Goal: Task Accomplishment & Management: Manage account settings

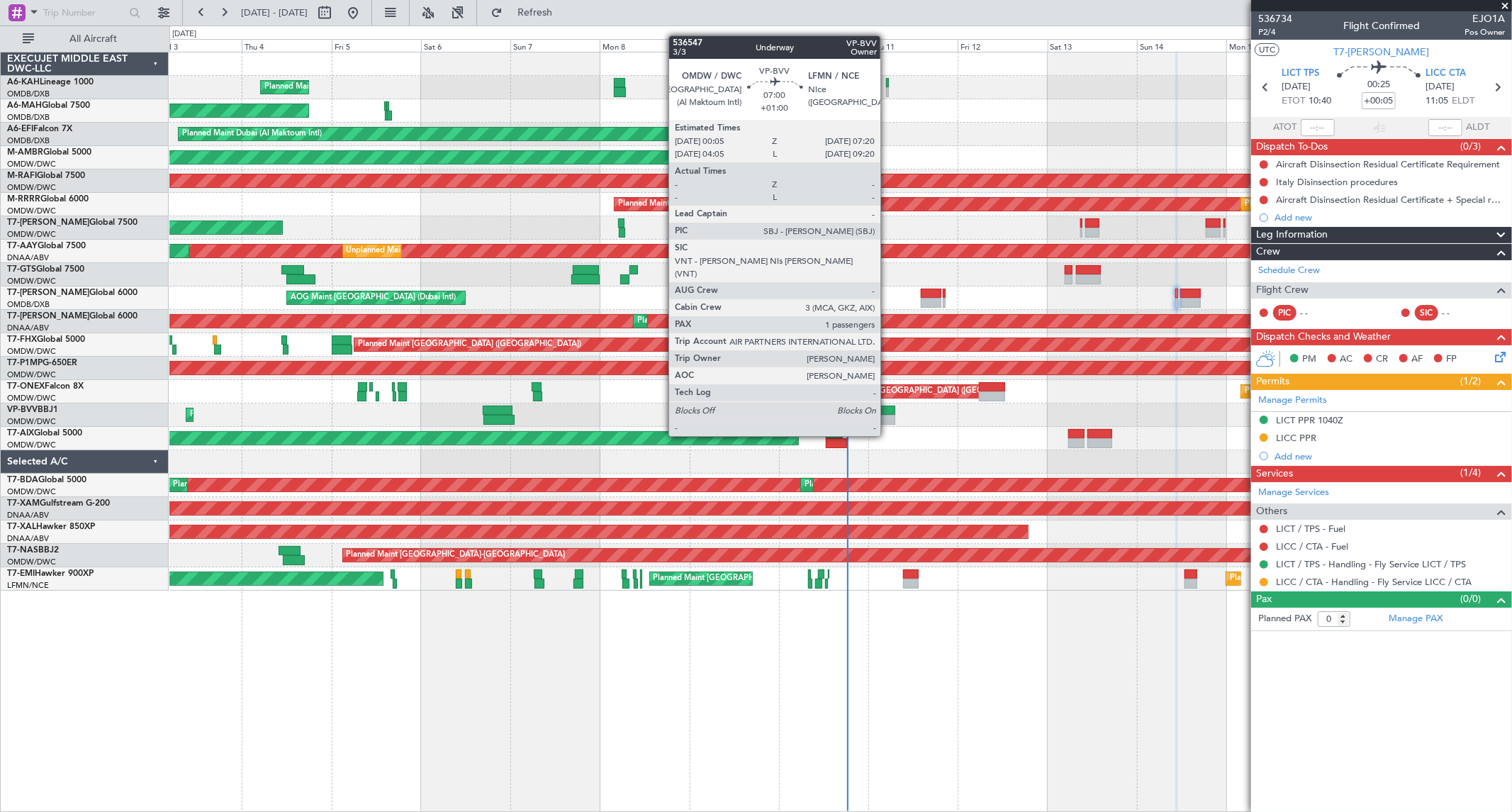
click at [888, 409] on div at bounding box center [882, 410] width 28 height 10
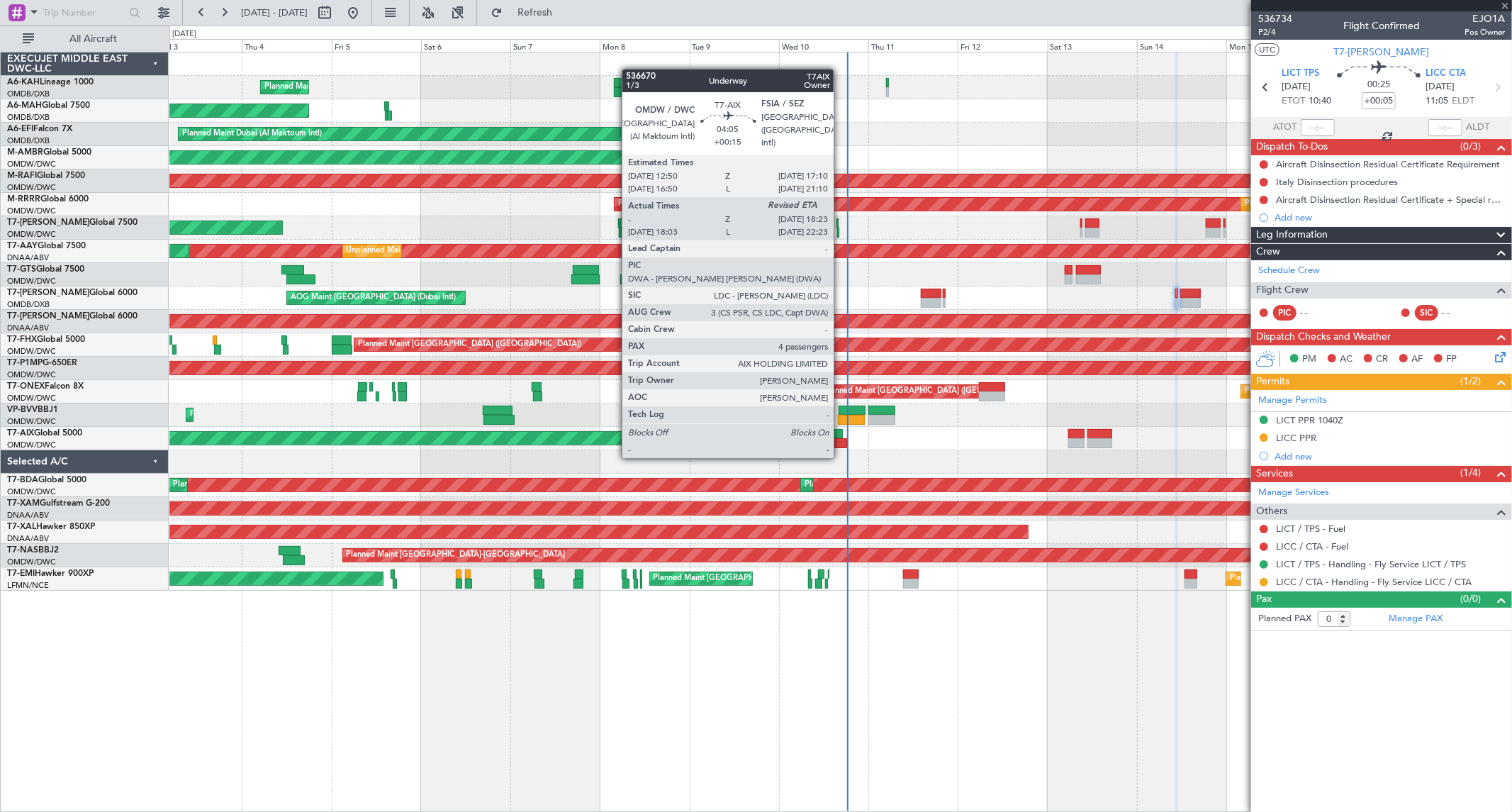
type input "+01:00"
type input "1"
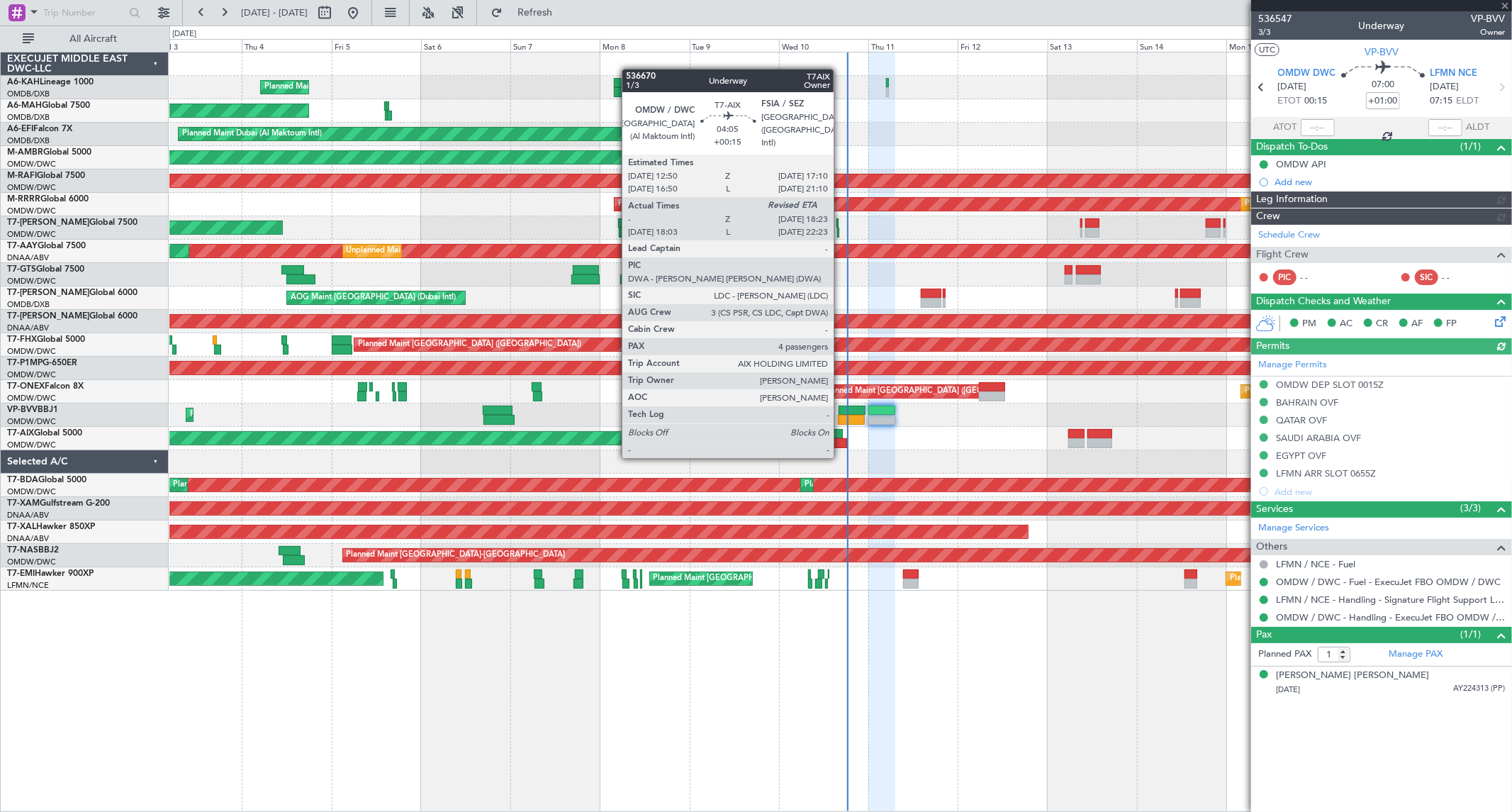
type input "[PERSON_NAME] ([PERSON_NAME])"
type input "7156"
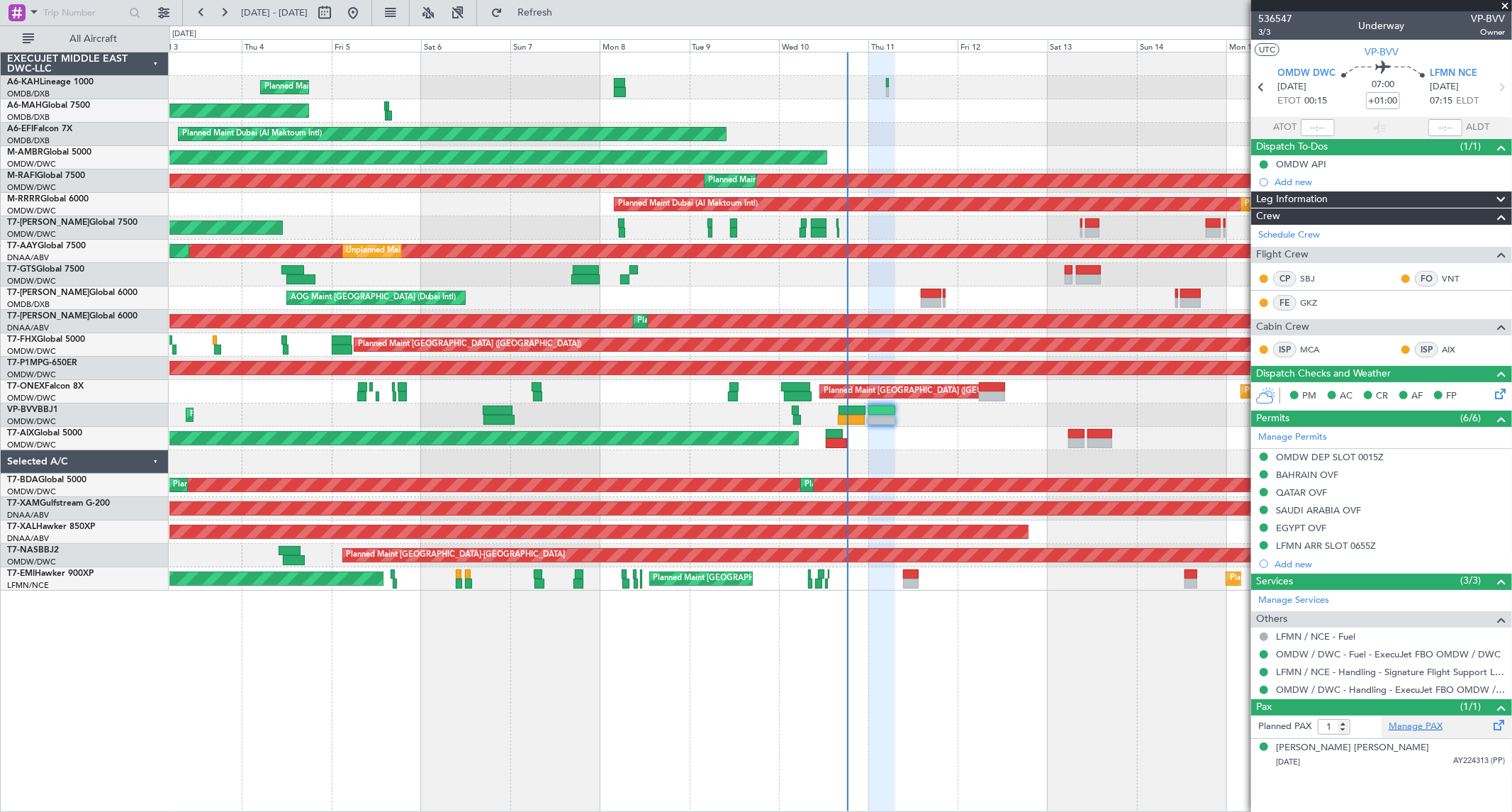
click at [1415, 728] on link "Manage PAX" at bounding box center [1416, 726] width 54 height 14
click at [1276, 18] on span "536547" at bounding box center [1275, 19] width 34 height 15
click at [569, 2] on button "Refresh" at bounding box center [527, 12] width 85 height 22
type input "2"
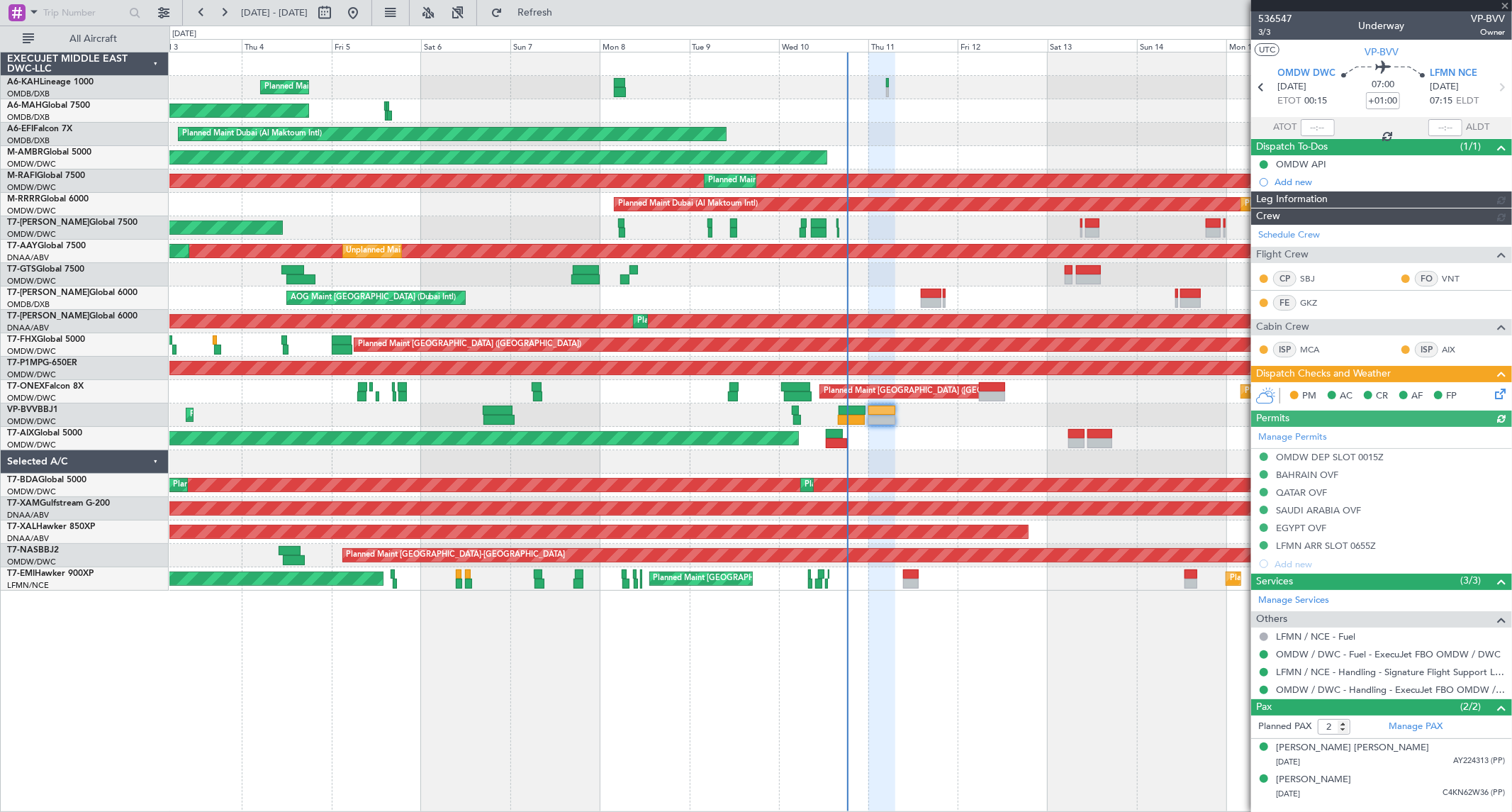
type input "[PERSON_NAME] ([PERSON_NAME])"
type input "7156"
click at [1271, 30] on span "3/3" at bounding box center [1275, 32] width 34 height 12
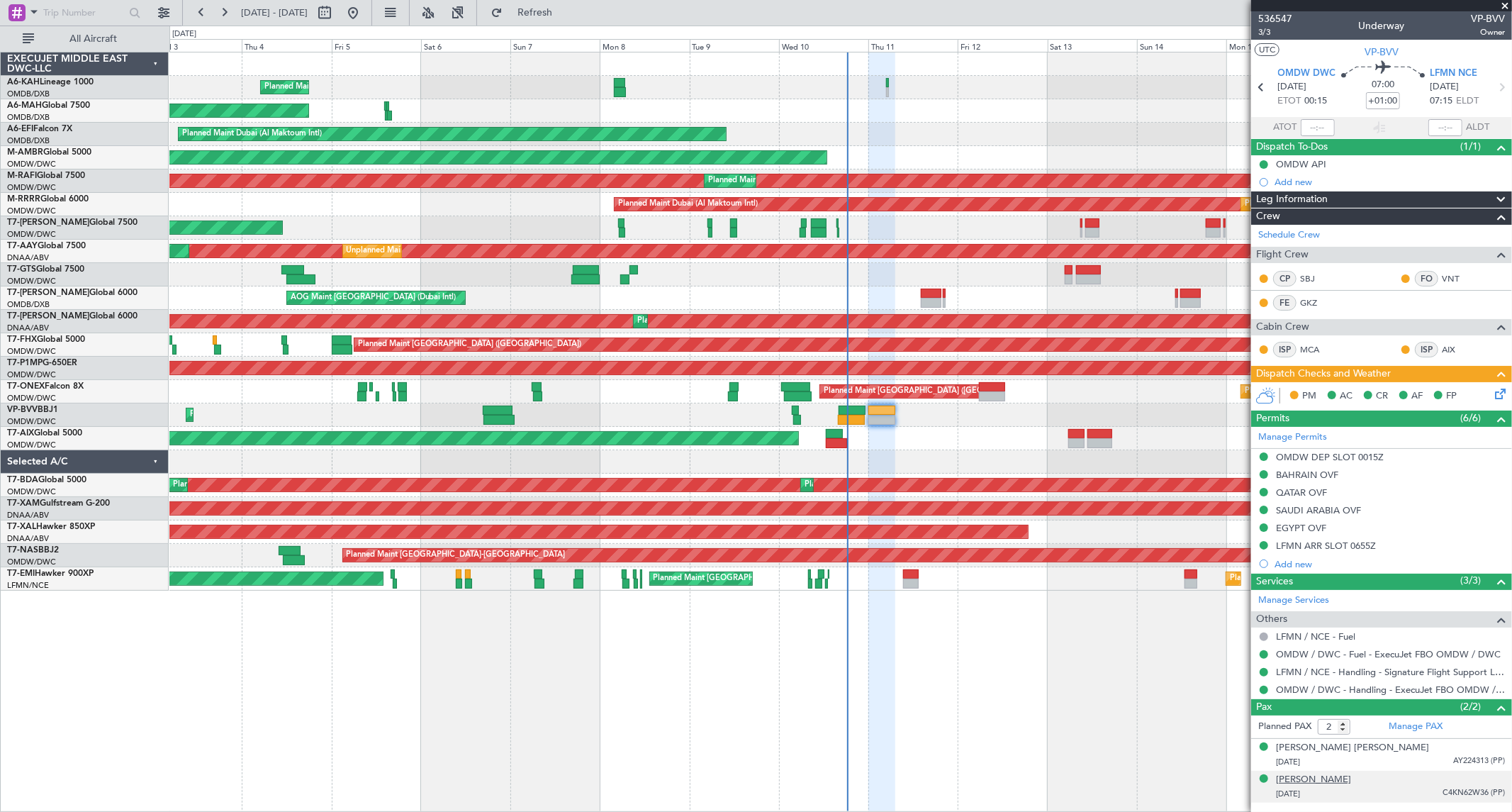
click at [1333, 780] on div "Wladimir SHUBAEV" at bounding box center [1313, 780] width 75 height 14
click at [1262, 36] on span "3/3" at bounding box center [1275, 32] width 34 height 12
click at [1493, 387] on icon at bounding box center [1497, 391] width 12 height 12
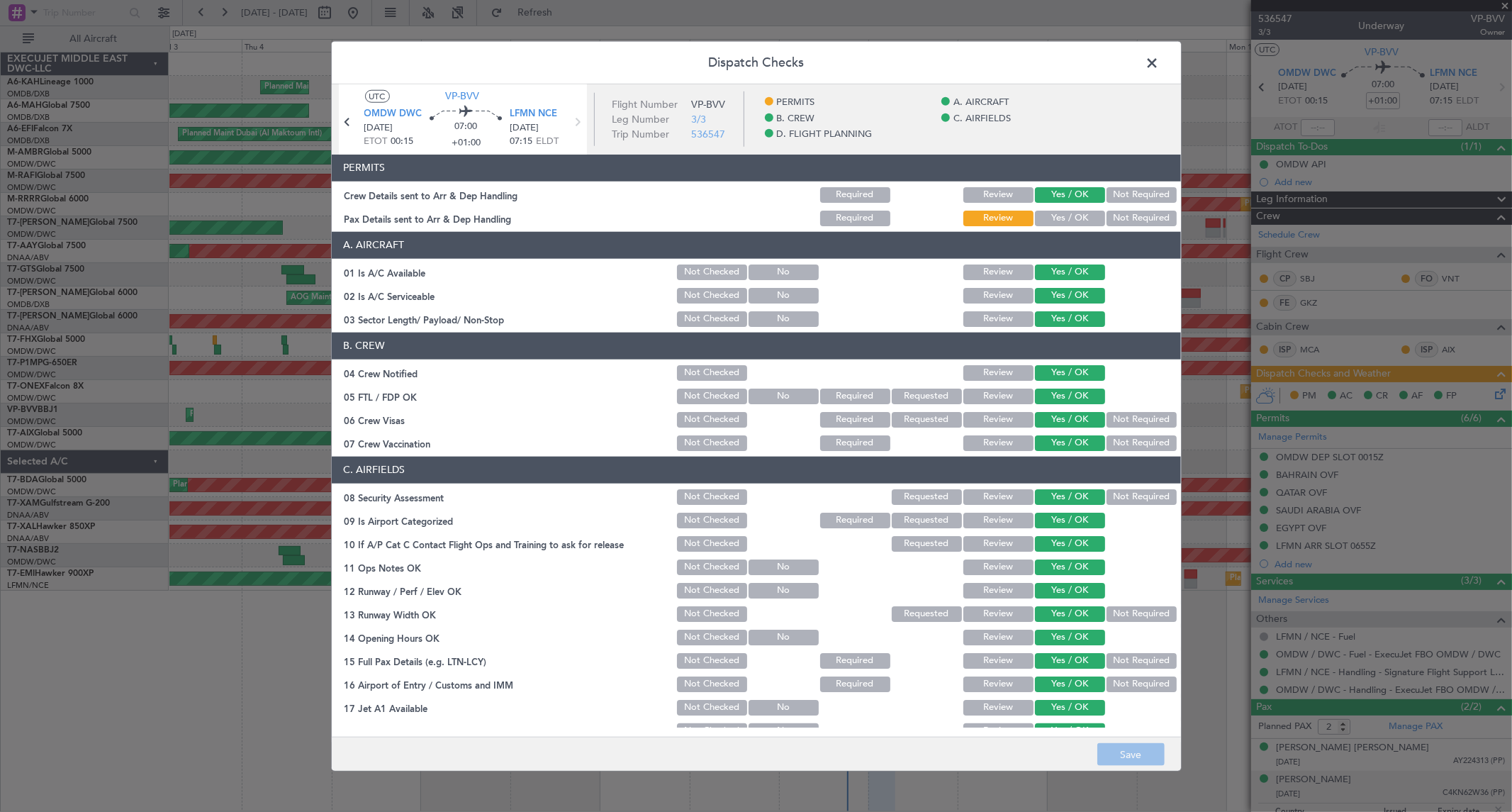
click at [1058, 208] on div "Yes / OK" at bounding box center [1069, 218] width 72 height 20
click at [1056, 210] on button "Yes / OK" at bounding box center [1070, 218] width 70 height 15
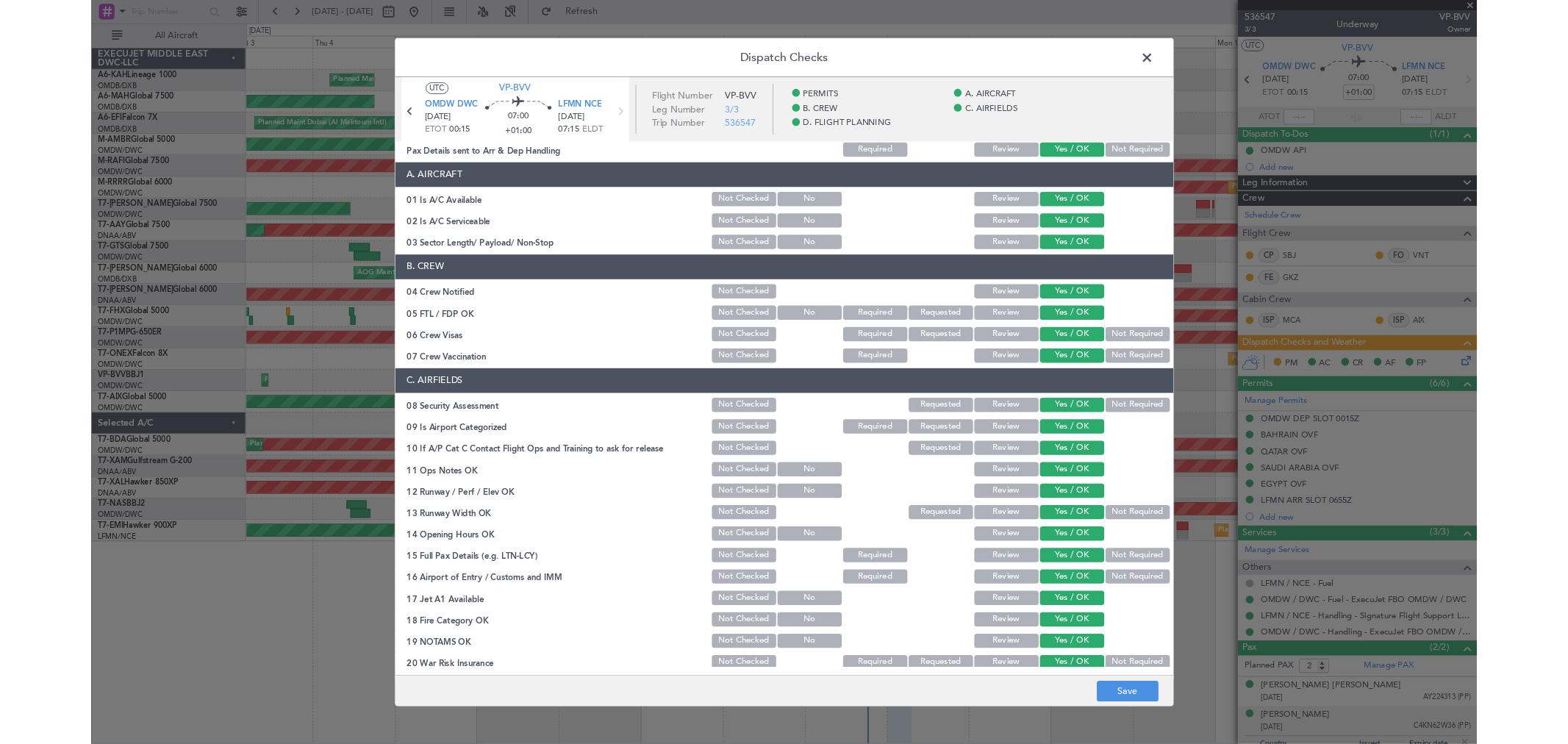
scroll to position [82, 0]
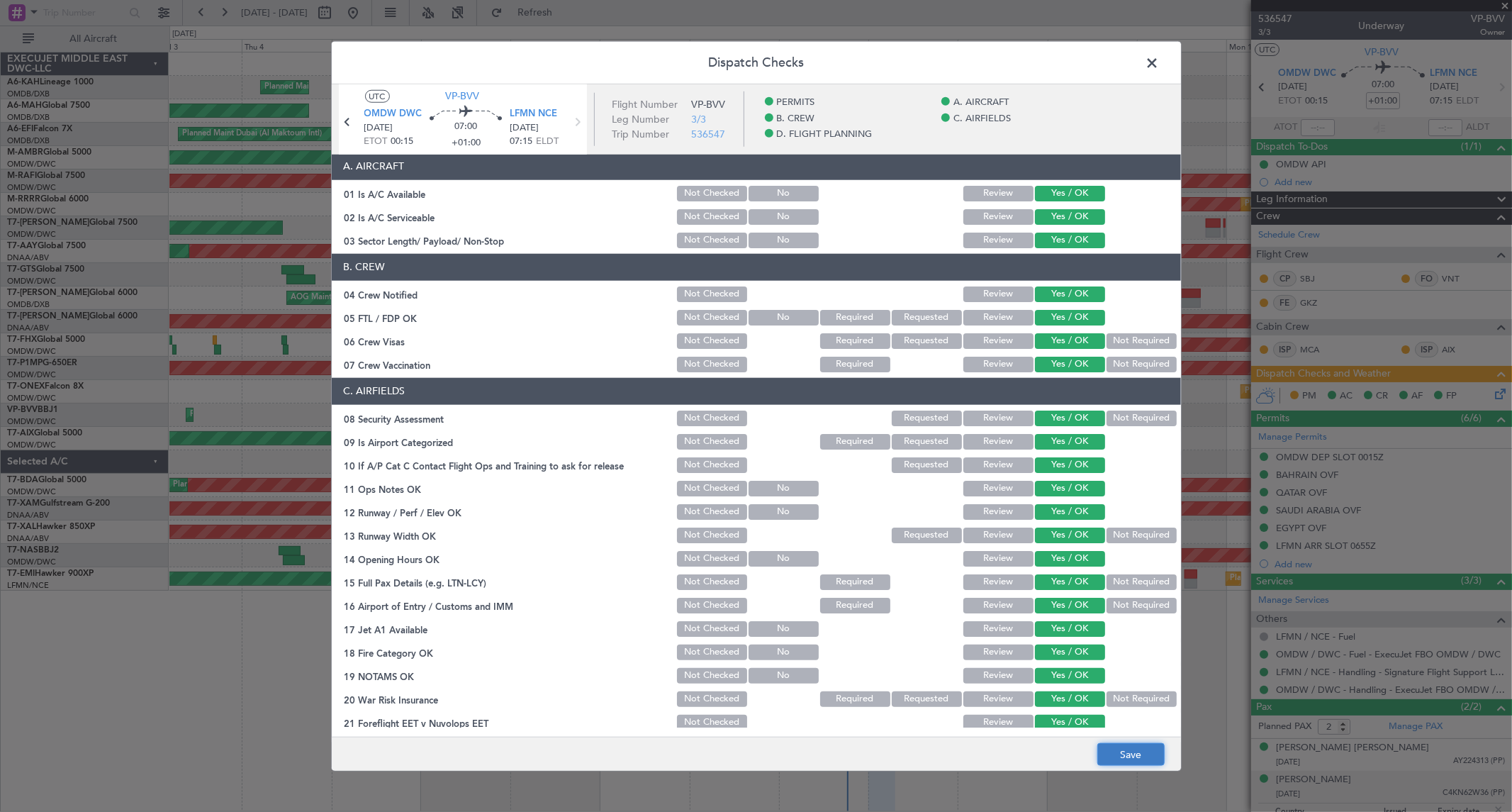
click at [1121, 761] on button "Save" at bounding box center [1131, 754] width 67 height 22
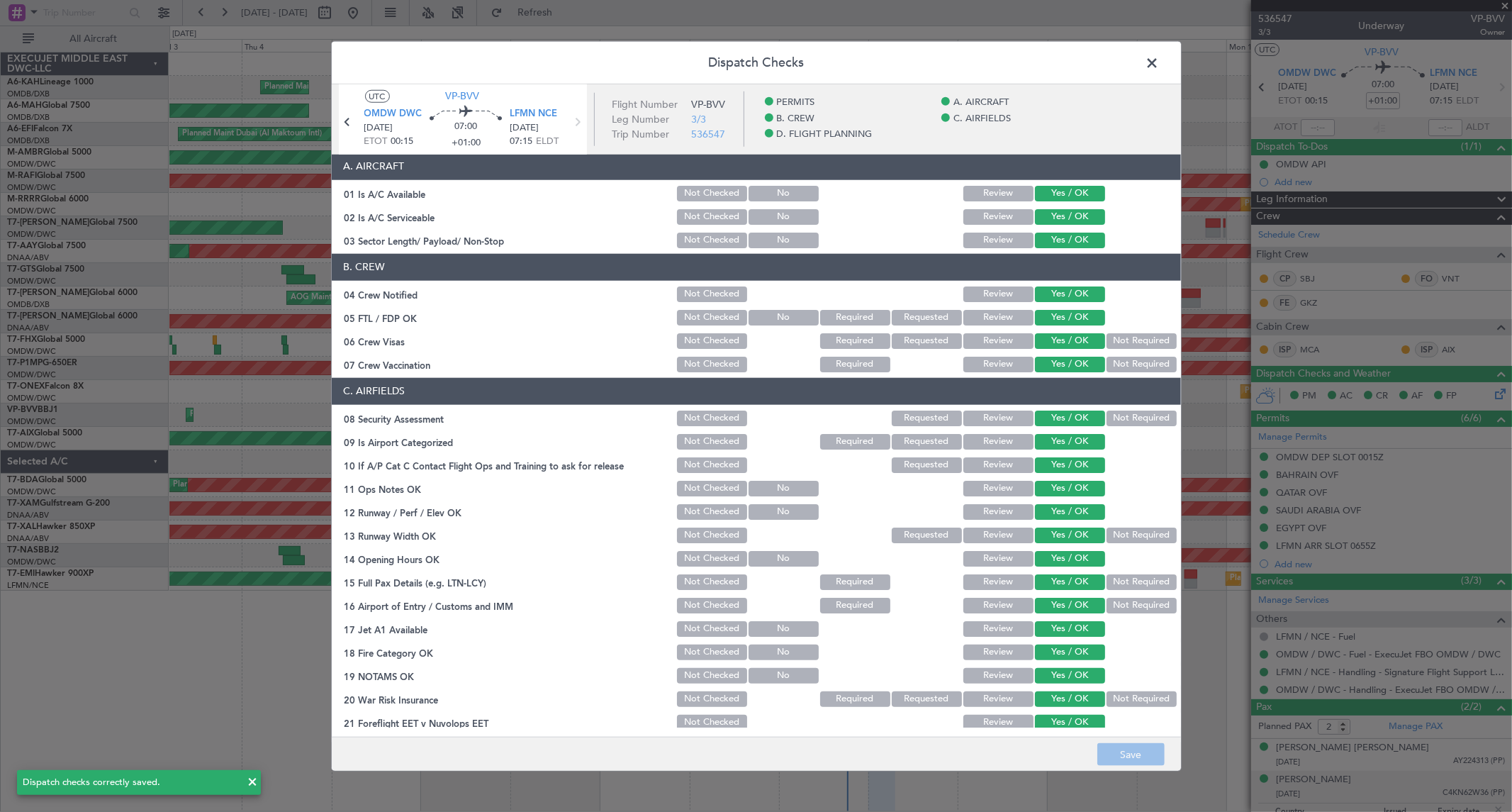
click at [1160, 57] on span at bounding box center [1160, 66] width 0 height 29
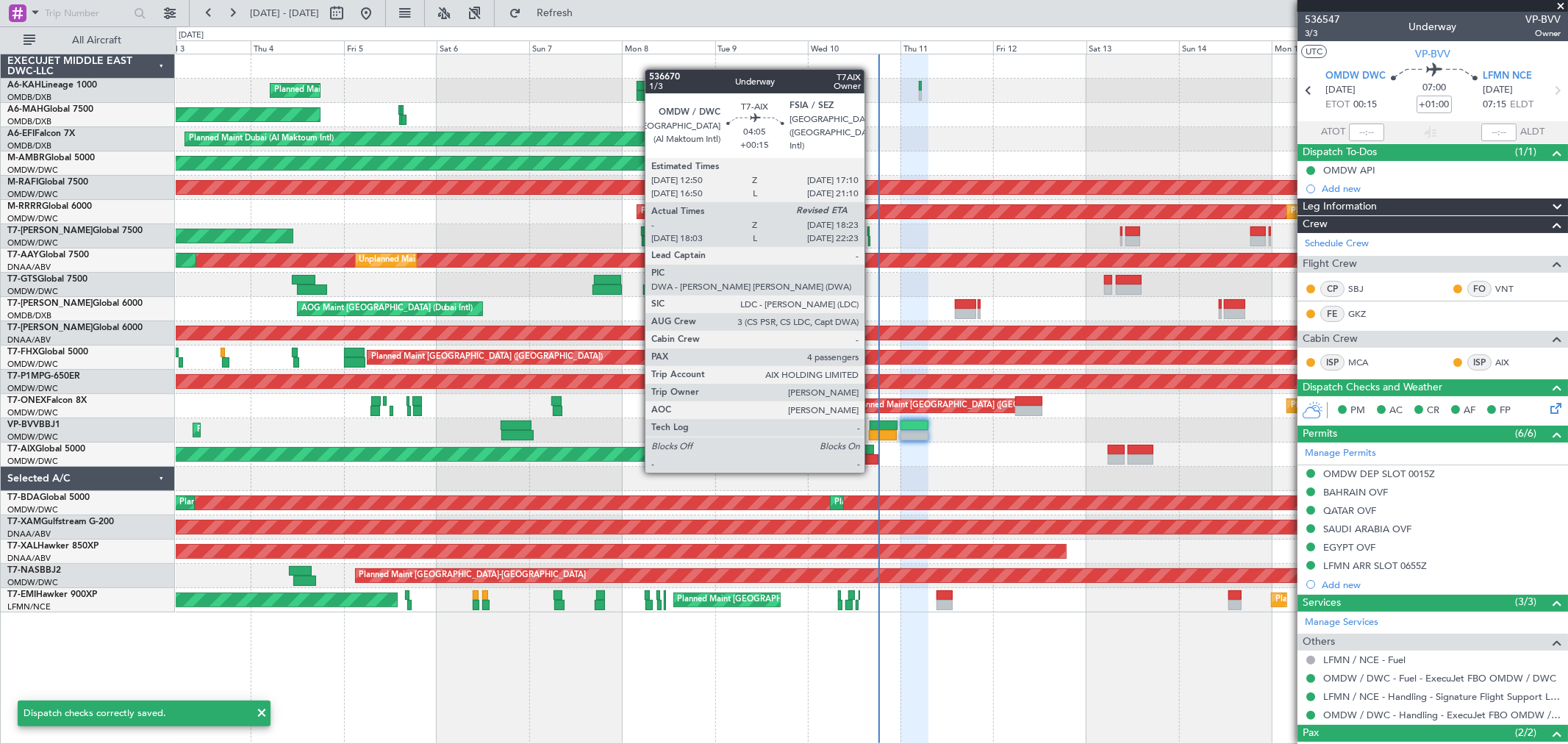
click at [872, 455] on div at bounding box center [867, 459] width 22 height 10
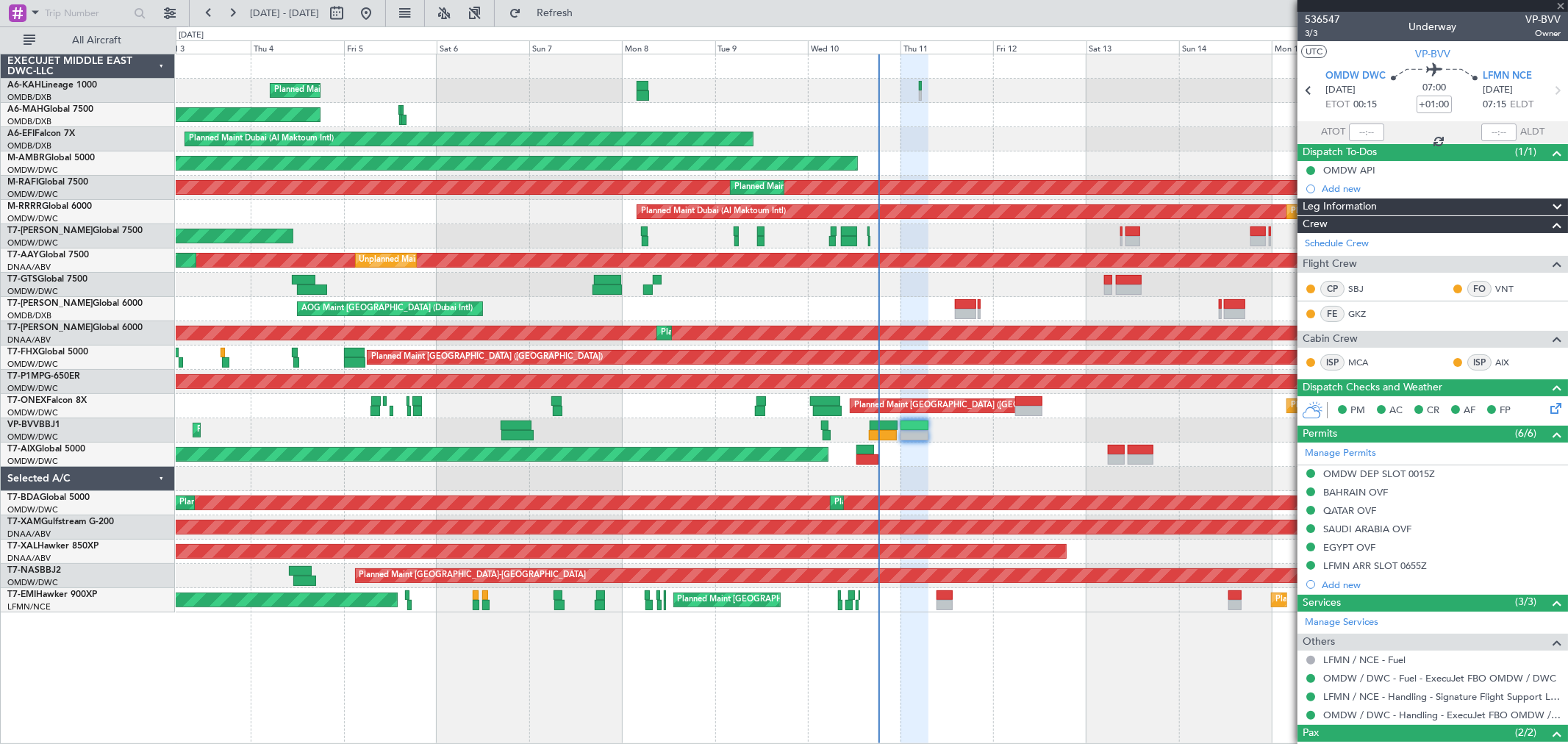
type input "+00:15"
type input "14:13"
type input "4"
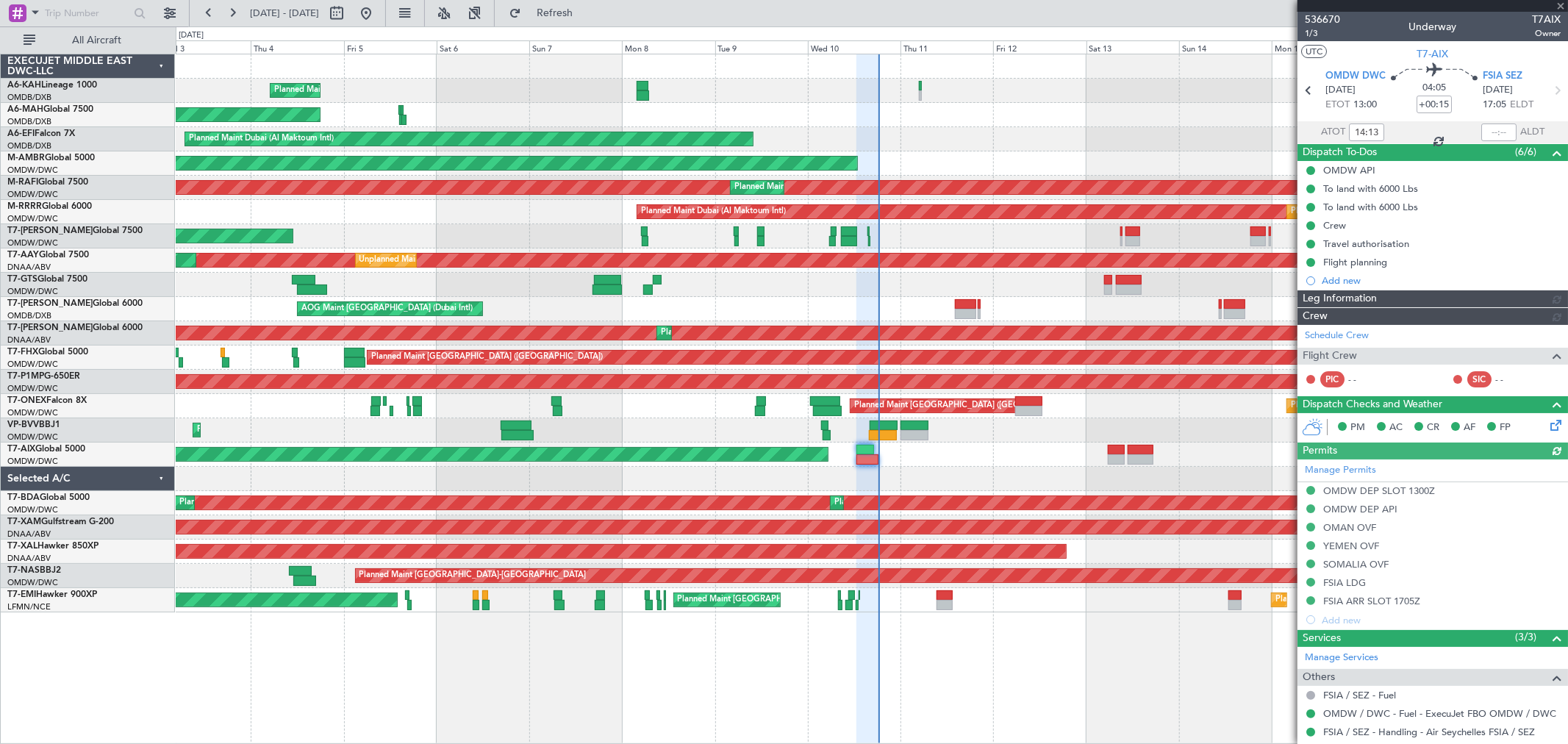
type input "[PERSON_NAME] (ANI)"
type input "7254"
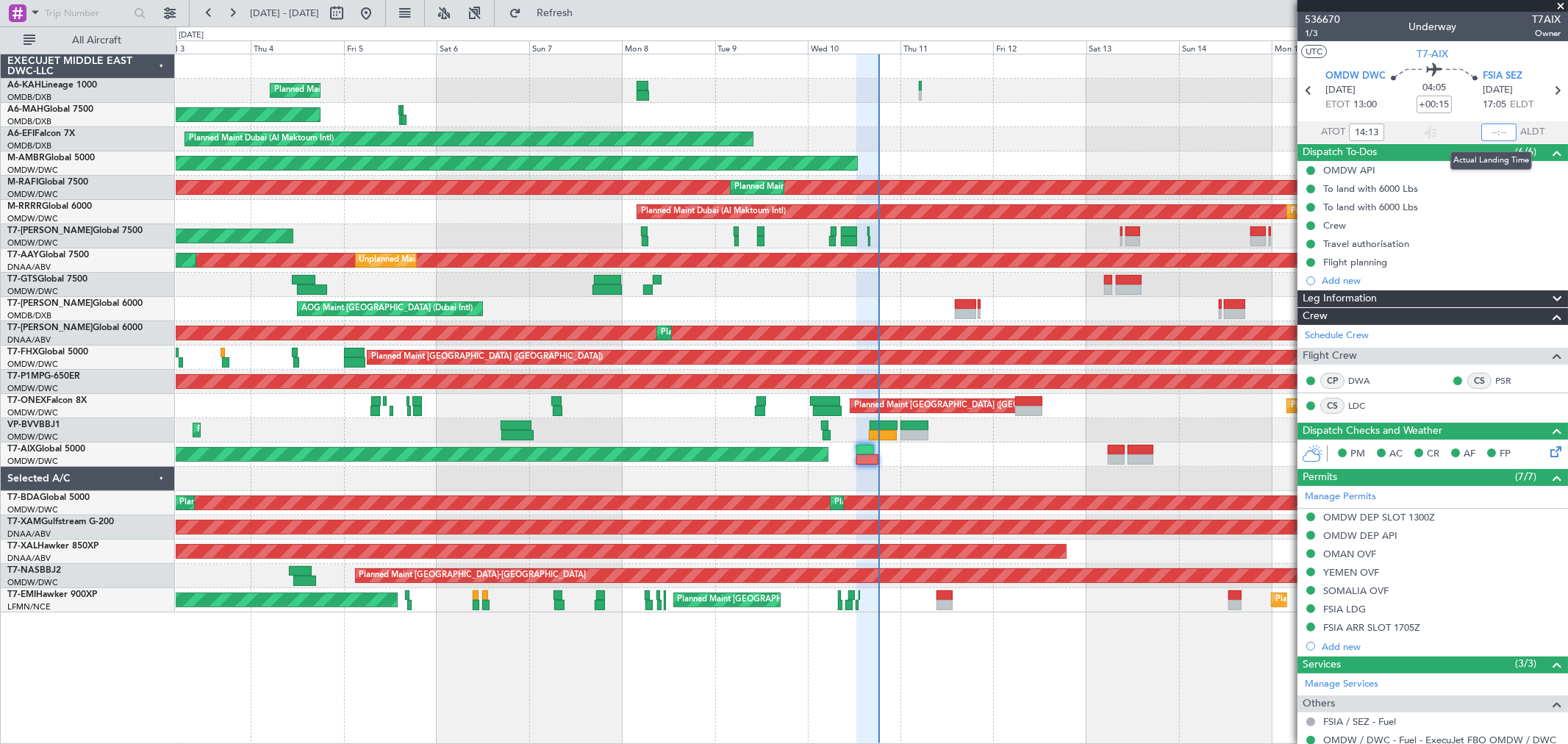
click at [1491, 135] on input "text" at bounding box center [1499, 132] width 35 height 18
type input "18:20"
click at [743, 106] on div "Planned Maint [GEOGRAPHIC_DATA] ([GEOGRAPHIC_DATA] Intl)" at bounding box center [871, 115] width 1392 height 24
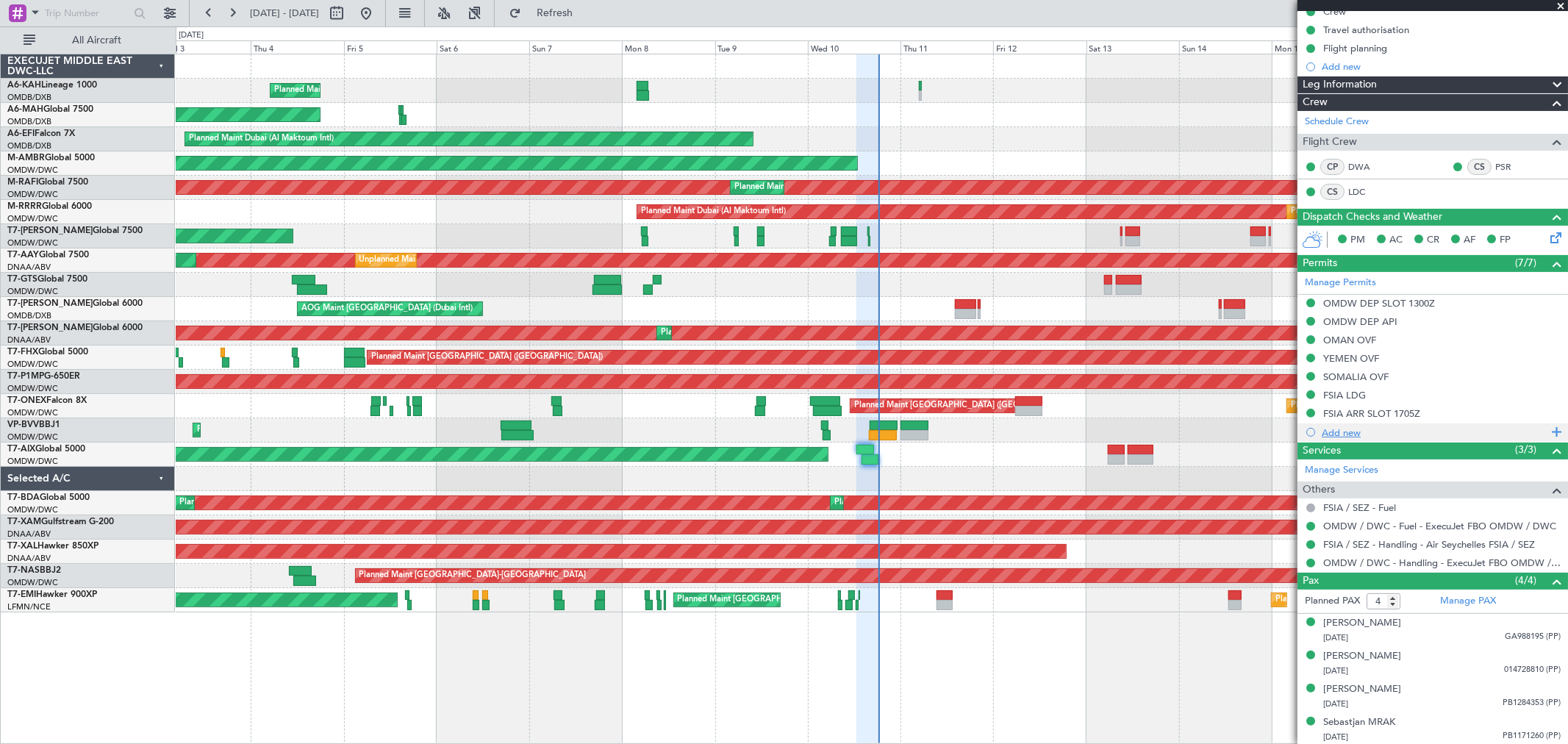
scroll to position [216, 0]
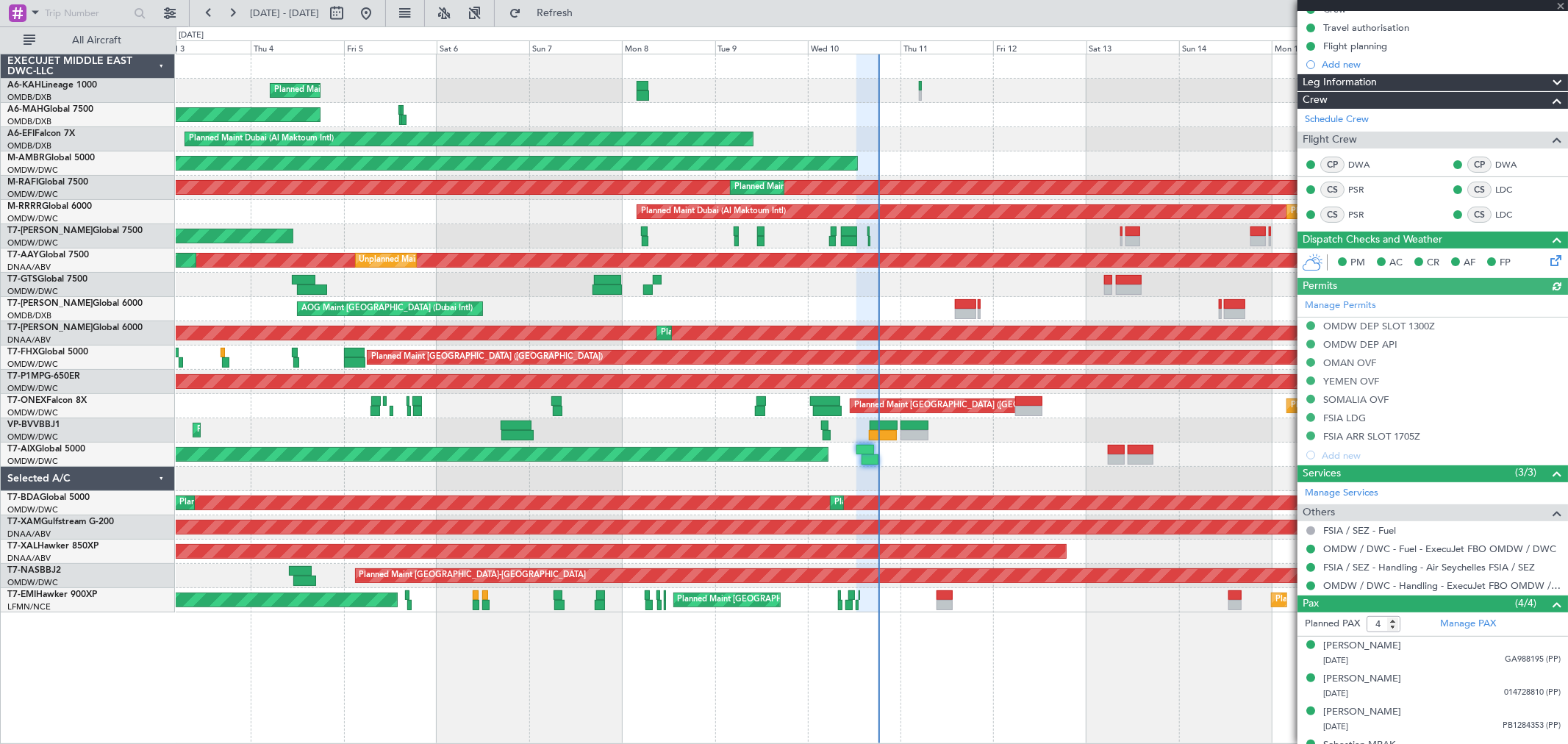
type input "[PERSON_NAME] (ANI)"
type input "7254"
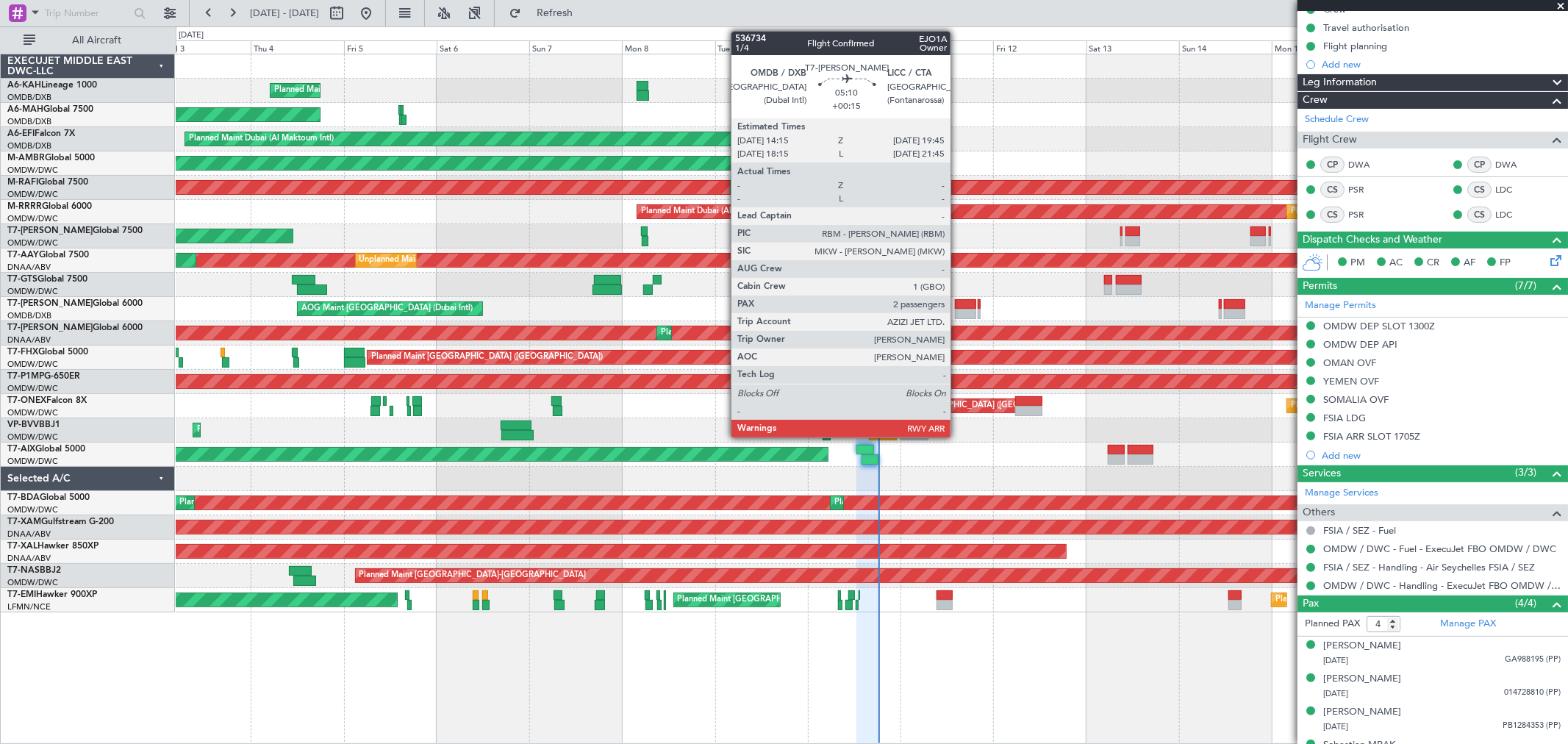
click at [958, 310] on div at bounding box center [966, 313] width 22 height 10
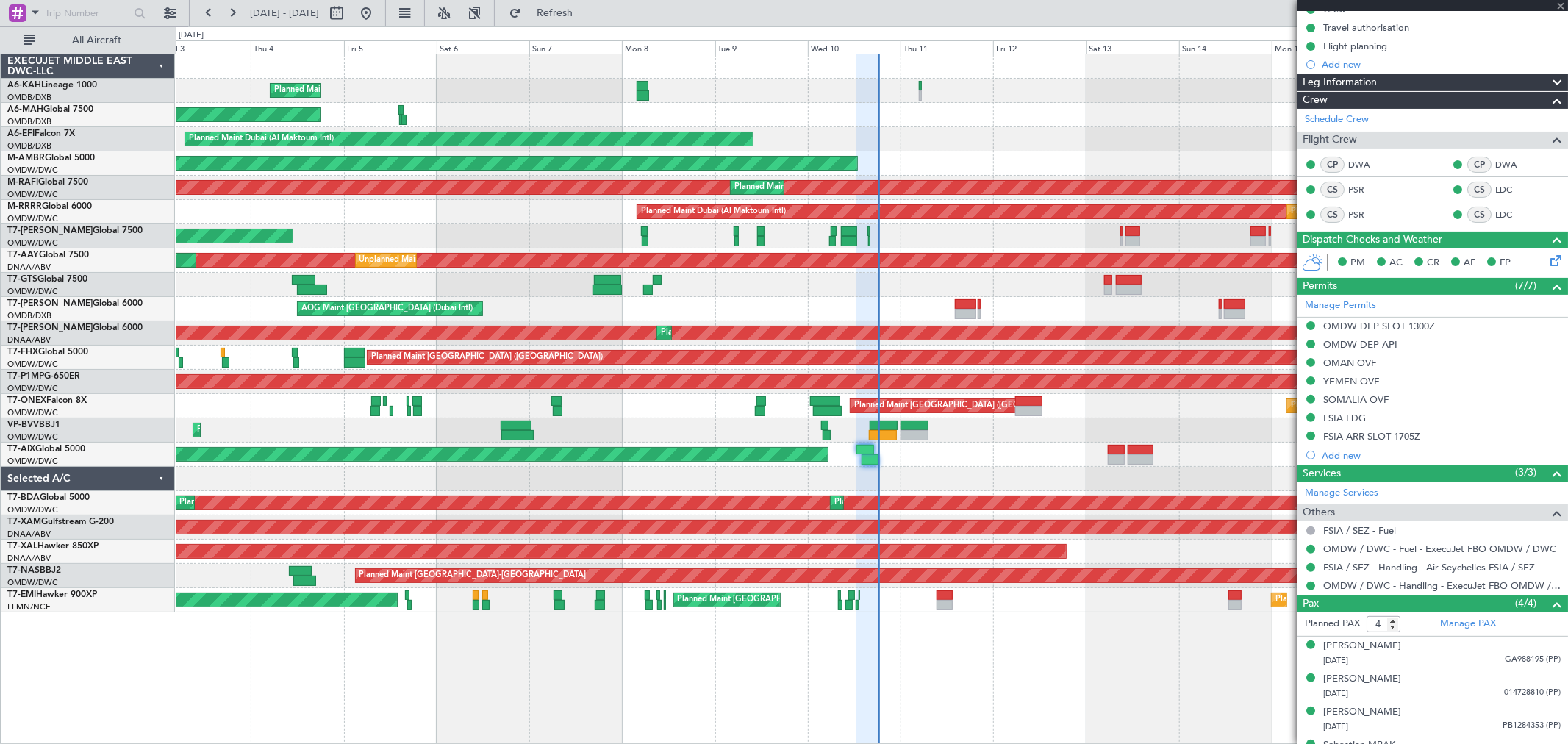
type input "2"
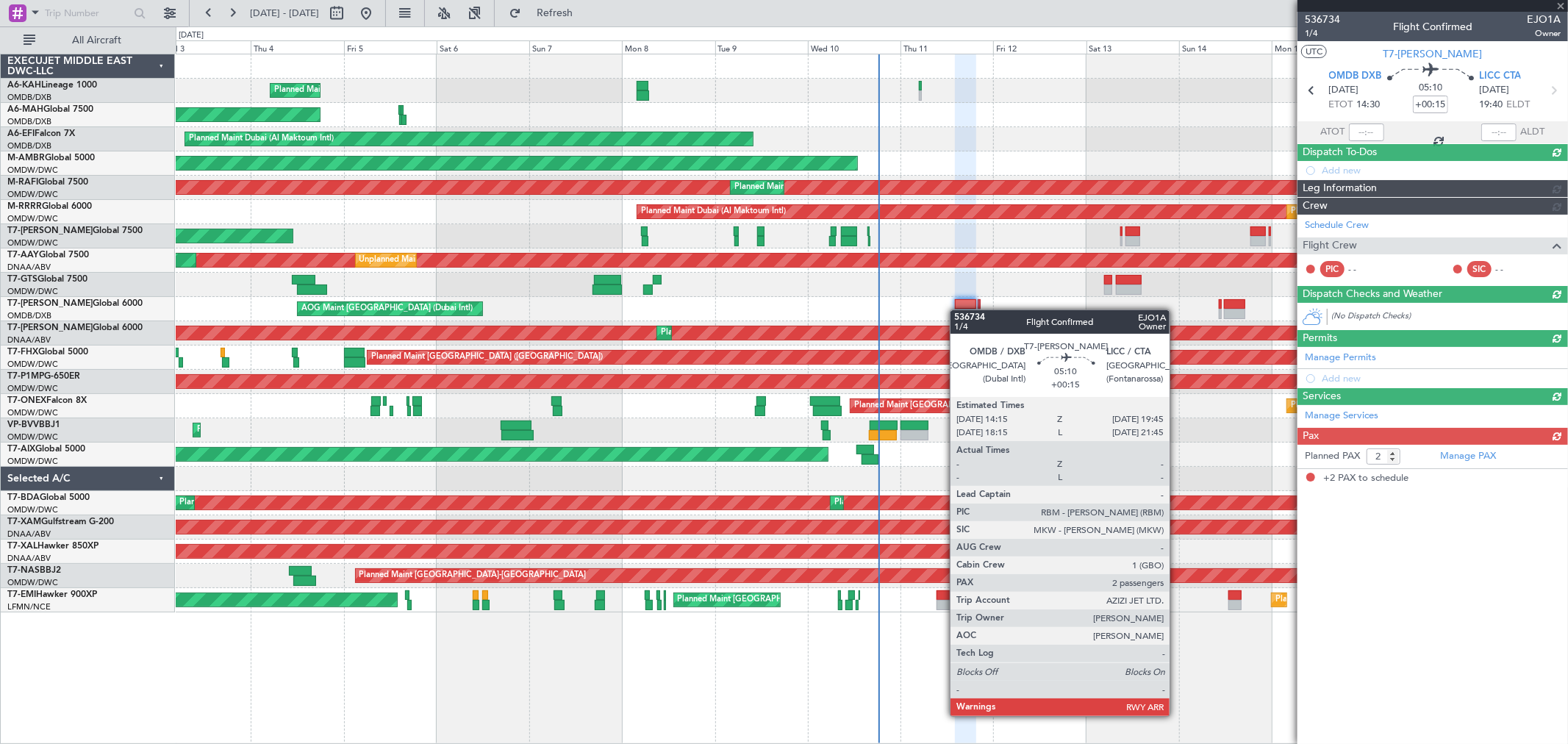
scroll to position [0, 0]
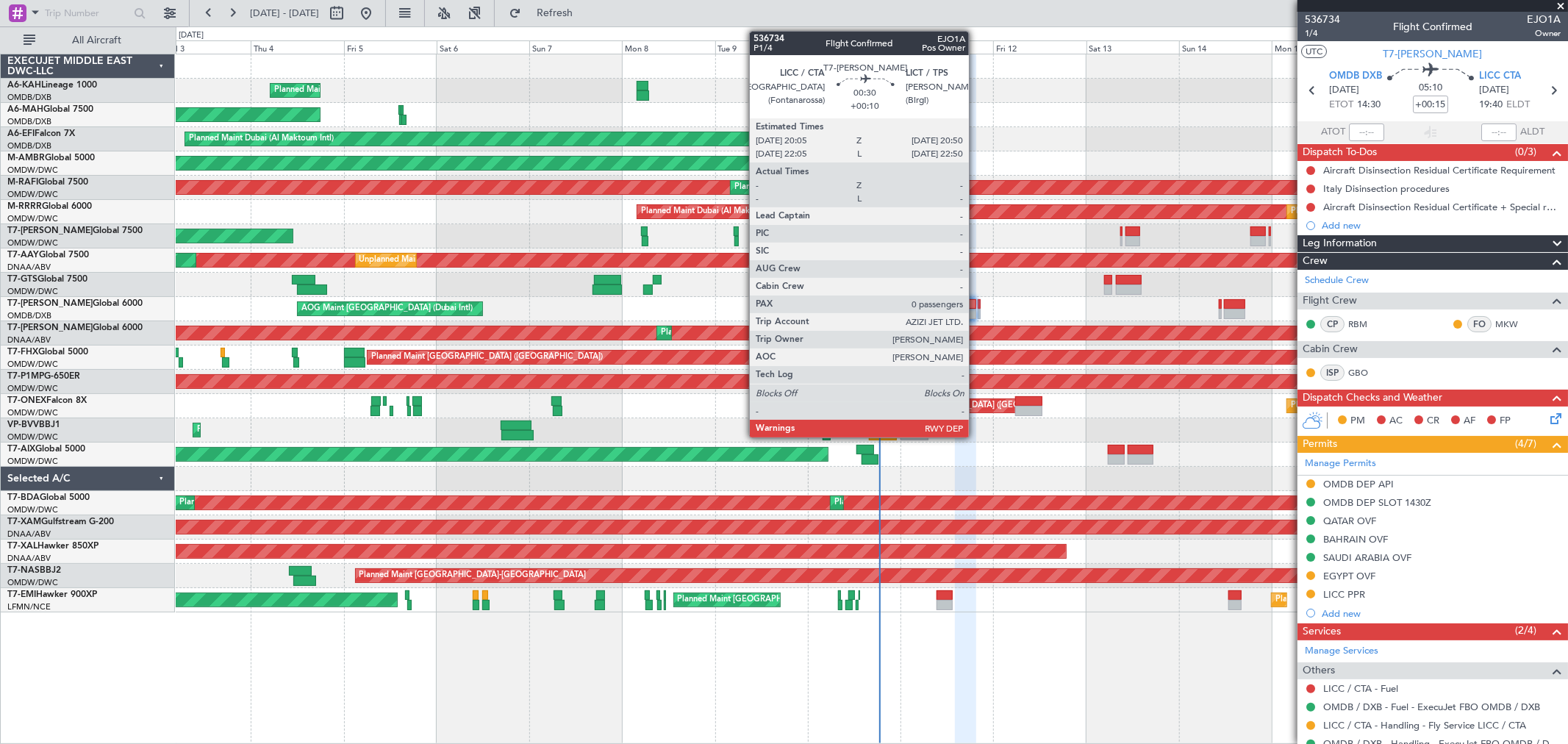
click at [978, 313] on div at bounding box center [979, 313] width 3 height 10
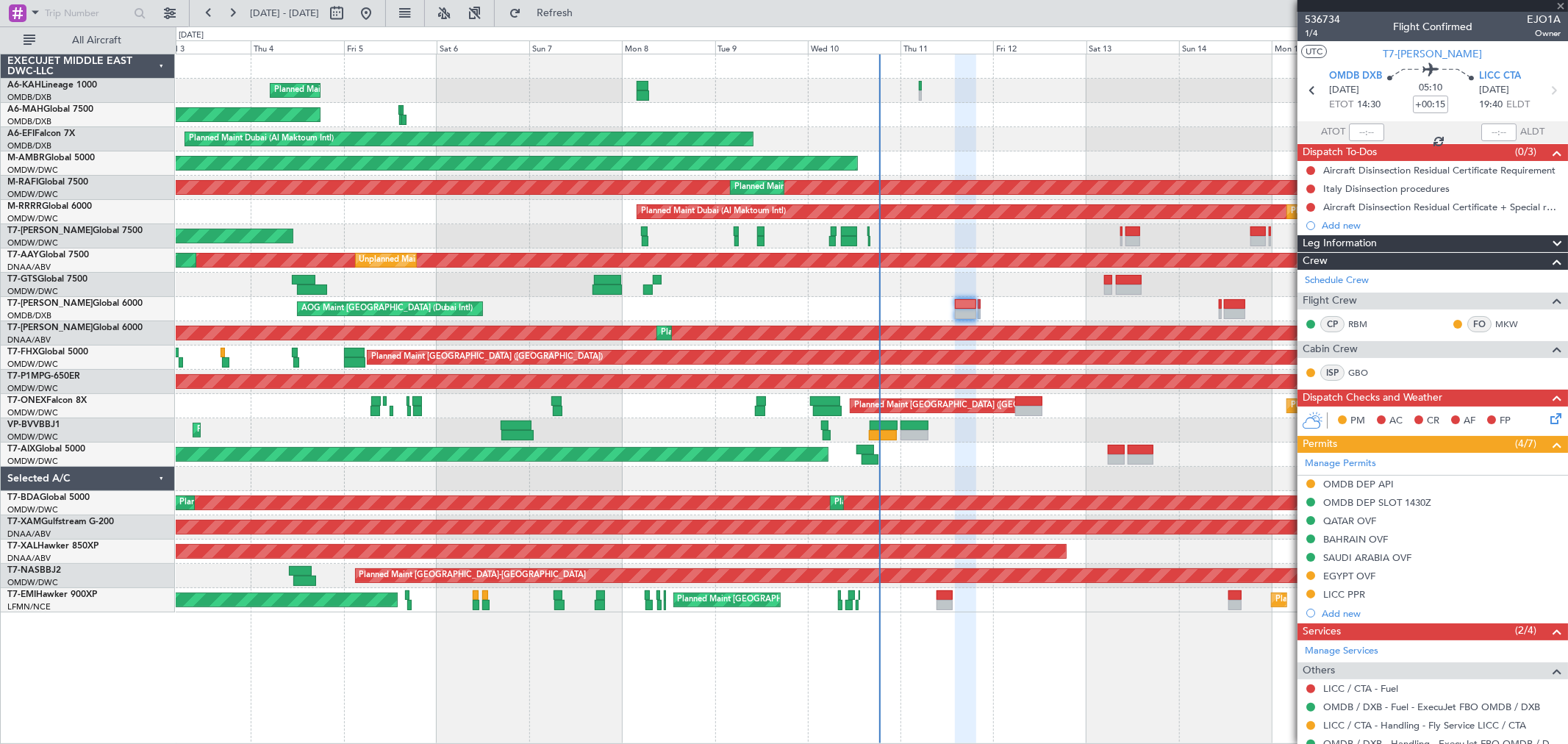
type input "+00:10"
type input "0"
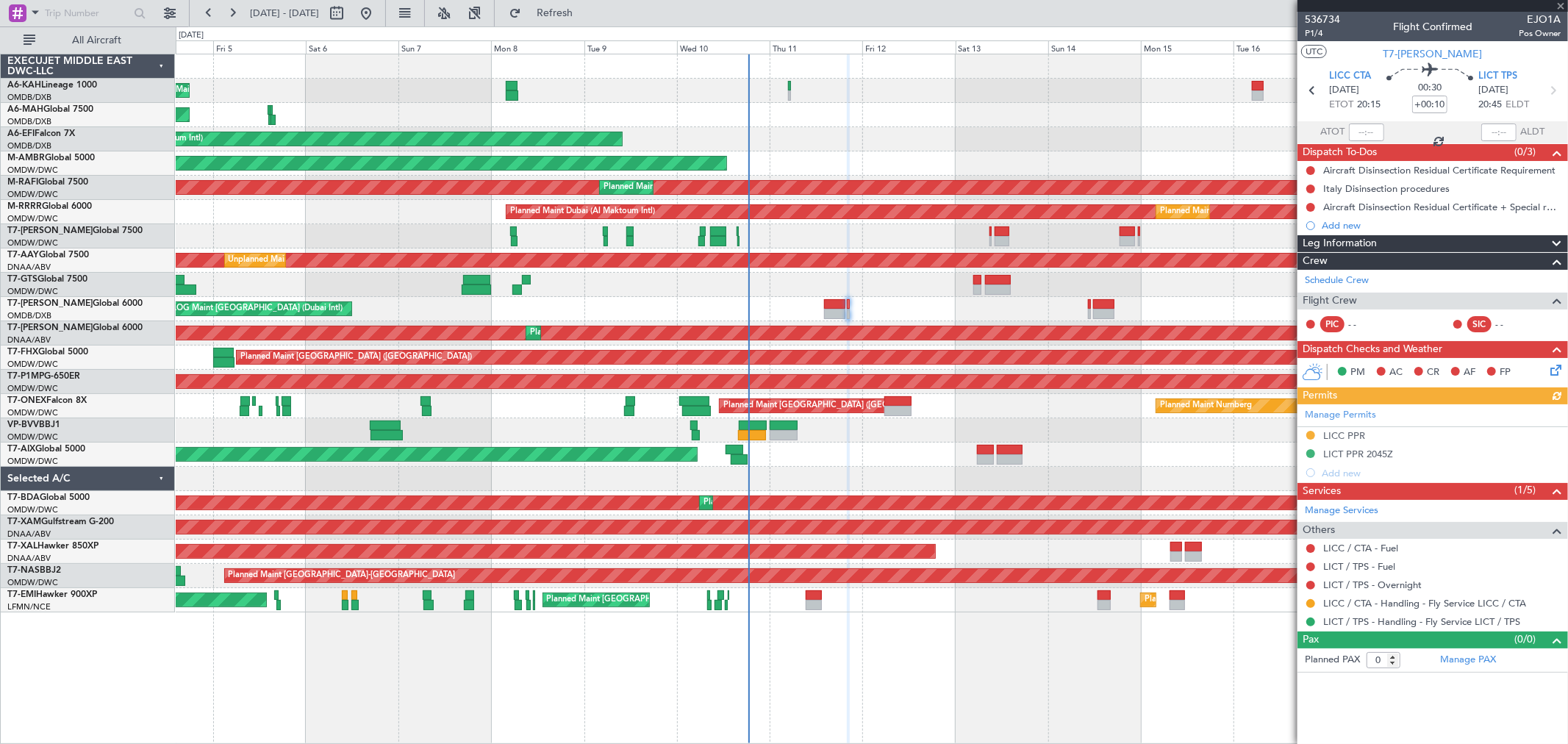
click at [683, 231] on div "Planned Maint Dubai (Al Maktoum Intl)" at bounding box center [871, 237] width 1392 height 24
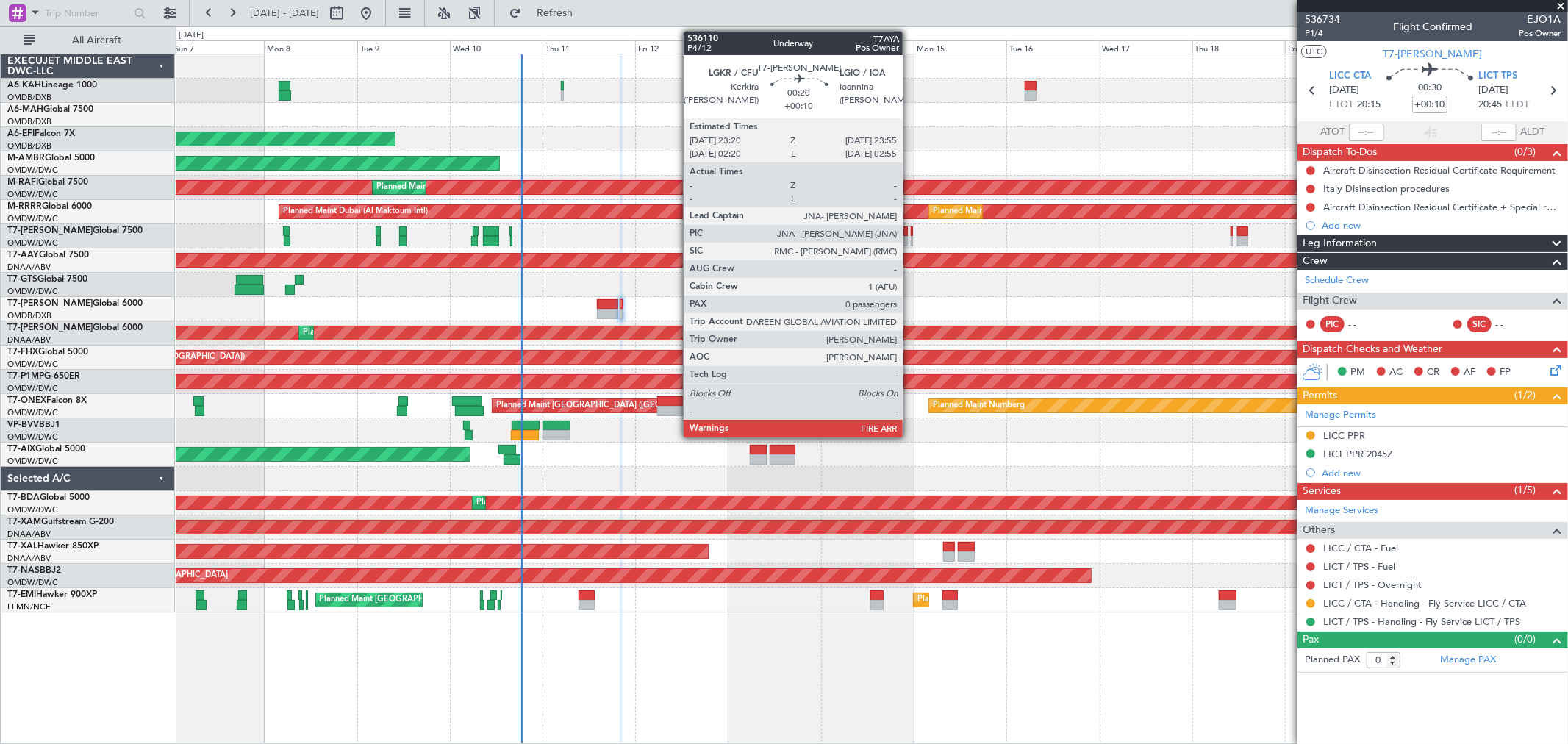
click at [911, 240] on div at bounding box center [913, 241] width 3 height 10
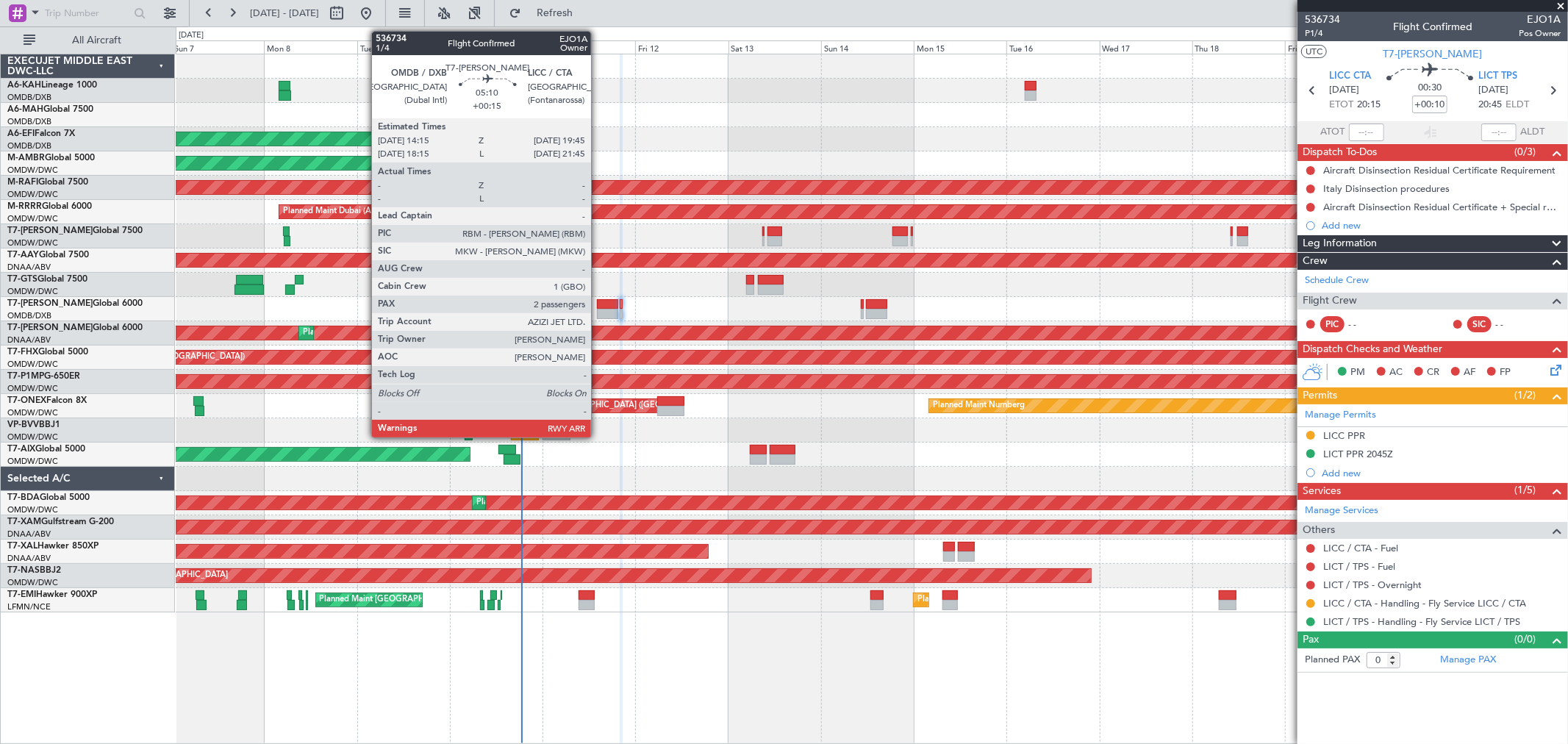
click at [598, 309] on div at bounding box center [607, 313] width 22 height 10
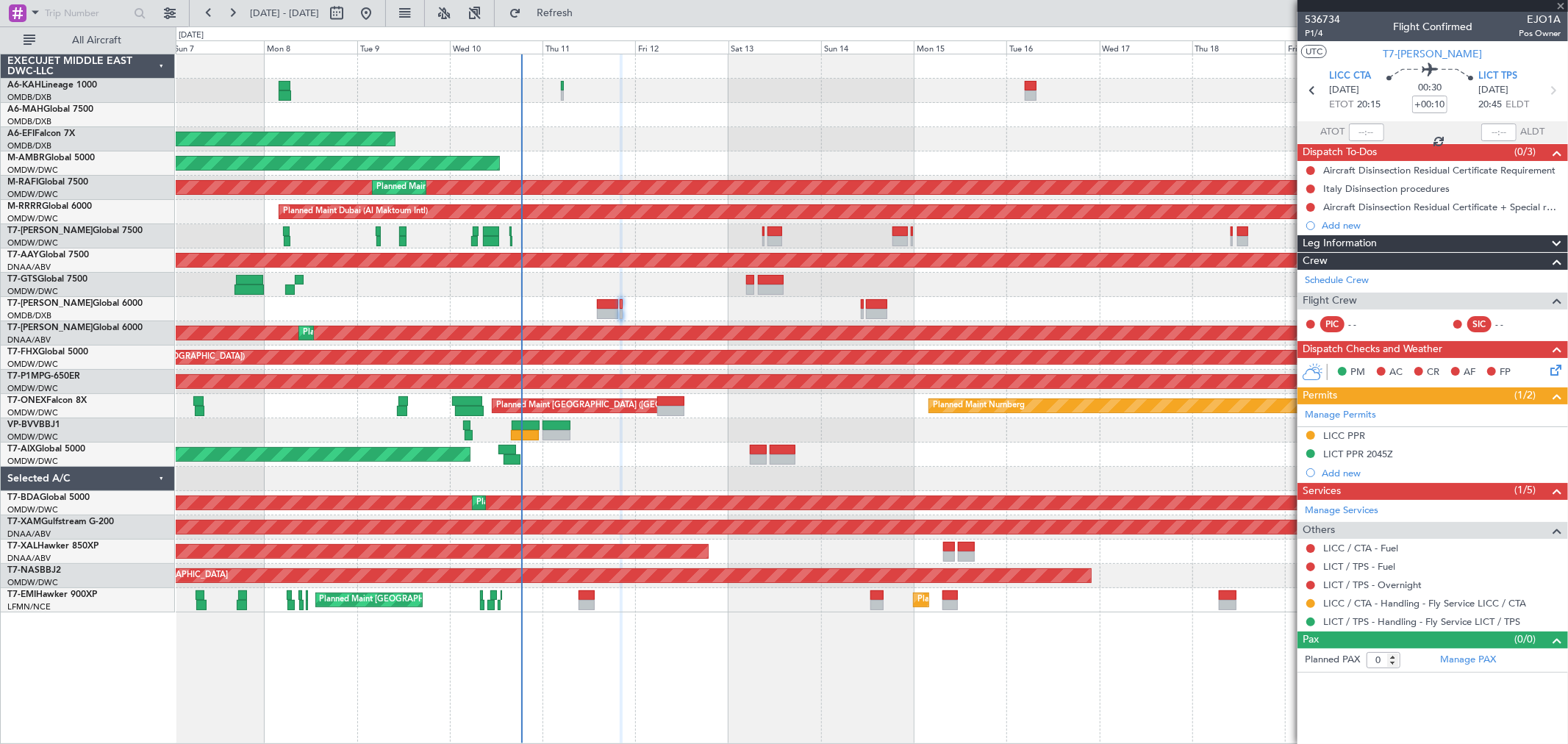
type input "+00:15"
type input "2"
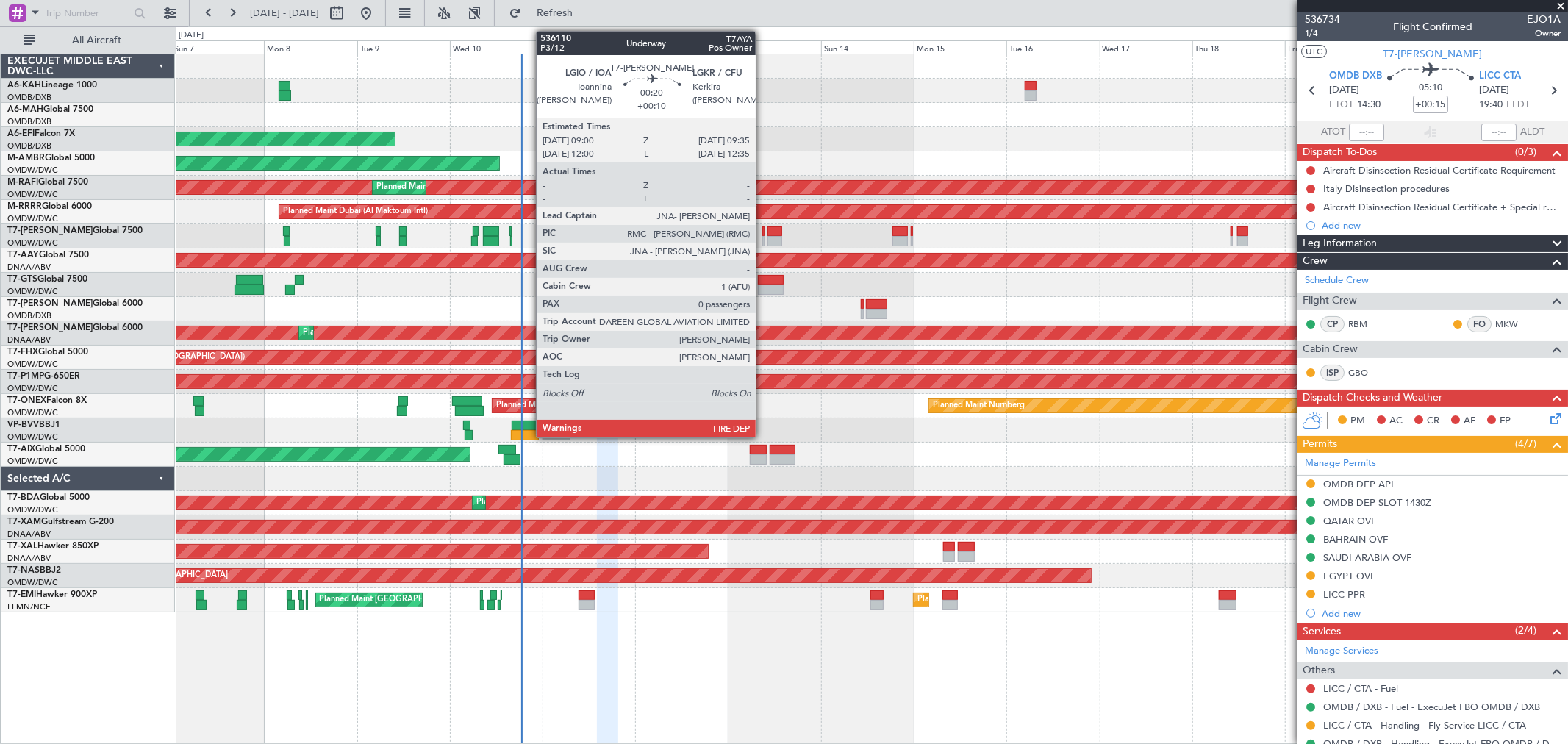
click at [763, 238] on div at bounding box center [764, 241] width 3 height 10
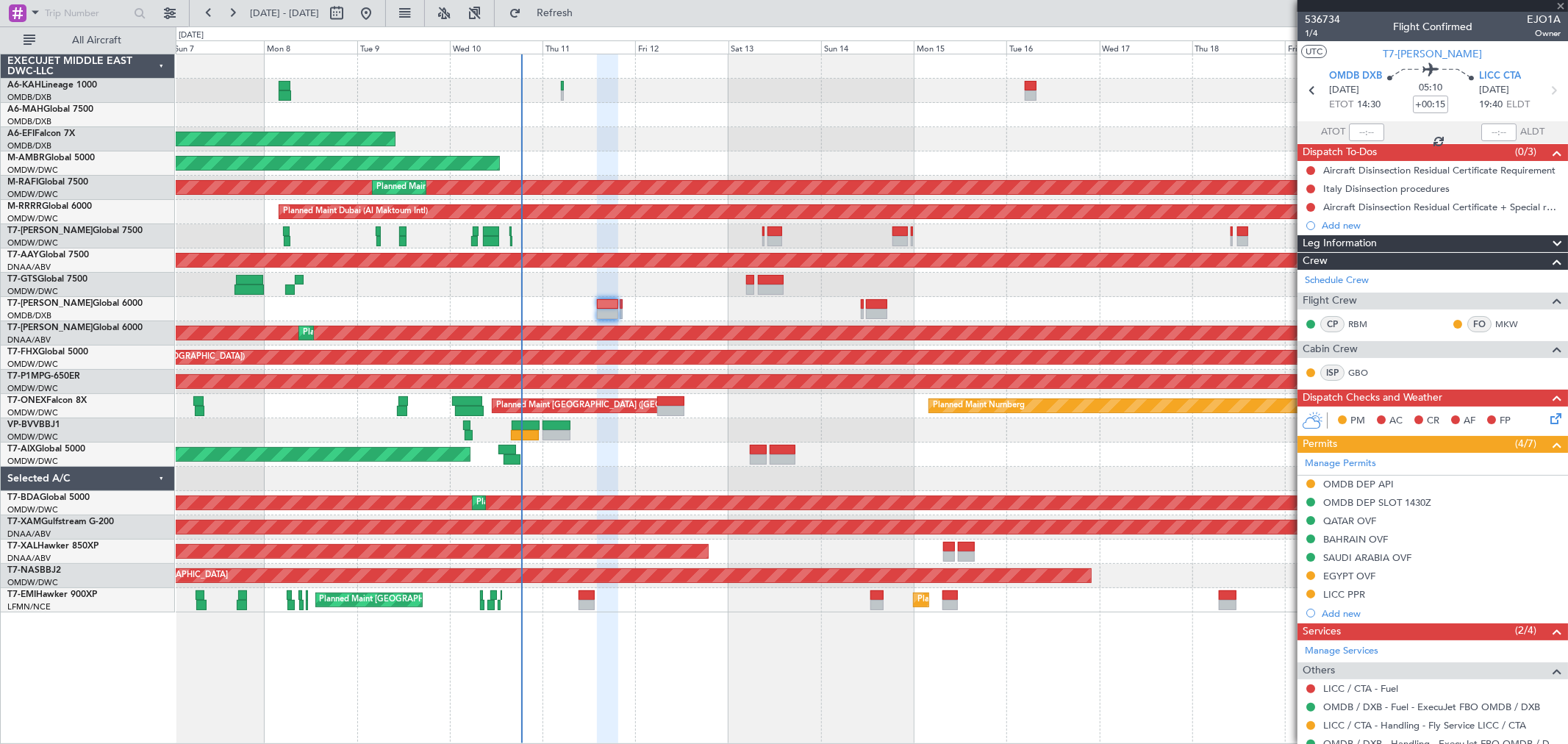
type input "+00:10"
type input "0"
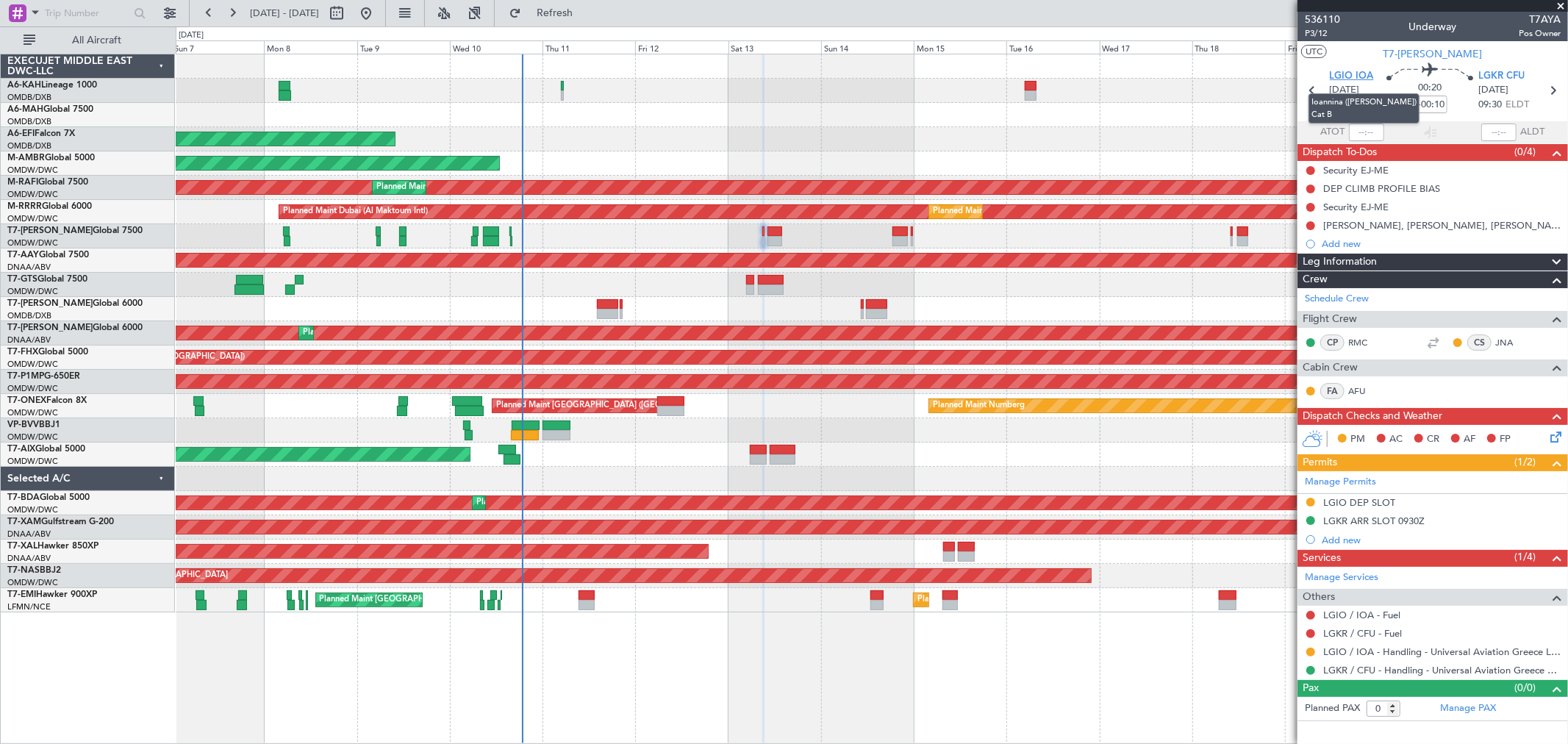
click at [1340, 77] on span "LGIO IOA" at bounding box center [1351, 76] width 44 height 14
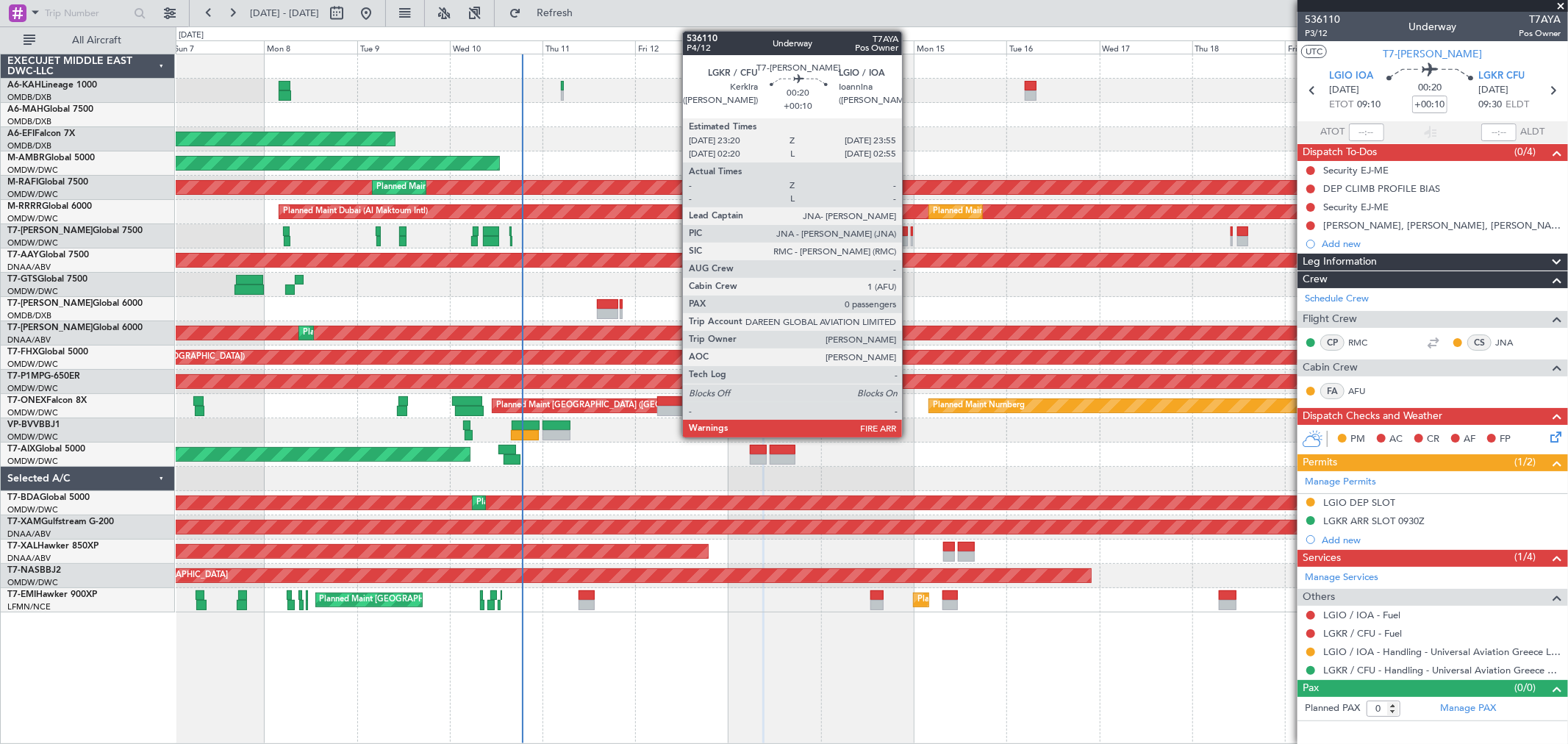
click at [911, 238] on div at bounding box center [913, 241] width 3 height 10
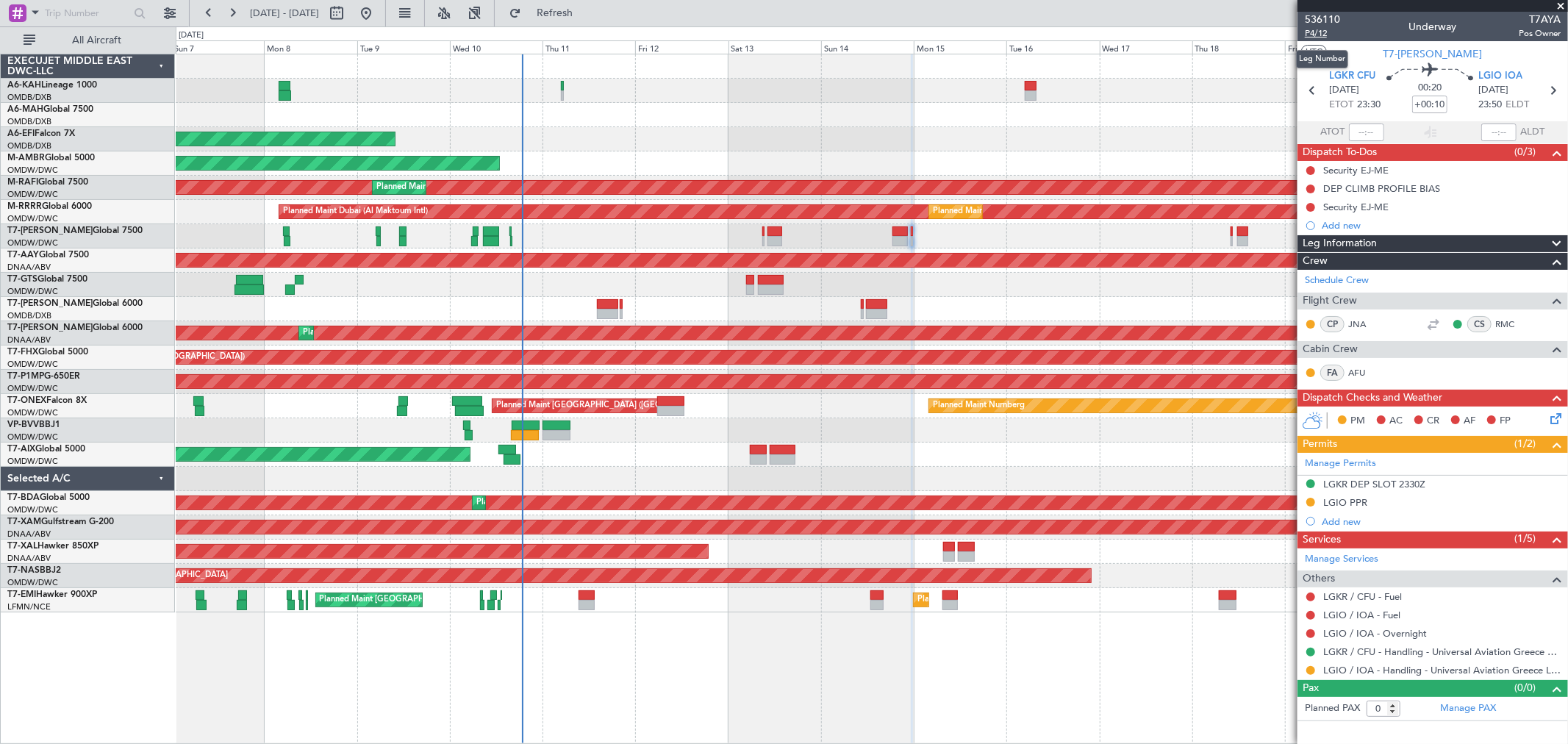
click at [1326, 34] on span "P4/12" at bounding box center [1323, 34] width 35 height 13
click at [590, 2] on button "Refresh" at bounding box center [546, 13] width 88 height 23
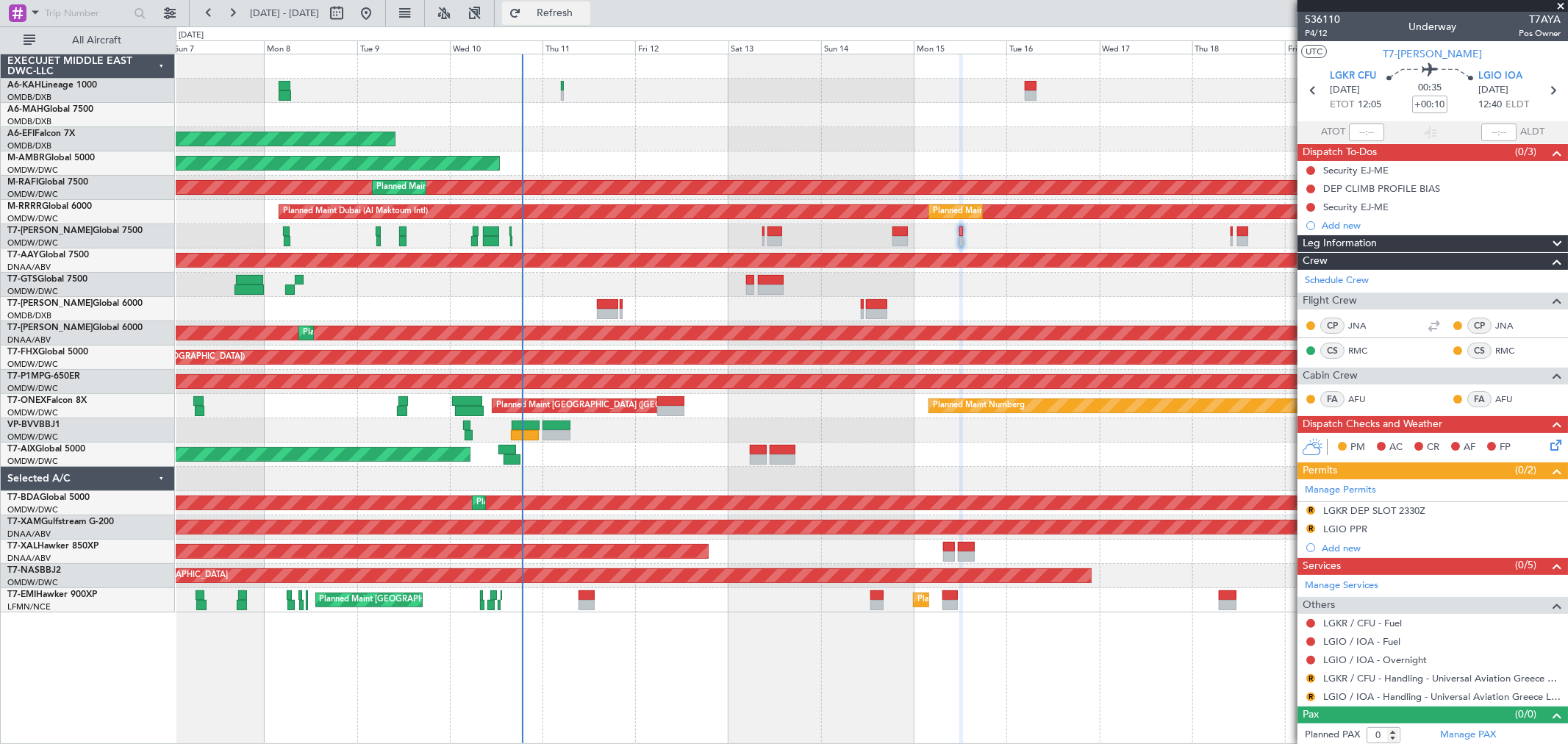
click at [590, 2] on button "Refresh" at bounding box center [546, 13] width 88 height 23
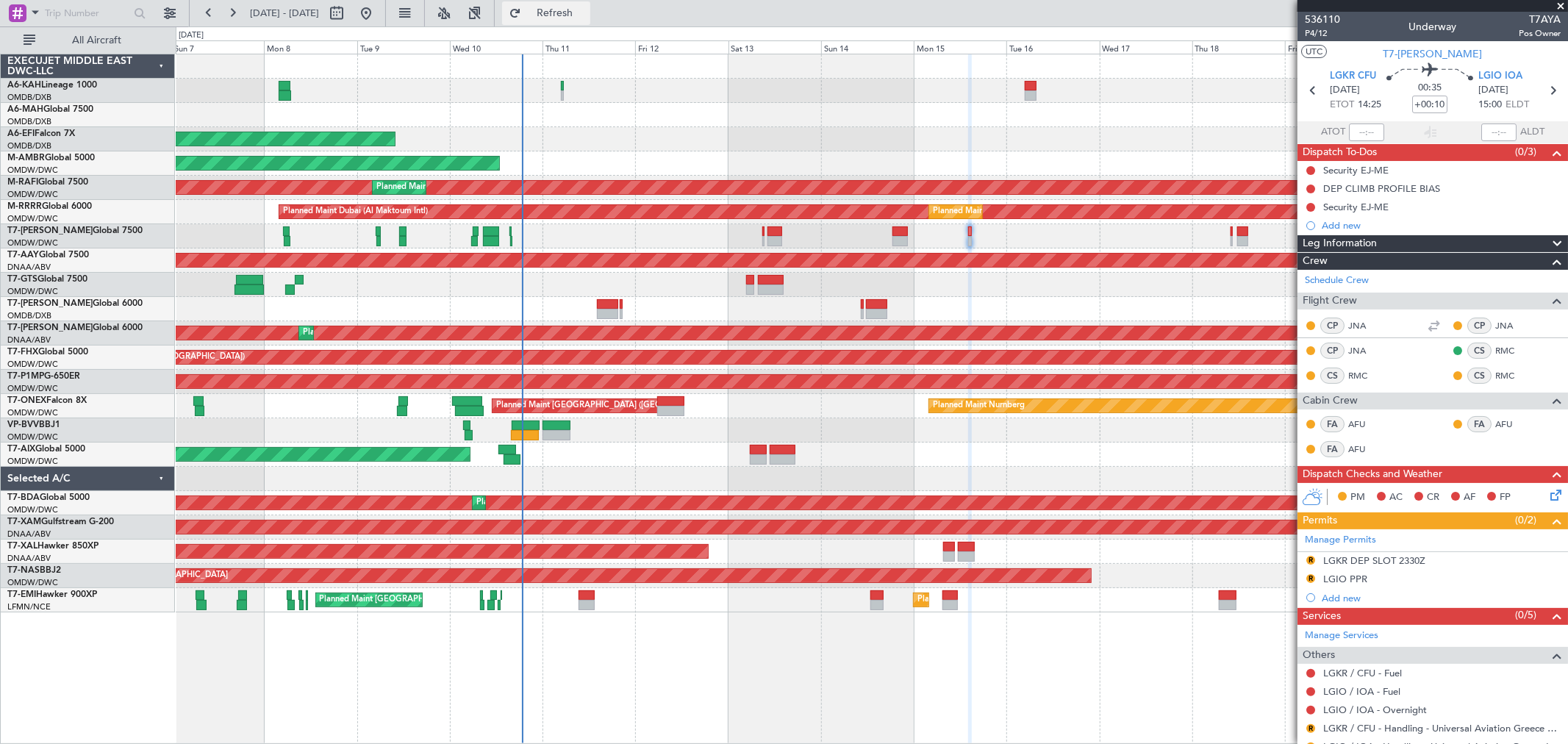
click at [569, 22] on button "Refresh" at bounding box center [546, 13] width 88 height 23
click at [1562, 4] on span at bounding box center [1561, 6] width 14 height 13
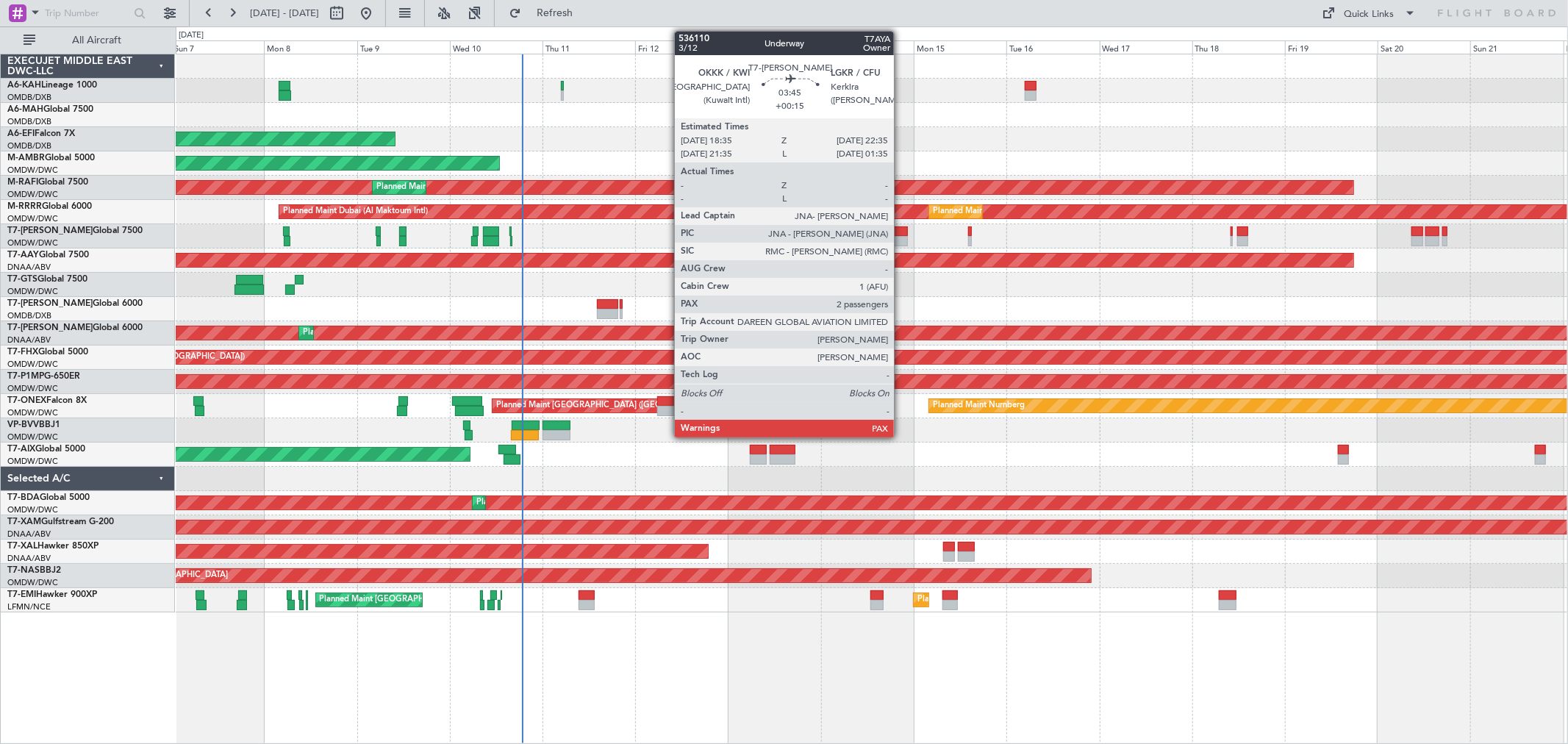
click at [901, 239] on div at bounding box center [901, 241] width 16 height 10
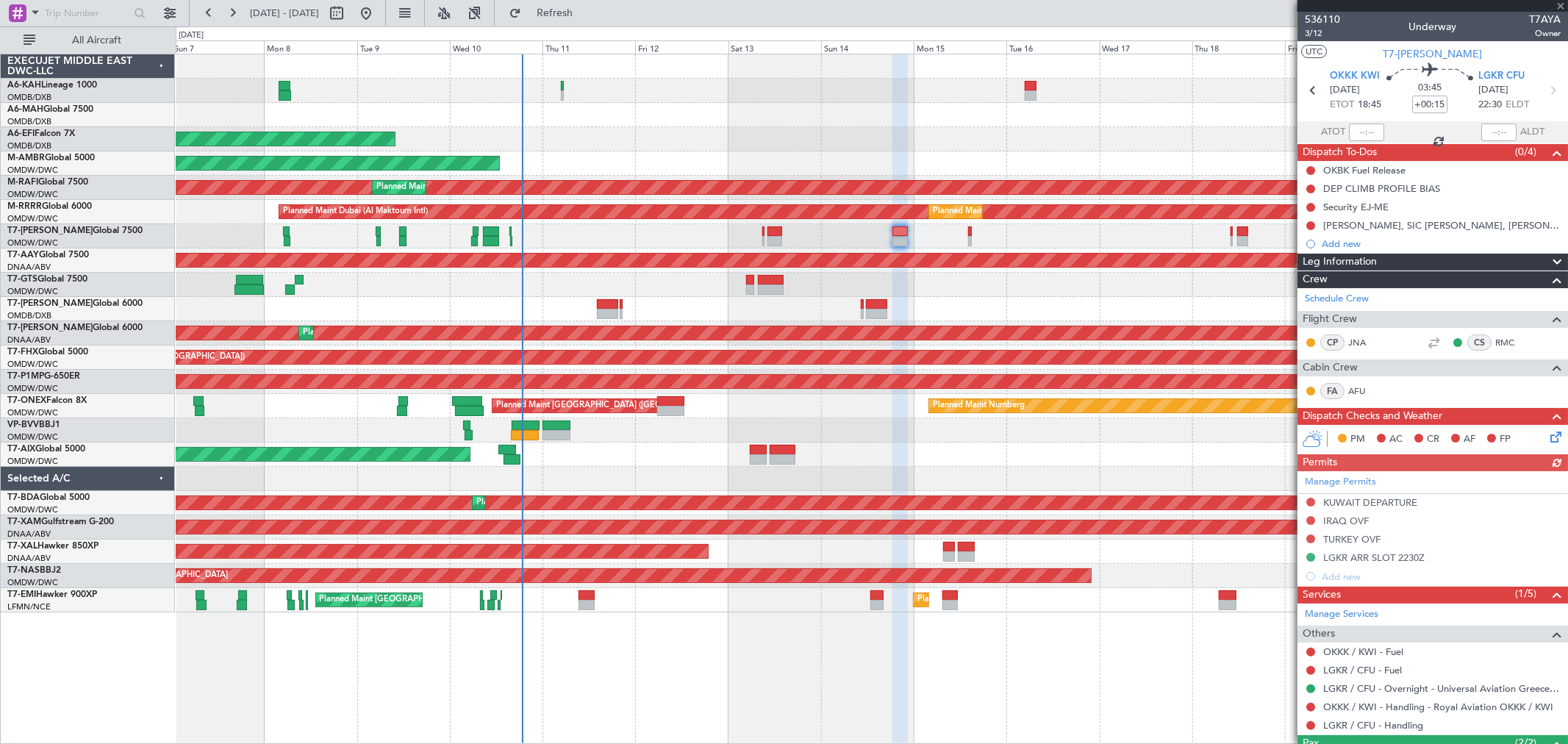
scroll to position [82, 0]
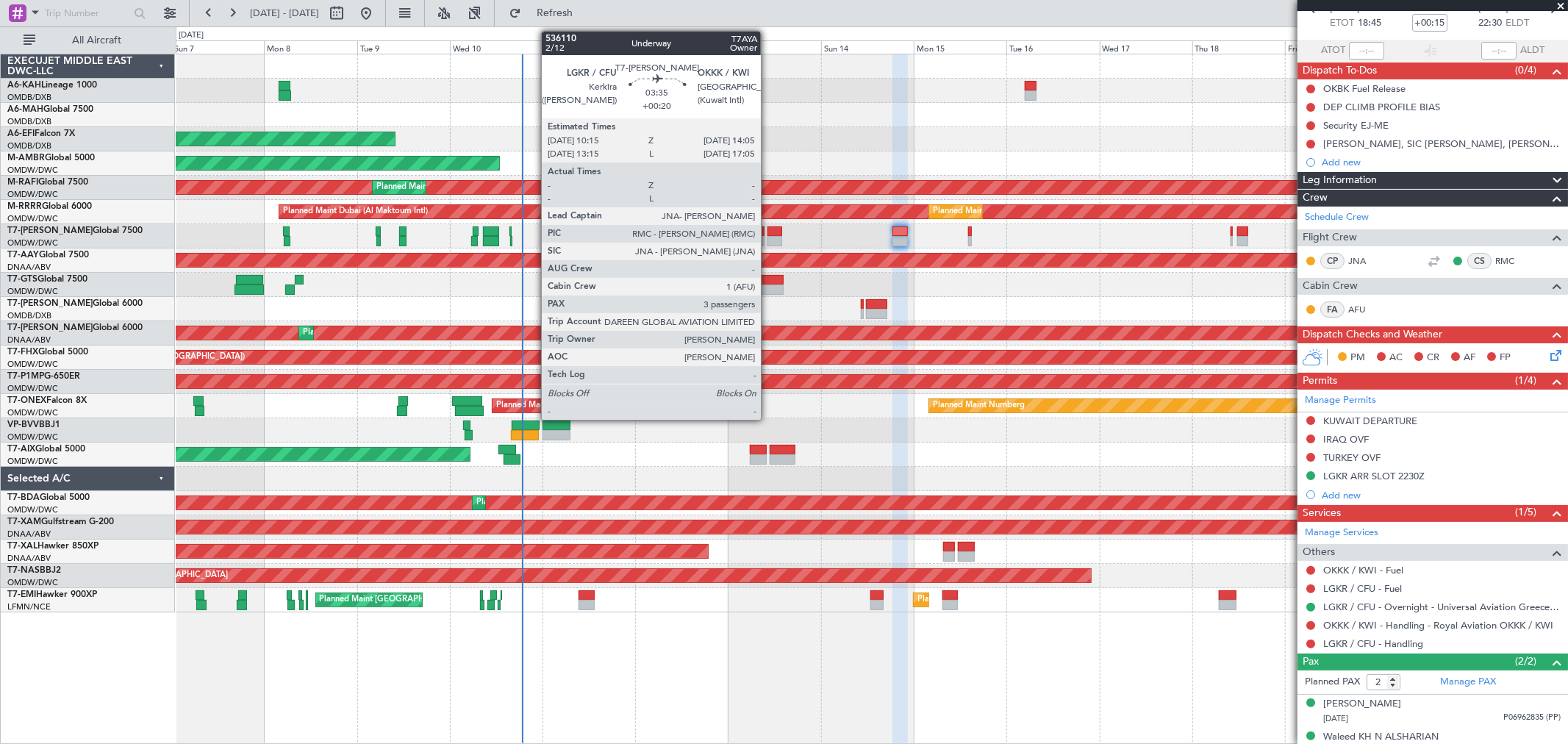
click at [768, 241] on div at bounding box center [775, 241] width 15 height 10
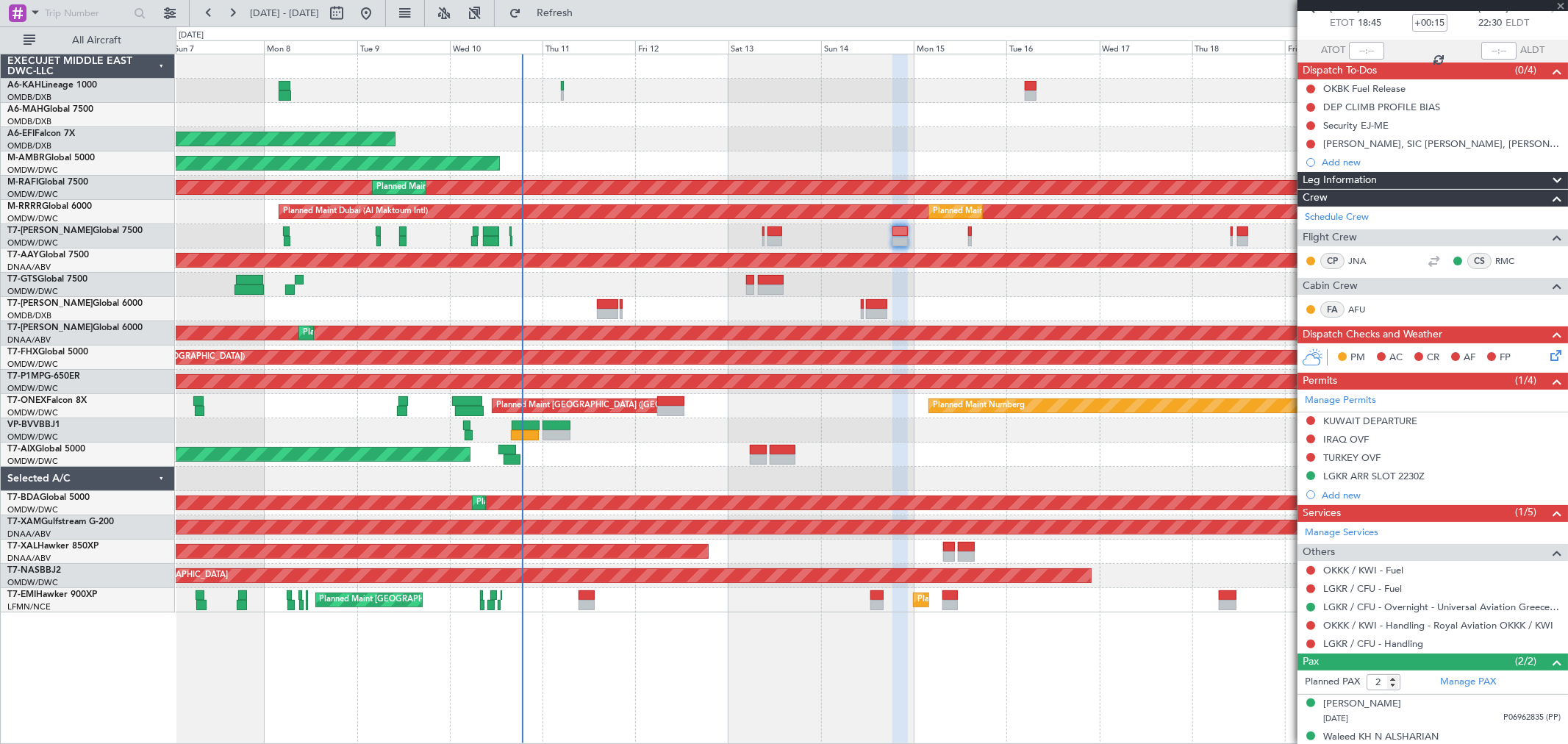
type input "+00:20"
type input "3"
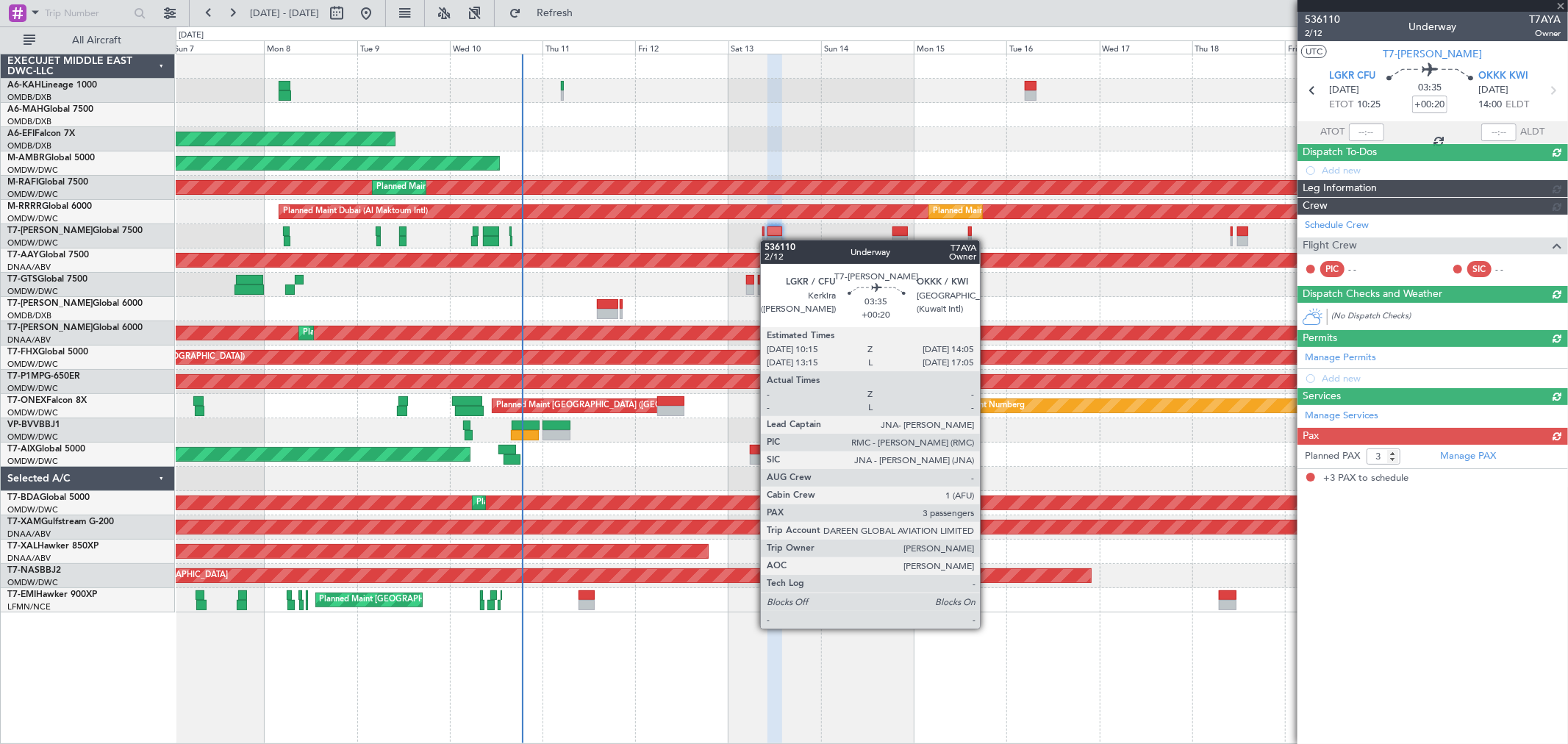
scroll to position [0, 0]
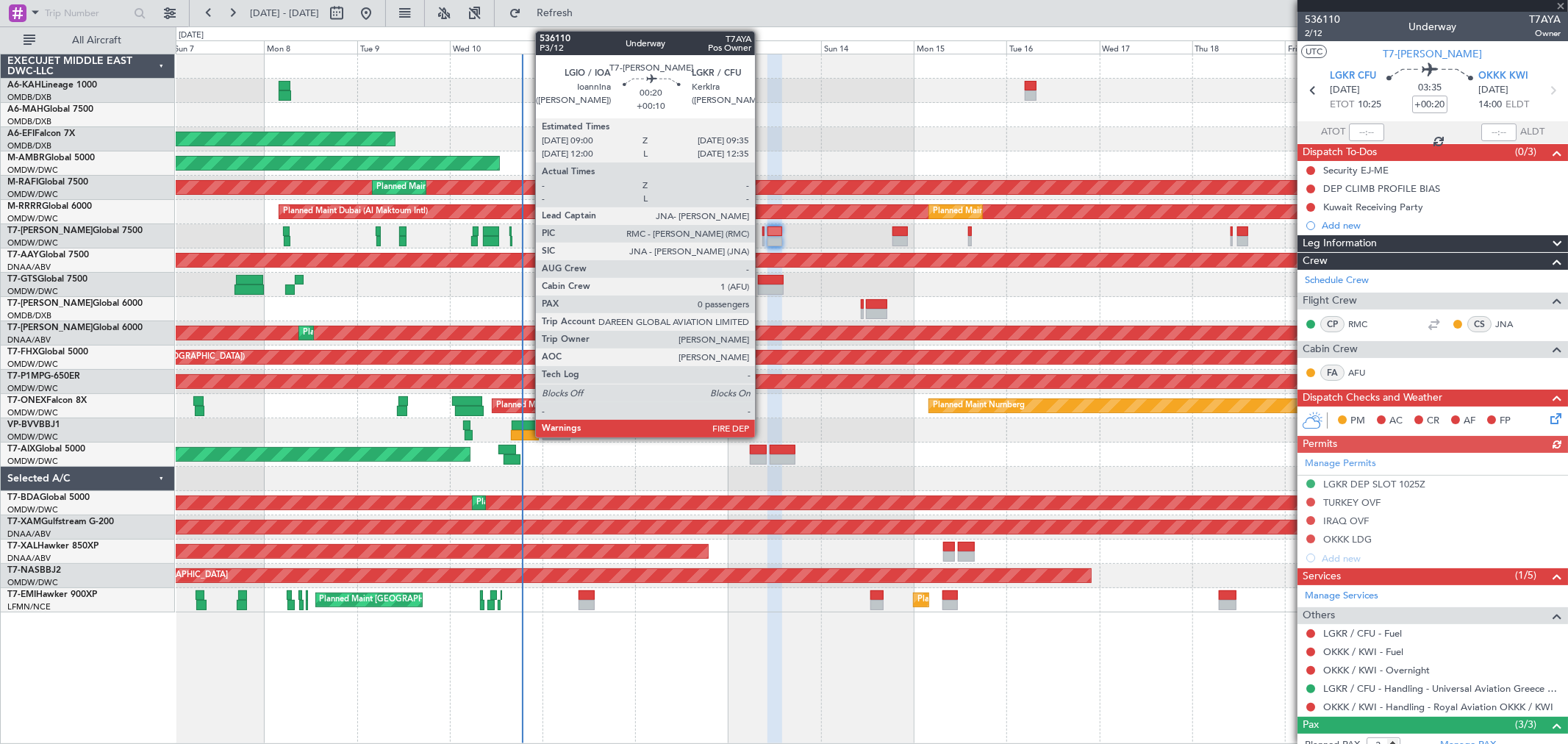
click at [763, 233] on div at bounding box center [764, 231] width 3 height 10
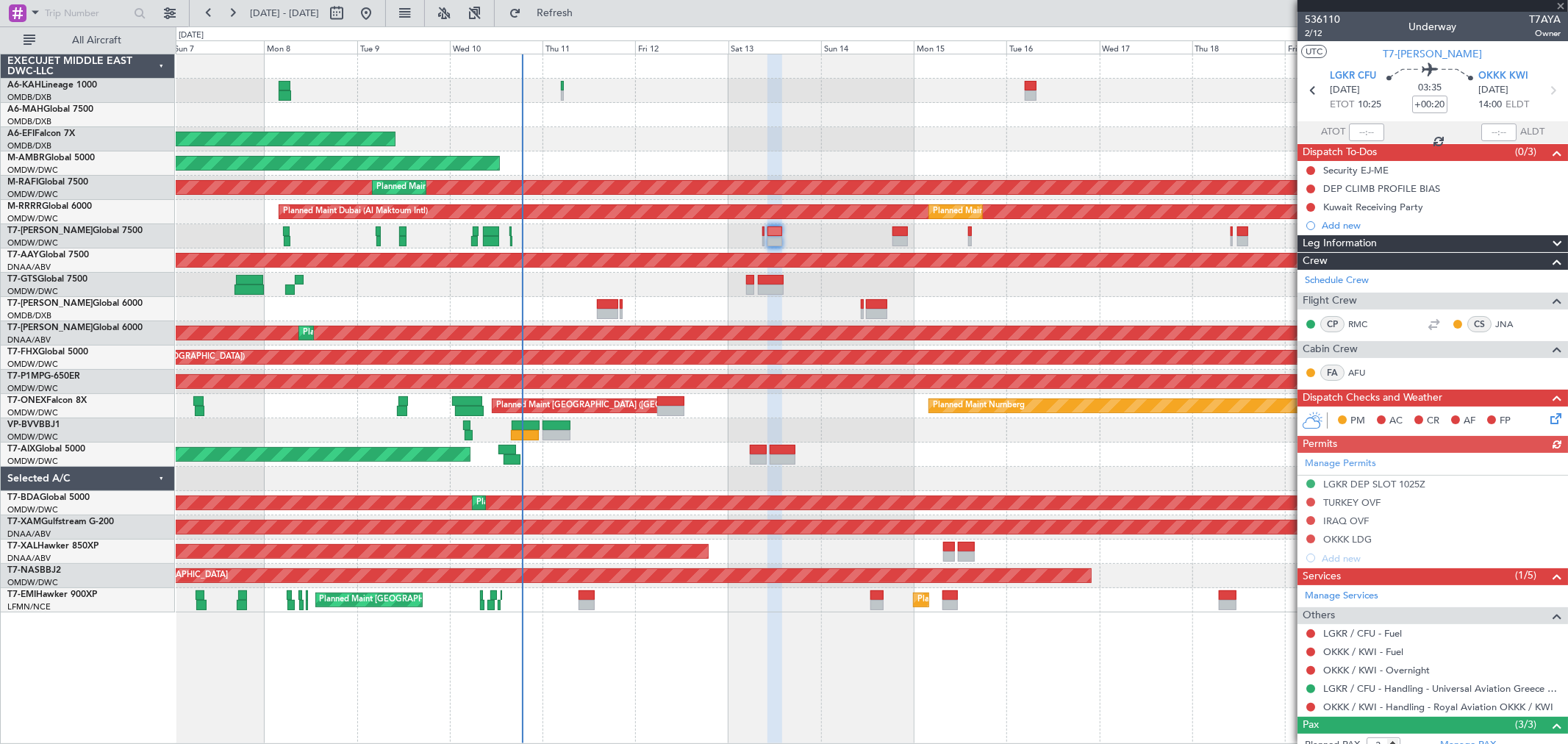
type input "+00:10"
type input "0"
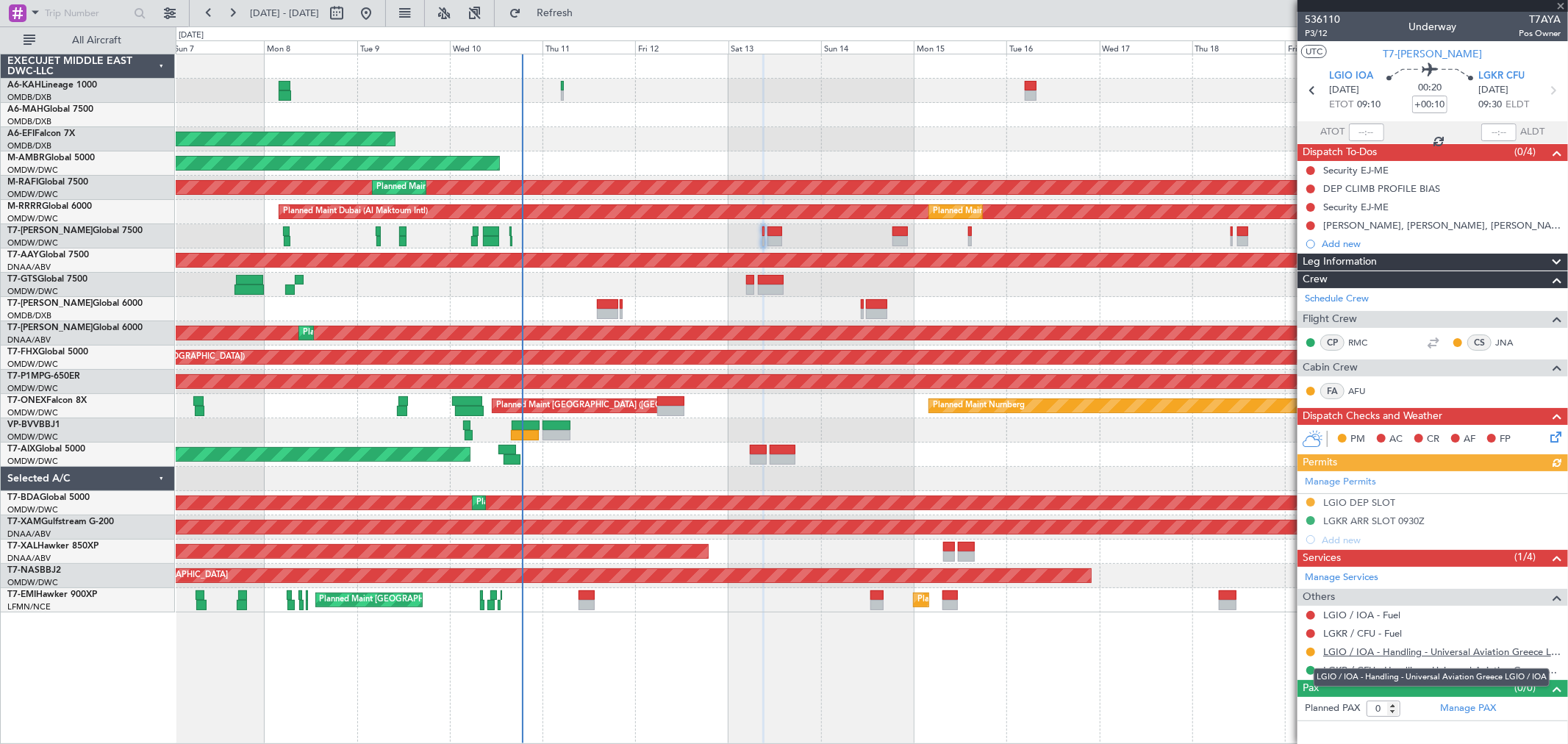
click at [1420, 653] on link "LGIO / IOA - Handling - Universal Aviation Greece LGIO / IOA" at bounding box center [1442, 652] width 237 height 13
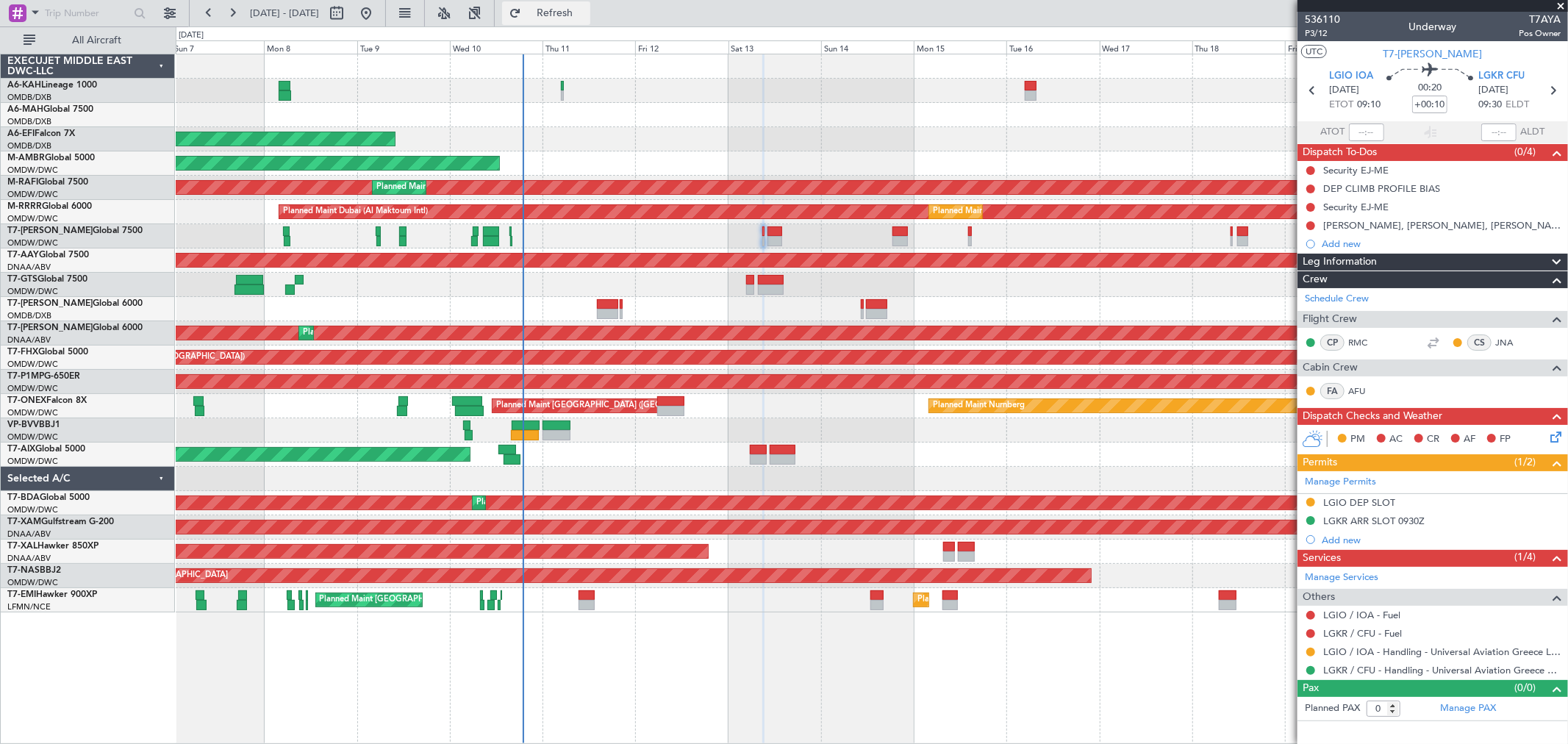
click at [569, 14] on button "Refresh" at bounding box center [546, 13] width 88 height 23
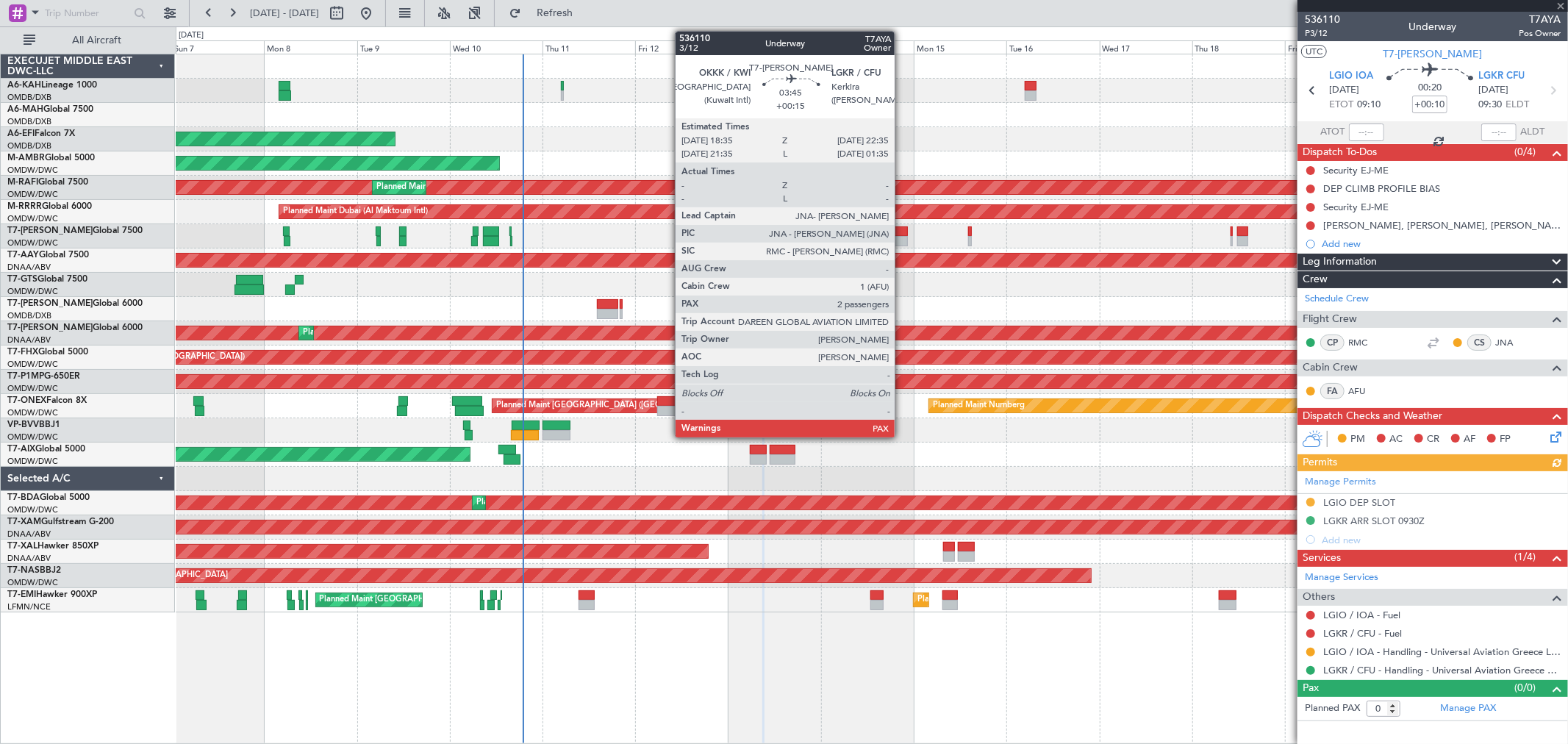
click at [902, 242] on div at bounding box center [901, 241] width 16 height 10
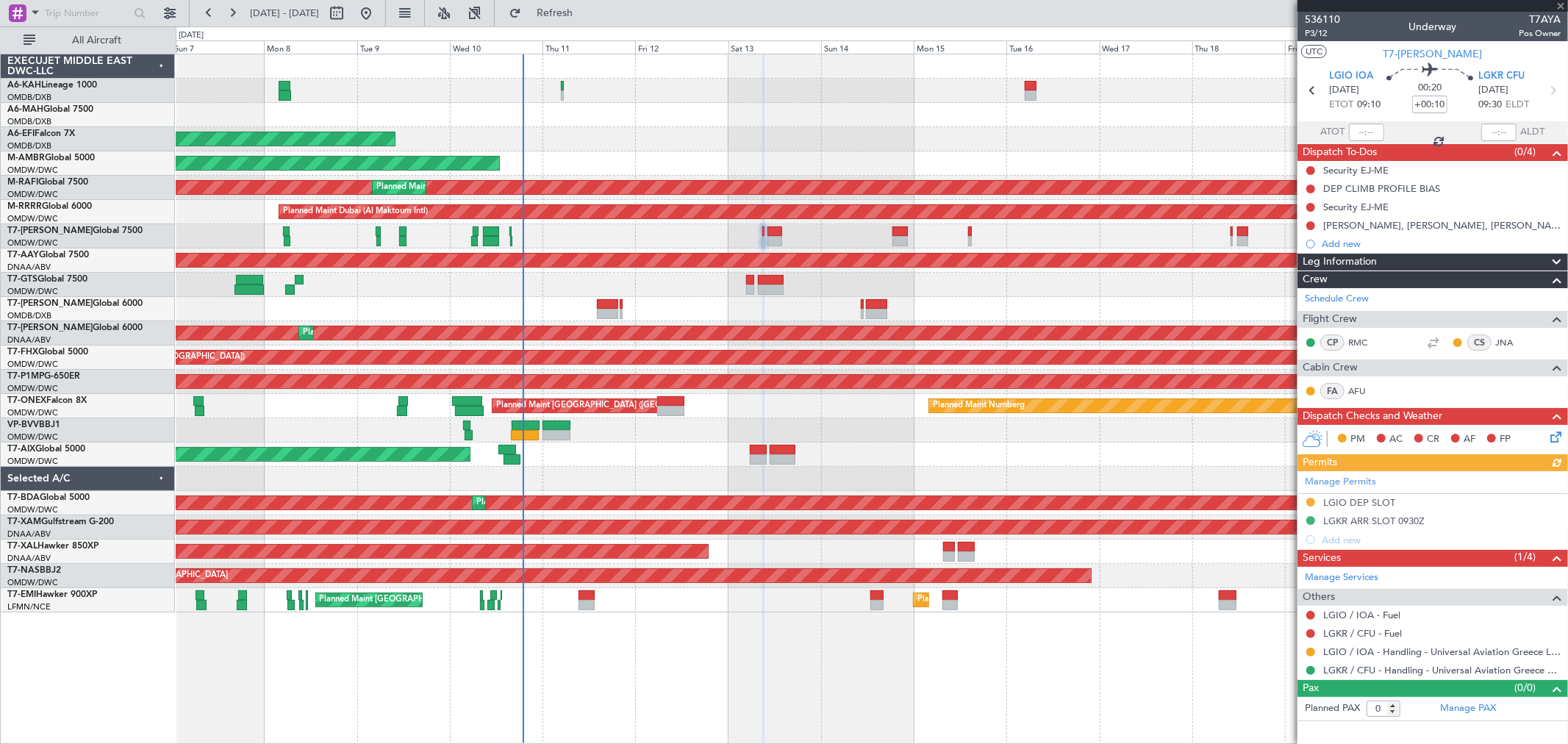
type input "+00:15"
type input "2"
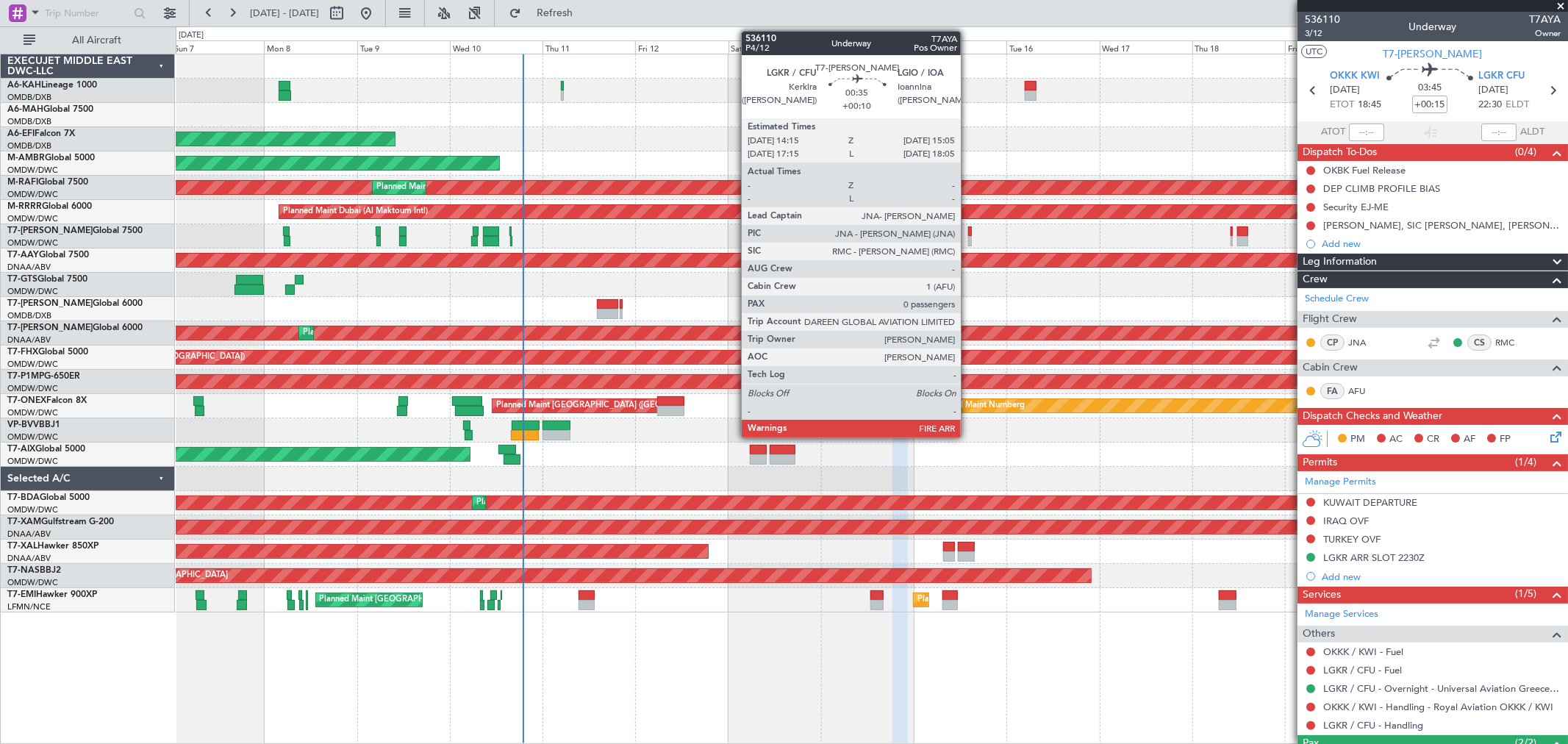
click at [968, 232] on div at bounding box center [970, 231] width 4 height 10
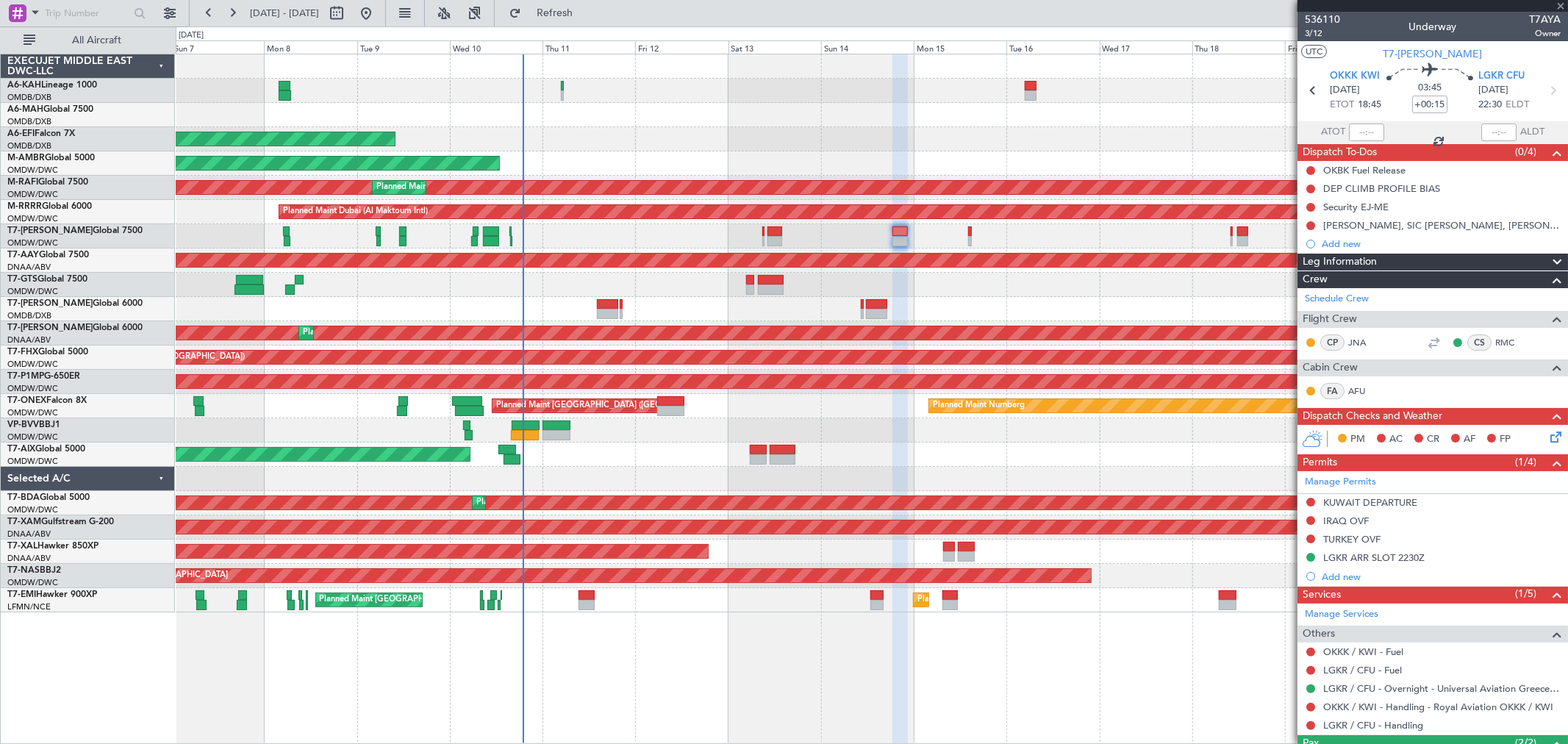
type input "+00:10"
type input "0"
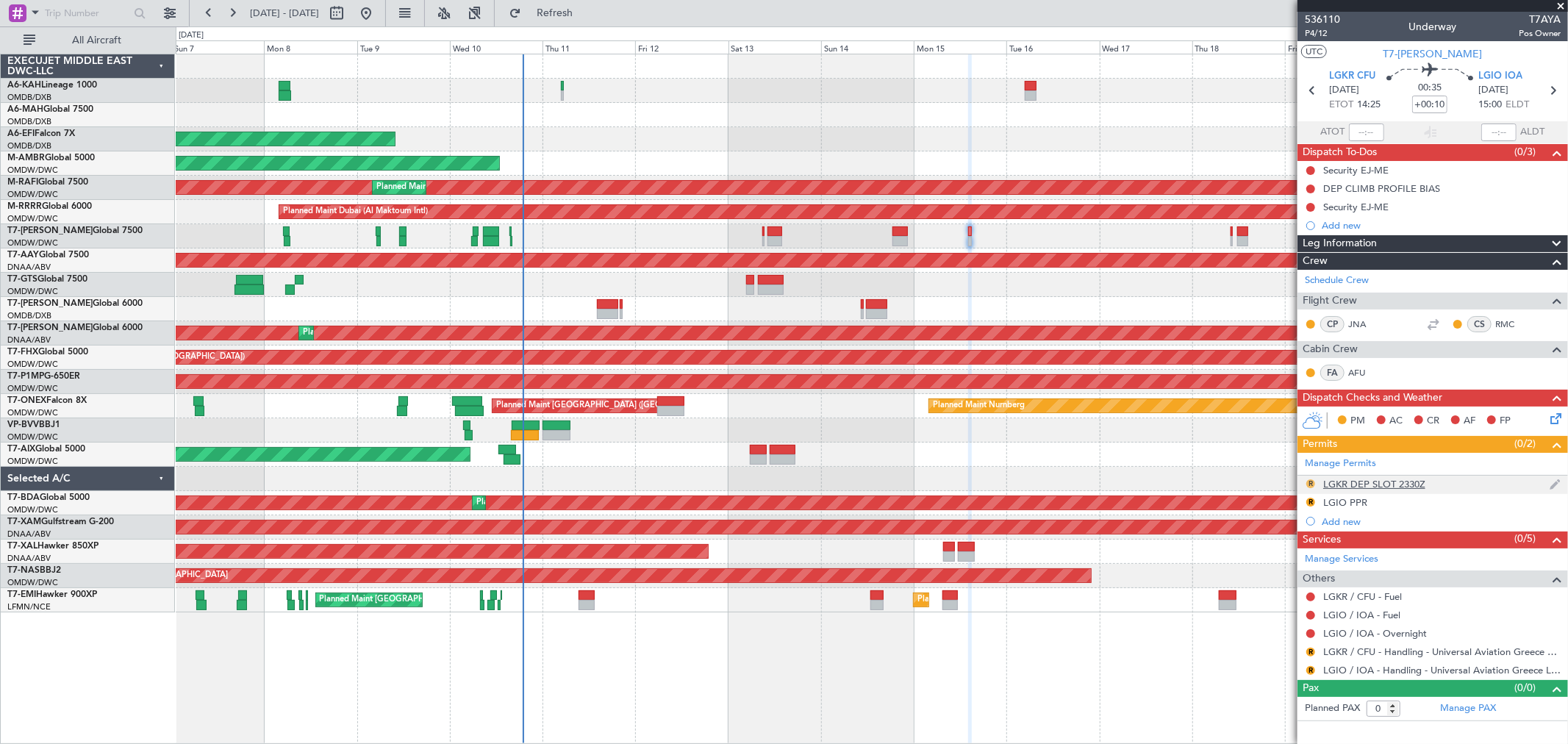
click at [1309, 483] on button "R" at bounding box center [1311, 483] width 9 height 9
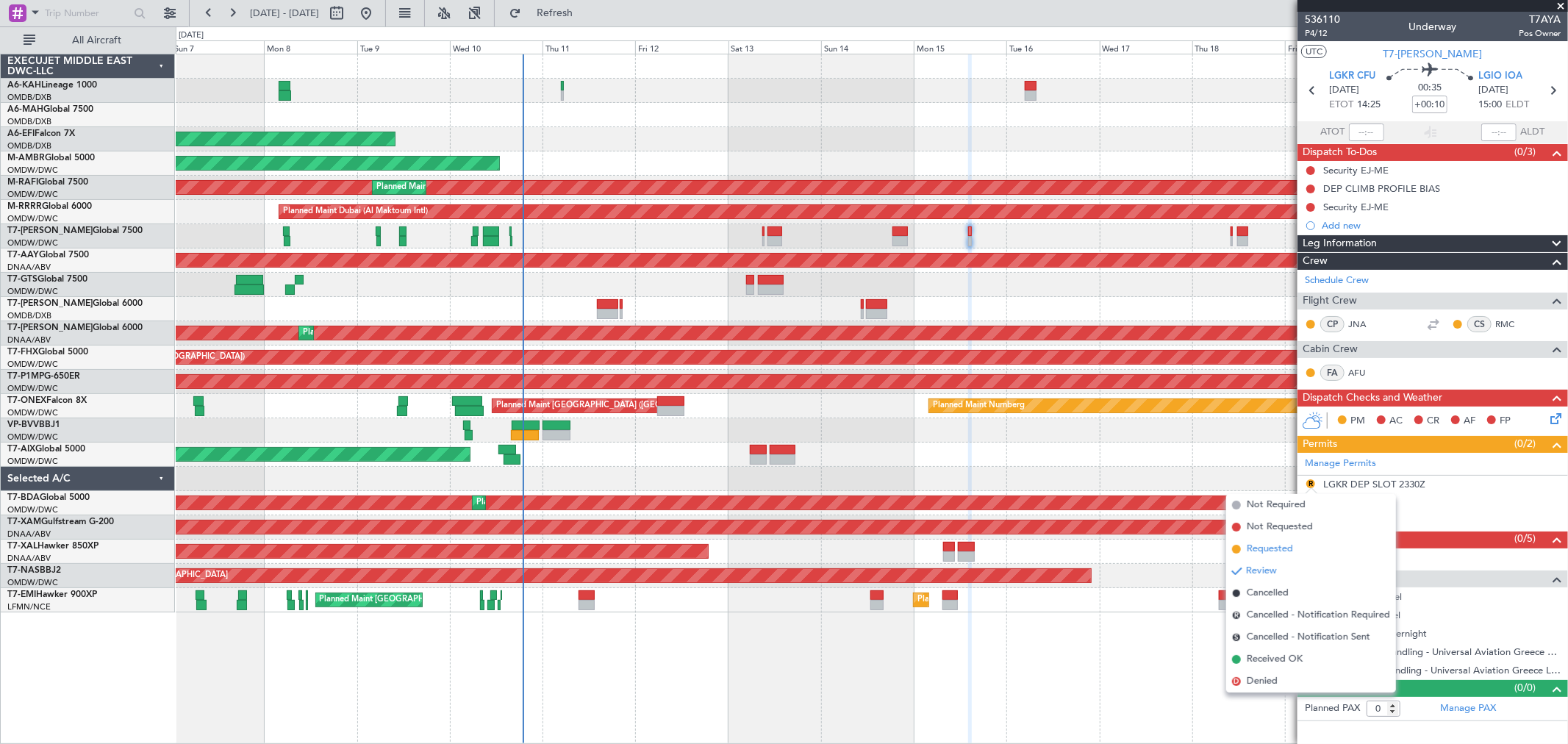
click at [1295, 542] on li "Requested" at bounding box center [1311, 548] width 170 height 22
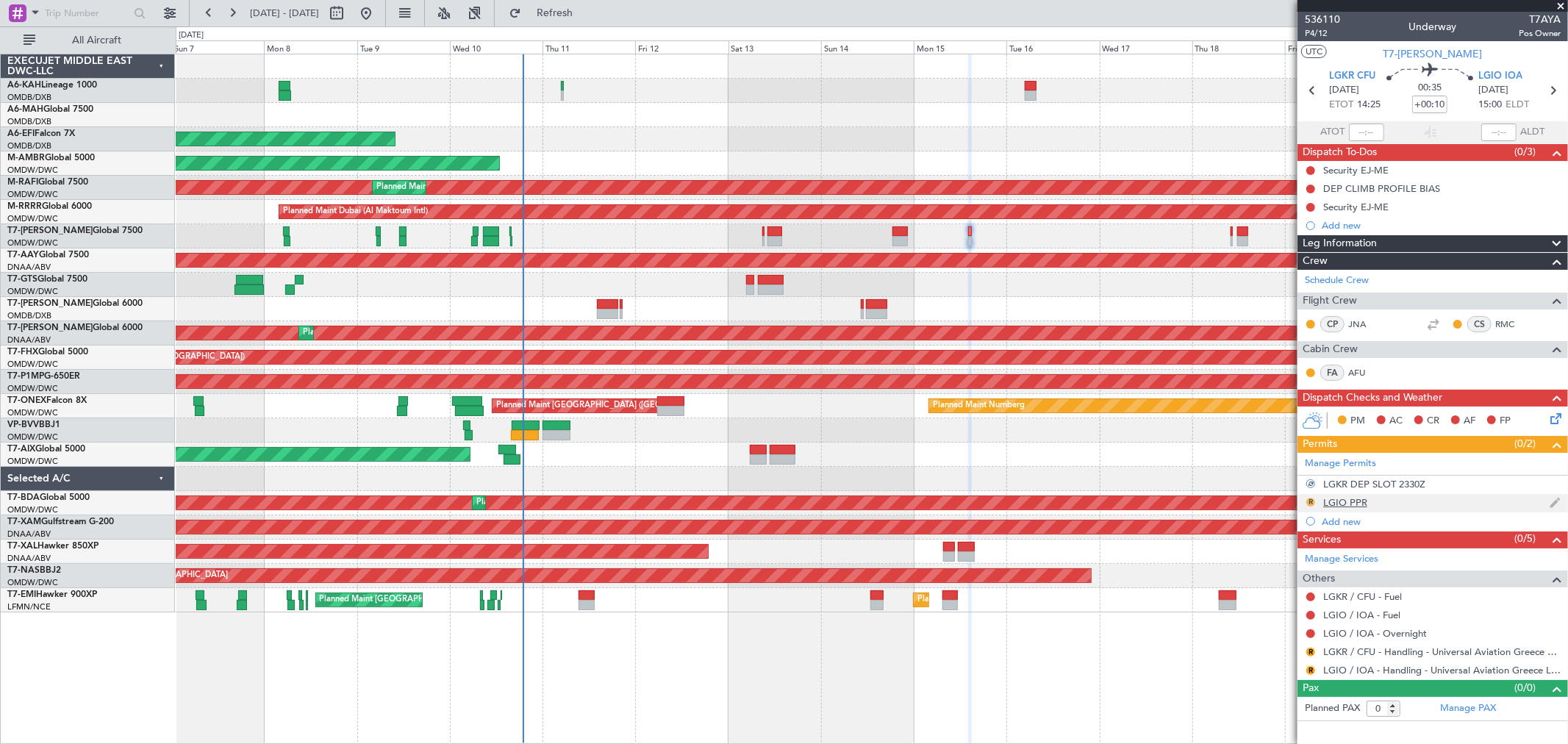
click at [1310, 499] on button "R" at bounding box center [1311, 502] width 9 height 9
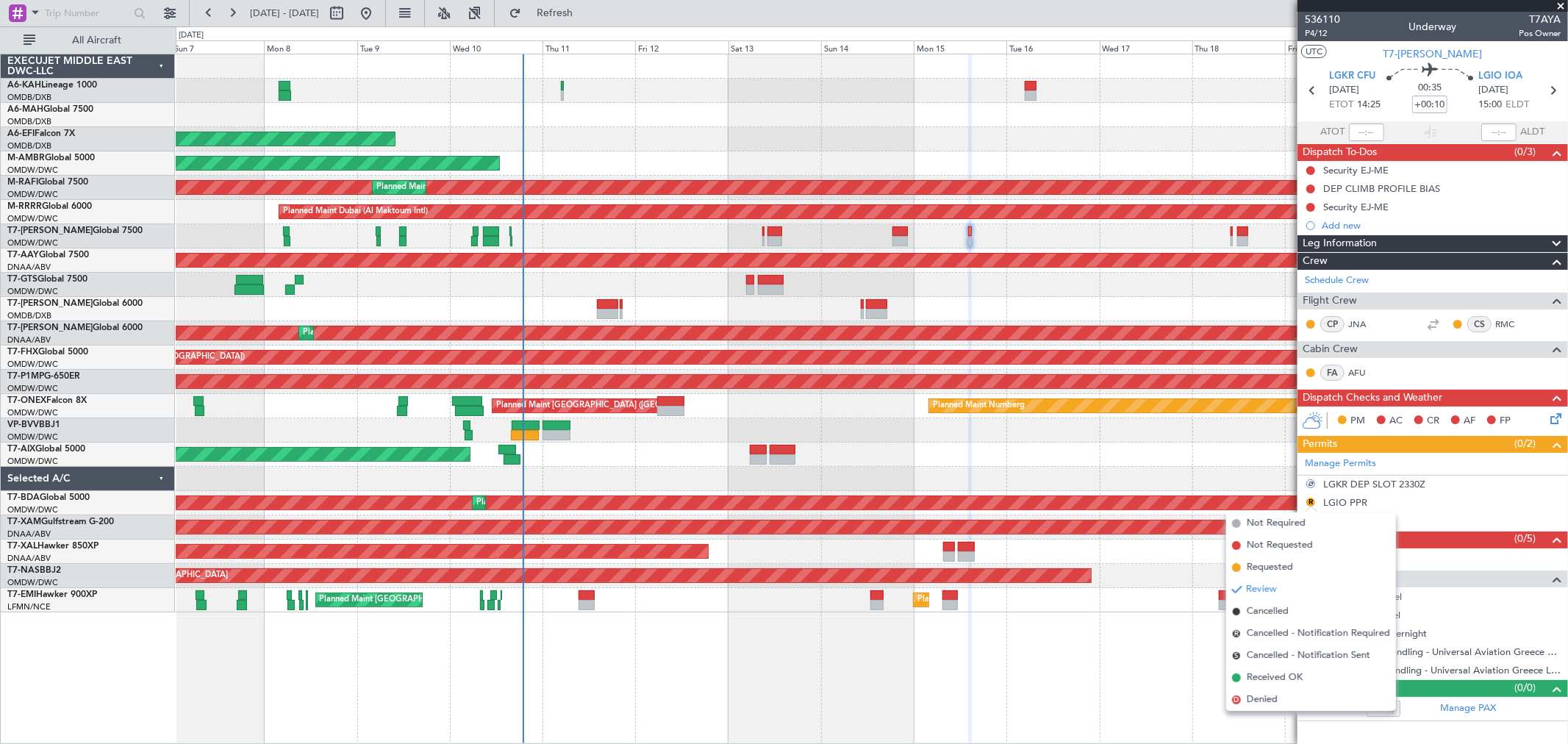
click at [1282, 560] on span "Requested" at bounding box center [1270, 567] width 47 height 14
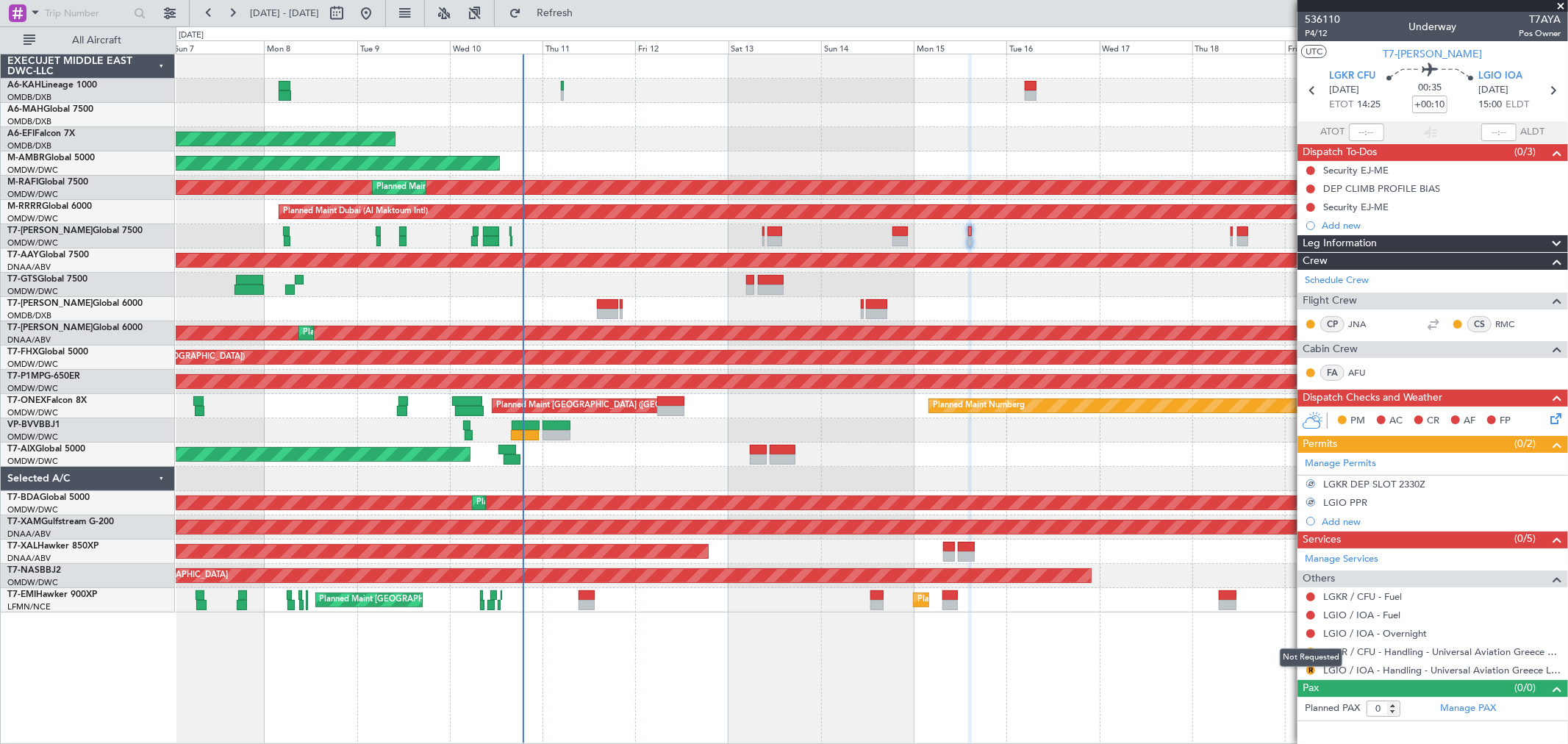
click at [1309, 650] on div "Not Requested" at bounding box center [1311, 657] width 63 height 18
click at [1312, 649] on button "R" at bounding box center [1311, 652] width 9 height 9
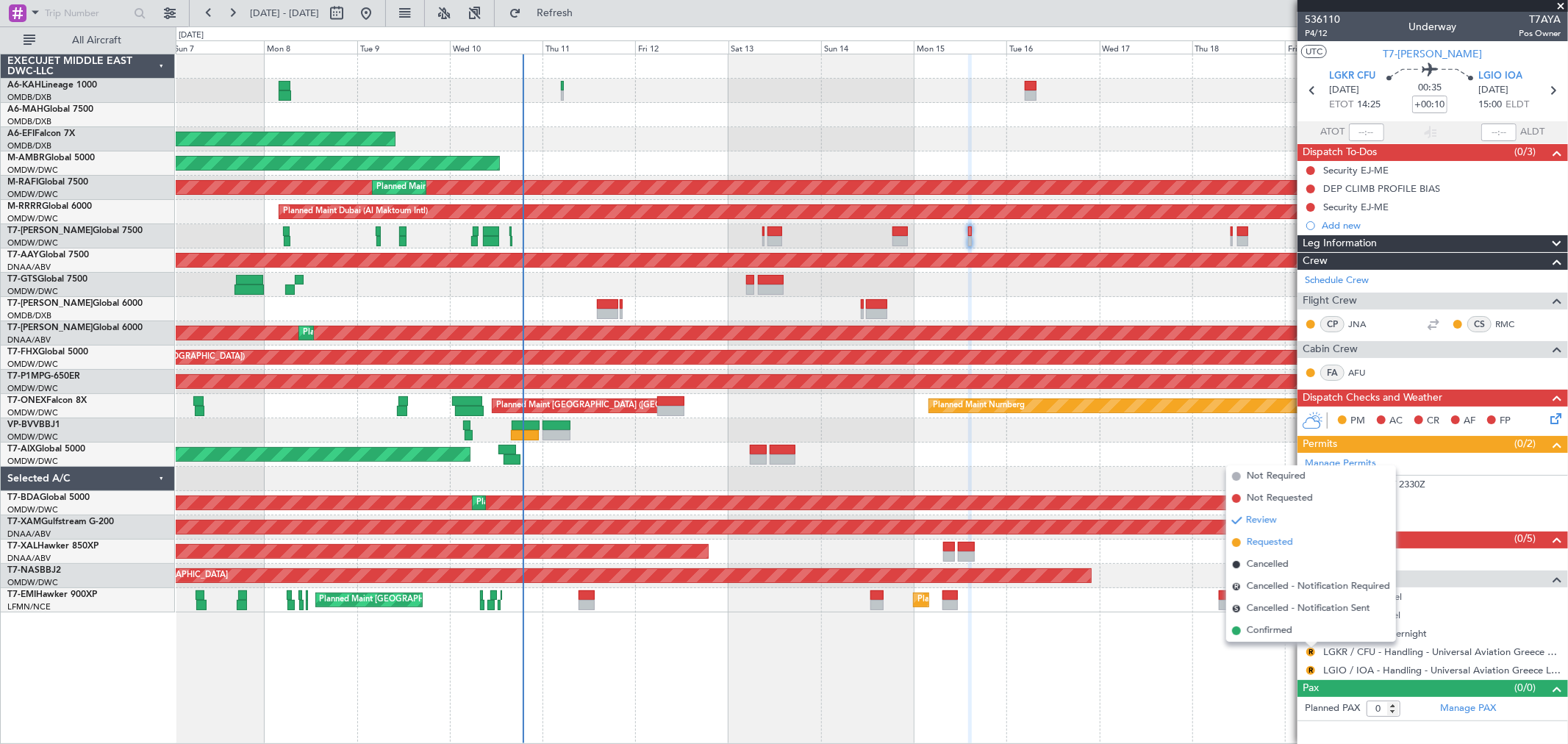
click at [1282, 540] on span "Requested" at bounding box center [1270, 542] width 47 height 14
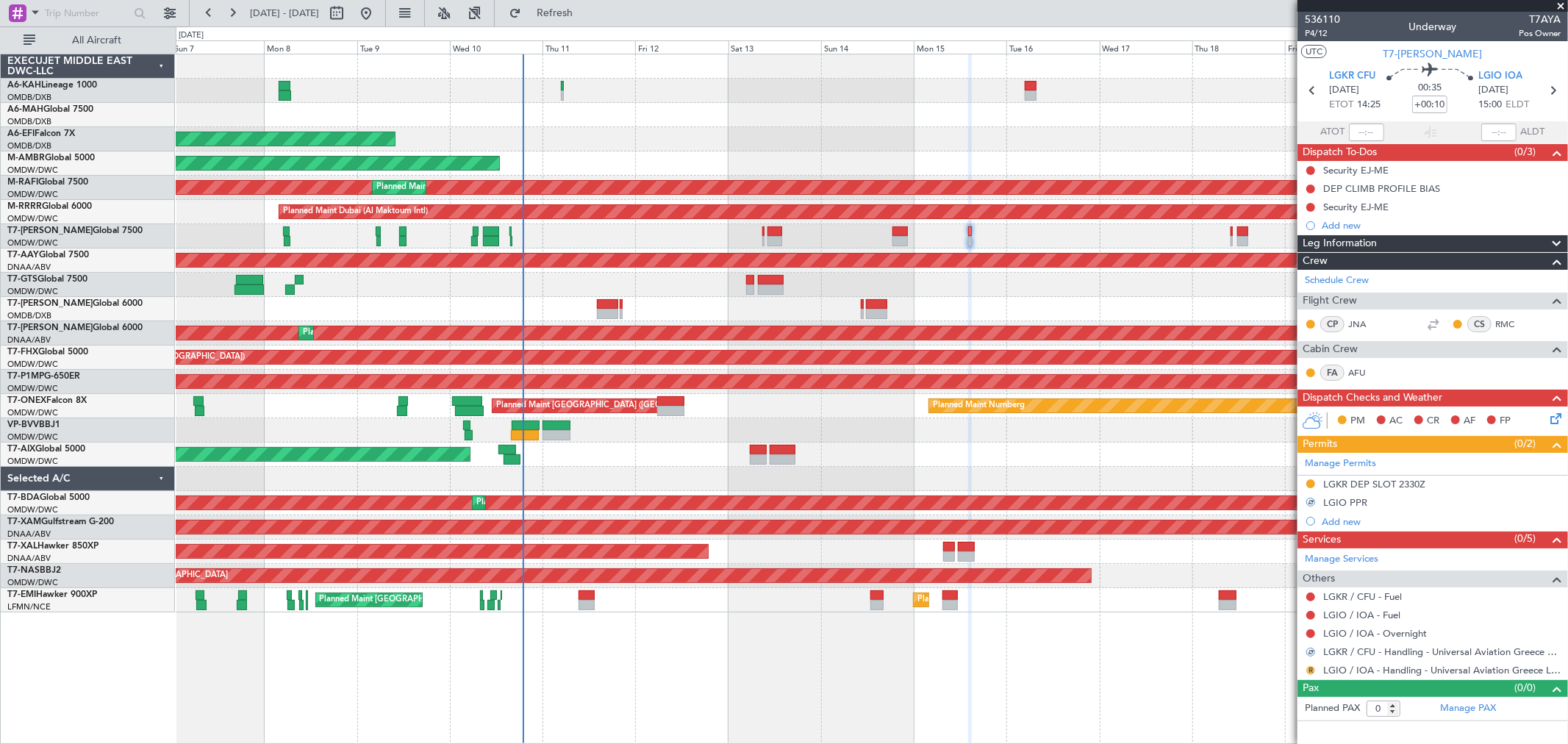
click at [1312, 669] on button "R" at bounding box center [1311, 669] width 9 height 9
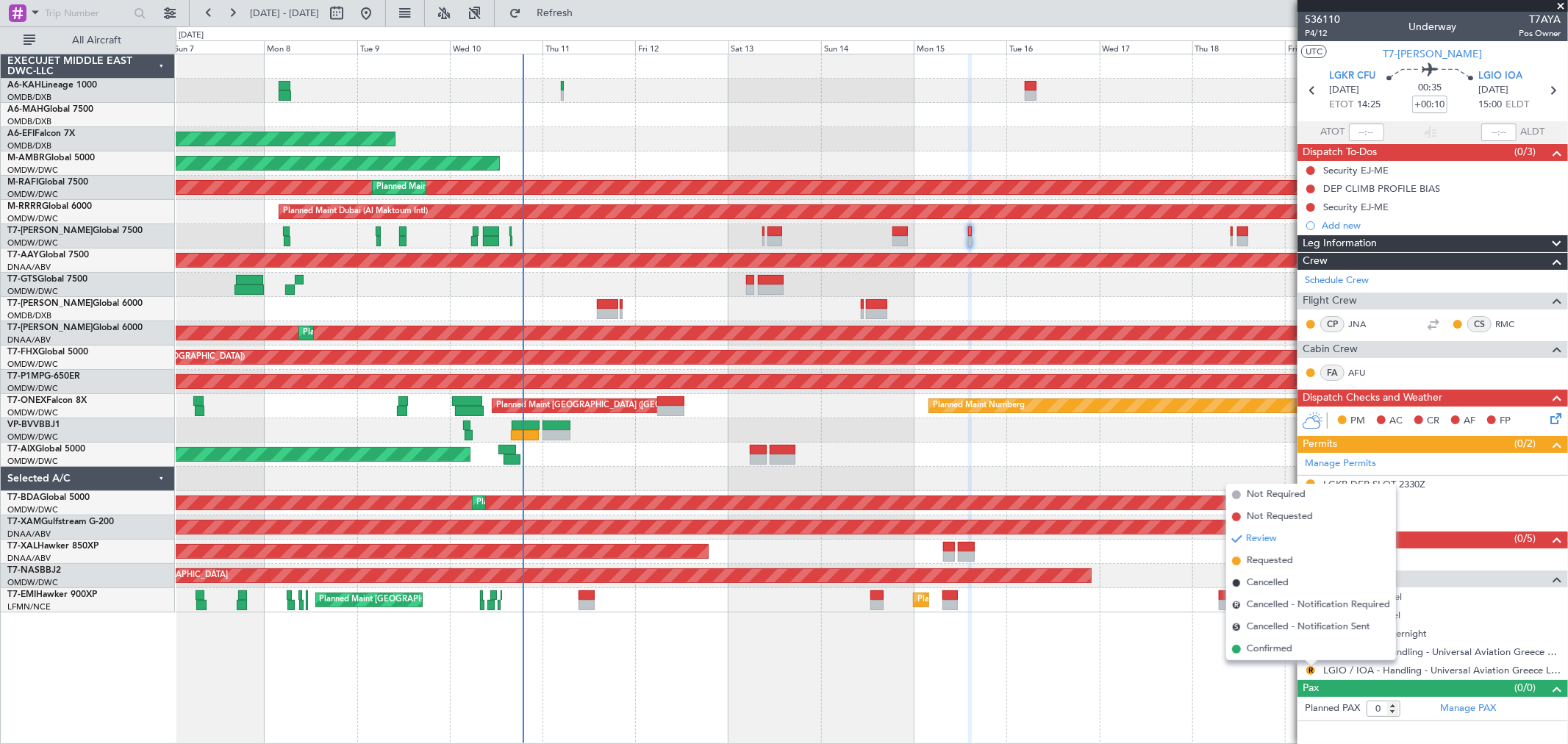
click at [1285, 555] on span "Requested" at bounding box center [1270, 560] width 47 height 14
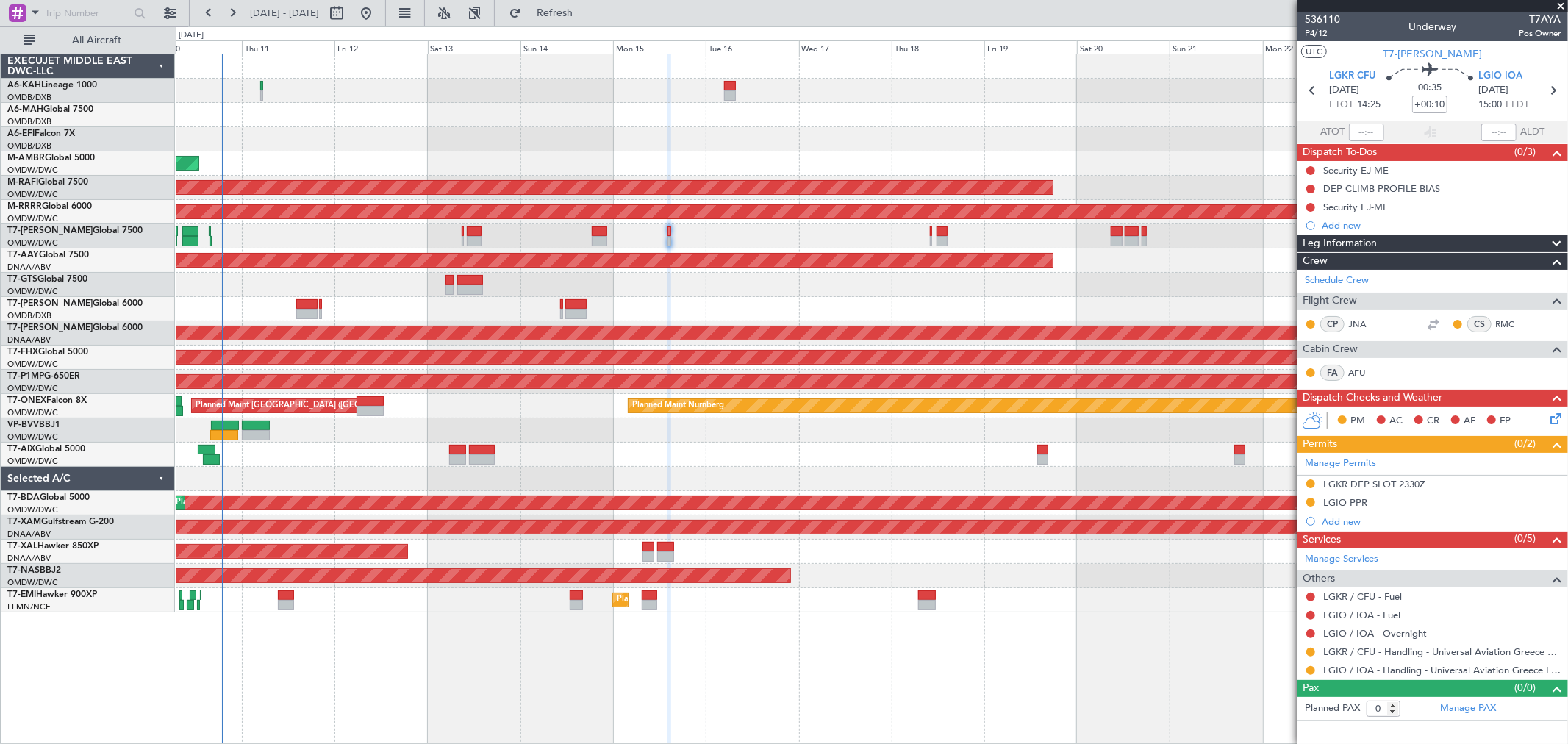
click at [651, 233] on div at bounding box center [871, 237] width 1392 height 24
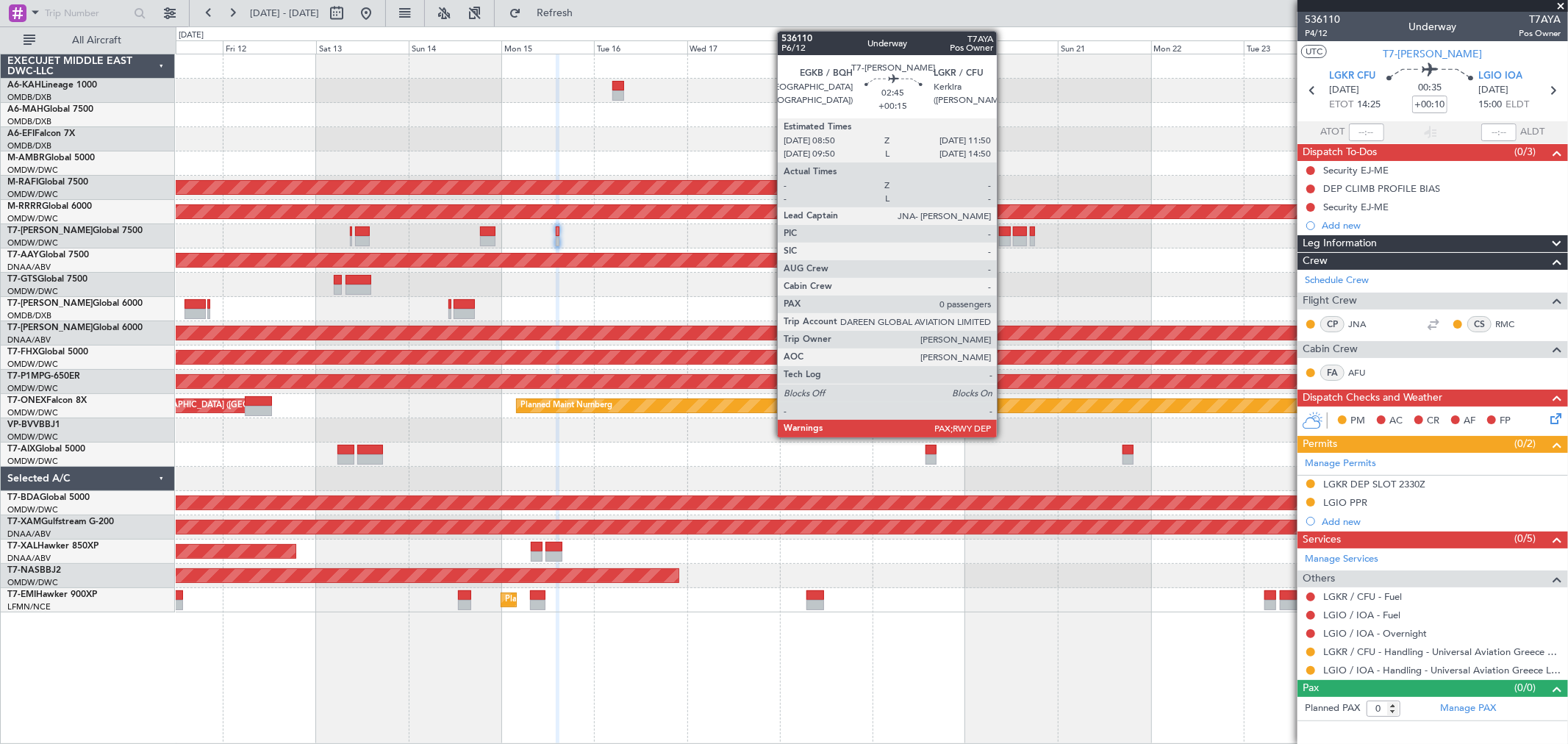
click at [1004, 232] on div at bounding box center [1005, 231] width 12 height 10
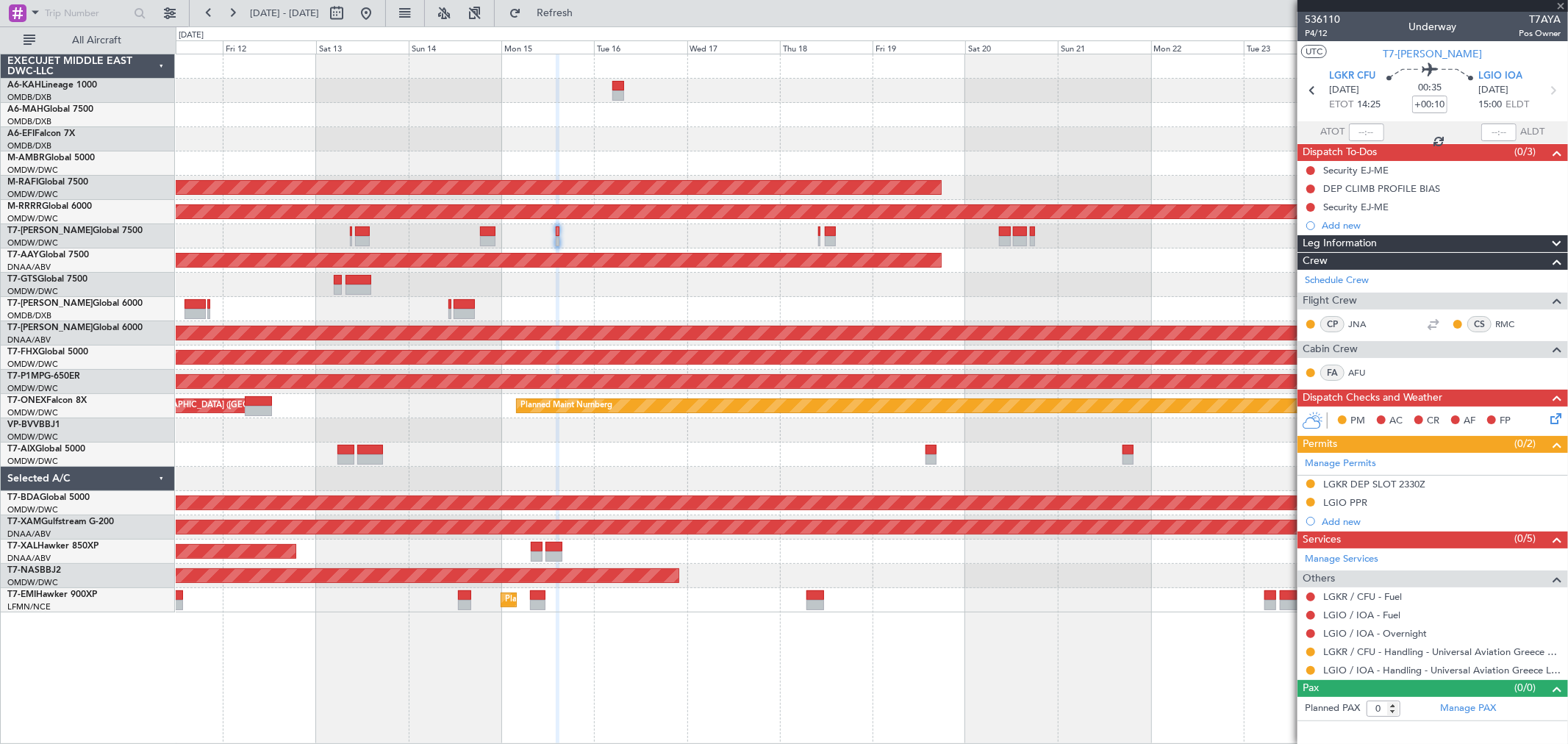
type input "+00:15"
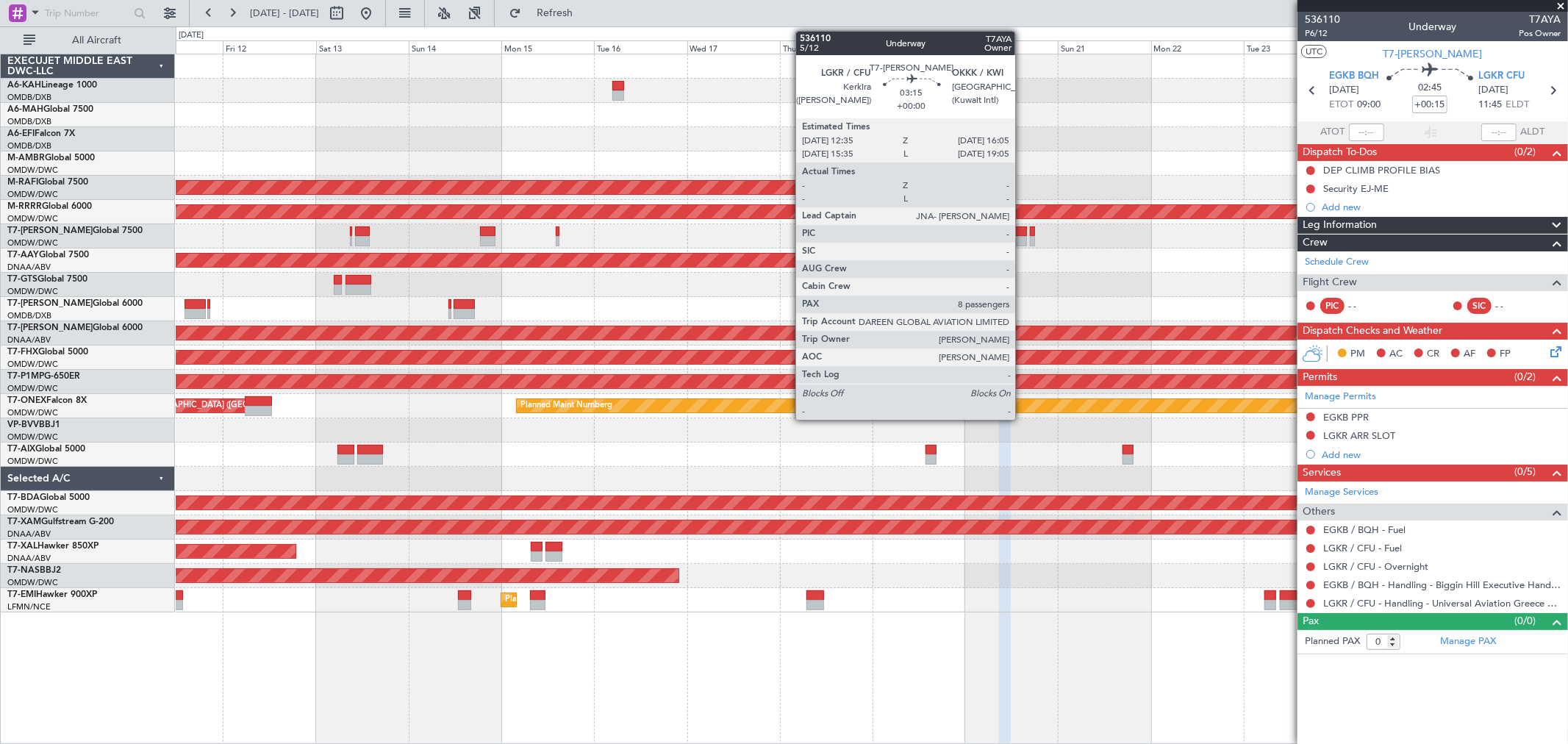
click at [1023, 240] on div at bounding box center [1019, 241] width 14 height 10
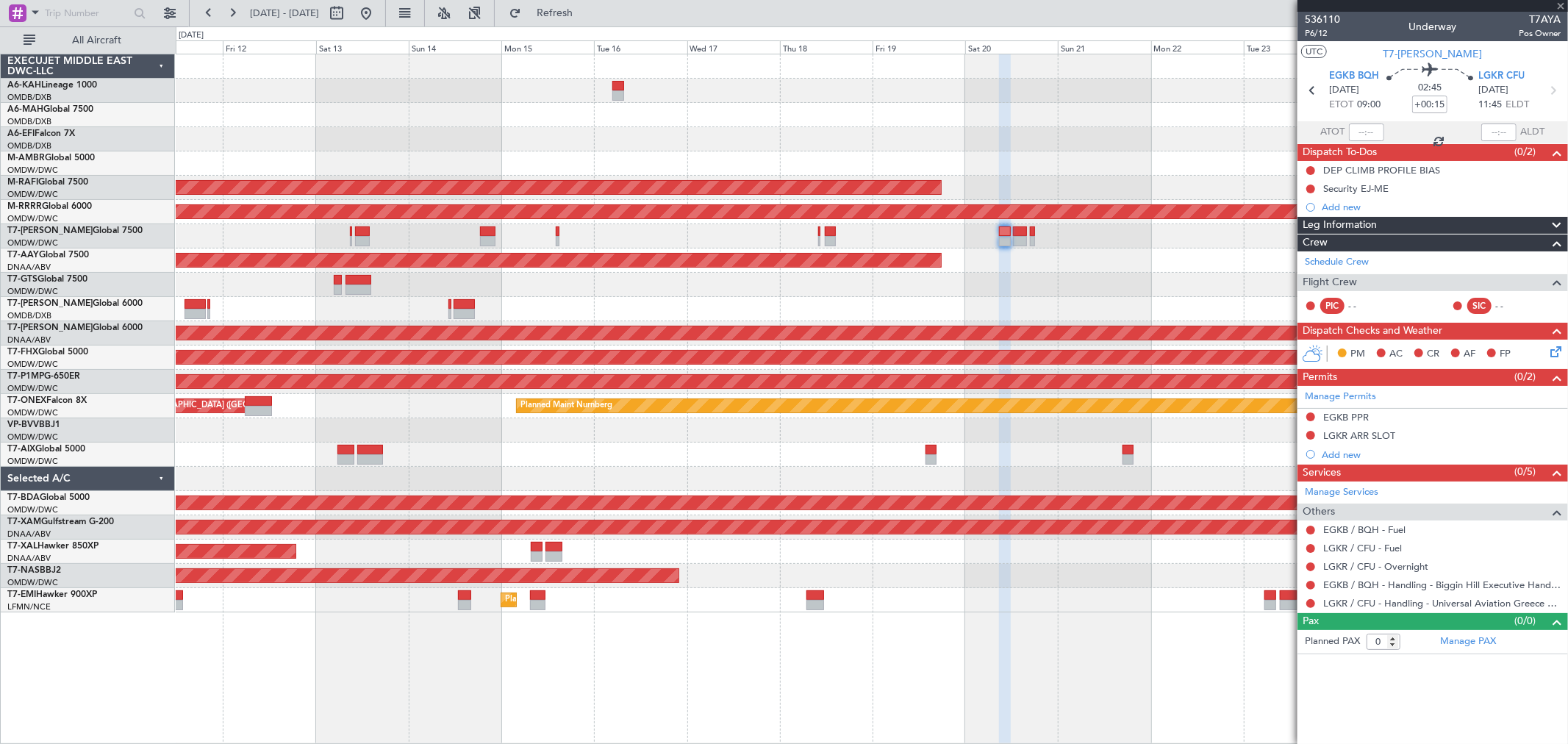
type input "8"
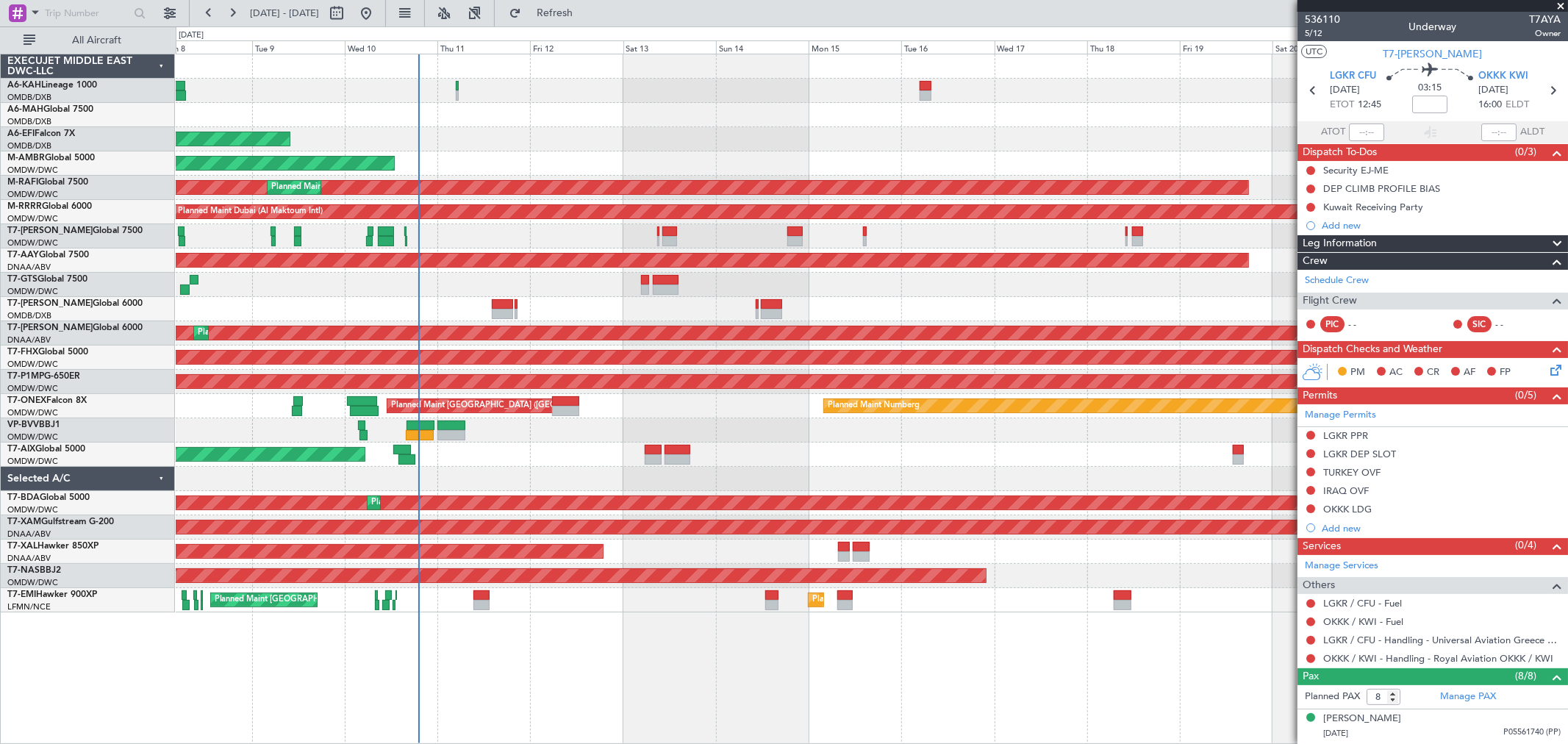
click at [829, 277] on div at bounding box center [871, 285] width 1392 height 24
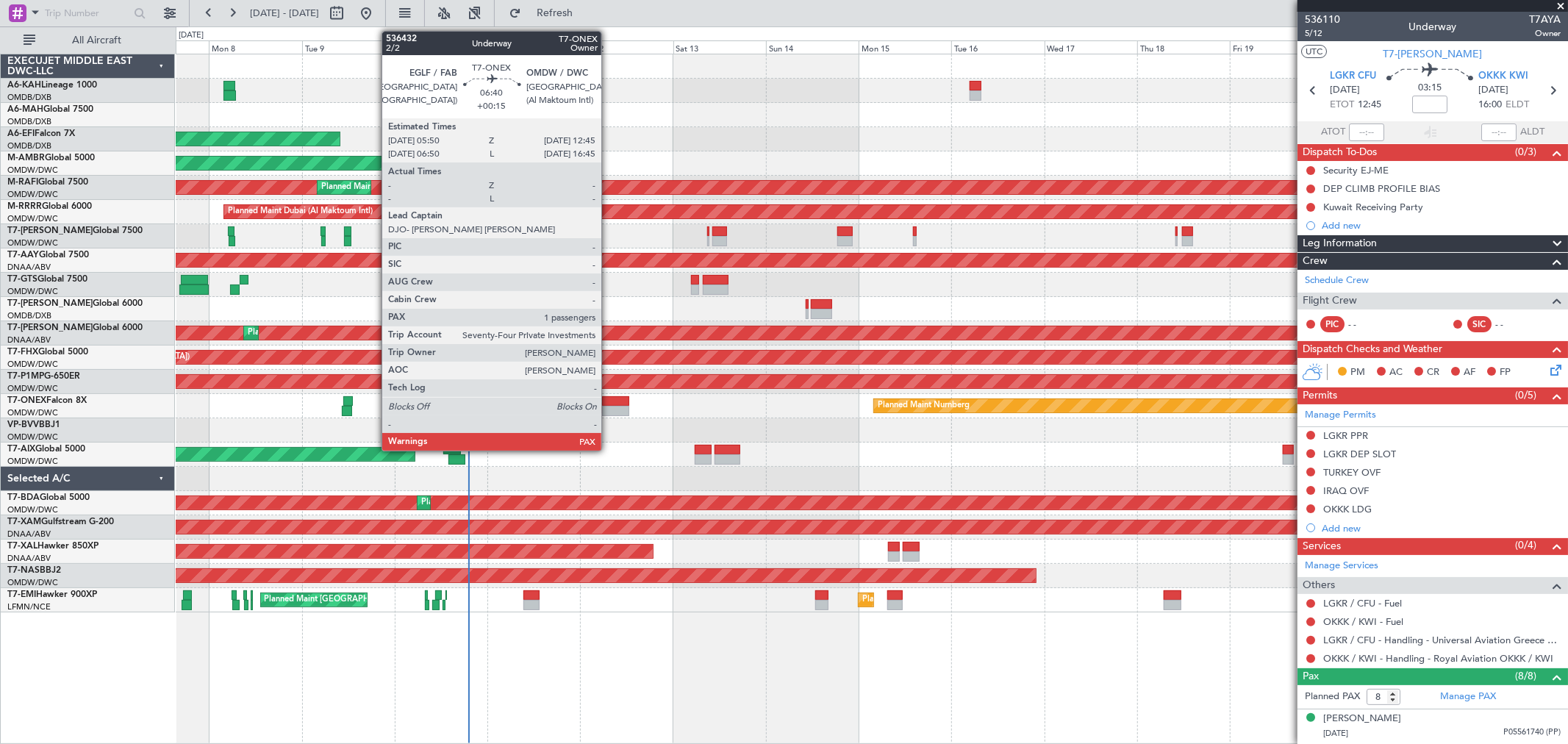
click at [609, 406] on div at bounding box center [616, 410] width 27 height 10
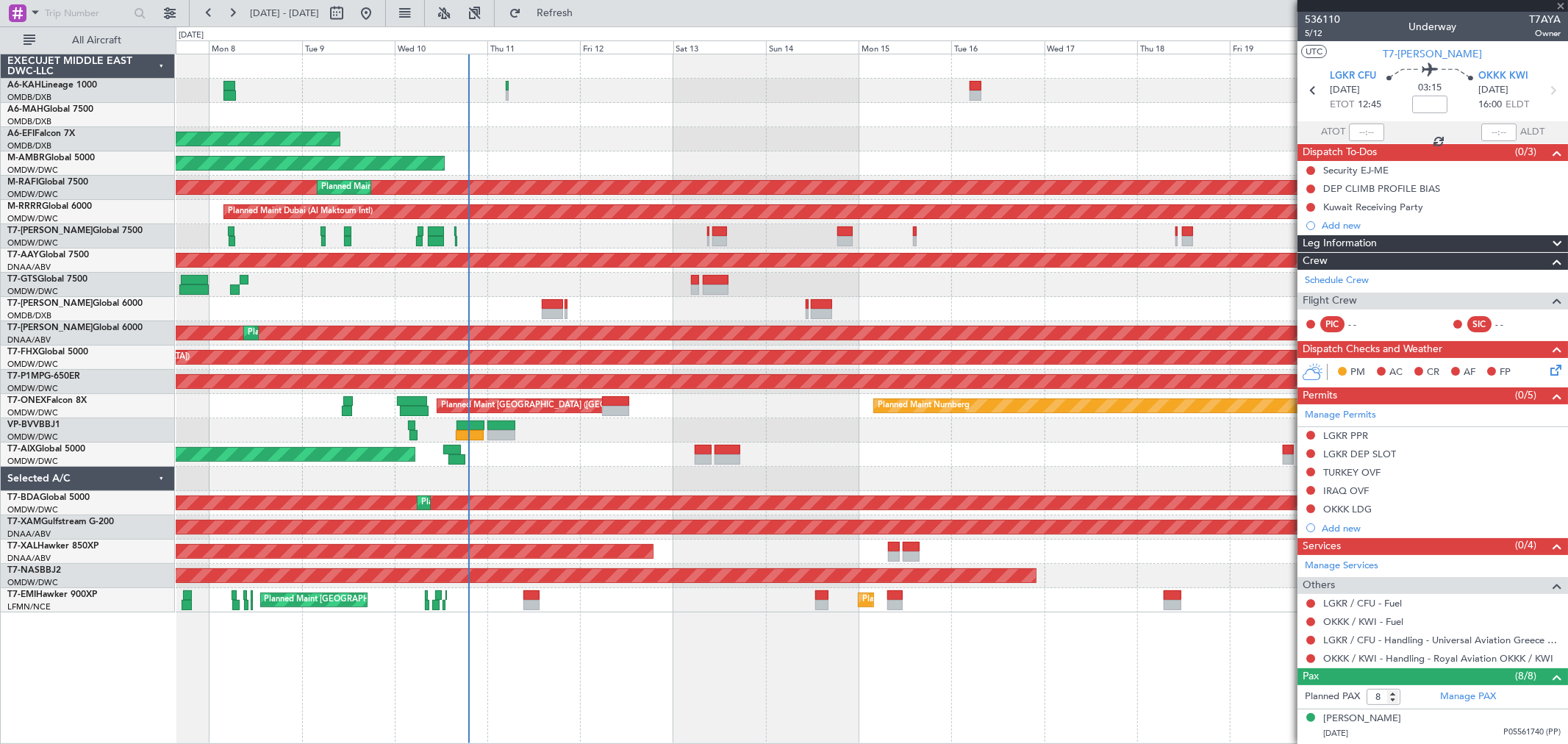
type input "+00:15"
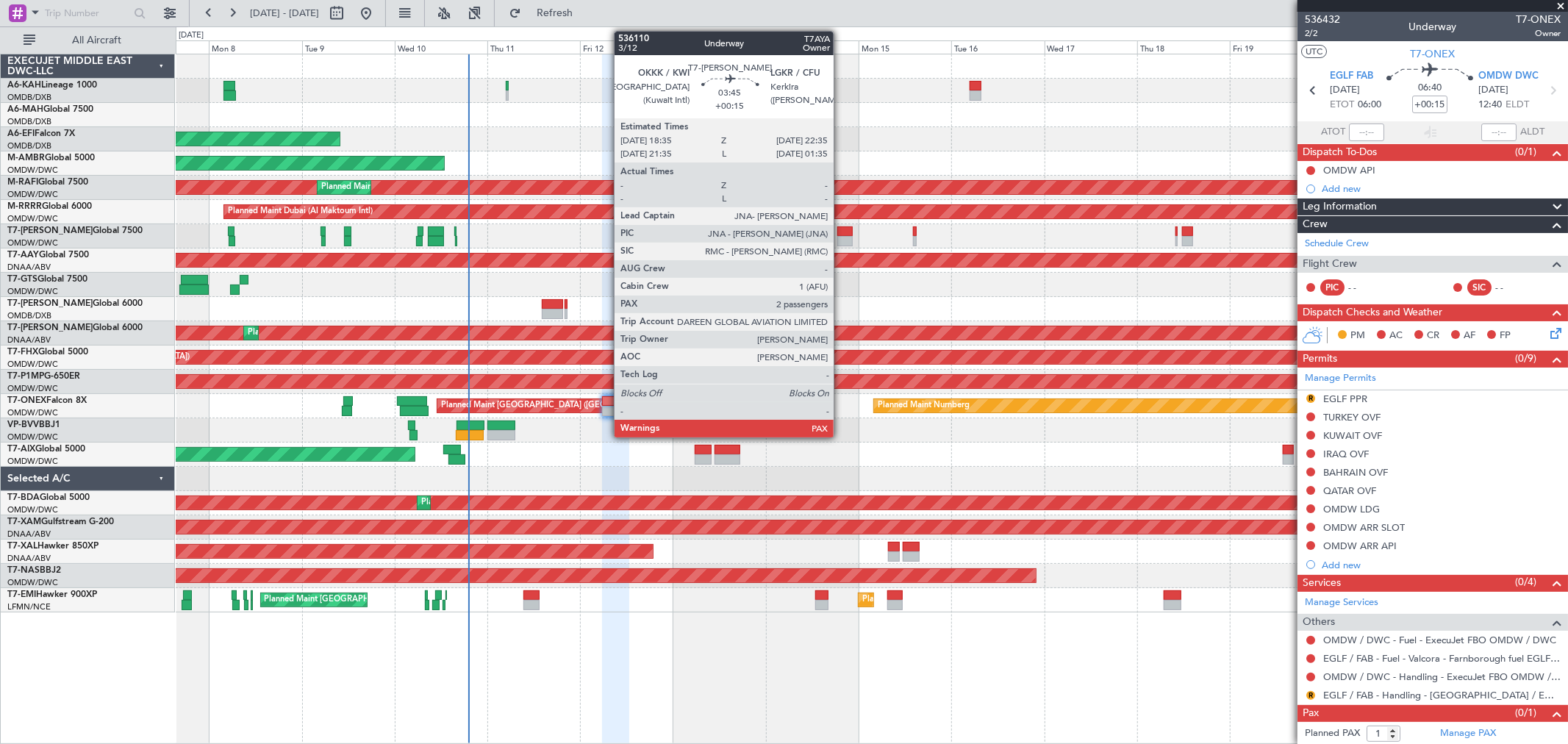
click at [841, 244] on div at bounding box center [845, 241] width 16 height 10
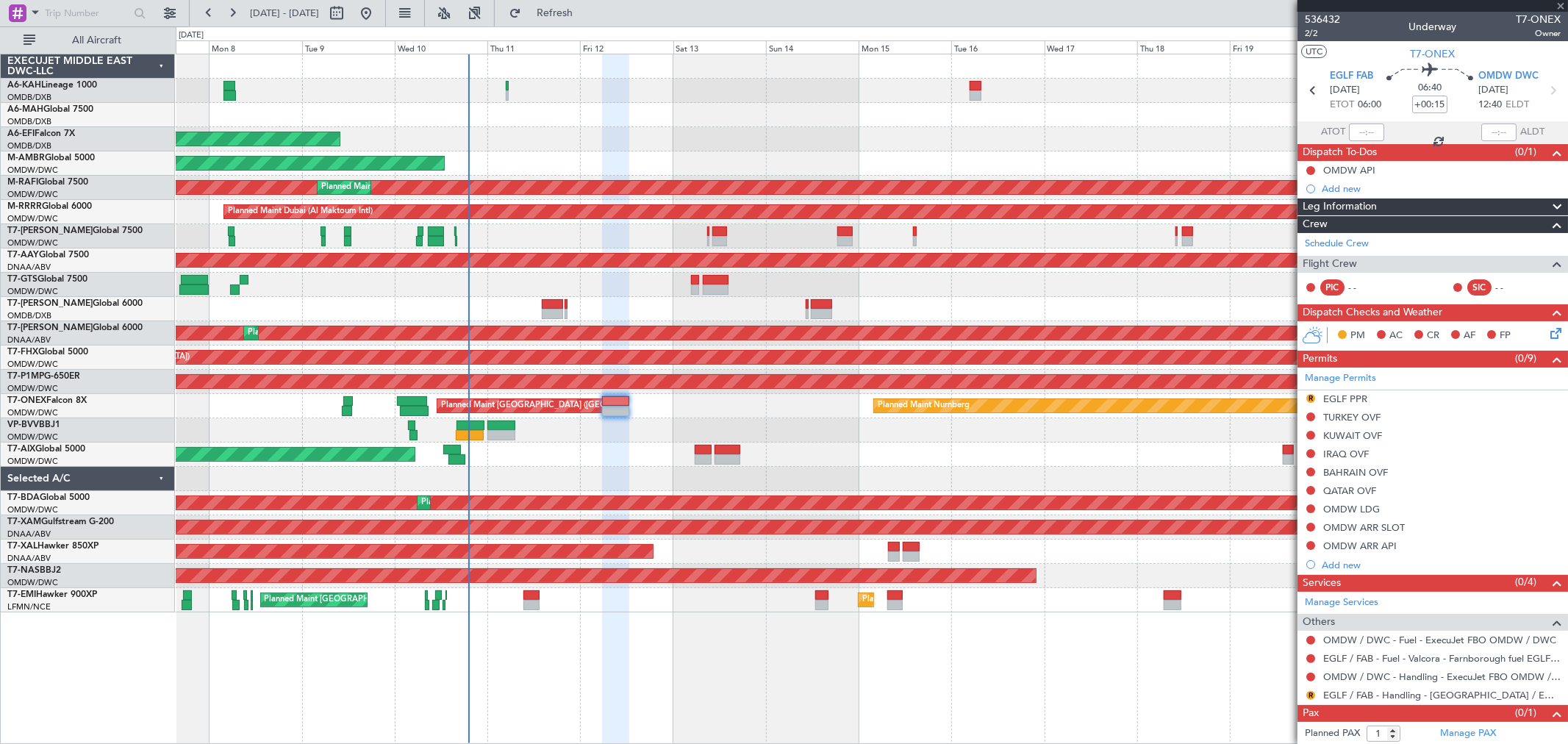
type input "2"
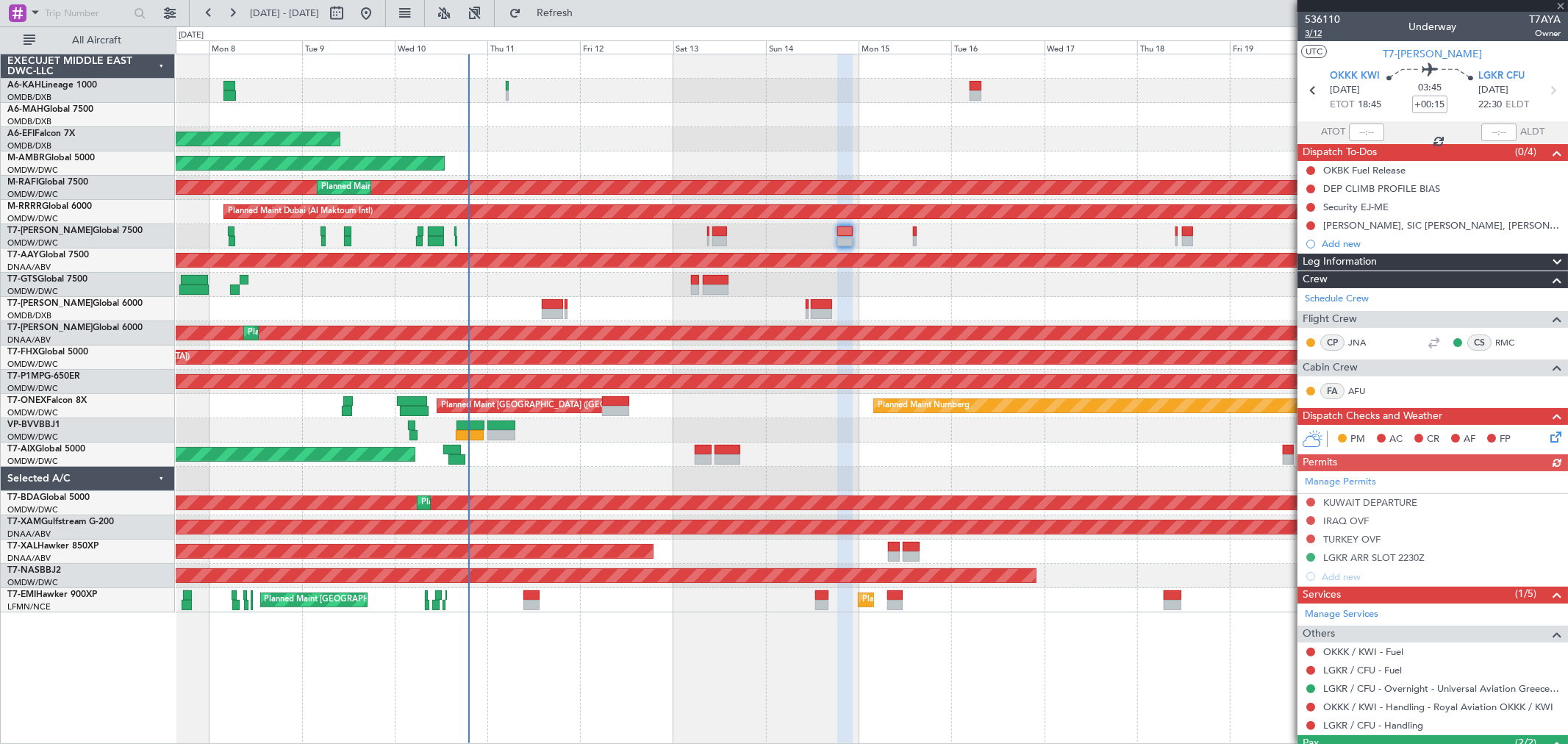
click at [1323, 35] on span "3/12" at bounding box center [1323, 34] width 35 height 13
click at [575, 13] on span "Refresh" at bounding box center [555, 13] width 62 height 10
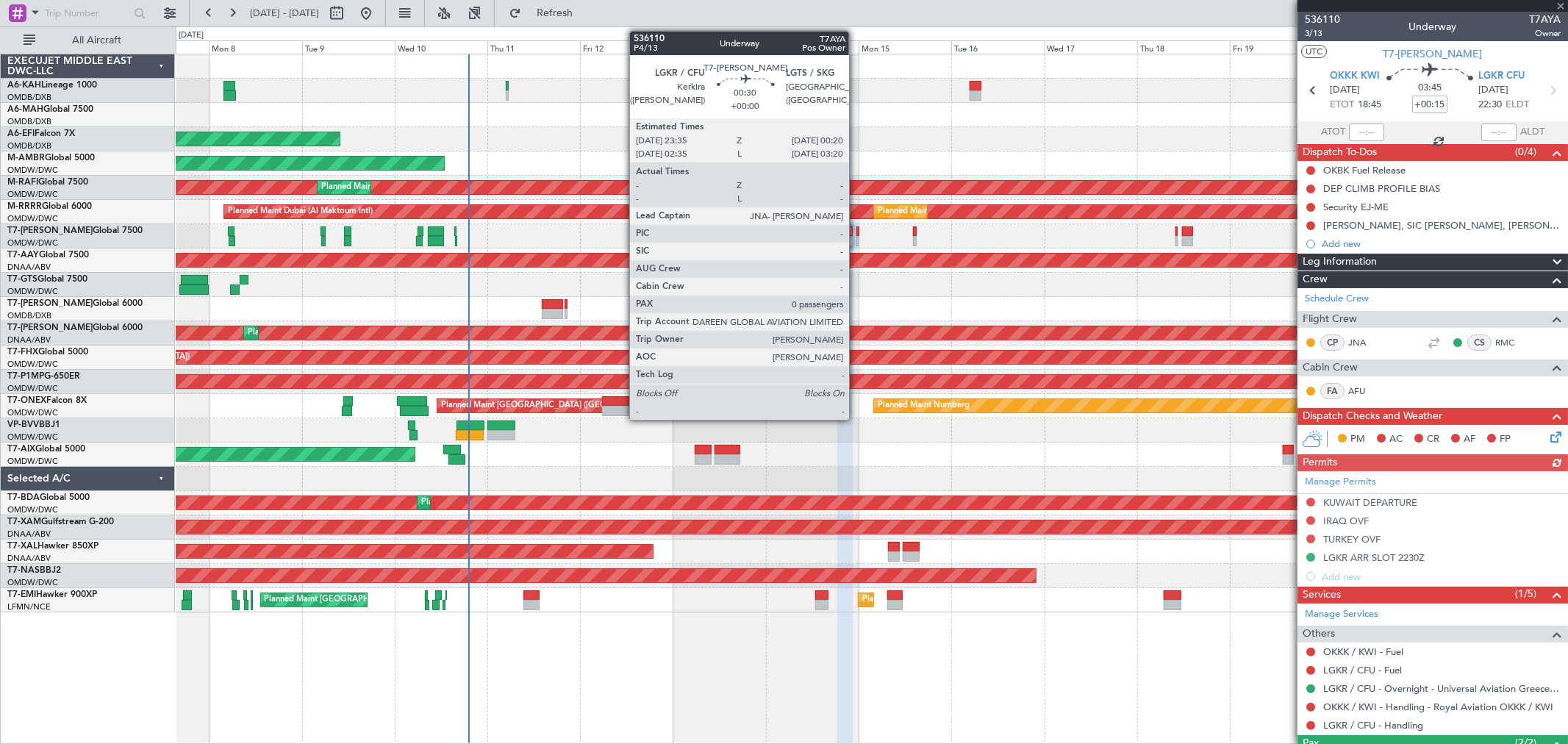
click at [857, 233] on div at bounding box center [858, 231] width 3 height 10
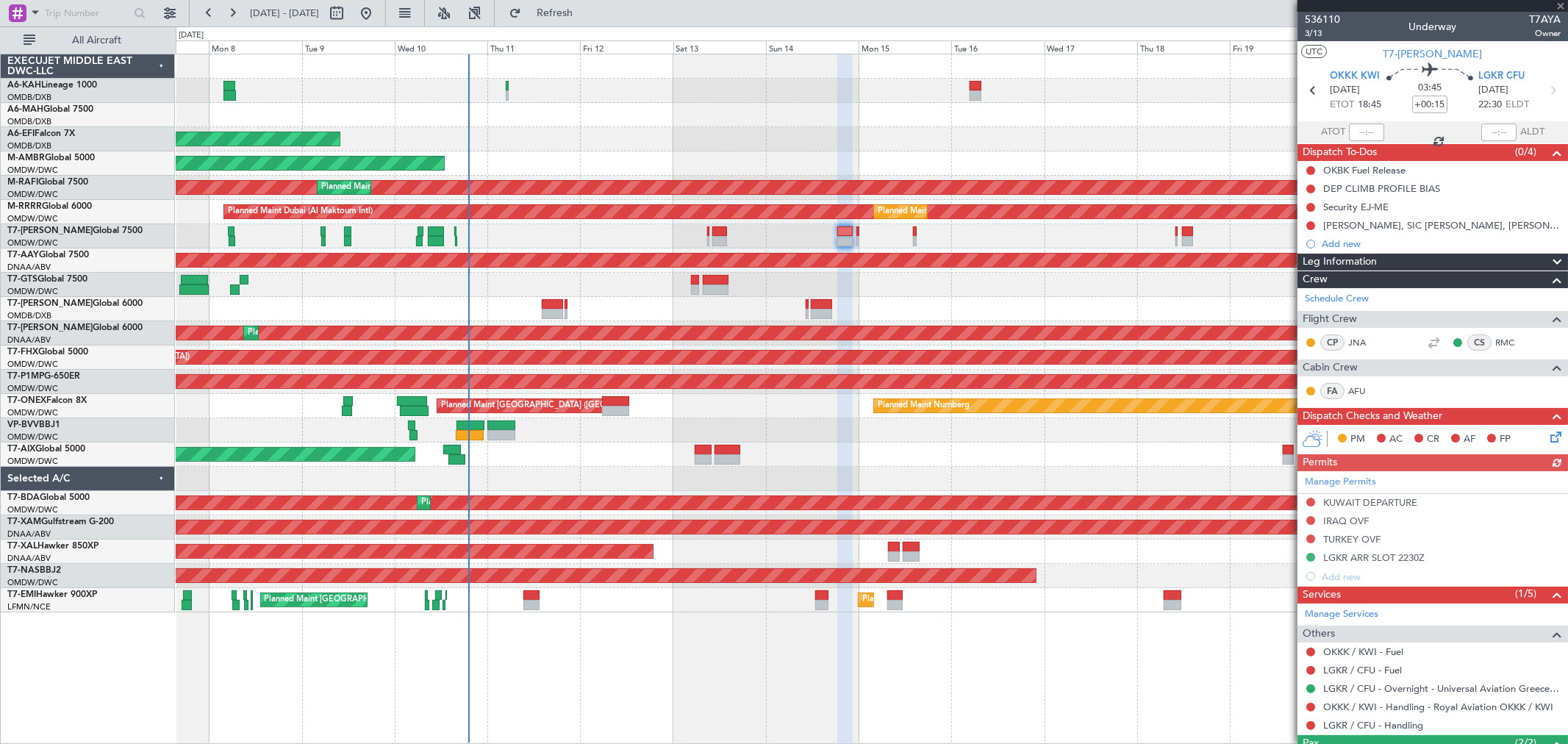
type input "0"
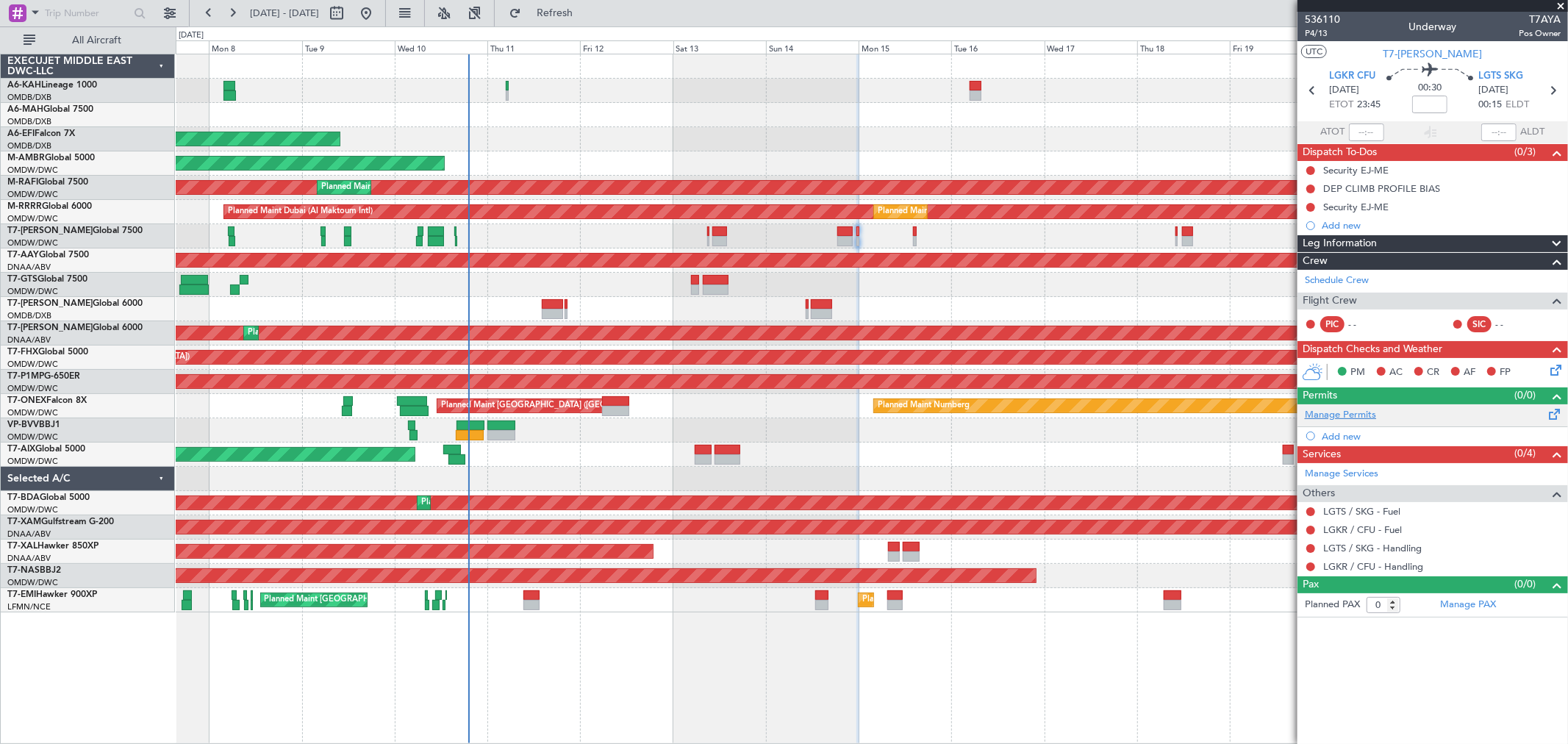
click at [1348, 410] on link "Manage Permits" at bounding box center [1340, 415] width 71 height 14
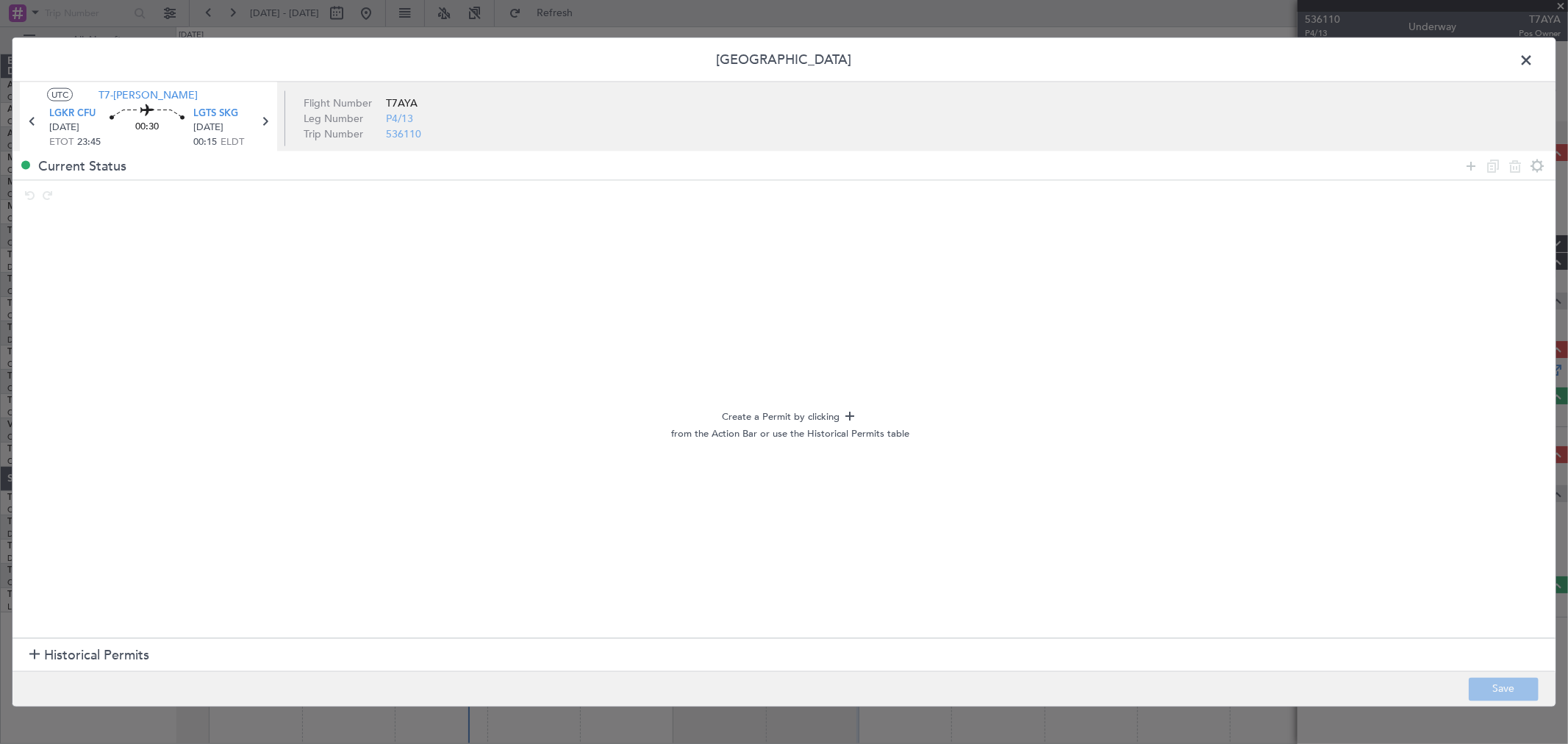
click at [68, 655] on span "Historical Permits" at bounding box center [96, 655] width 105 height 20
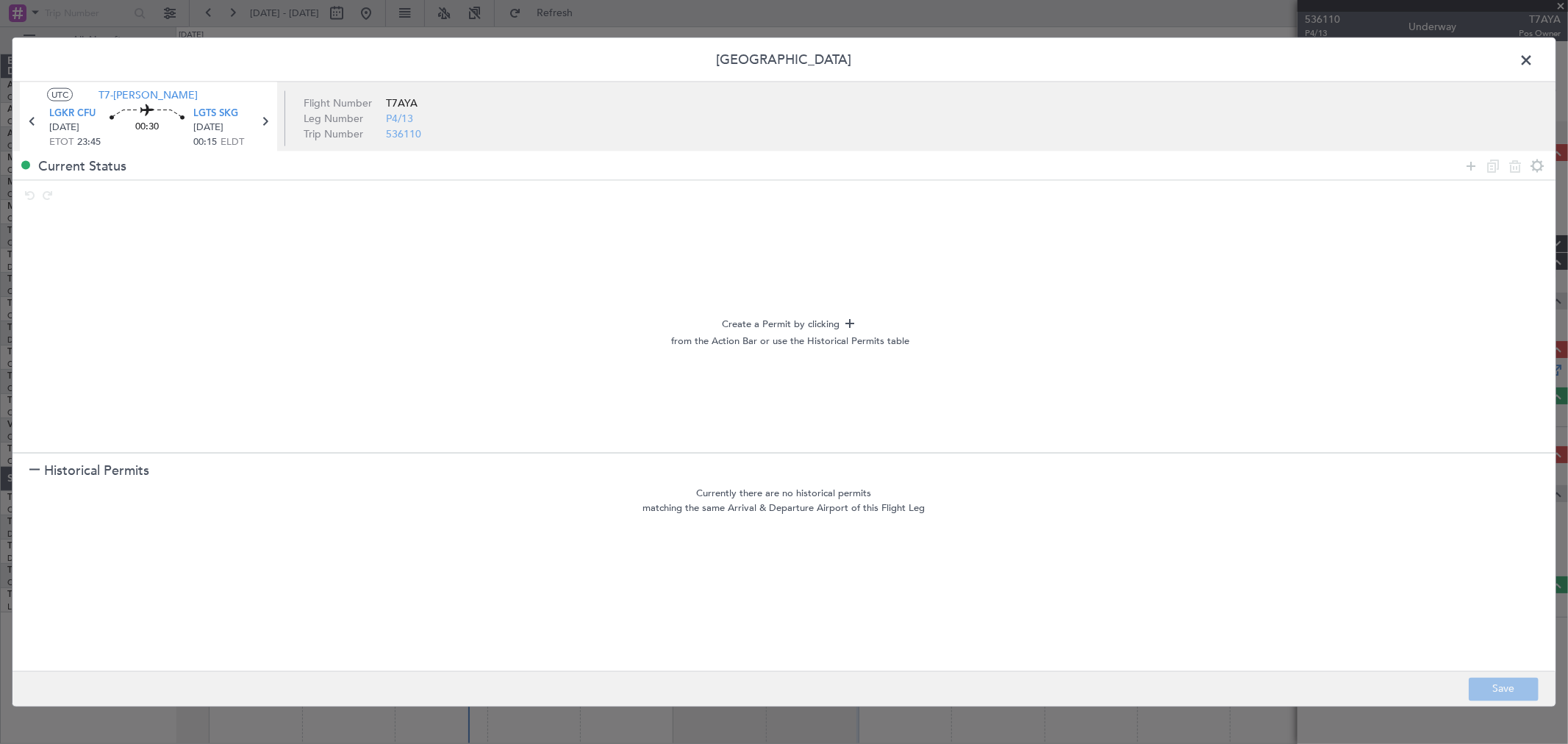
click at [1474, 168] on icon at bounding box center [1471, 165] width 18 height 18
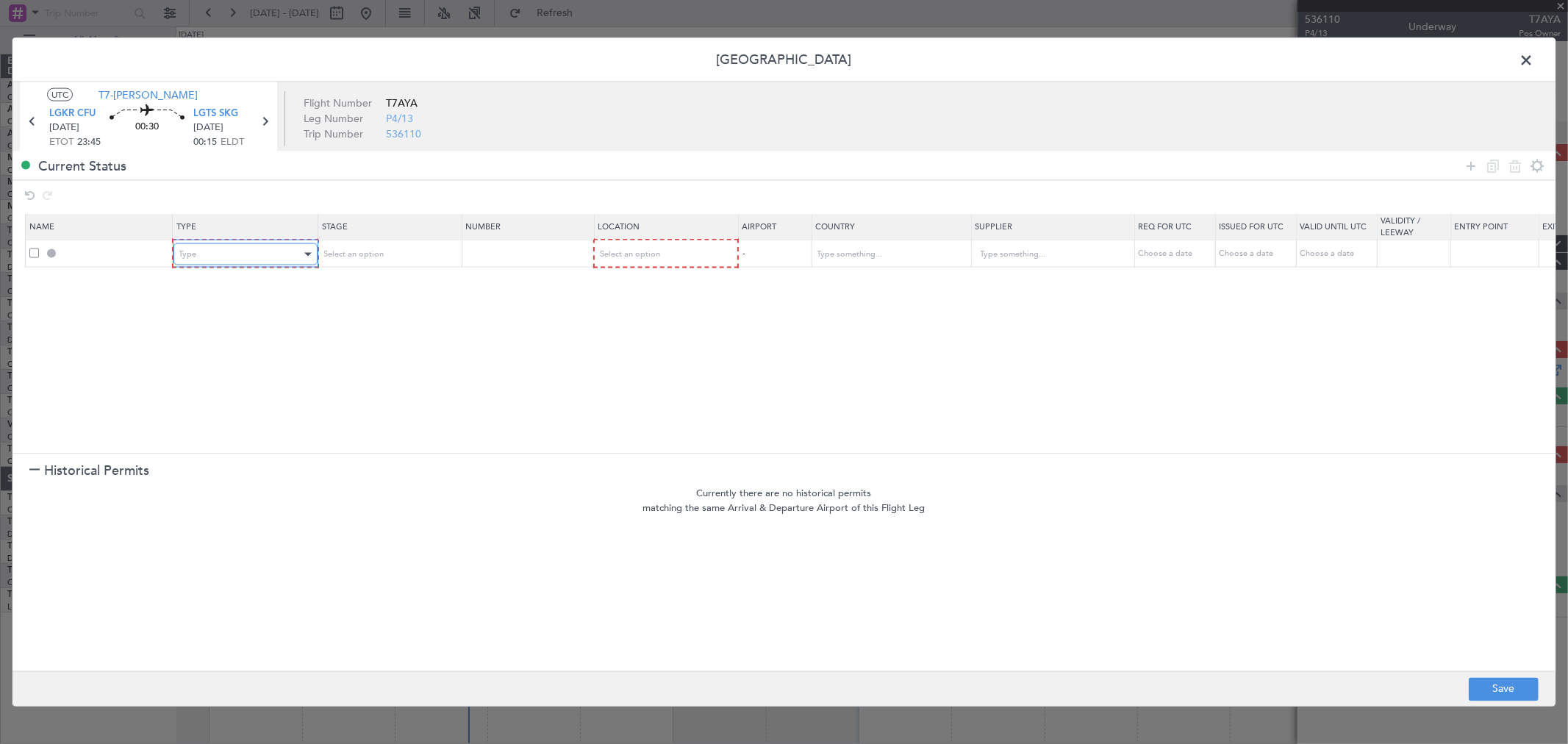
click at [266, 251] on div "Type" at bounding box center [241, 253] width 122 height 22
drag, startPoint x: 214, startPoint y: 394, endPoint x: 452, endPoint y: 296, distance: 257.4
click at [213, 394] on span "PPR" at bounding box center [245, 400] width 131 height 22
click at [561, 251] on input "text" at bounding box center [526, 253] width 128 height 13
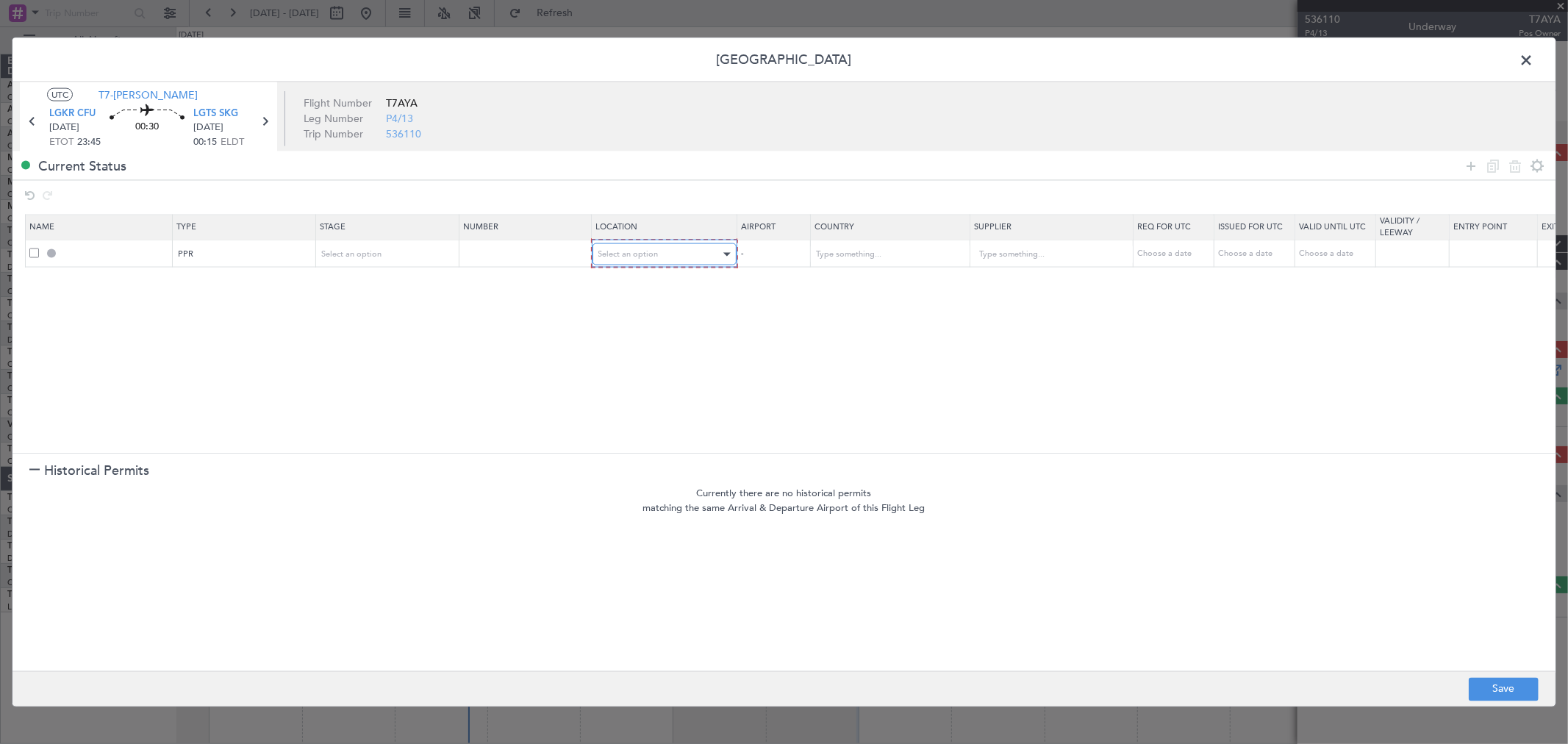
click at [670, 252] on div "Select an option" at bounding box center [659, 253] width 122 height 22
click at [644, 334] on span "Arrival" at bounding box center [664, 329] width 131 height 22
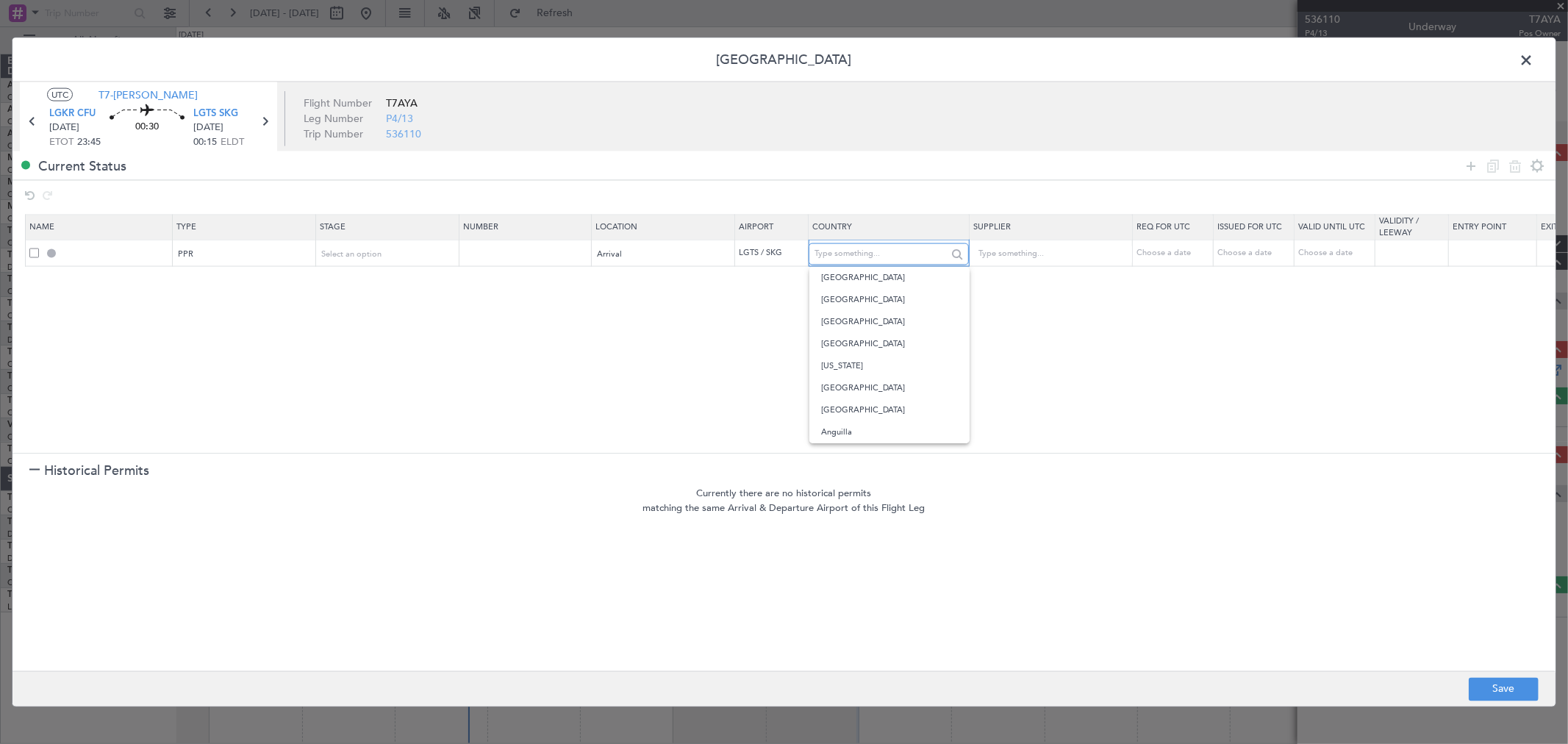
click at [847, 253] on input "text" at bounding box center [881, 253] width 132 height 22
click at [561, 257] on input "text" at bounding box center [526, 253] width 128 height 13
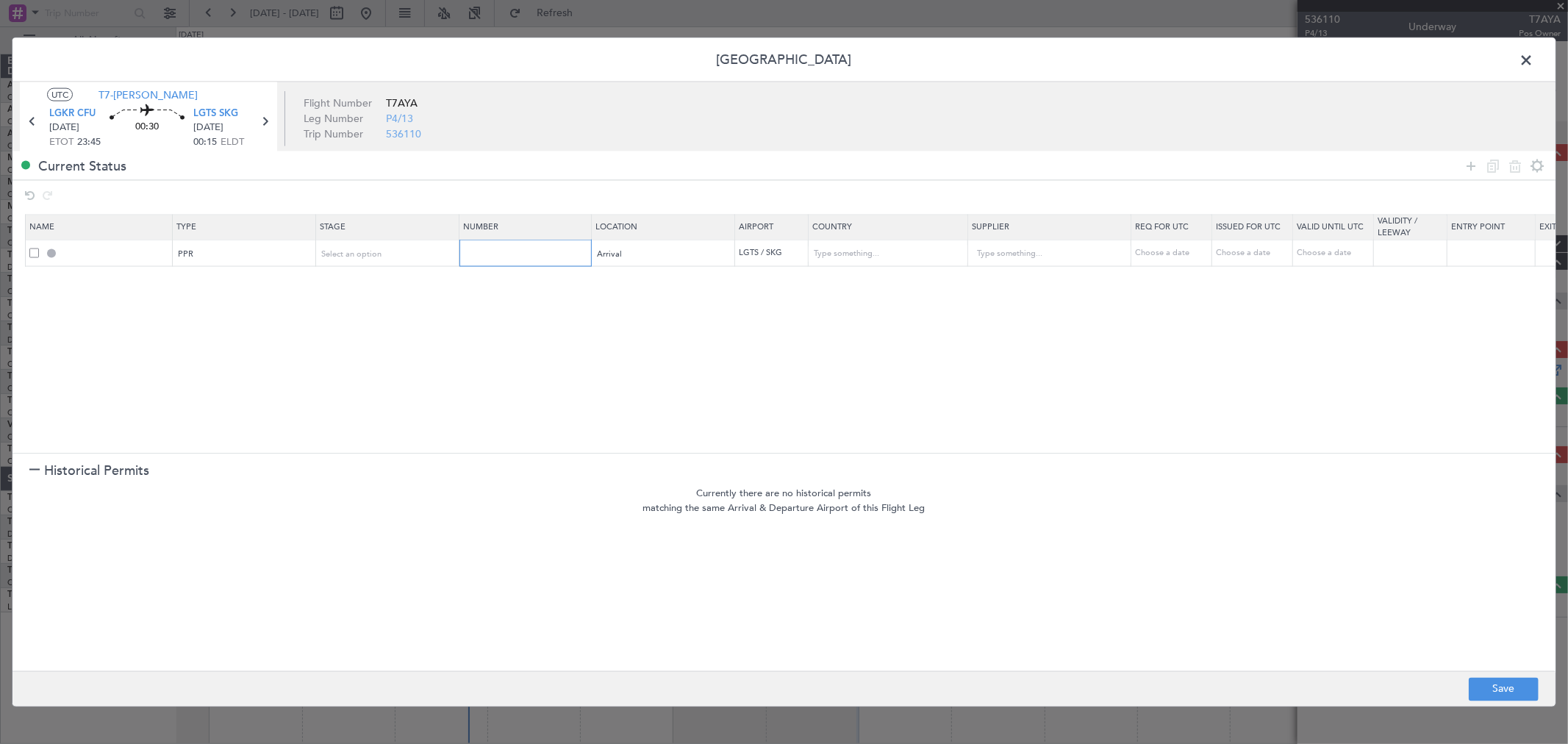
click at [526, 255] on input "text" at bounding box center [526, 253] width 128 height 13
click at [399, 247] on div "Select an option" at bounding box center [383, 253] width 122 height 22
click at [374, 370] on span "Received OK" at bounding box center [387, 373] width 131 height 22
click at [498, 261] on td at bounding box center [525, 253] width 132 height 27
click at [498, 258] on input "text" at bounding box center [526, 253] width 128 height 13
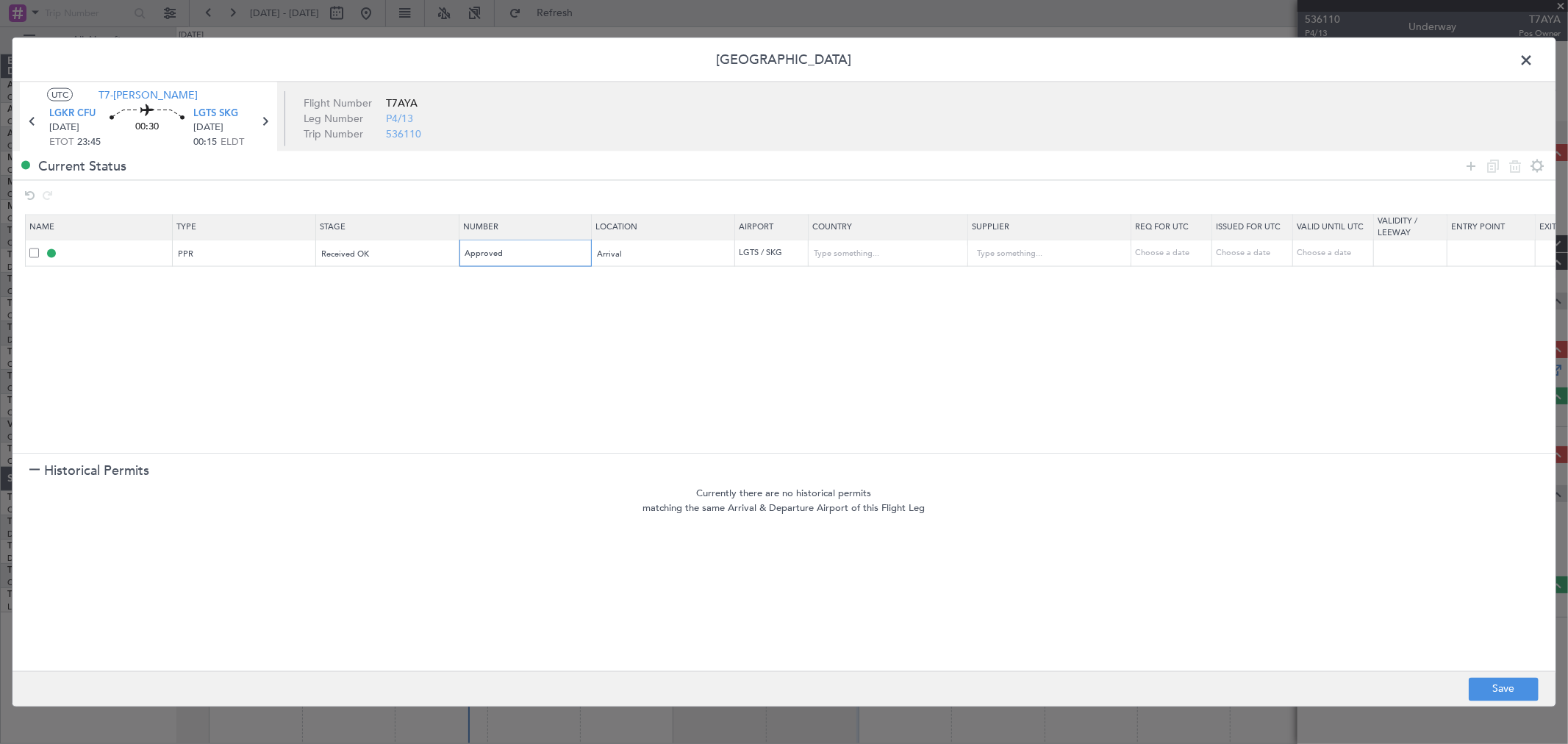
type input "Approved"
click at [575, 317] on section "Name Type Stage Number Location Airport Country Supplier Req For Utc Issued For…" at bounding box center [784, 331] width 1543 height 242
click at [1470, 683] on button "Save" at bounding box center [1503, 688] width 70 height 23
type input "LGTS PPR"
type input "Greece"
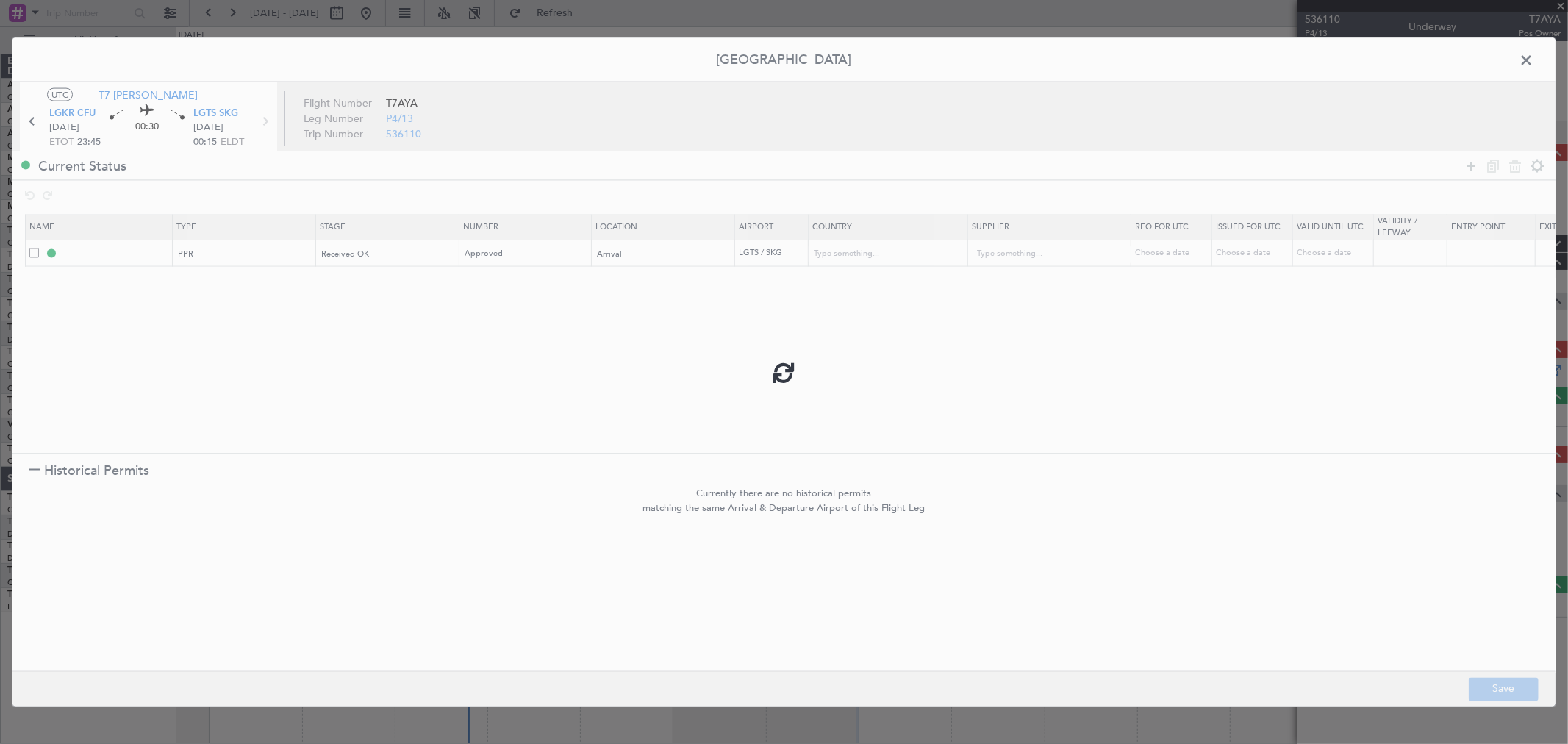
type input "NNN"
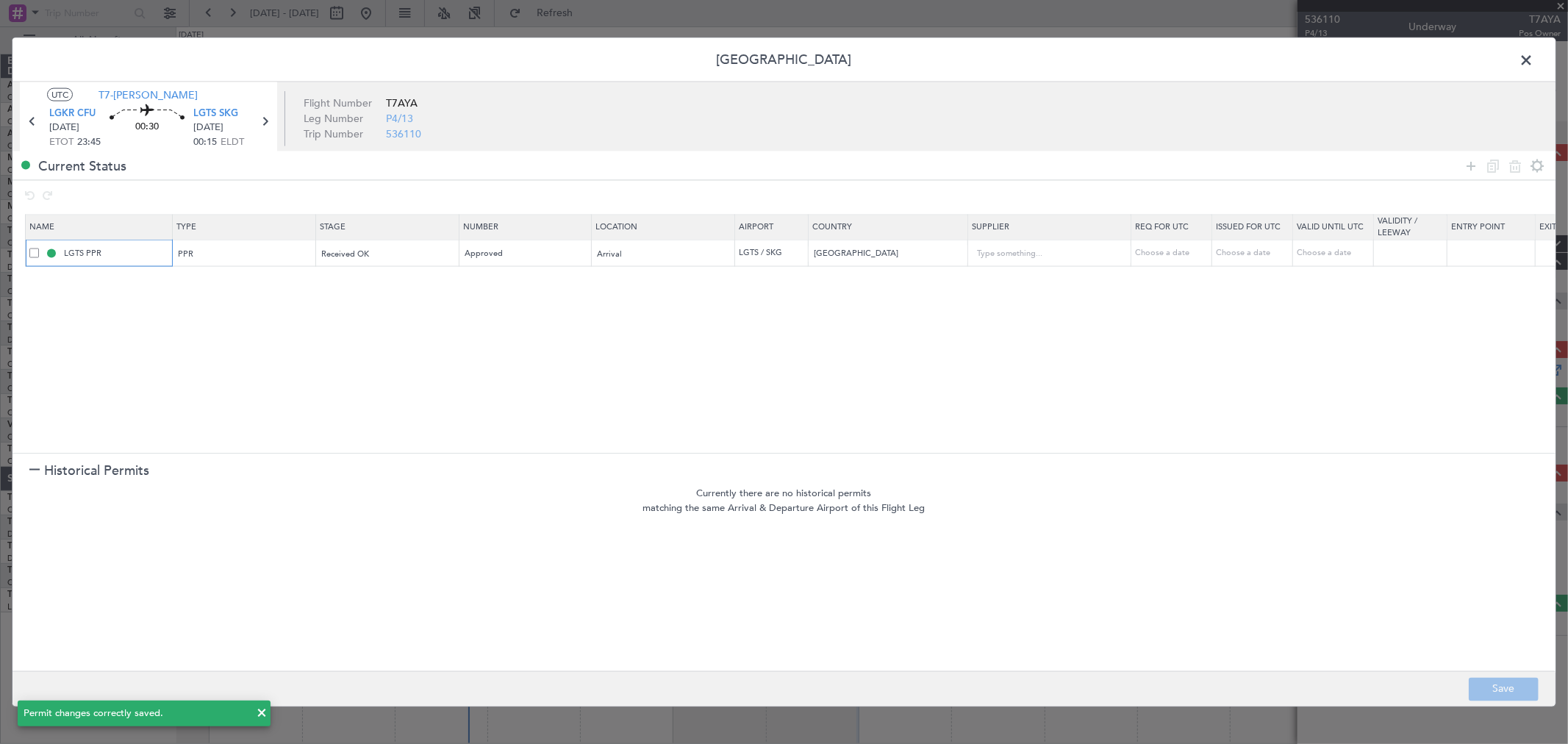
click at [132, 253] on input "LGTS PPR" at bounding box center [115, 253] width 110 height 13
type input "LGTS PPR 0010Z"
click at [347, 342] on section "Name Type Stage Number Location Airport Country Supplier Req For Utc Issued For…" at bounding box center [784, 331] width 1543 height 242
click at [1477, 688] on button "Save" at bounding box center [1503, 688] width 70 height 23
click at [1534, 61] on span at bounding box center [1534, 63] width 0 height 30
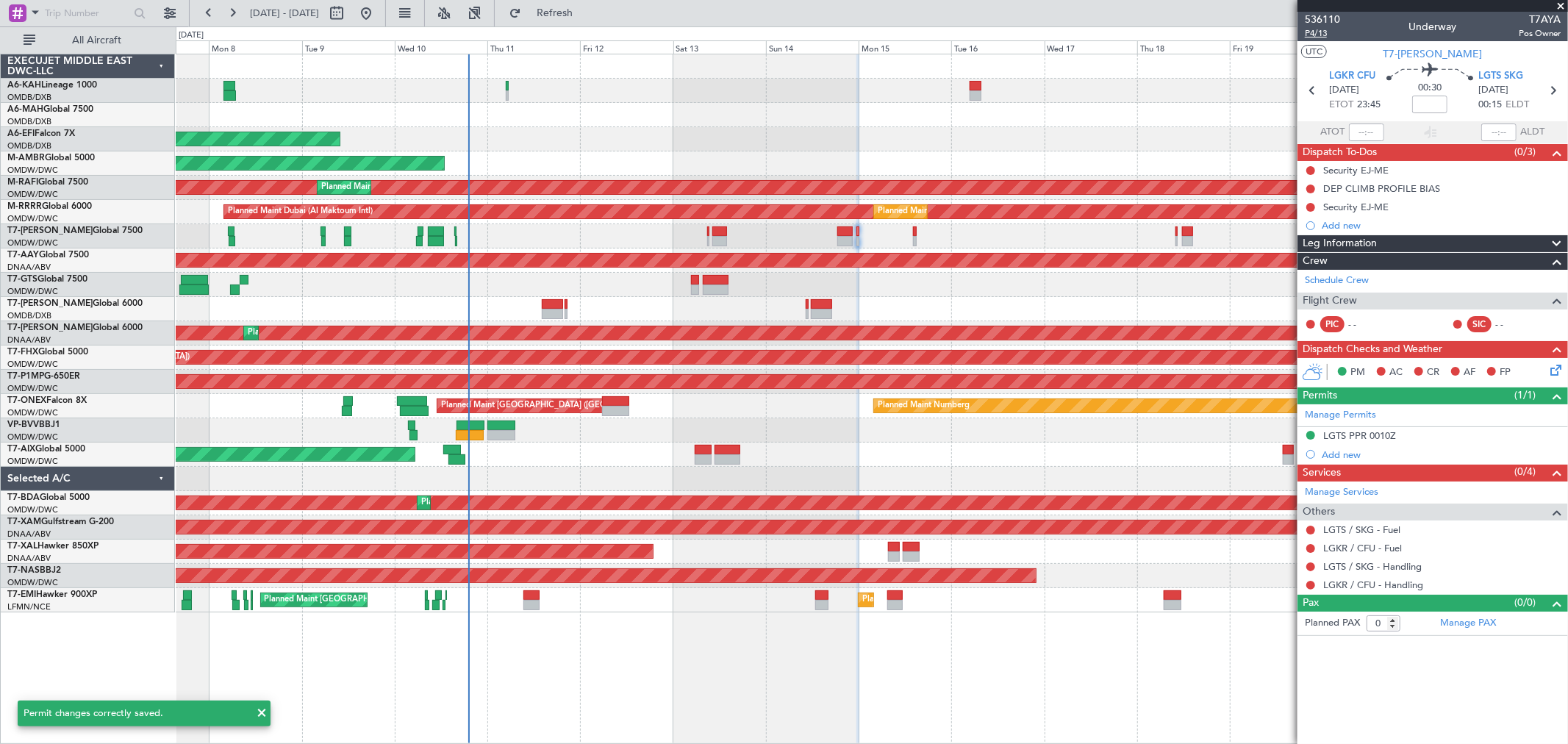
click at [1331, 34] on span "P4/13" at bounding box center [1323, 34] width 35 height 13
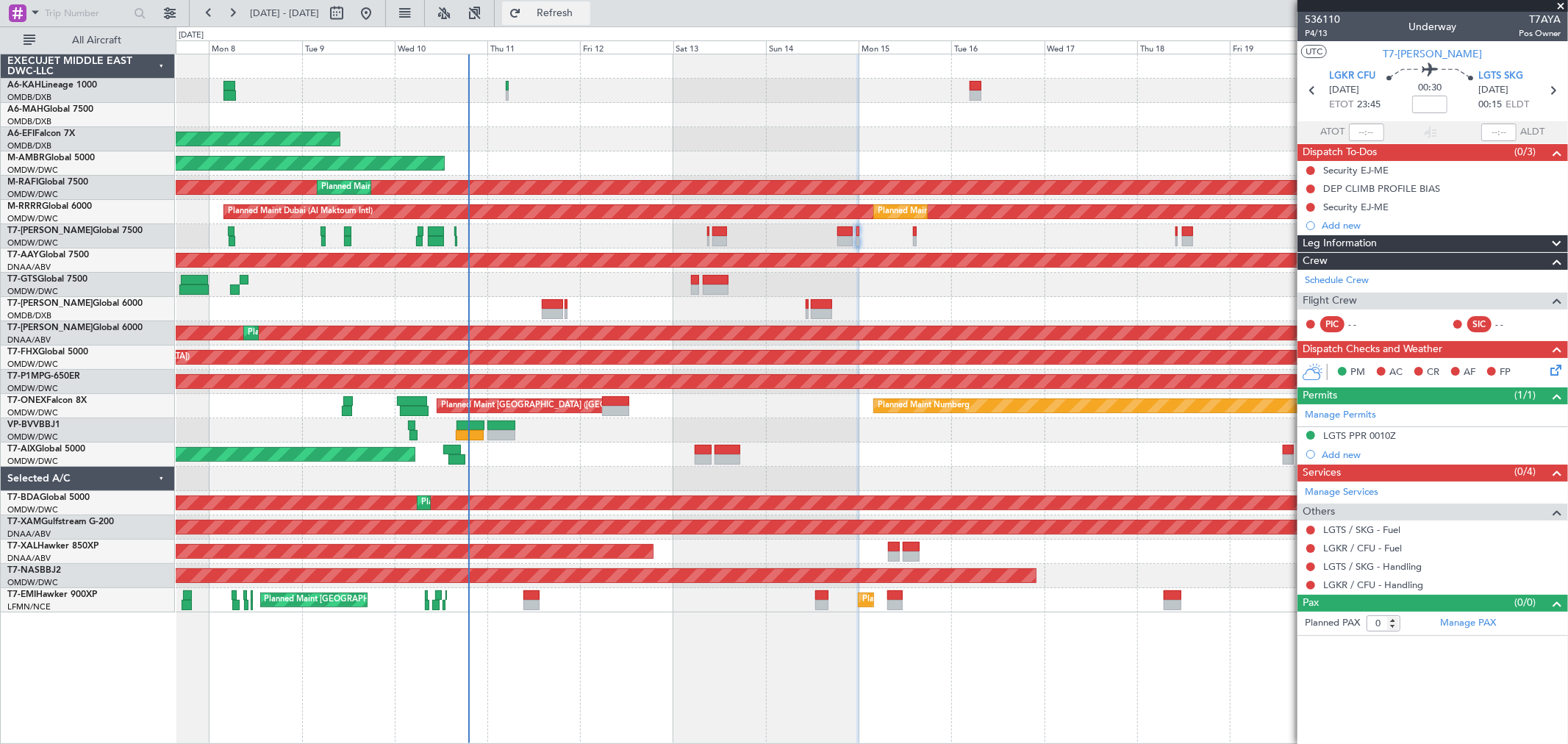
click at [583, 15] on span "Refresh" at bounding box center [555, 13] width 62 height 10
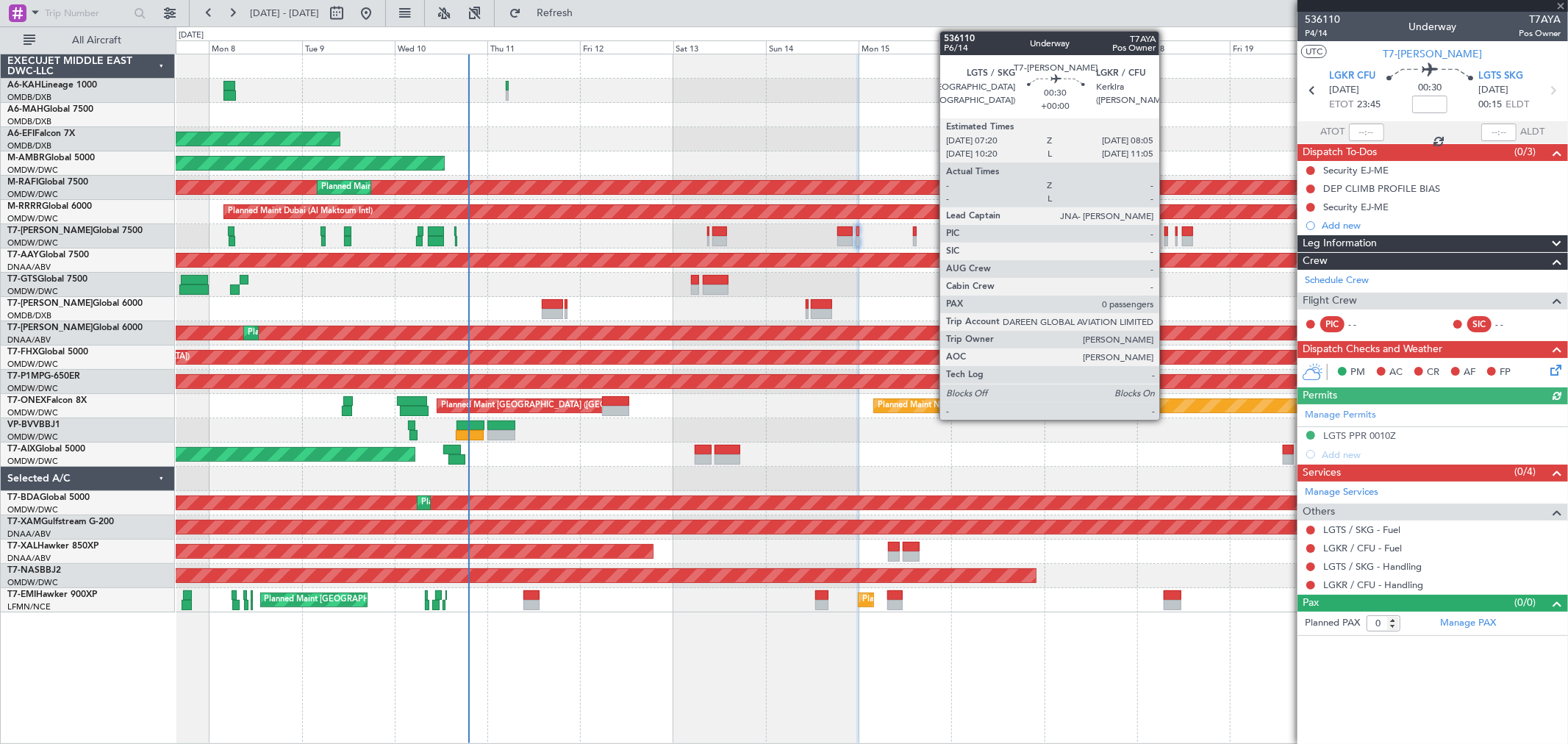
click at [1167, 241] on div at bounding box center [1166, 241] width 3 height 10
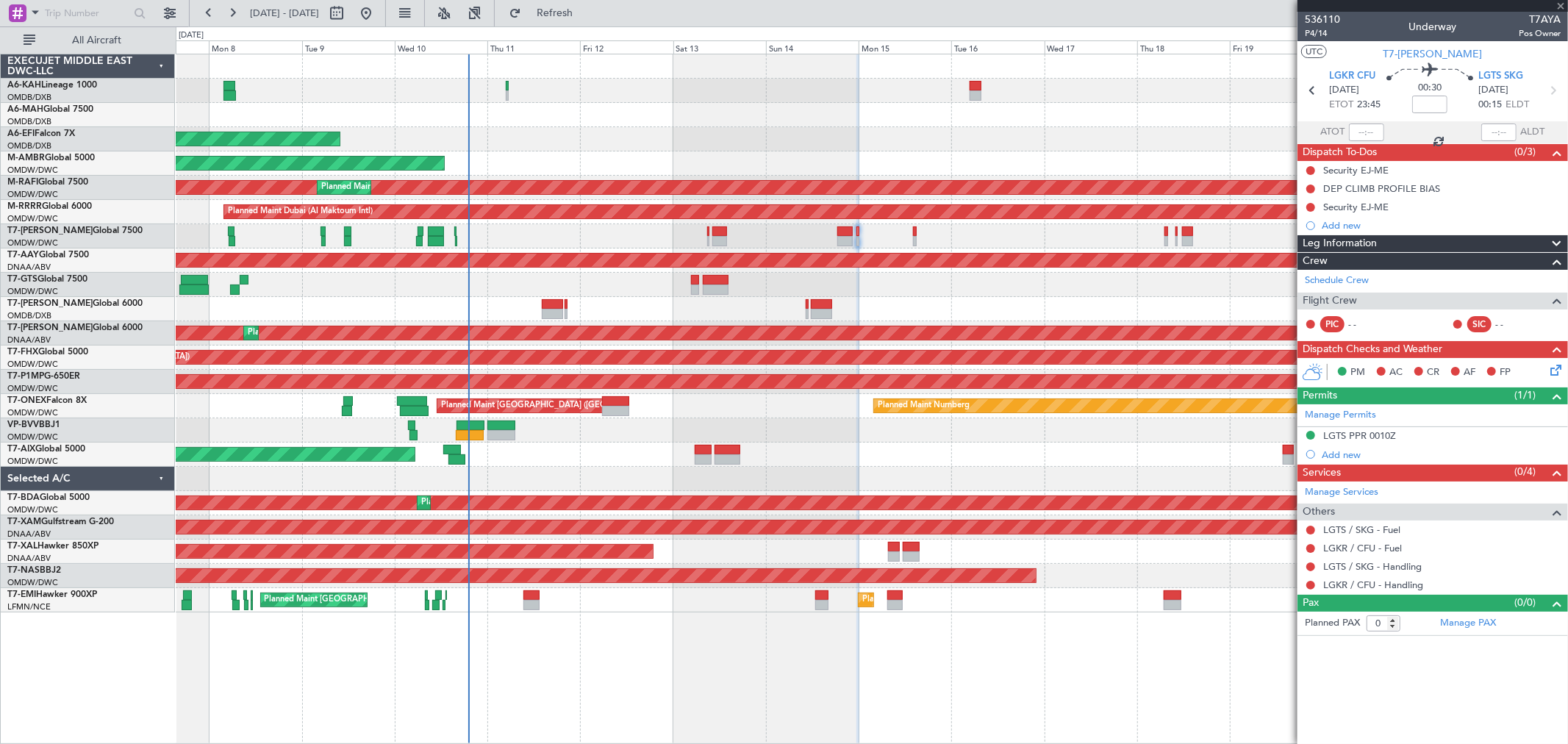
click at [1165, 238] on div at bounding box center [1166, 241] width 3 height 10
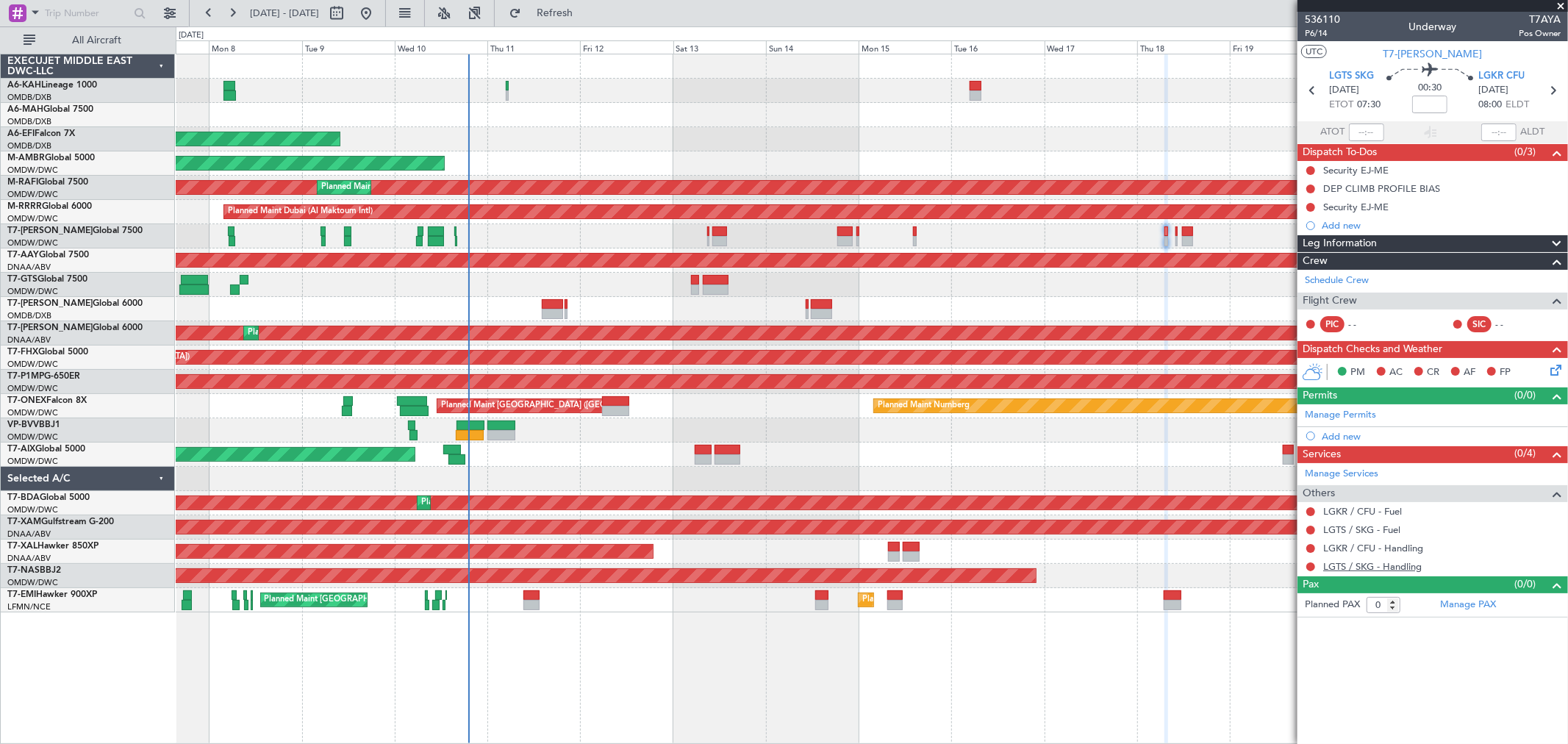
click at [1376, 564] on link "LGTS / SKG - Handling" at bounding box center [1372, 566] width 99 height 13
click at [1344, 564] on link "LGTS / SKG - Handling" at bounding box center [1372, 566] width 99 height 13
click at [1371, 568] on link "LGTS / SKG - Handling" at bounding box center [1372, 566] width 99 height 13
click at [855, 231] on div "Planned Maint Dubai (Al Maktoum Intl)" at bounding box center [871, 237] width 1392 height 24
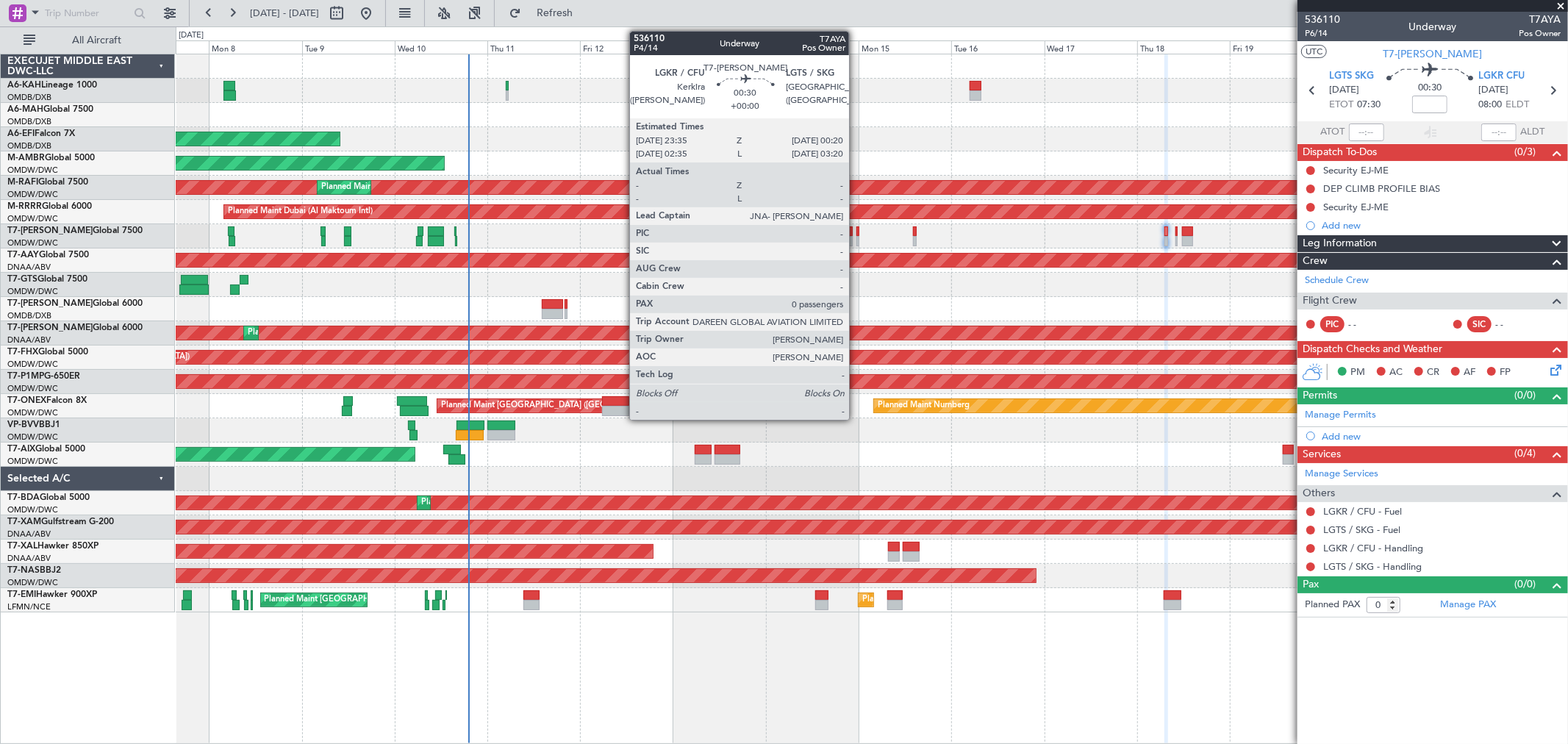
click at [857, 233] on div at bounding box center [858, 231] width 3 height 10
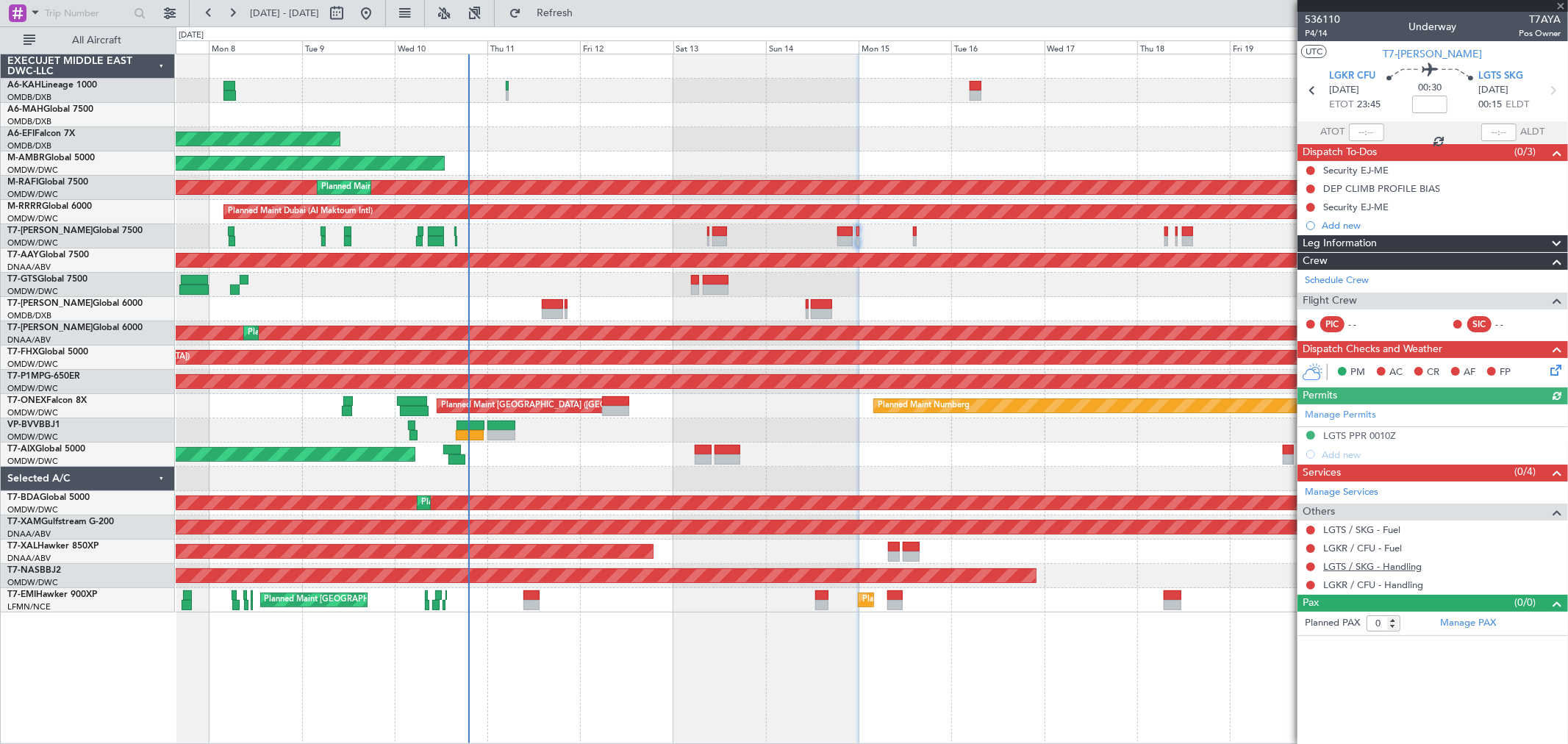
click at [1380, 568] on link "LGTS / SKG - Handling" at bounding box center [1372, 566] width 99 height 13
click at [586, 10] on span "Refresh" at bounding box center [555, 13] width 62 height 10
click at [1312, 564] on button at bounding box center [1311, 566] width 9 height 9
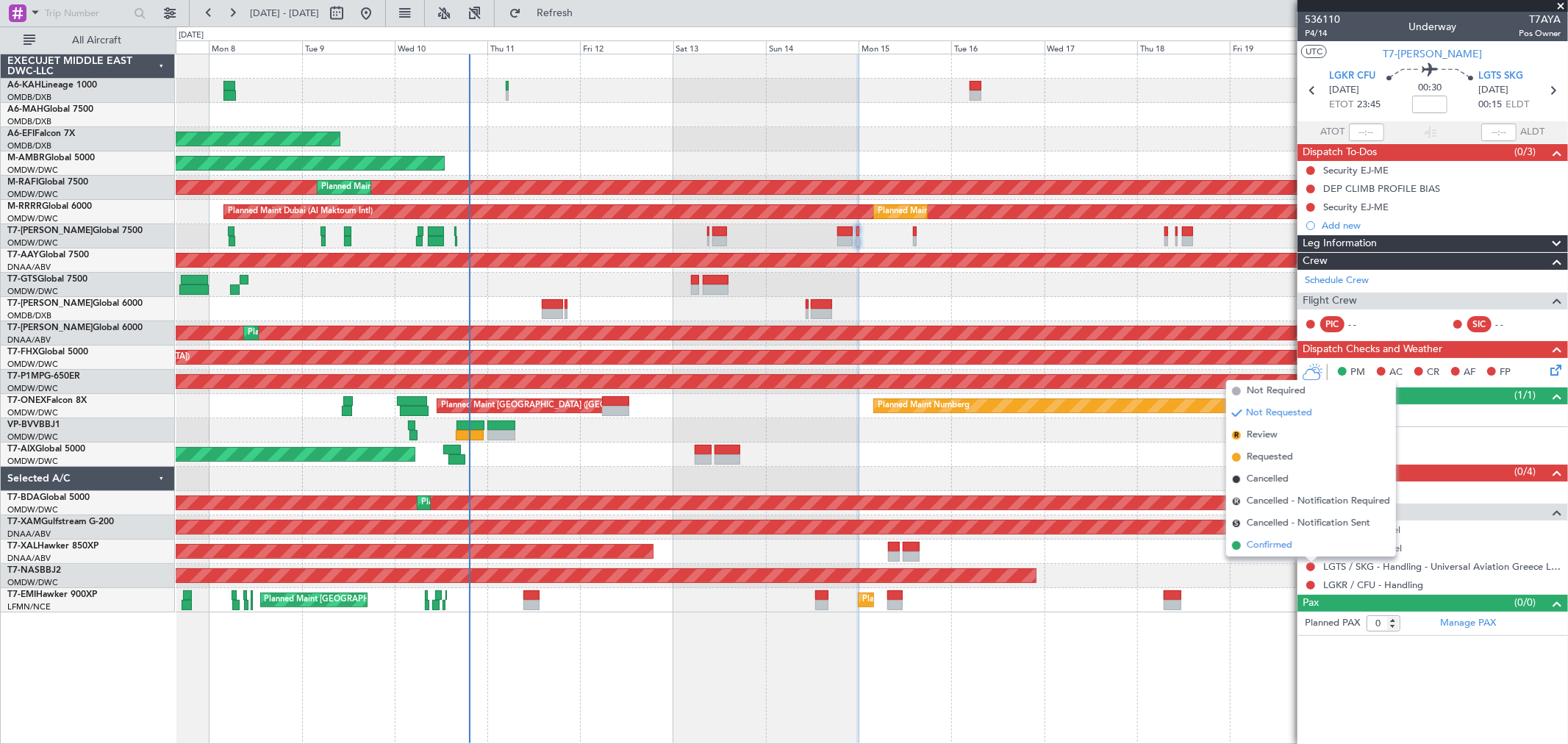
click at [1263, 547] on span "Confirmed" at bounding box center [1270, 545] width 46 height 14
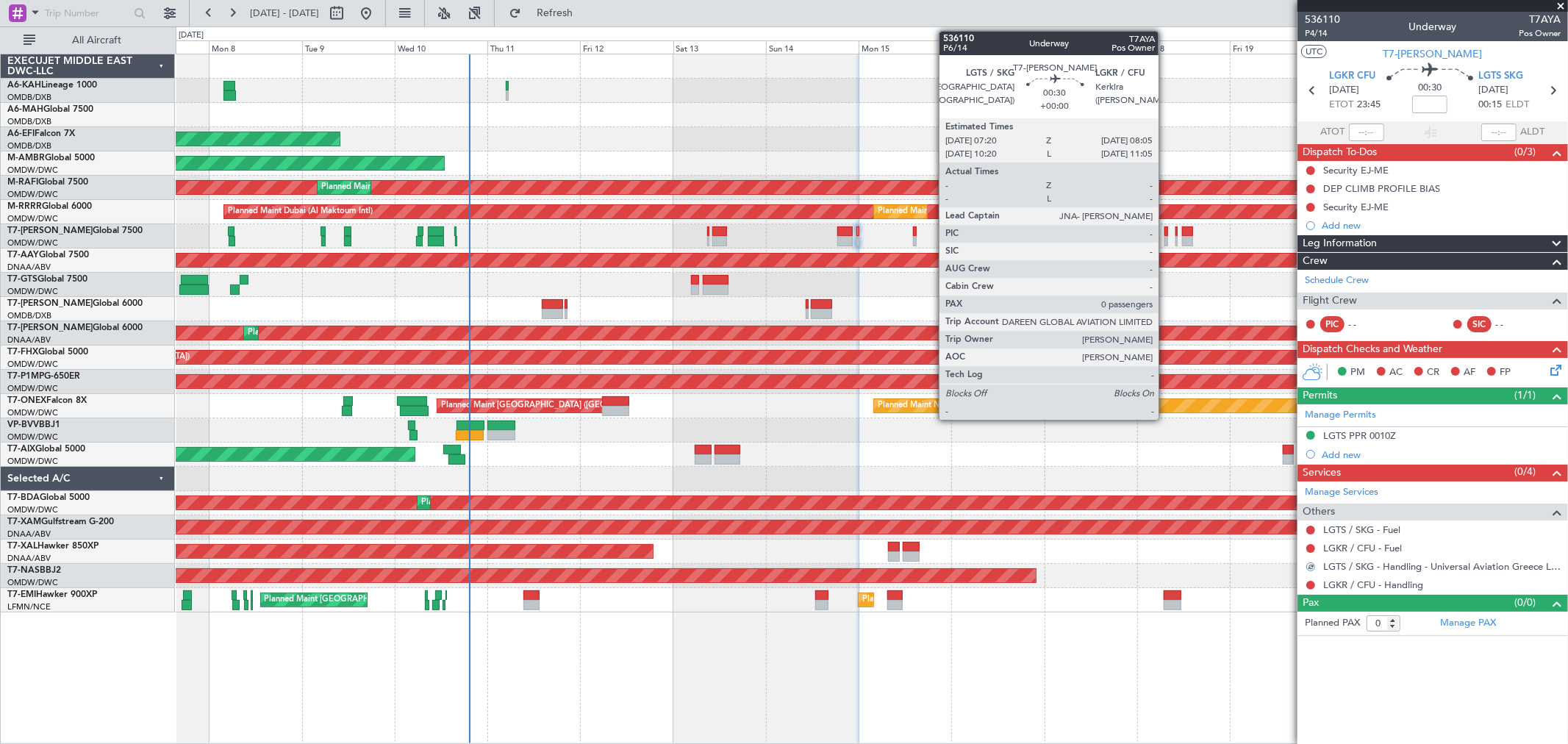
click at [1166, 233] on div at bounding box center [1166, 231] width 3 height 10
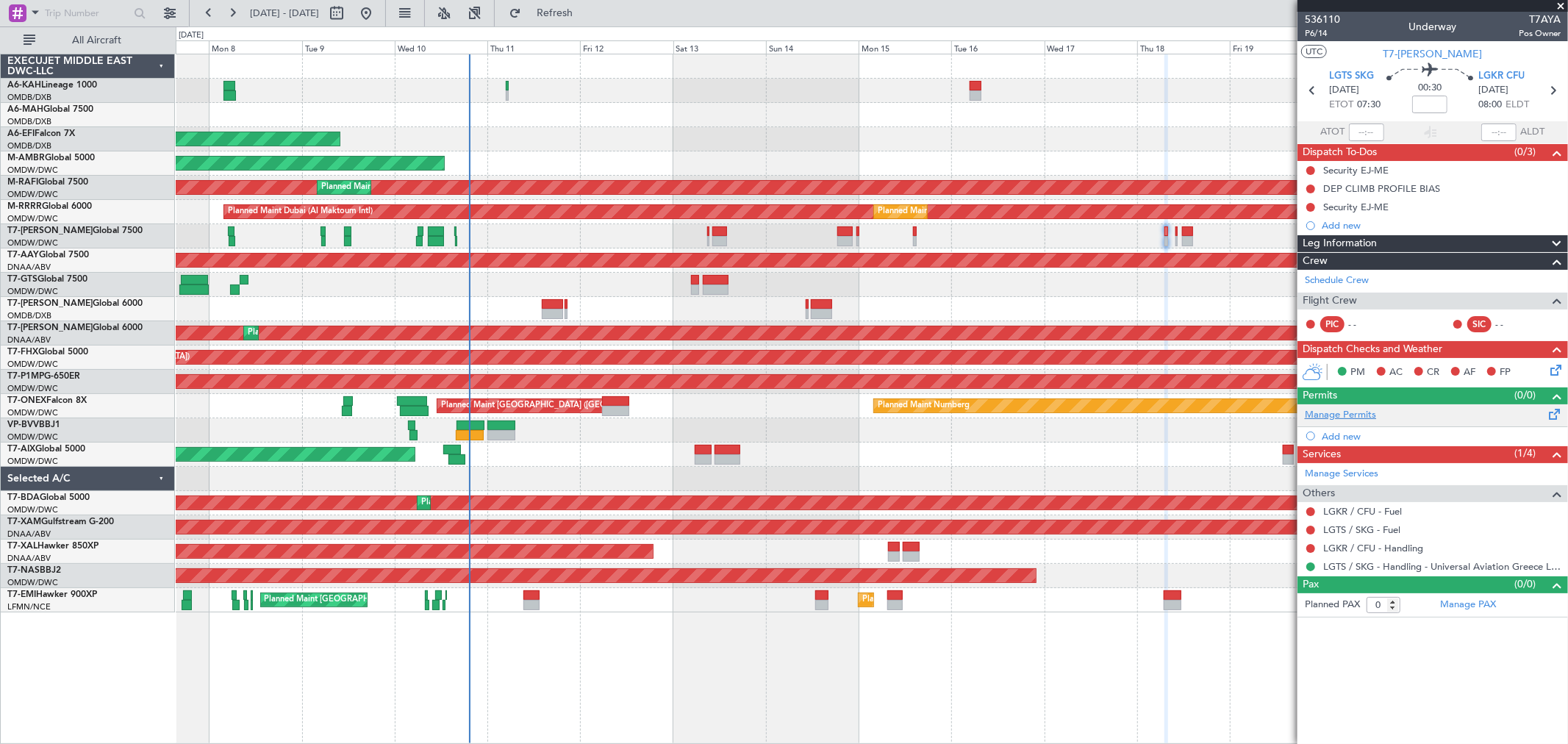
click at [1355, 409] on link "Manage Permits" at bounding box center [1340, 415] width 71 height 14
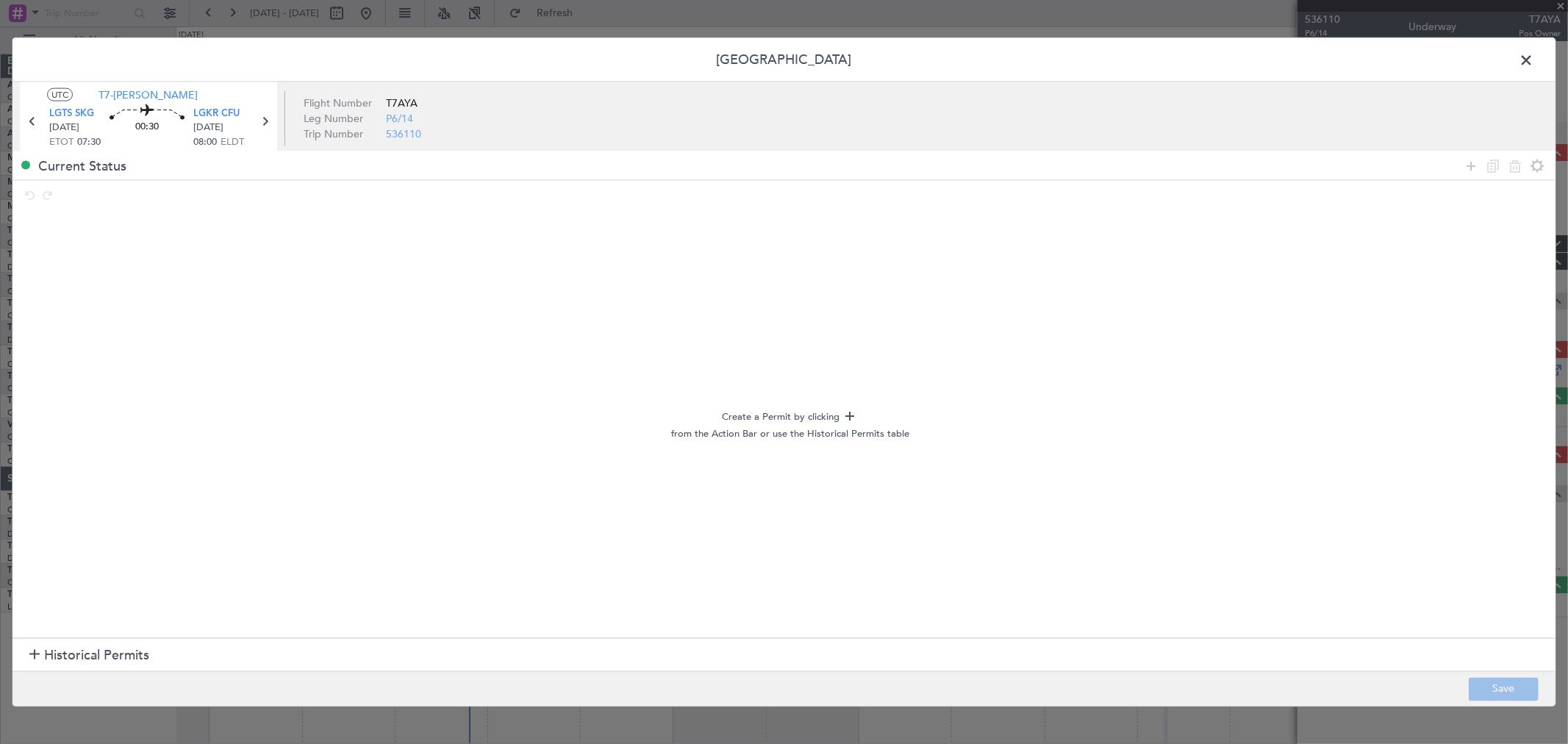
click at [75, 655] on span "Historical Permits" at bounding box center [96, 655] width 105 height 20
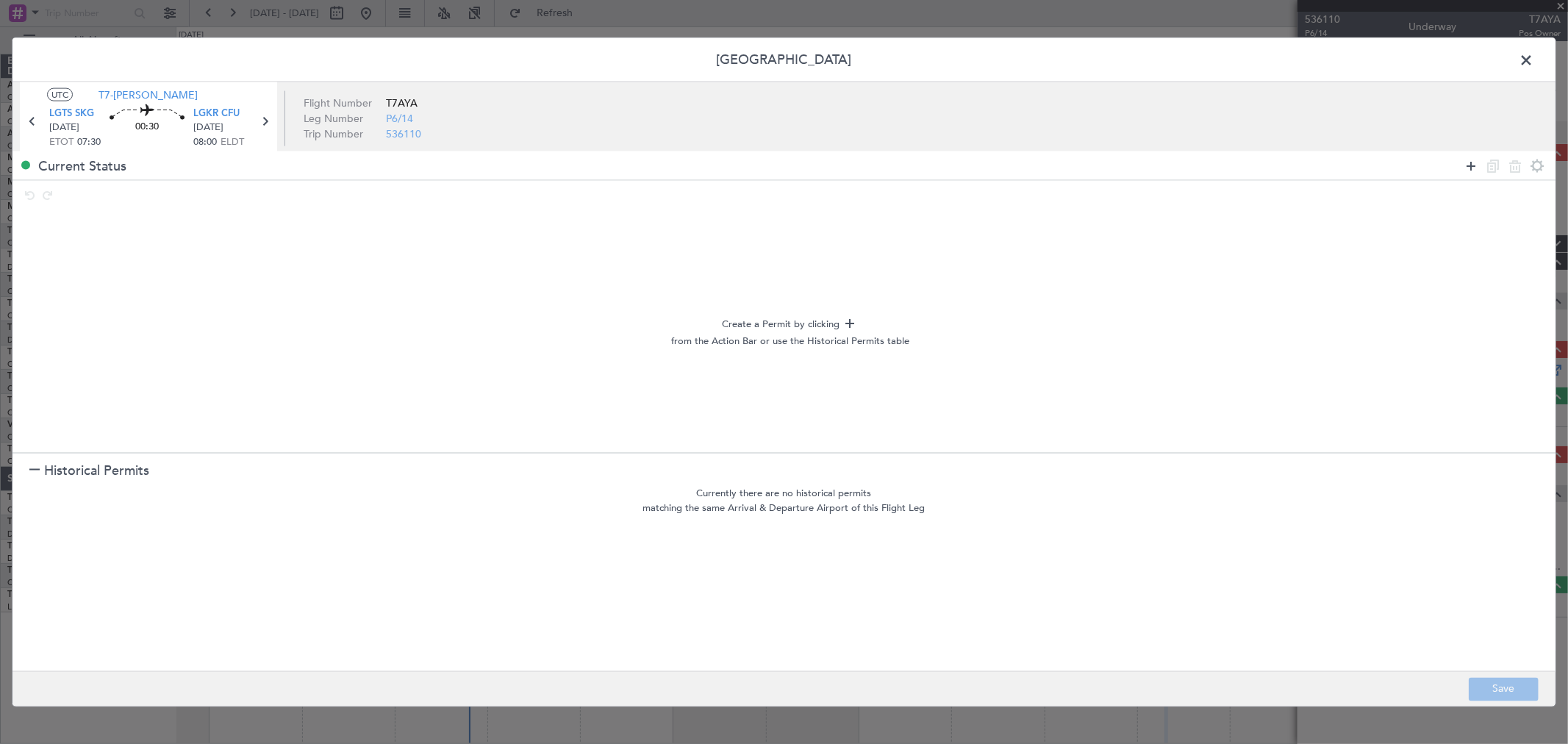
click at [1473, 163] on icon at bounding box center [1471, 165] width 18 height 18
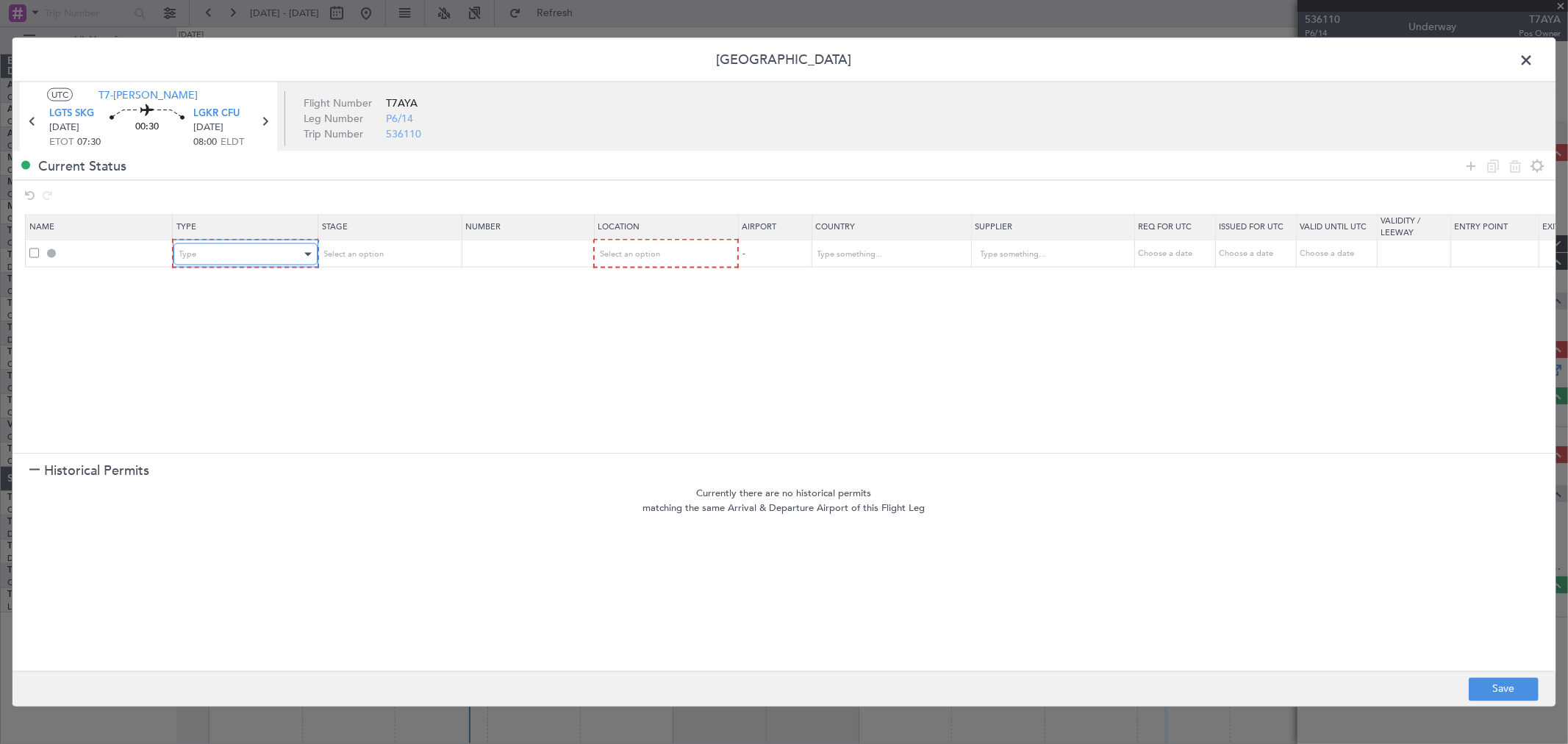
click at [196, 249] on div "Type" at bounding box center [241, 253] width 122 height 22
click at [233, 427] on span "Departure" at bounding box center [245, 431] width 131 height 22
click at [410, 258] on div "Select an option" at bounding box center [383, 253] width 122 height 22
click at [371, 377] on span "Received OK" at bounding box center [387, 373] width 131 height 22
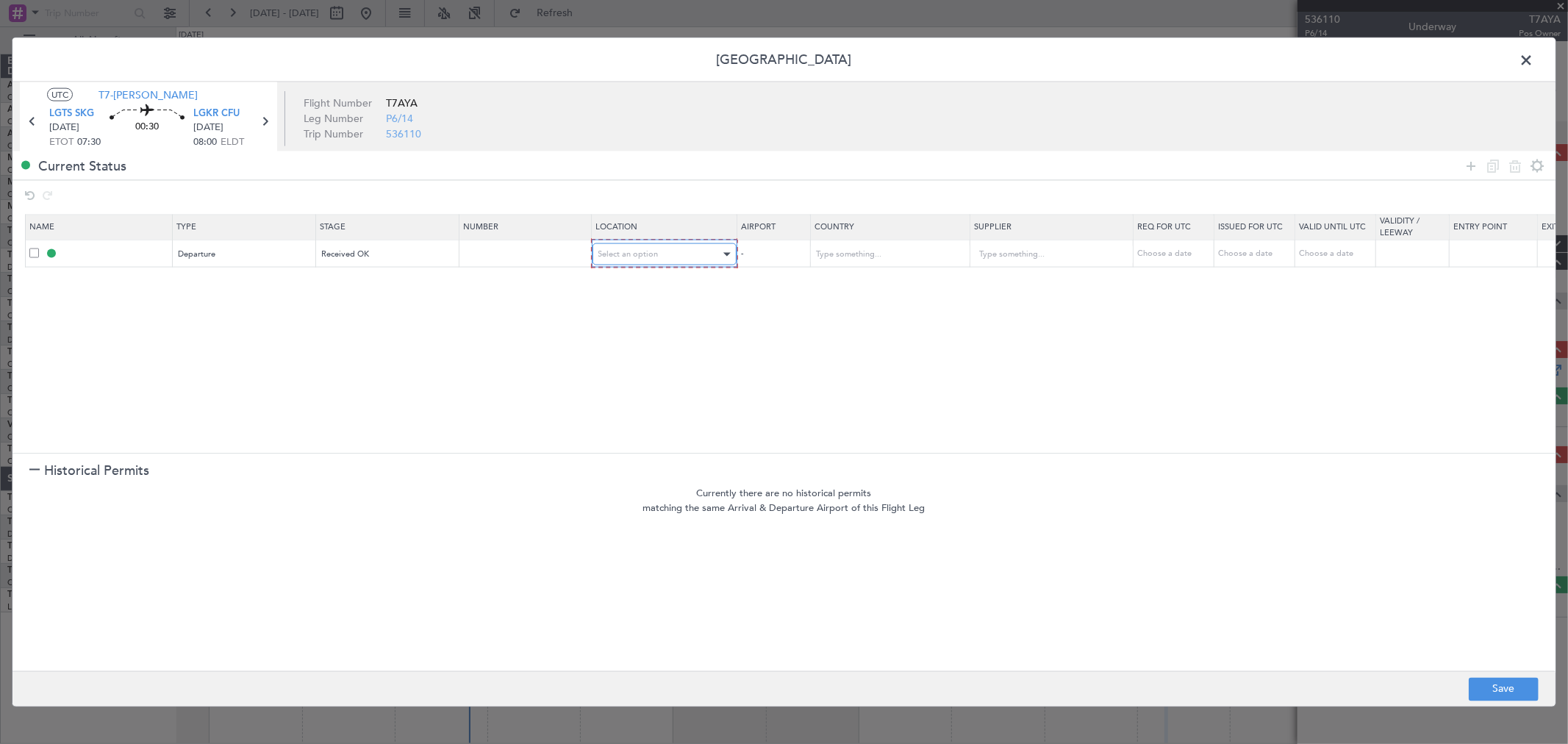
click at [637, 260] on span "Select an option" at bounding box center [628, 254] width 60 height 11
click at [622, 285] on span "Departure" at bounding box center [664, 285] width 131 height 22
click at [255, 253] on div "Departure" at bounding box center [240, 253] width 122 height 22
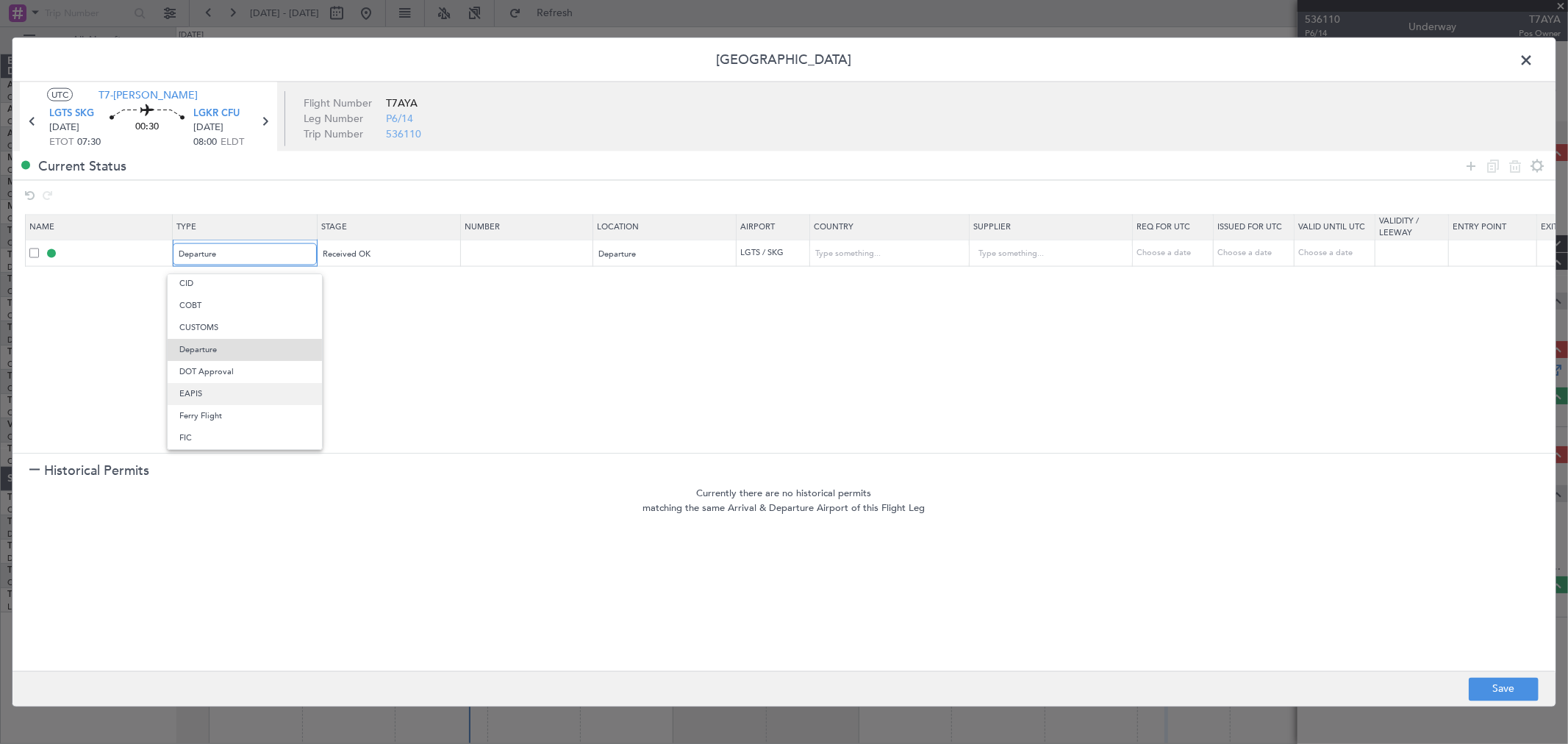
scroll to position [357, 0]
click at [208, 421] on span "PPR" at bounding box center [245, 413] width 131 height 22
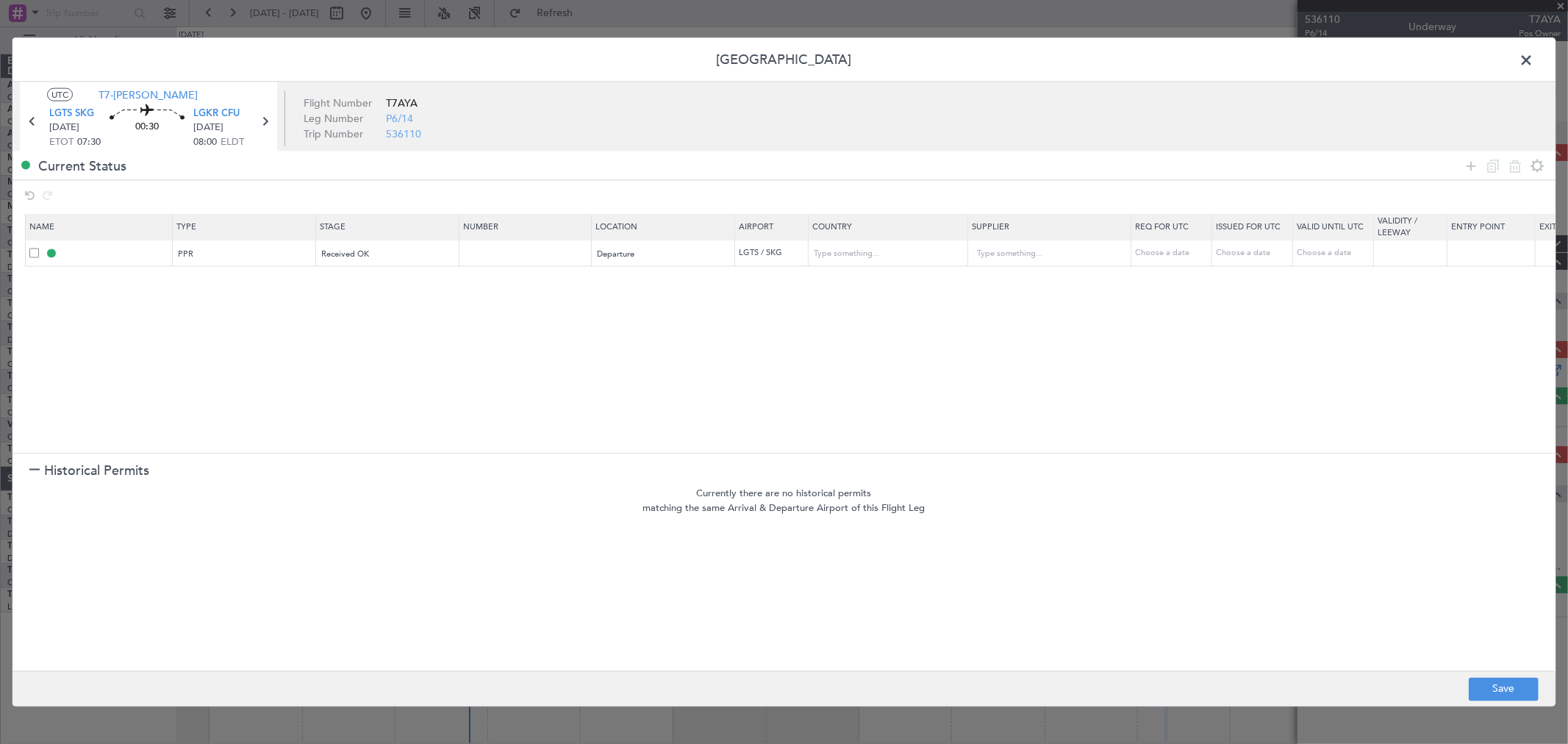
click at [377, 372] on section "Name Type Stage Number Location Airport Country Supplier Req For Utc Issued For…" at bounding box center [784, 331] width 1543 height 242
click at [1530, 685] on button "Save" at bounding box center [1503, 688] width 70 height 23
type input "LGTS PPR"
type input "Greece"
type input "NNN"
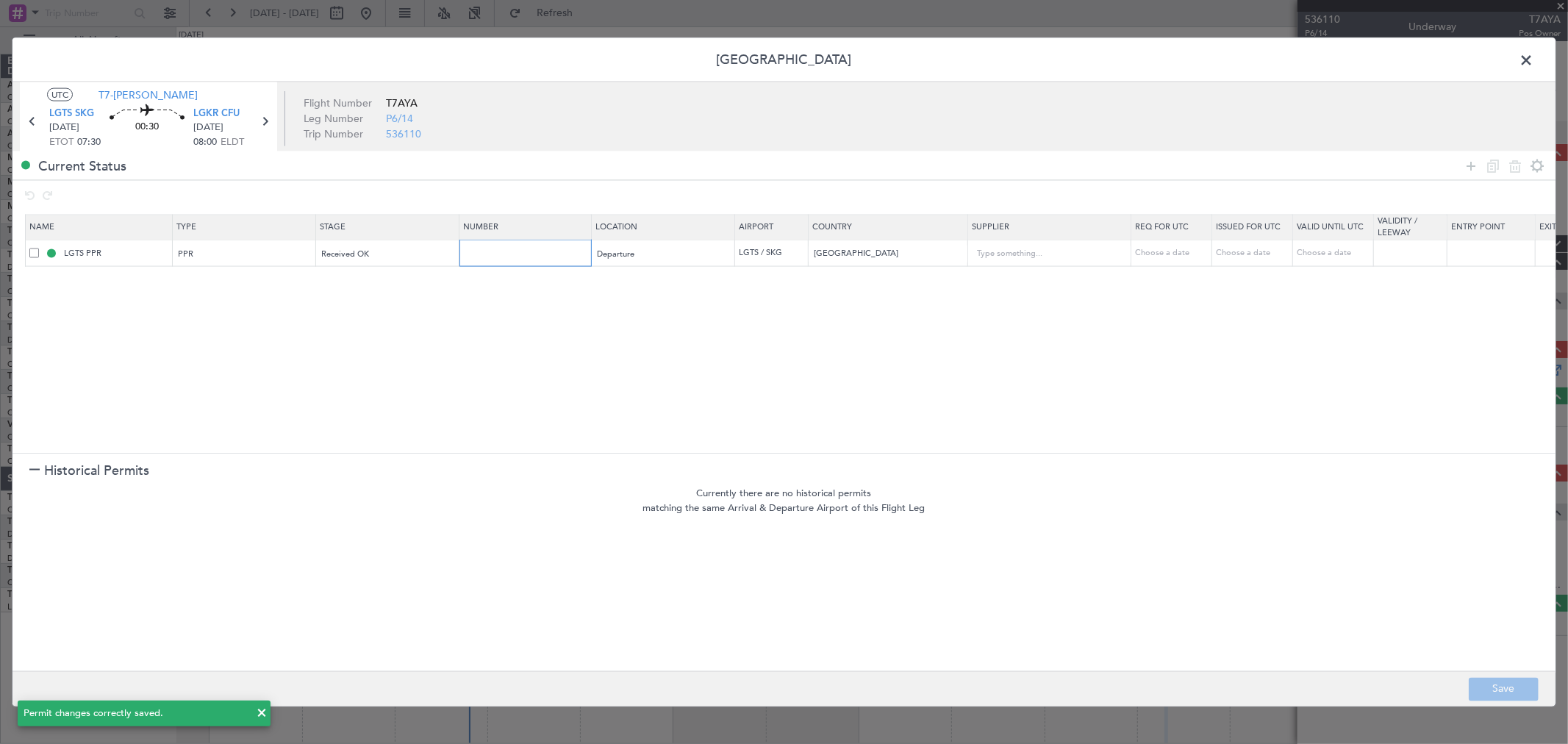
click at [498, 253] on input "text" at bounding box center [526, 253] width 128 height 13
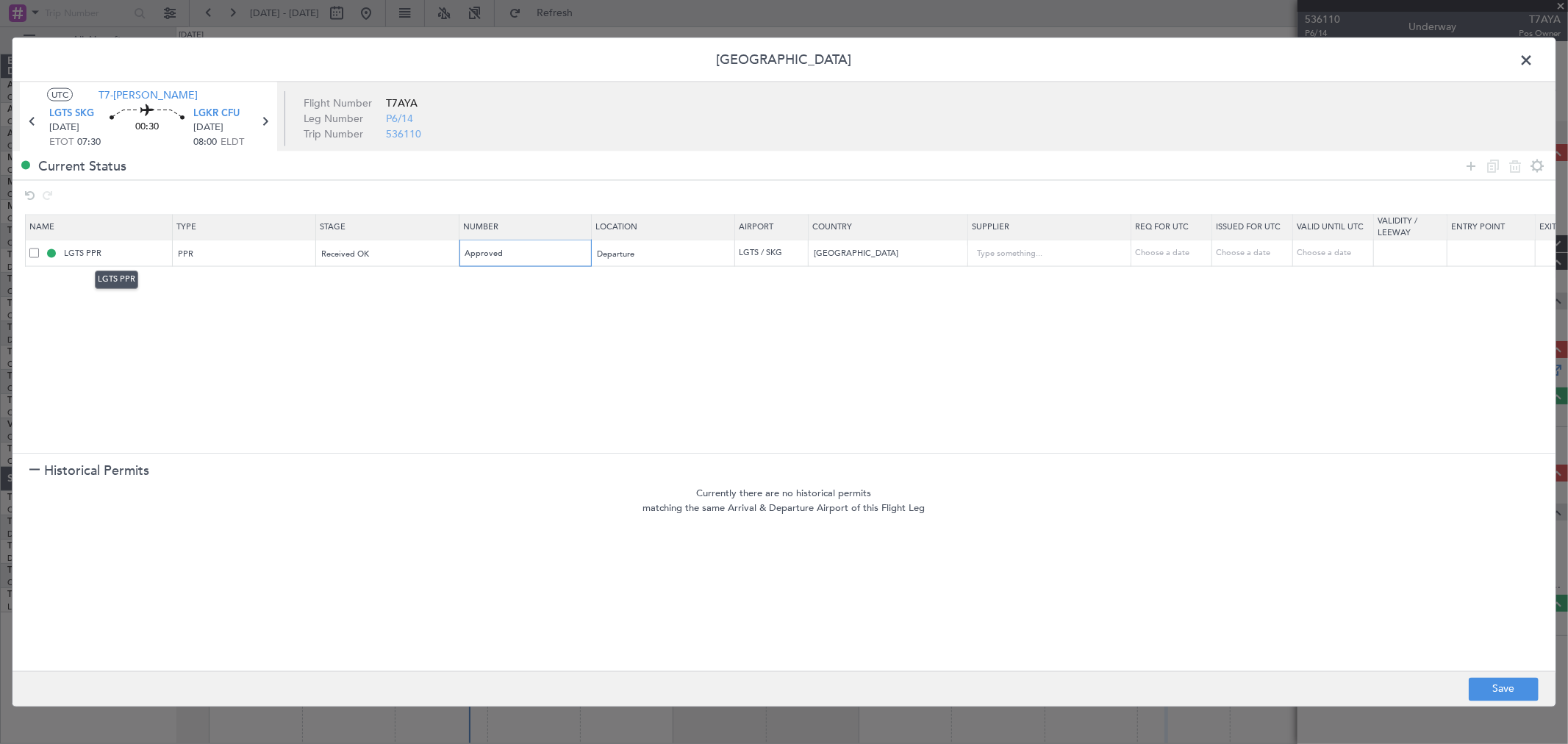
type input "Approved"
click at [136, 247] on input "LGTS PPR" at bounding box center [115, 253] width 110 height 13
click at [101, 253] on input "LGTS PPR0730Z" at bounding box center [115, 253] width 110 height 13
type input "LGTS PPR 0730Z"
click at [356, 374] on section "Name Type Stage Number Location Airport Country Supplier Req For Utc Issued For…" at bounding box center [784, 331] width 1543 height 242
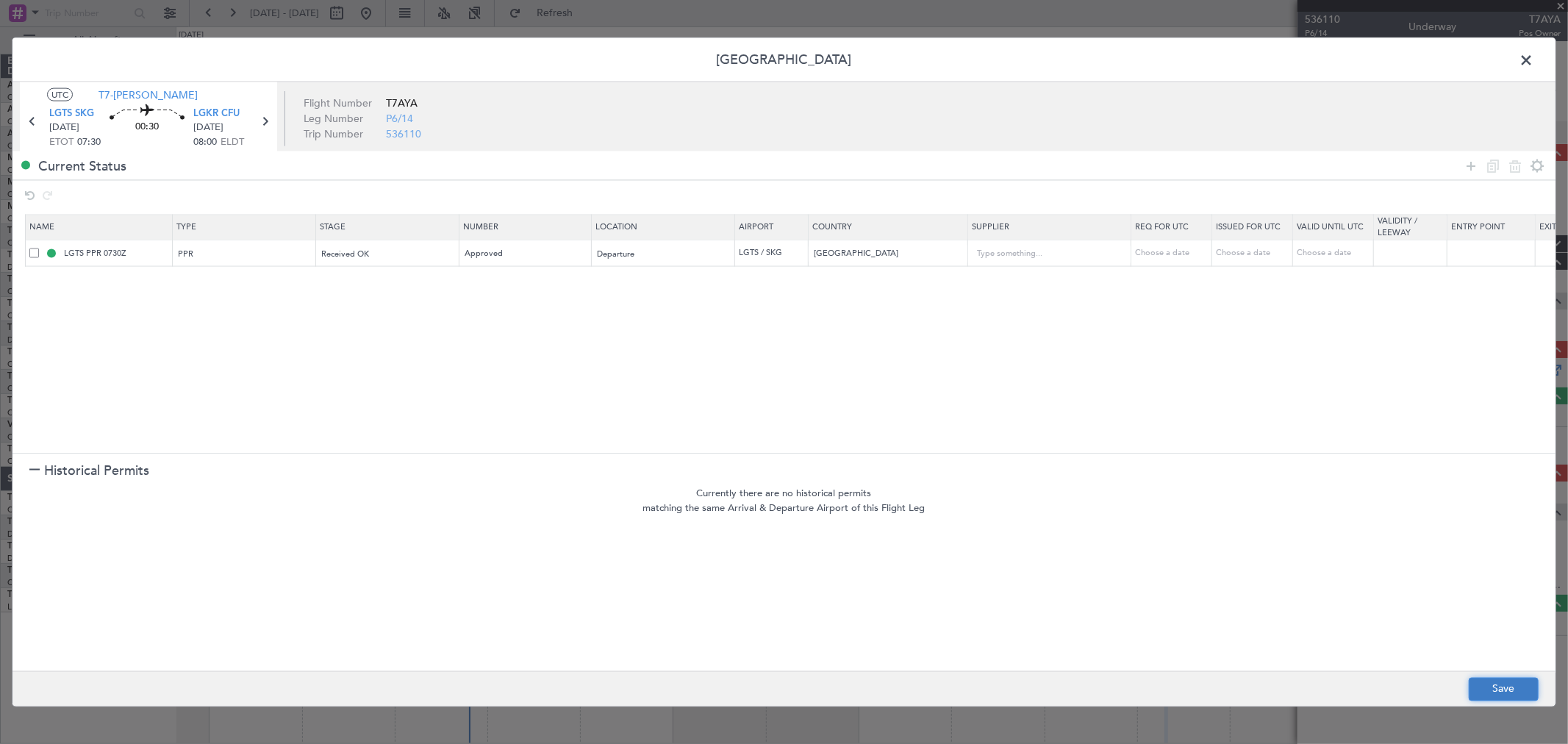
click at [1479, 686] on button "Save" at bounding box center [1503, 688] width 70 height 23
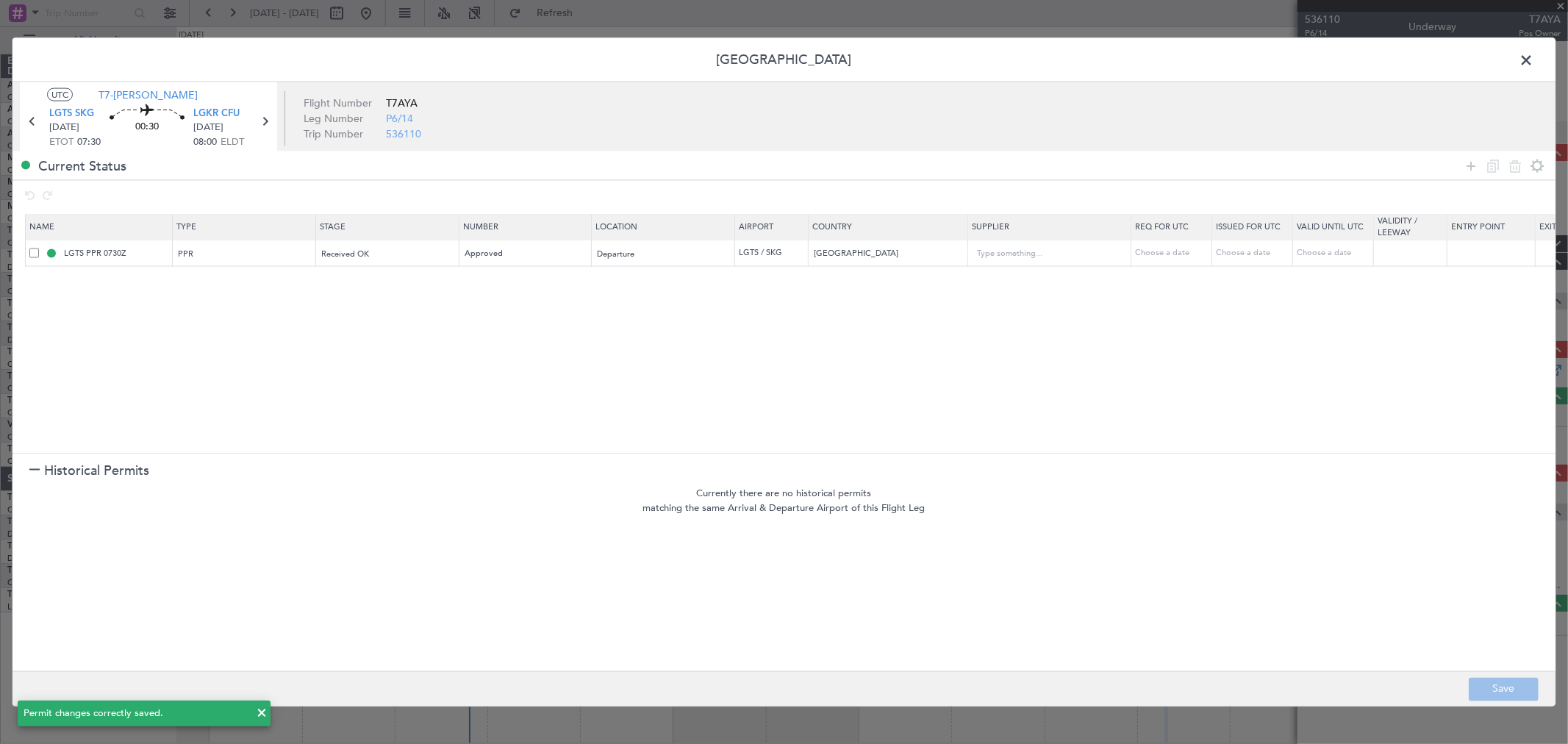
click at [1534, 60] on span at bounding box center [1534, 63] width 0 height 30
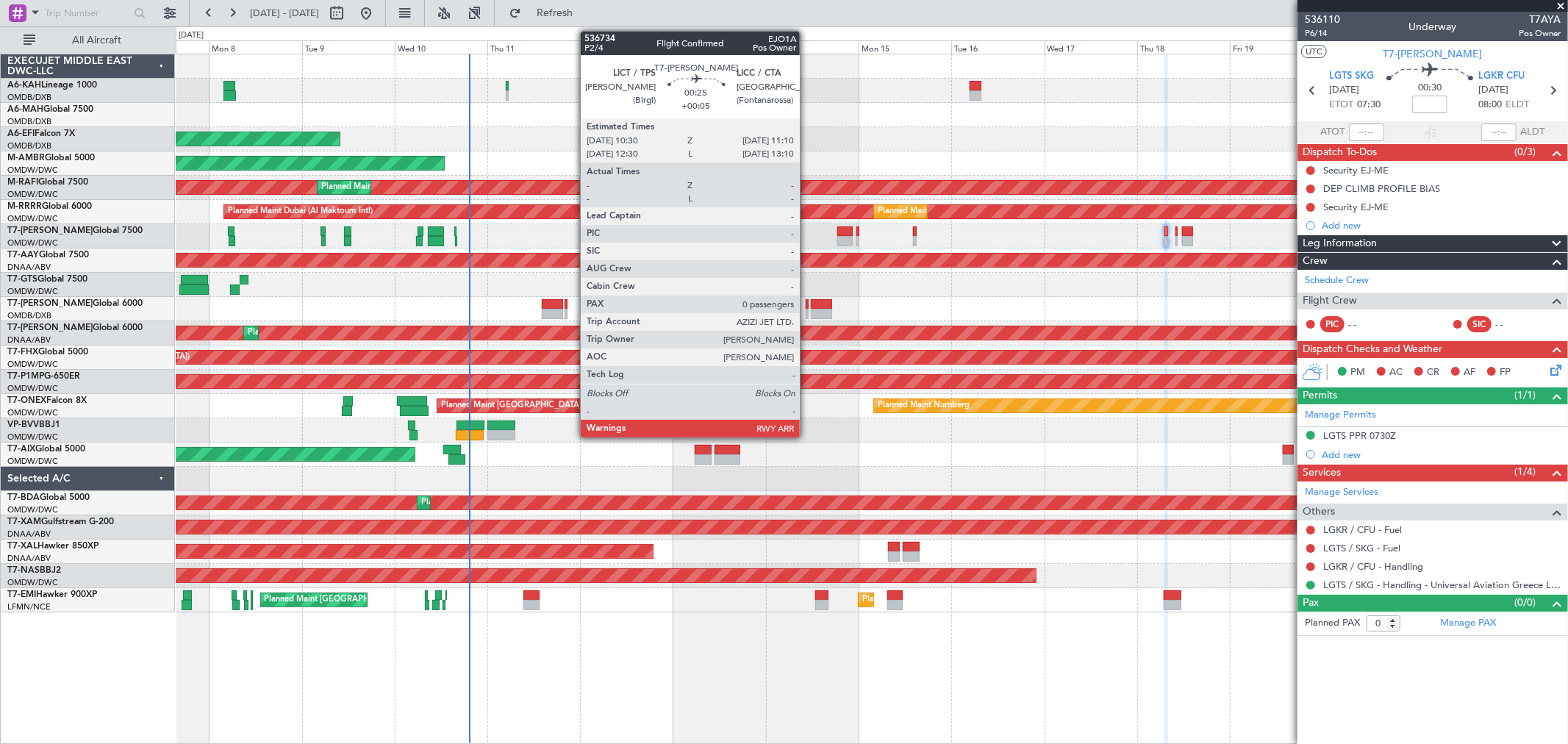
click at [807, 309] on div at bounding box center [808, 313] width 3 height 10
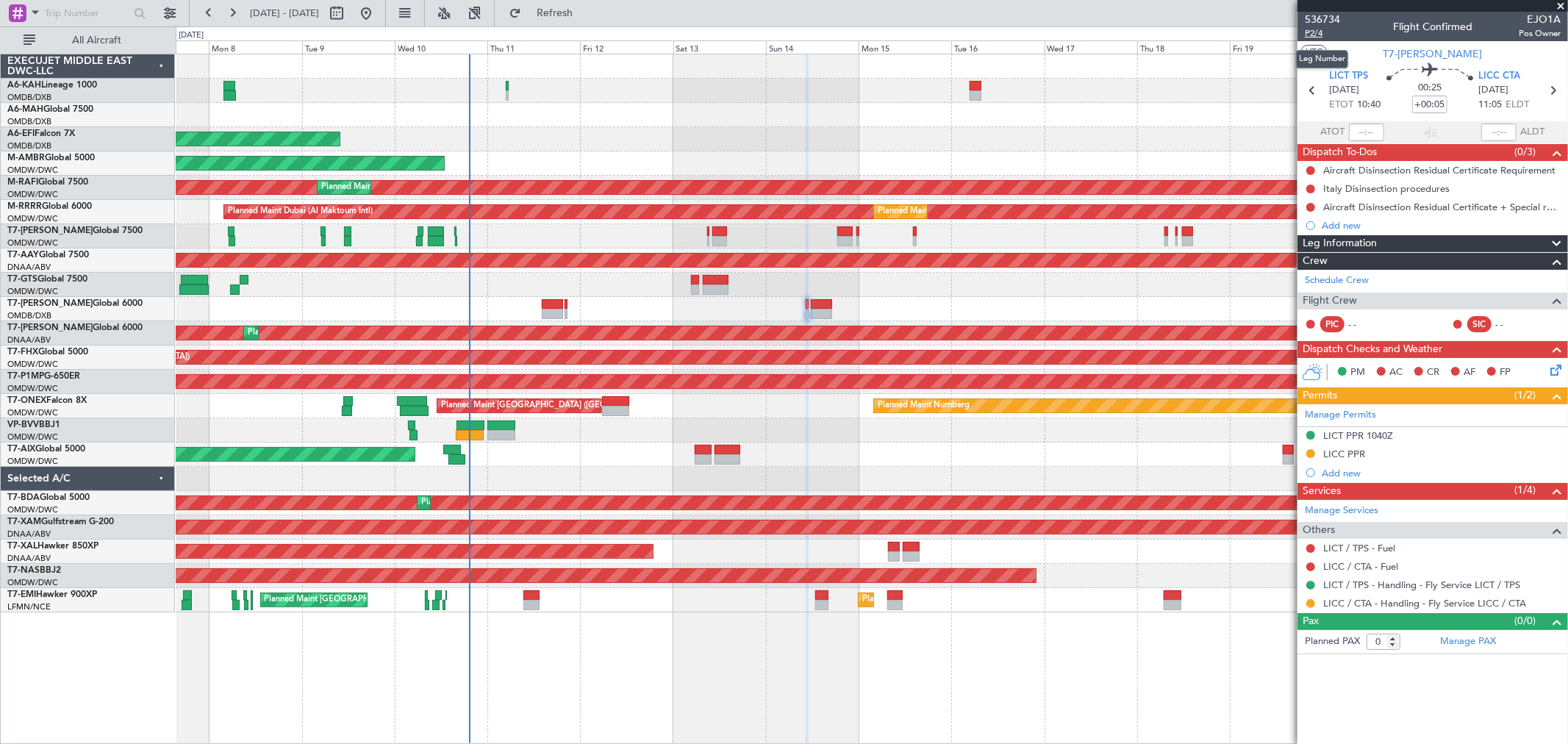
click at [1318, 31] on span "P2/4" at bounding box center [1323, 34] width 35 height 13
click at [586, 8] on span "Refresh" at bounding box center [555, 13] width 62 height 10
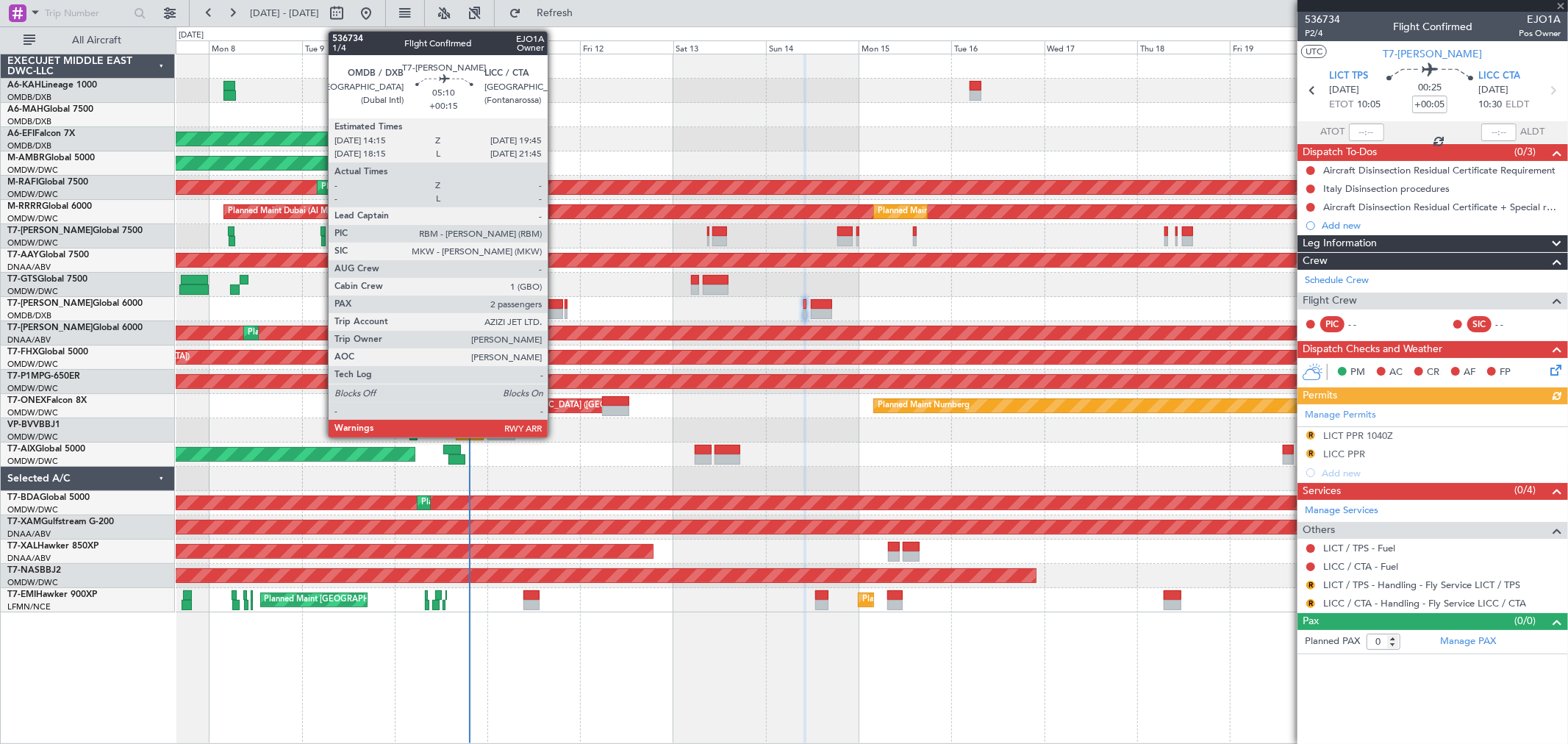
click at [555, 305] on div at bounding box center [553, 304] width 22 height 10
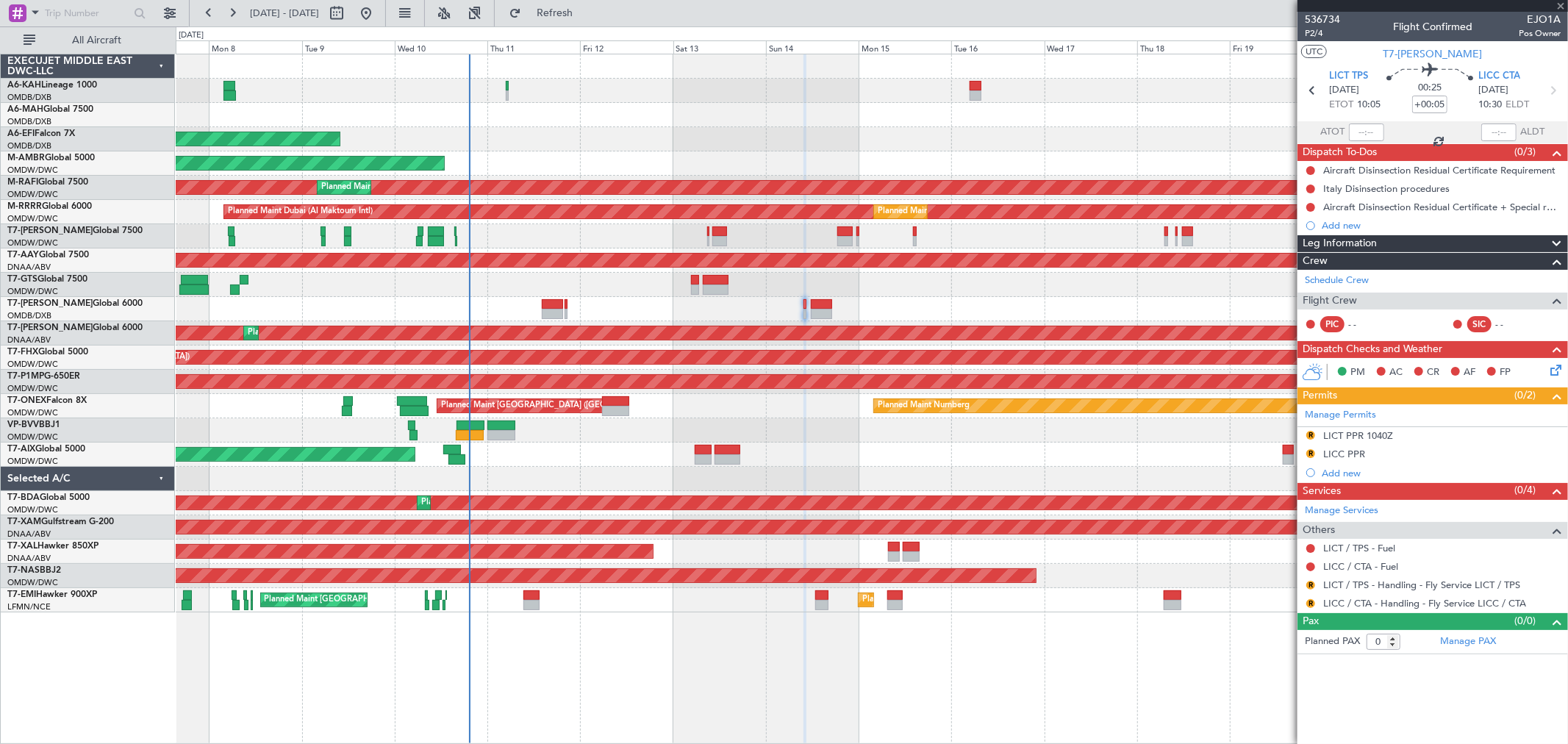
type input "+00:15"
type input "2"
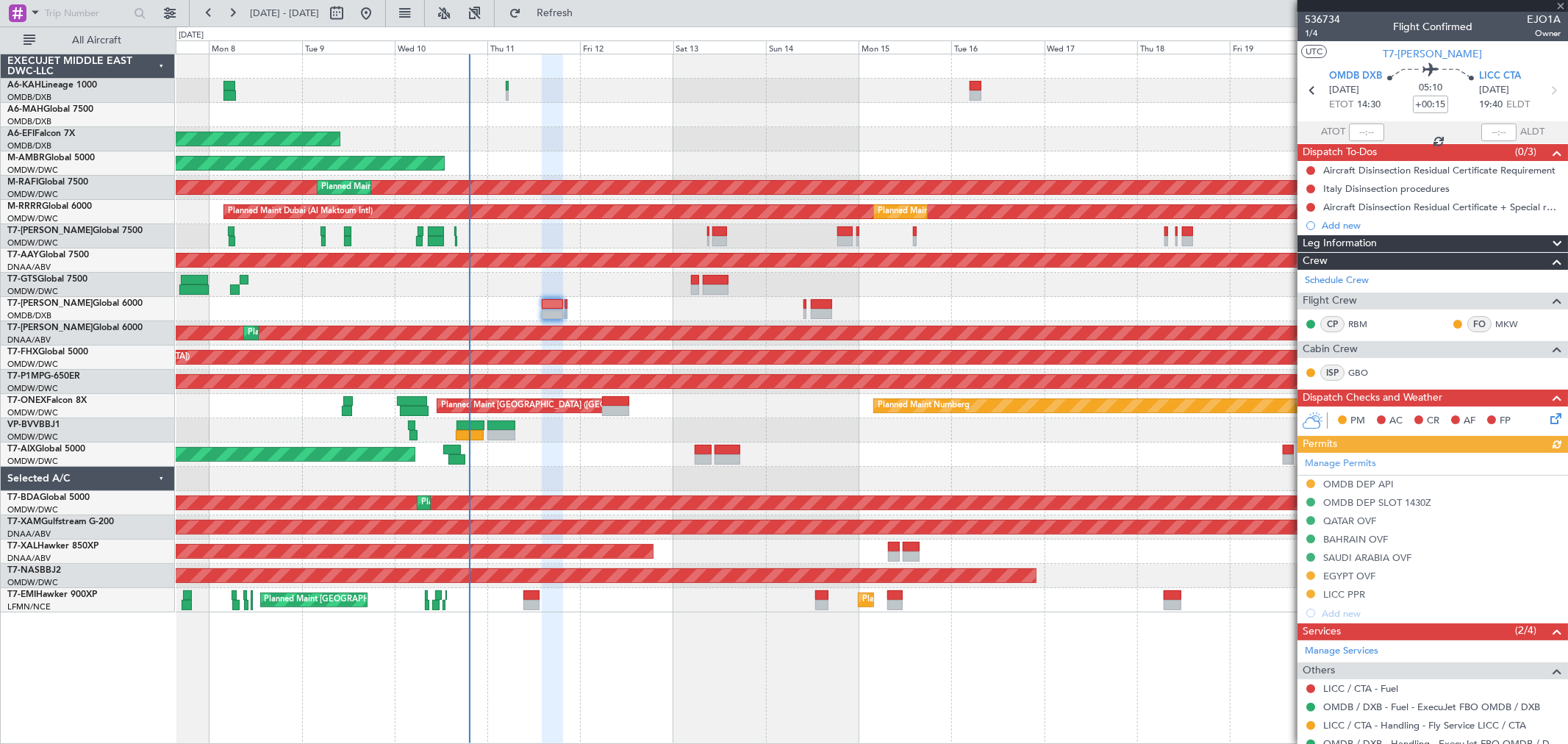
scroll to position [116, 0]
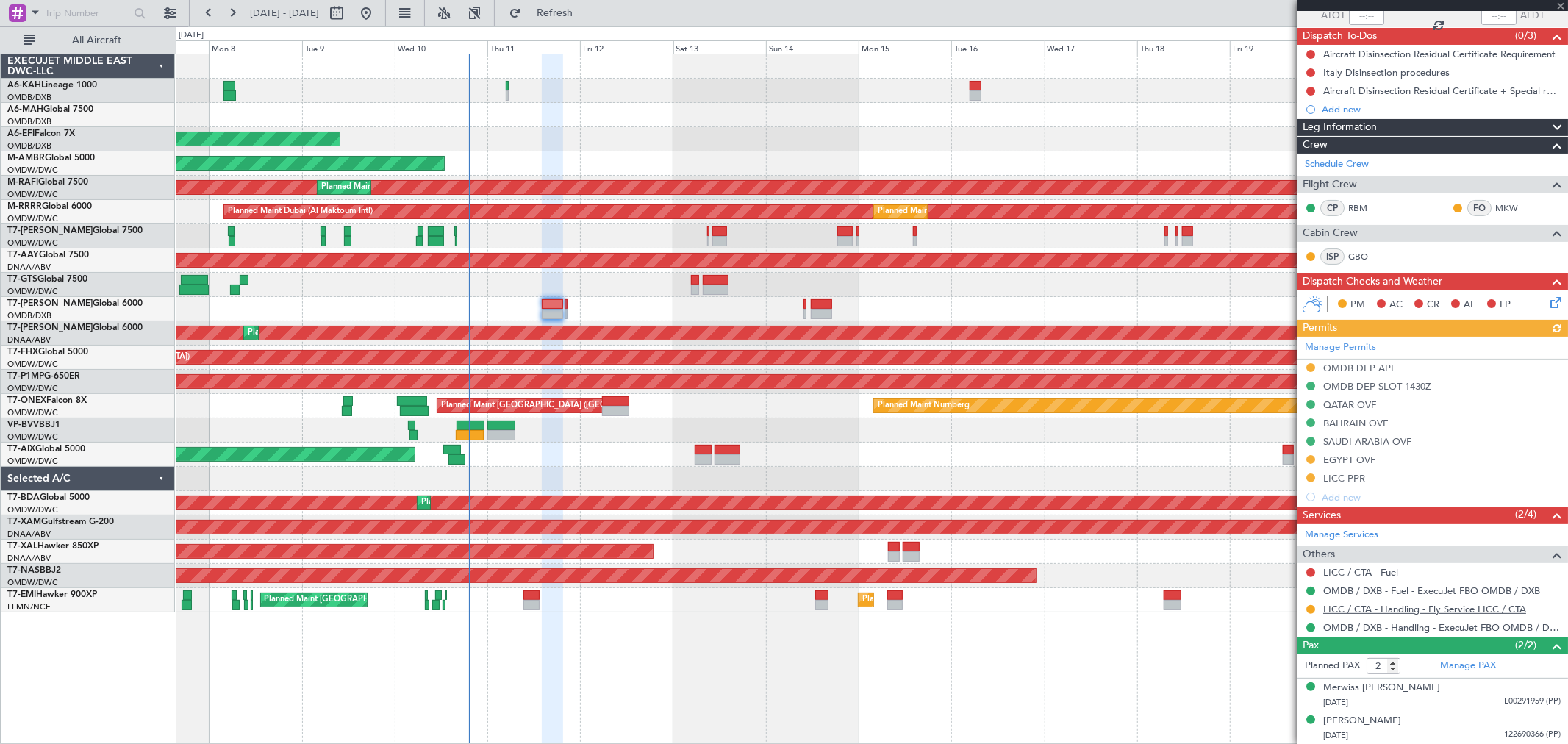
click at [1397, 611] on link "LICC / CTA - Handling - Fly Service LICC / CTA" at bounding box center [1424, 609] width 203 height 13
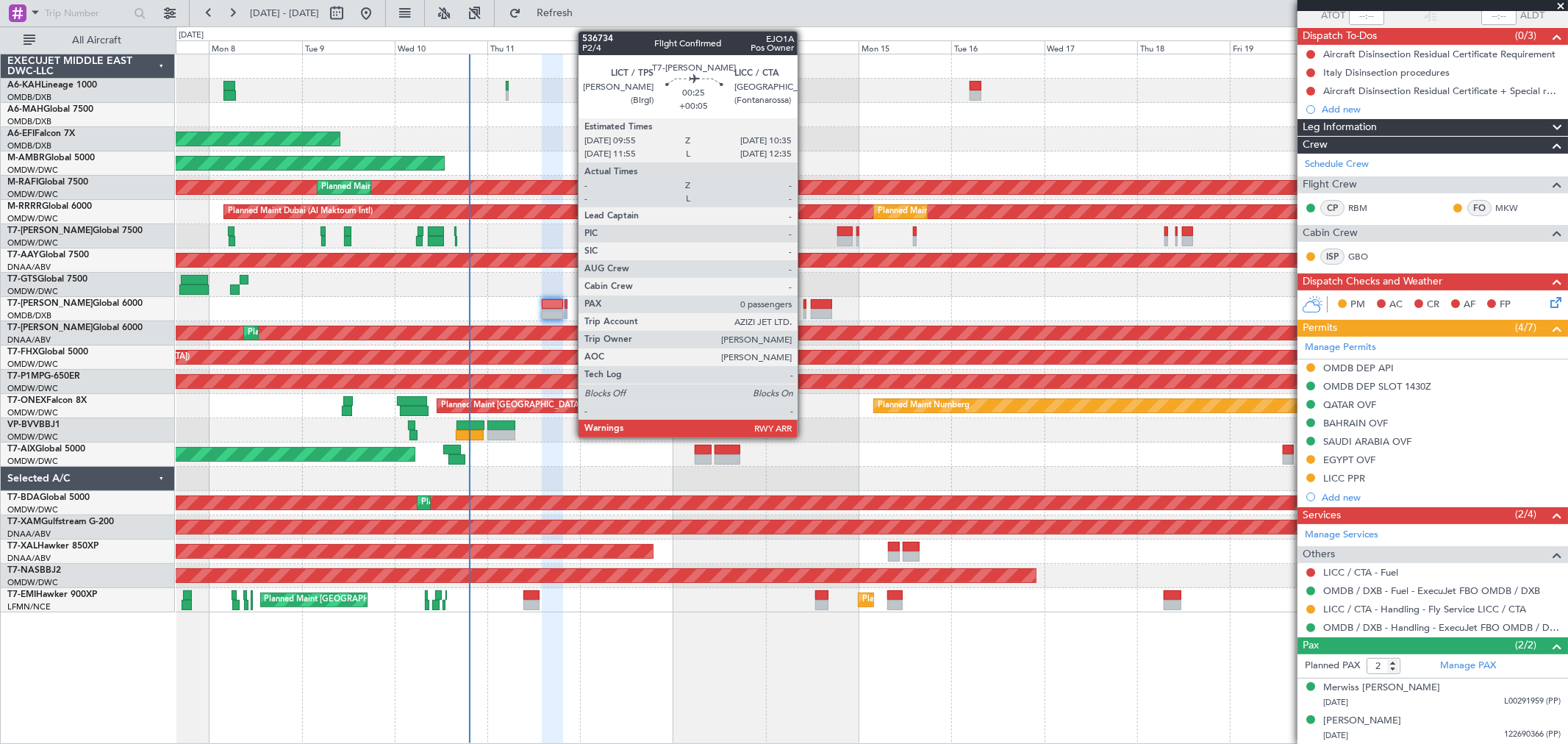
click at [805, 311] on div at bounding box center [805, 313] width 3 height 10
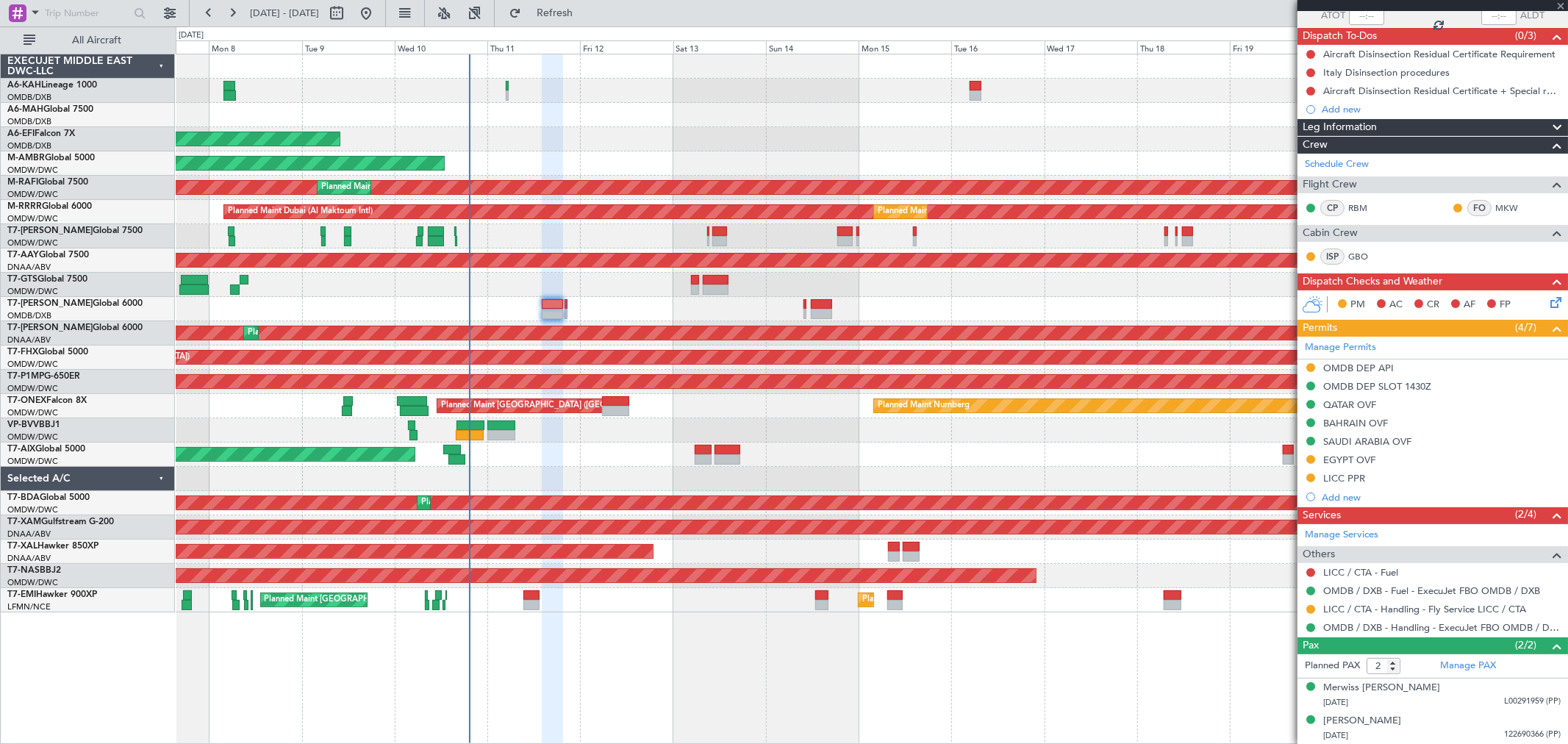
type input "+00:05"
type input "0"
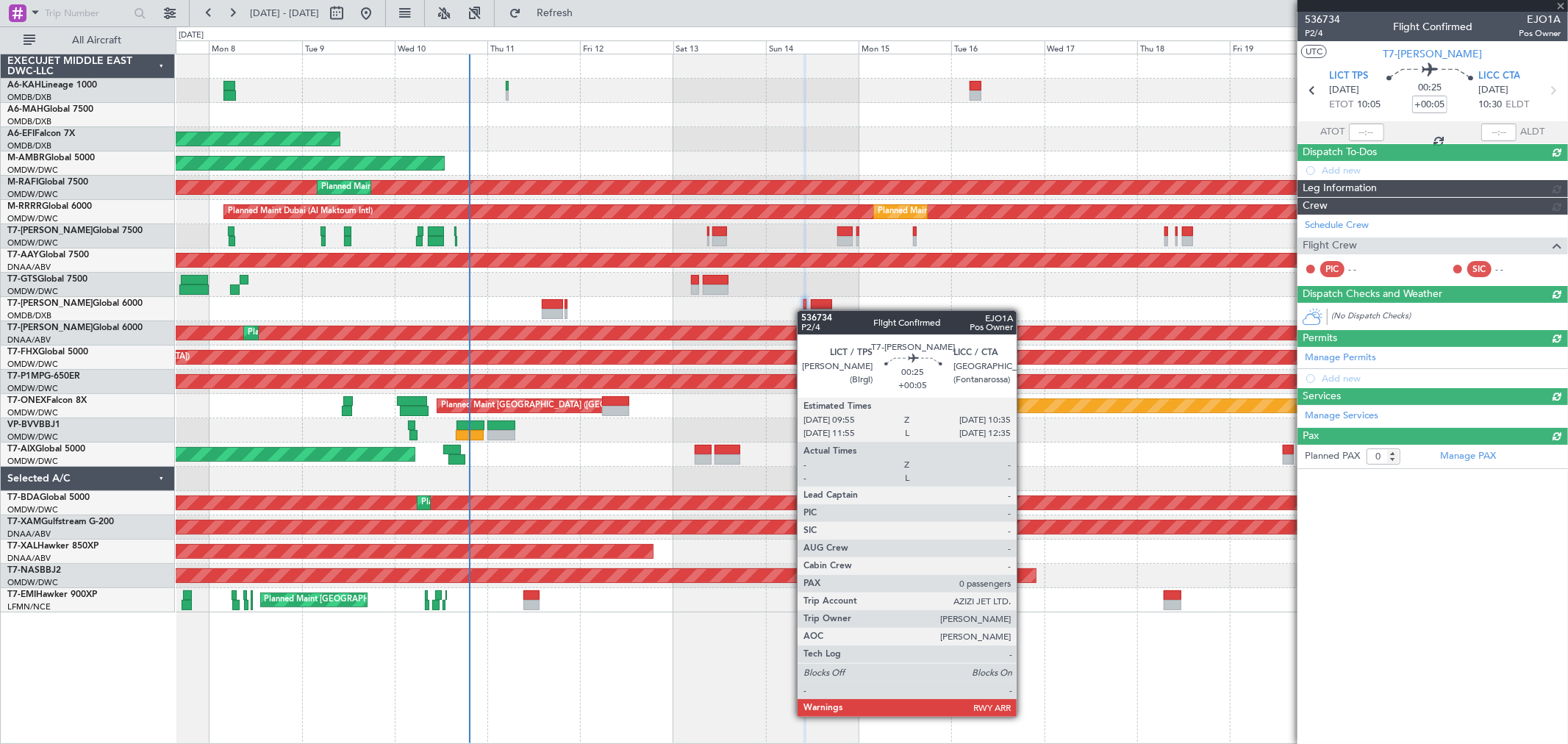
scroll to position [0, 0]
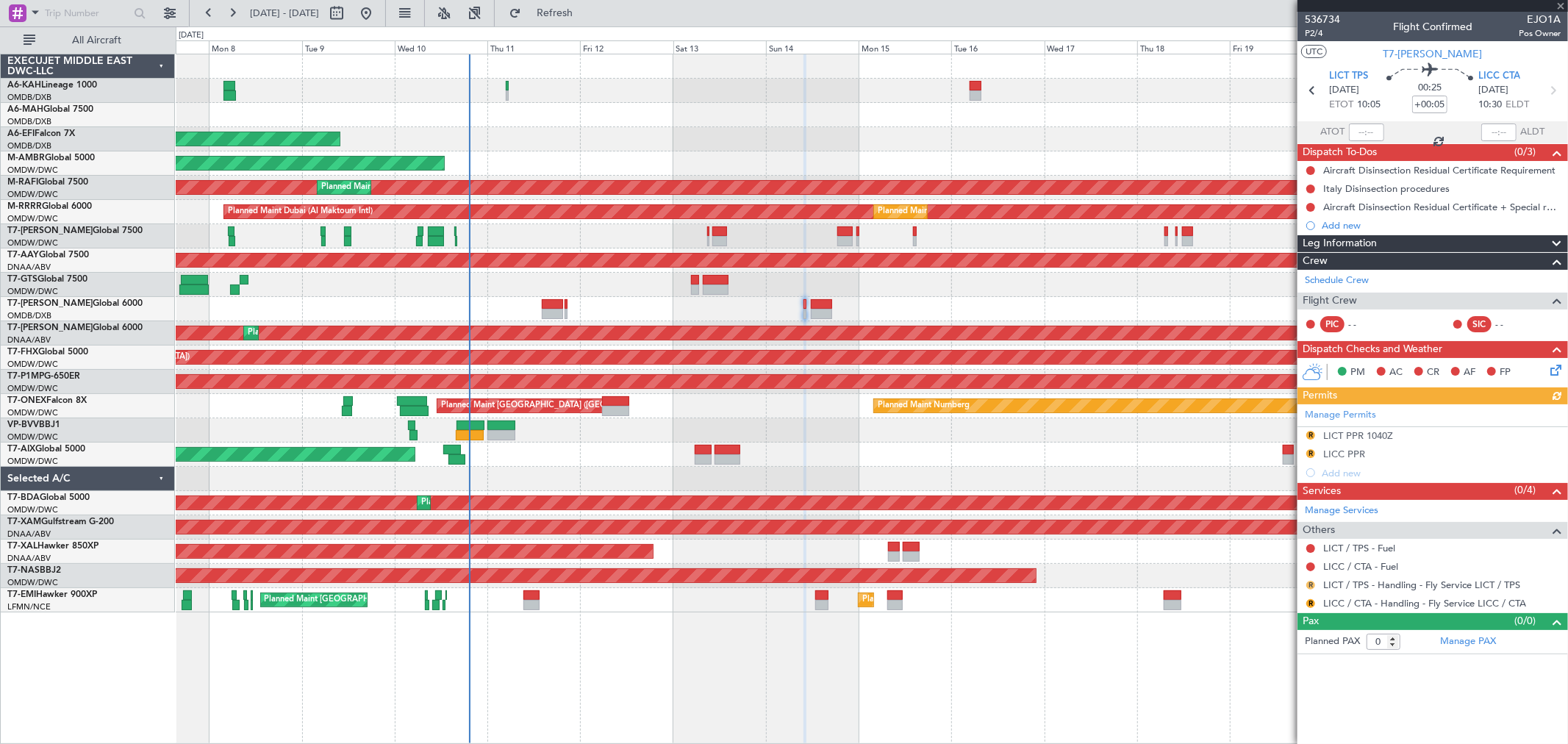
click at [1310, 586] on button "R" at bounding box center [1311, 584] width 9 height 9
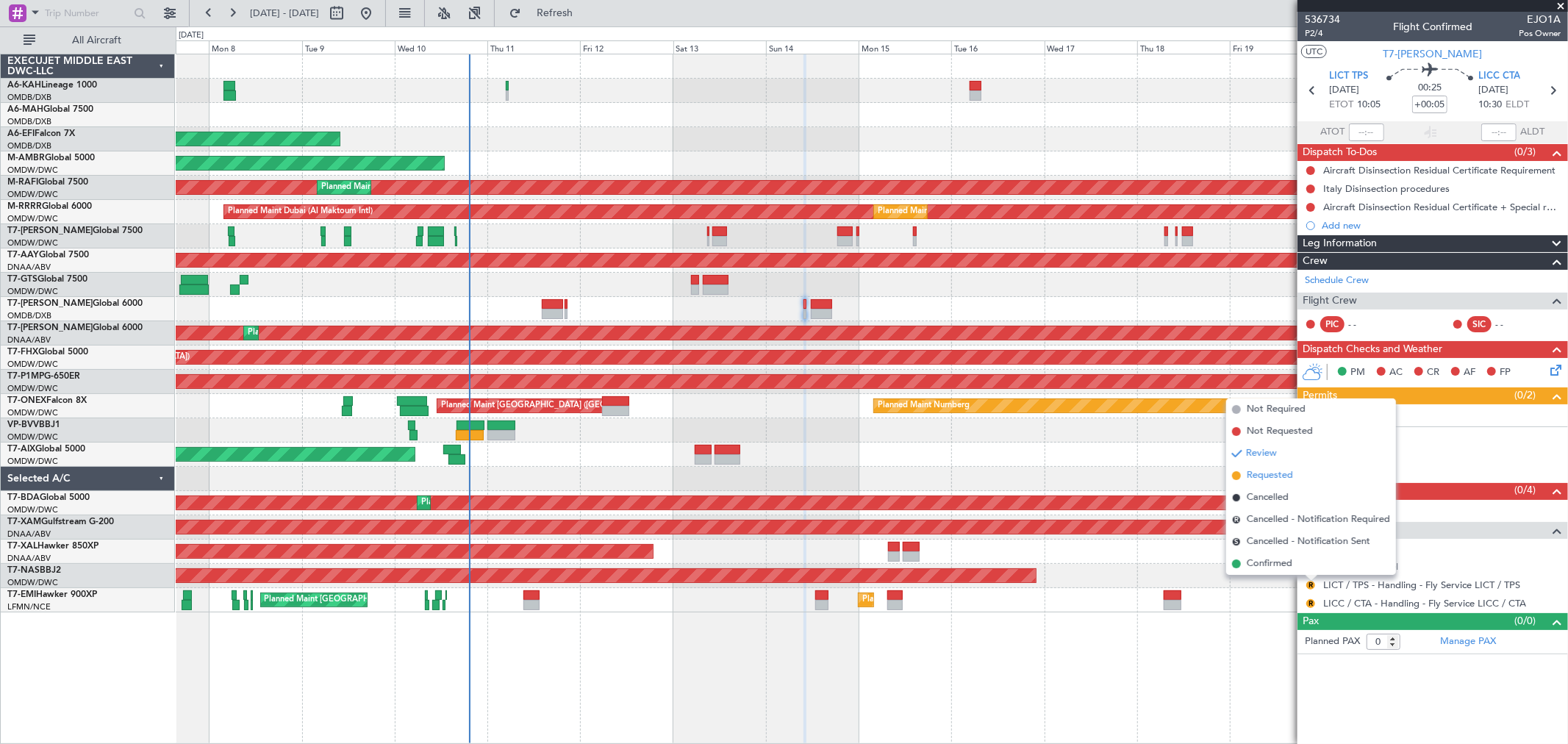
click at [1277, 472] on span "Requested" at bounding box center [1270, 475] width 47 height 14
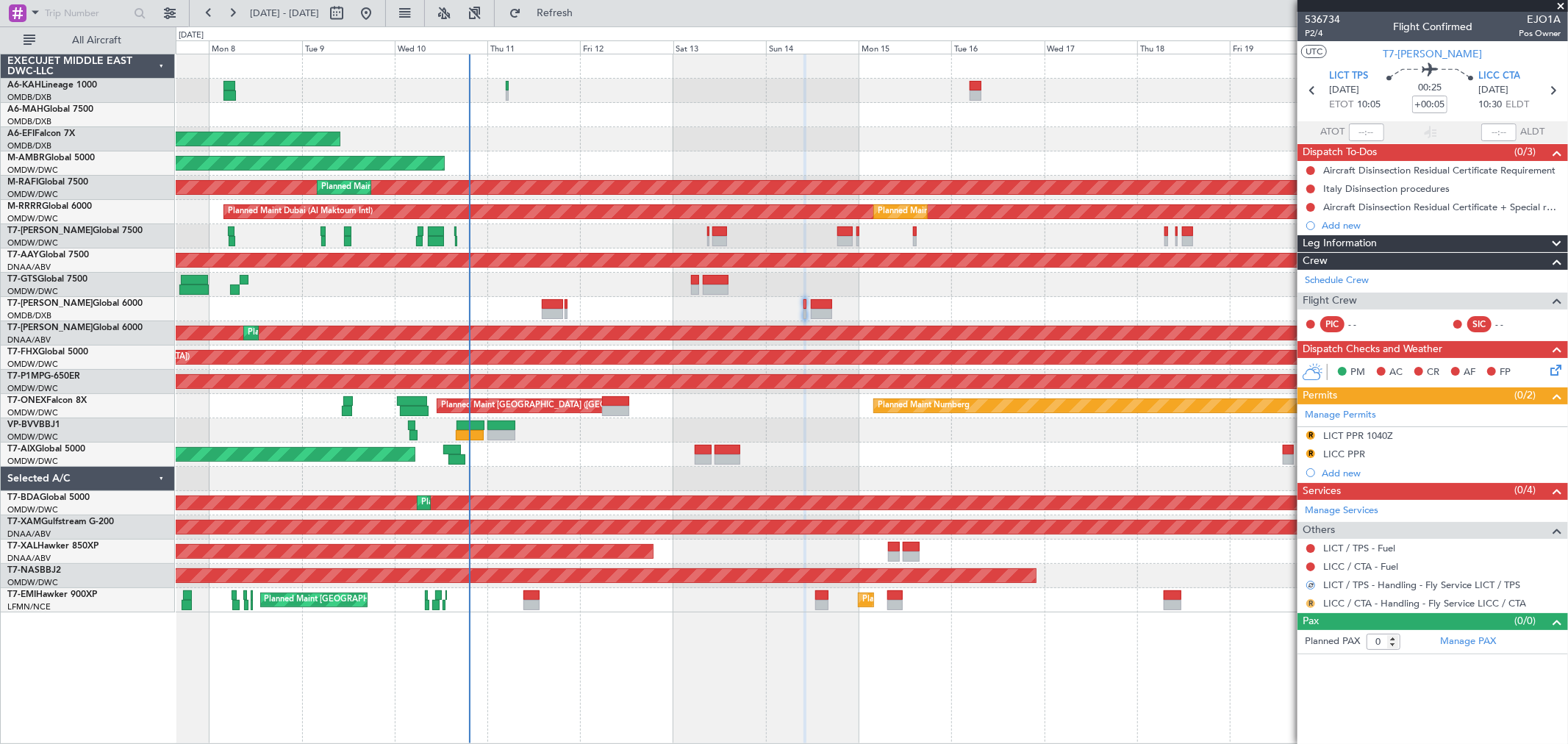
click at [1309, 604] on button "R" at bounding box center [1311, 603] width 9 height 9
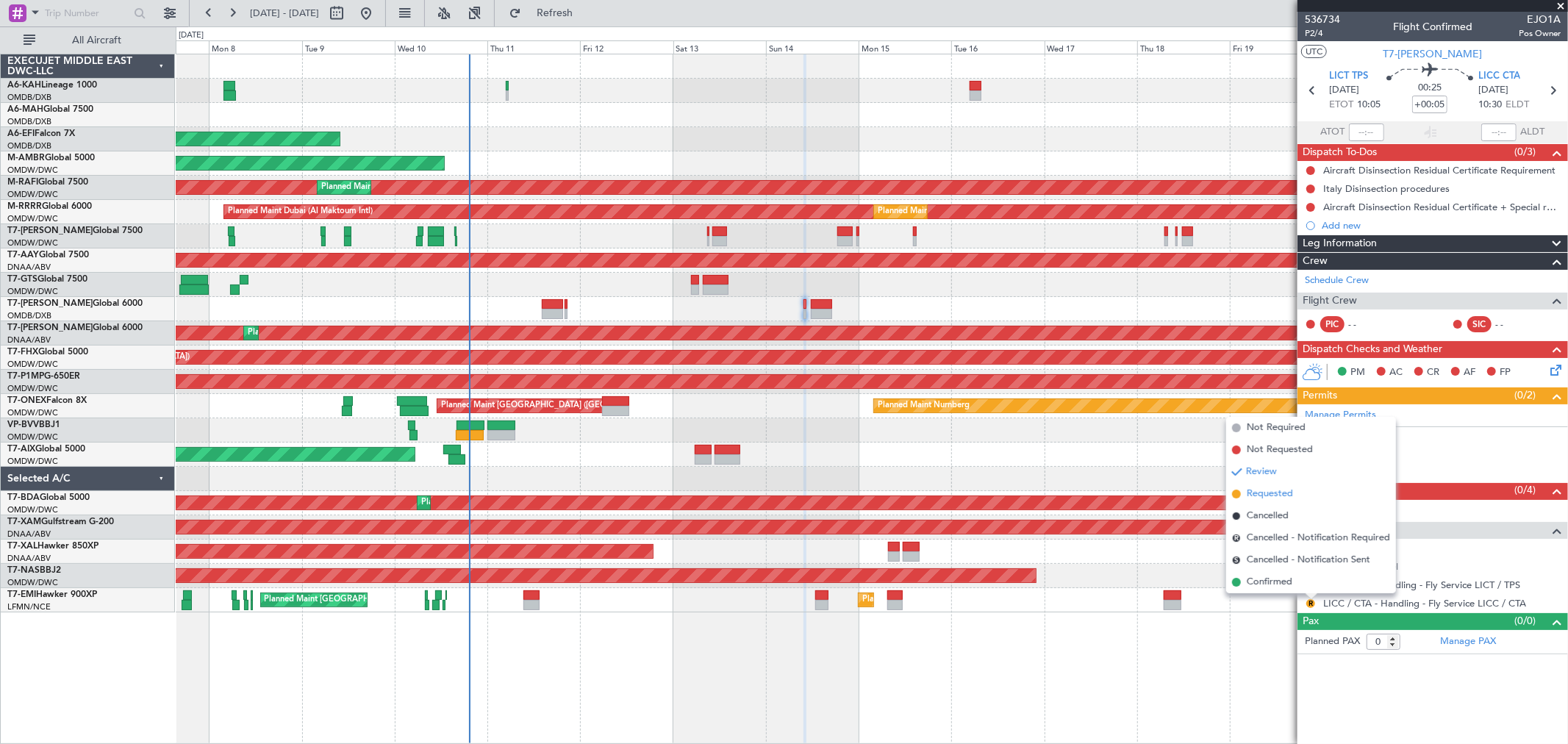
click at [1274, 498] on span "Requested" at bounding box center [1270, 494] width 47 height 14
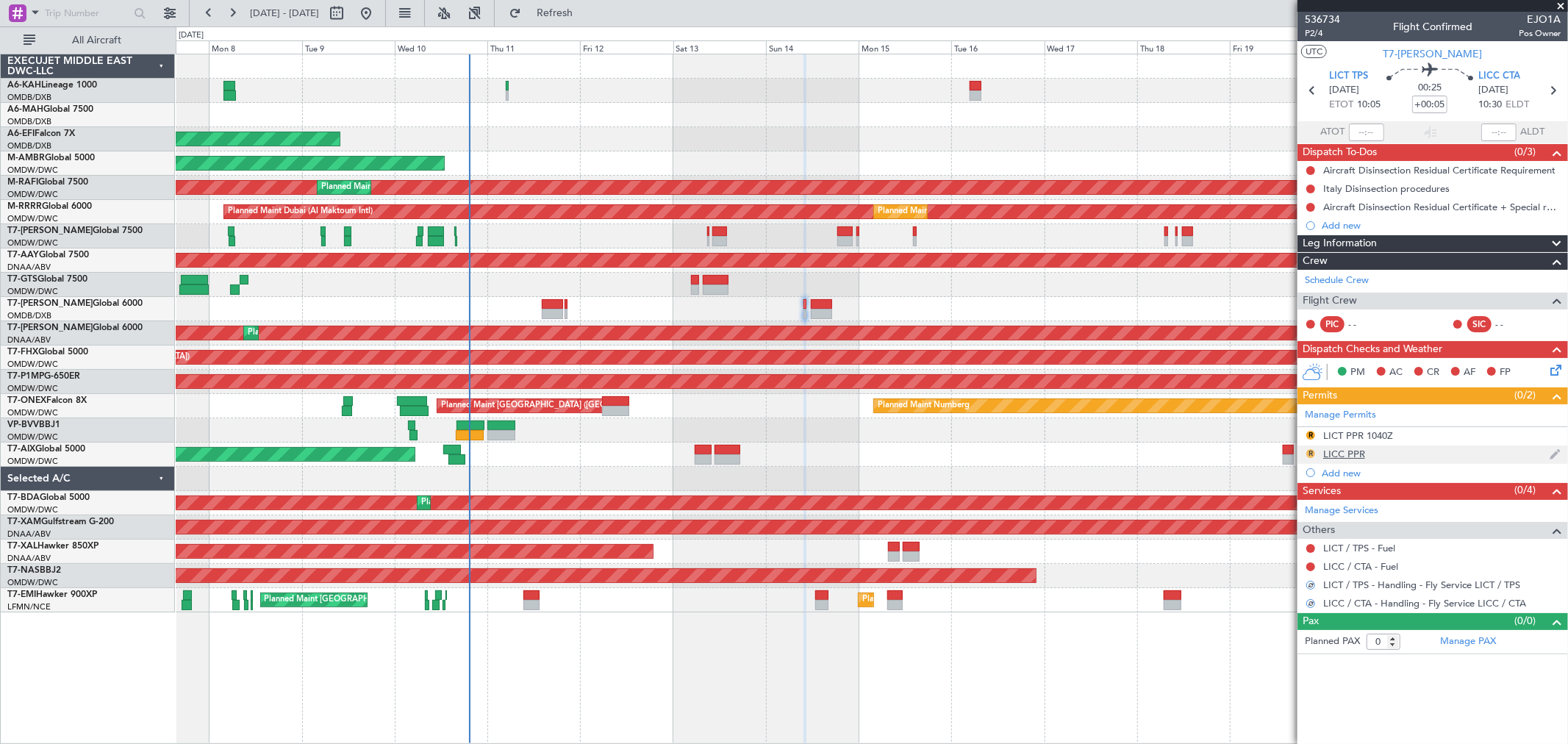
click at [1312, 450] on button "R" at bounding box center [1311, 453] width 9 height 9
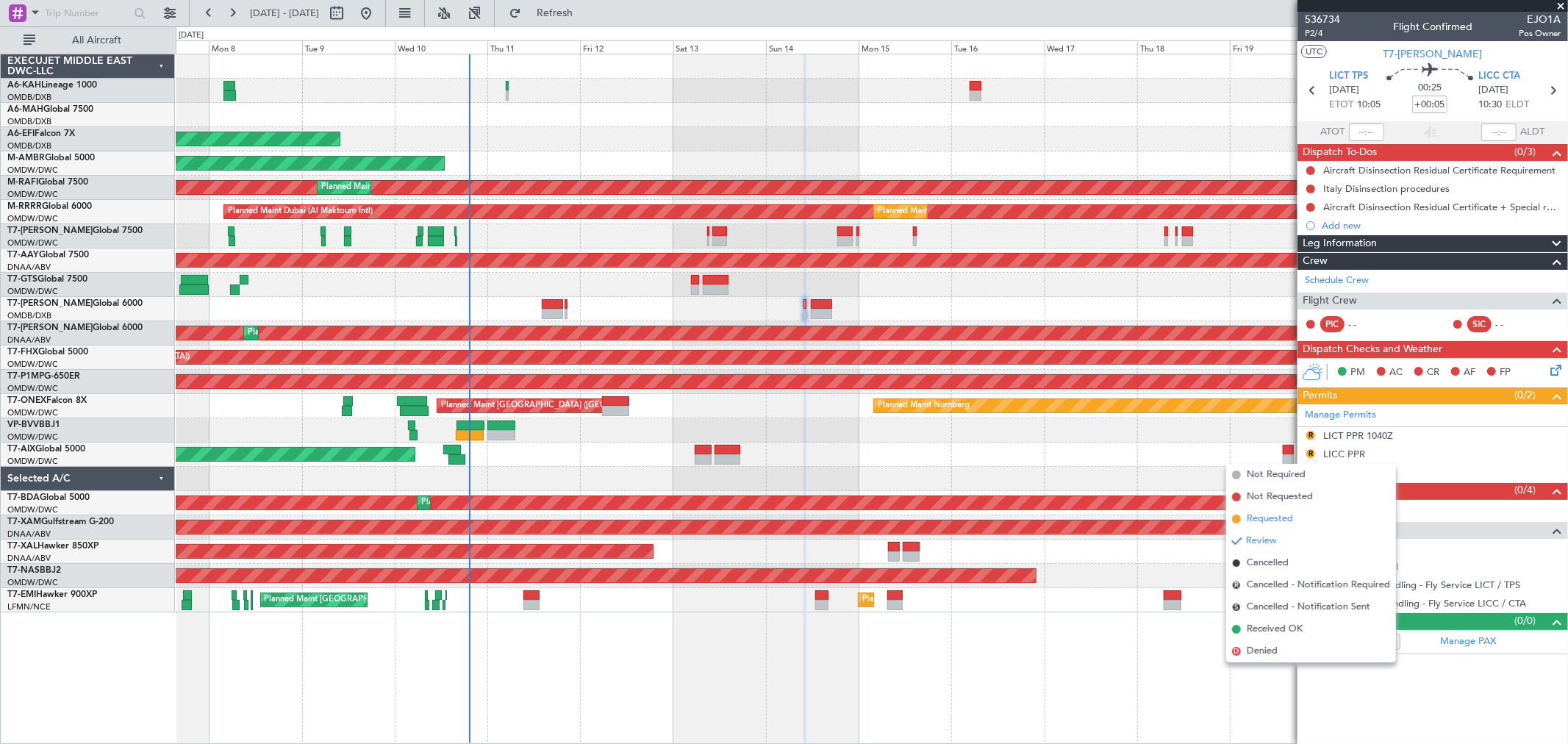
click at [1268, 516] on span "Requested" at bounding box center [1270, 519] width 47 height 14
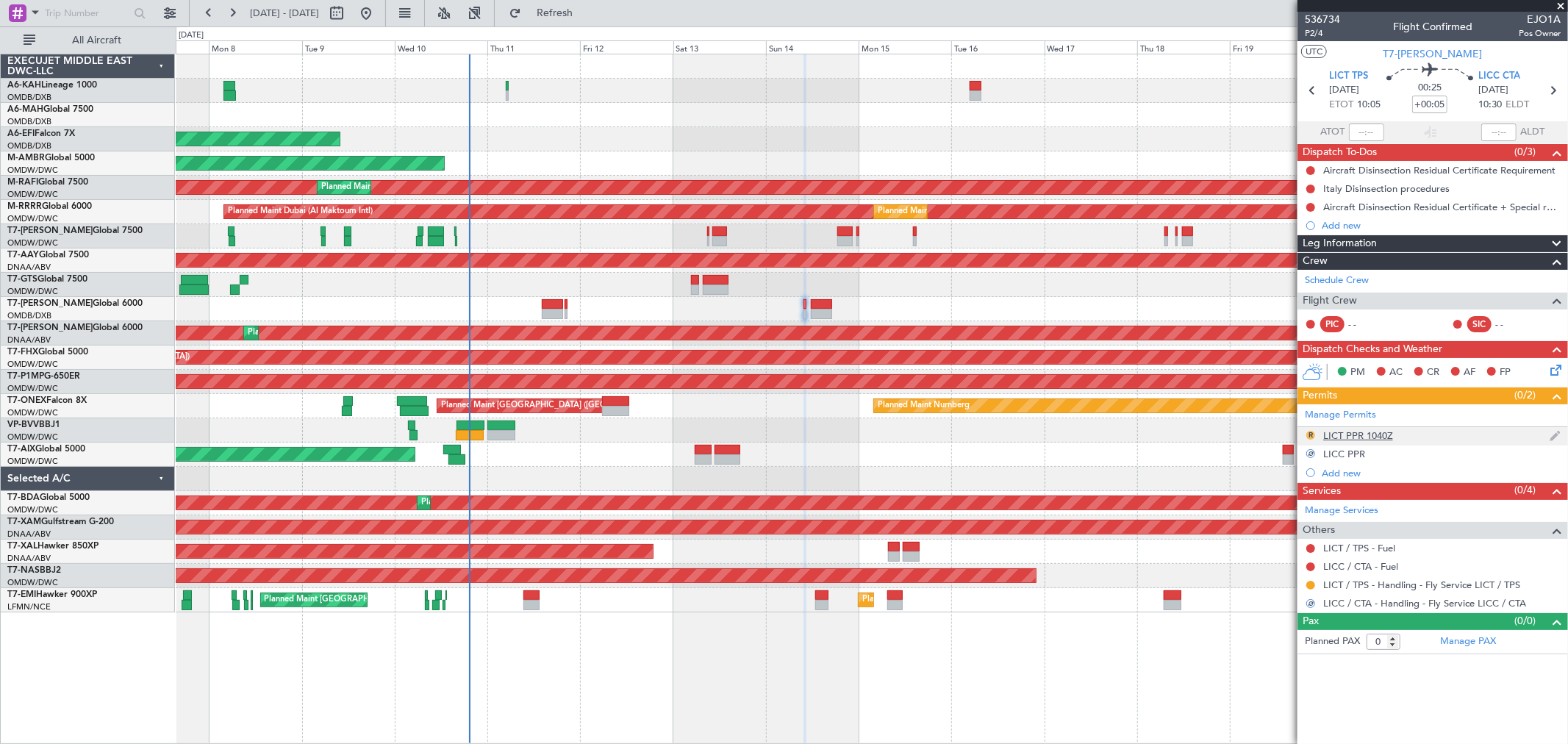
click at [1309, 434] on button "R" at bounding box center [1311, 435] width 9 height 9
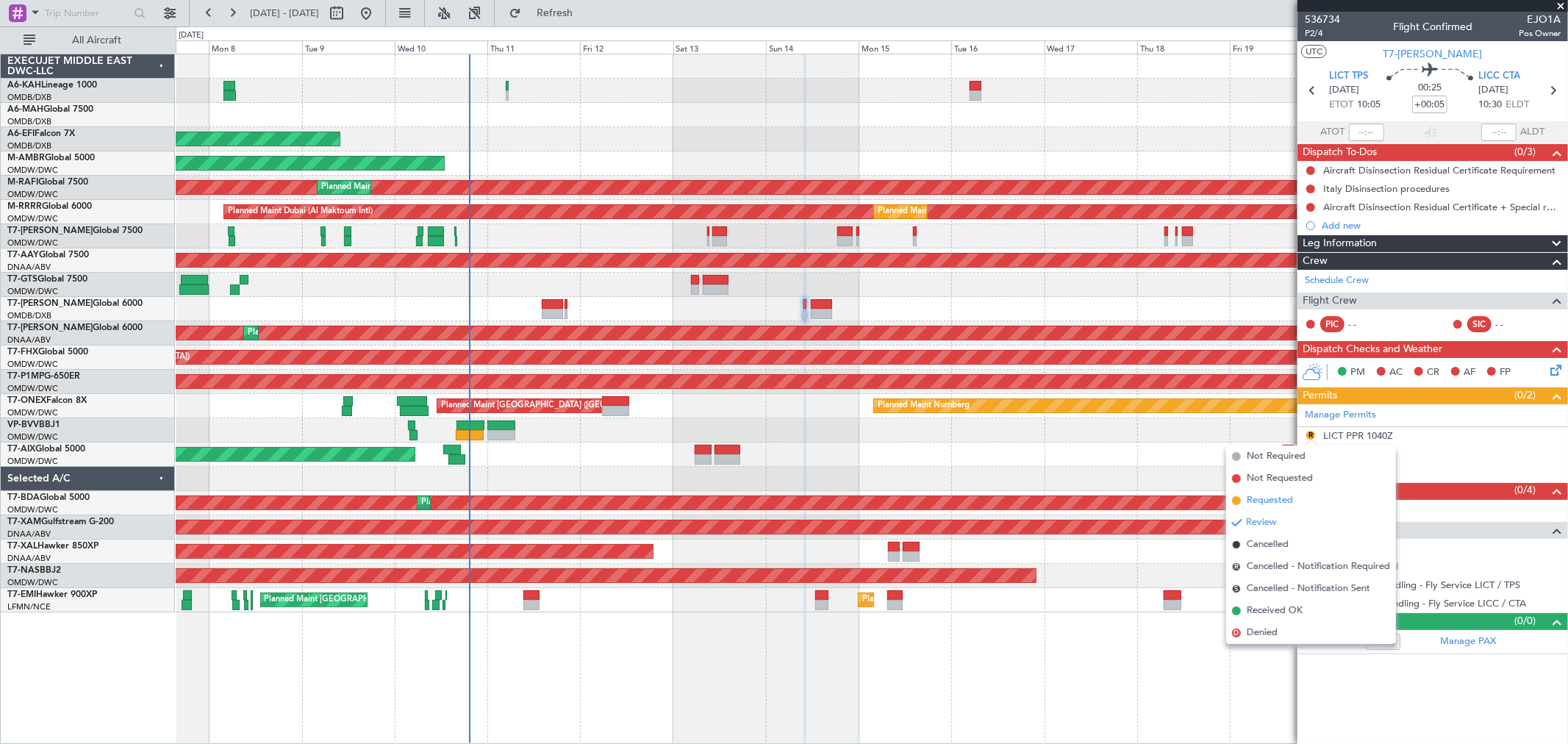
click at [1266, 498] on span "Requested" at bounding box center [1270, 500] width 47 height 14
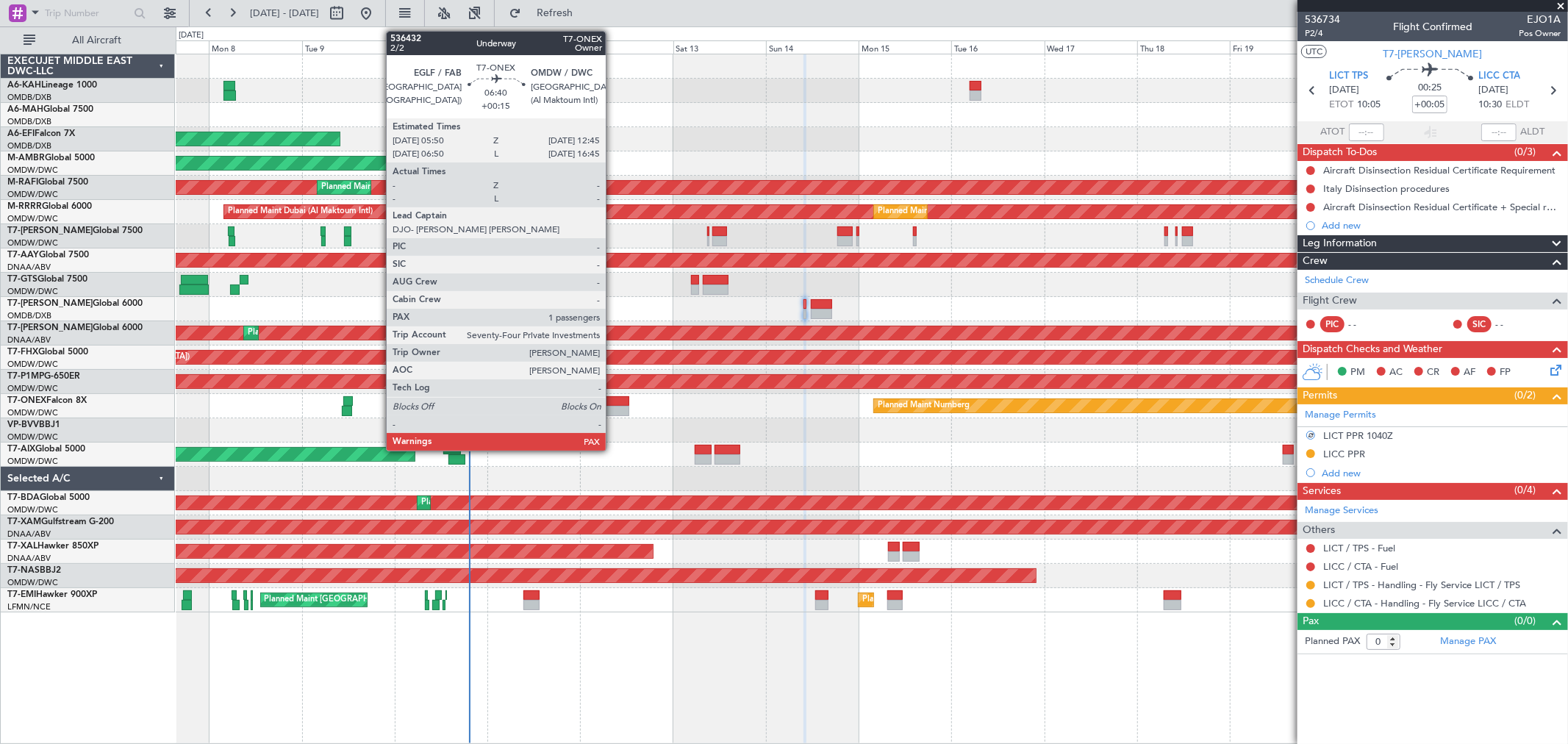
click at [613, 410] on div at bounding box center [616, 410] width 27 height 10
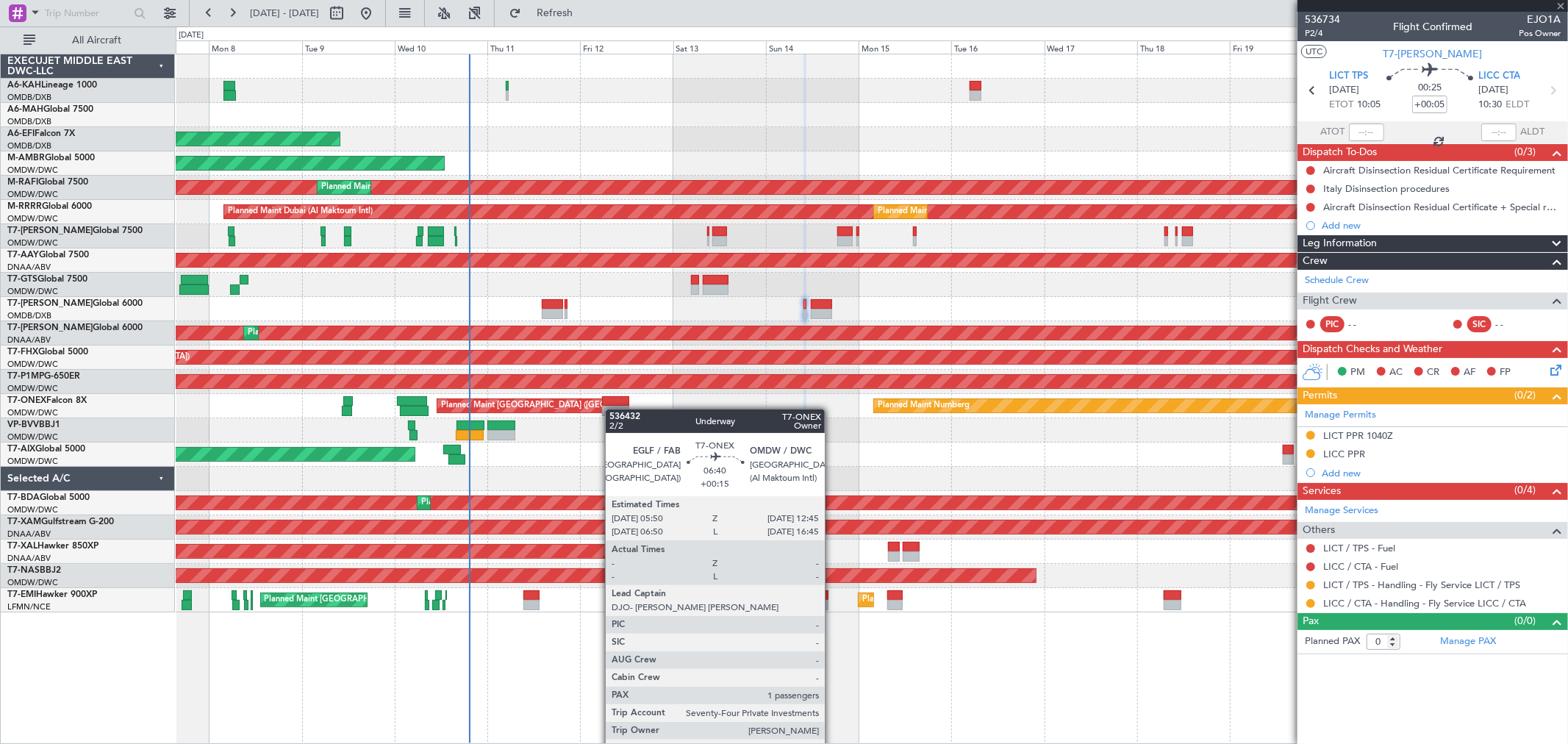
type input "+00:15"
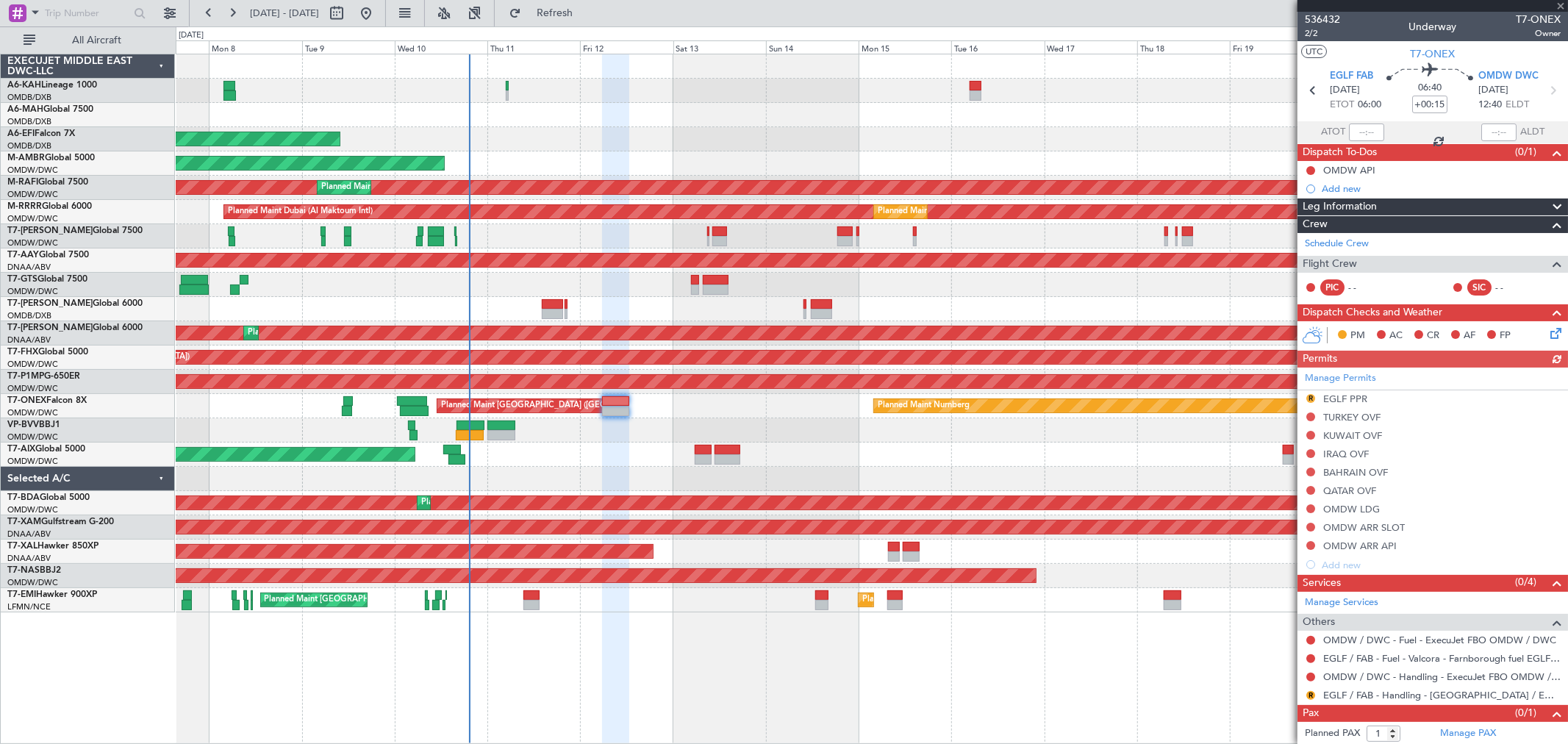
scroll to position [21, 0]
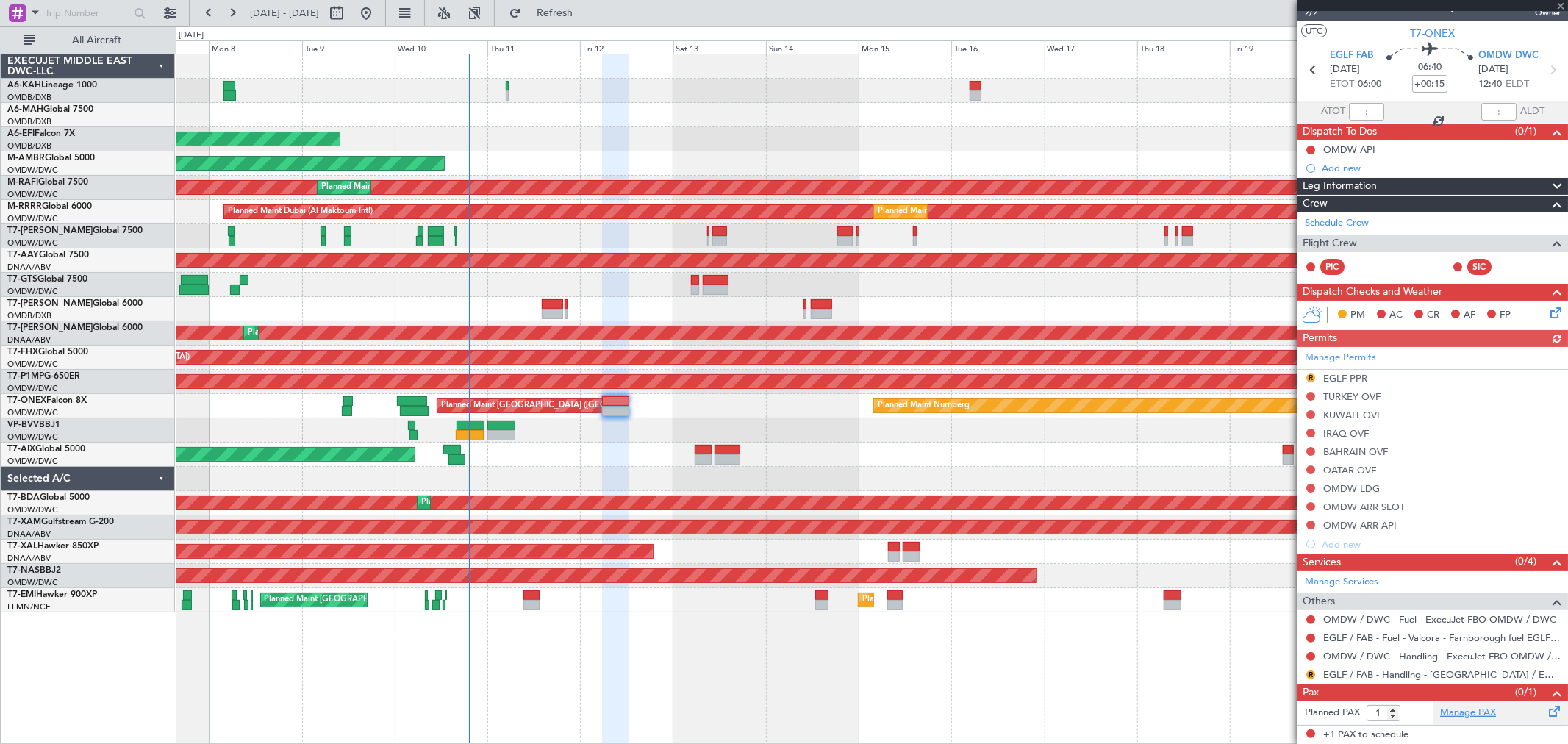
click at [1450, 714] on link "Manage PAX" at bounding box center [1469, 713] width 56 height 14
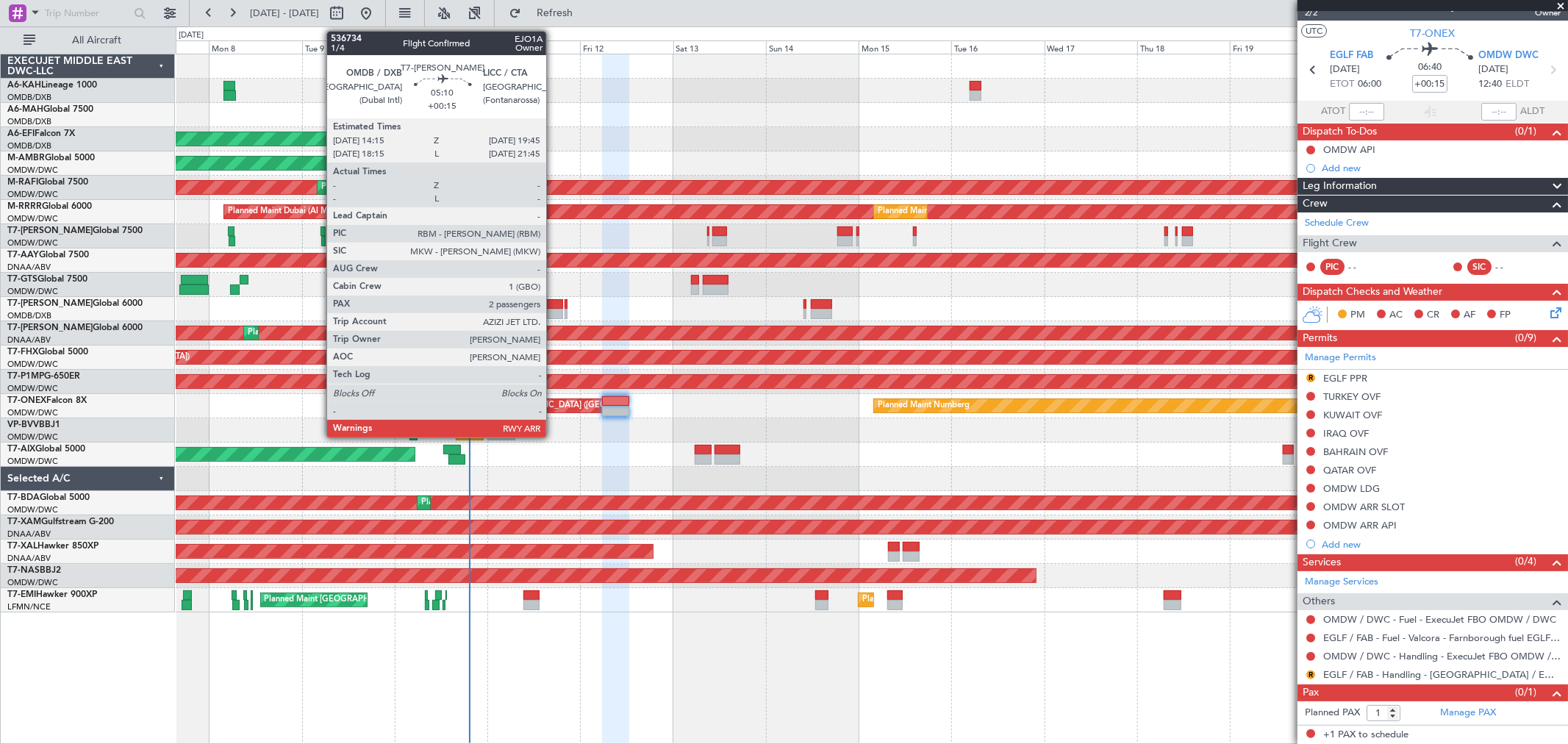
click at [553, 309] on div at bounding box center [553, 313] width 22 height 10
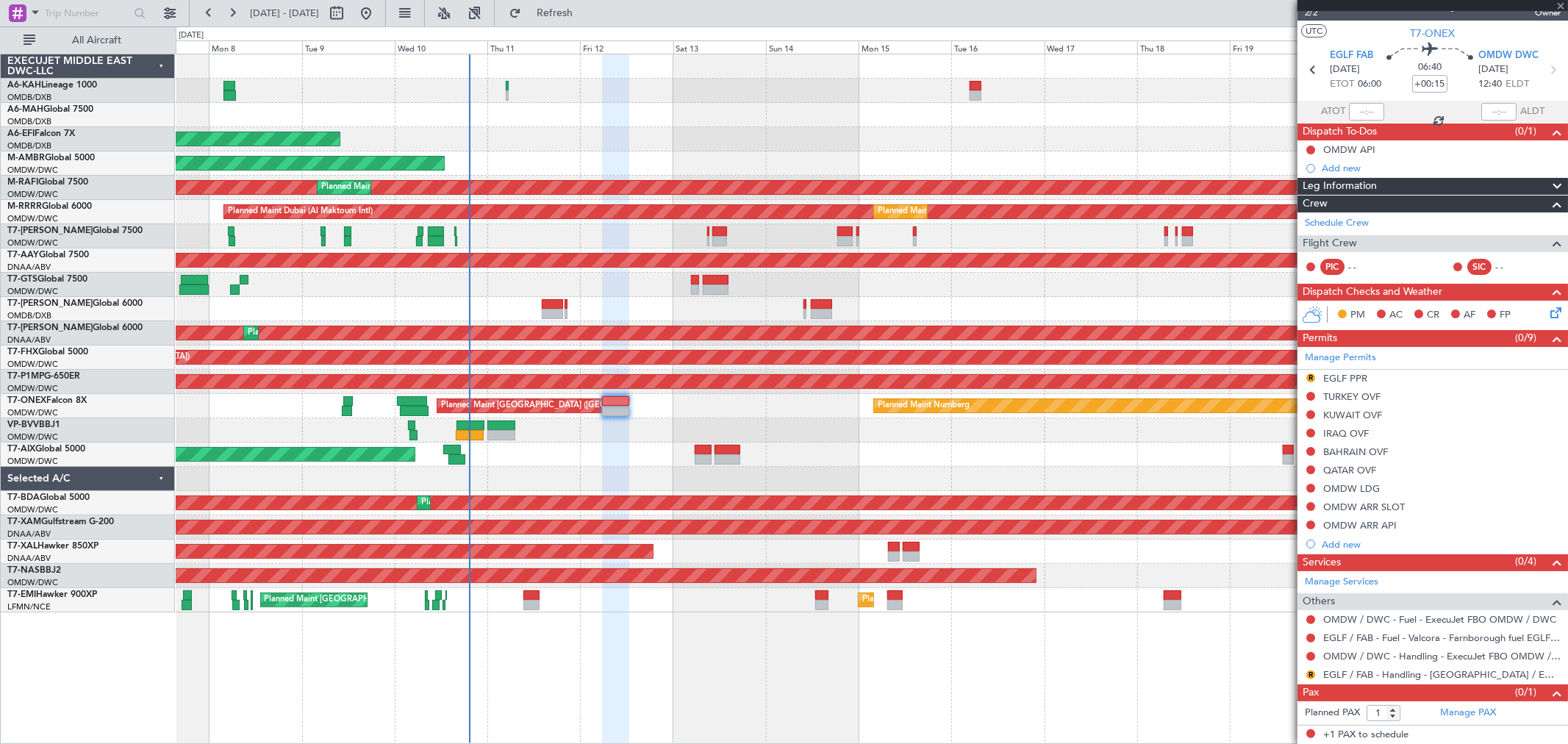
type input "2"
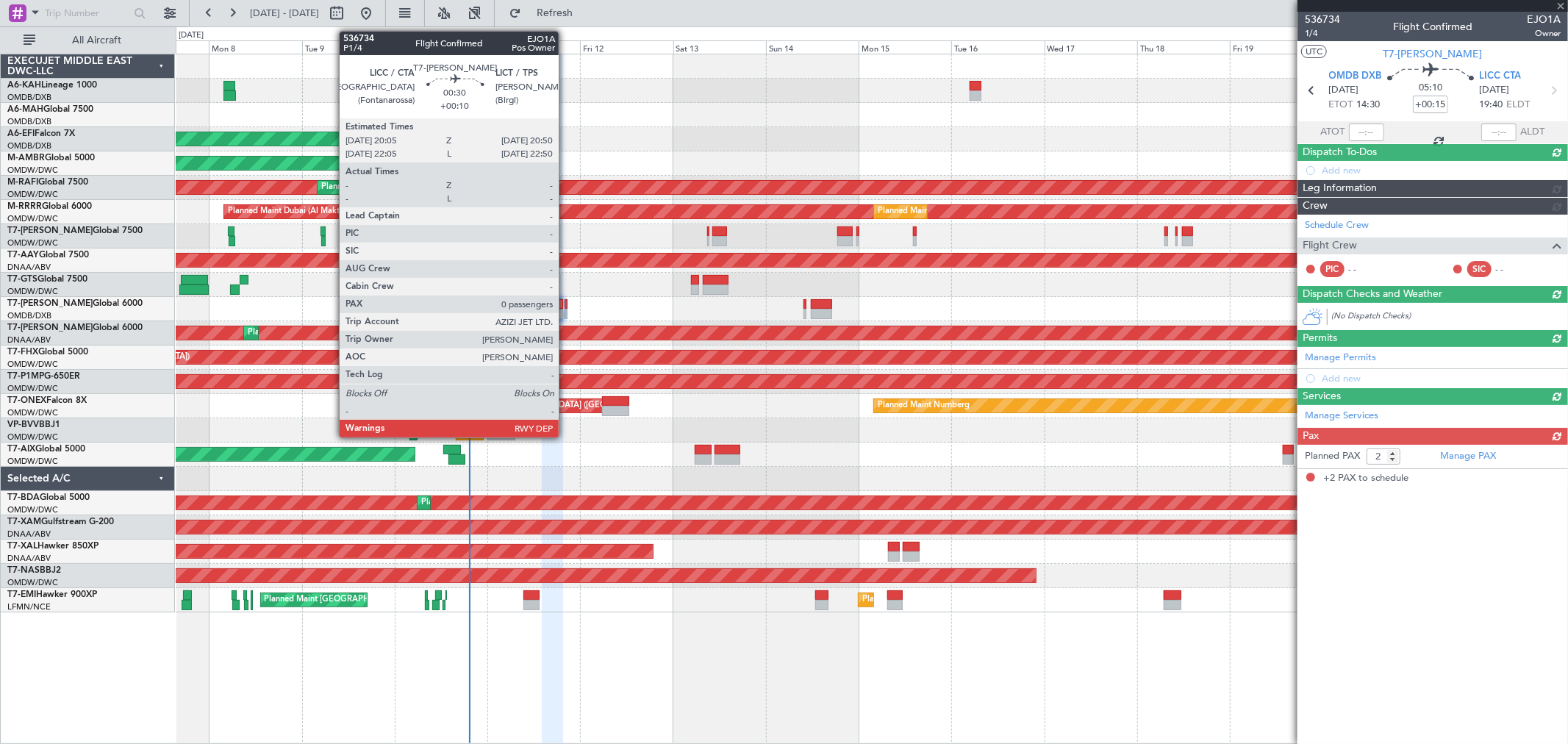
scroll to position [0, 0]
click at [566, 307] on div at bounding box center [566, 304] width 3 height 10
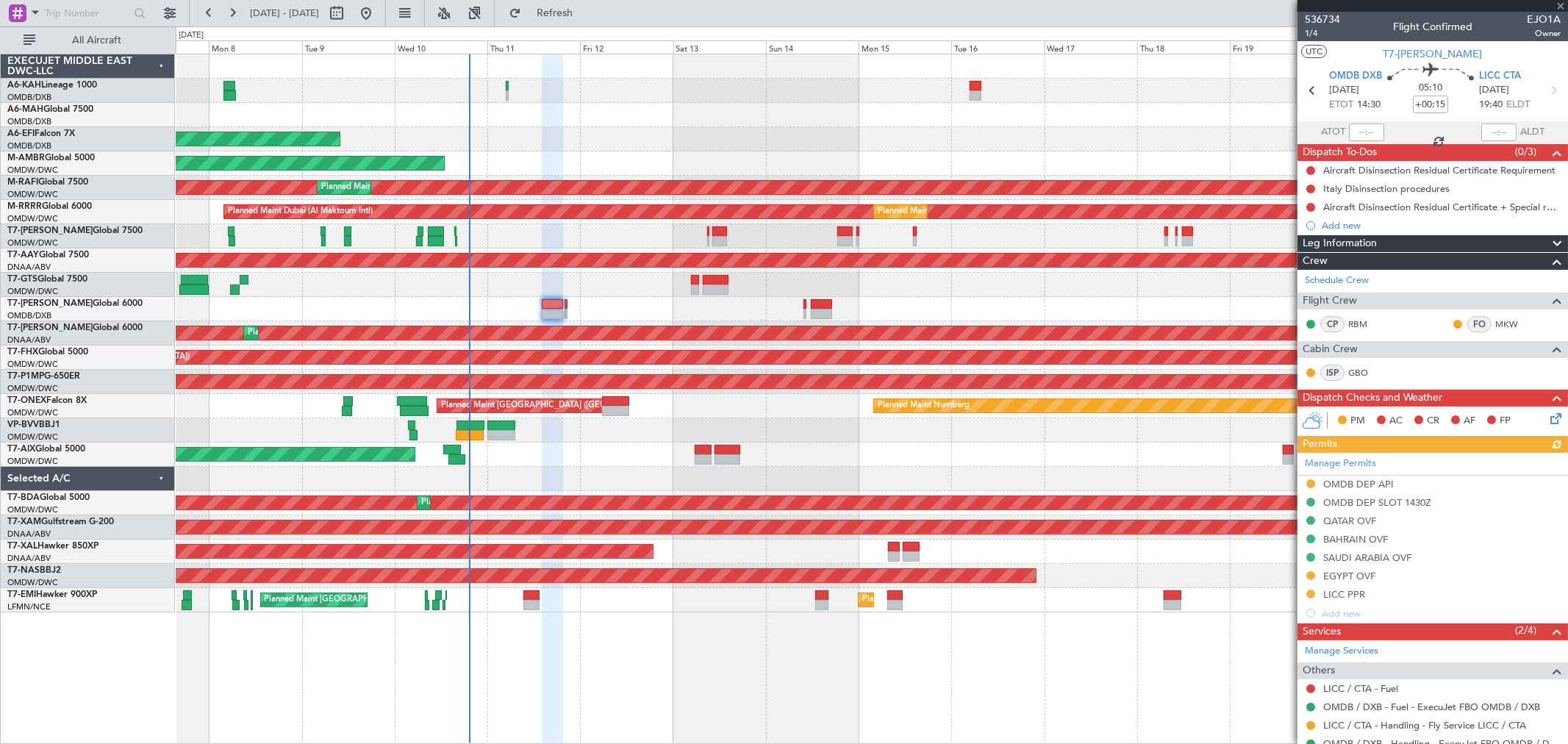
type input "+00:10"
type input "0"
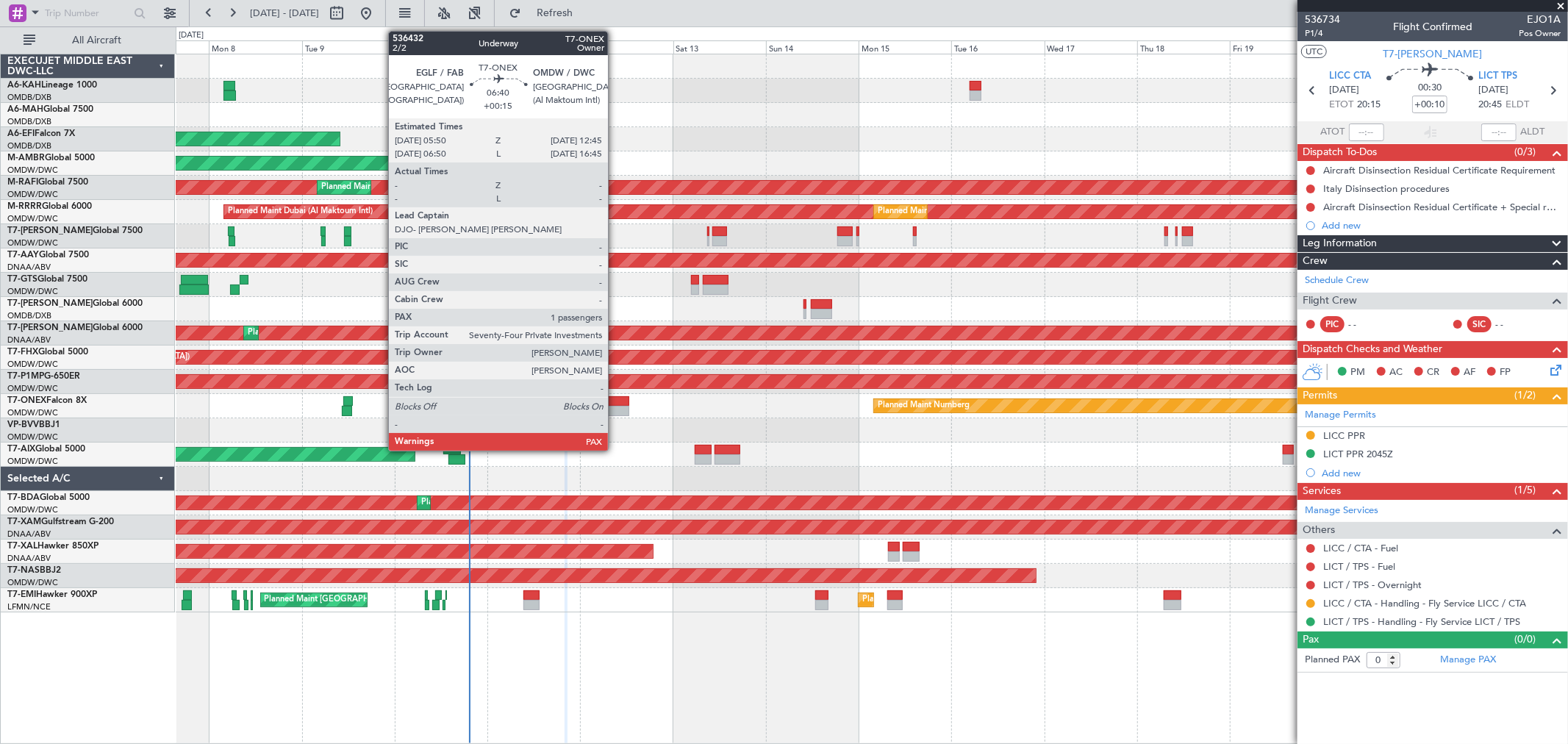
click at [613, 408] on div at bounding box center [616, 410] width 27 height 10
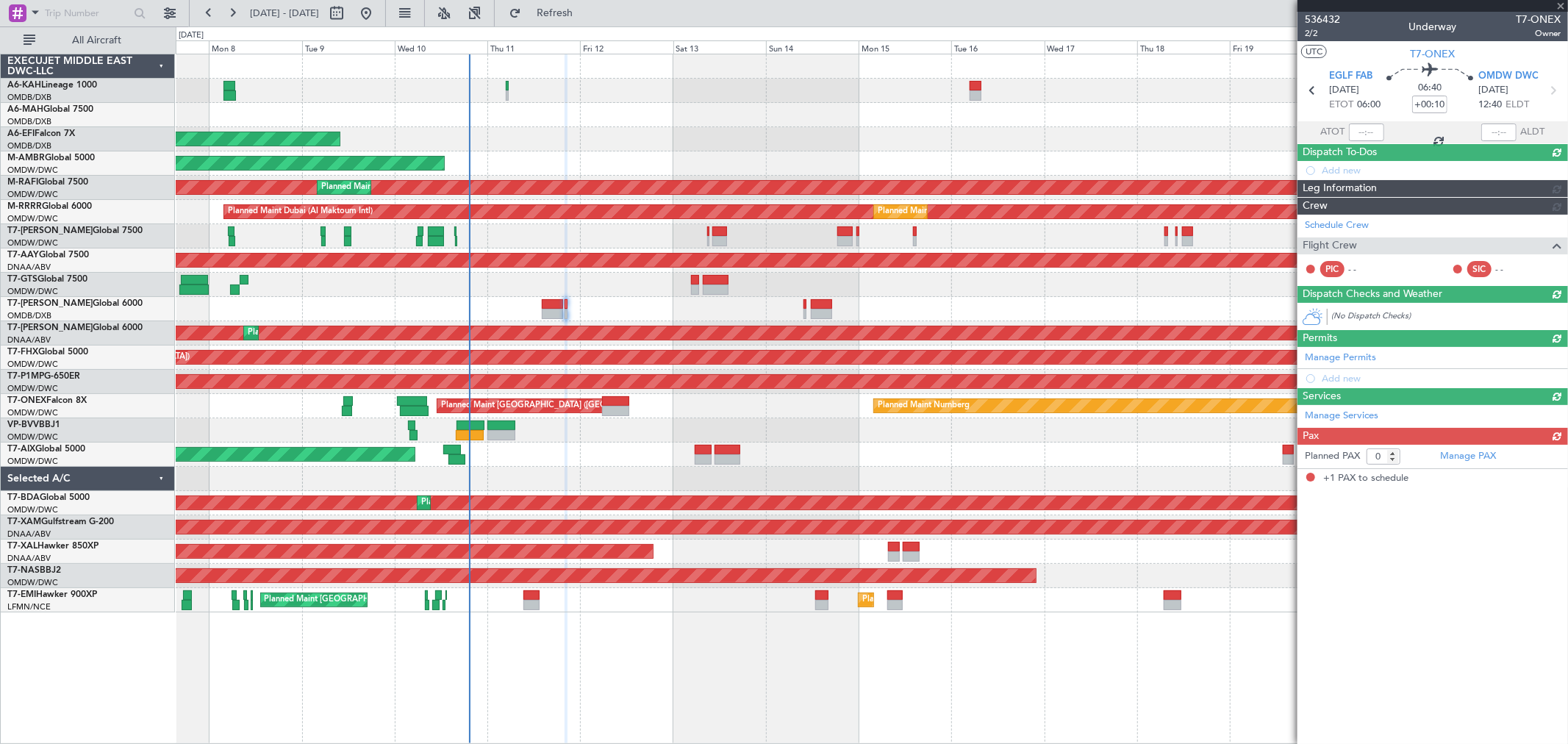
type input "+00:15"
type input "1"
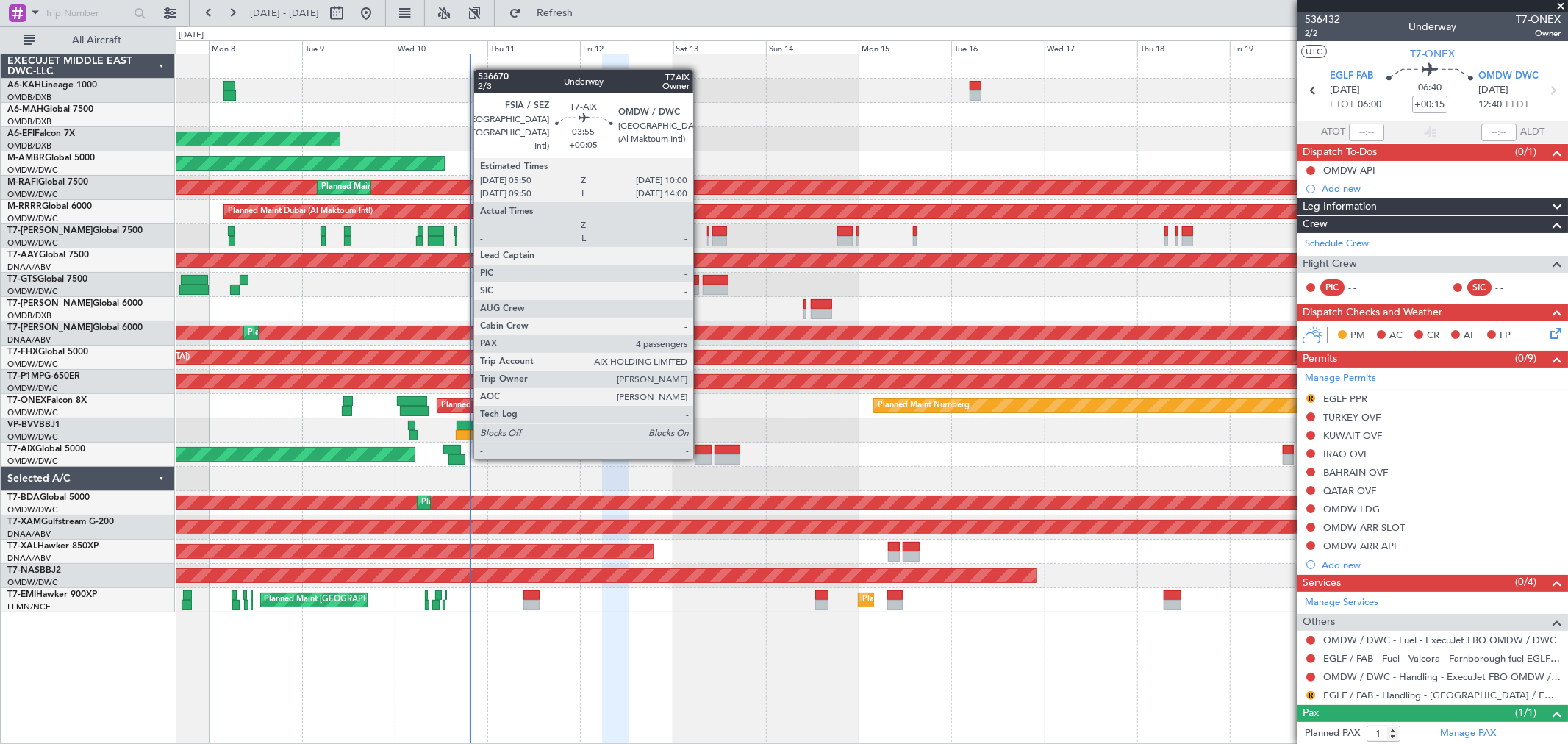
click at [701, 456] on div at bounding box center [703, 459] width 16 height 10
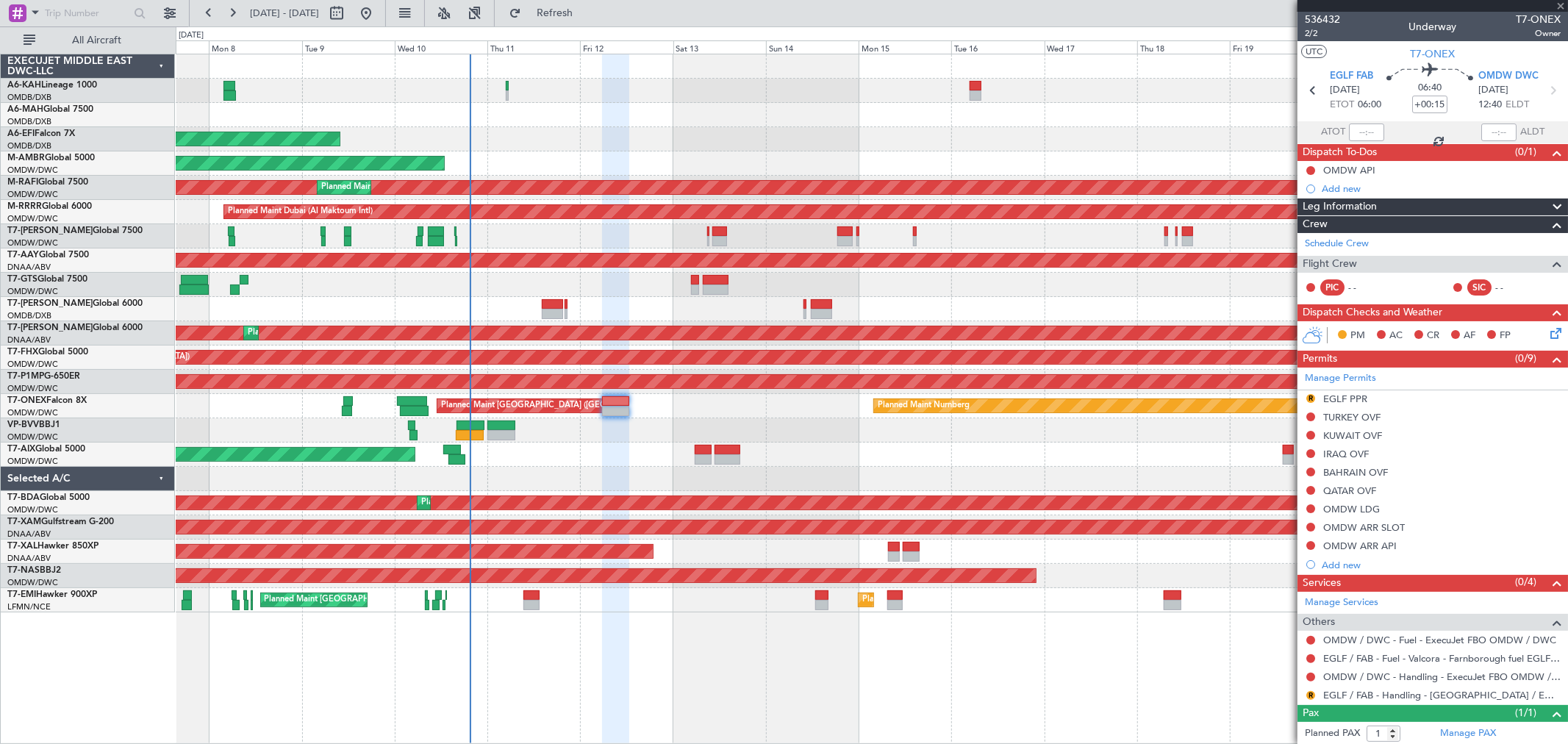
type input "+00:05"
type input "4"
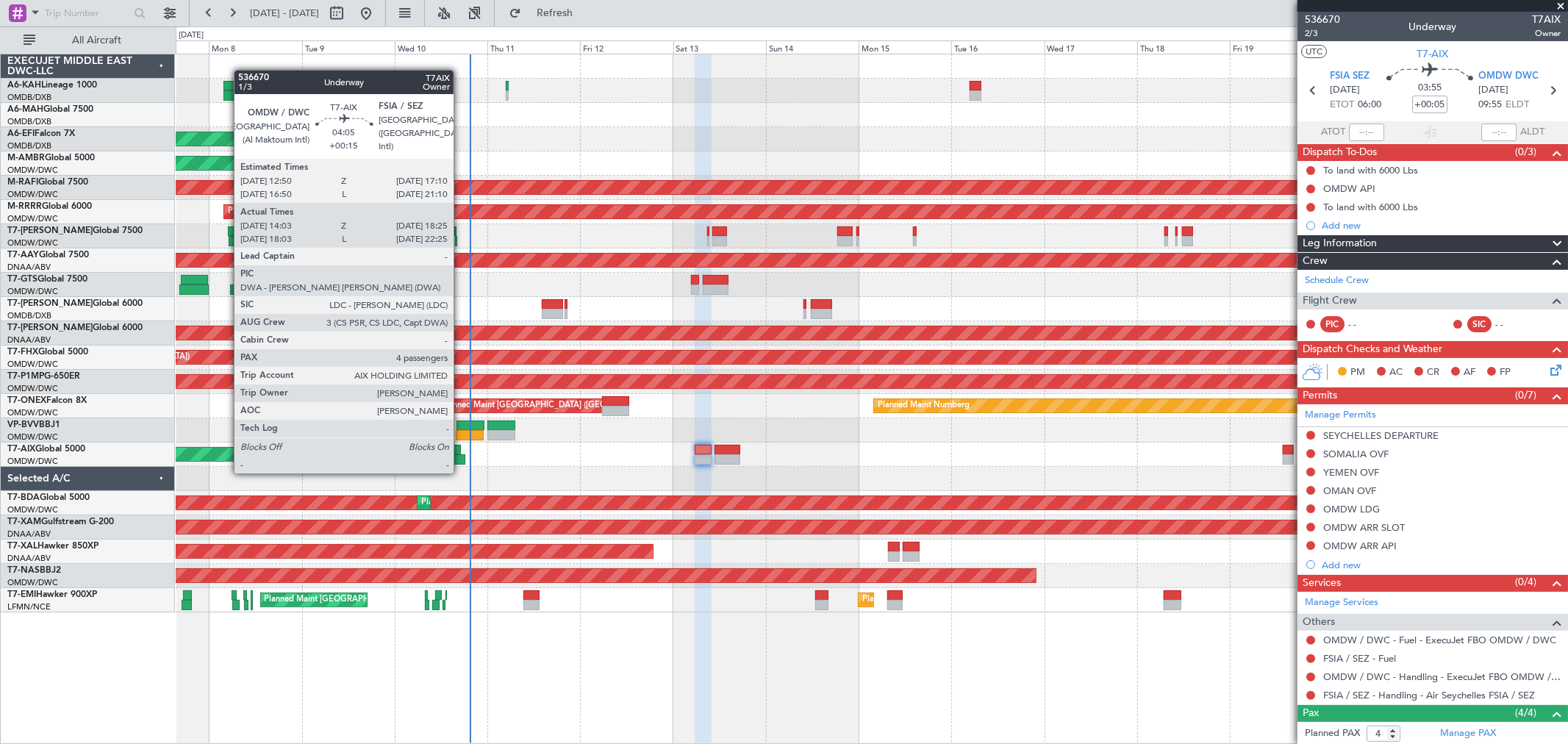
click at [461, 457] on div at bounding box center [456, 459] width 17 height 10
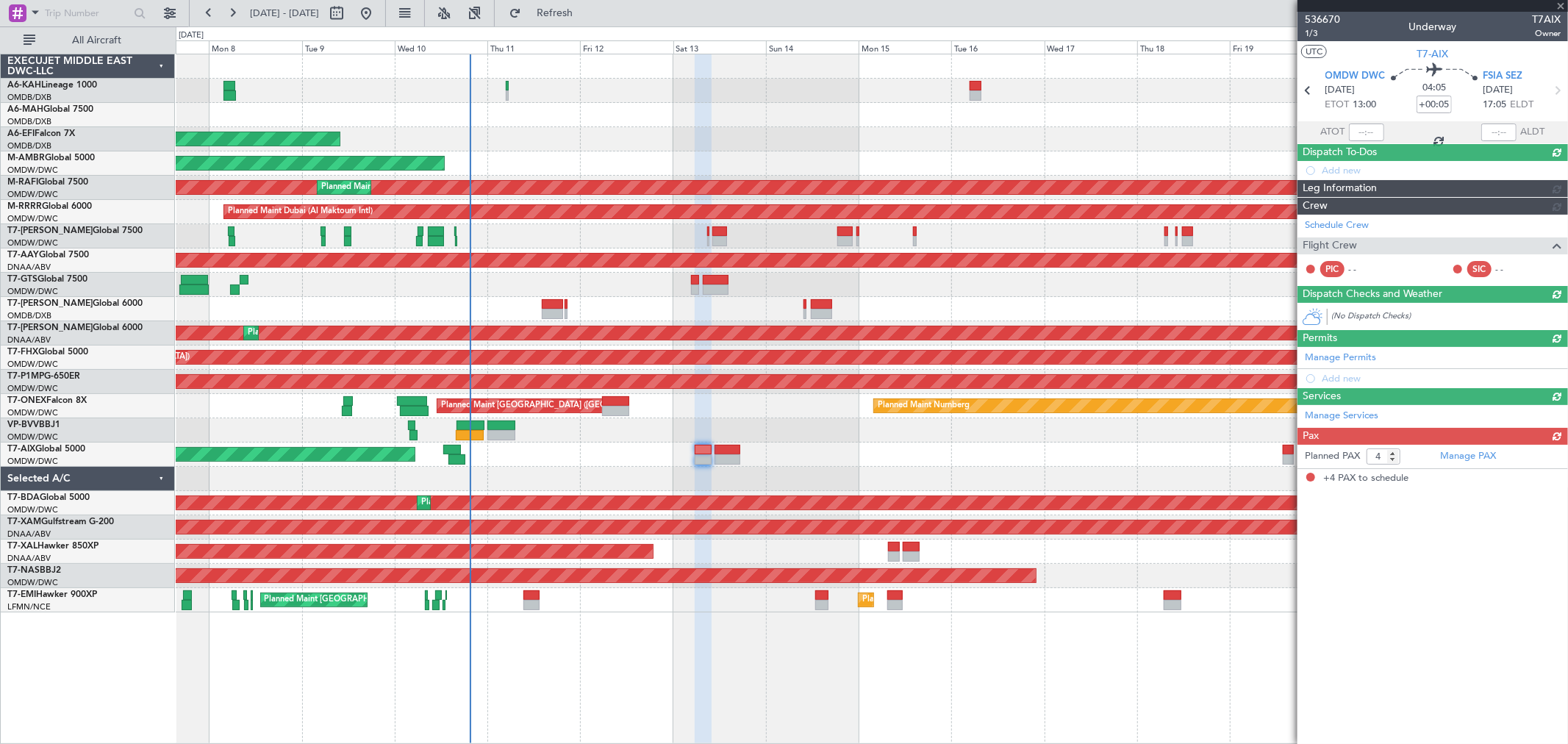
type input "+00:15"
type input "14:13"
type input "18:20"
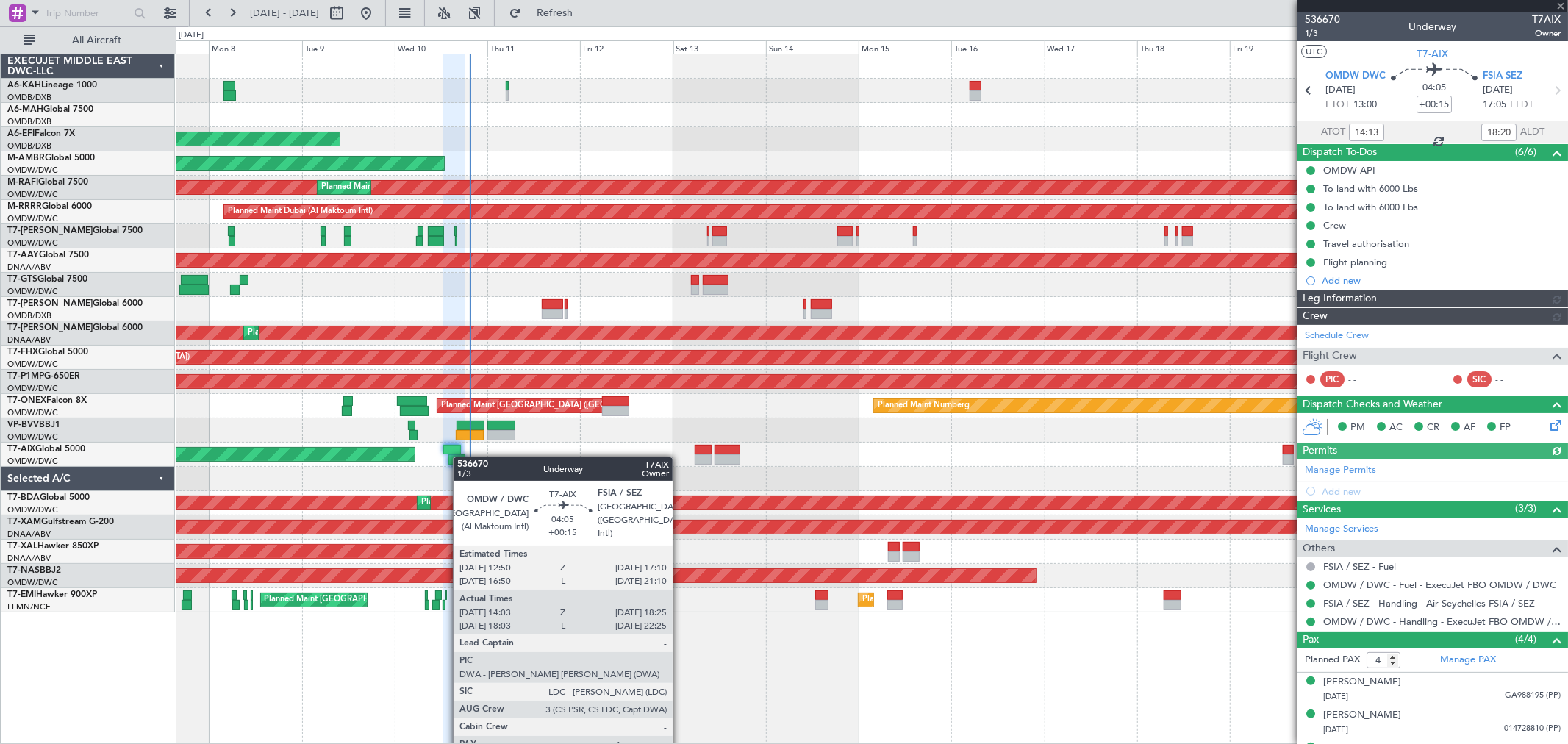
type input "[PERSON_NAME] (ANI)"
type input "7254"
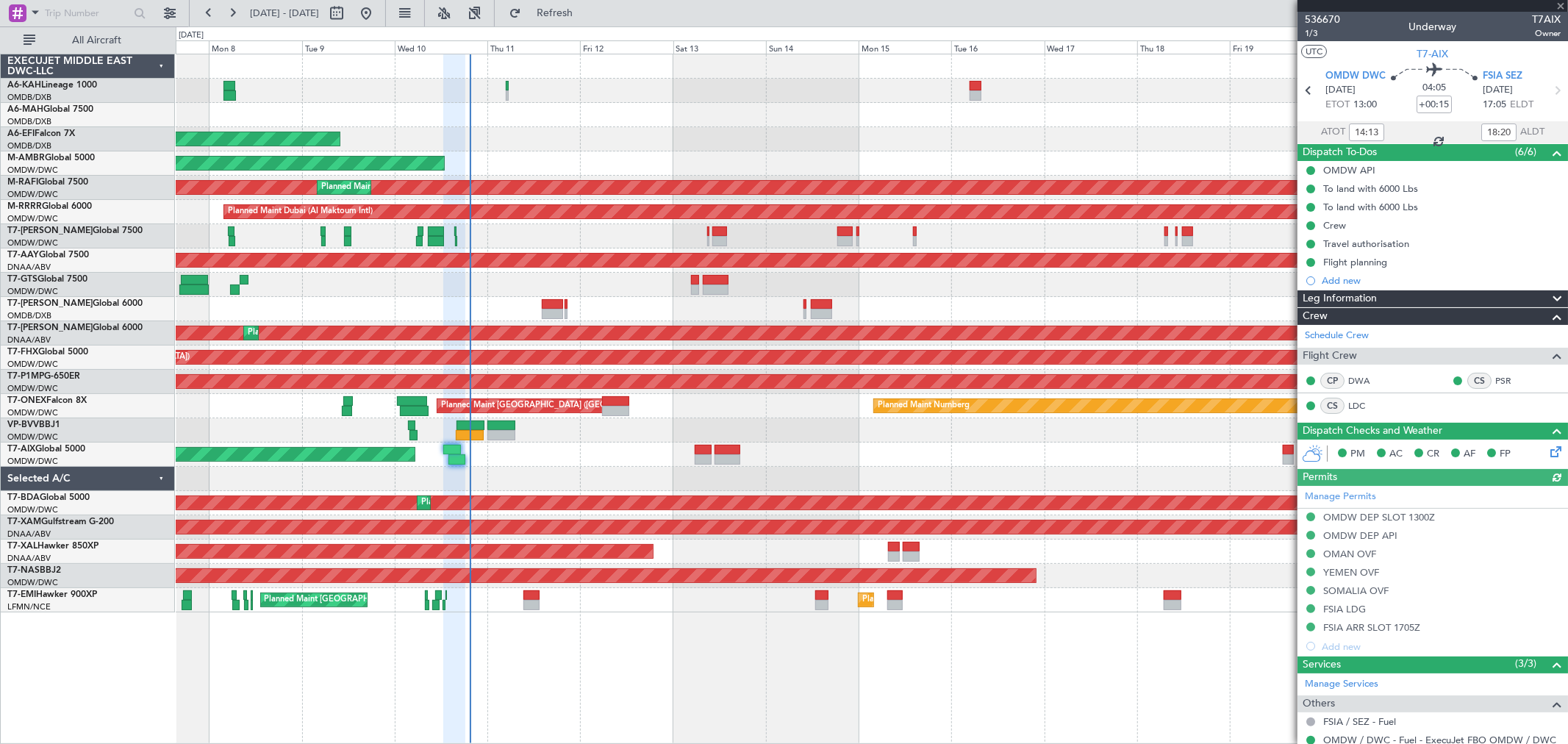
type input "18:13"
type input "22:20"
type input "14:13"
type input "18:20"
click at [1311, 33] on span "1/3" at bounding box center [1323, 34] width 35 height 13
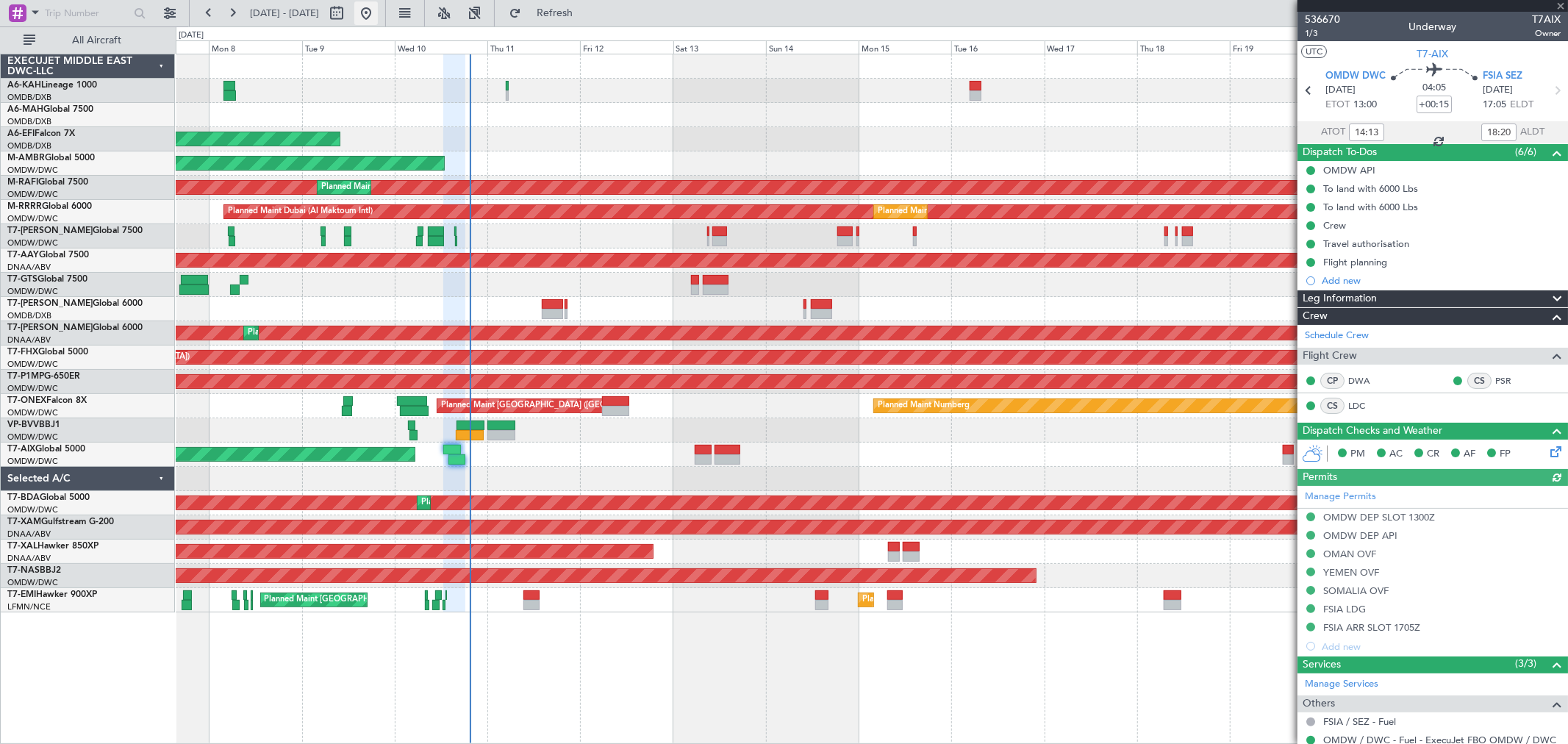
type input "[PERSON_NAME] (ANI)"
type input "7254"
click at [586, 8] on span "Refresh" at bounding box center [555, 13] width 62 height 10
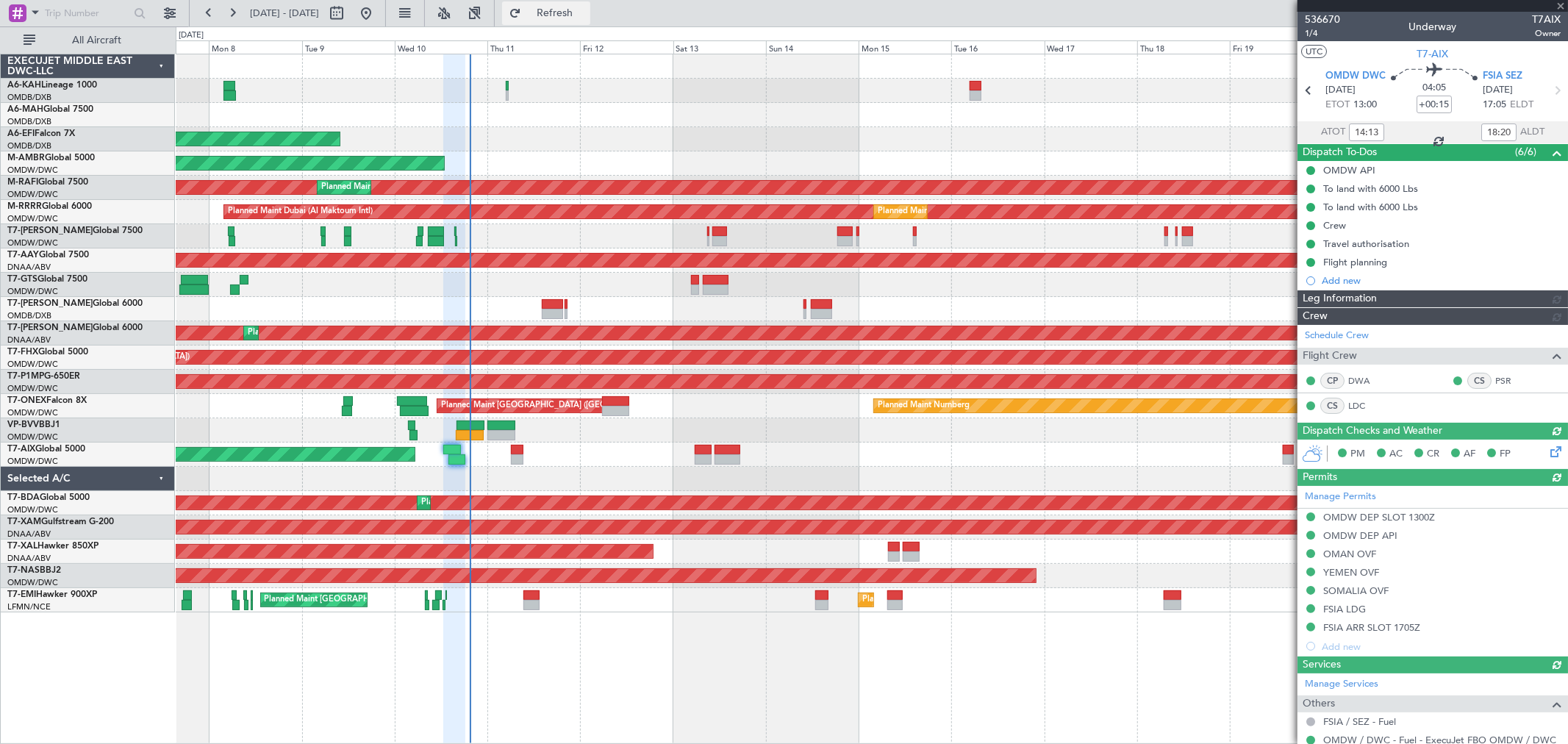
type input "[PERSON_NAME] (ANI)"
type input "7254"
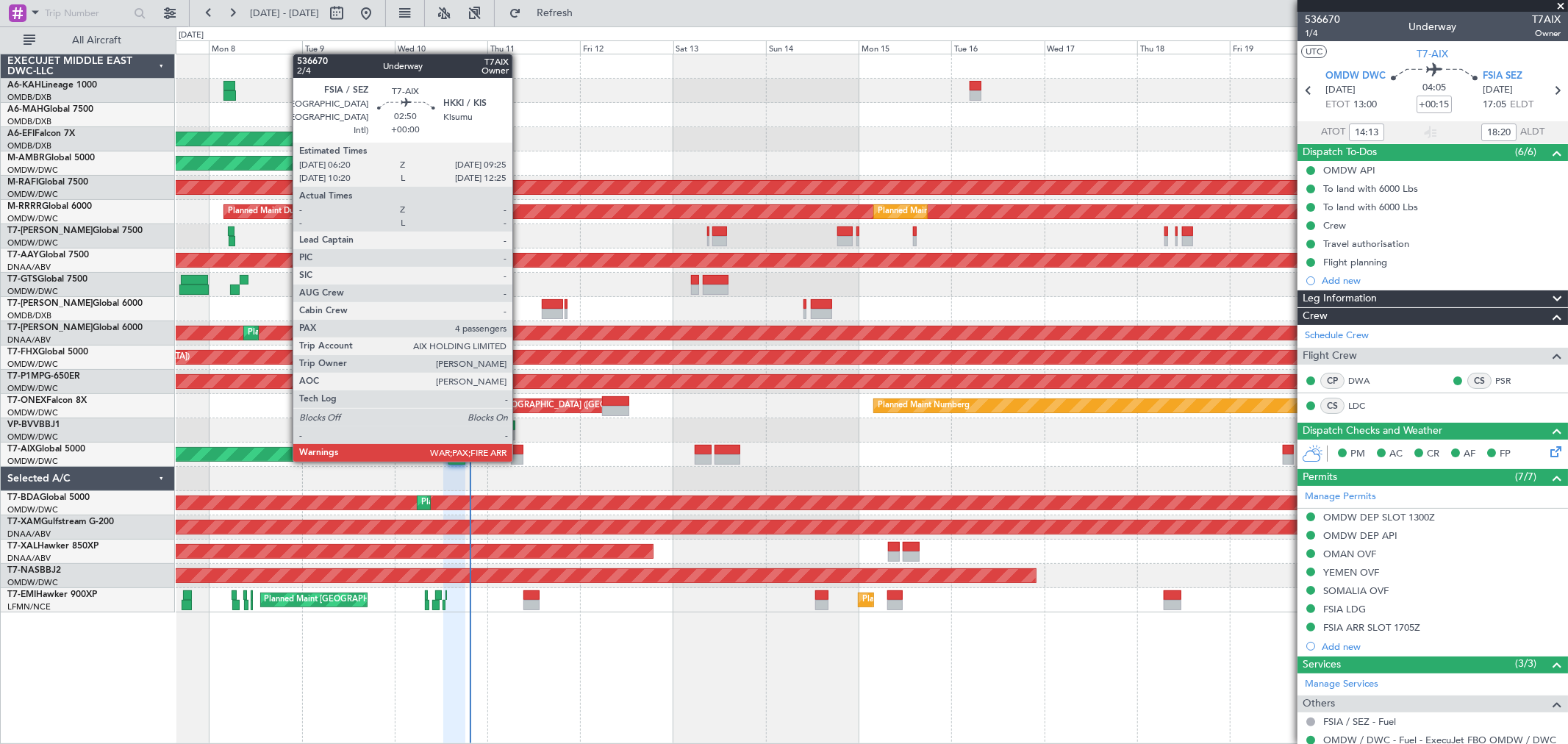
click at [520, 459] on div at bounding box center [517, 459] width 13 height 10
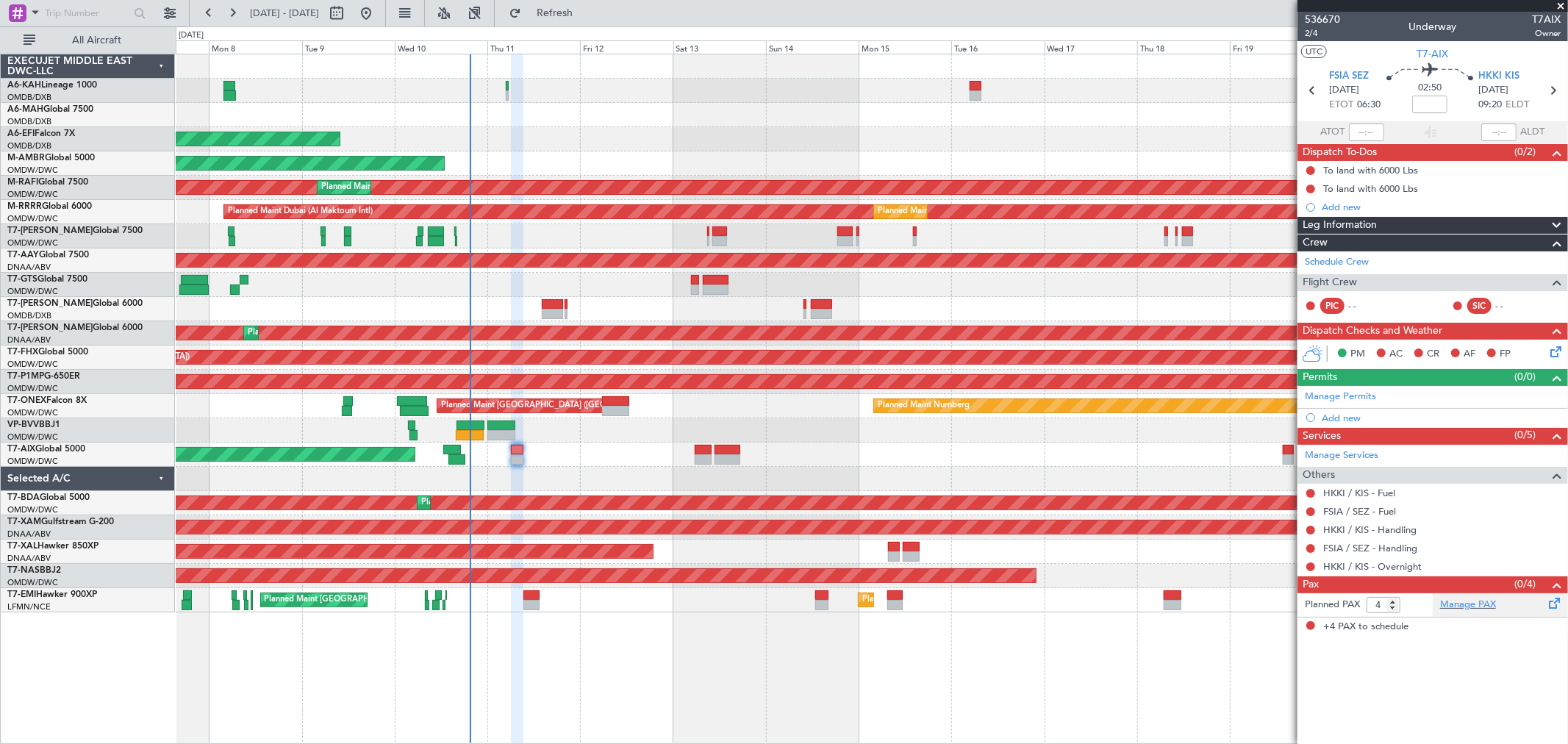
click at [1497, 613] on div "Manage PAX" at bounding box center [1500, 604] width 136 height 23
click at [586, 18] on span "Refresh" at bounding box center [555, 13] width 62 height 10
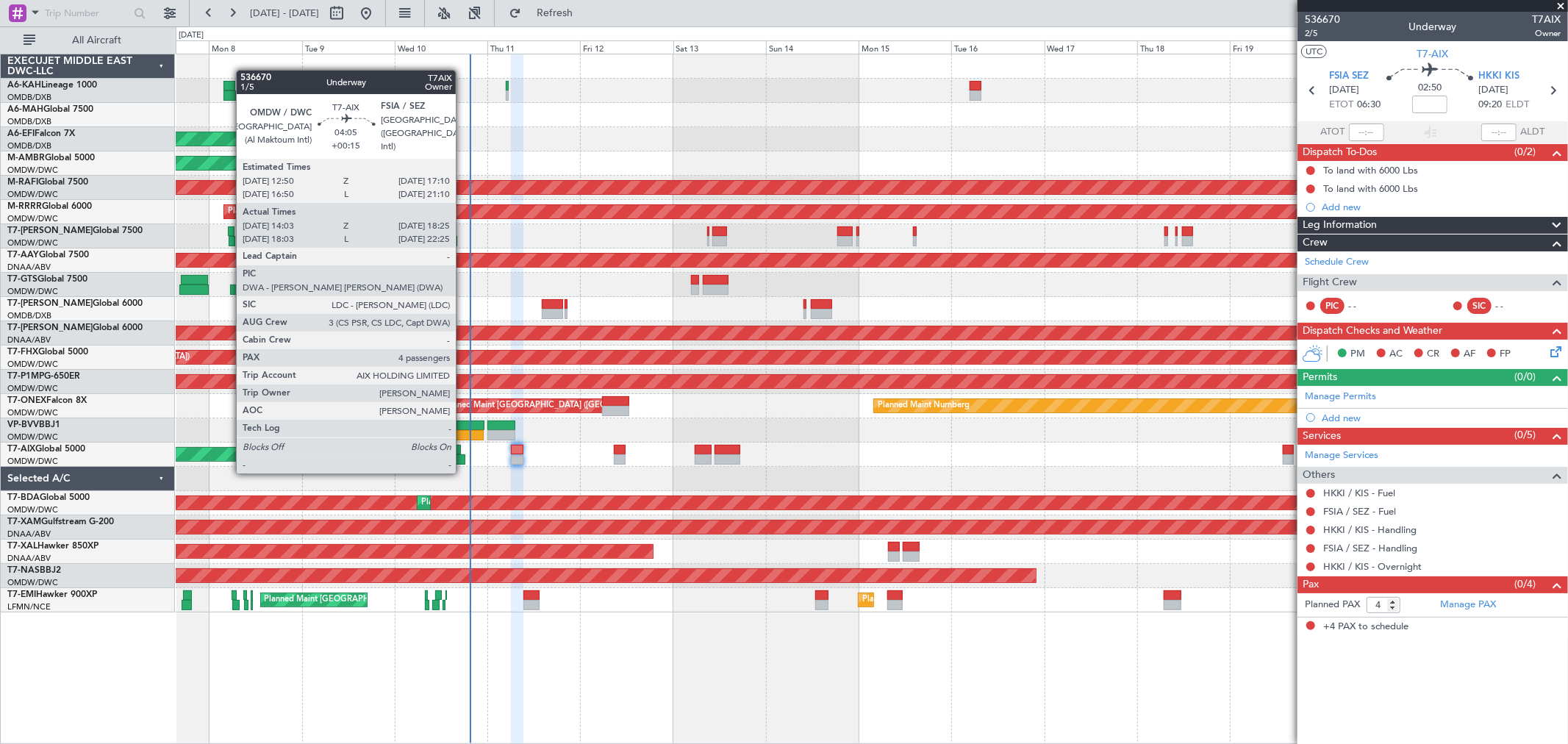
click at [463, 457] on div at bounding box center [456, 459] width 17 height 10
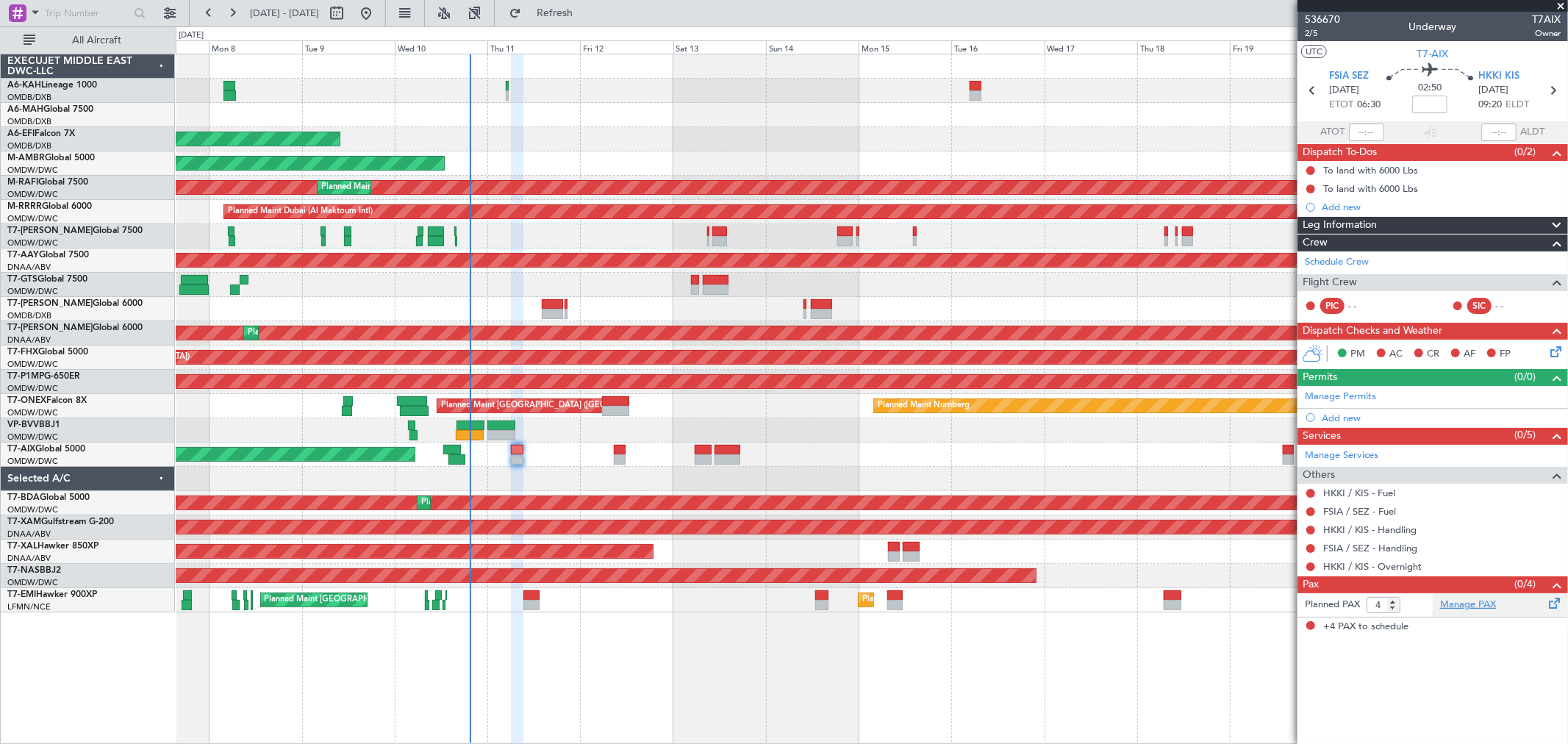
click at [1461, 598] on link "Manage PAX" at bounding box center [1469, 604] width 56 height 14
click at [586, 13] on span "Refresh" at bounding box center [555, 13] width 62 height 10
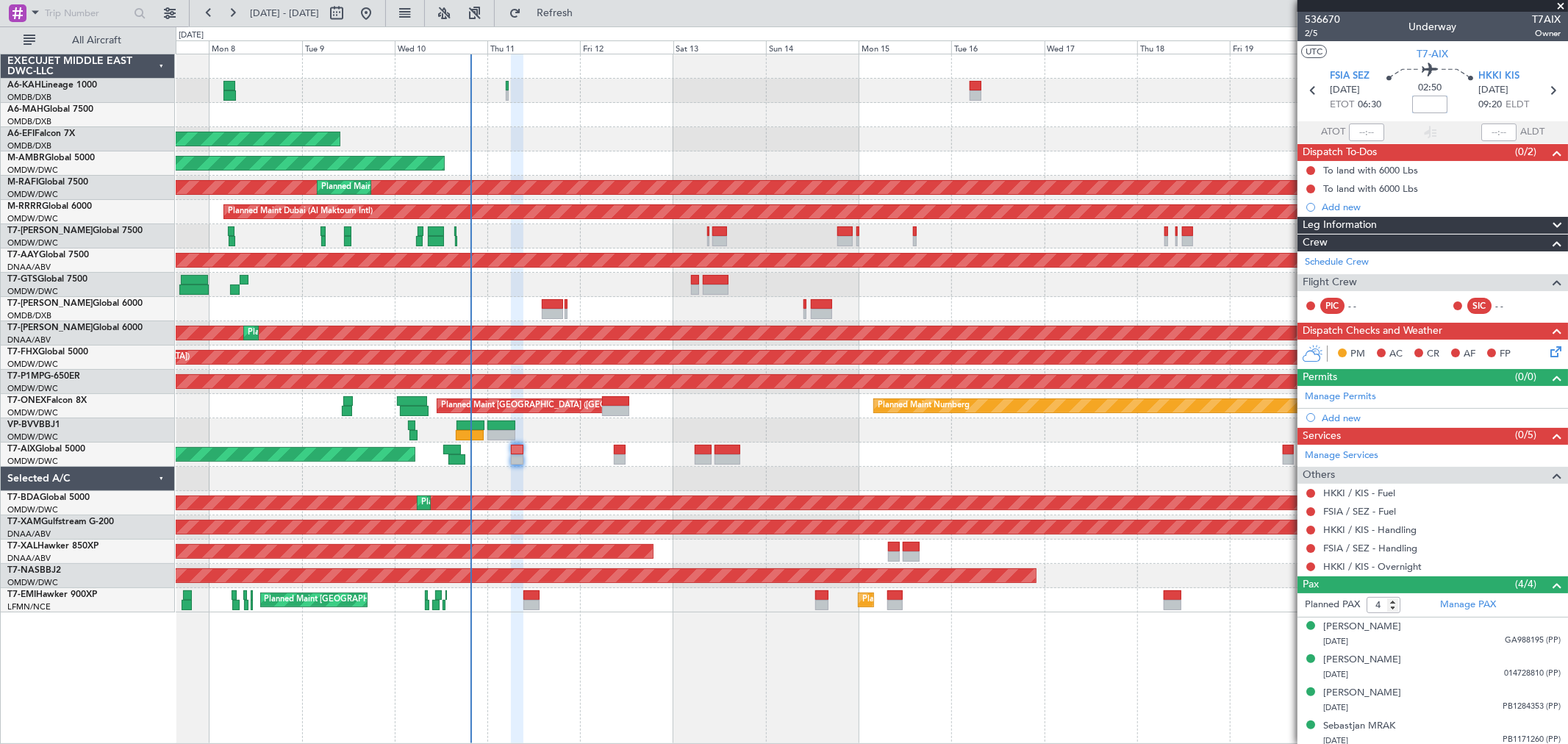
click at [1422, 110] on input at bounding box center [1430, 104] width 35 height 18
type input "+00:05"
click at [1350, 512] on link "FSIA / SEZ - Fuel" at bounding box center [1359, 512] width 73 height 13
click at [1370, 552] on link "FSIA / SEZ - Handling" at bounding box center [1370, 548] width 94 height 13
click at [1366, 532] on link "HKKI / KIS - Handling" at bounding box center [1370, 530] width 93 height 13
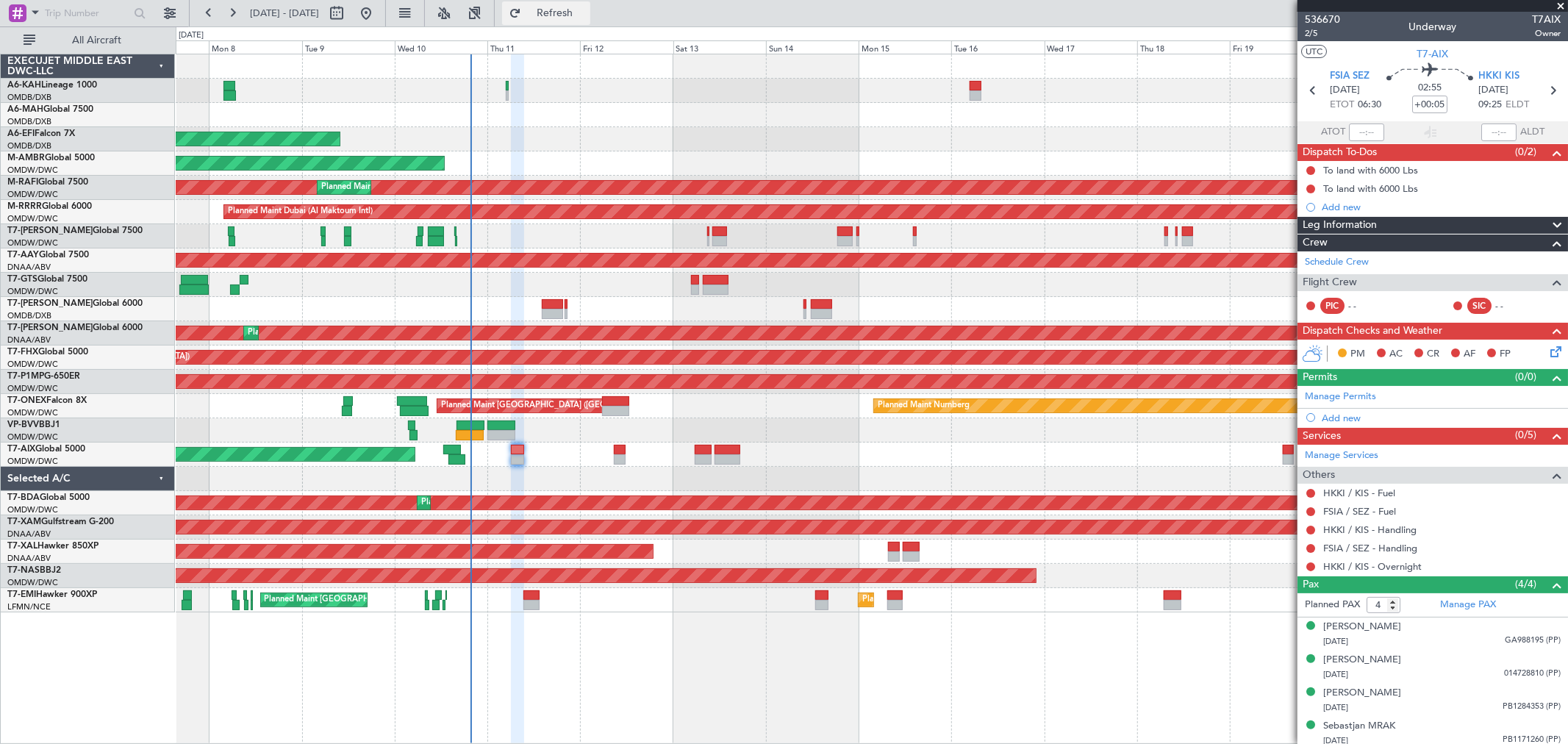
click at [590, 3] on button "Refresh" at bounding box center [546, 13] width 88 height 23
click at [1344, 392] on link "Manage Permits" at bounding box center [1340, 397] width 71 height 14
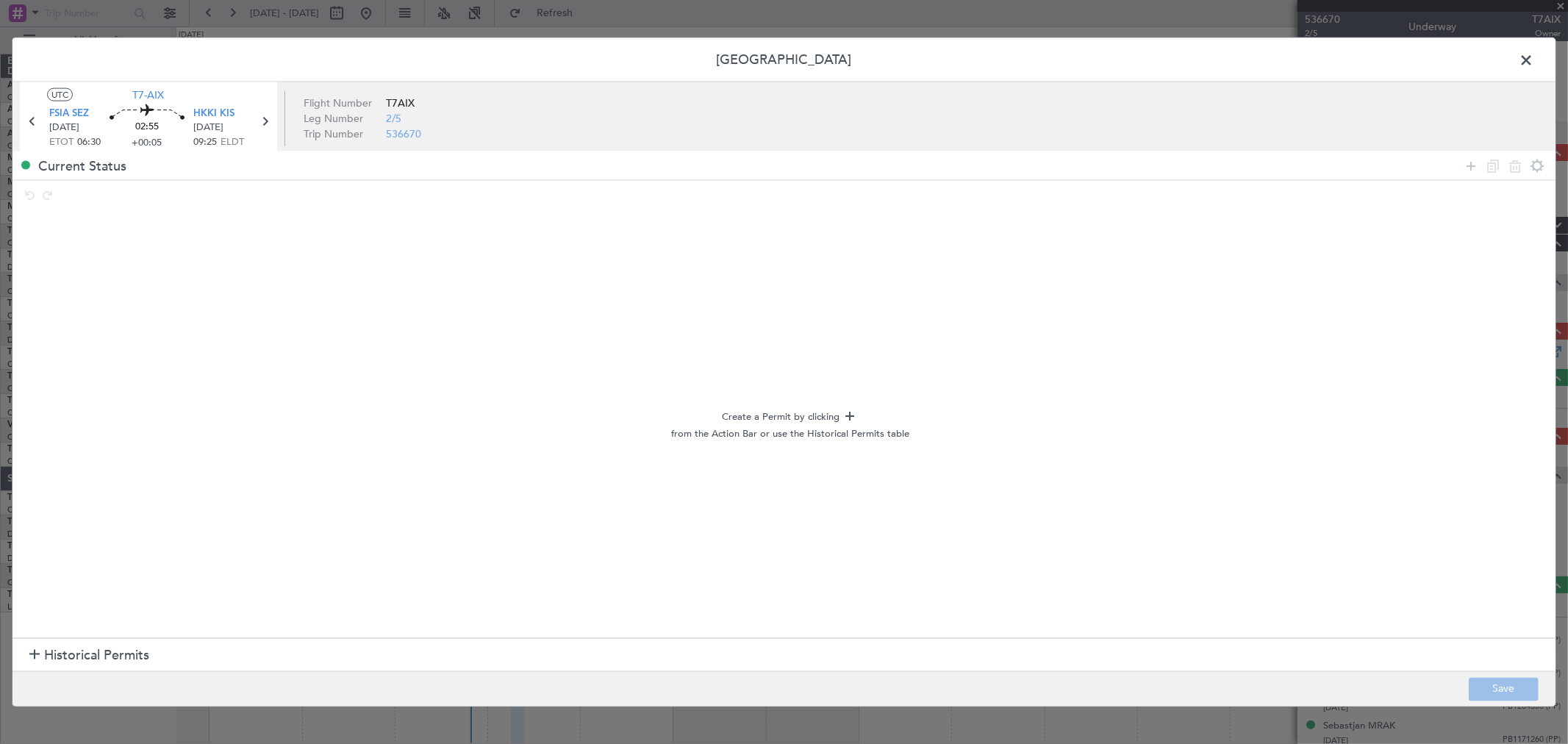
click at [99, 650] on span "Historical Permits" at bounding box center [96, 655] width 105 height 20
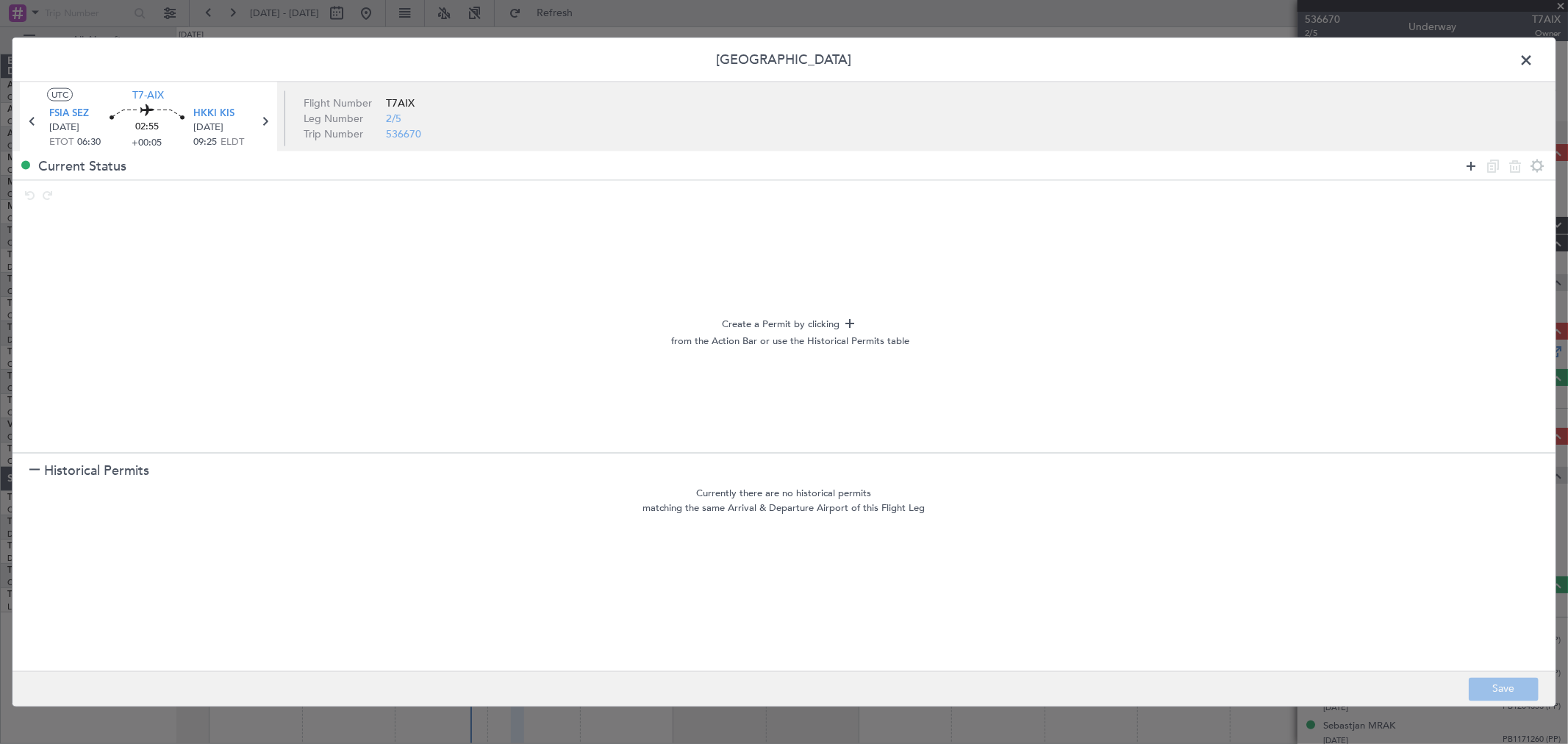
click at [1473, 167] on icon at bounding box center [1471, 165] width 18 height 18
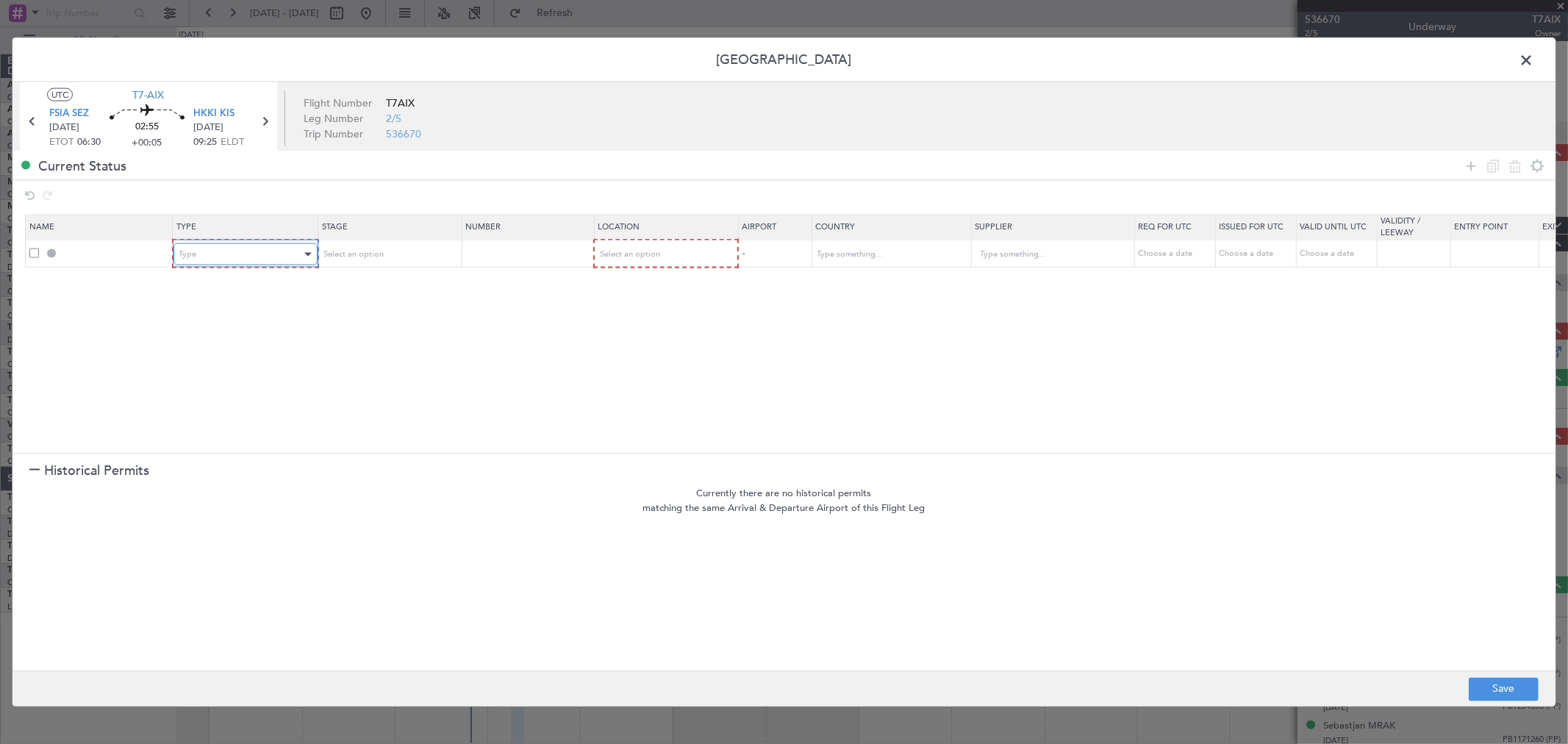
click at [242, 247] on div "Type" at bounding box center [241, 253] width 122 height 22
click at [230, 418] on span "CUSTOMS" at bounding box center [245, 409] width 131 height 22
click at [381, 254] on span "Select an option" at bounding box center [351, 254] width 60 height 11
click at [241, 245] on div at bounding box center [784, 372] width 1568 height 744
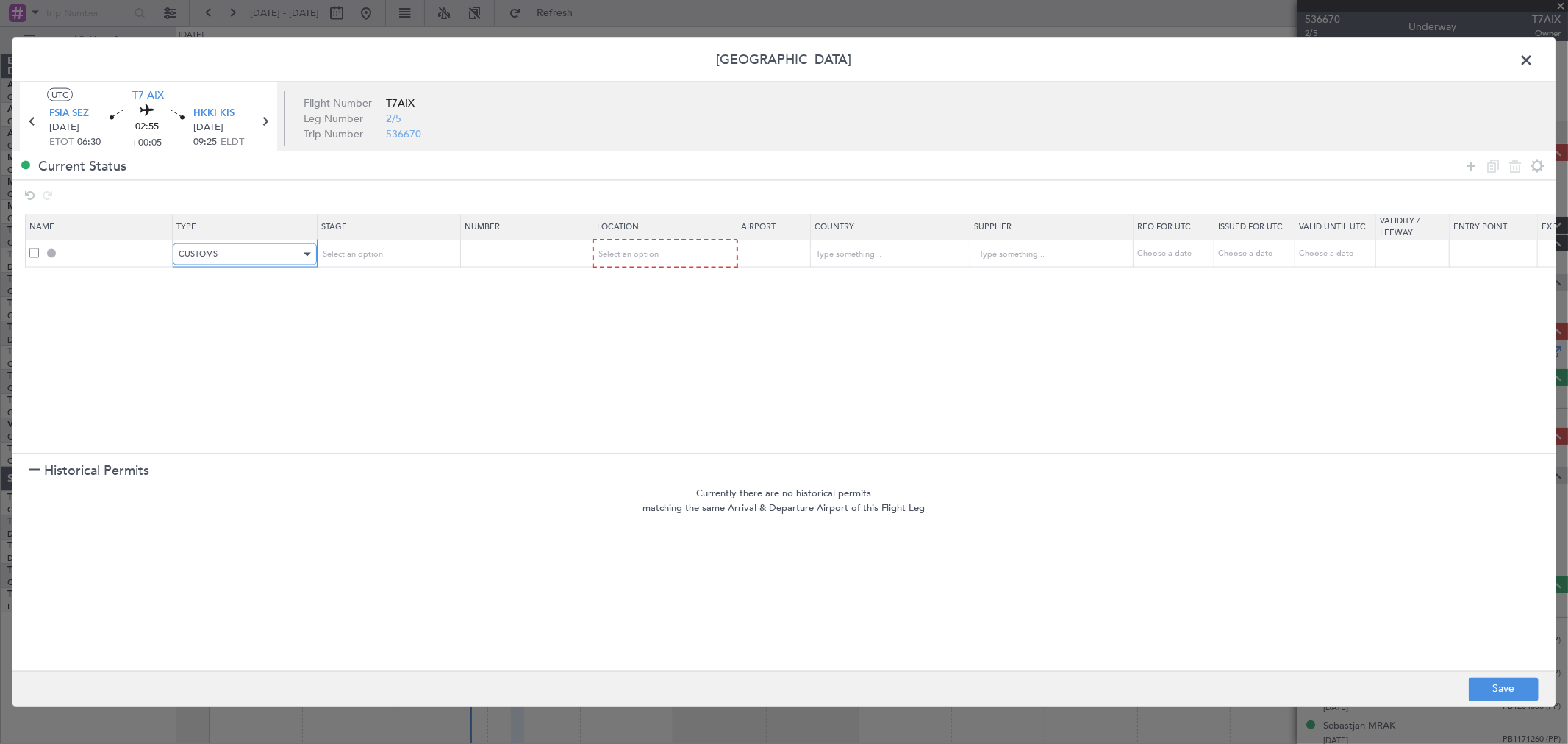
click at [225, 252] on div "CUSTOMS" at bounding box center [240, 253] width 122 height 22
drag, startPoint x: 225, startPoint y: 370, endPoint x: 245, endPoint y: 354, distance: 25.6
click at [225, 370] on span "Departure" at bounding box center [245, 373] width 131 height 22
click at [1534, 59] on span at bounding box center [1534, 63] width 0 height 30
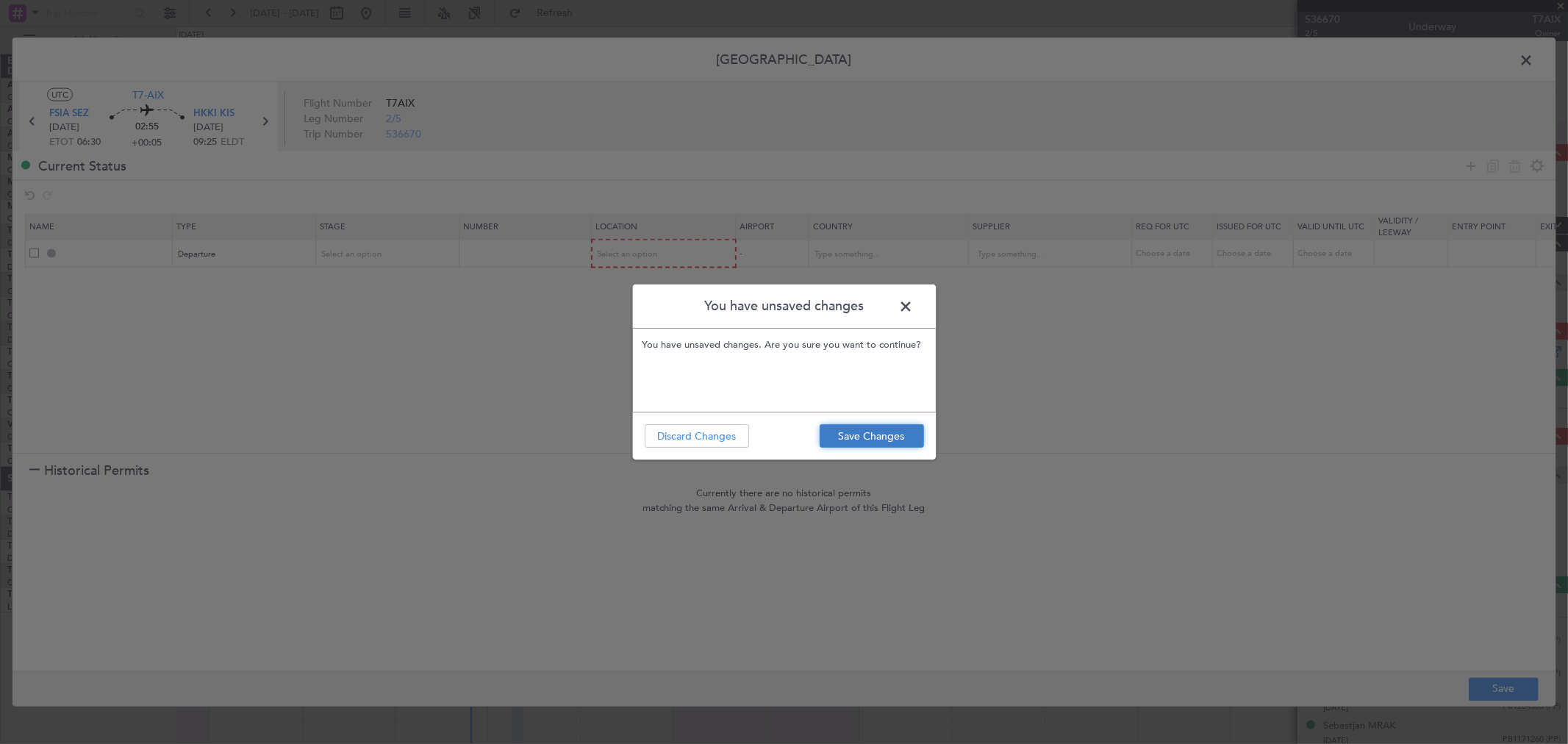
click at [876, 436] on button "Save Changes" at bounding box center [872, 435] width 104 height 23
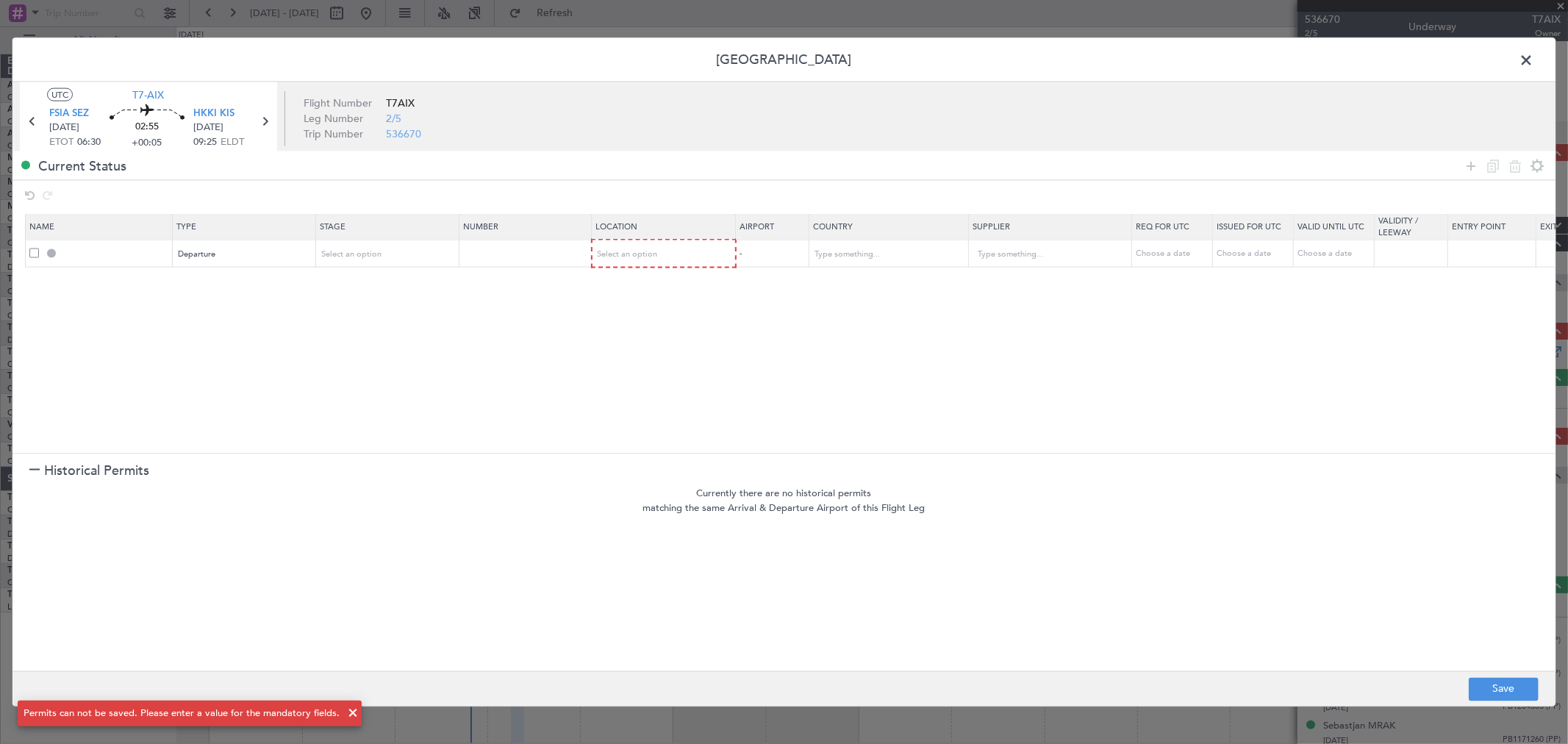
click at [1534, 59] on span at bounding box center [1534, 63] width 0 height 30
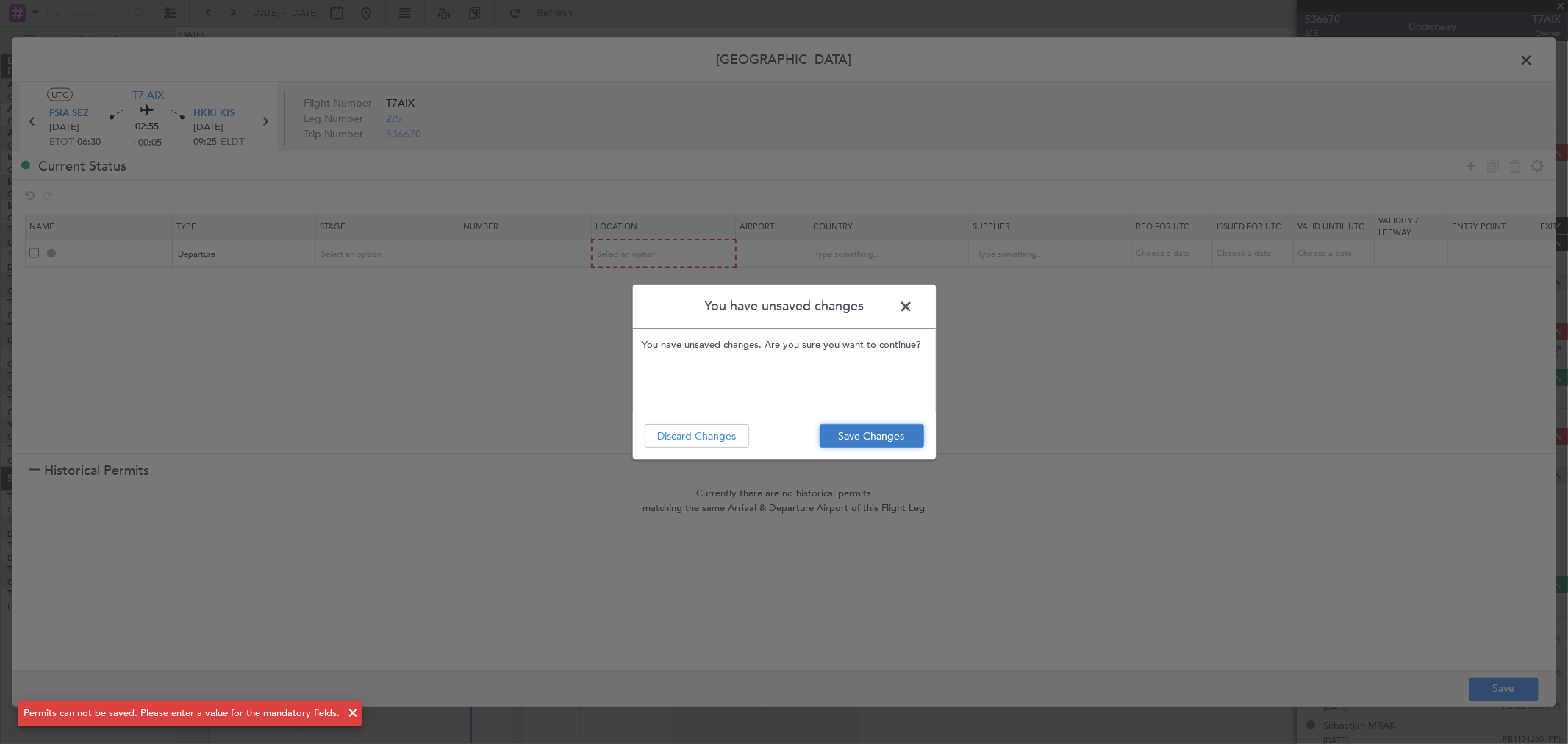
click at [839, 430] on button "Save Changes" at bounding box center [872, 435] width 104 height 23
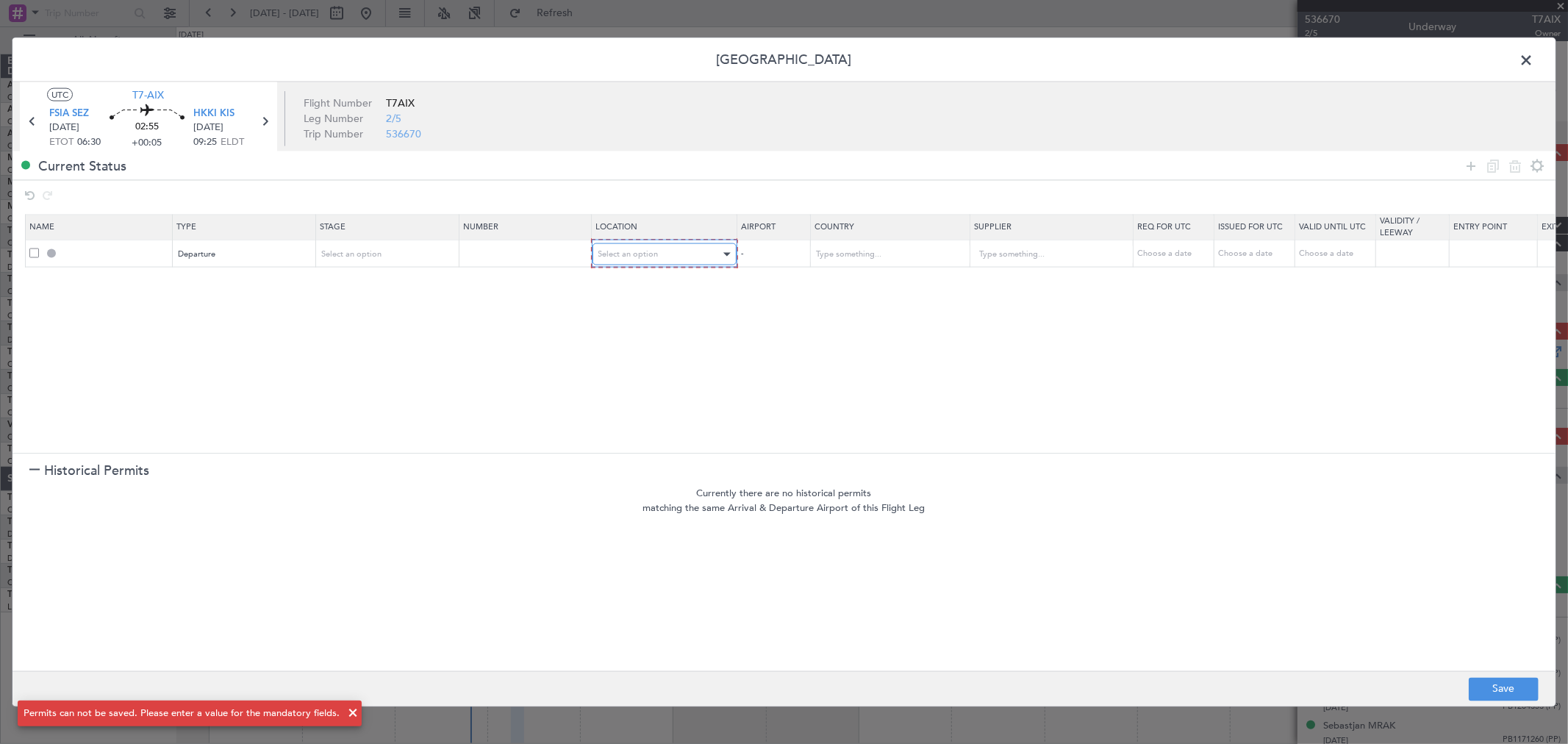
click at [678, 259] on div "Select an option" at bounding box center [659, 253] width 122 height 22
click at [636, 291] on span "Departure" at bounding box center [664, 285] width 131 height 22
click at [368, 247] on div "Select an option" at bounding box center [383, 253] width 122 height 22
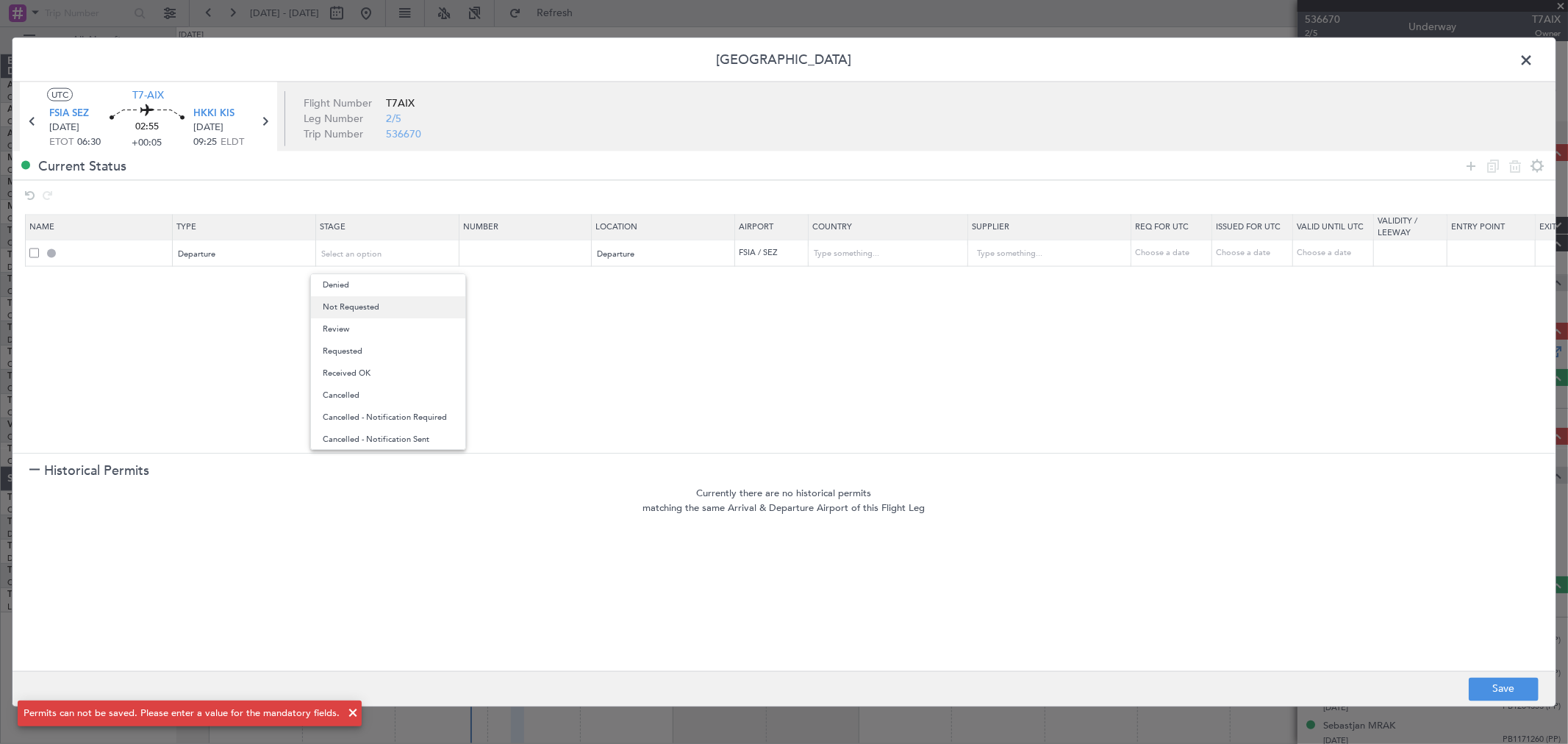
click at [339, 306] on span "Not Requested" at bounding box center [387, 306] width 131 height 22
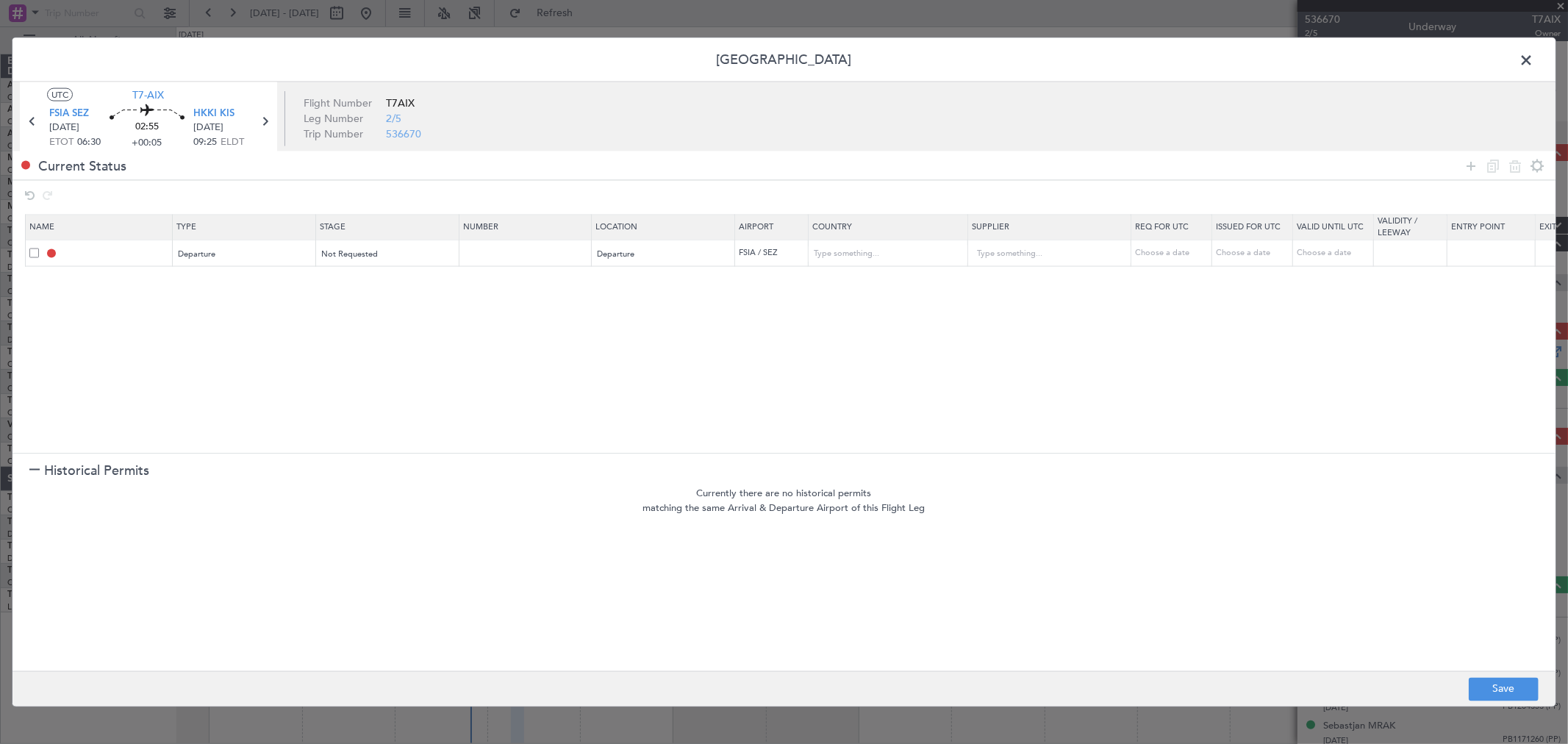
drag, startPoint x: 606, startPoint y: 405, endPoint x: 783, endPoint y: 400, distance: 177.1
click at [609, 405] on section "Name Type Stage Number Location Airport Country Supplier Req For Utc Issued For…" at bounding box center [784, 331] width 1543 height 242
click at [1465, 159] on icon at bounding box center [1471, 165] width 18 height 18
click at [313, 276] on div "Type" at bounding box center [245, 281] width 143 height 22
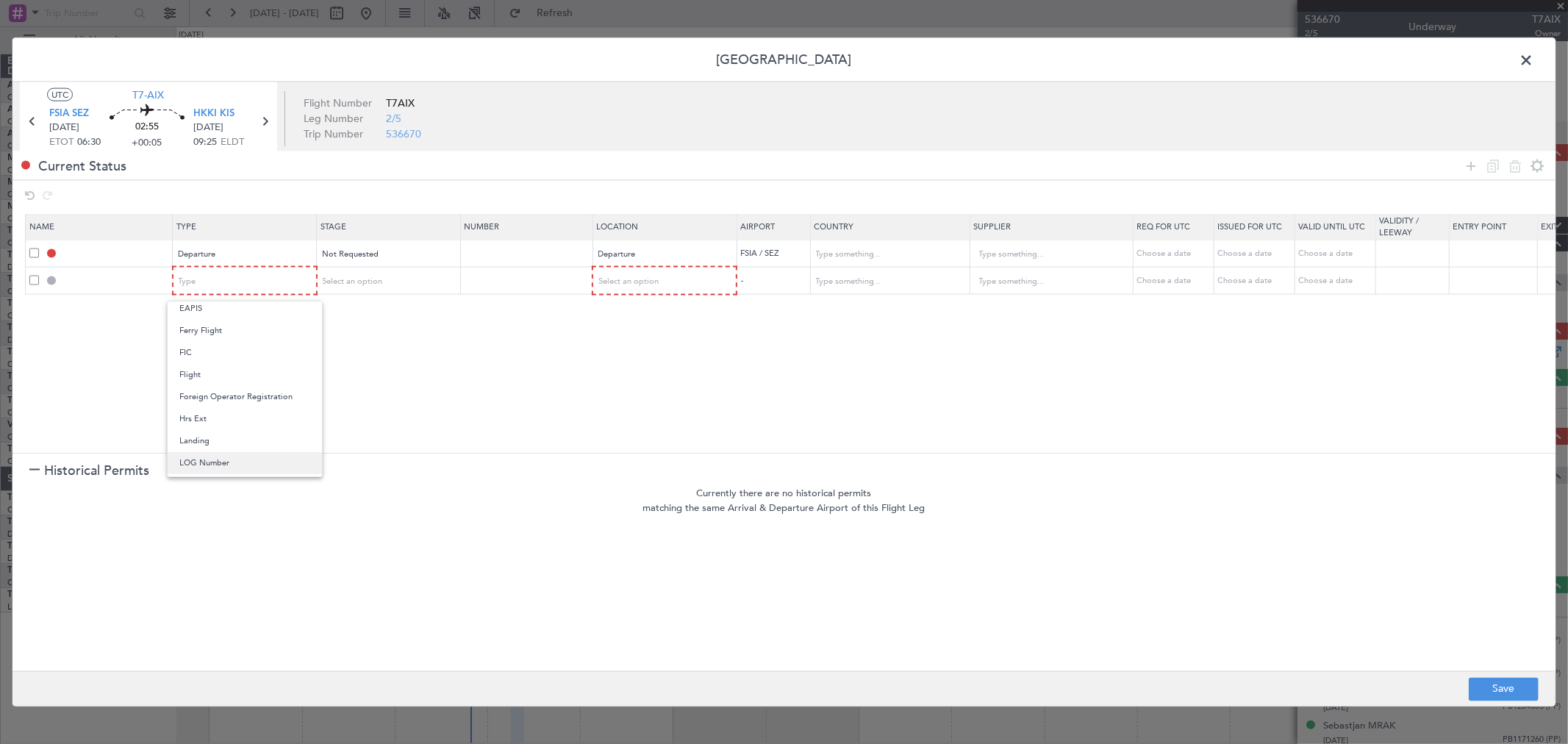
click at [263, 452] on span "LOG Number" at bounding box center [245, 463] width 131 height 22
click at [236, 288] on div "LOG Number" at bounding box center [240, 281] width 122 height 22
click at [239, 338] on span "Landing" at bounding box center [245, 334] width 131 height 22
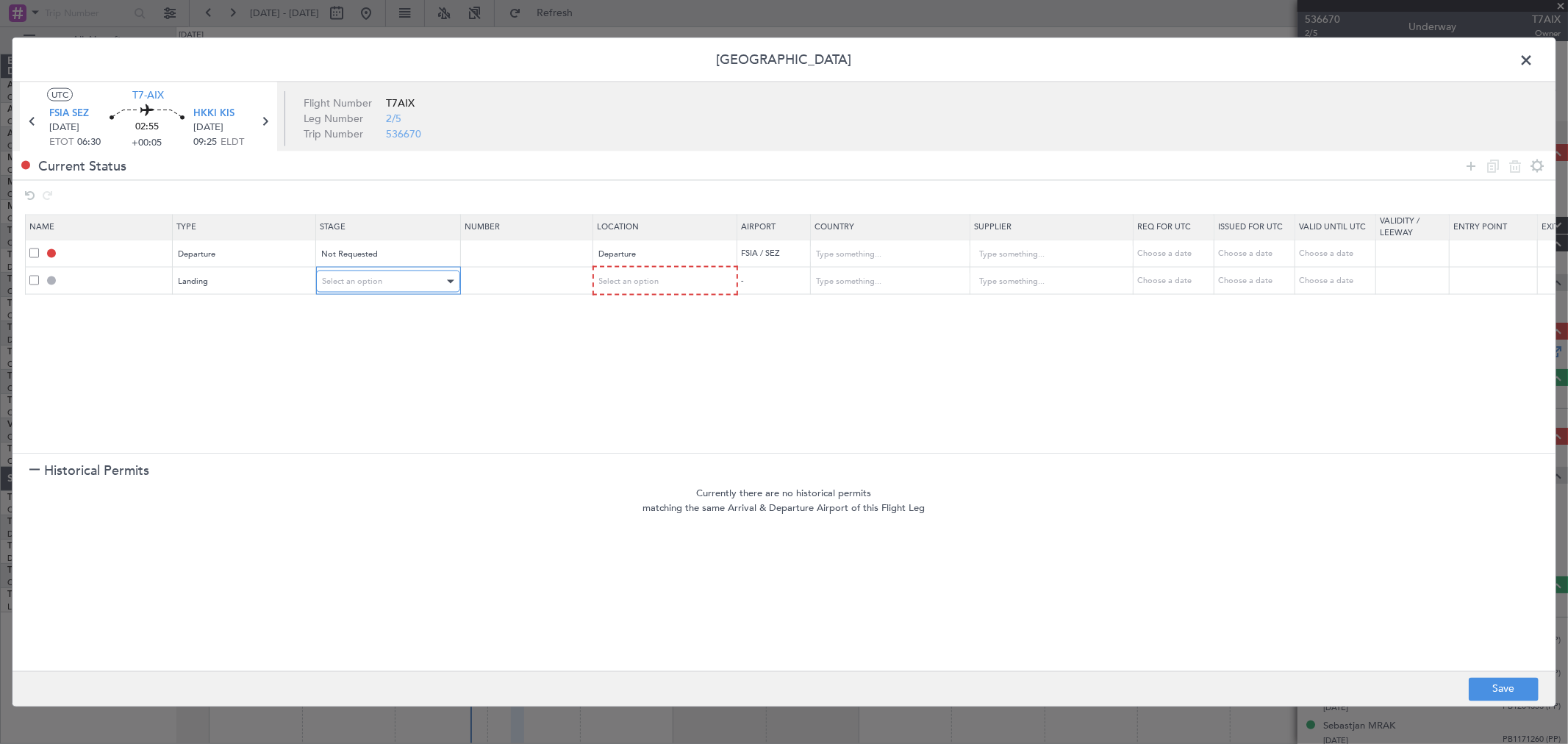
click at [351, 287] on div "Select an option" at bounding box center [383, 281] width 122 height 22
click at [366, 332] on span "Not Requested" at bounding box center [387, 334] width 131 height 22
click at [683, 289] on div "Select an option" at bounding box center [659, 281] width 122 height 22
drag, startPoint x: 660, startPoint y: 348, endPoint x: 717, endPoint y: 349, distance: 57.0
click at [659, 348] on span "Arrival" at bounding box center [664, 356] width 131 height 22
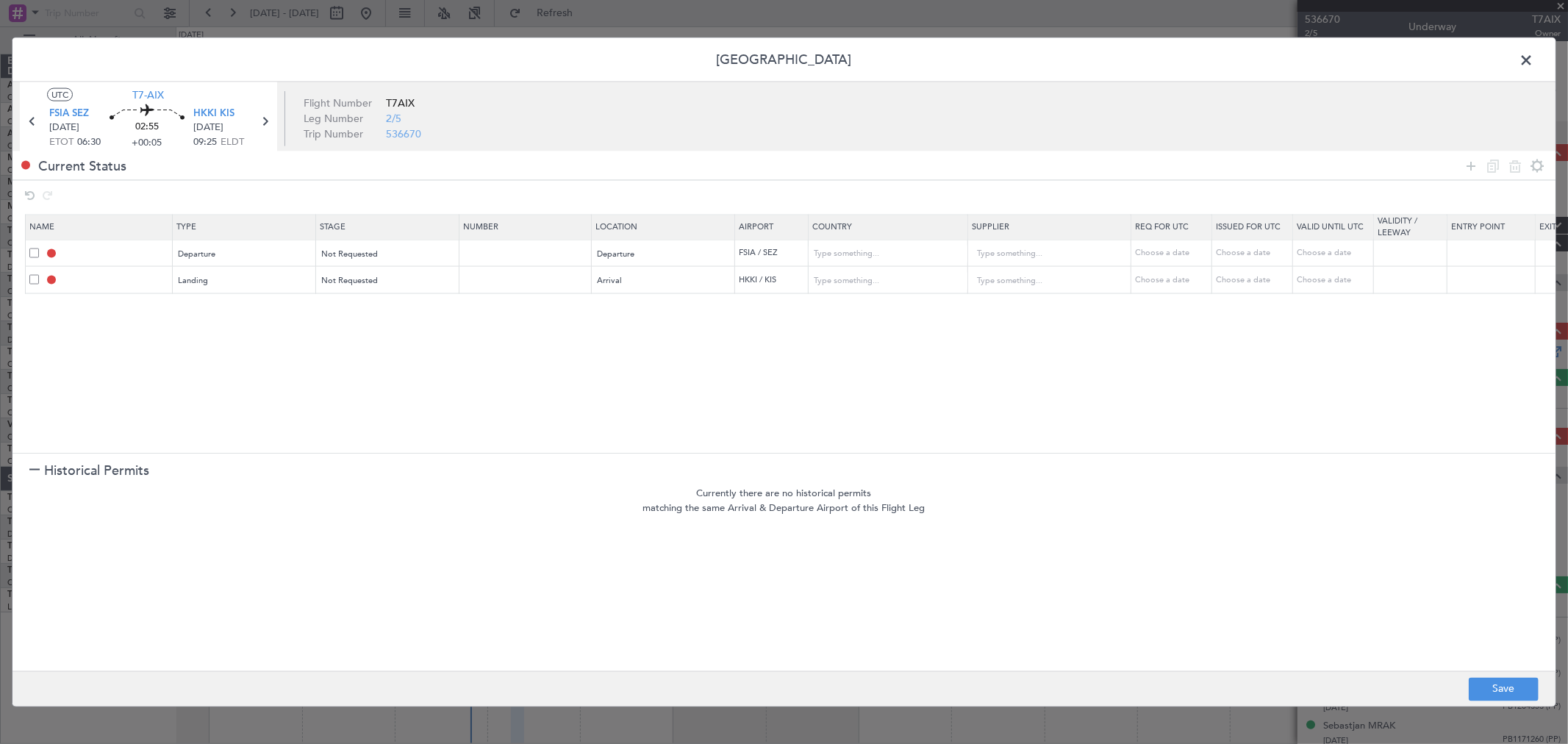
drag, startPoint x: 866, startPoint y: 393, endPoint x: 1079, endPoint y: 395, distance: 213.0
click at [869, 393] on section "Name Type Stage Number Location Airport Country Supplier Req For Utc Issued For…" at bounding box center [784, 331] width 1543 height 242
click at [1514, 682] on button "Save" at bounding box center [1503, 688] width 70 height 23
type input "DEPARTURE"
type input "[GEOGRAPHIC_DATA]"
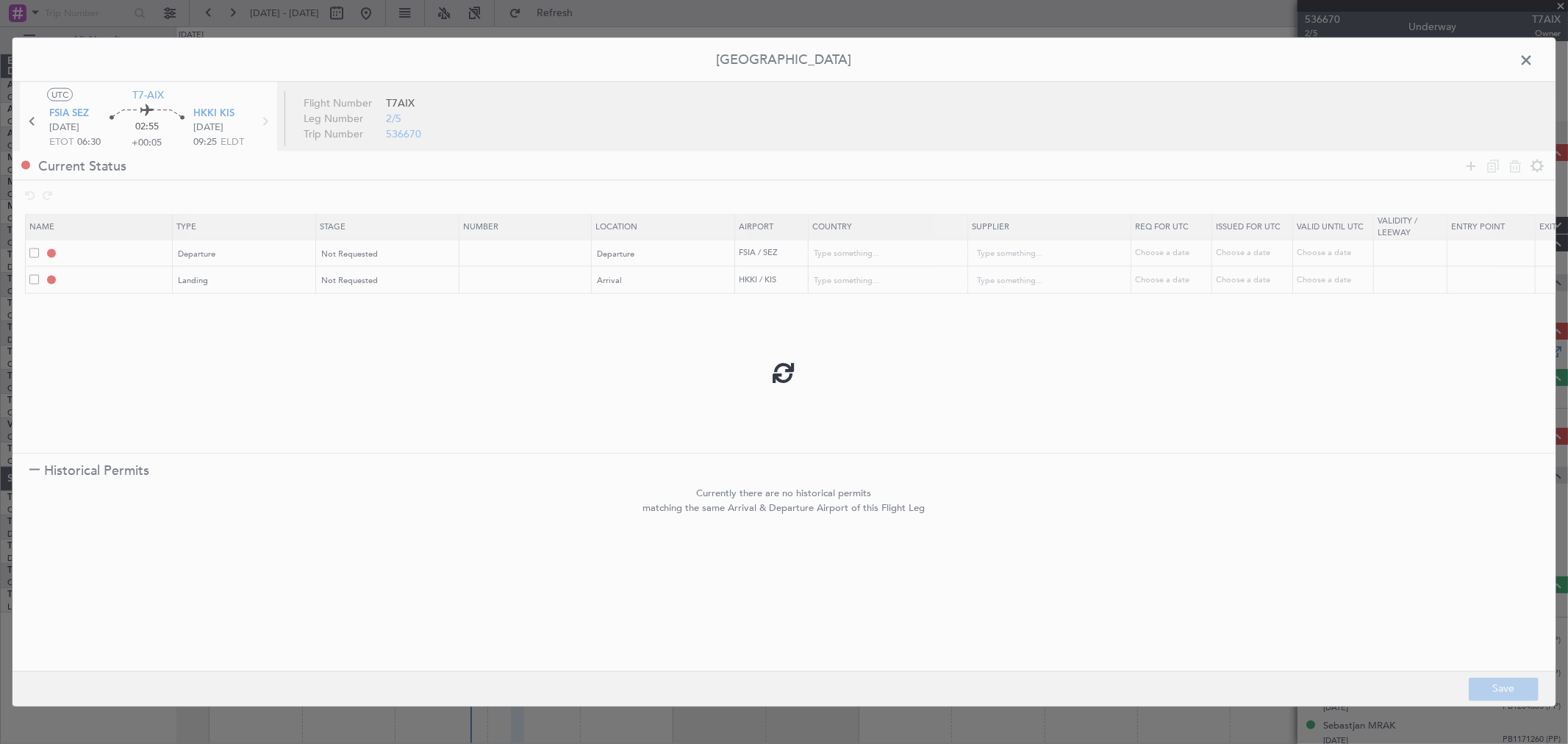
type input "NNN"
type input "HKKI LDG"
type input "[GEOGRAPHIC_DATA]"
type input "NNN"
click at [1534, 60] on span at bounding box center [1534, 63] width 0 height 30
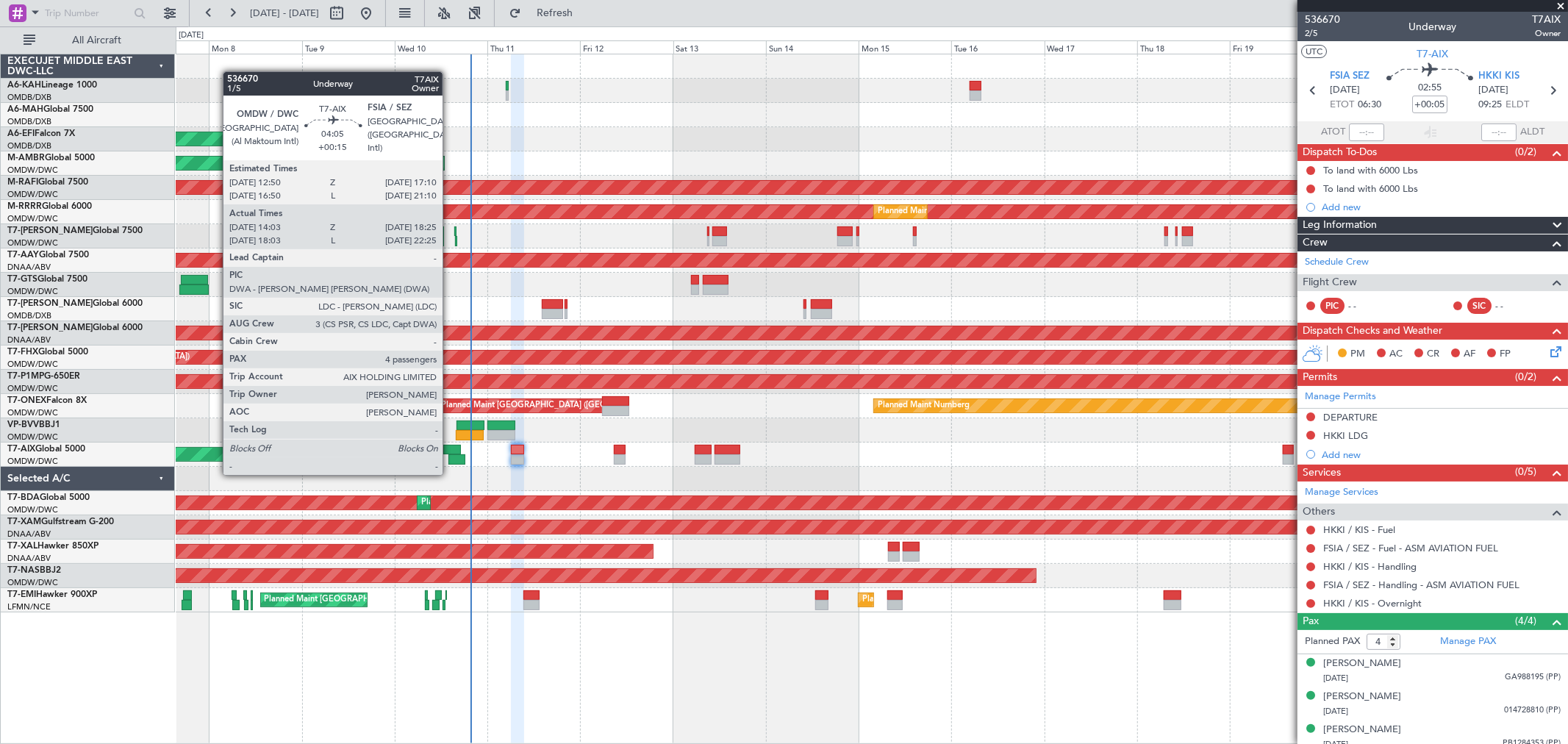
click at [450, 458] on div at bounding box center [456, 459] width 17 height 10
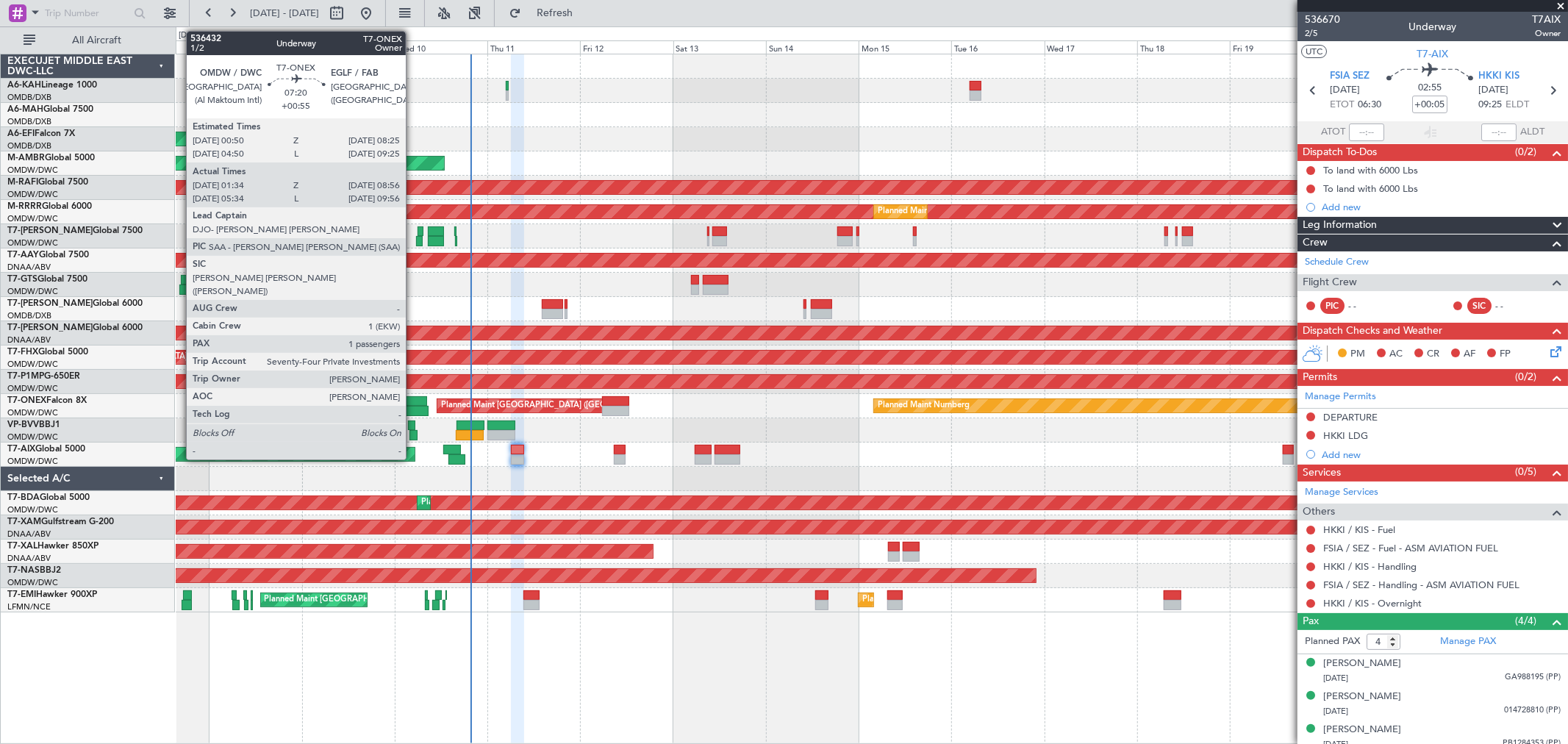
click at [415, 410] on div at bounding box center [415, 410] width 29 height 10
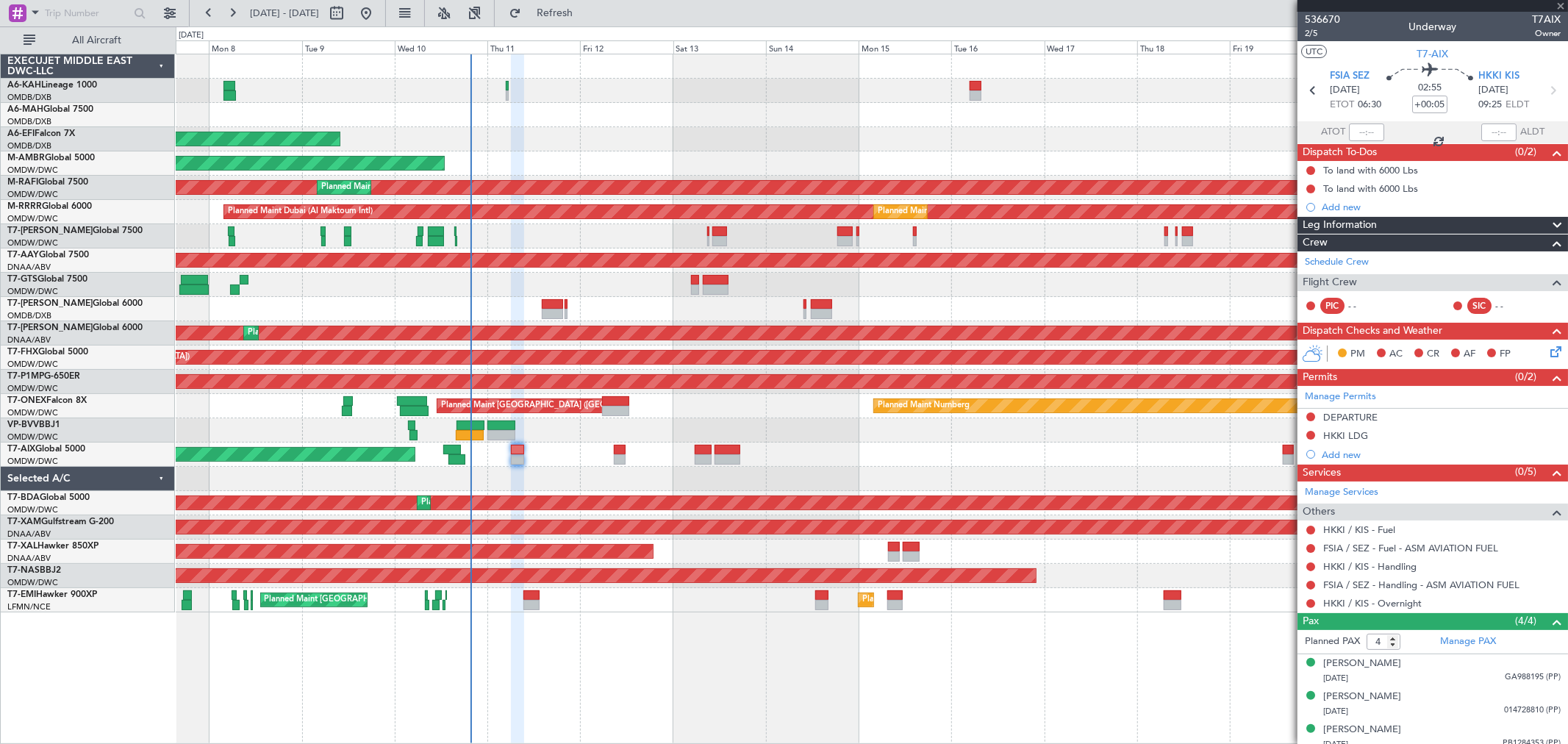
type input "+00:55"
type input "01:44"
type input "08:51"
type input "1"
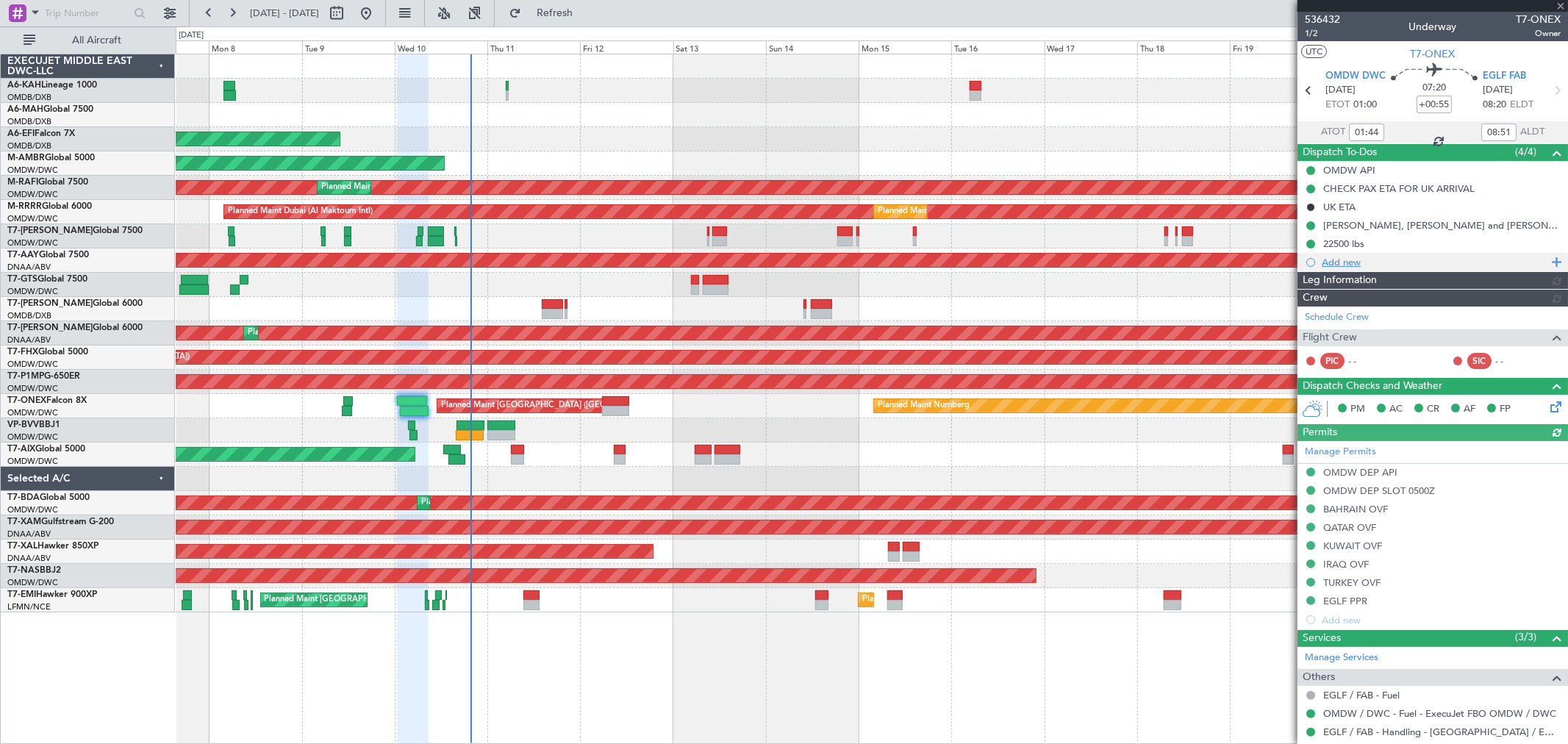
type input "[PERSON_NAME] ([PERSON_NAME])"
type input "7210"
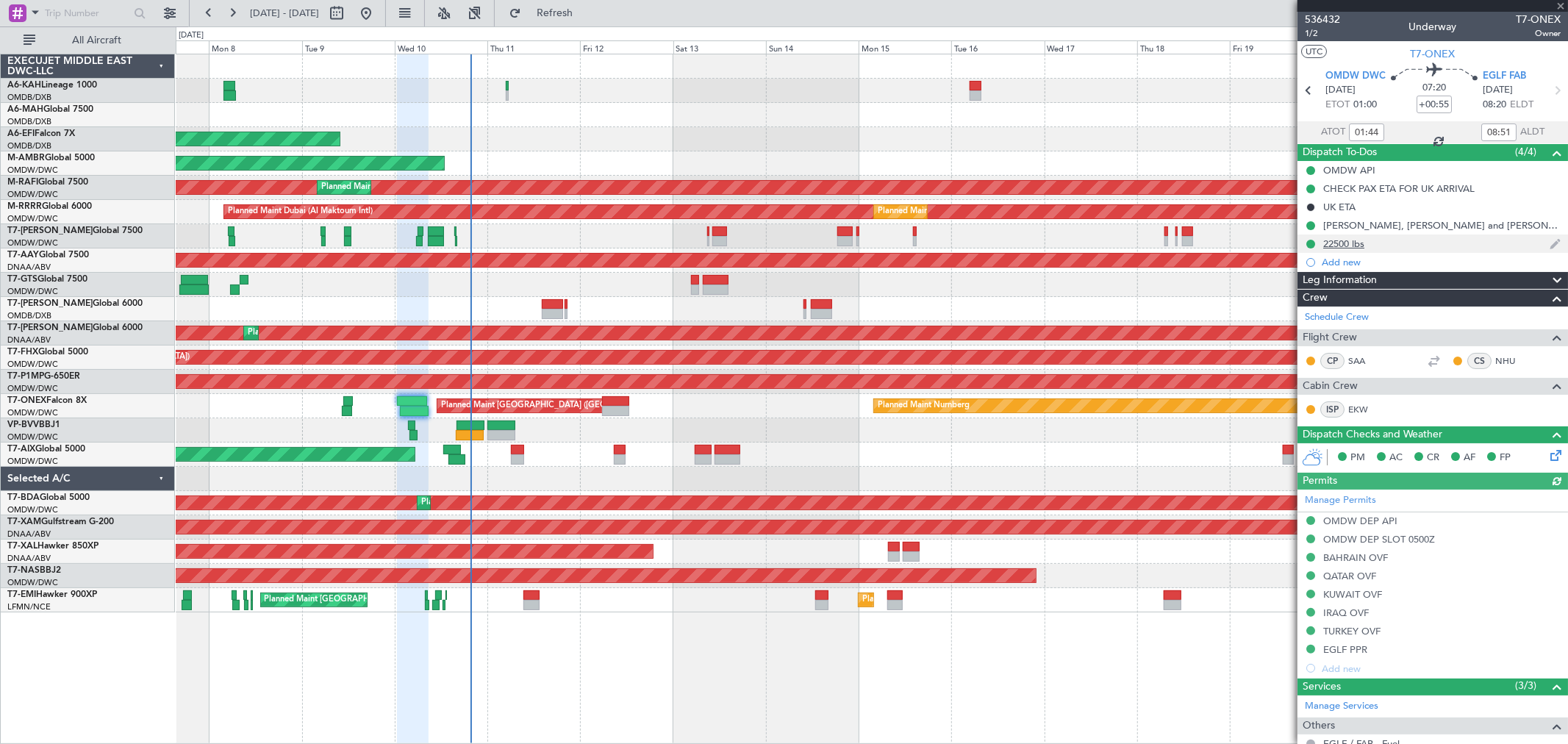
click at [1392, 244] on div "22500 lbs" at bounding box center [1432, 243] width 270 height 18
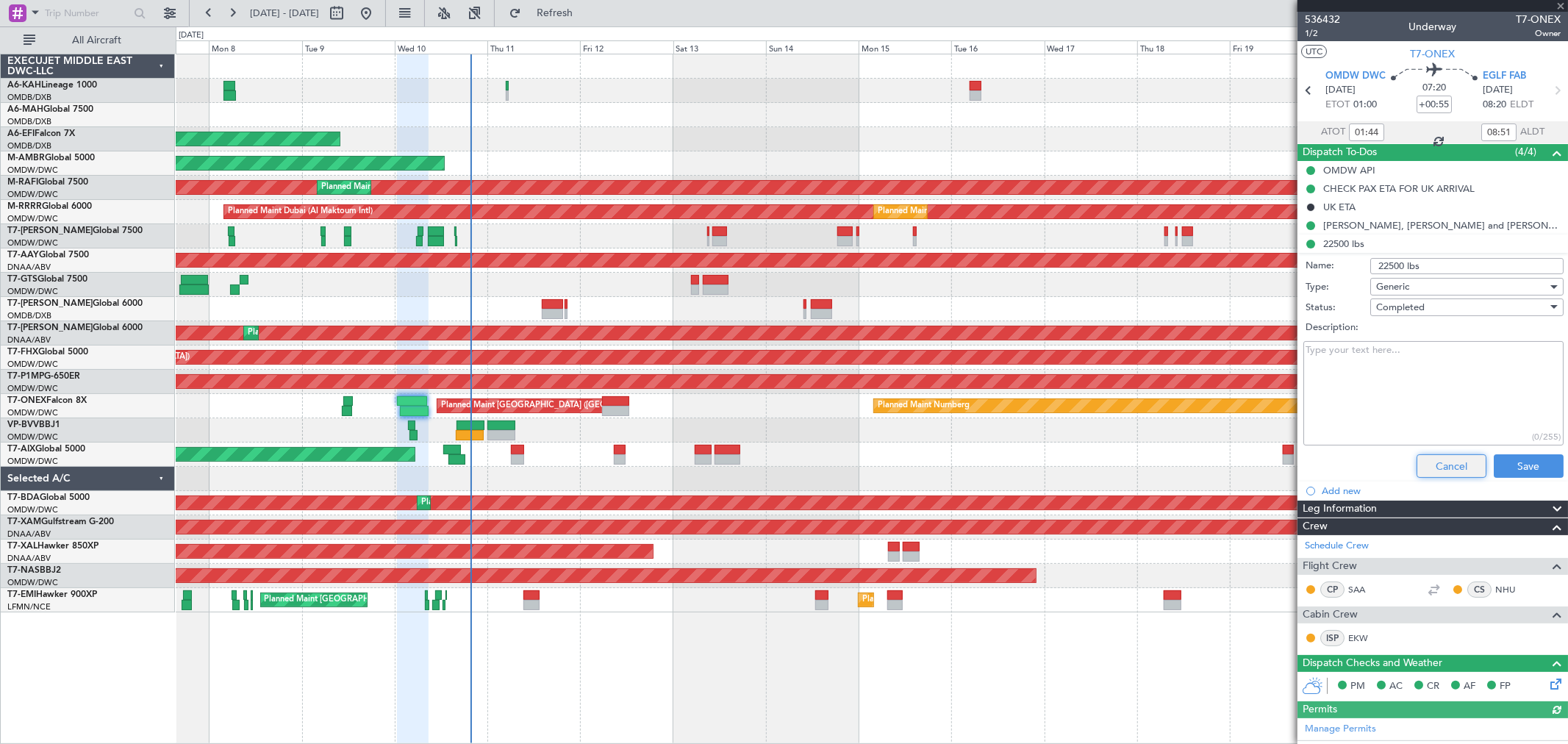
click at [1428, 460] on button "Cancel" at bounding box center [1451, 465] width 70 height 23
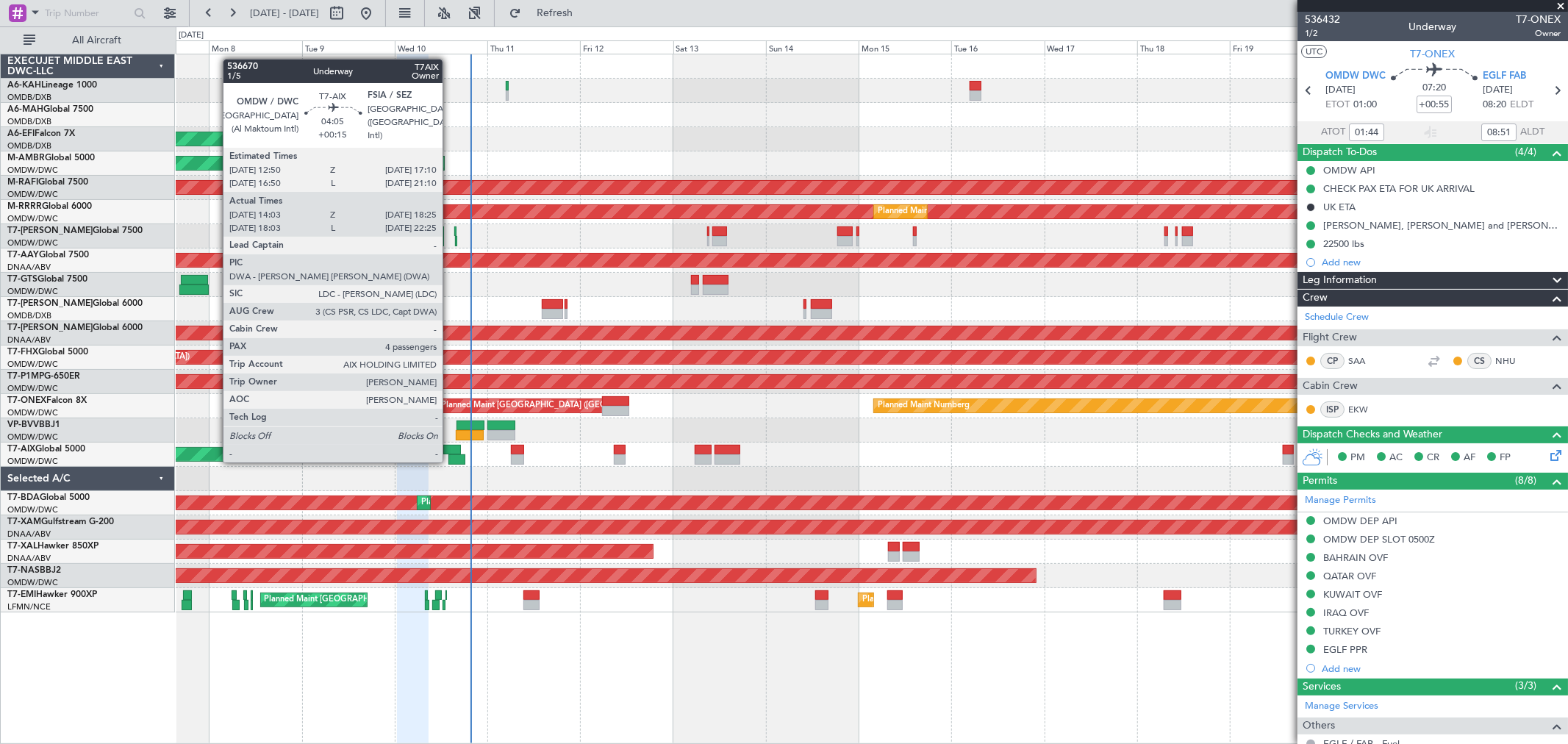
click at [450, 446] on div at bounding box center [452, 450] width 17 height 10
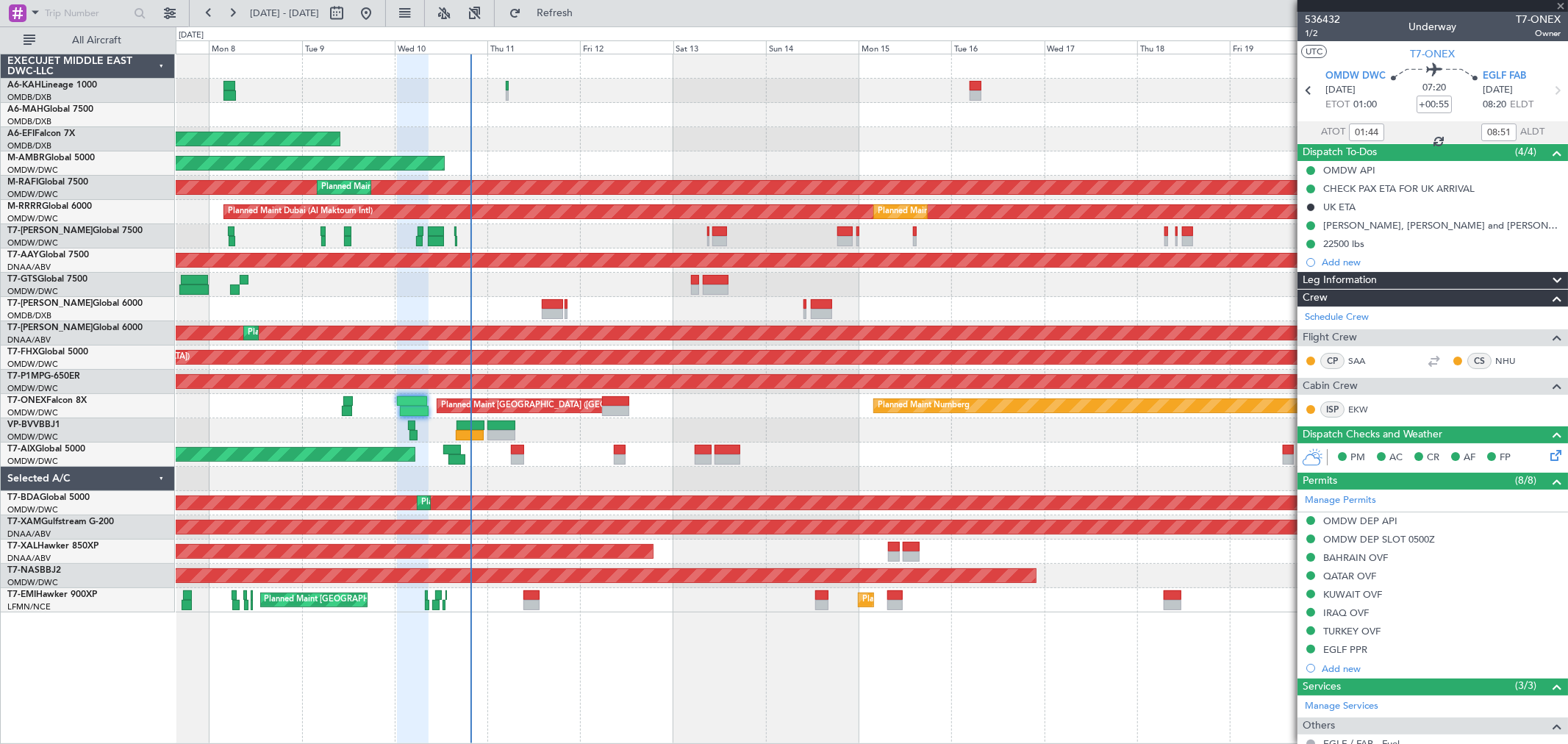
type input "+00:15"
type input "14:13"
type input "18:20"
type input "4"
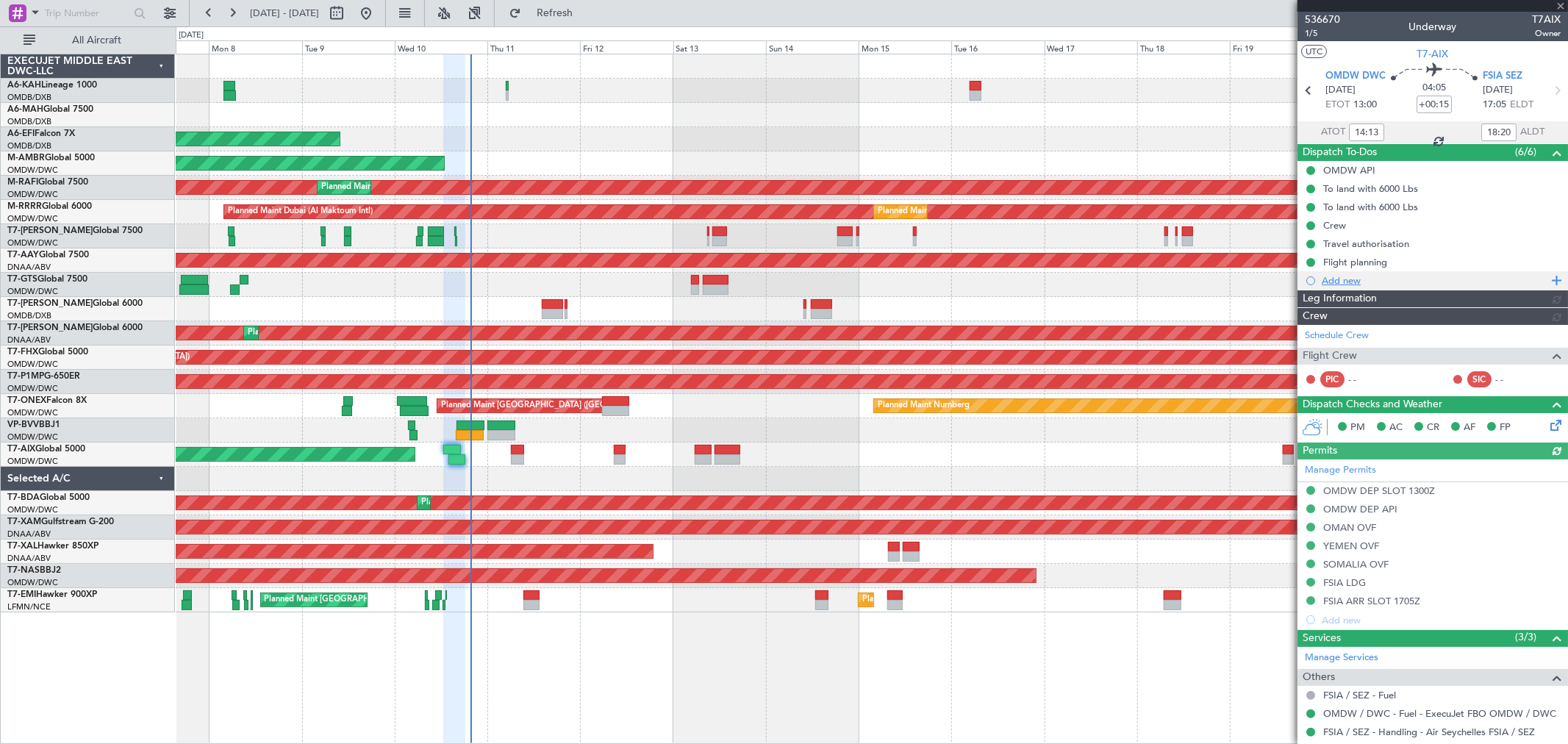
type input "[PERSON_NAME] (ANI)"
type input "7254"
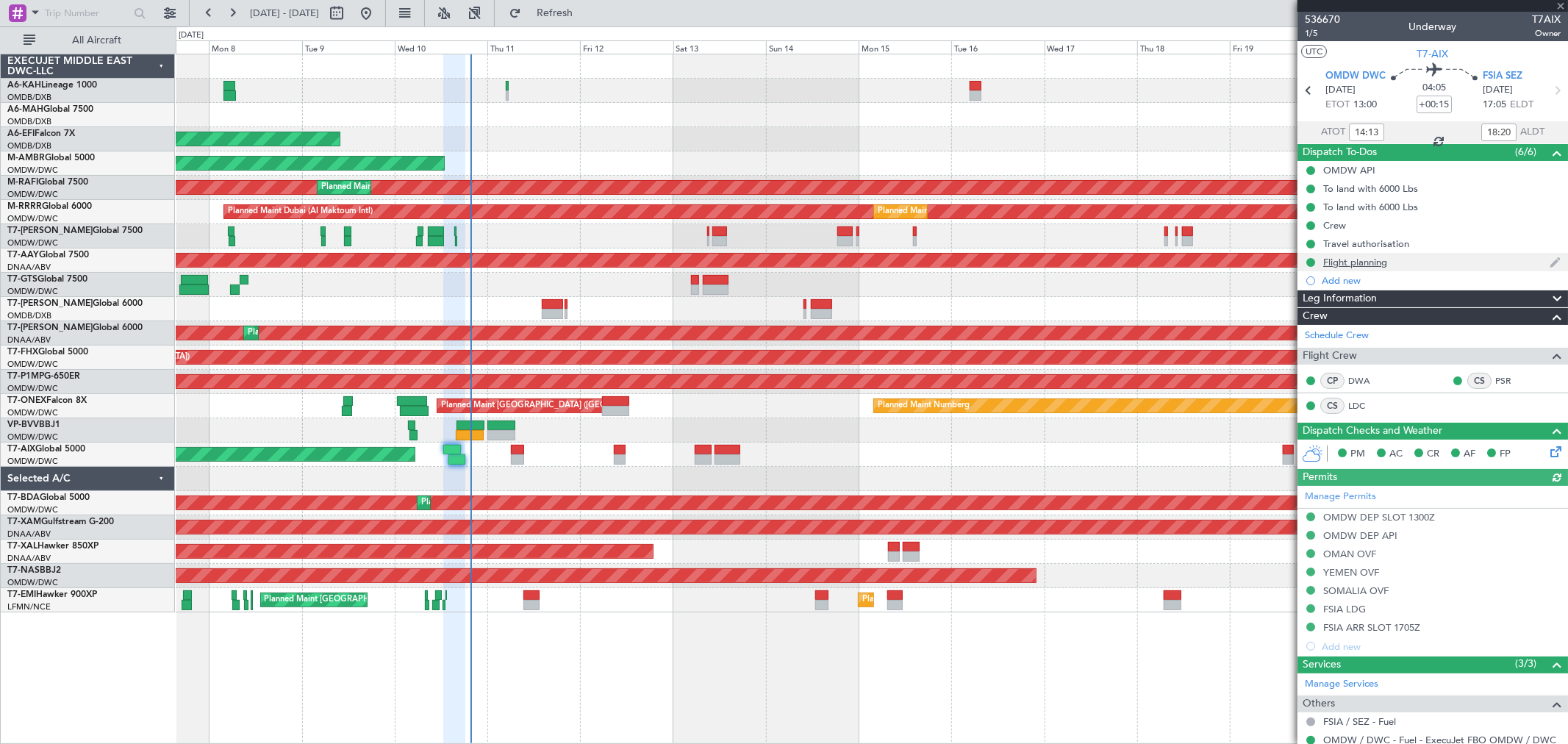
click at [1347, 257] on div "Flight planning" at bounding box center [1355, 262] width 64 height 13
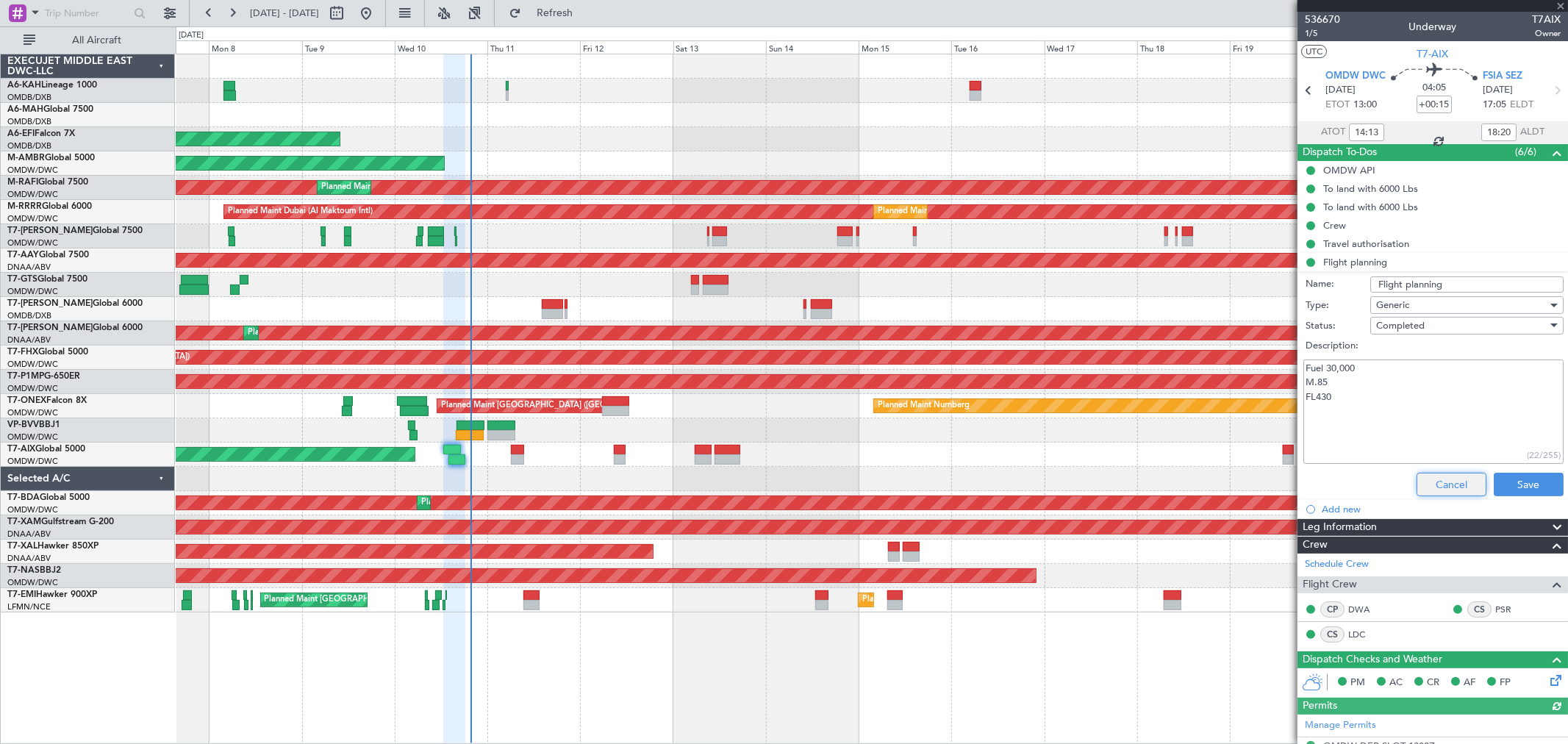
click at [1430, 476] on button "Cancel" at bounding box center [1451, 483] width 70 height 23
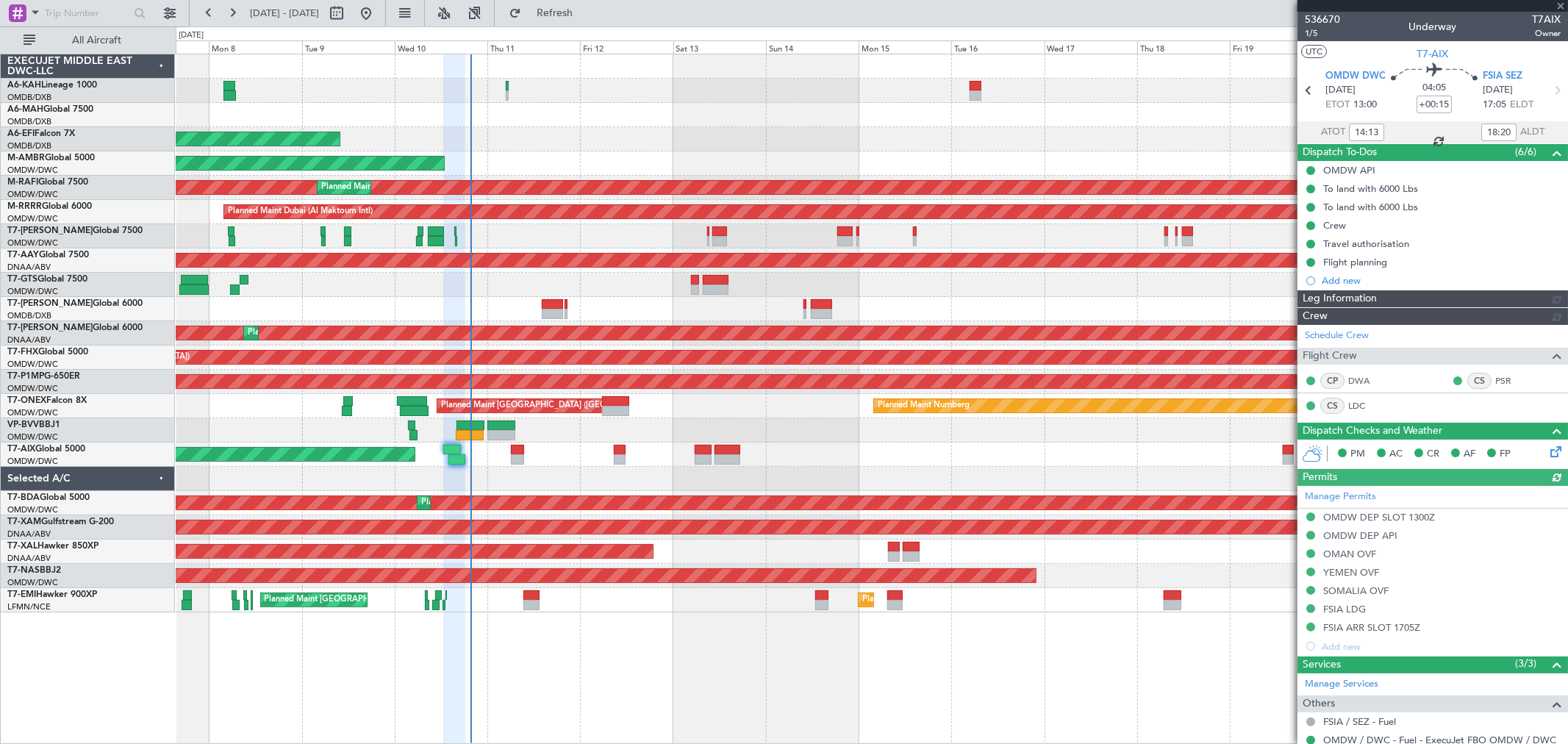
type input "[PERSON_NAME] (ANI)"
type input "7254"
type input "[PERSON_NAME] (ANI)"
type input "7254"
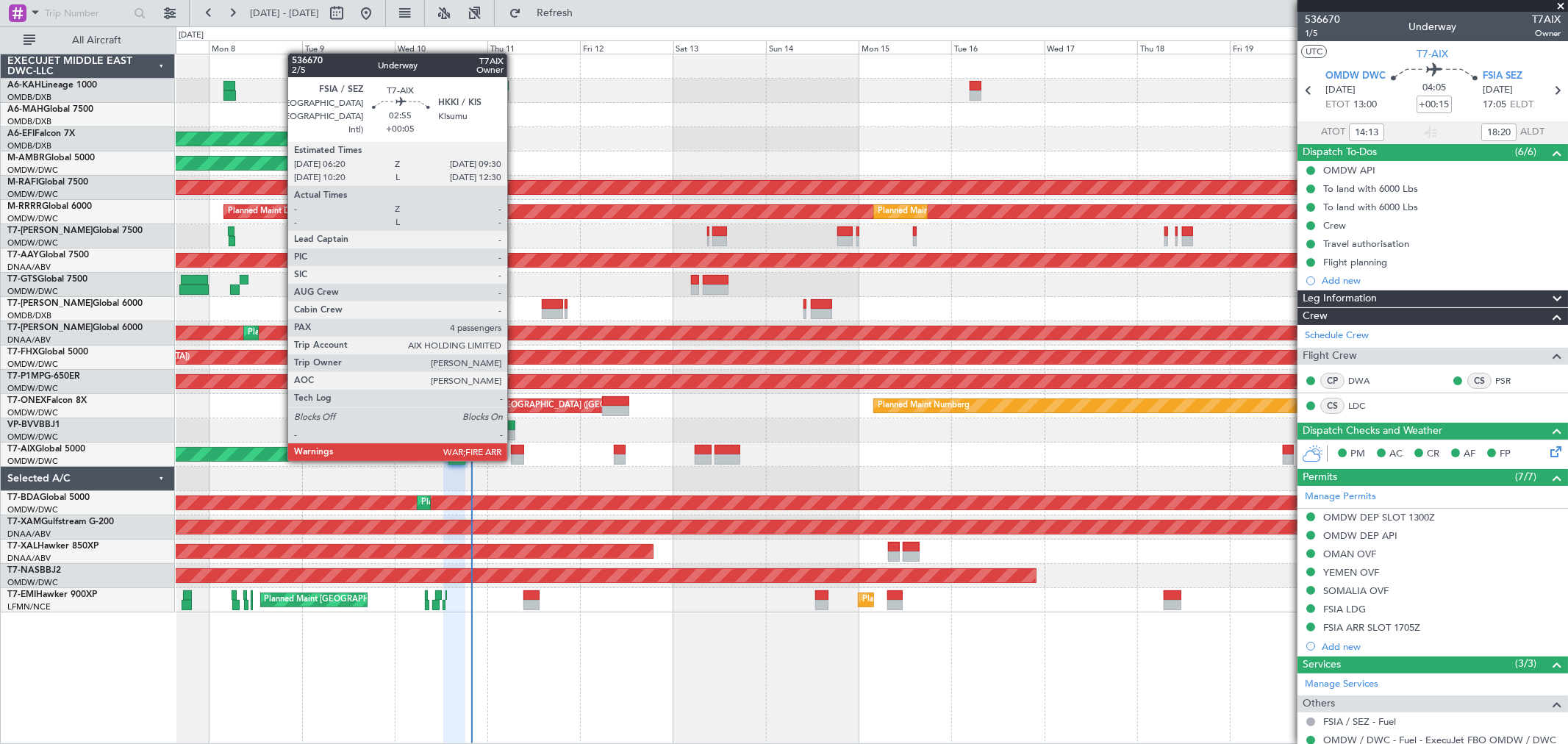
click at [515, 457] on div at bounding box center [517, 459] width 13 height 10
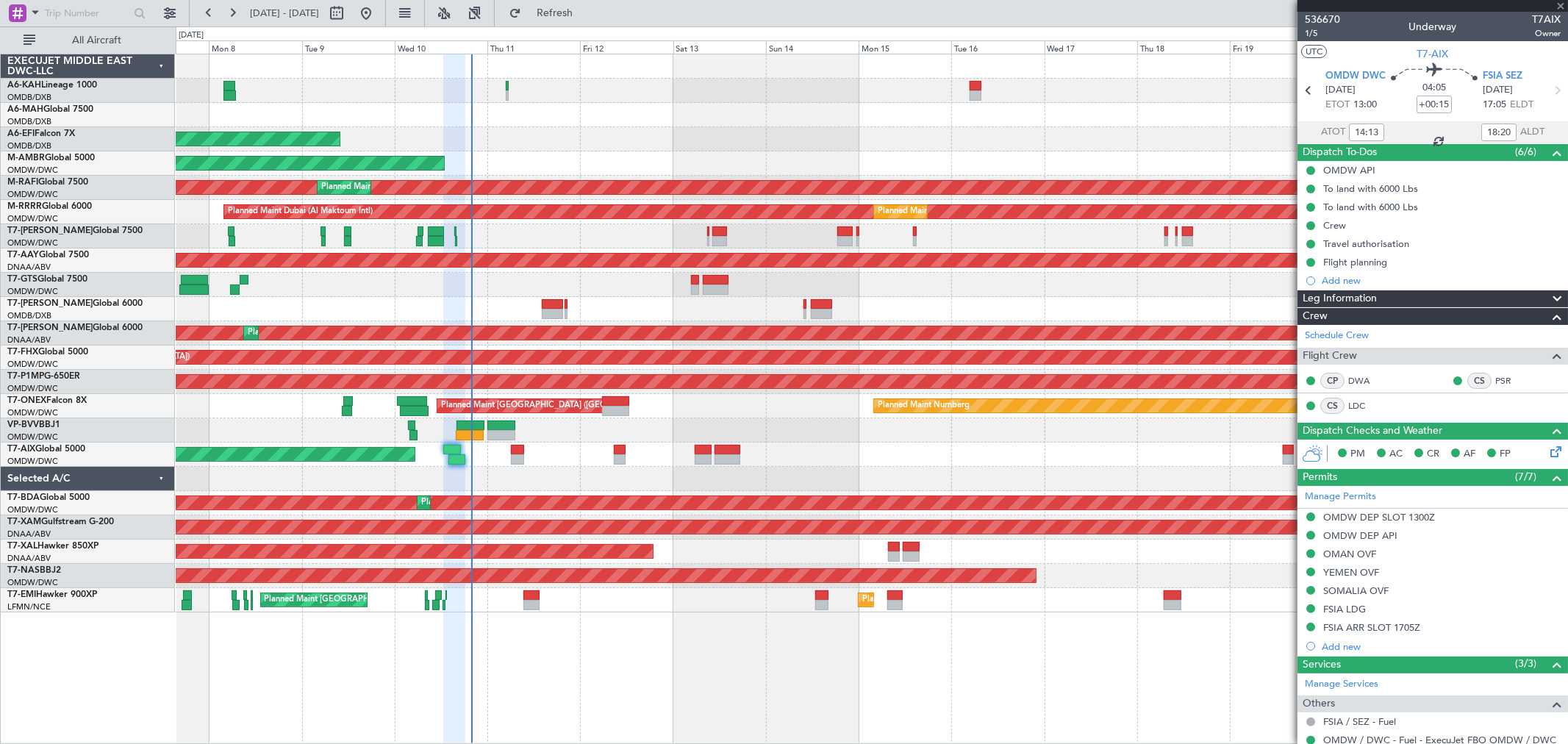
type input "+00:05"
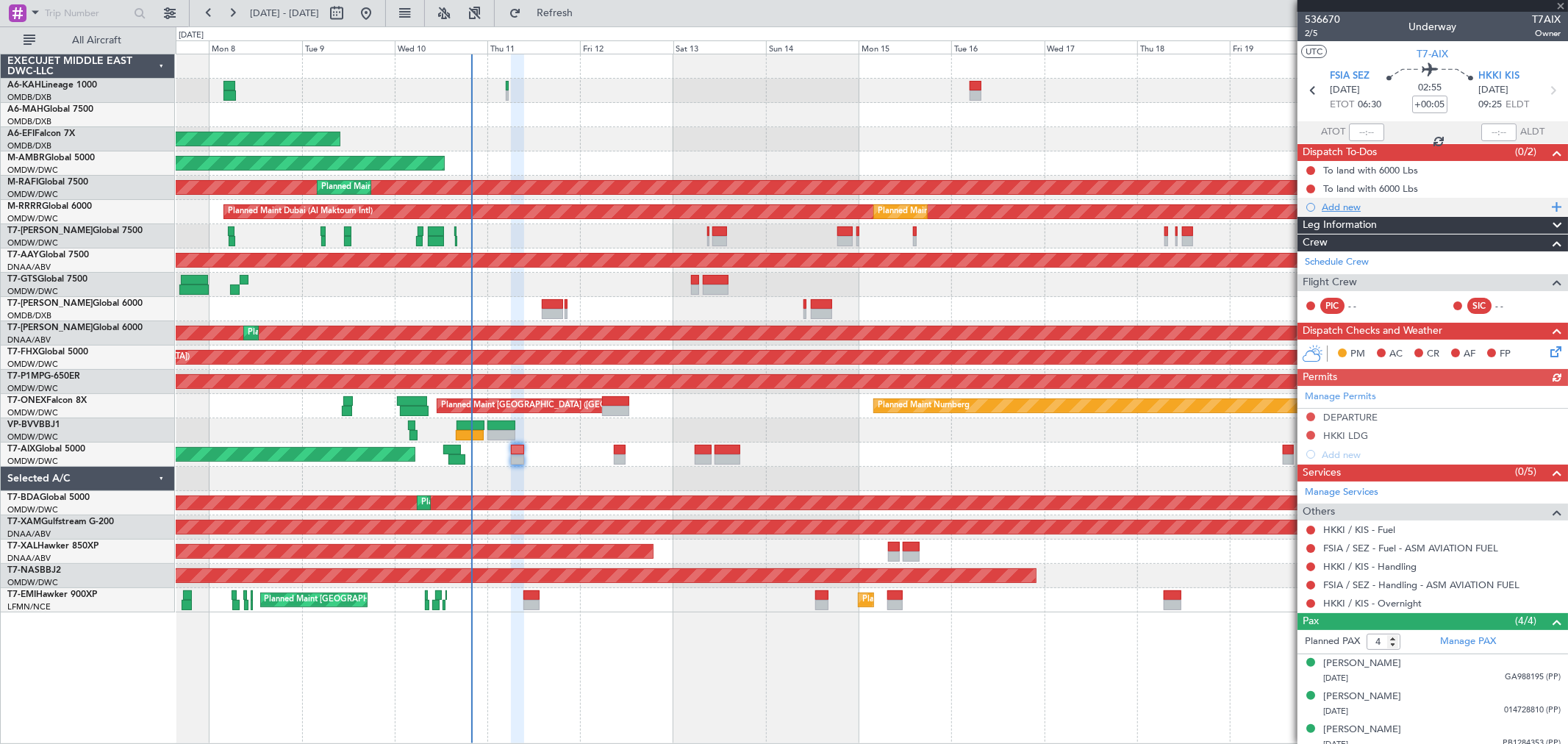
click at [1351, 210] on div "Add new" at bounding box center [1434, 207] width 225 height 13
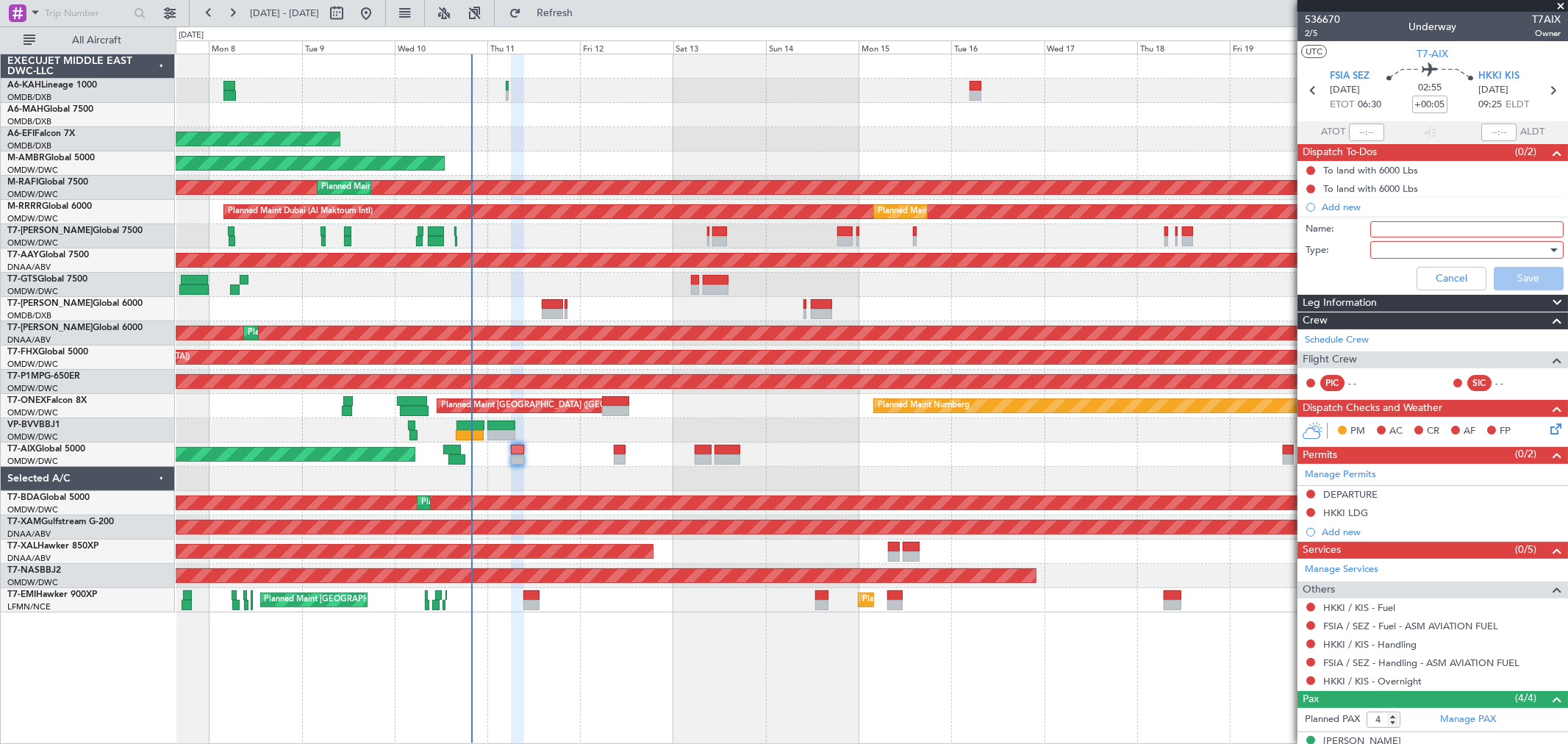
click at [1385, 229] on input "Name:" at bounding box center [1467, 229] width 193 height 16
paste input "Fuel is good FL400 M.85"
click at [1397, 250] on div at bounding box center [1462, 249] width 172 height 22
click at [1396, 281] on span "Generic" at bounding box center [1460, 279] width 172 height 22
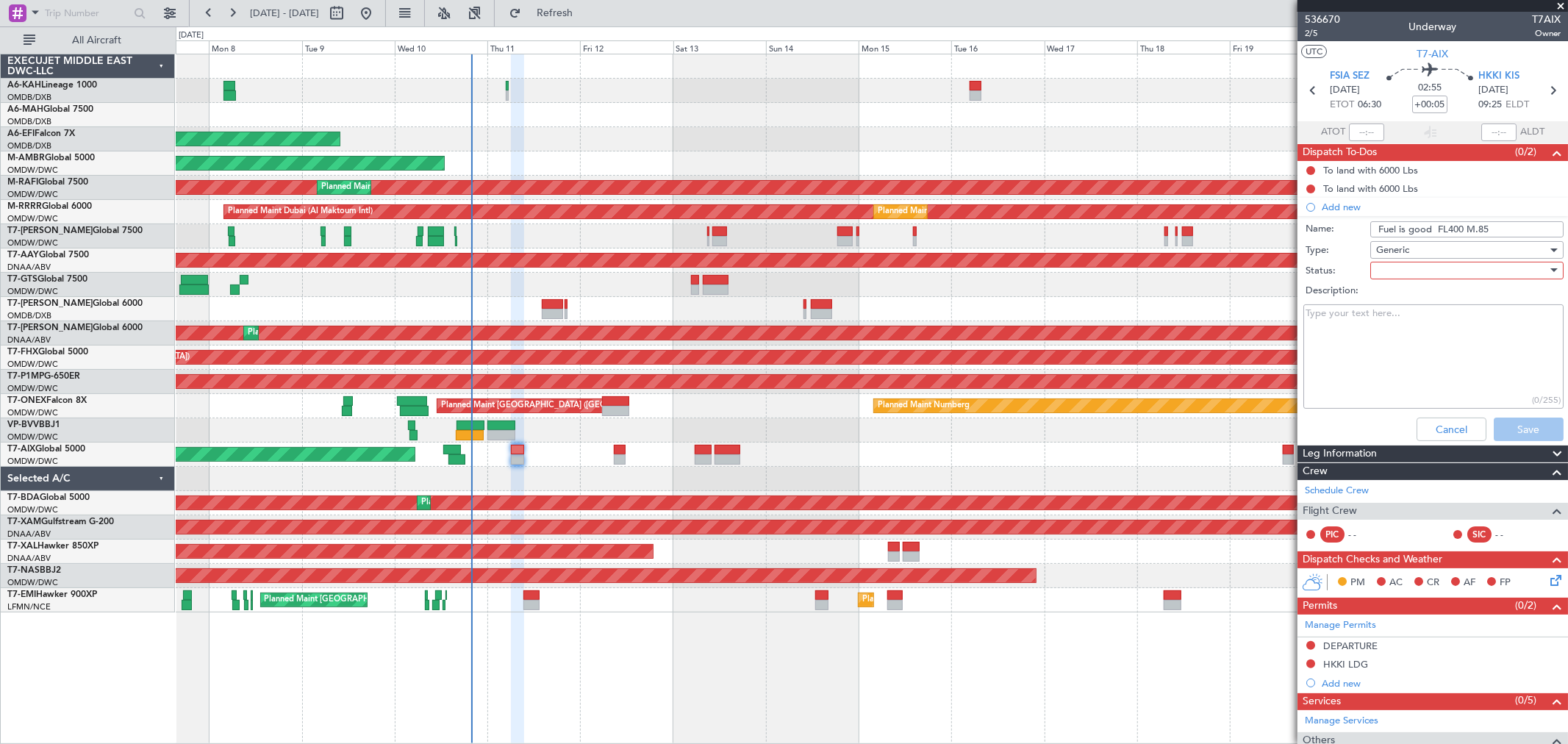
drag, startPoint x: 1429, startPoint y: 226, endPoint x: 1396, endPoint y: 225, distance: 33.0
click at [1396, 225] on input "Fuel is good FL400 M.85" at bounding box center [1467, 229] width 193 height 16
type input "Fuel 32000 lbs FL400 M.85"
click at [1406, 273] on div at bounding box center [1462, 270] width 172 height 22
click at [1398, 304] on span "Not Started" at bounding box center [1460, 299] width 172 height 22
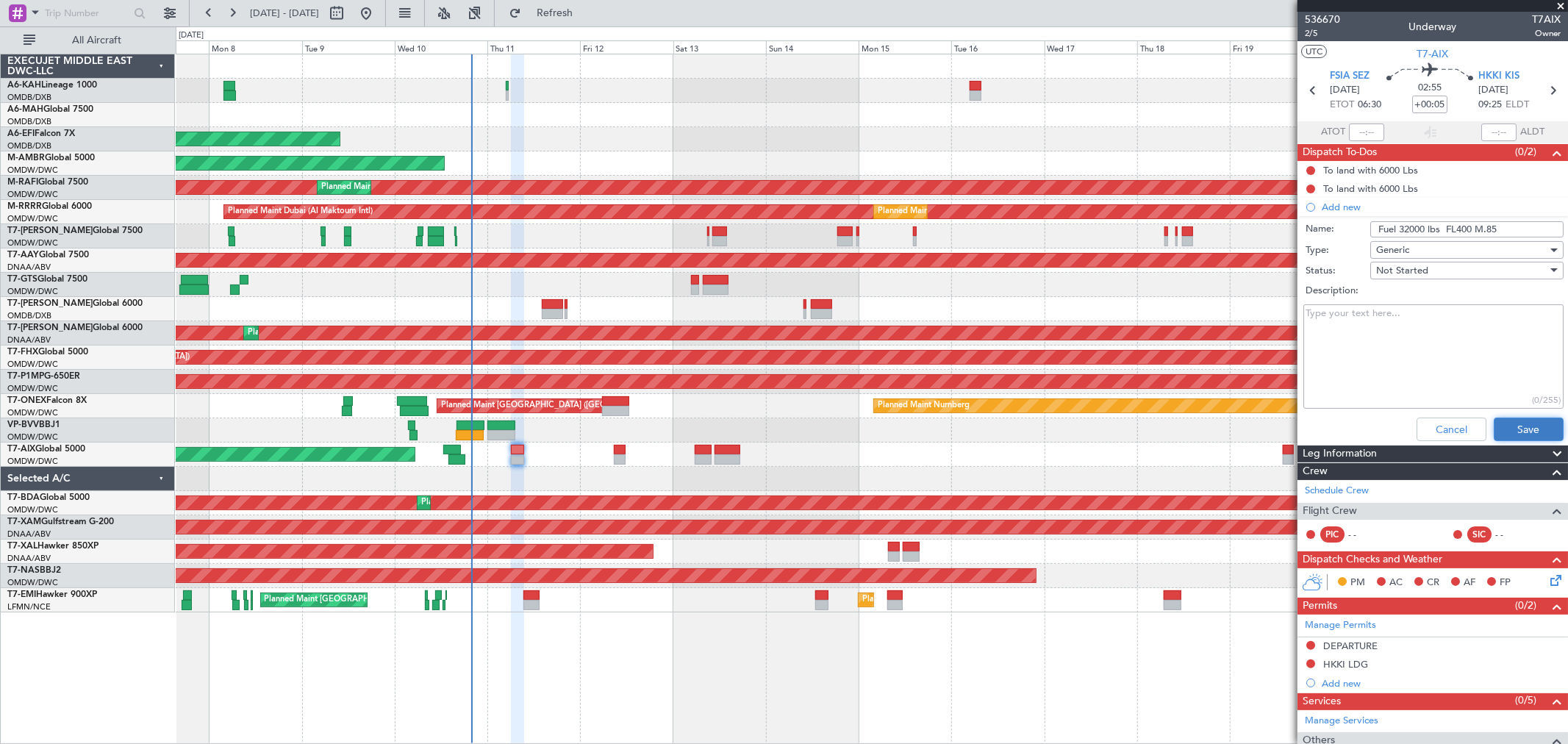
click at [1496, 421] on button "Save" at bounding box center [1529, 429] width 70 height 23
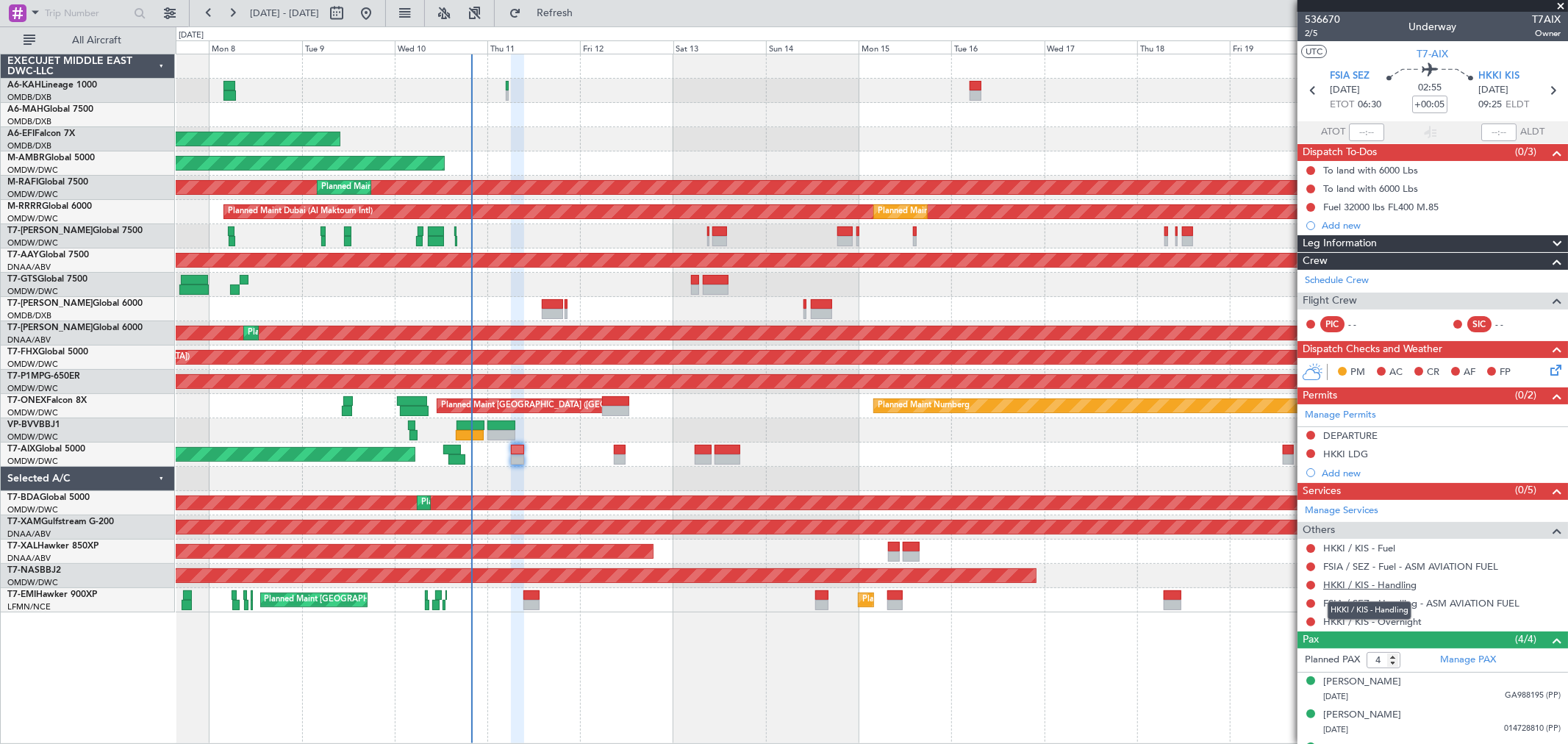
click at [1404, 584] on link "HKKI / KIS - Handling" at bounding box center [1370, 584] width 93 height 13
click at [1343, 277] on link "Schedule Crew" at bounding box center [1337, 281] width 64 height 14
click at [1380, 583] on link "HKKI / KIS - Handling" at bounding box center [1370, 584] width 93 height 13
click at [586, 15] on span "Refresh" at bounding box center [555, 13] width 62 height 10
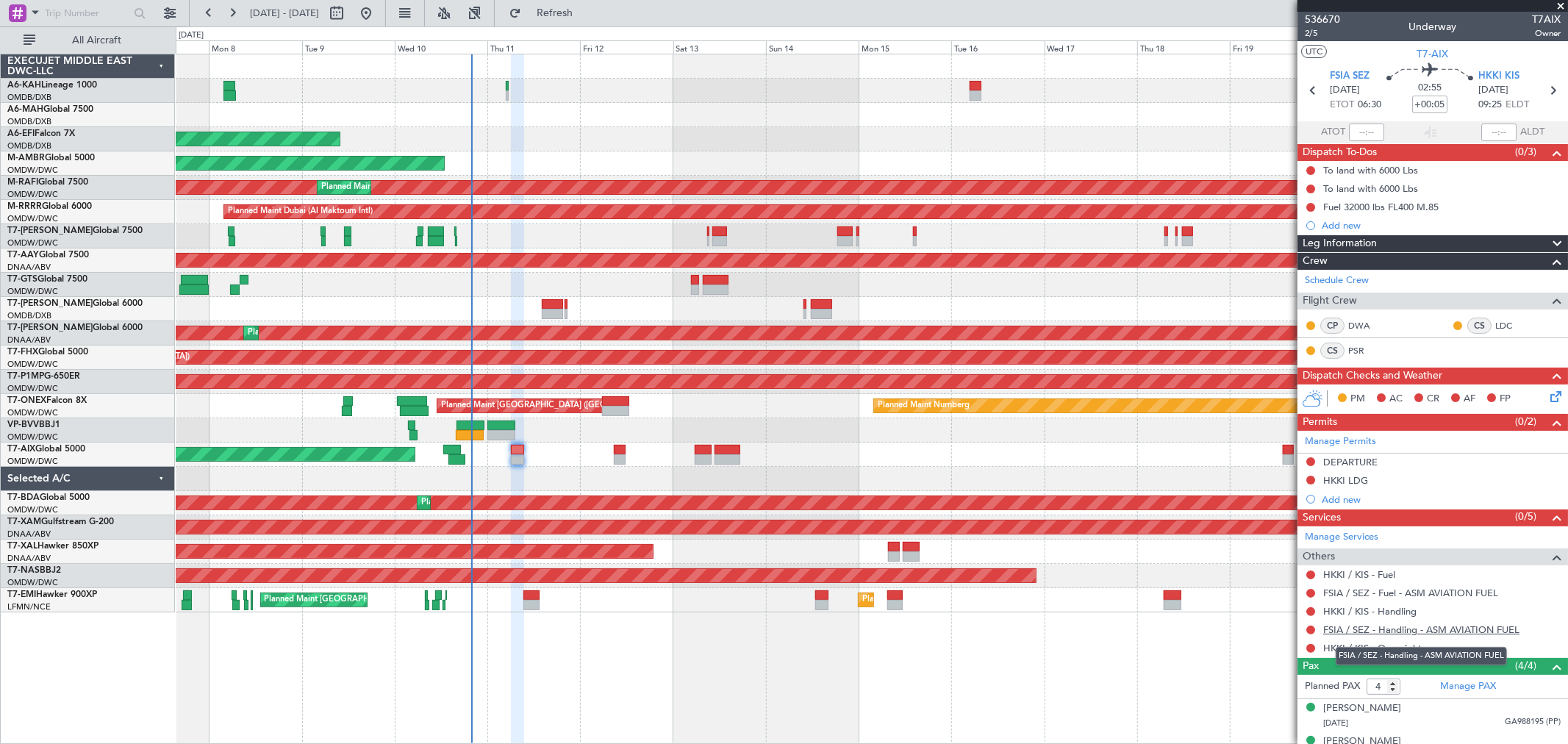
click at [1485, 623] on link "FSIA / SEZ - Handling - ASM AVIATION FUEL" at bounding box center [1421, 629] width 197 height 13
click at [1397, 588] on link "FSIA / SEZ - Fuel - ASM AVIATION FUEL" at bounding box center [1411, 592] width 175 height 13
click at [1357, 611] on link "HKKI / KIS - Handling" at bounding box center [1370, 611] width 93 height 13
click at [1318, 32] on span "2/5" at bounding box center [1323, 34] width 35 height 13
click at [1305, 572] on div at bounding box center [1311, 574] width 12 height 12
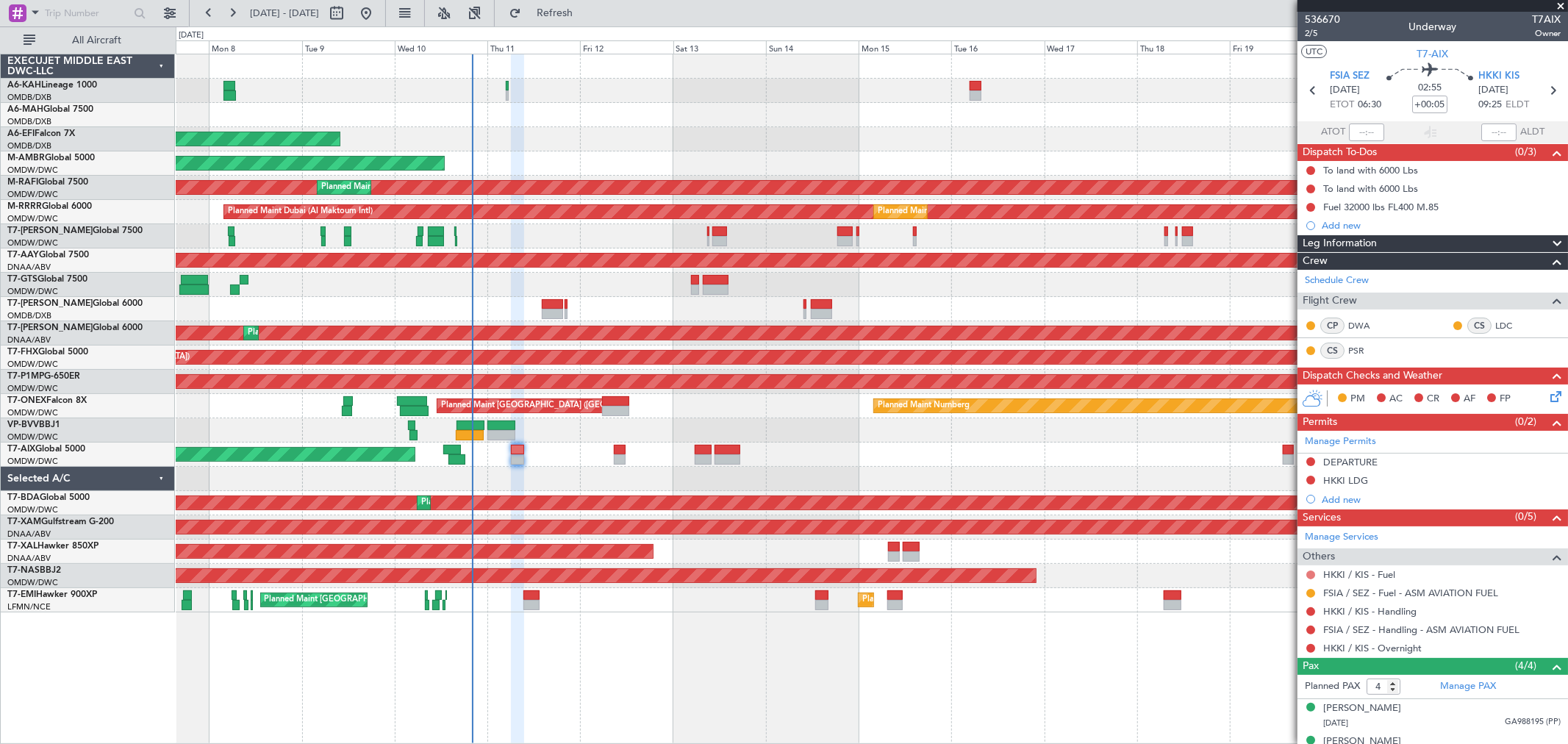
click at [1311, 575] on button at bounding box center [1311, 574] width 9 height 9
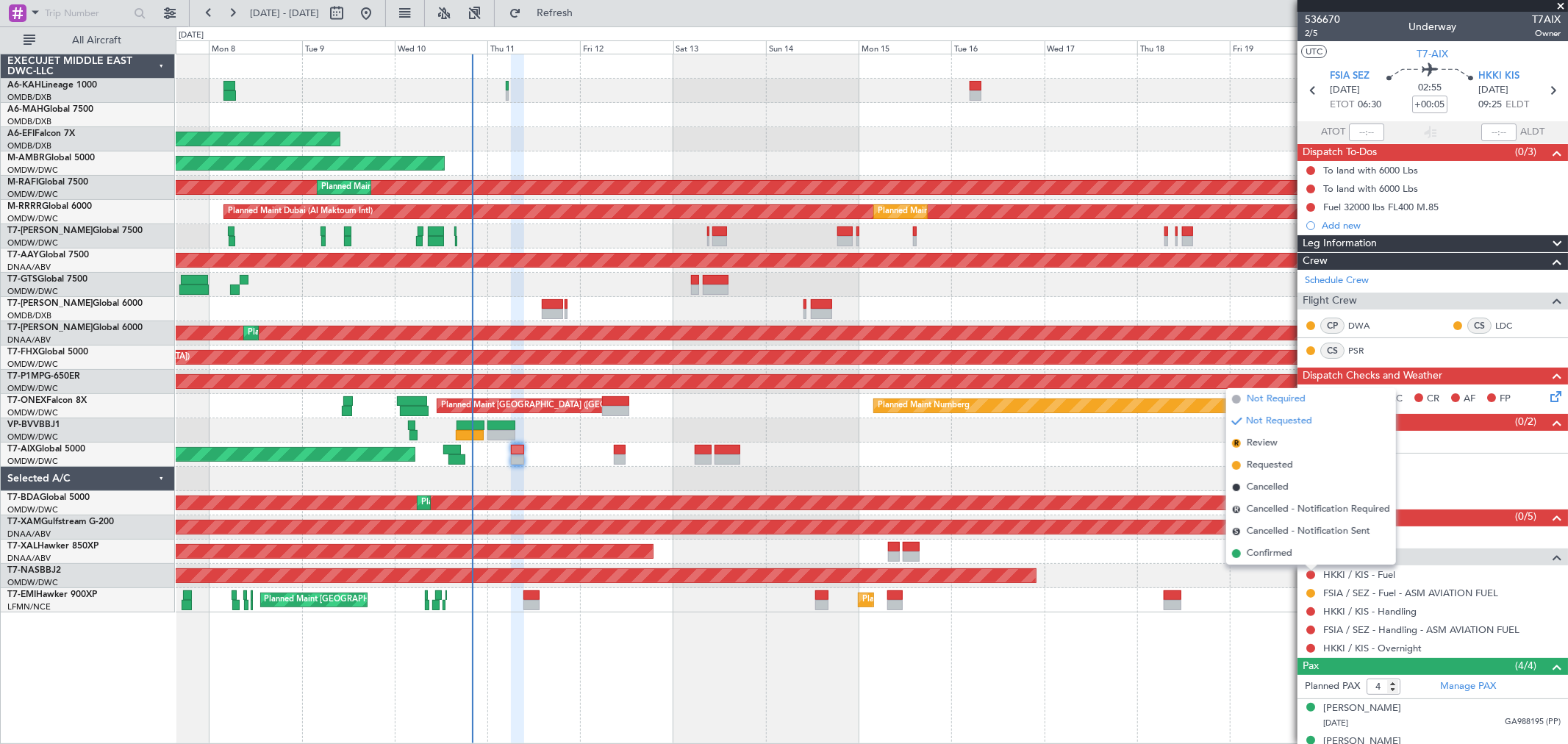
click at [1270, 398] on span "Not Required" at bounding box center [1276, 399] width 59 height 14
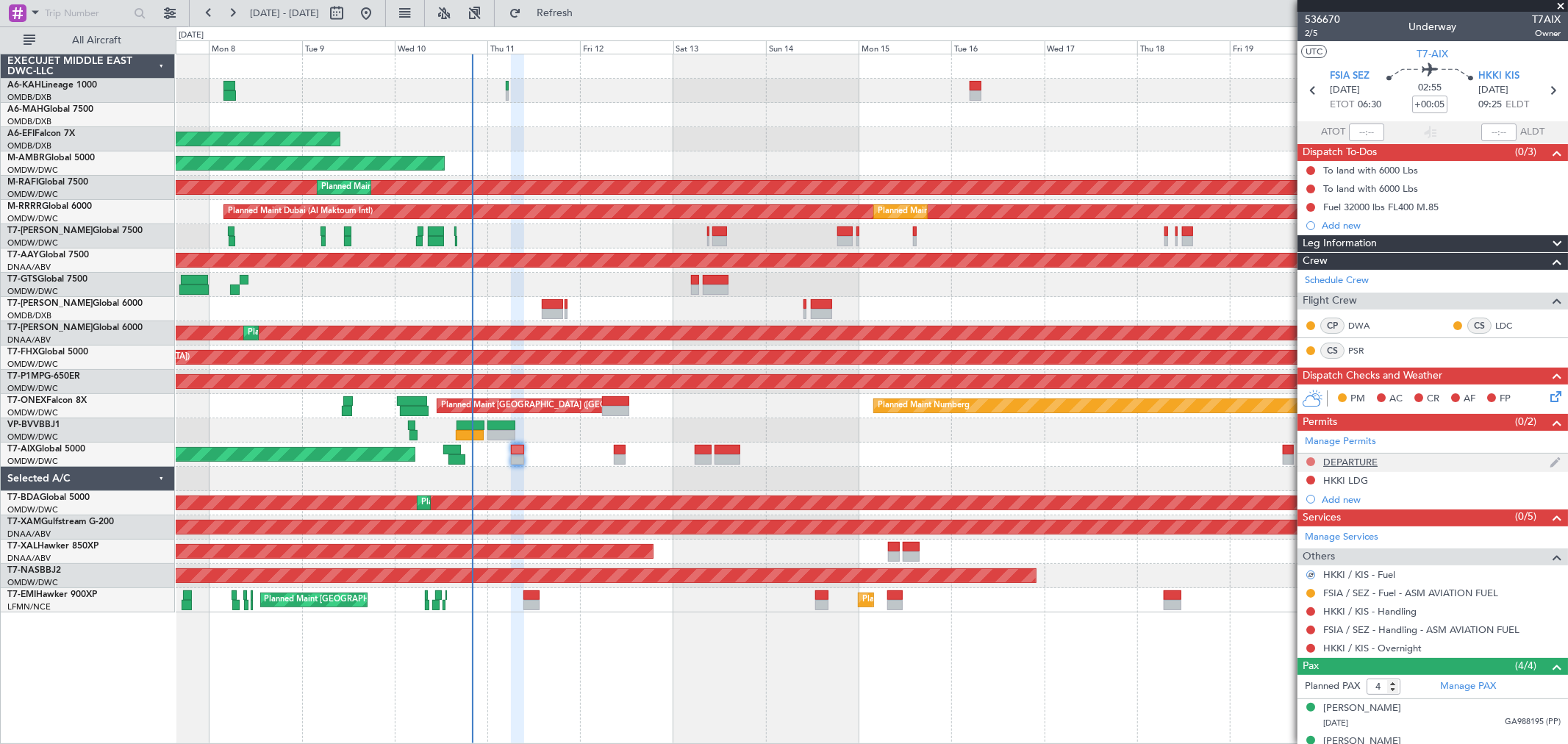
click at [1313, 463] on button at bounding box center [1311, 461] width 9 height 9
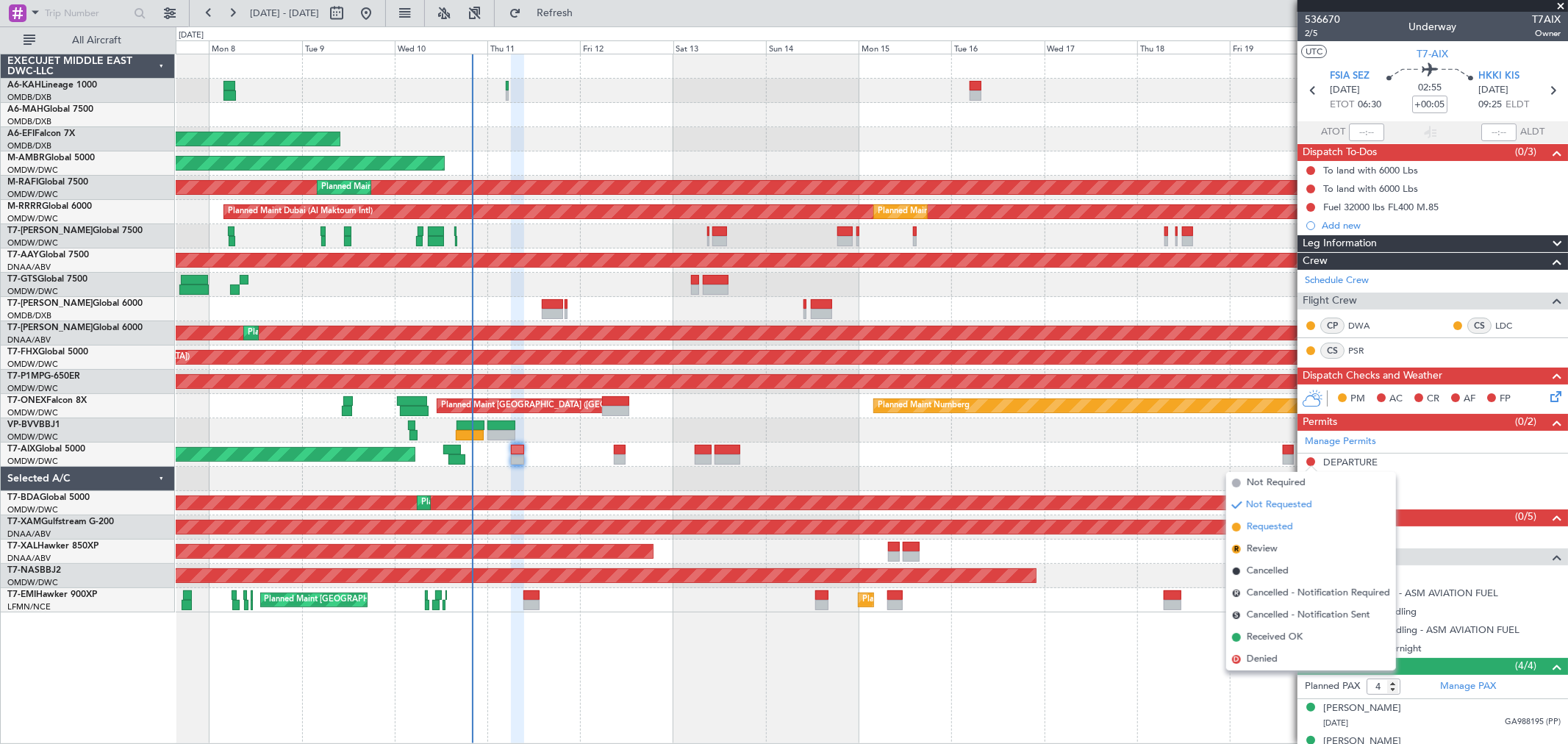
click at [1269, 529] on span "Requested" at bounding box center [1270, 527] width 47 height 14
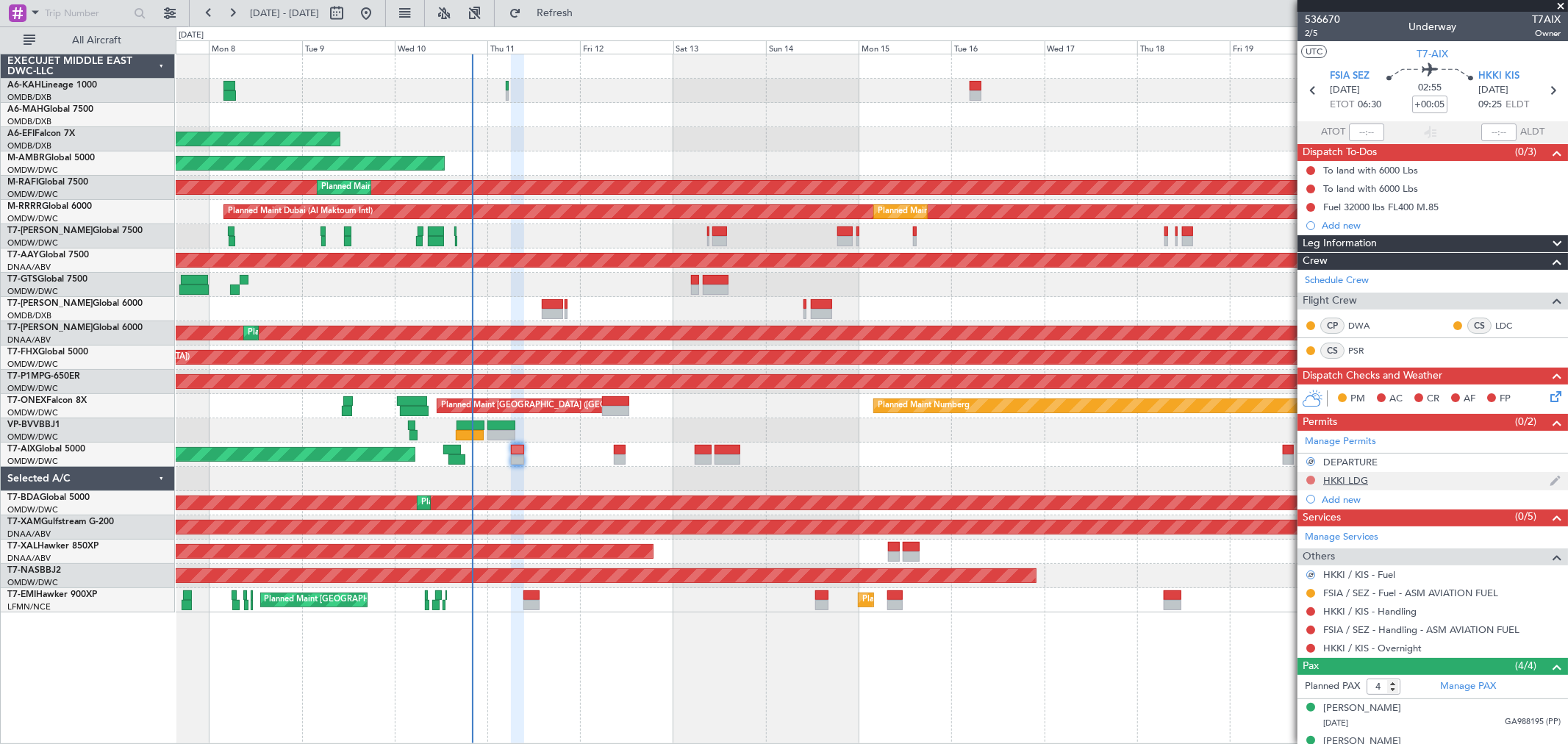
click at [1307, 480] on button at bounding box center [1311, 479] width 9 height 9
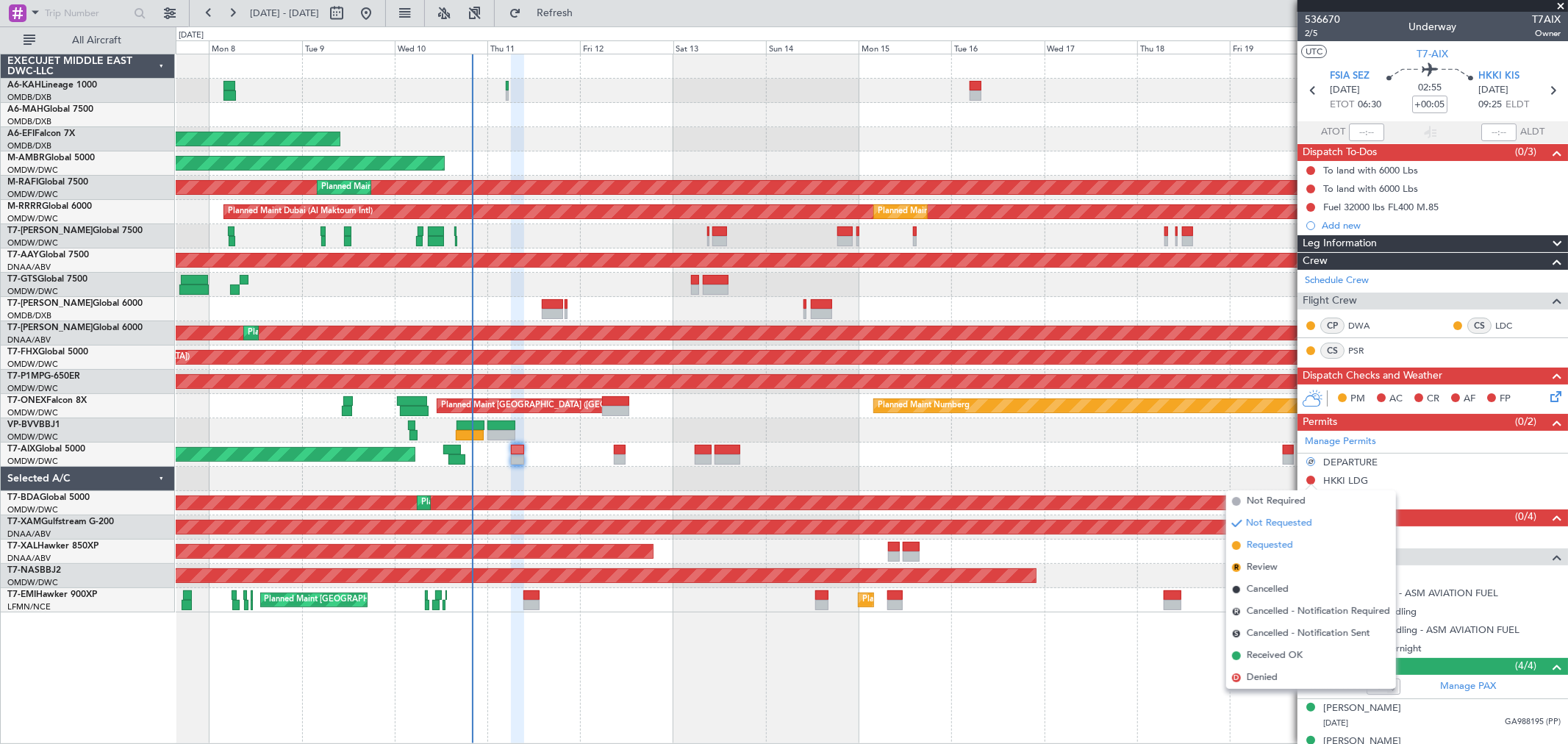
click at [1279, 544] on span "Requested" at bounding box center [1270, 545] width 47 height 14
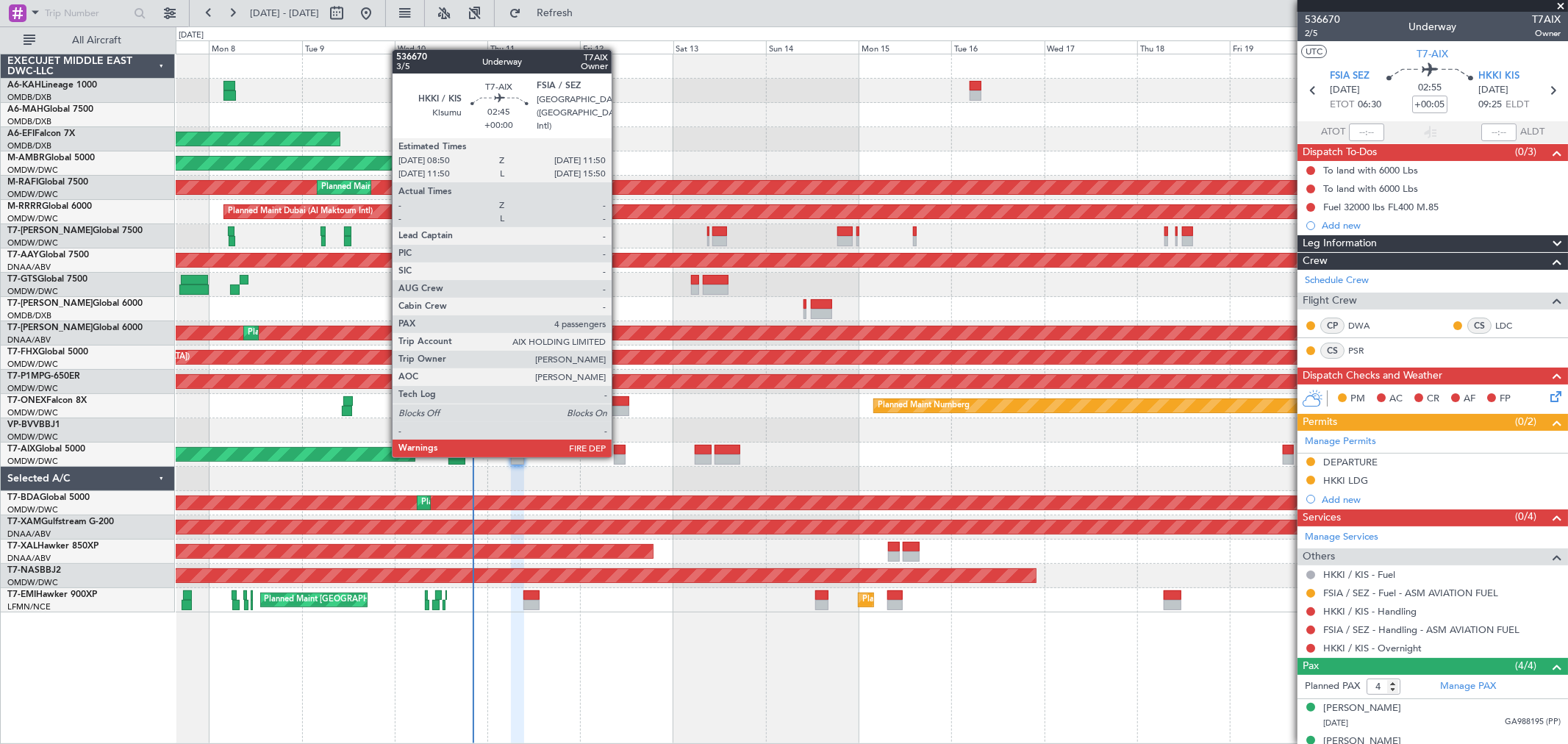
click at [619, 454] on div at bounding box center [619, 459] width 12 height 10
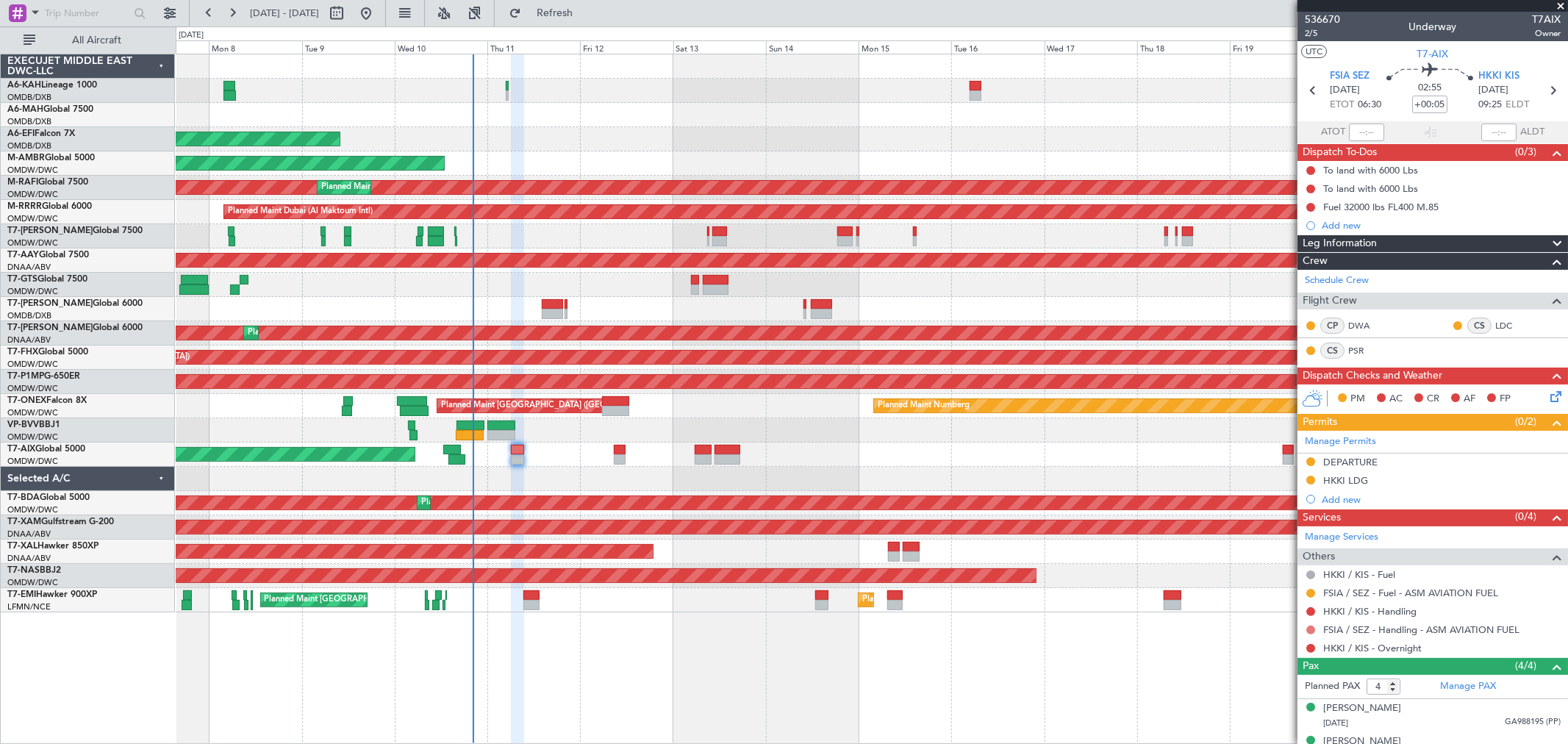
click at [1311, 630] on button at bounding box center [1311, 629] width 9 height 9
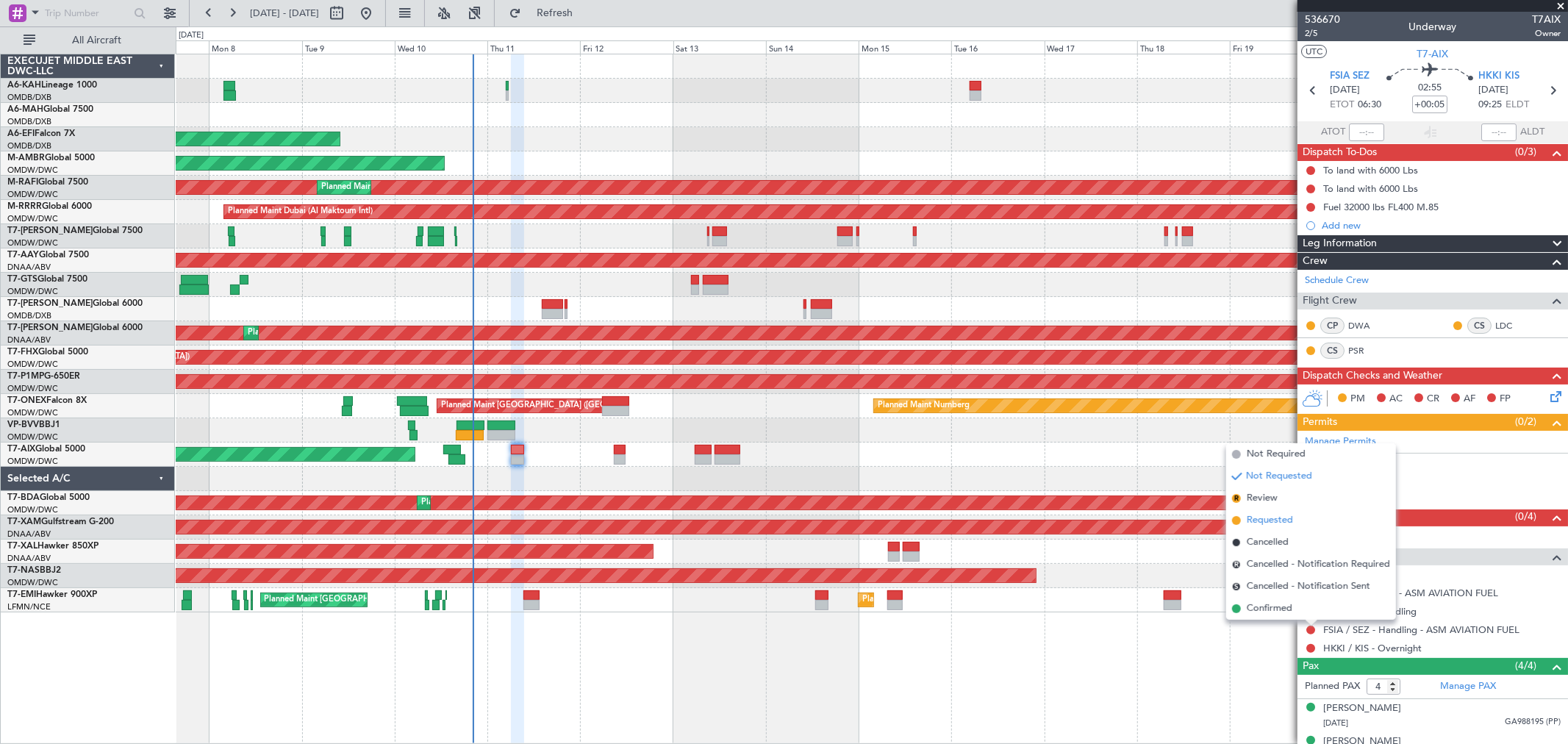
click at [1274, 522] on span "Requested" at bounding box center [1270, 520] width 47 height 14
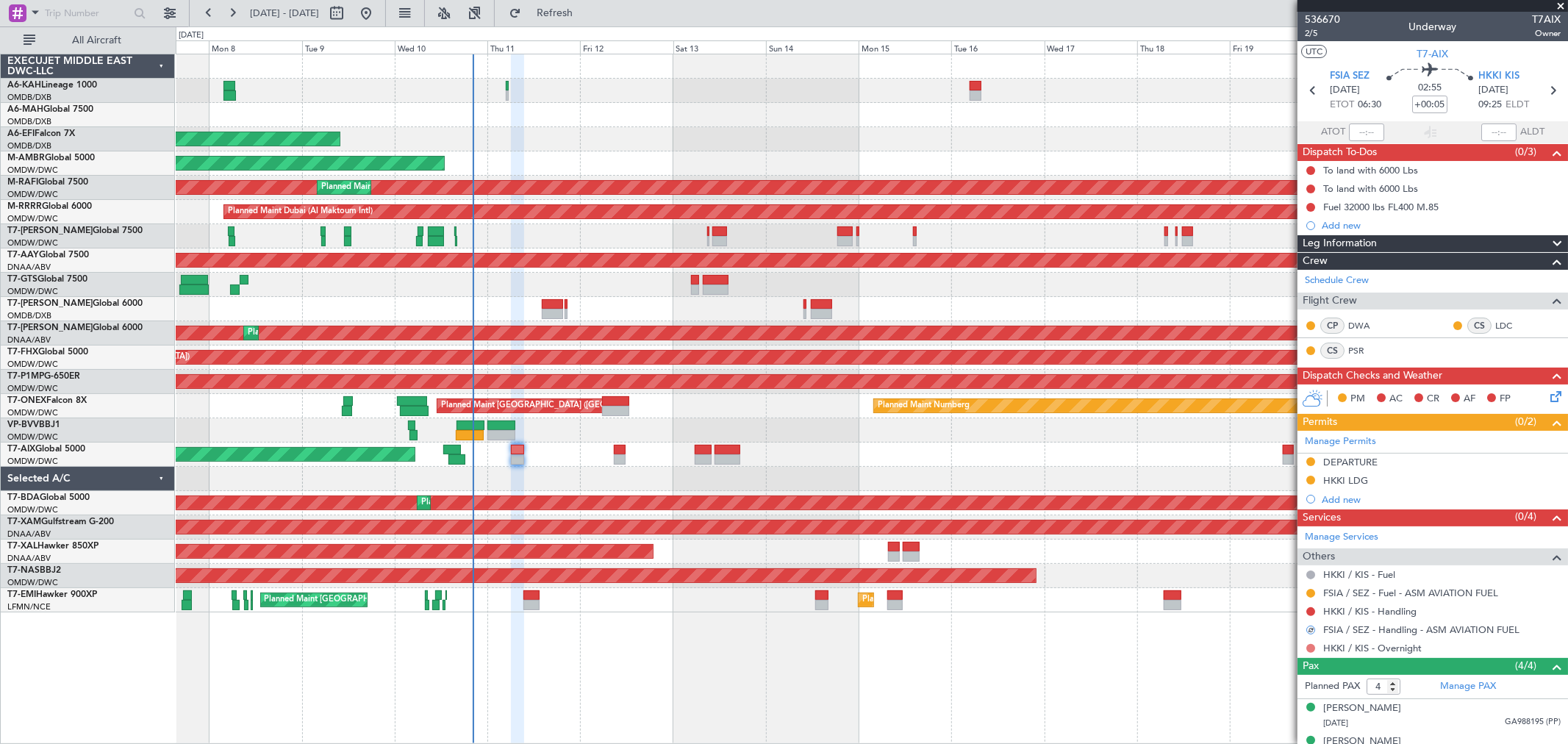
click at [1309, 648] on button at bounding box center [1311, 648] width 9 height 9
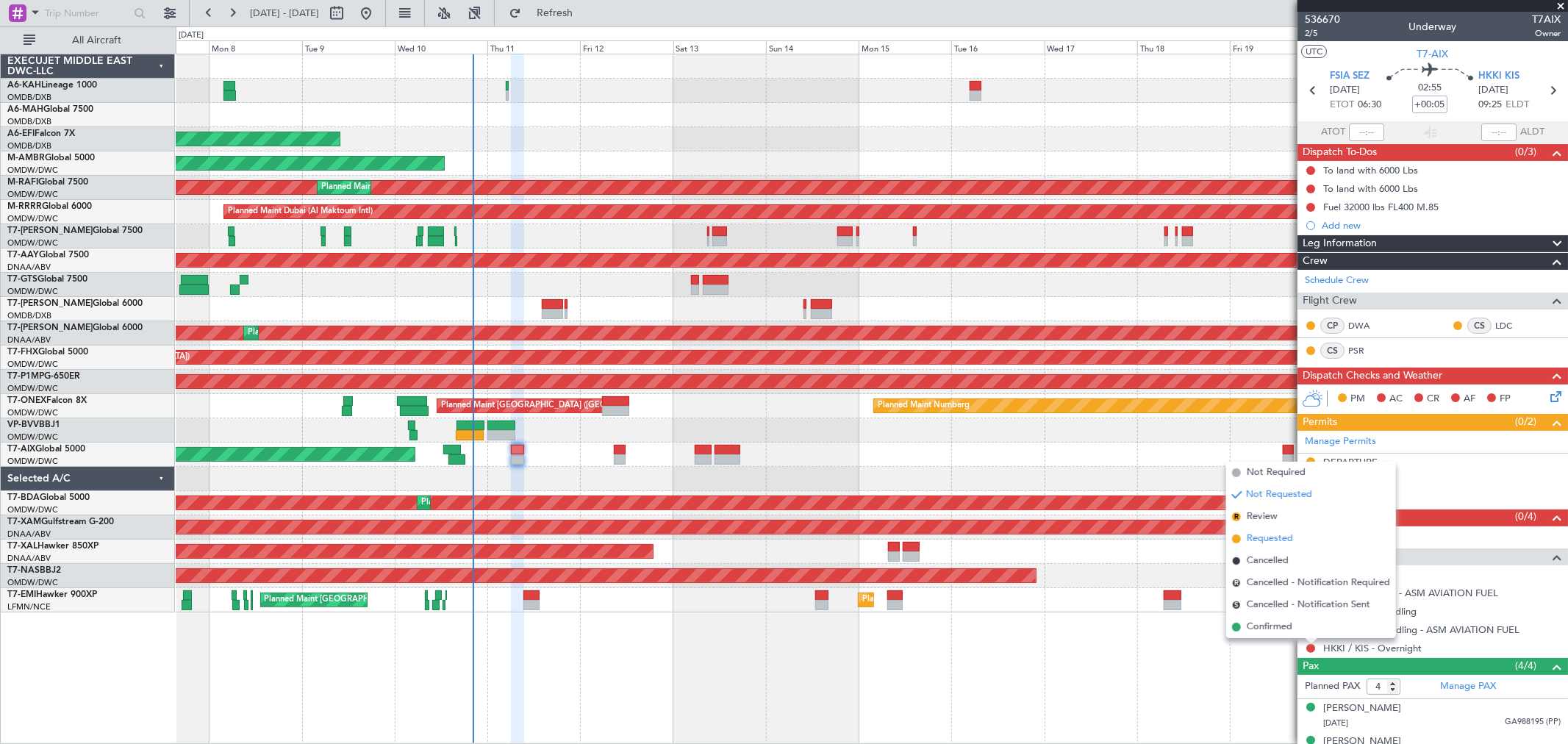
click at [1283, 533] on span "Requested" at bounding box center [1270, 539] width 47 height 14
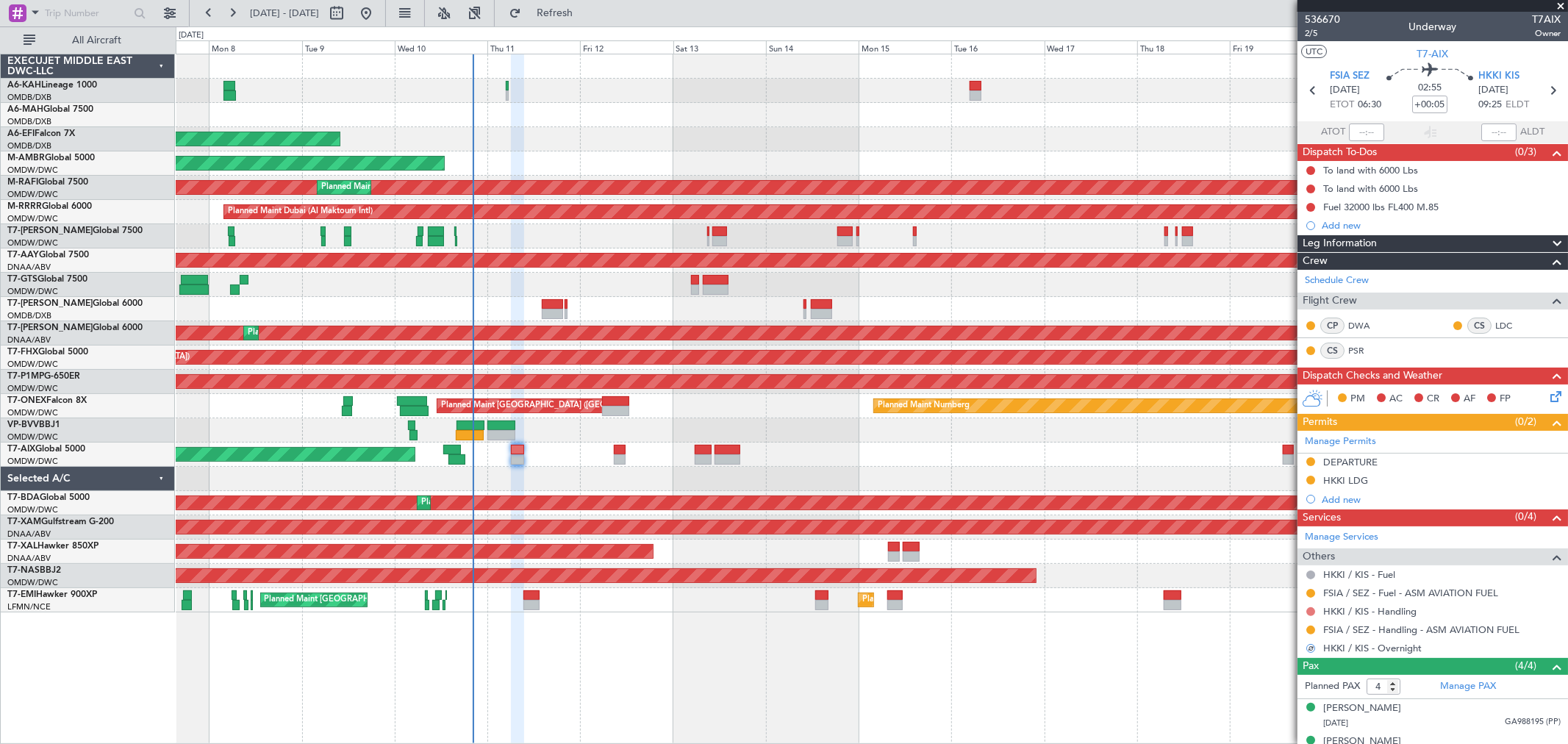
click at [1307, 611] on button at bounding box center [1311, 611] width 9 height 9
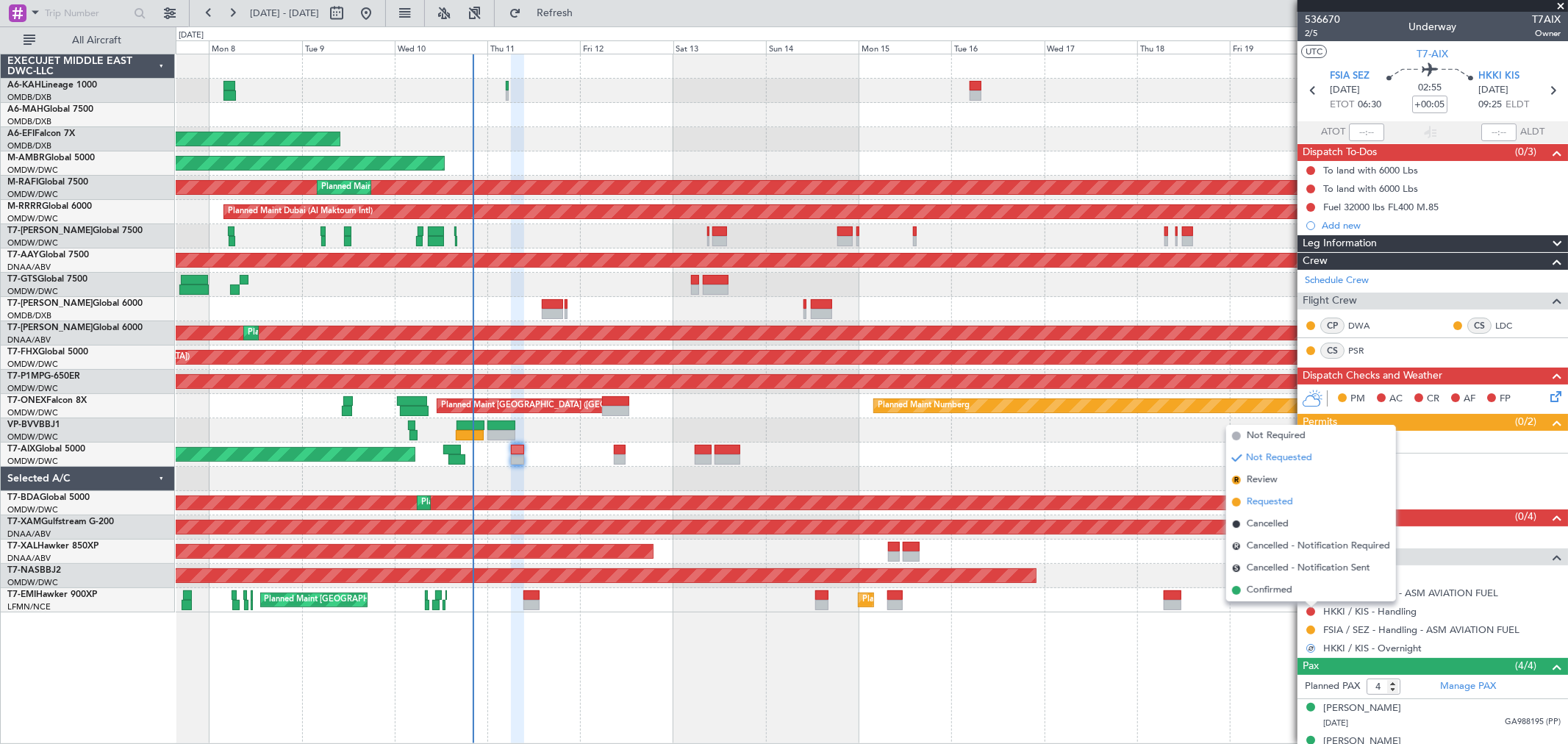
click at [1267, 498] on span "Requested" at bounding box center [1270, 502] width 47 height 14
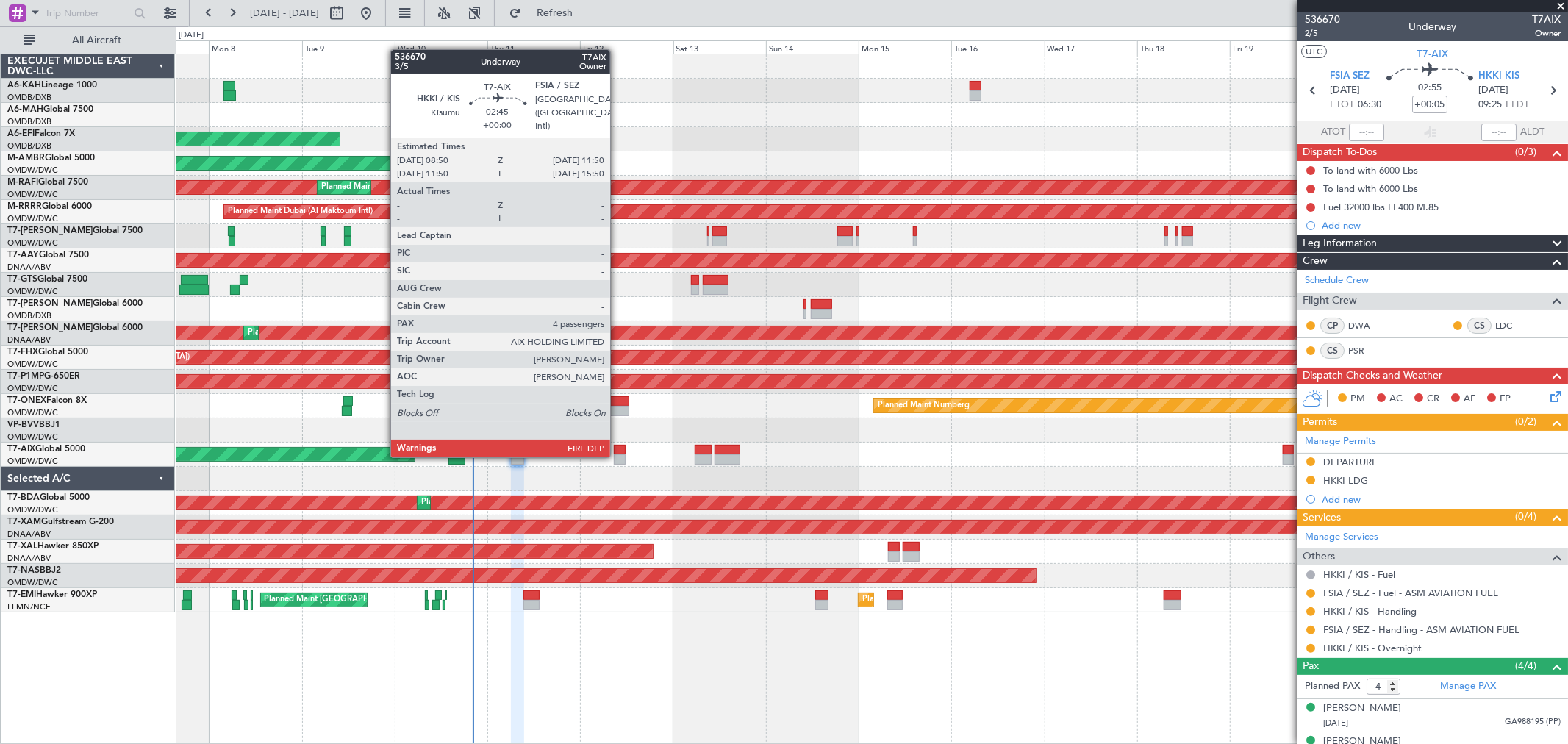
click at [618, 454] on div at bounding box center [619, 459] width 12 height 10
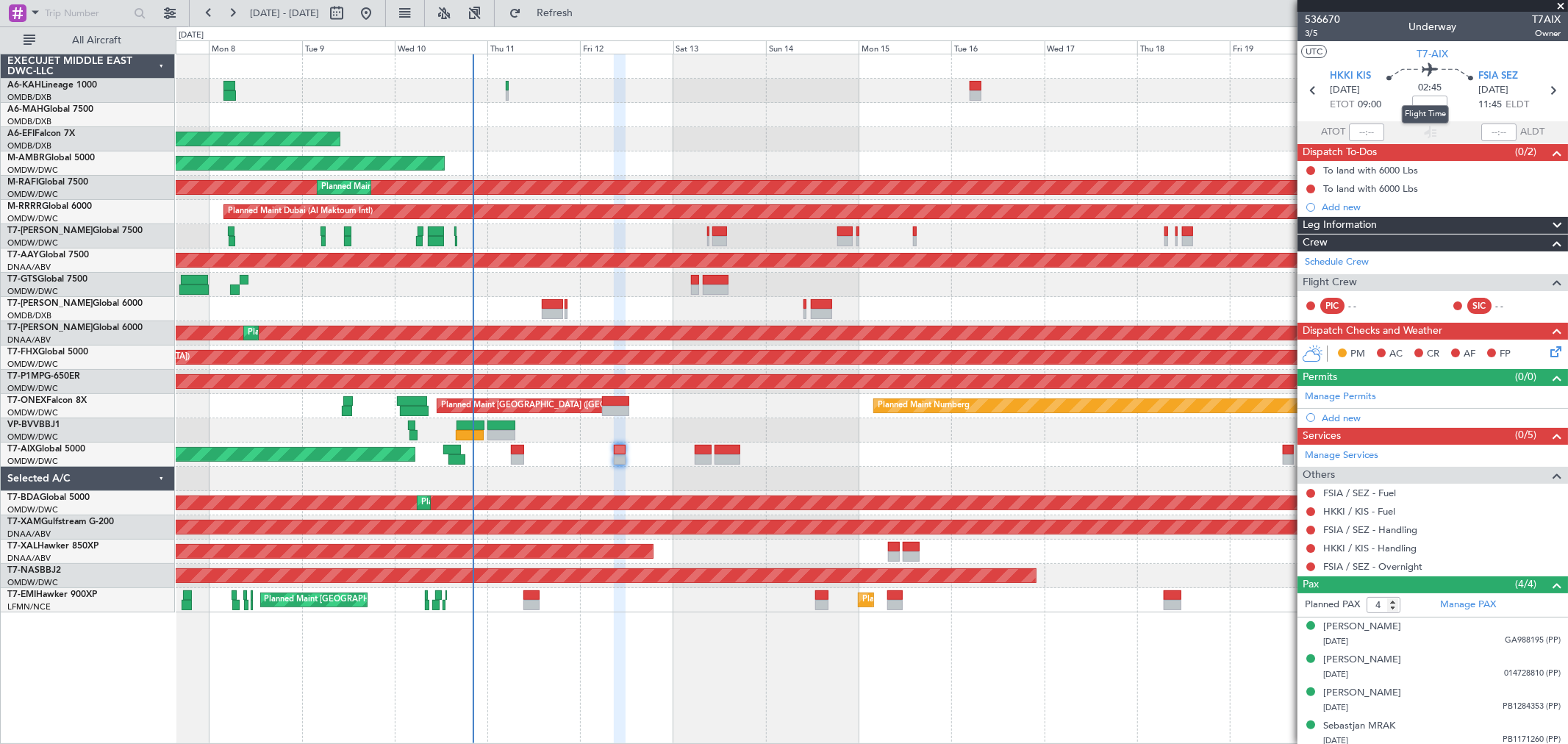
click at [1430, 101] on mat-tooltip-component "Flight Time" at bounding box center [1425, 114] width 67 height 39
click at [1419, 104] on input at bounding box center [1430, 104] width 35 height 18
type input "+00:20"
click at [1355, 399] on link "Manage Permits" at bounding box center [1340, 397] width 71 height 14
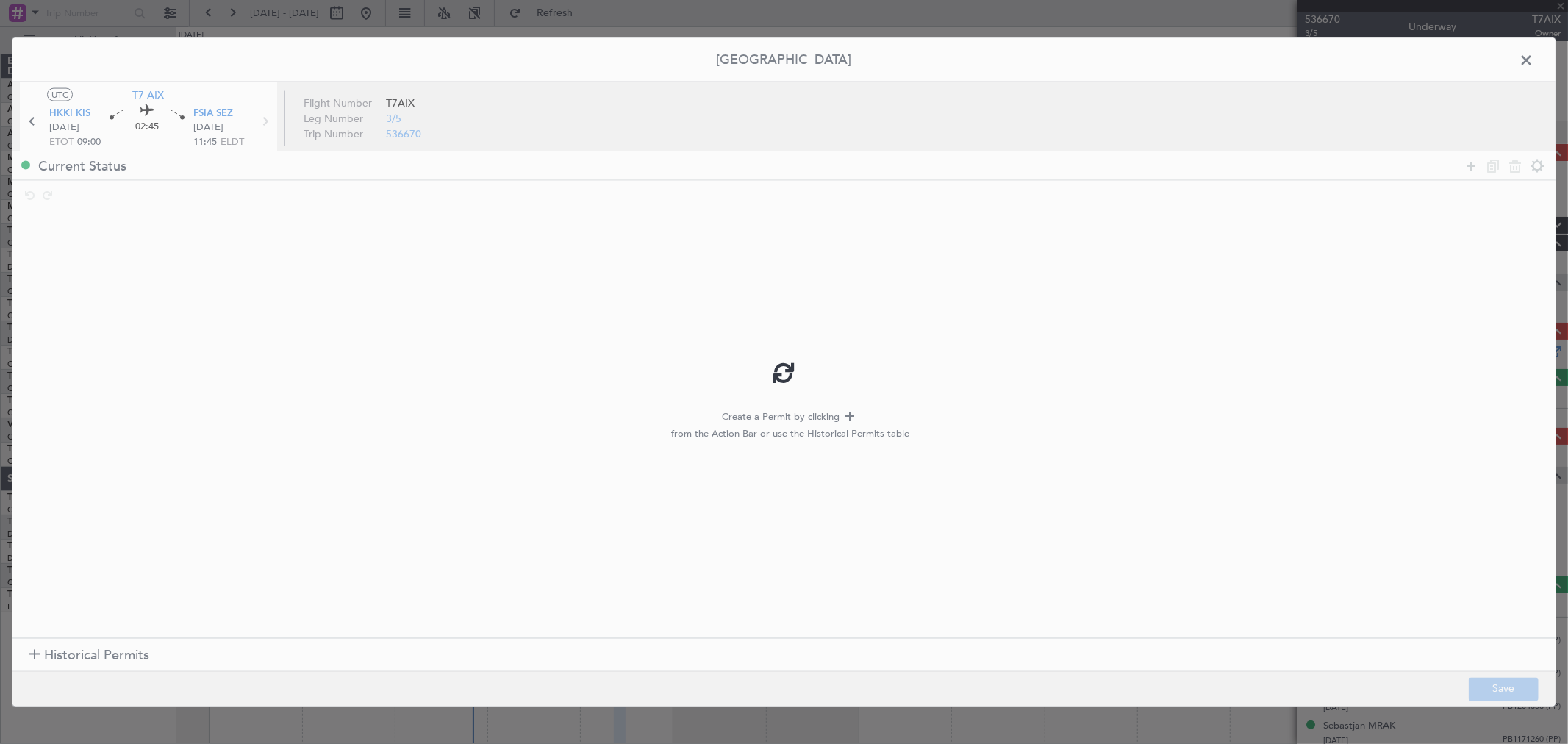
type input "+00:20"
drag, startPoint x: 1468, startPoint y: 172, endPoint x: 419, endPoint y: 210, distance: 1049.7
click at [1468, 172] on icon at bounding box center [1471, 165] width 18 height 18
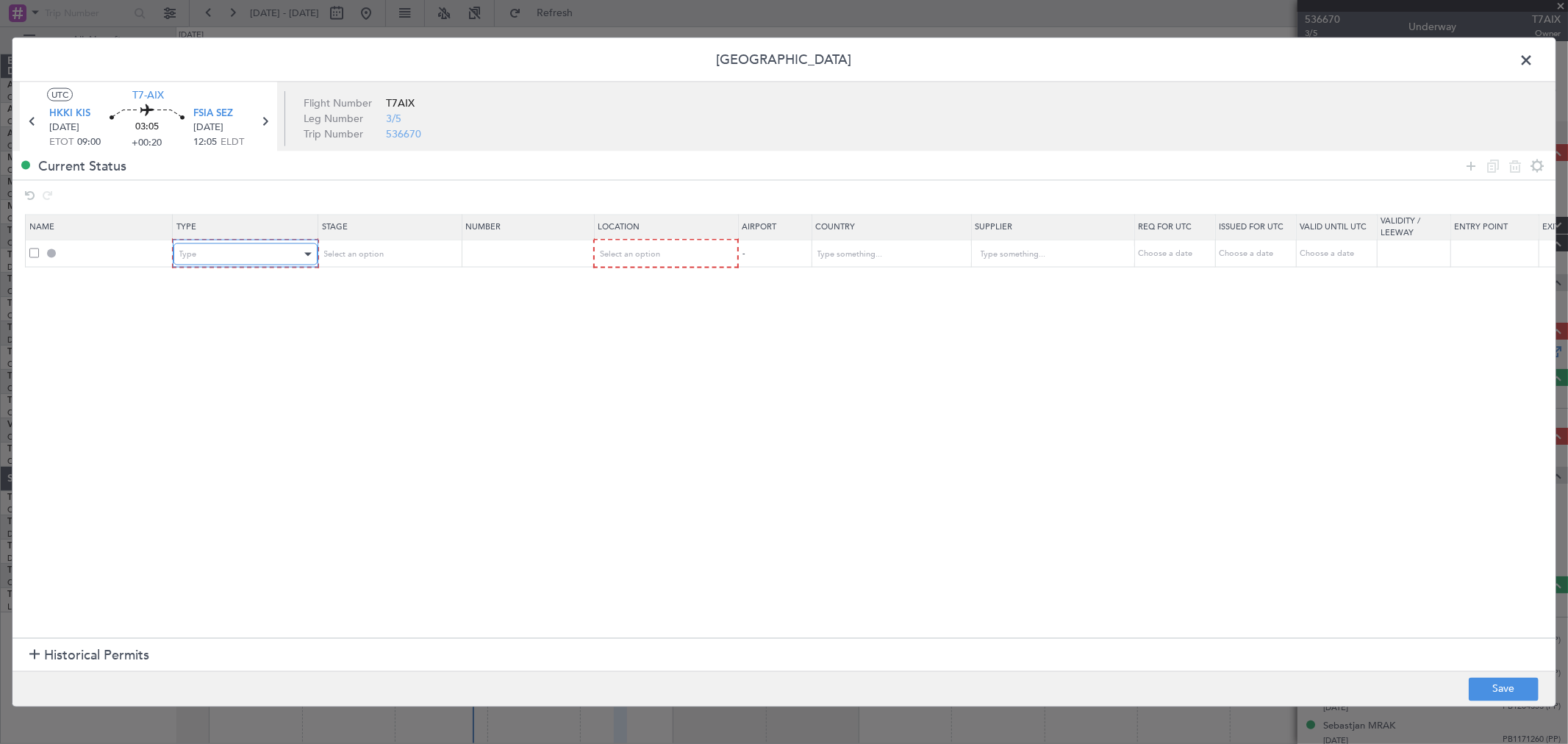
click at [221, 254] on div "Type" at bounding box center [241, 253] width 122 height 22
click at [256, 431] on span "Departure" at bounding box center [245, 431] width 131 height 22
click at [622, 245] on div "Select an option" at bounding box center [659, 253] width 122 height 22
click at [630, 289] on span "Departure" at bounding box center [664, 285] width 131 height 22
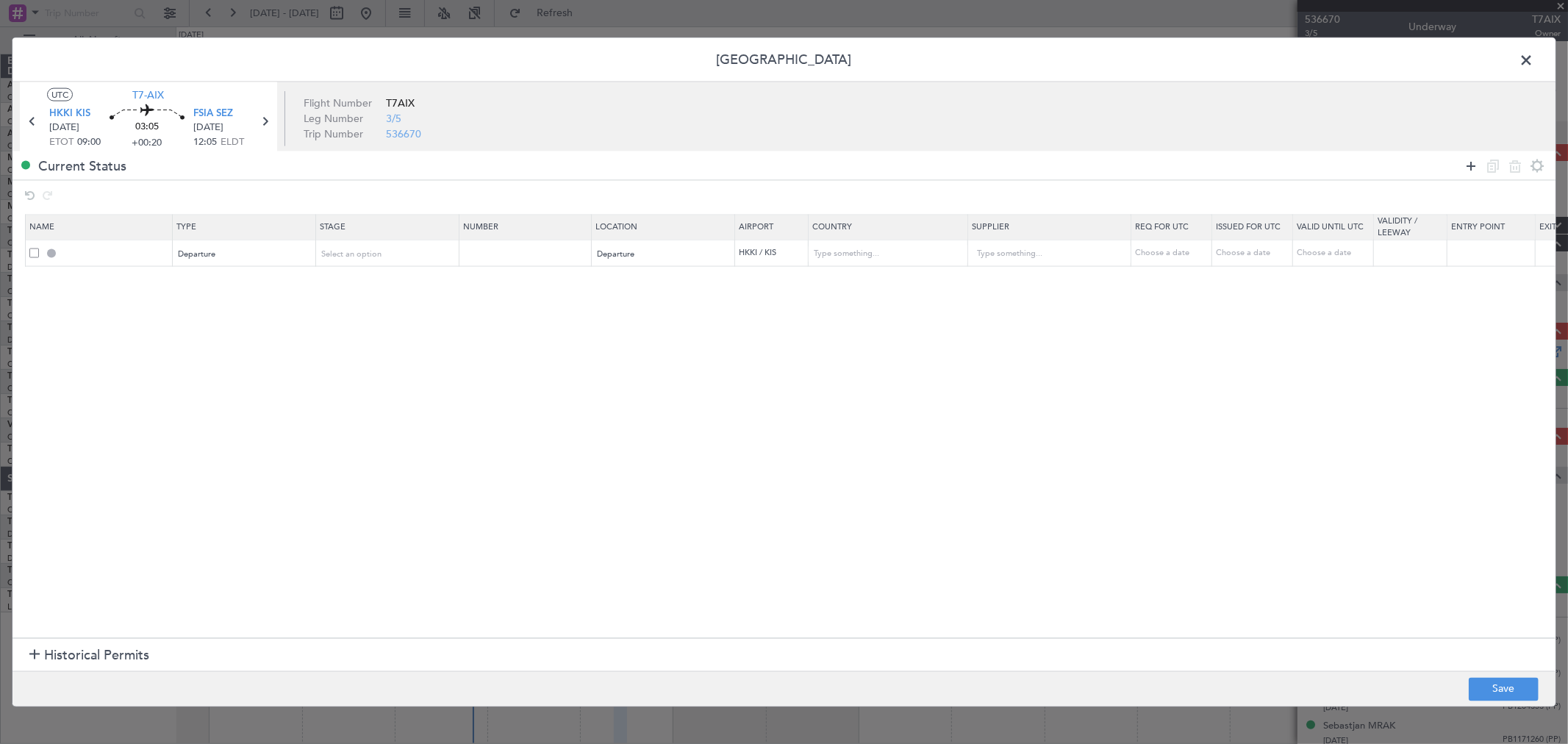
click at [1478, 167] on icon at bounding box center [1471, 165] width 18 height 18
click at [185, 277] on span "Type" at bounding box center [188, 281] width 18 height 11
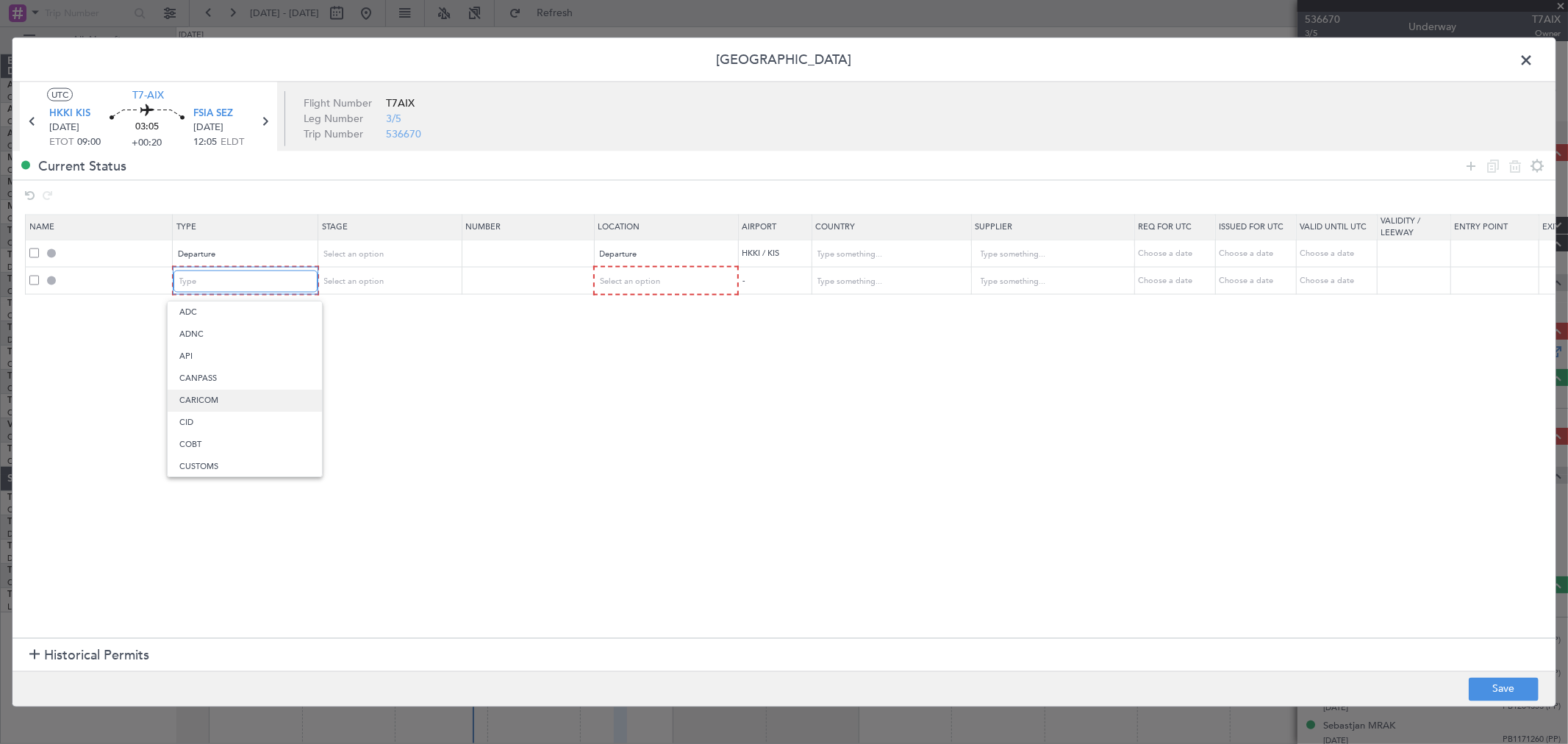
scroll to position [224, 0]
drag, startPoint x: 241, startPoint y: 442, endPoint x: 383, endPoint y: 313, distance: 191.8
click at [241, 443] on span "Landing" at bounding box center [245, 440] width 131 height 22
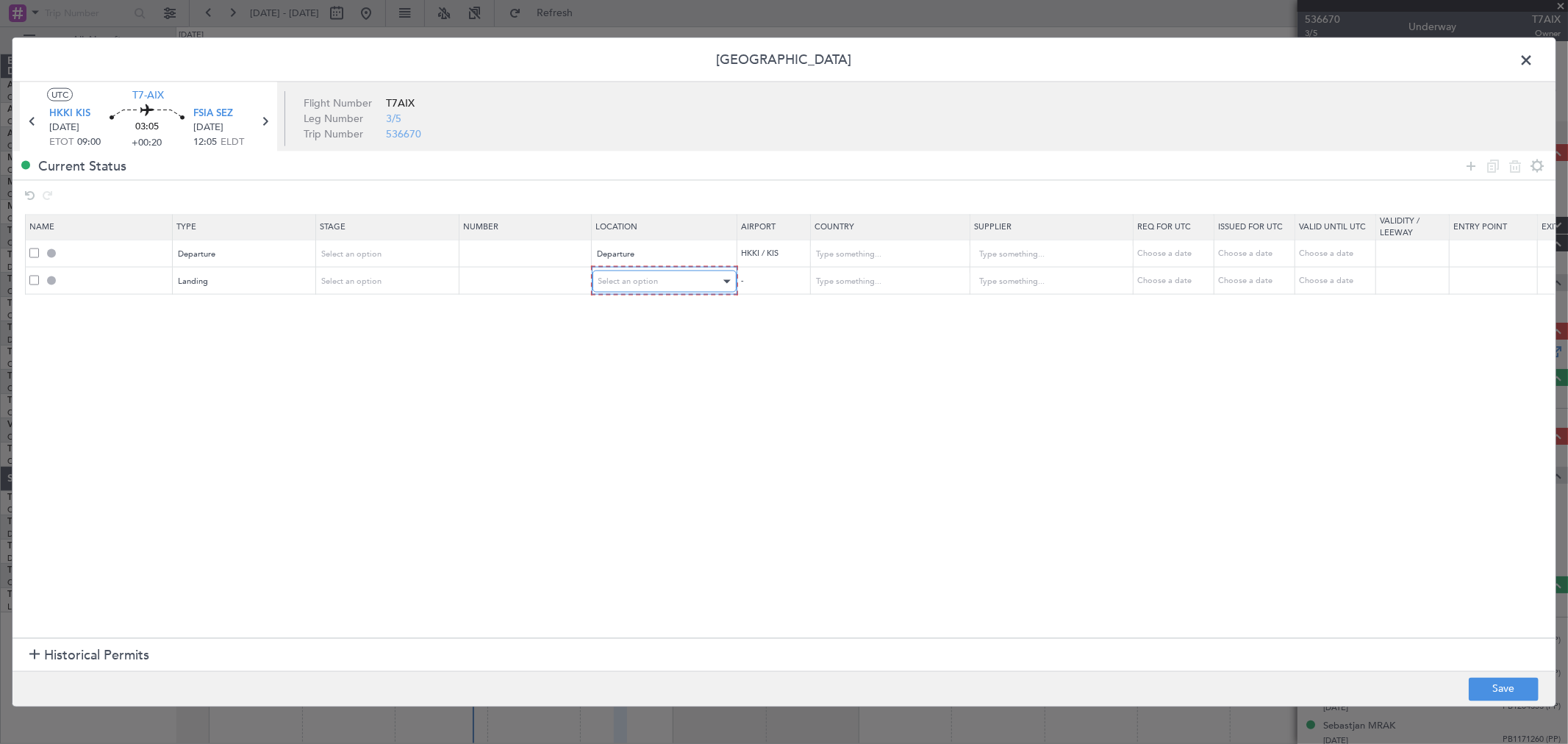
click at [701, 277] on div "Select an option" at bounding box center [659, 281] width 122 height 22
click at [647, 349] on span "Arrival" at bounding box center [664, 356] width 131 height 22
drag, startPoint x: 1086, startPoint y: 506, endPoint x: 1467, endPoint y: 617, distance: 396.8
click at [1089, 506] on section "Name Type Stage Number Location Airport Country Supplier Req For Utc Issued For…" at bounding box center [784, 423] width 1543 height 427
click at [1485, 677] on button "Save" at bounding box center [1503, 688] width 70 height 23
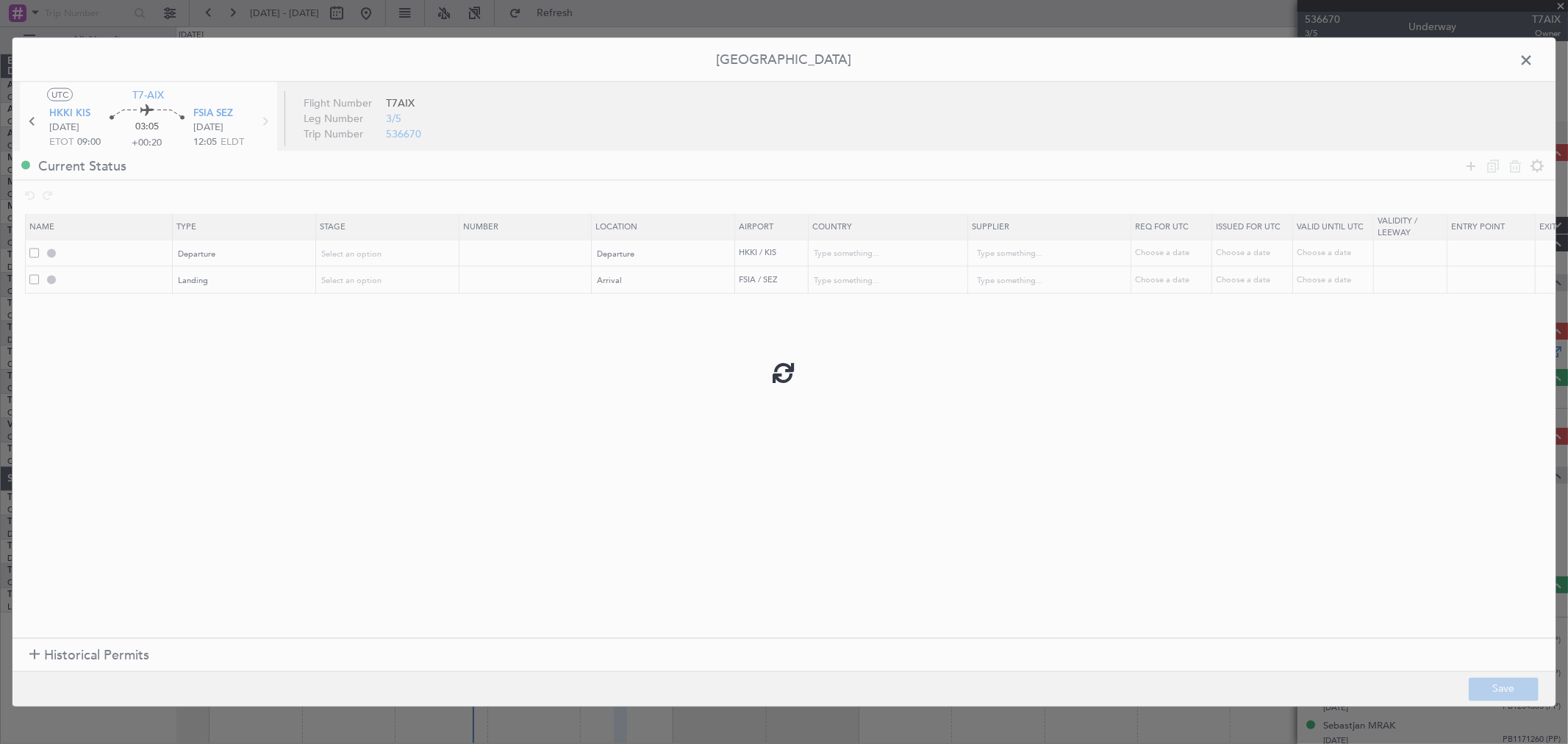
type input "DEPARTURE"
type input "[GEOGRAPHIC_DATA]"
type input "NNN"
type input "FSIA LDG"
type input "[GEOGRAPHIC_DATA]"
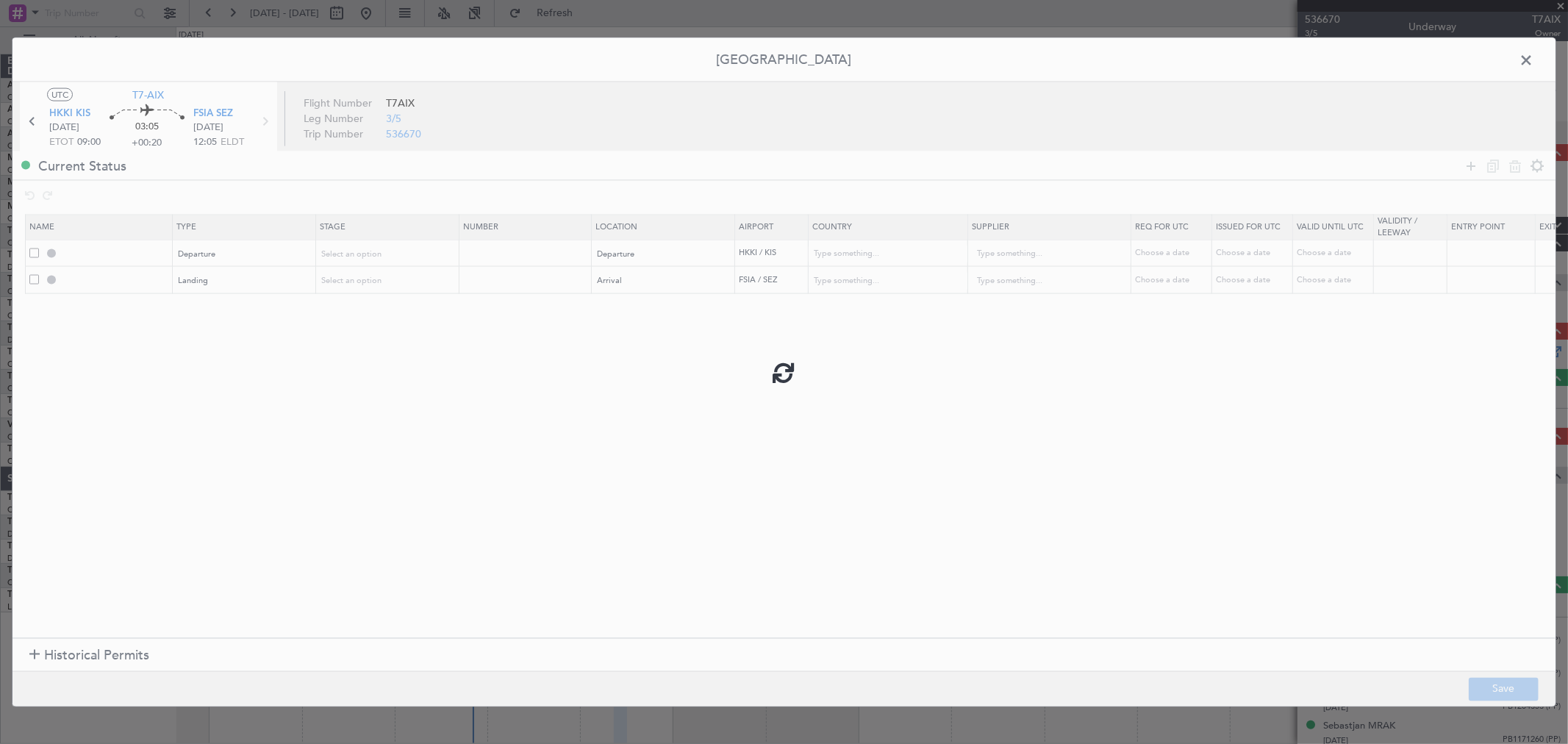
type input "NNN"
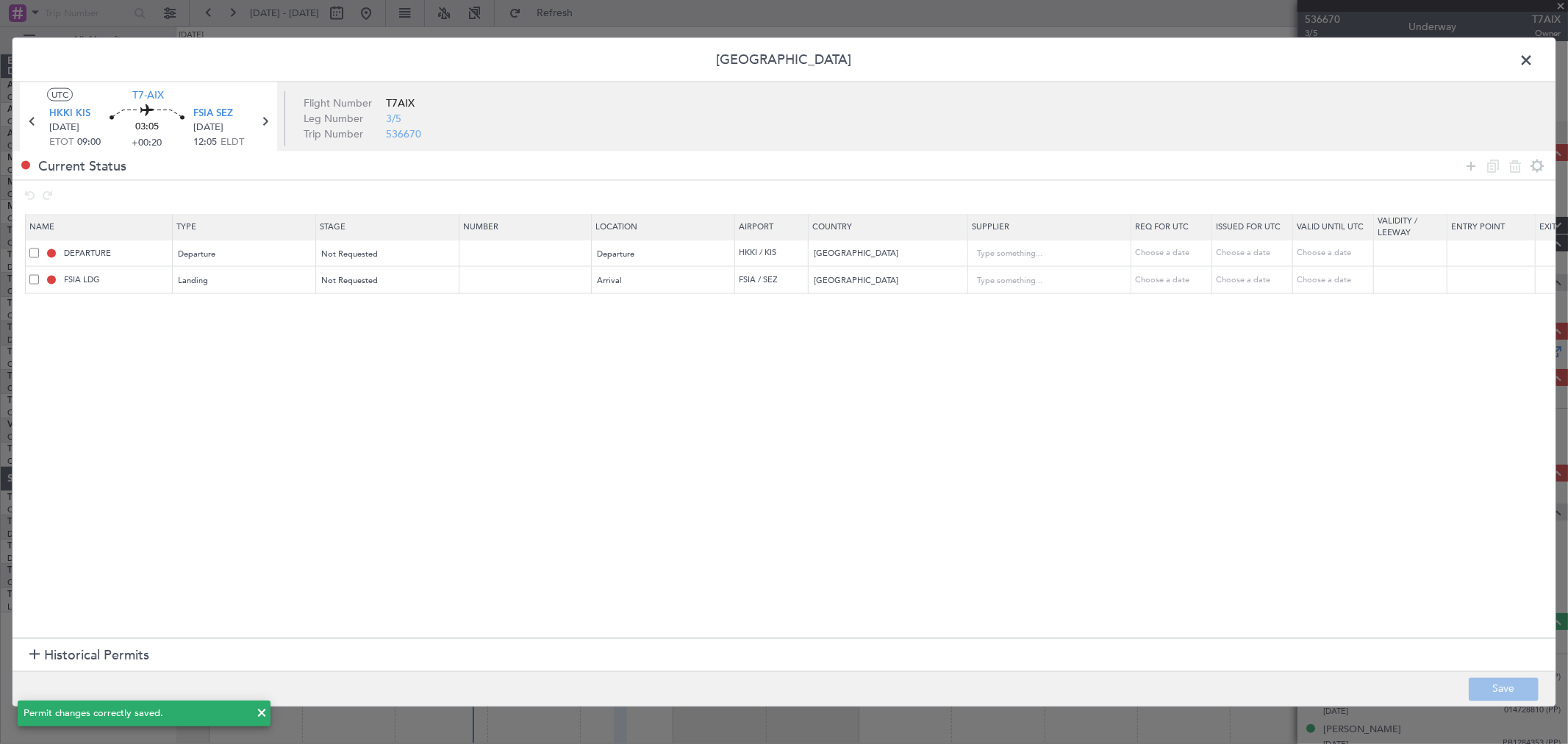
click at [1534, 61] on span at bounding box center [1534, 63] width 0 height 30
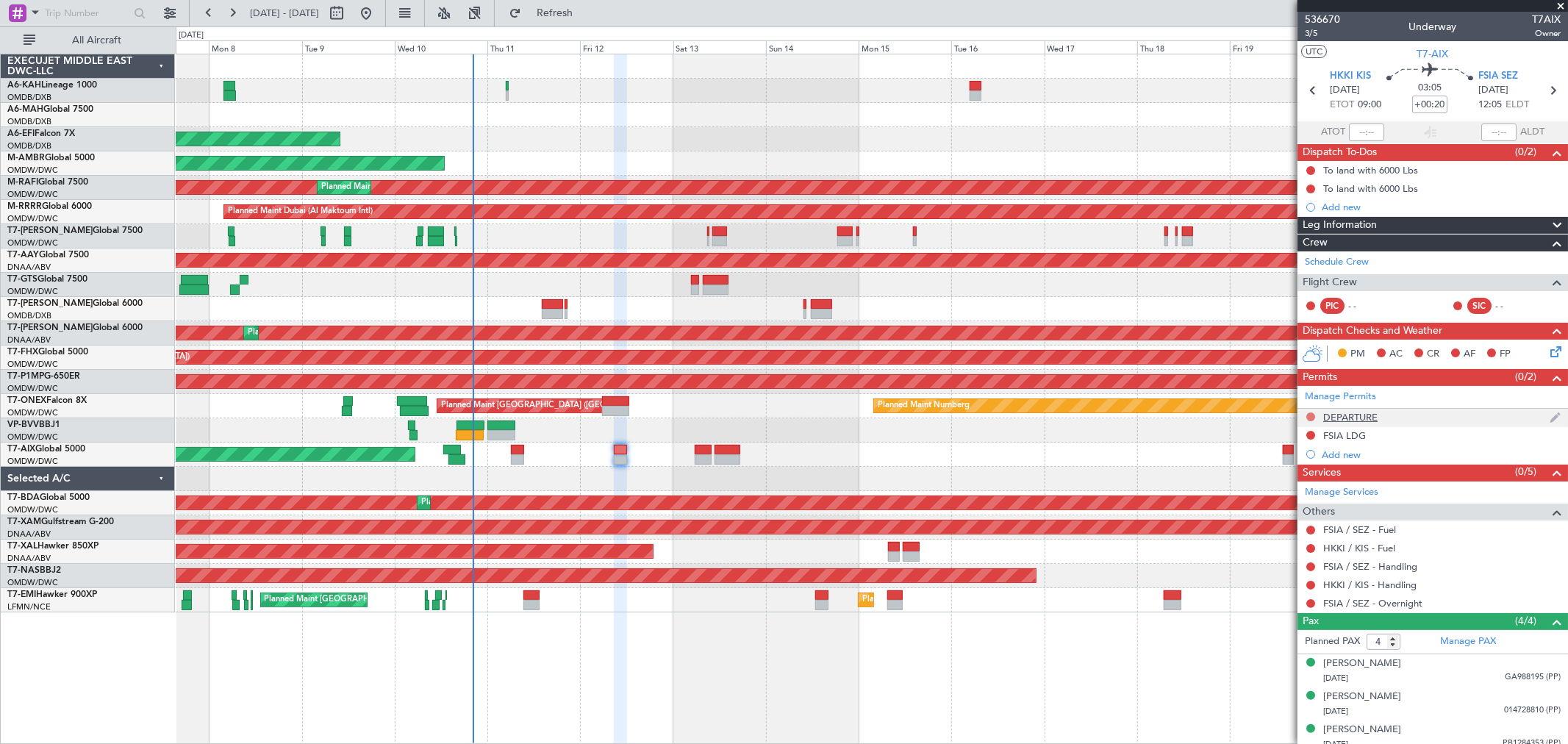
click at [1311, 418] on button at bounding box center [1311, 416] width 9 height 9
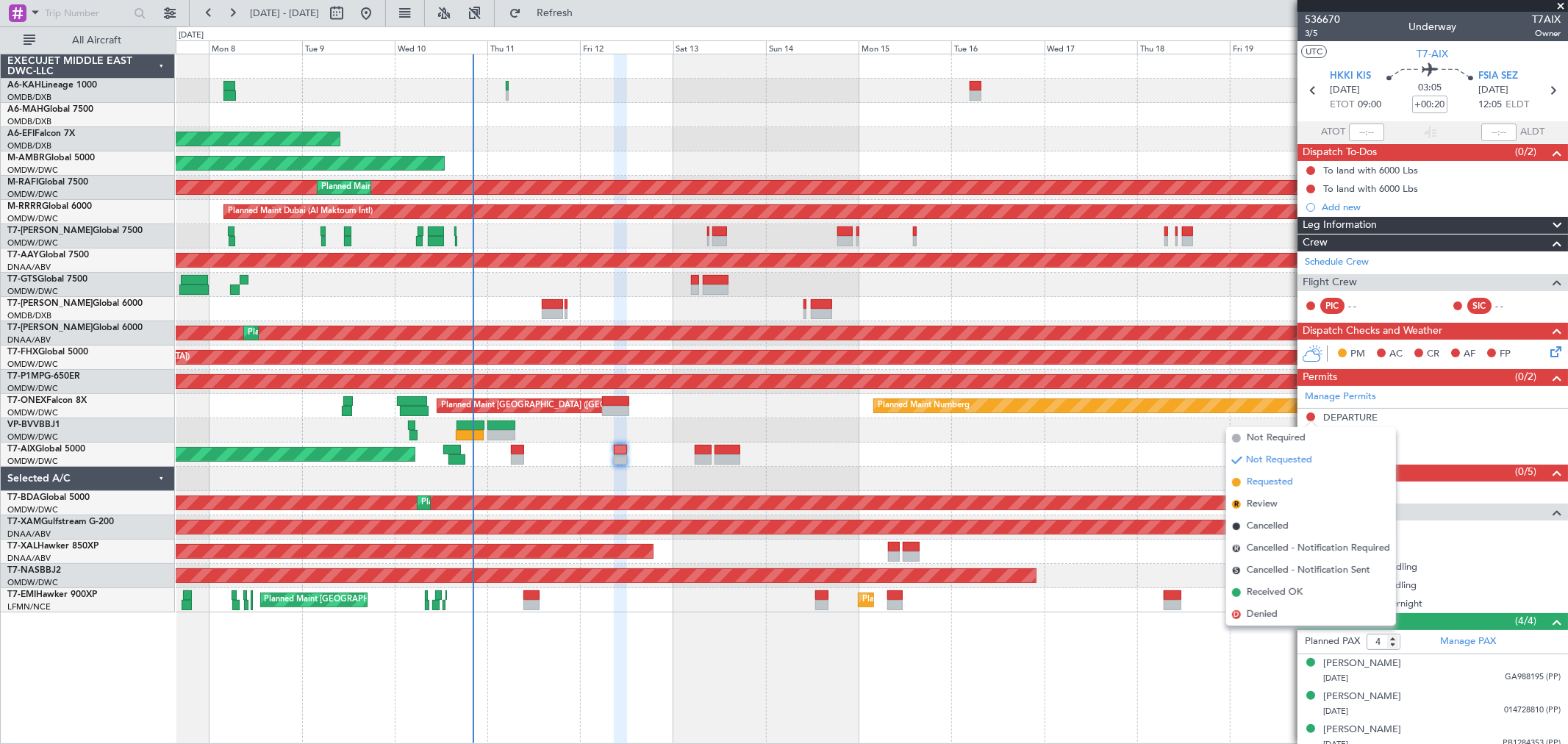
click at [1276, 479] on span "Requested" at bounding box center [1270, 482] width 47 height 14
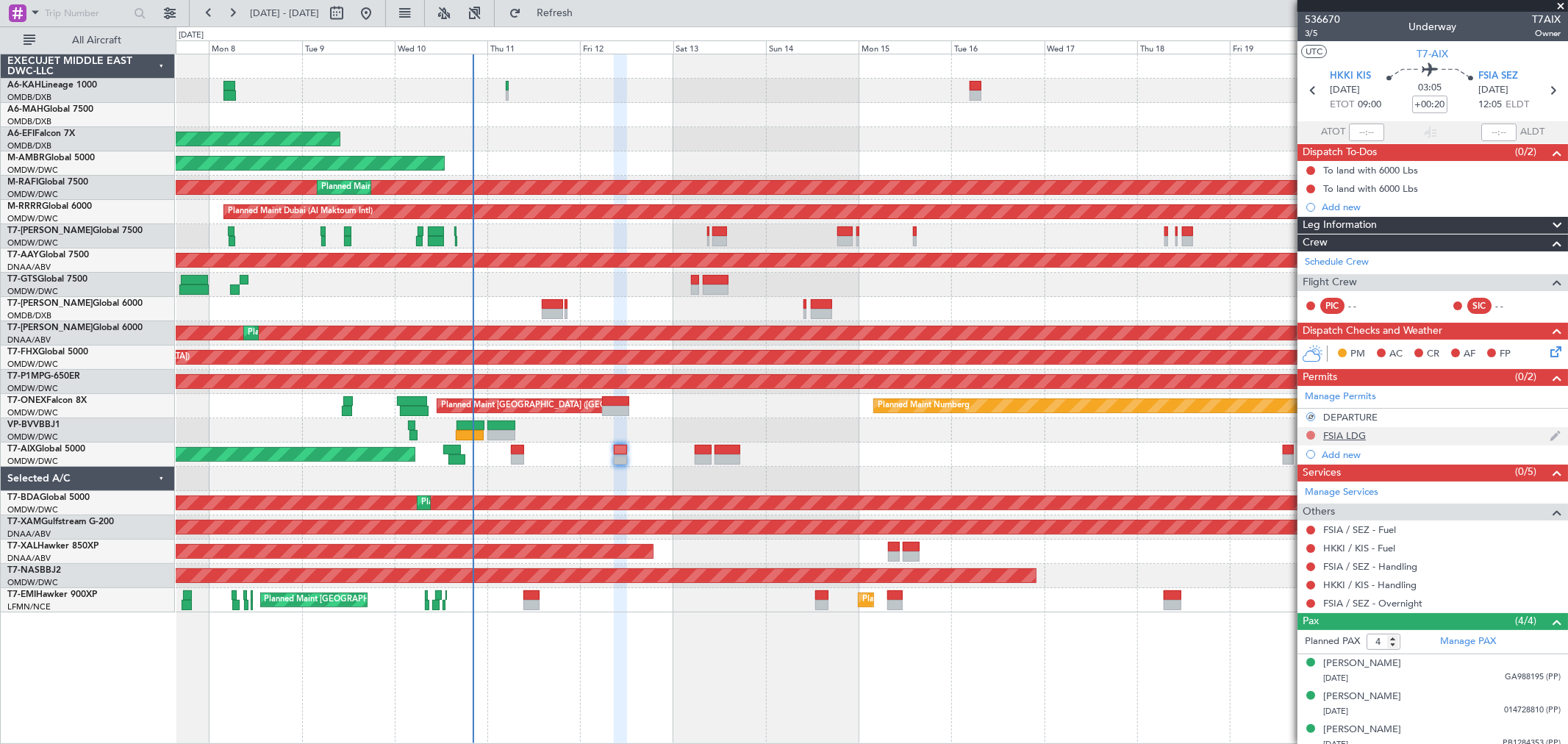
click at [1312, 439] on mat-tooltip-component "Not Requested" at bounding box center [1311, 459] width 83 height 39
click at [1311, 434] on button at bounding box center [1311, 435] width 9 height 9
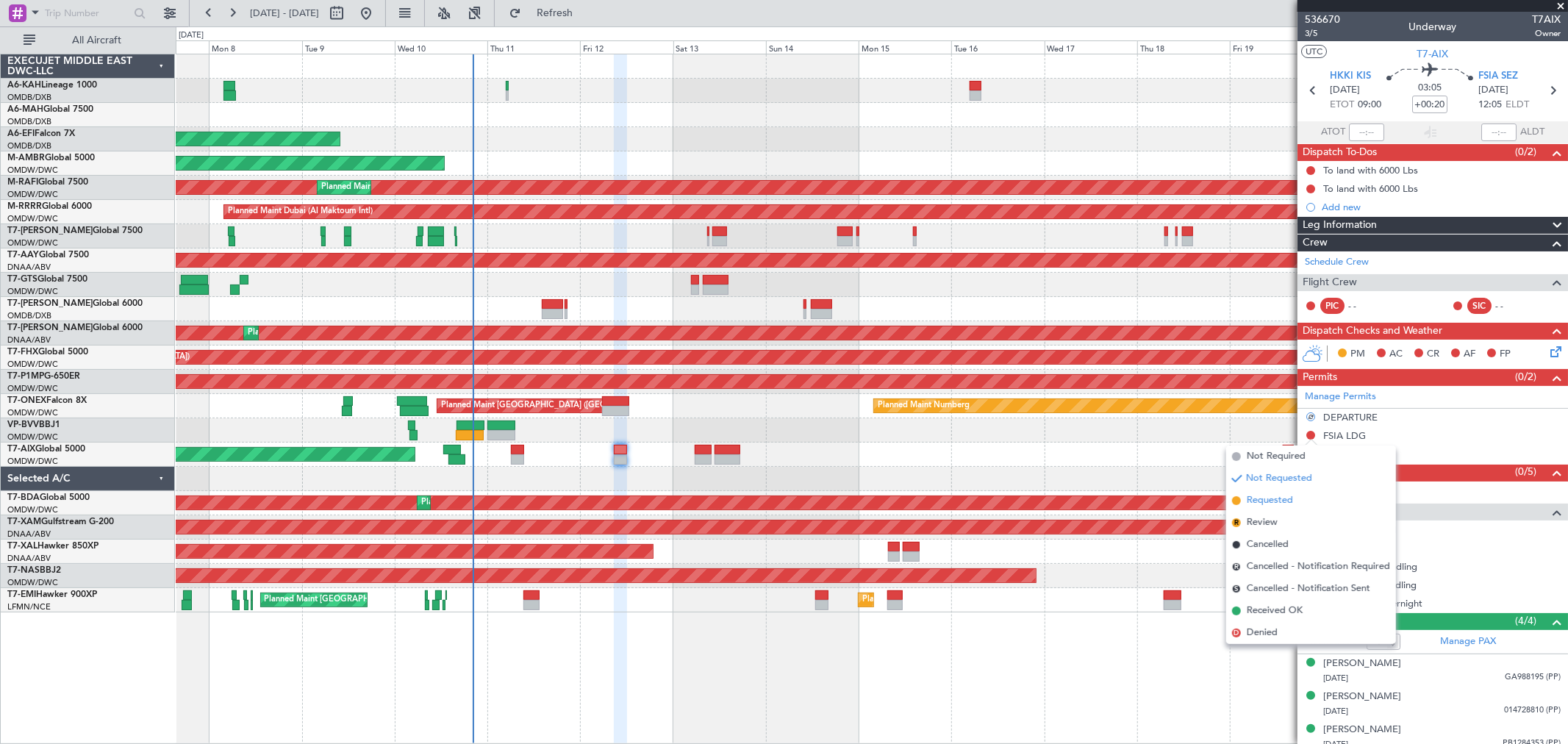
click at [1269, 503] on span "Requested" at bounding box center [1270, 500] width 47 height 14
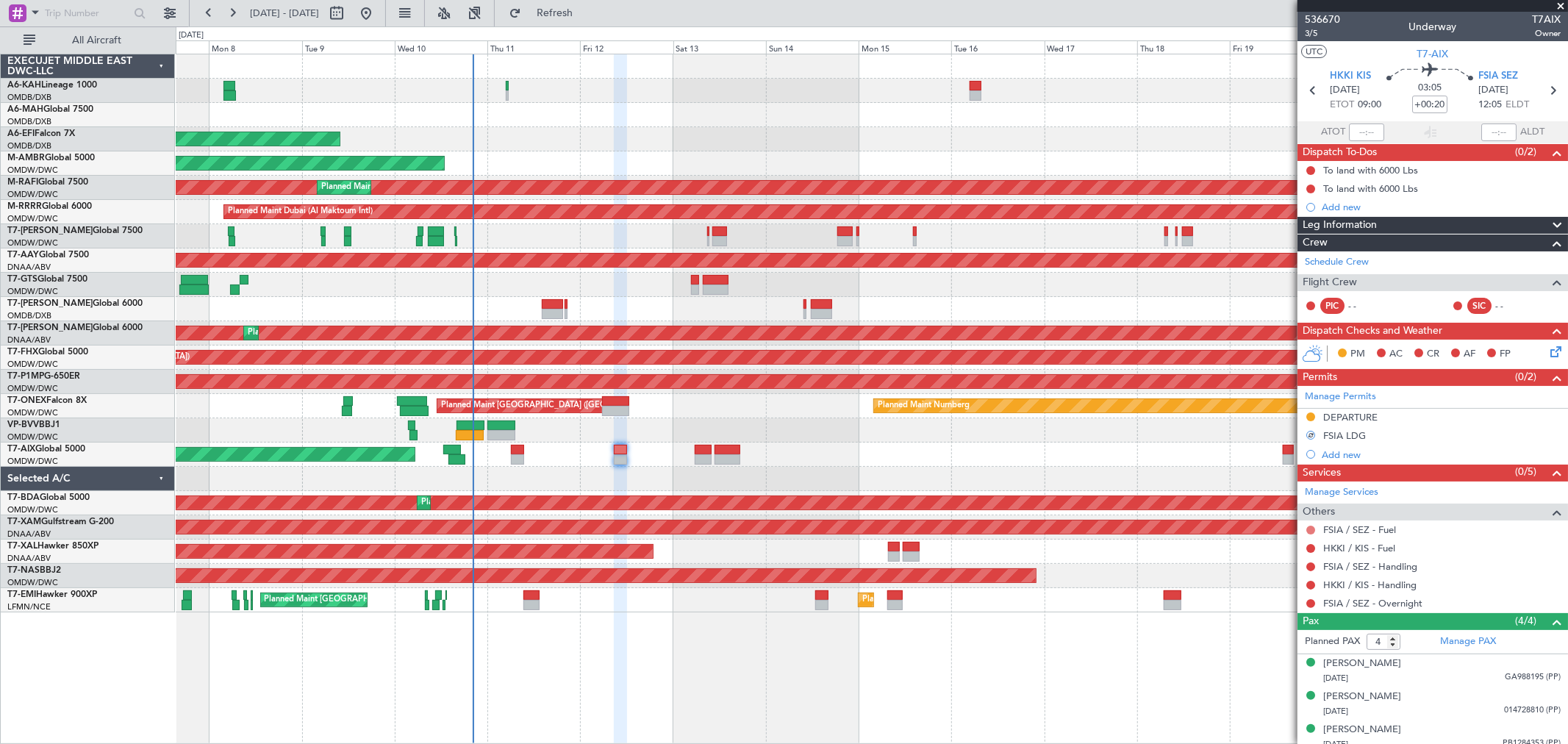
click at [1311, 529] on button at bounding box center [1311, 529] width 9 height 9
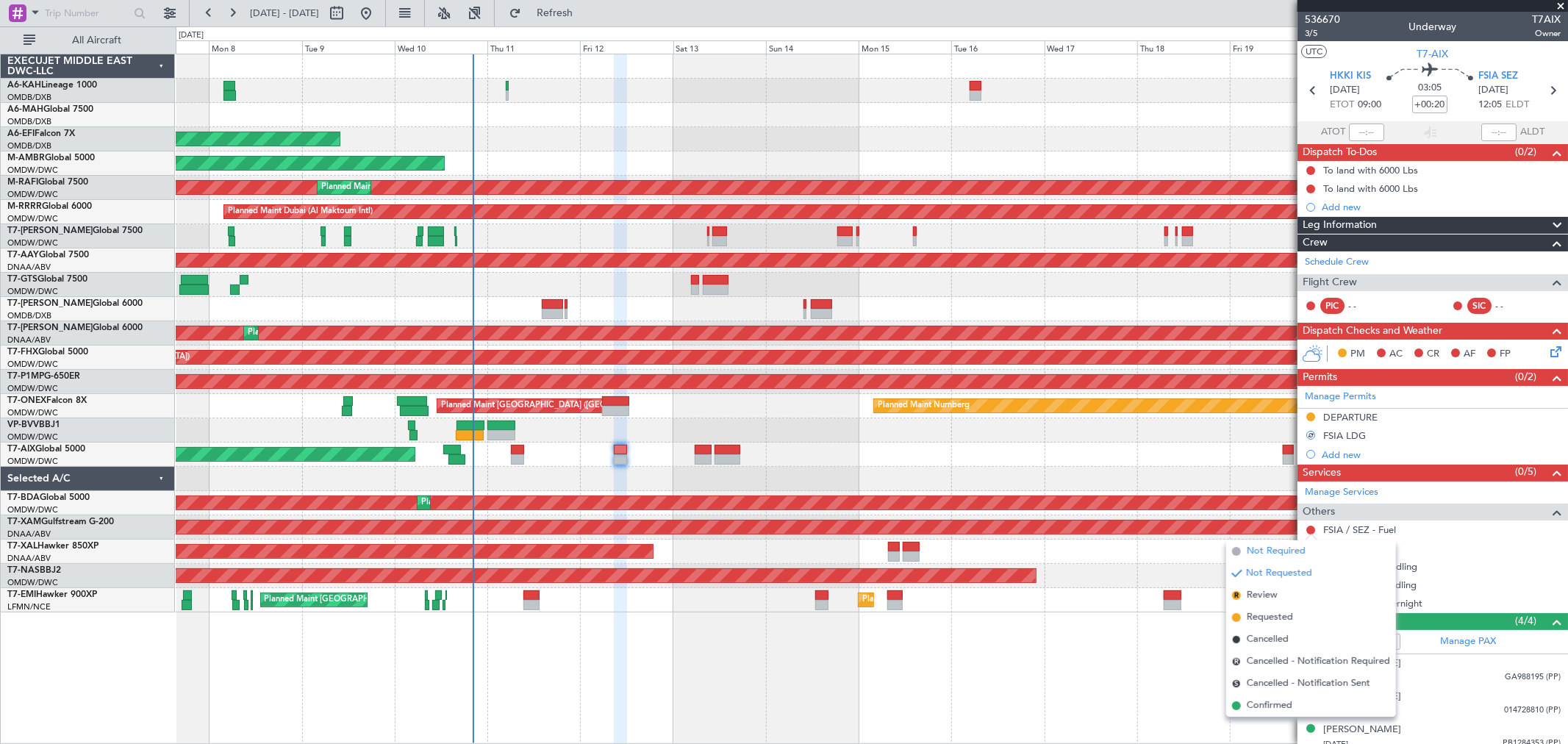
click at [1267, 549] on span "Not Required" at bounding box center [1276, 551] width 59 height 14
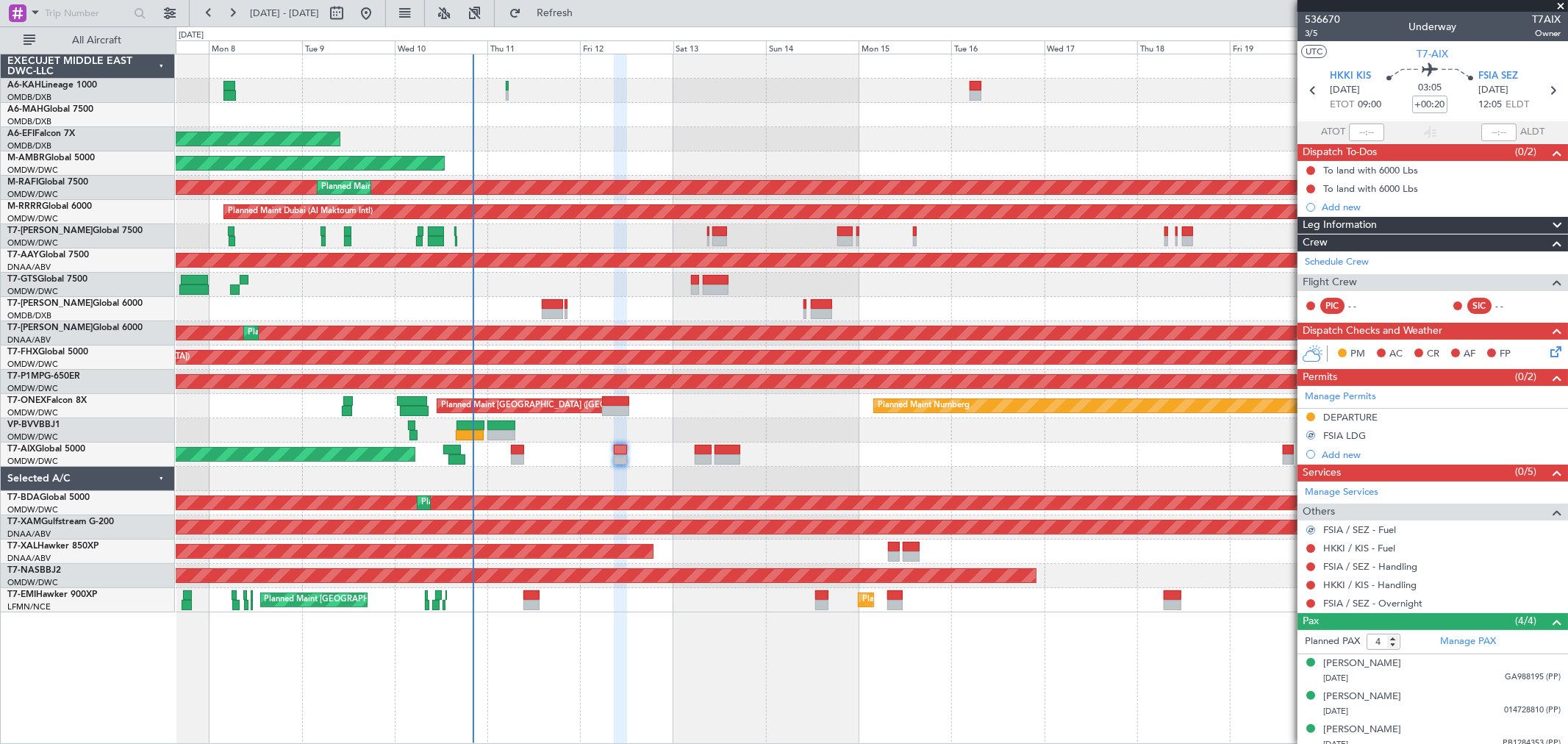
click at [1311, 541] on div "HKKI / KIS - Fuel" at bounding box center [1432, 548] width 270 height 18
click at [1310, 544] on button at bounding box center [1311, 548] width 9 height 9
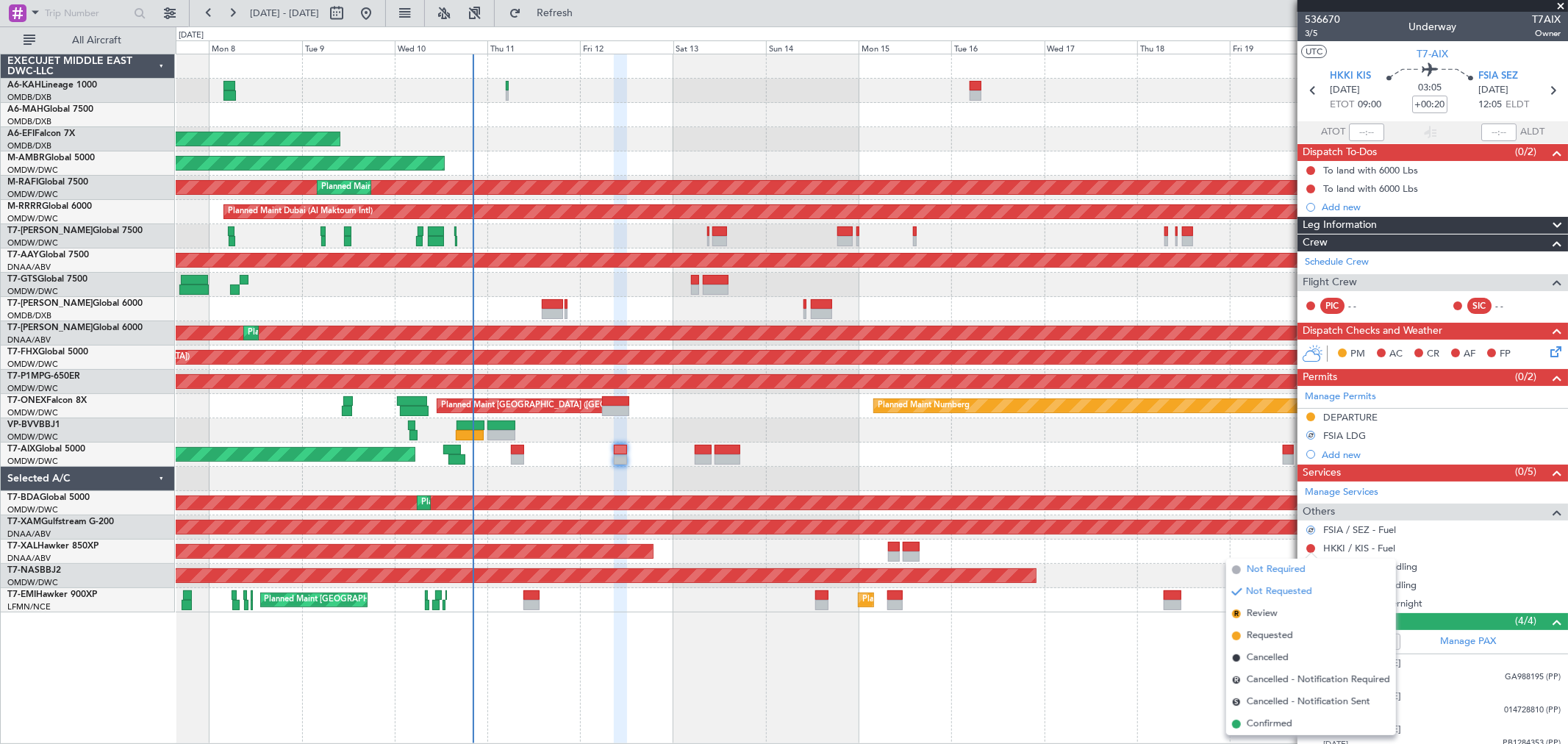
click at [1282, 564] on span "Not Required" at bounding box center [1276, 569] width 59 height 14
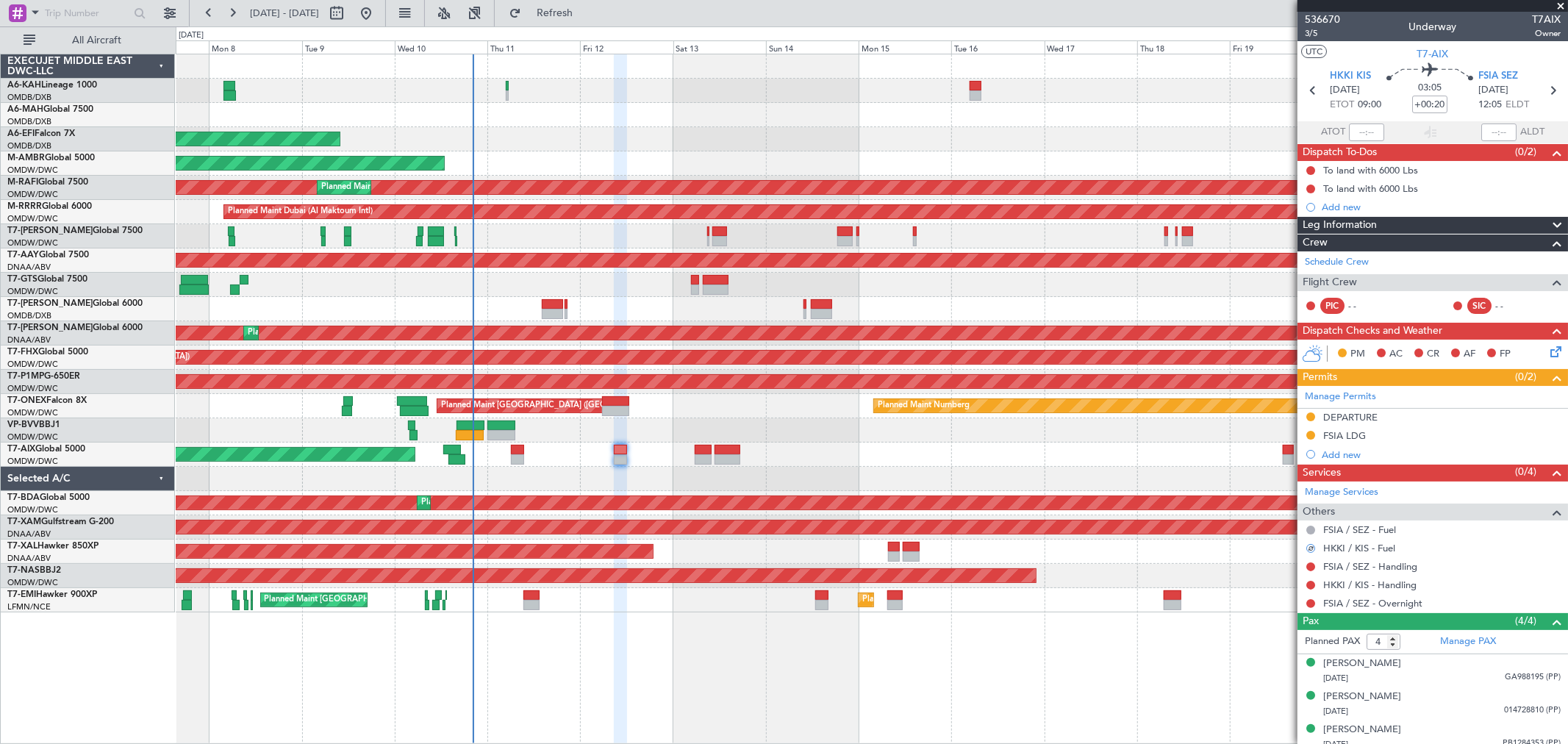
click at [1305, 600] on div at bounding box center [1311, 603] width 12 height 12
click at [1312, 601] on button at bounding box center [1311, 603] width 9 height 9
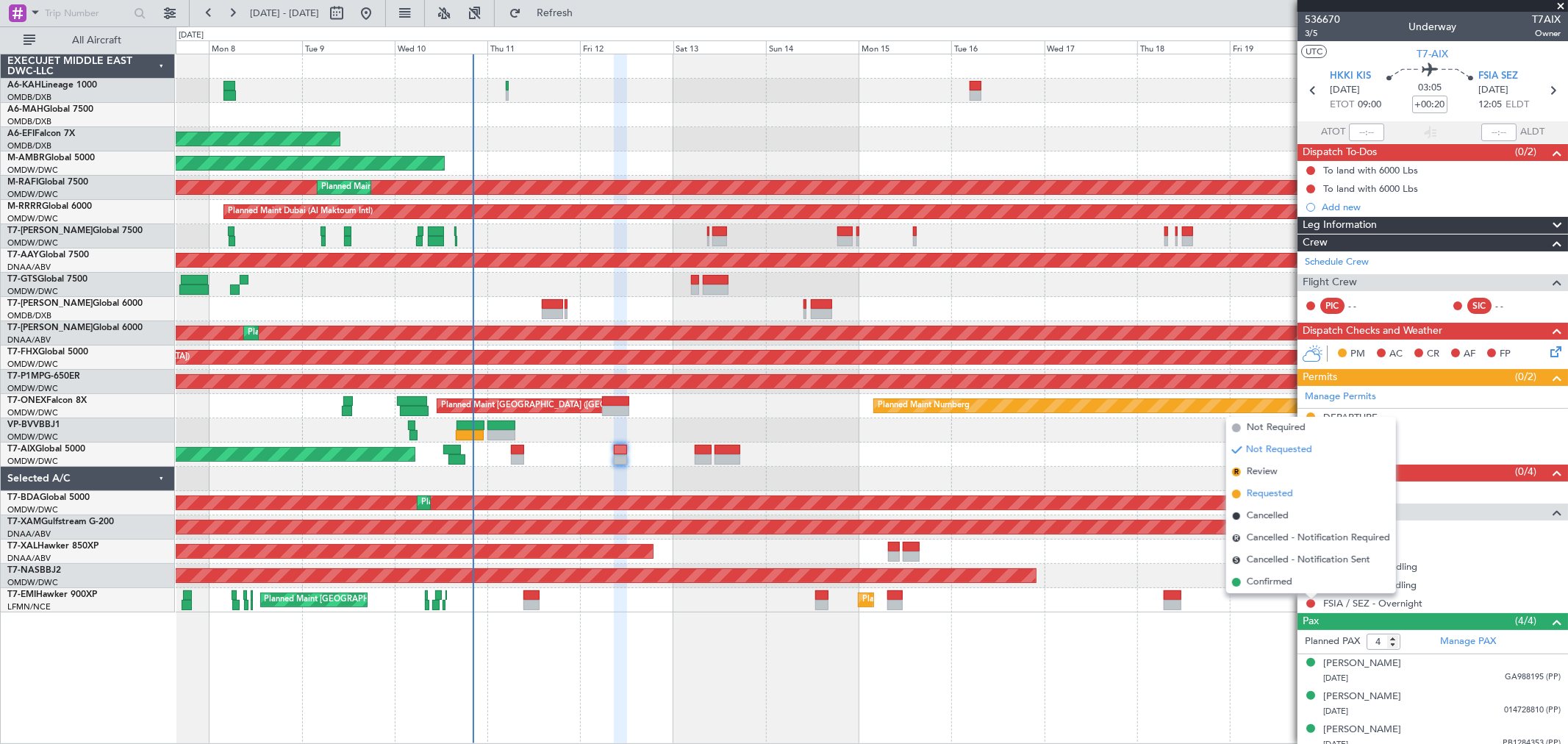
click at [1276, 492] on span "Requested" at bounding box center [1270, 494] width 47 height 14
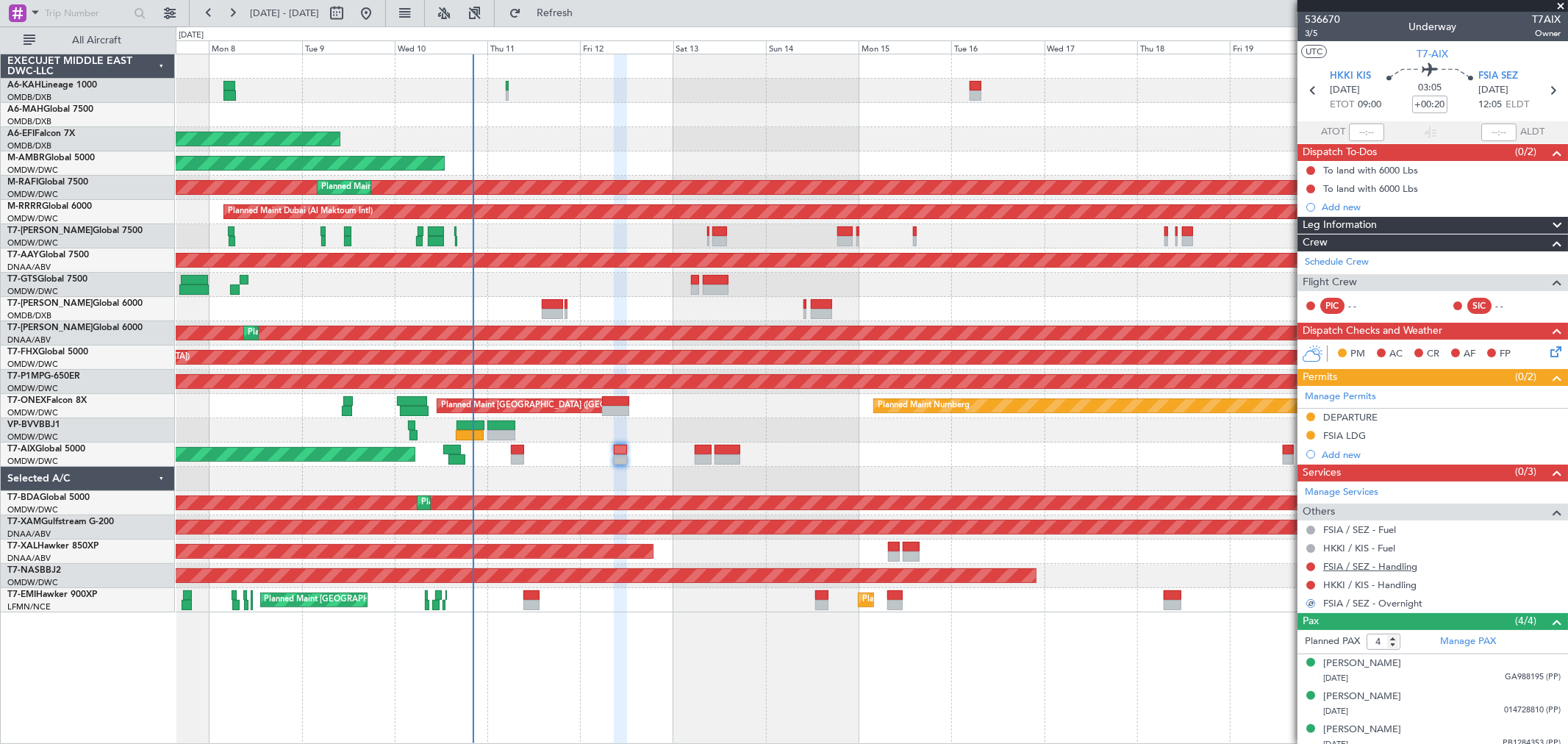
click at [1380, 567] on link "FSIA / SEZ - Handling" at bounding box center [1370, 566] width 94 height 13
click at [1311, 567] on button at bounding box center [1311, 566] width 9 height 9
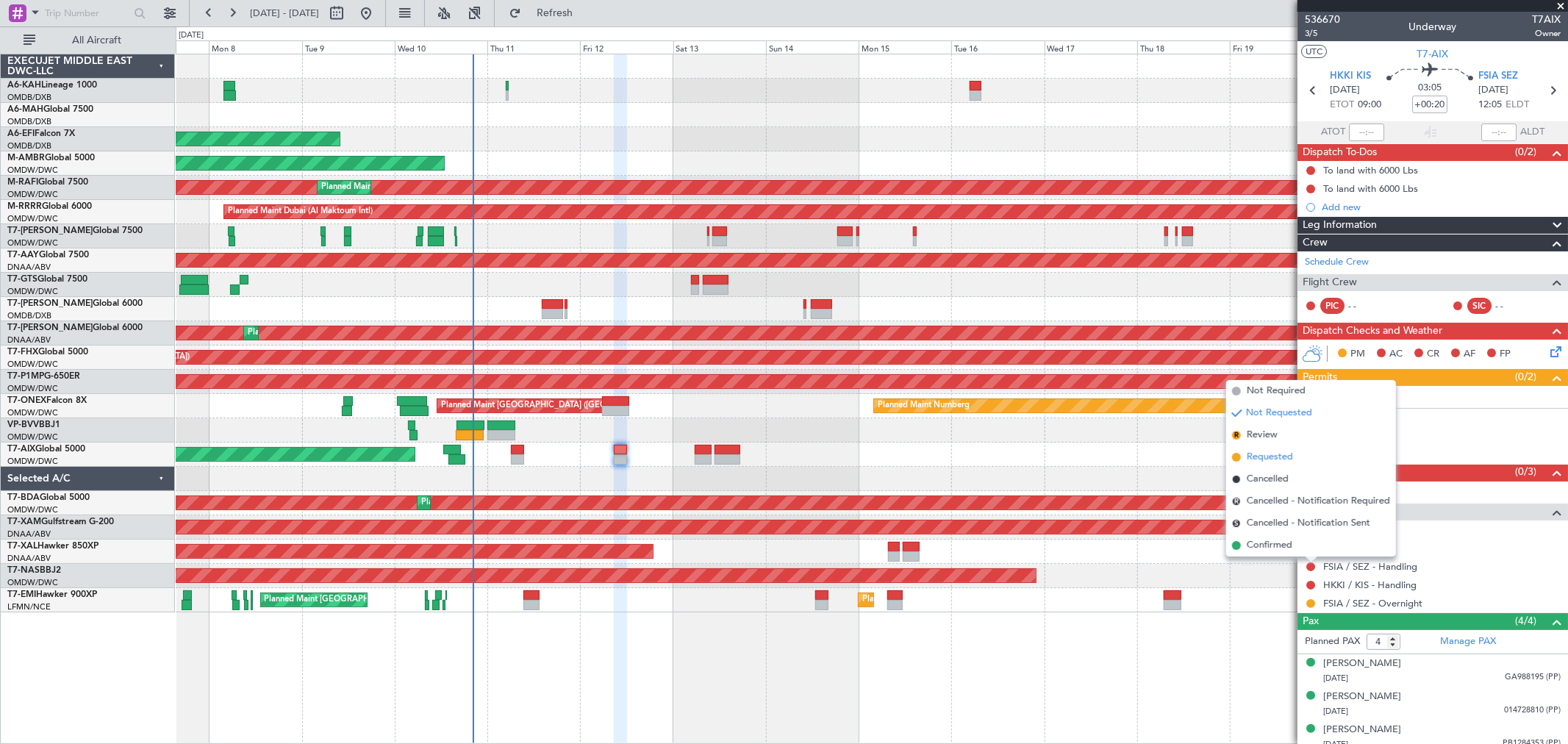
click at [1261, 452] on span "Requested" at bounding box center [1270, 457] width 47 height 14
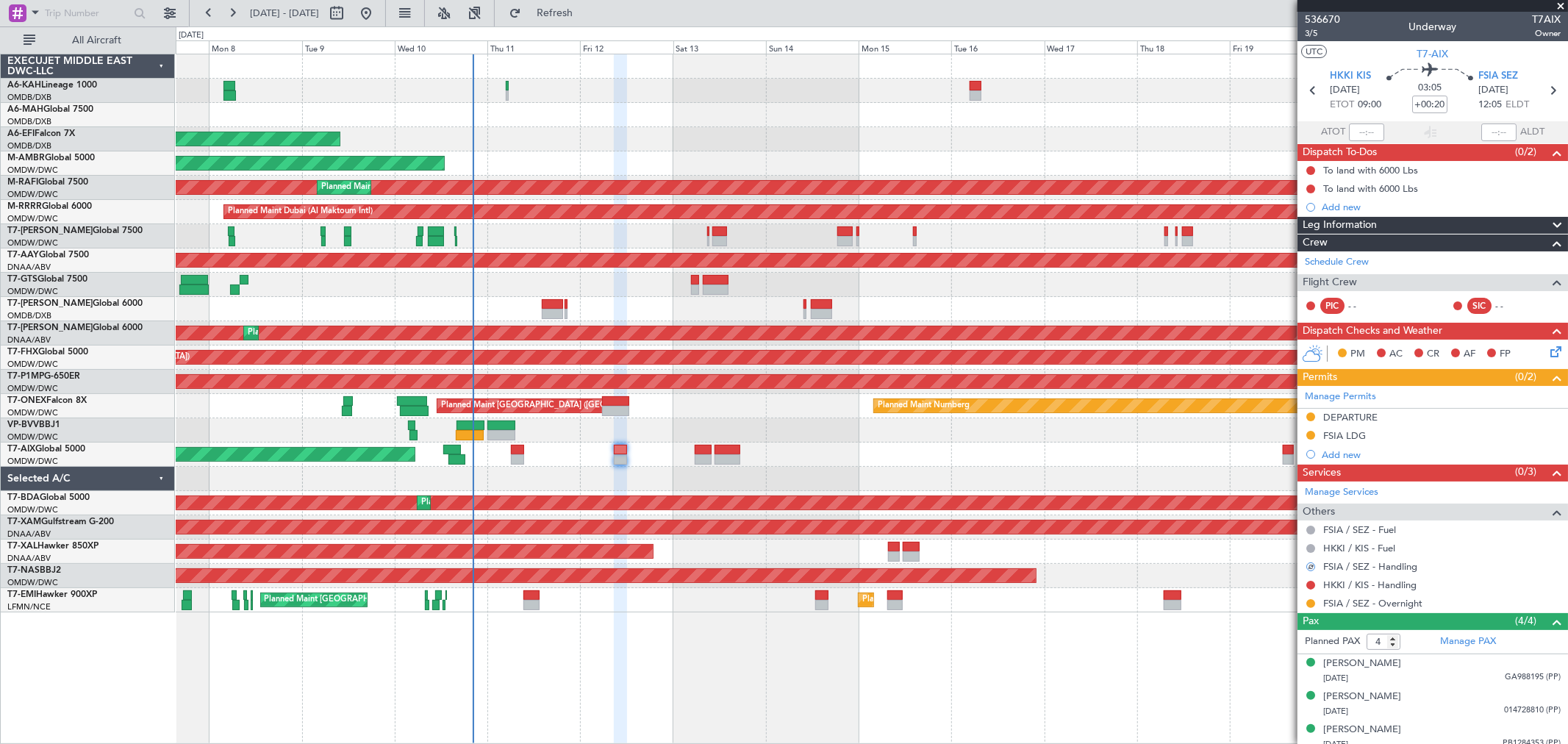
click at [505, 458] on div "AOG Maint" at bounding box center [871, 455] width 1392 height 24
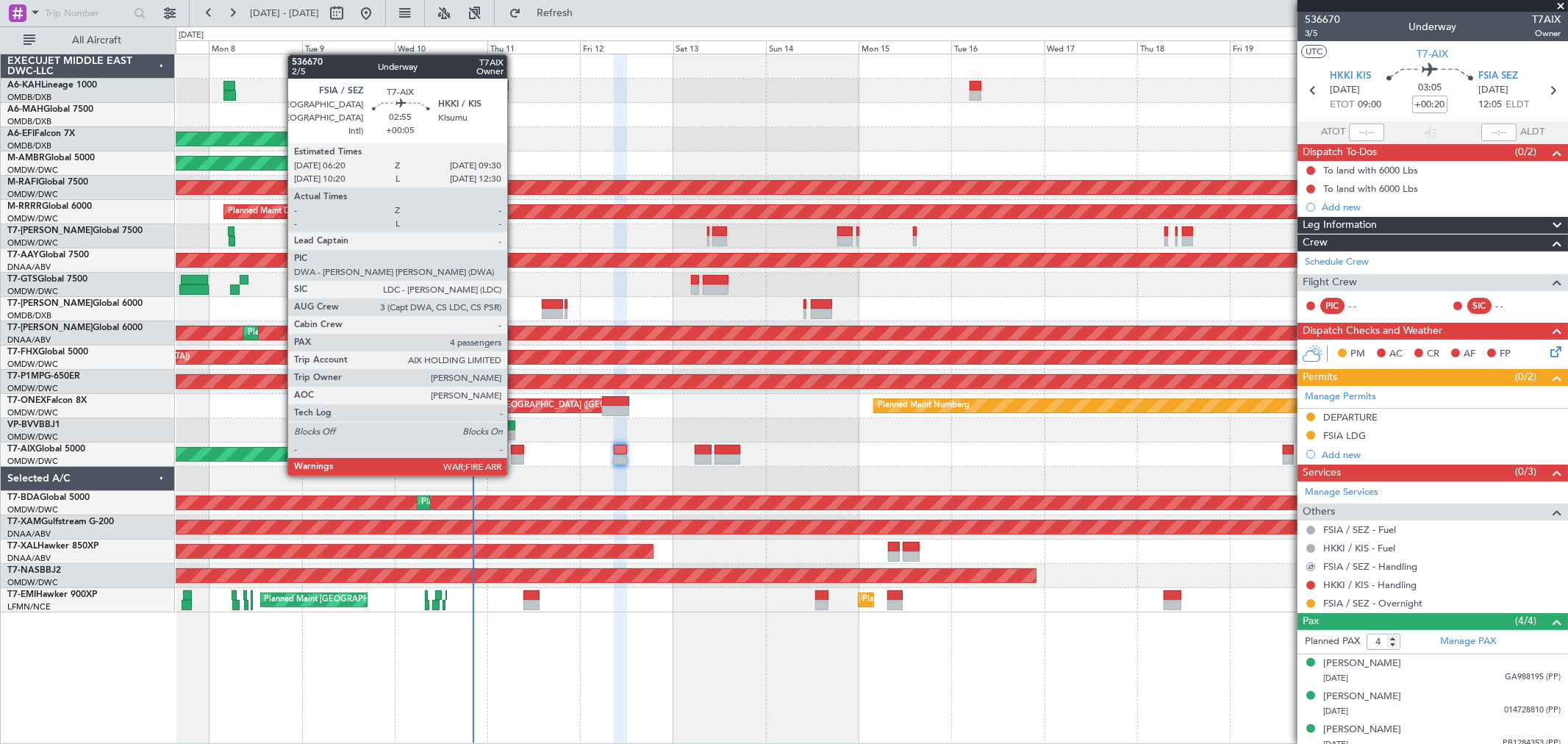
click at [516, 459] on div at bounding box center [517, 459] width 13 height 10
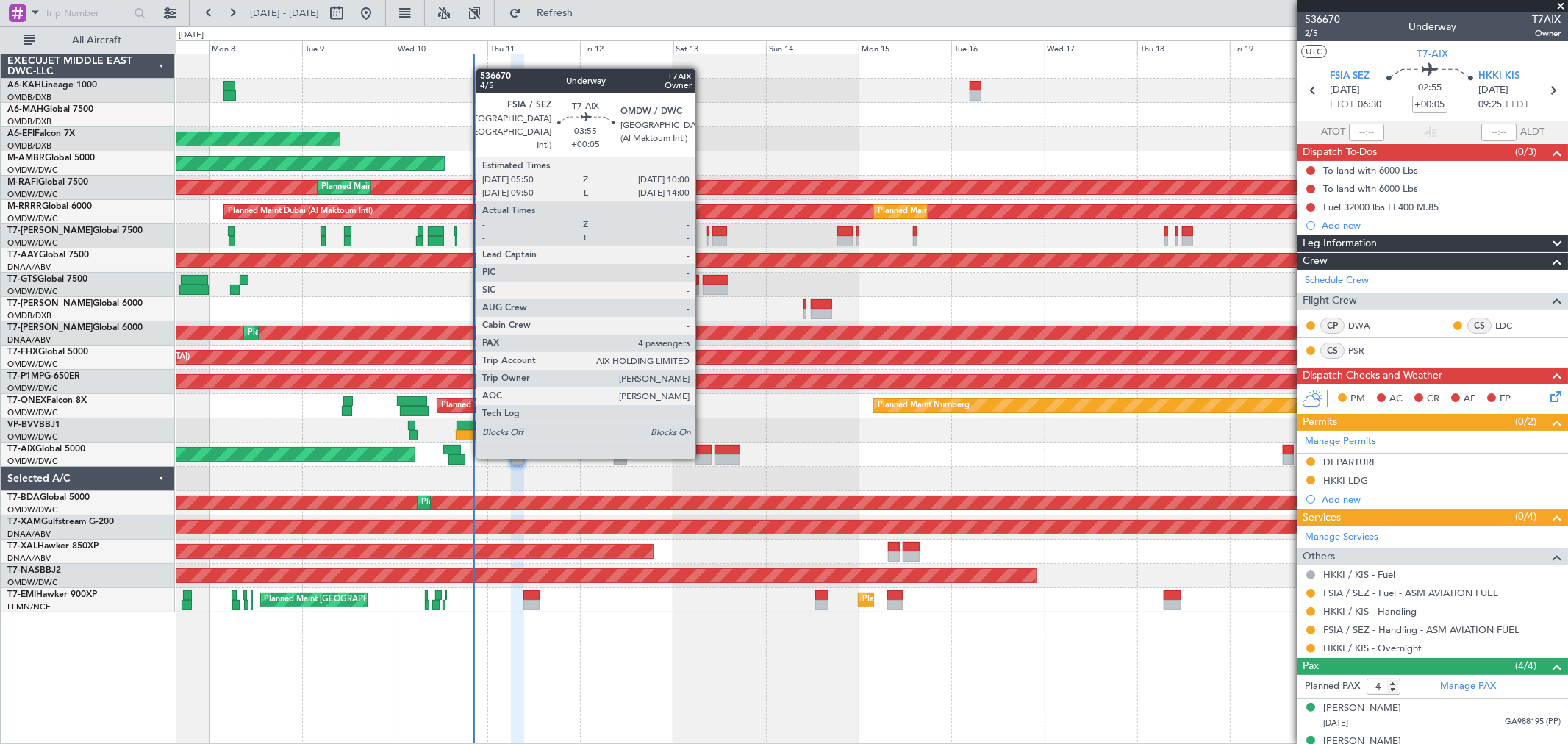
click at [703, 455] on div at bounding box center [703, 459] width 16 height 10
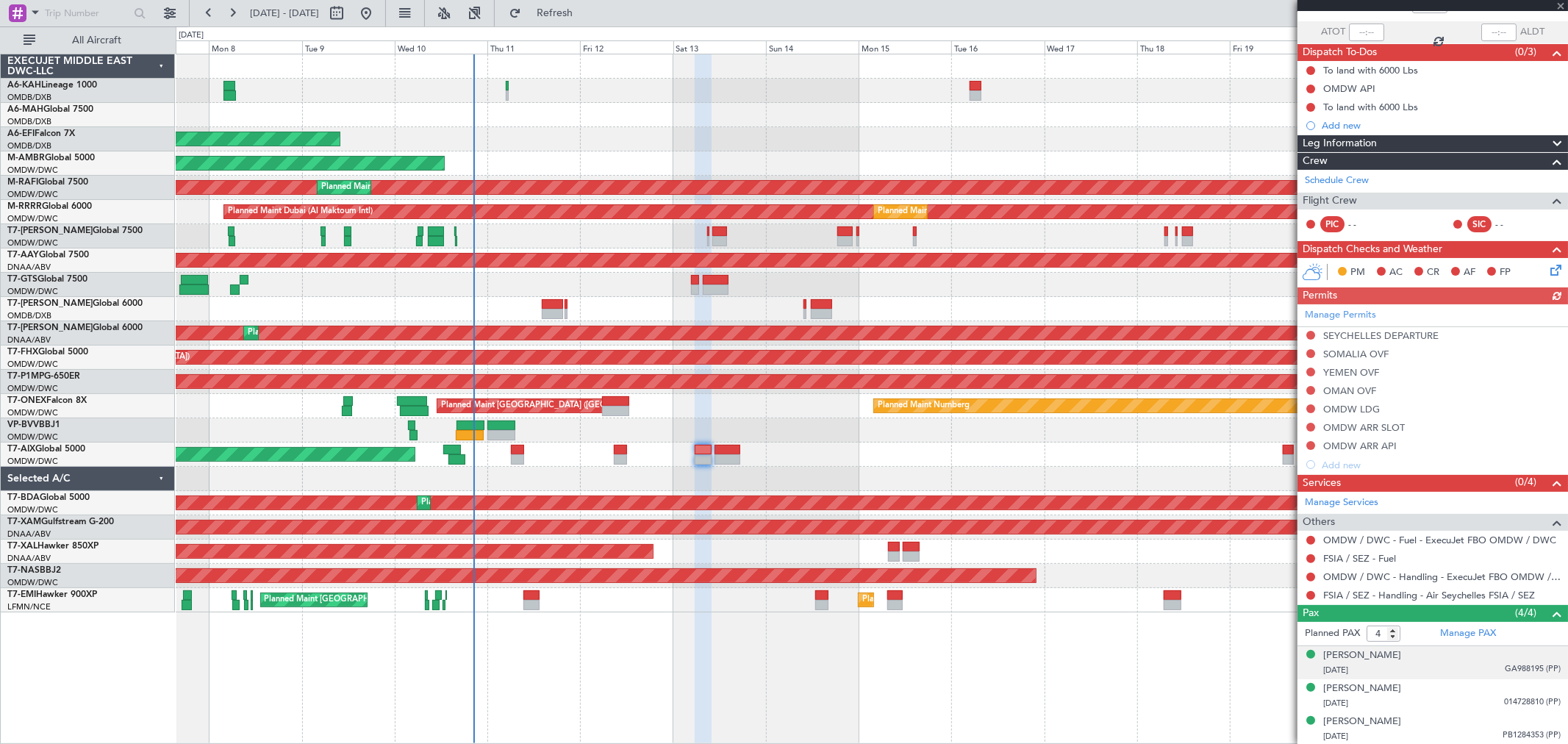
scroll to position [135, 0]
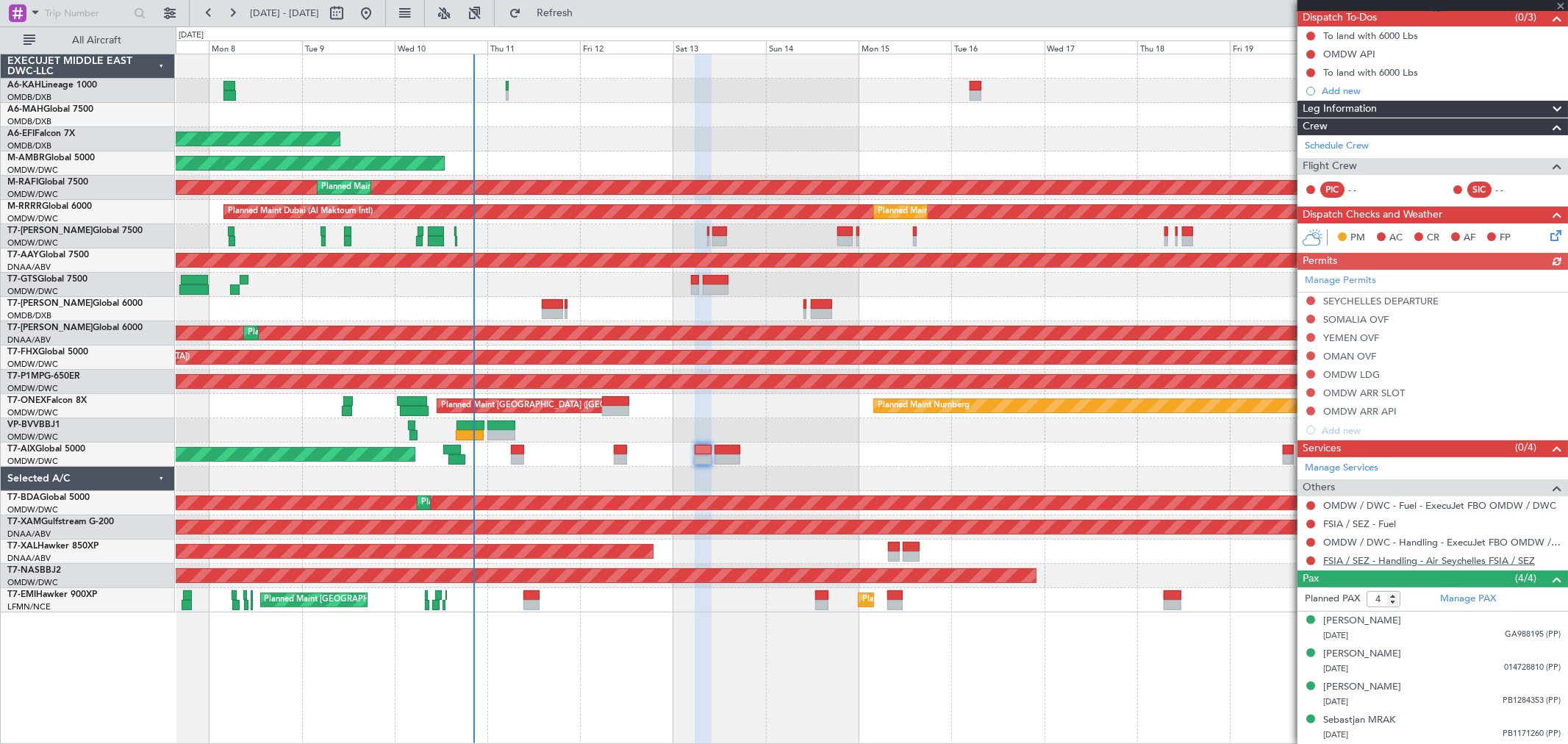
click at [1416, 564] on link "FSIA / SEZ - Handling - Air Seychelles FSIA / SEZ" at bounding box center [1429, 560] width 212 height 13
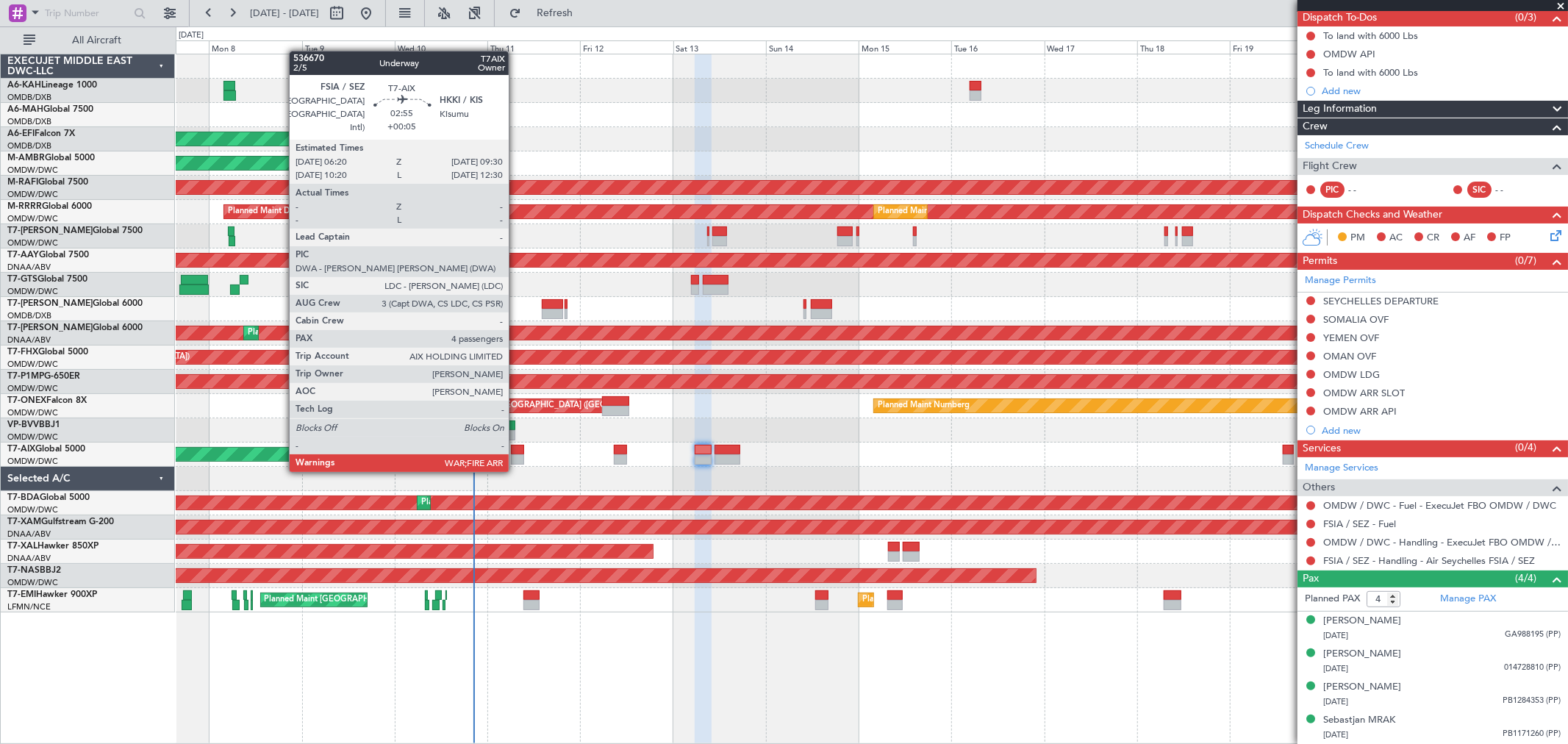
click at [516, 455] on div at bounding box center [517, 459] width 13 height 10
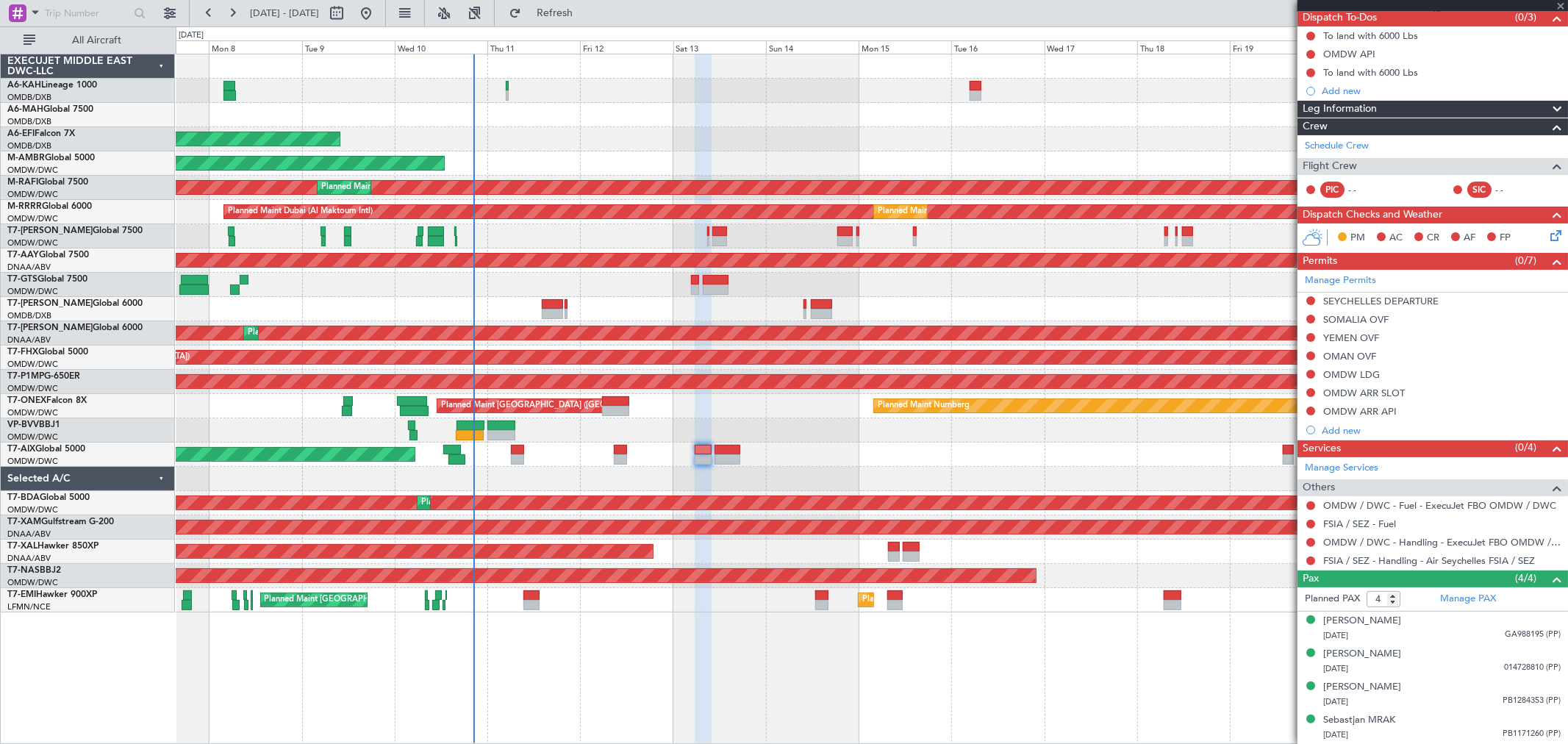
scroll to position [0, 0]
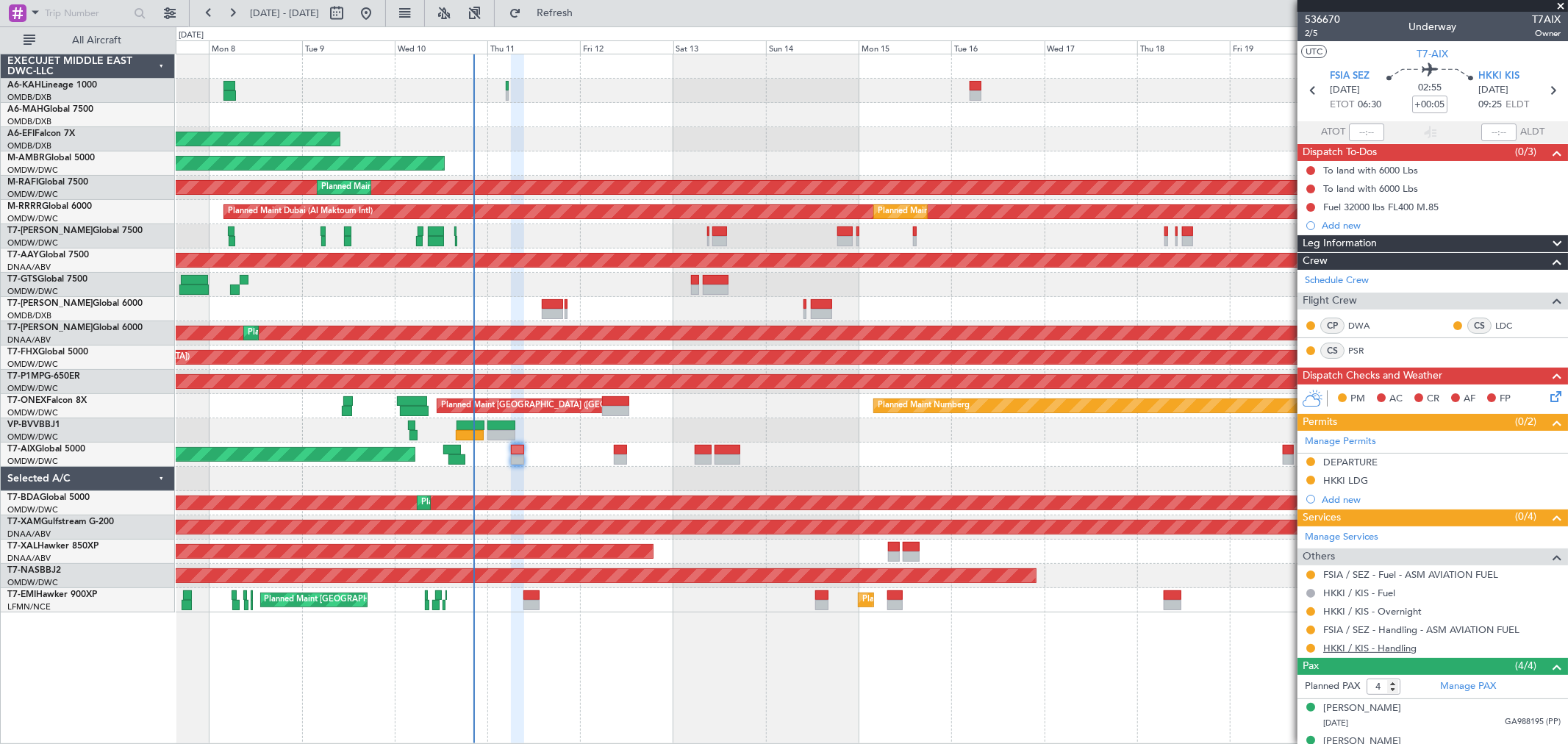
click at [1383, 651] on link "HKKI / KIS - Handling" at bounding box center [1370, 648] width 93 height 13
click at [1388, 608] on link "HKKI / KIS - Overnight" at bounding box center [1372, 611] width 99 height 13
click at [1378, 645] on link "HKKI / KIS - Handling" at bounding box center [1370, 648] width 93 height 13
click at [1383, 649] on link "HKKI / KIS - Handling" at bounding box center [1370, 648] width 93 height 13
click at [1380, 610] on link "HKKI / KIS - Overnight" at bounding box center [1372, 611] width 99 height 13
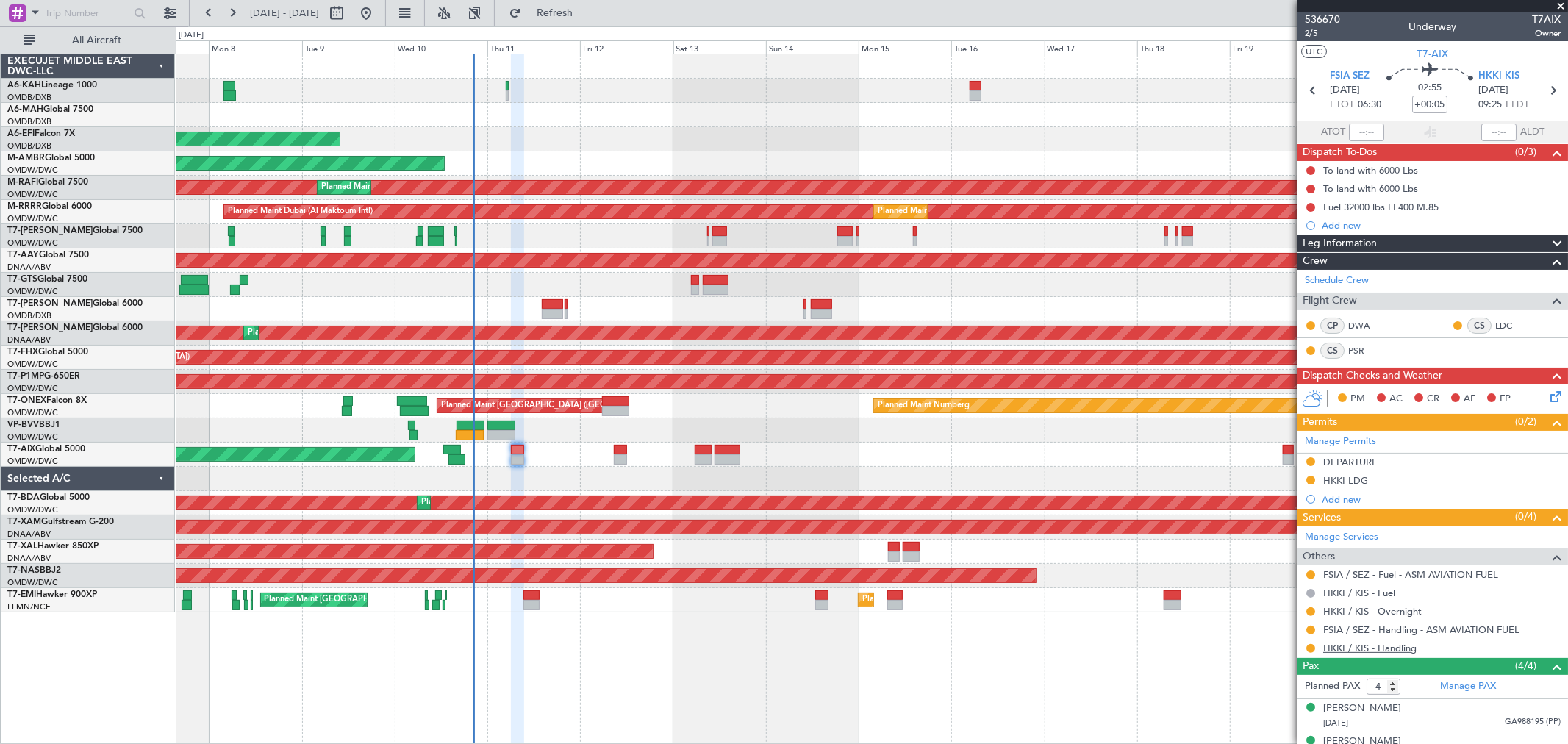
click at [1355, 642] on link "HKKI / KIS - Handling" at bounding box center [1370, 648] width 93 height 13
click at [586, 13] on span "Refresh" at bounding box center [555, 13] width 62 height 10
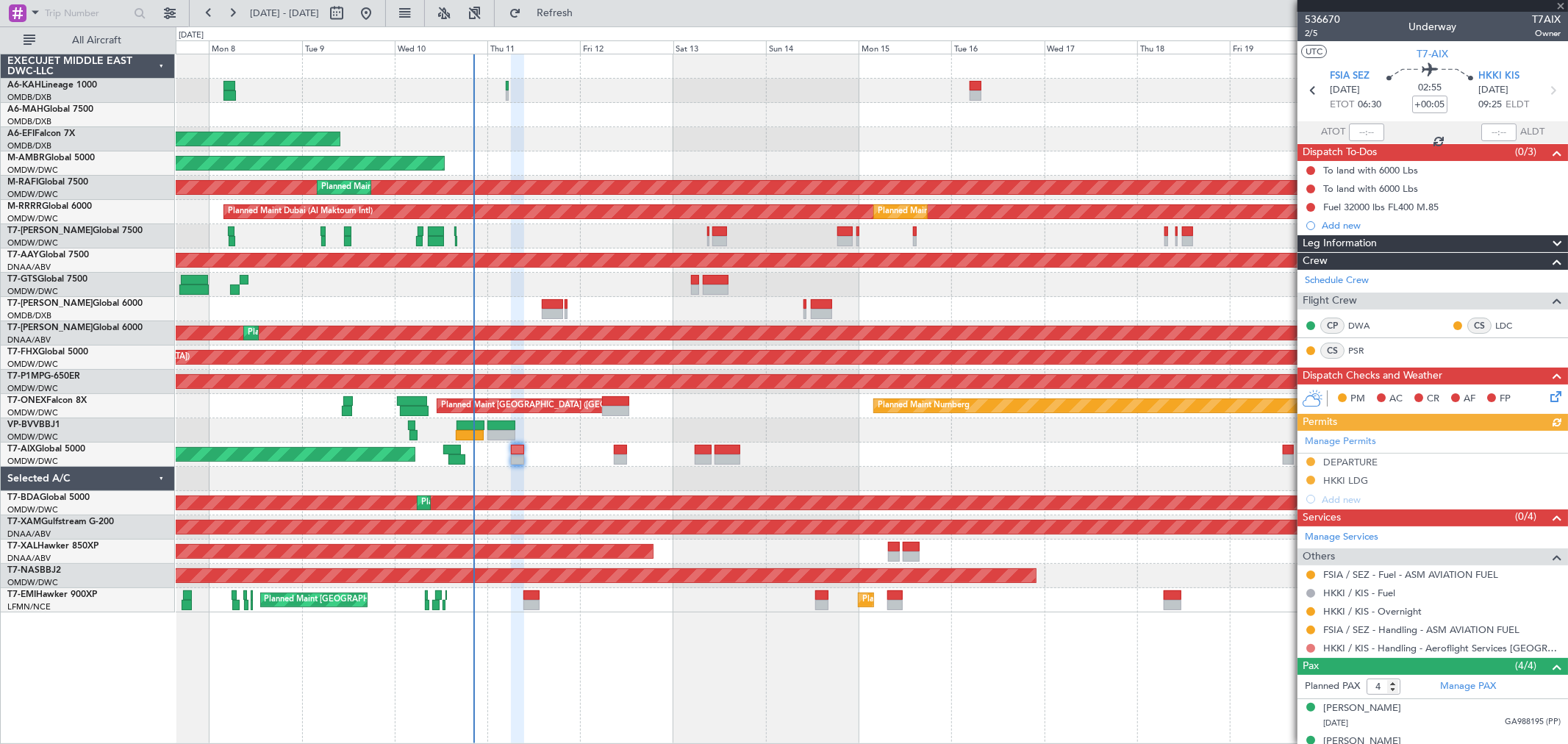
click at [1310, 648] on button at bounding box center [1311, 648] width 9 height 9
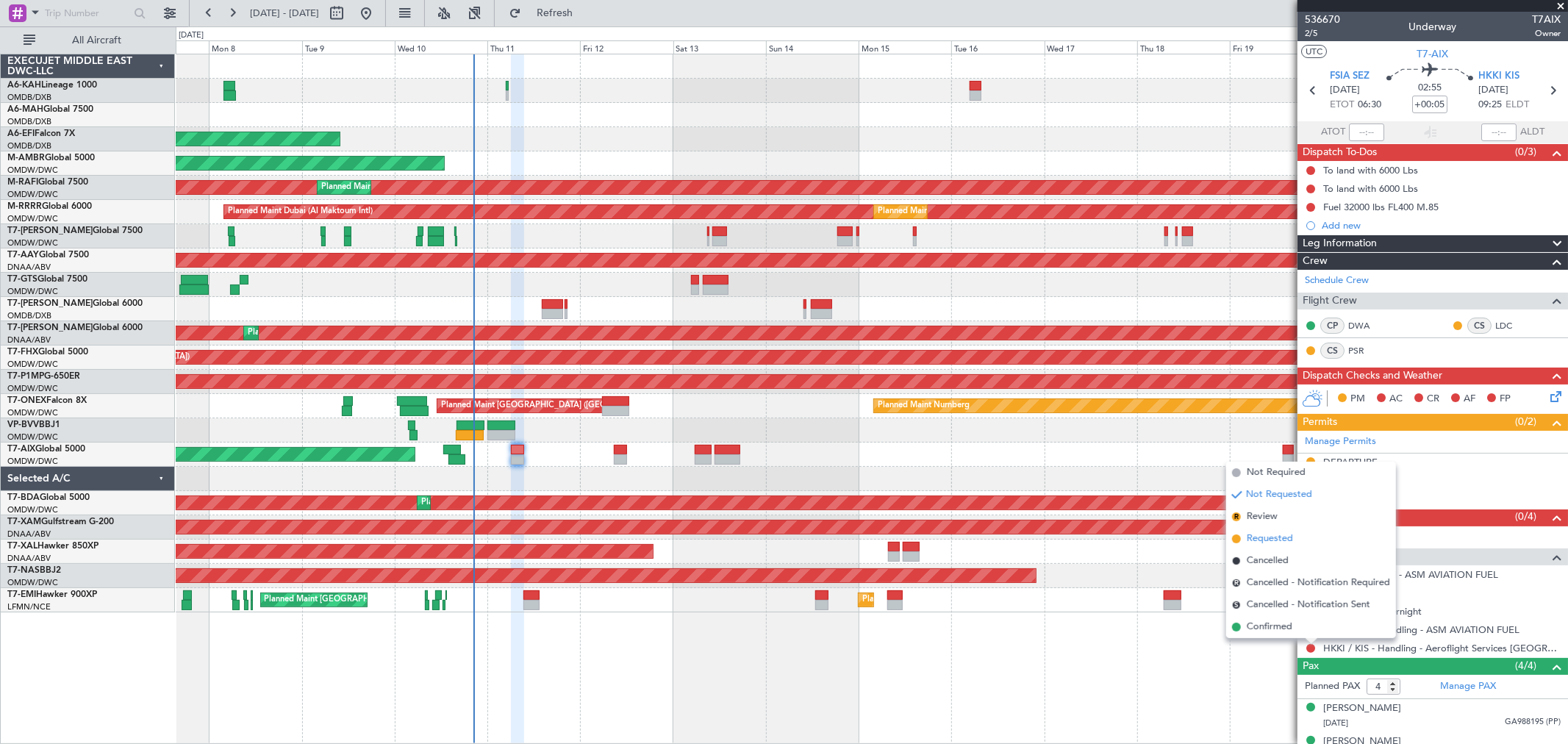
click at [1260, 533] on span "Requested" at bounding box center [1270, 539] width 47 height 14
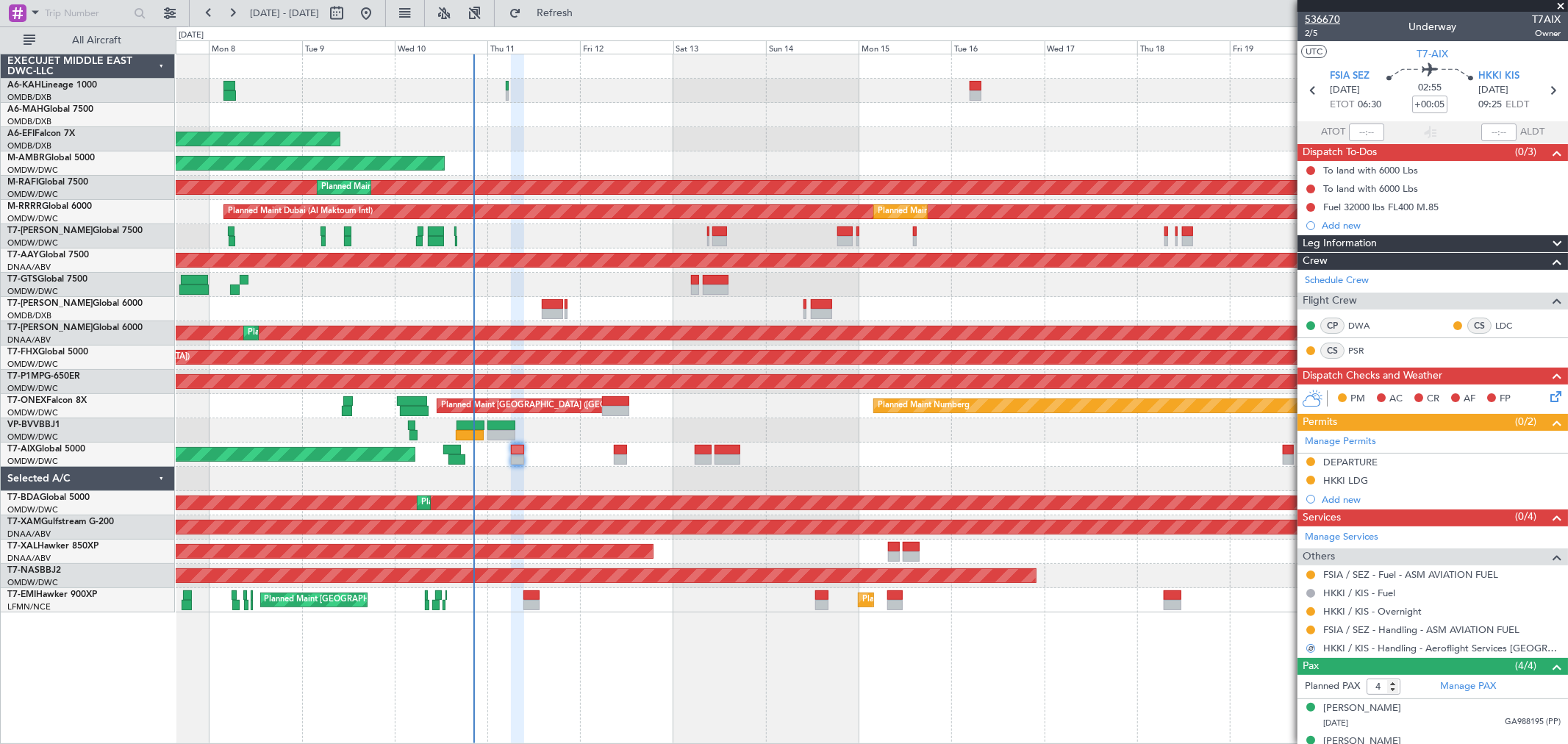
click at [1327, 18] on span "536670" at bounding box center [1323, 19] width 35 height 15
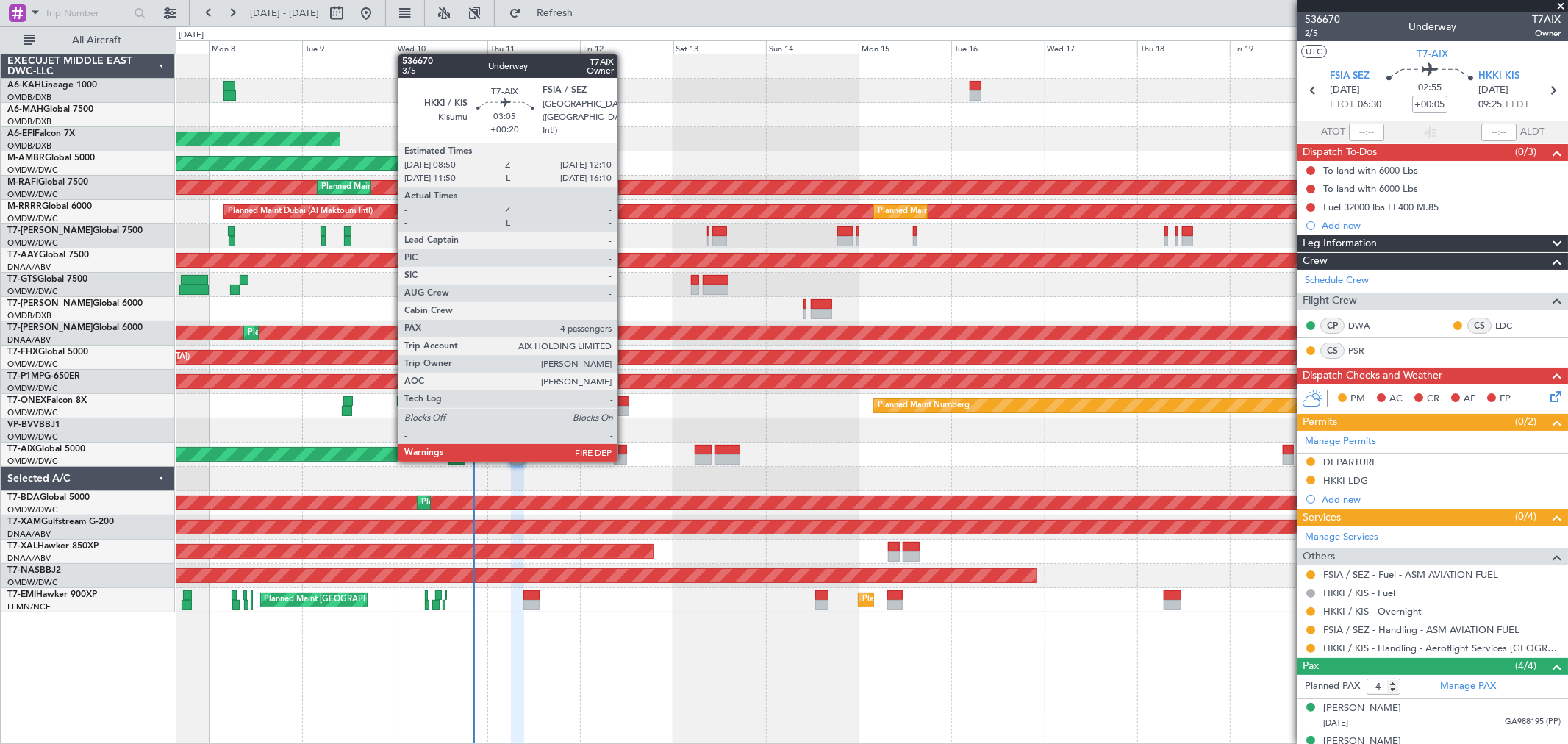
click at [621, 458] on div at bounding box center [620, 459] width 13 height 10
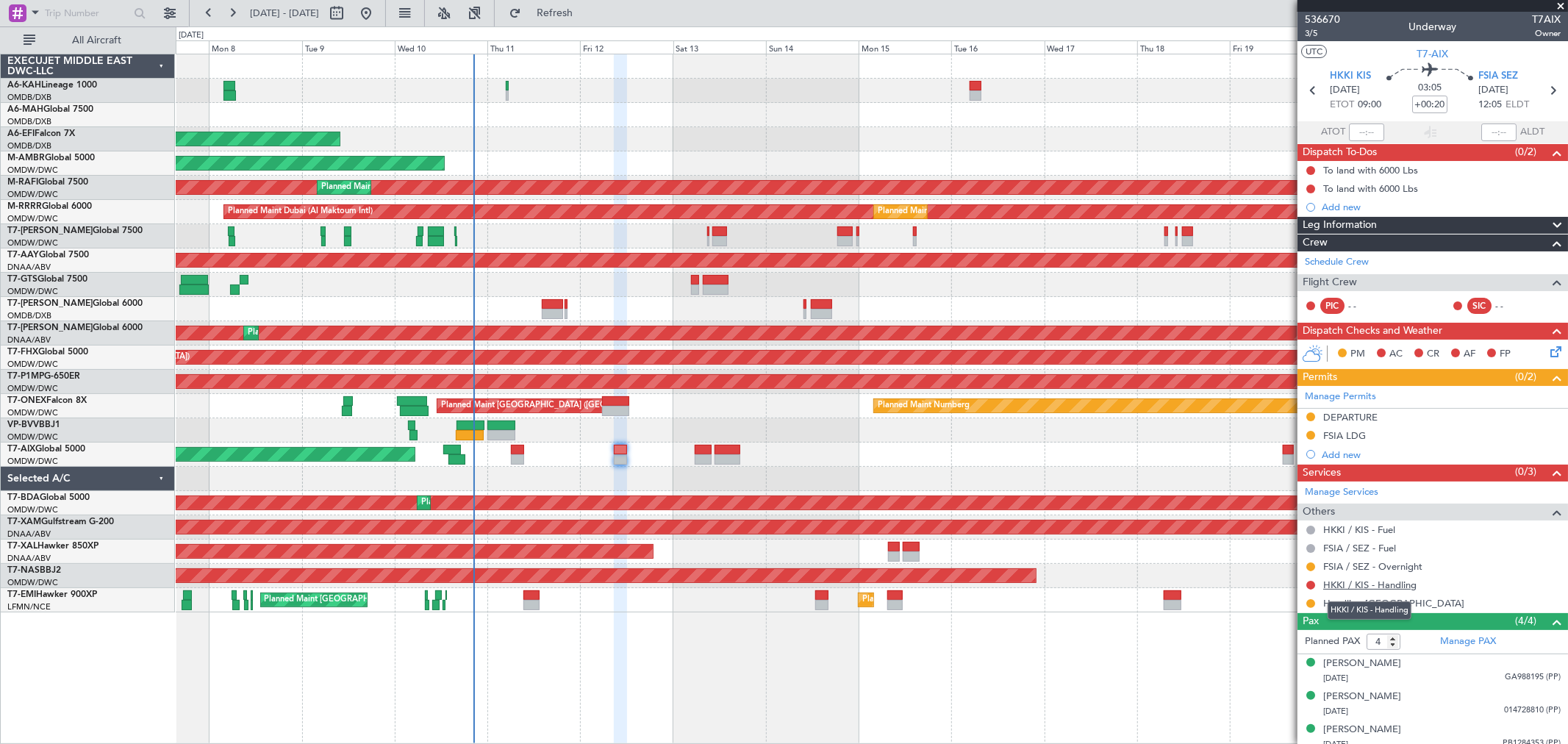
click at [1380, 584] on link "HKKI / KIS - Handling" at bounding box center [1370, 584] width 93 height 13
click at [1386, 604] on link "Handling [GEOGRAPHIC_DATA]" at bounding box center [1394, 603] width 141 height 13
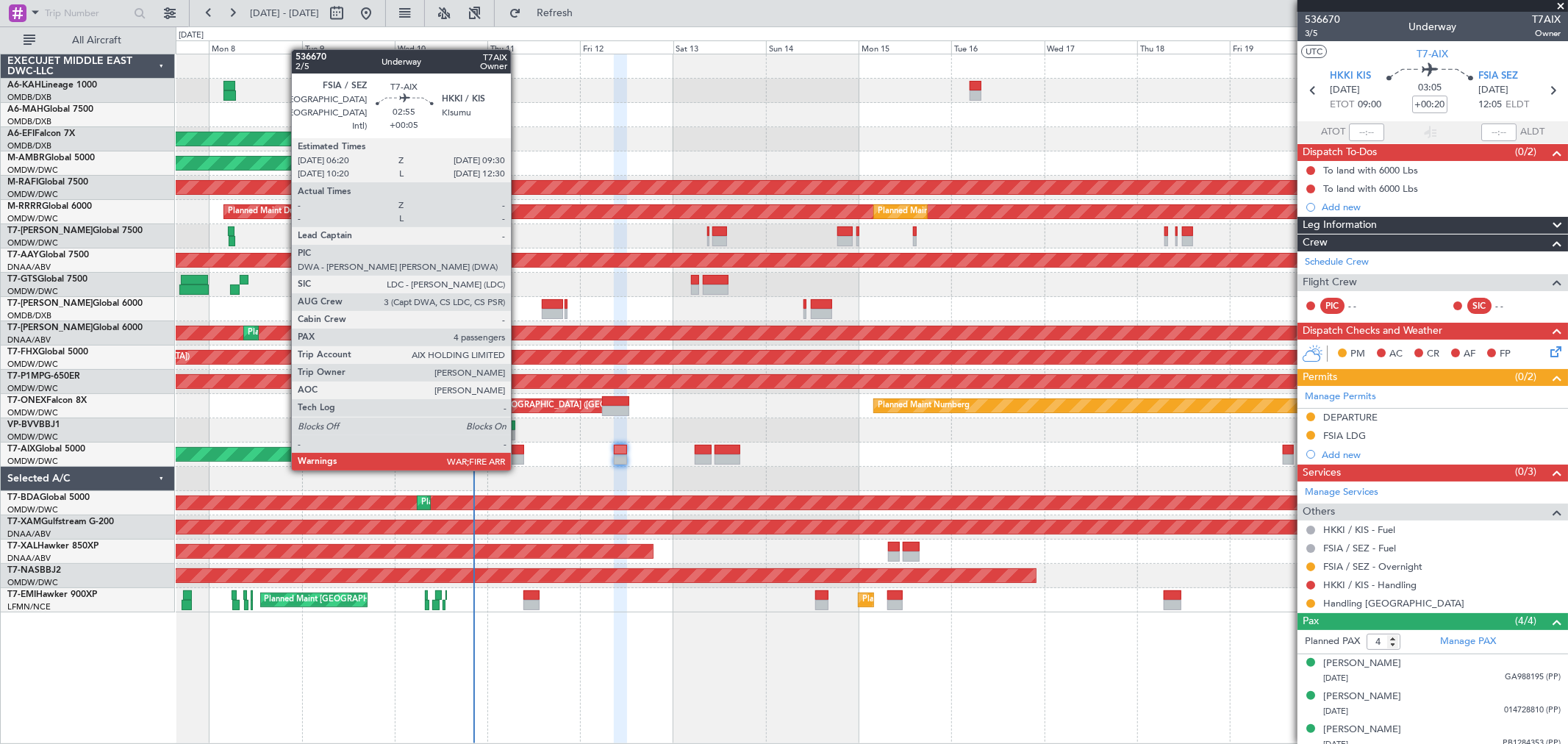
click at [518, 453] on div at bounding box center [517, 450] width 13 height 10
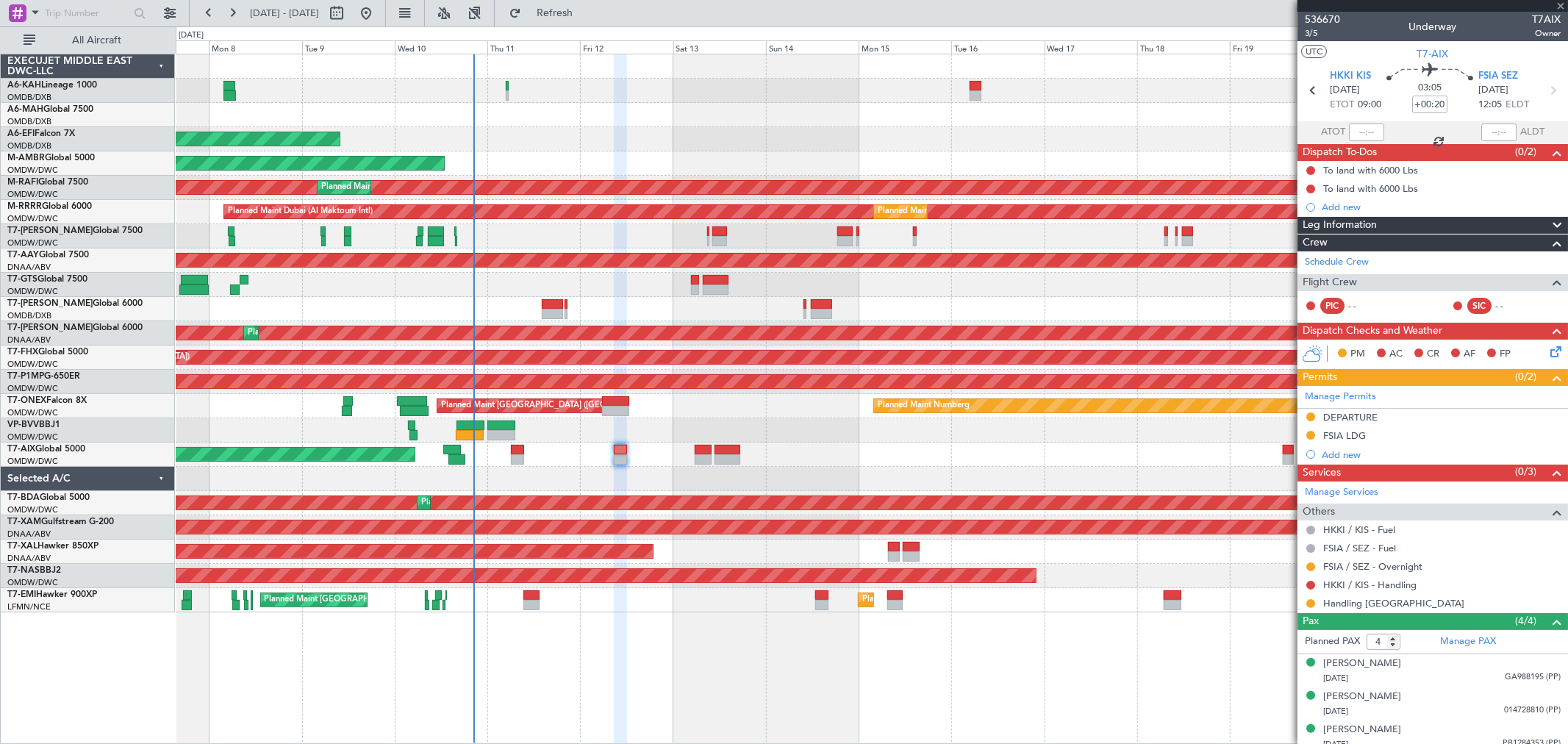
type input "+00:05"
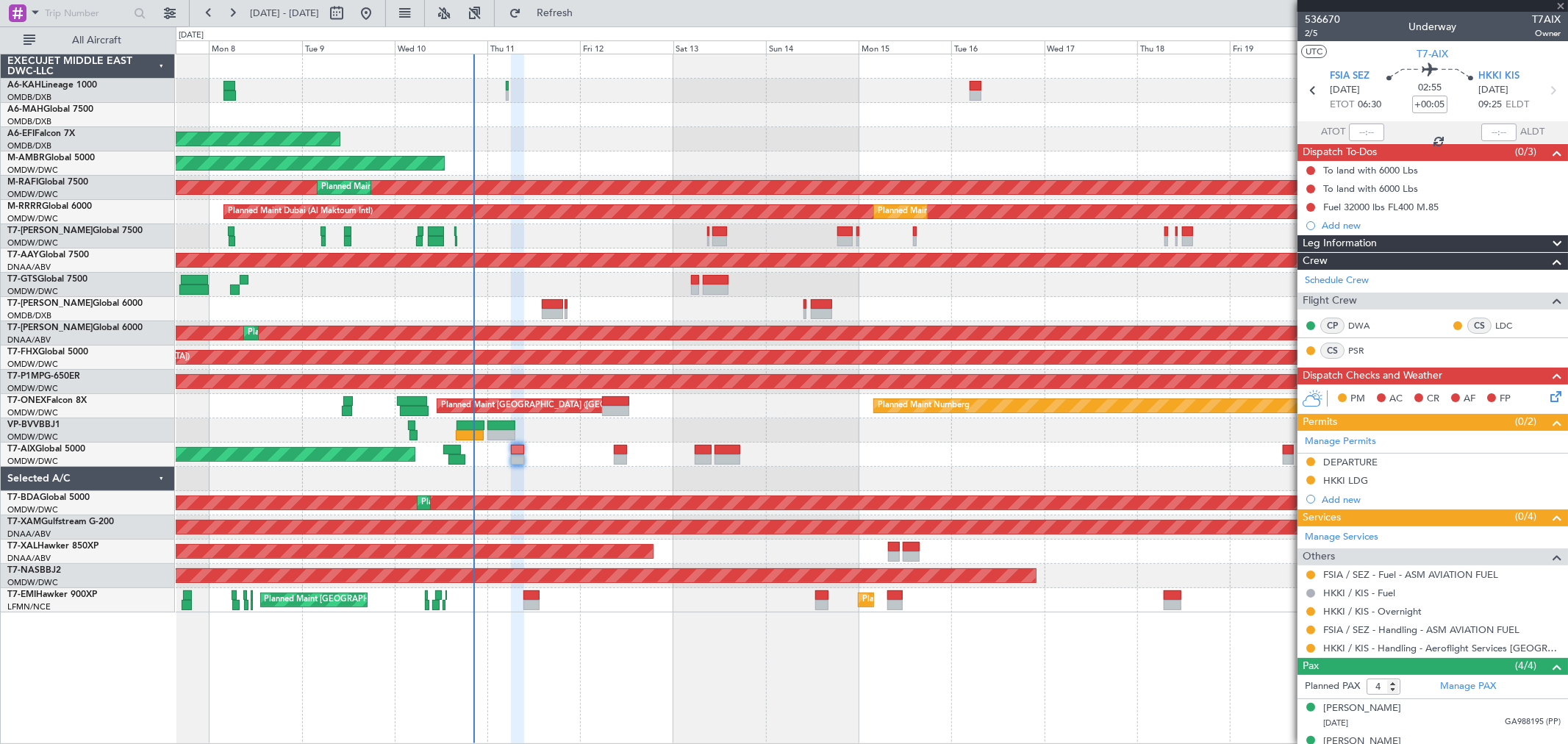
type input "+00:15"
type input "14:13"
type input "18:20"
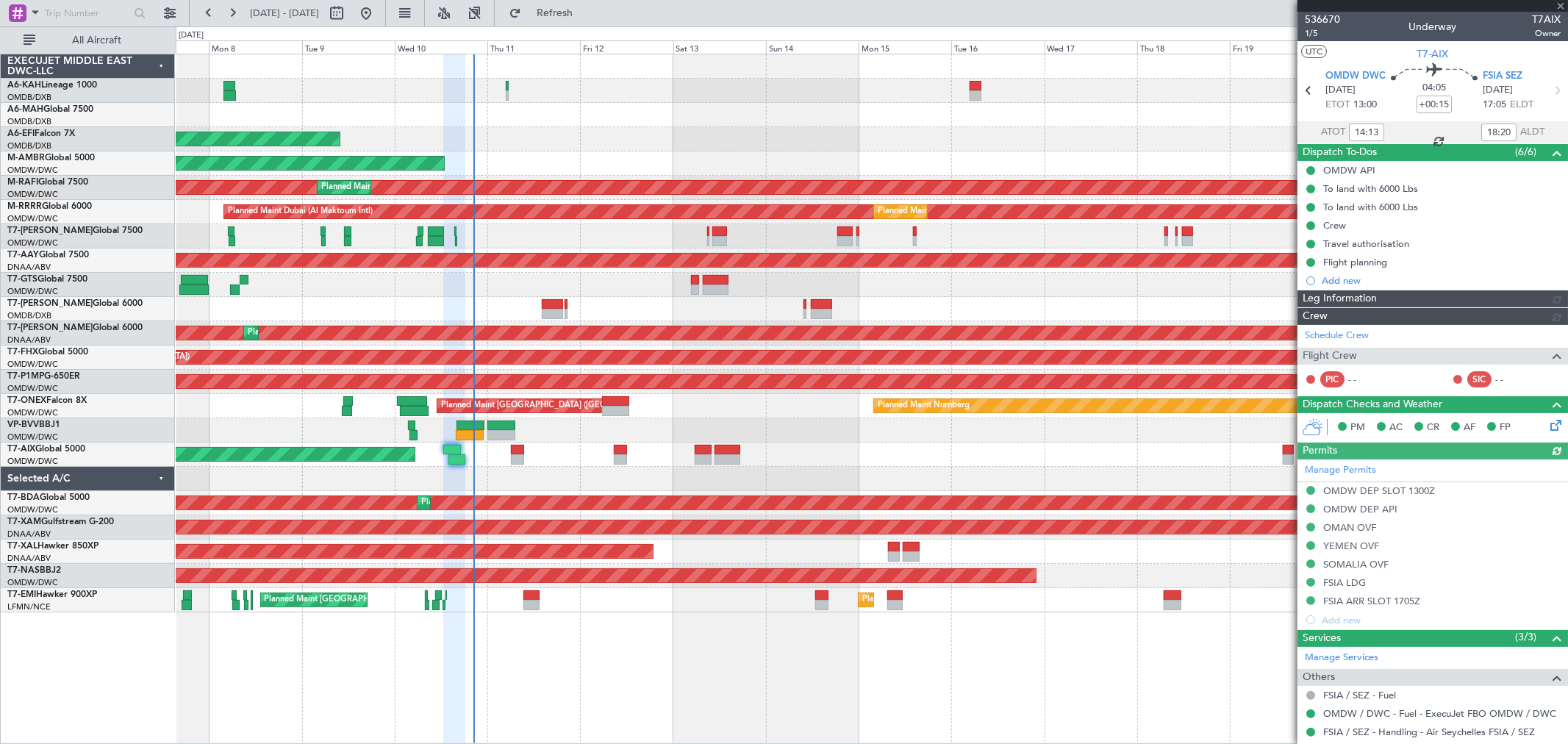
type input "[PERSON_NAME] (ANI)"
type input "7254"
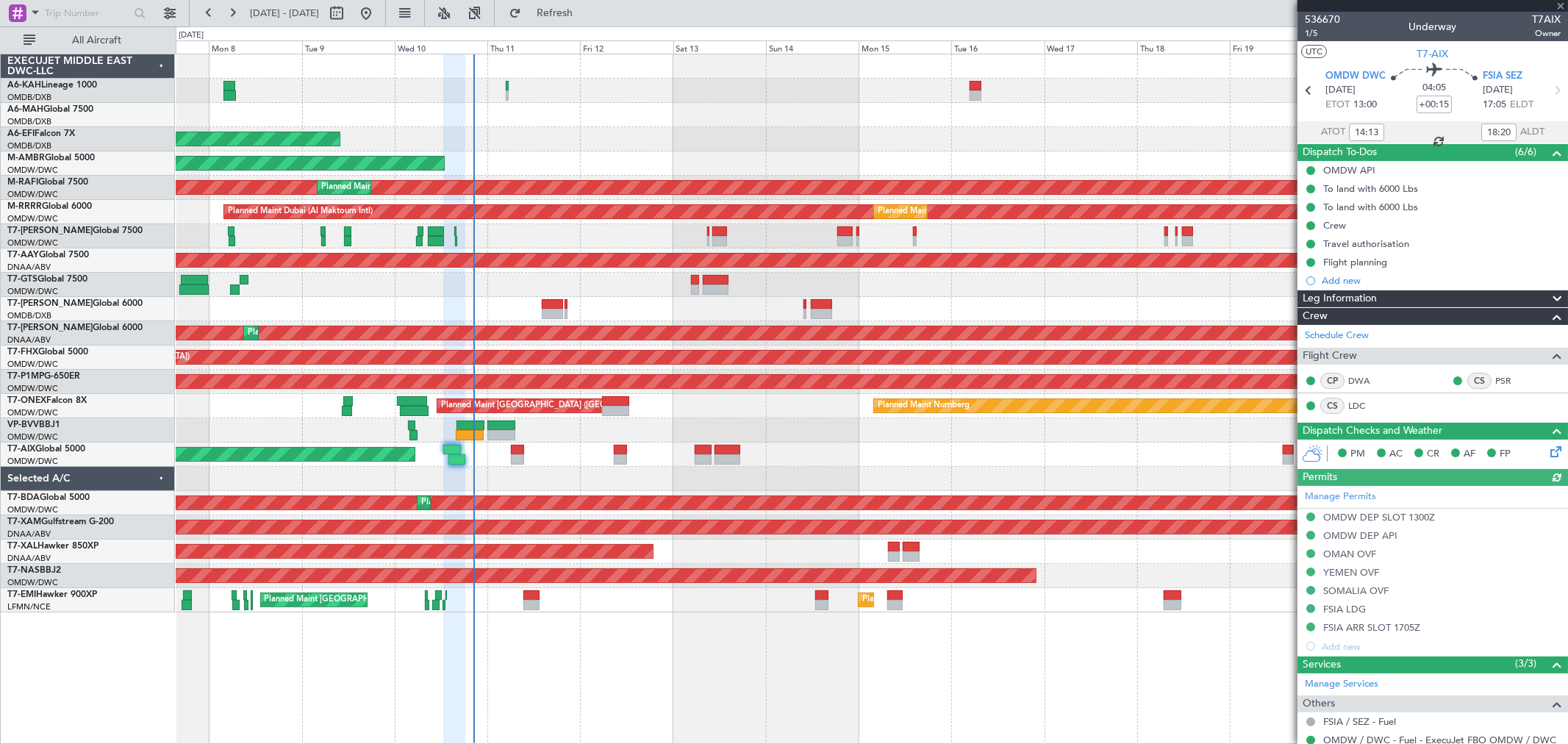
scroll to position [216, 0]
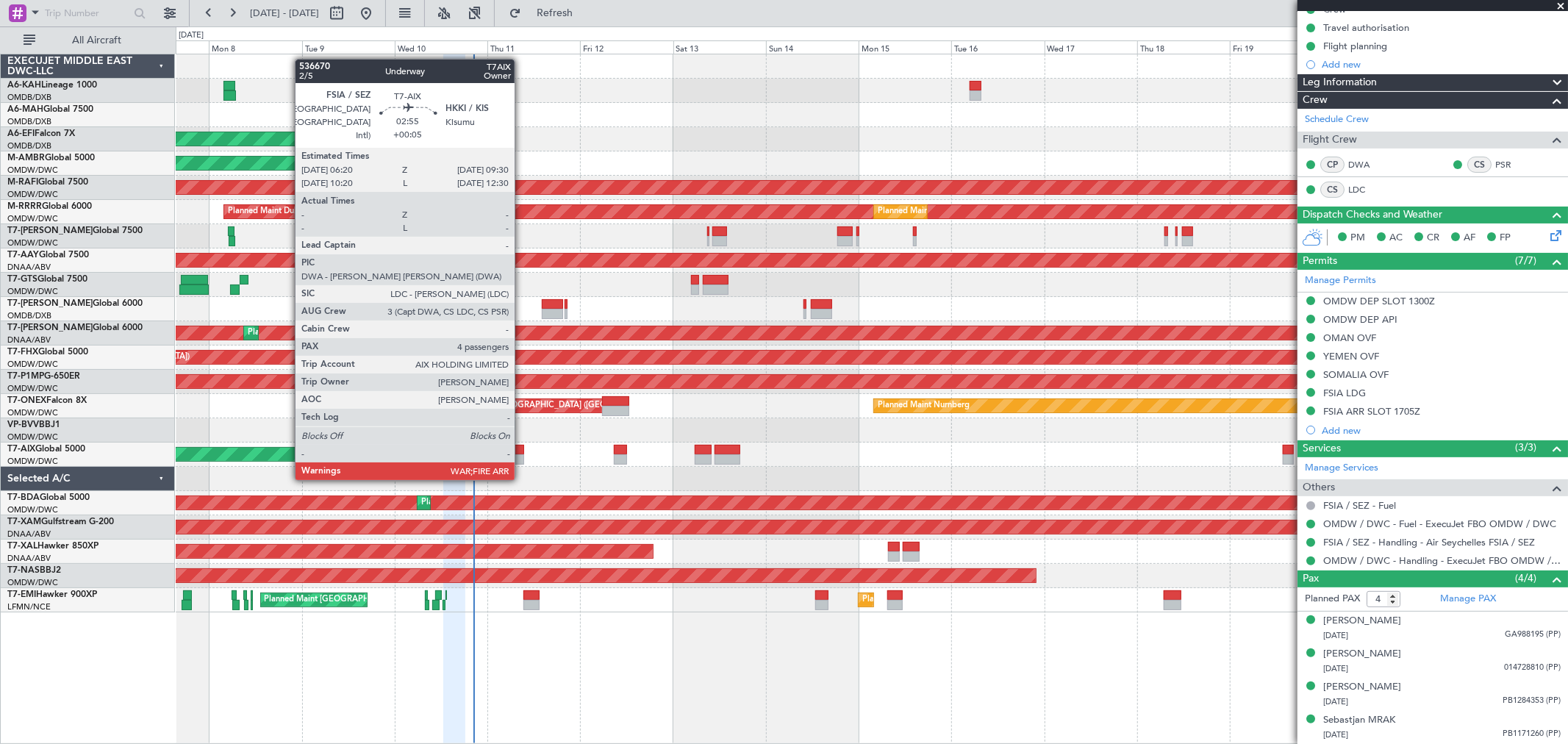
click at [522, 461] on div at bounding box center [517, 459] width 13 height 10
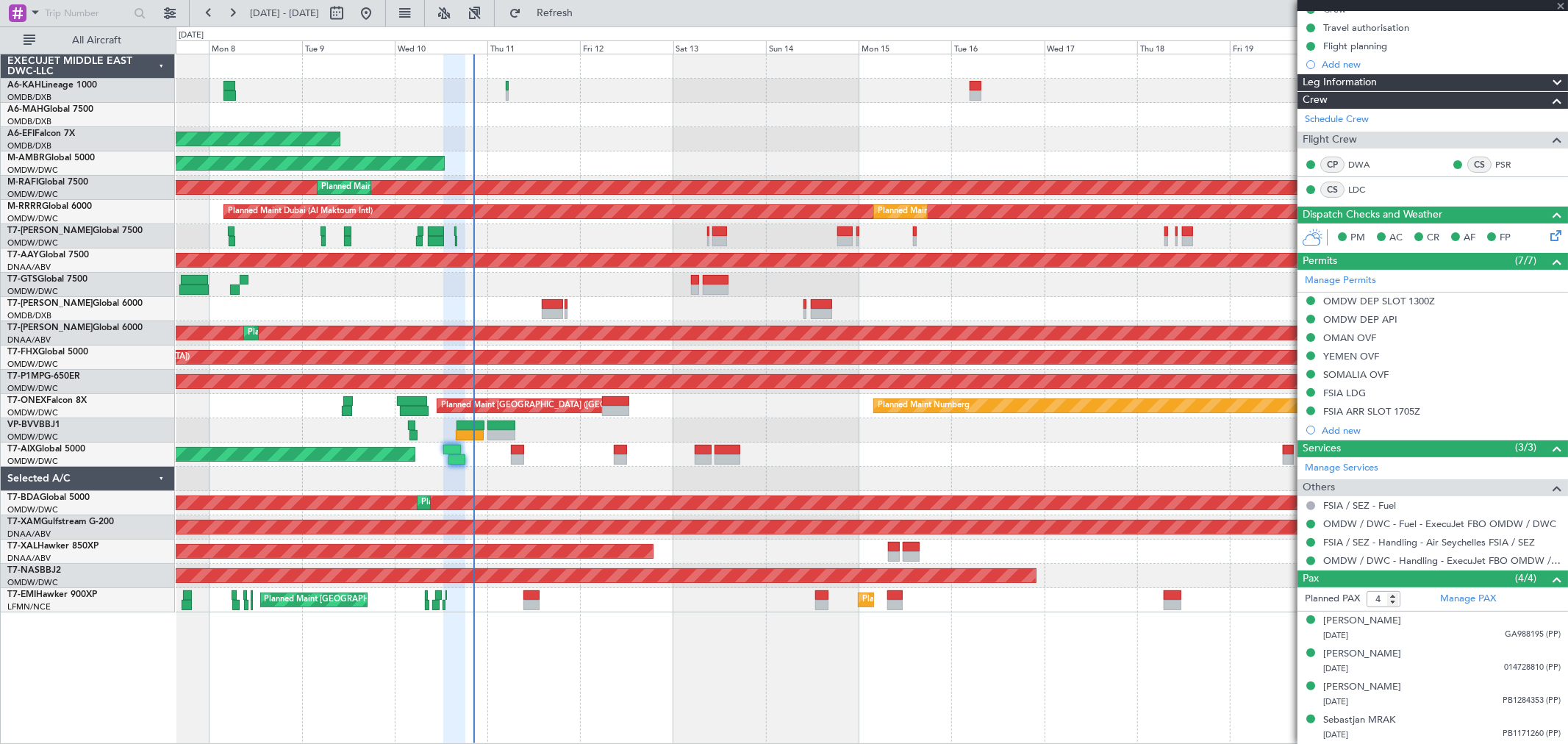
type input "+00:05"
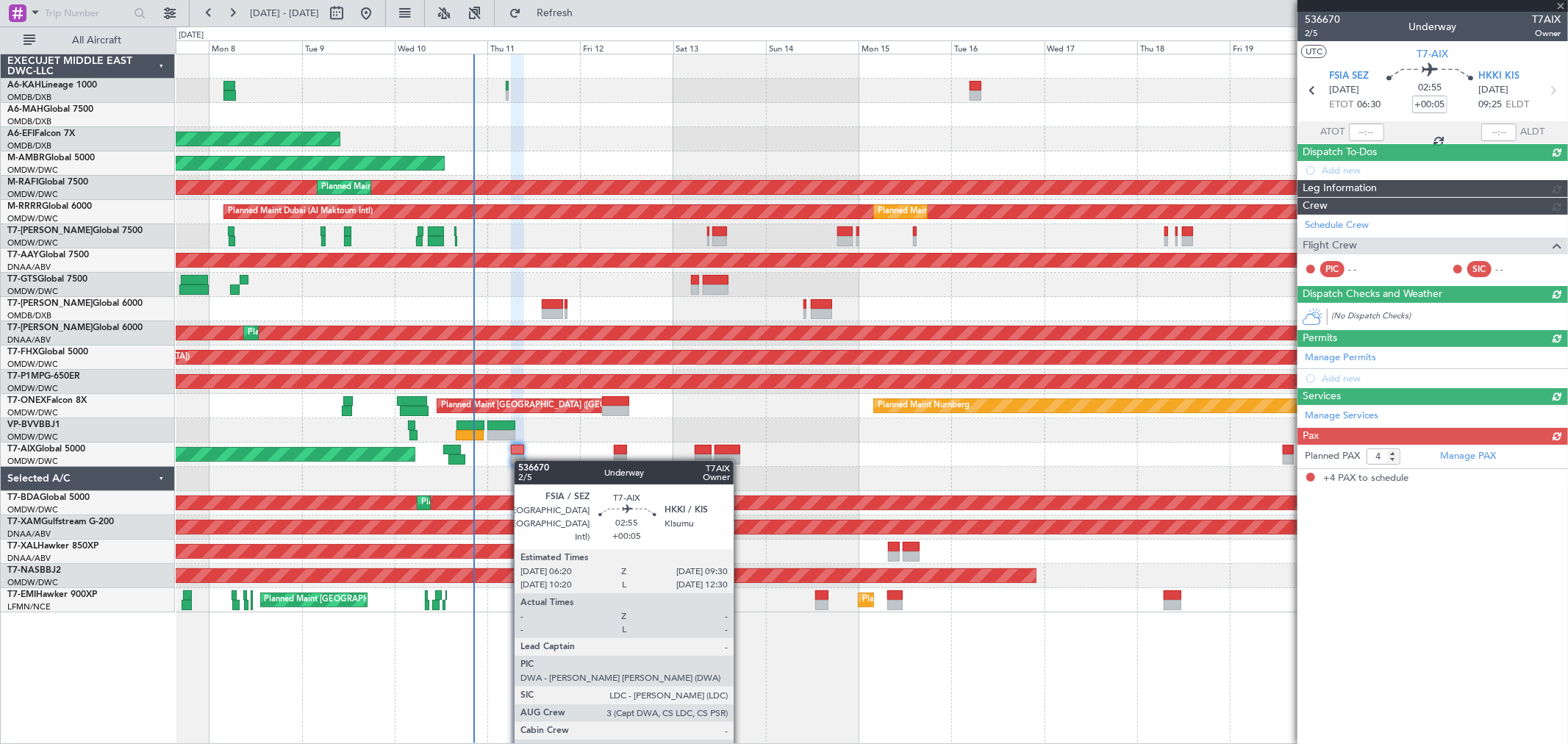
scroll to position [0, 0]
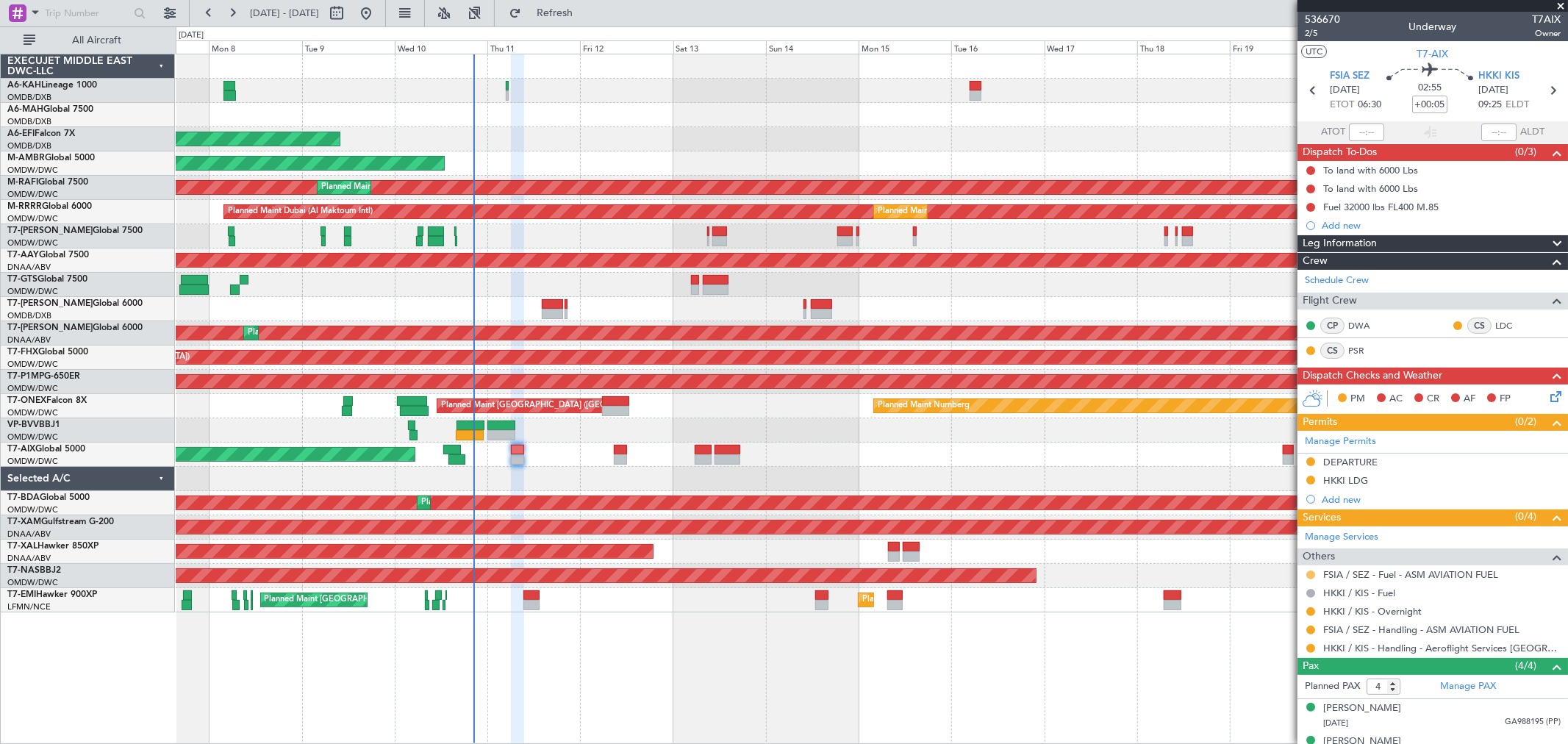
click at [1307, 574] on button at bounding box center [1311, 574] width 9 height 9
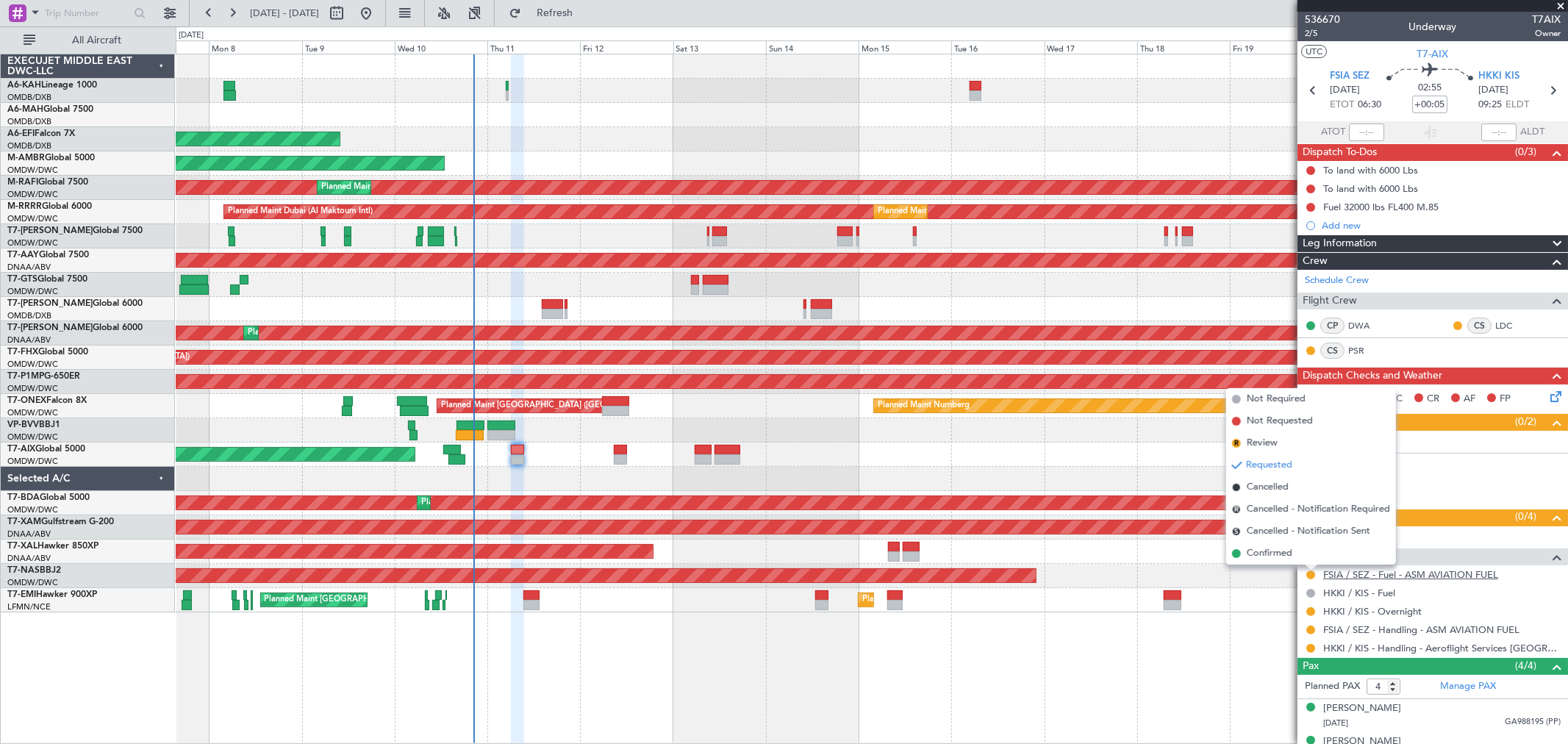
click at [1432, 568] on link "FSIA / SEZ - Fuel - ASM AVIATION FUEL" at bounding box center [1411, 575] width 175 height 13
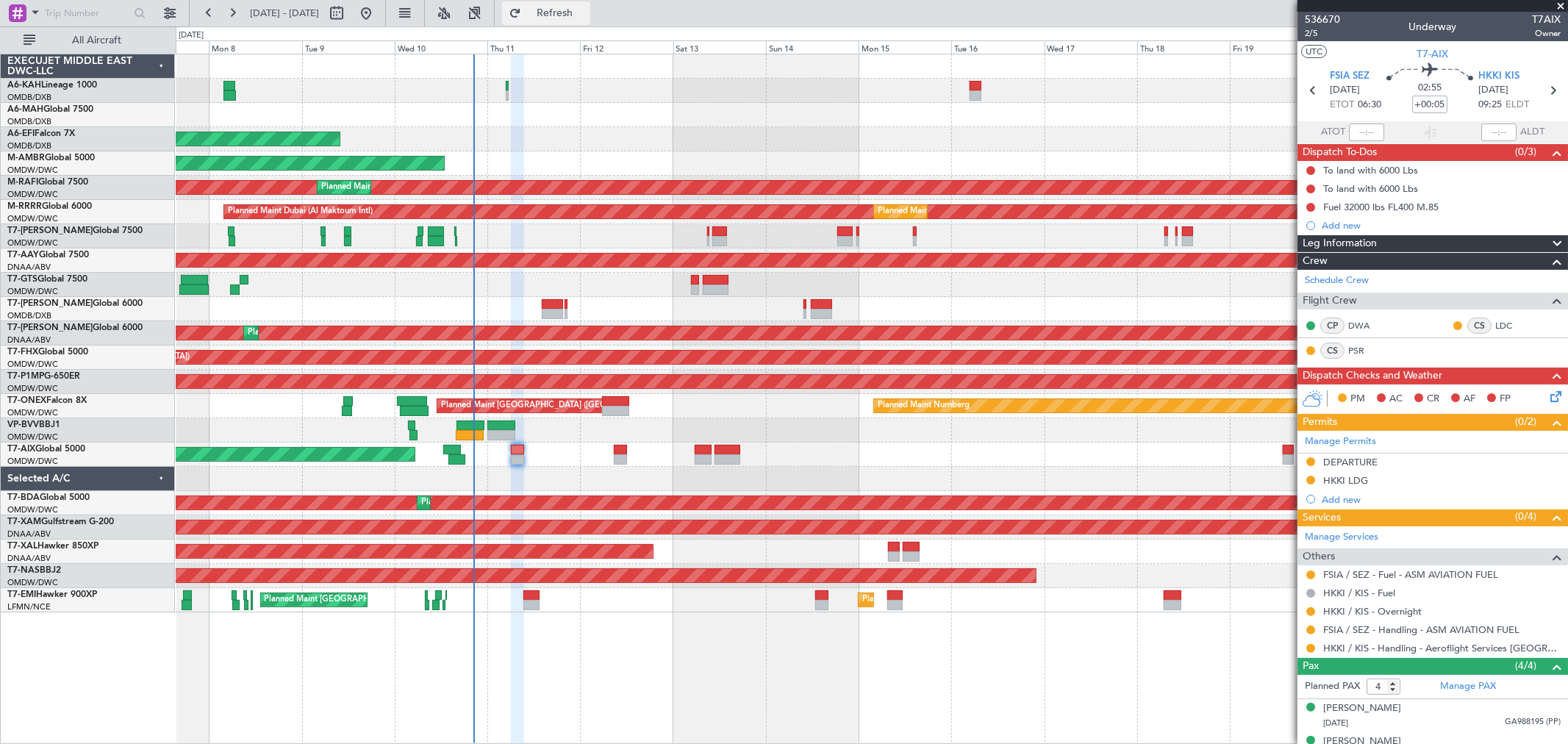
click at [586, 8] on span "Refresh" at bounding box center [555, 13] width 62 height 10
click at [1380, 579] on link "FSIA / SEZ - Fuel" at bounding box center [1359, 575] width 73 height 13
click at [1317, 23] on span "536670" at bounding box center [1323, 19] width 35 height 15
click at [1310, 629] on button at bounding box center [1311, 629] width 9 height 9
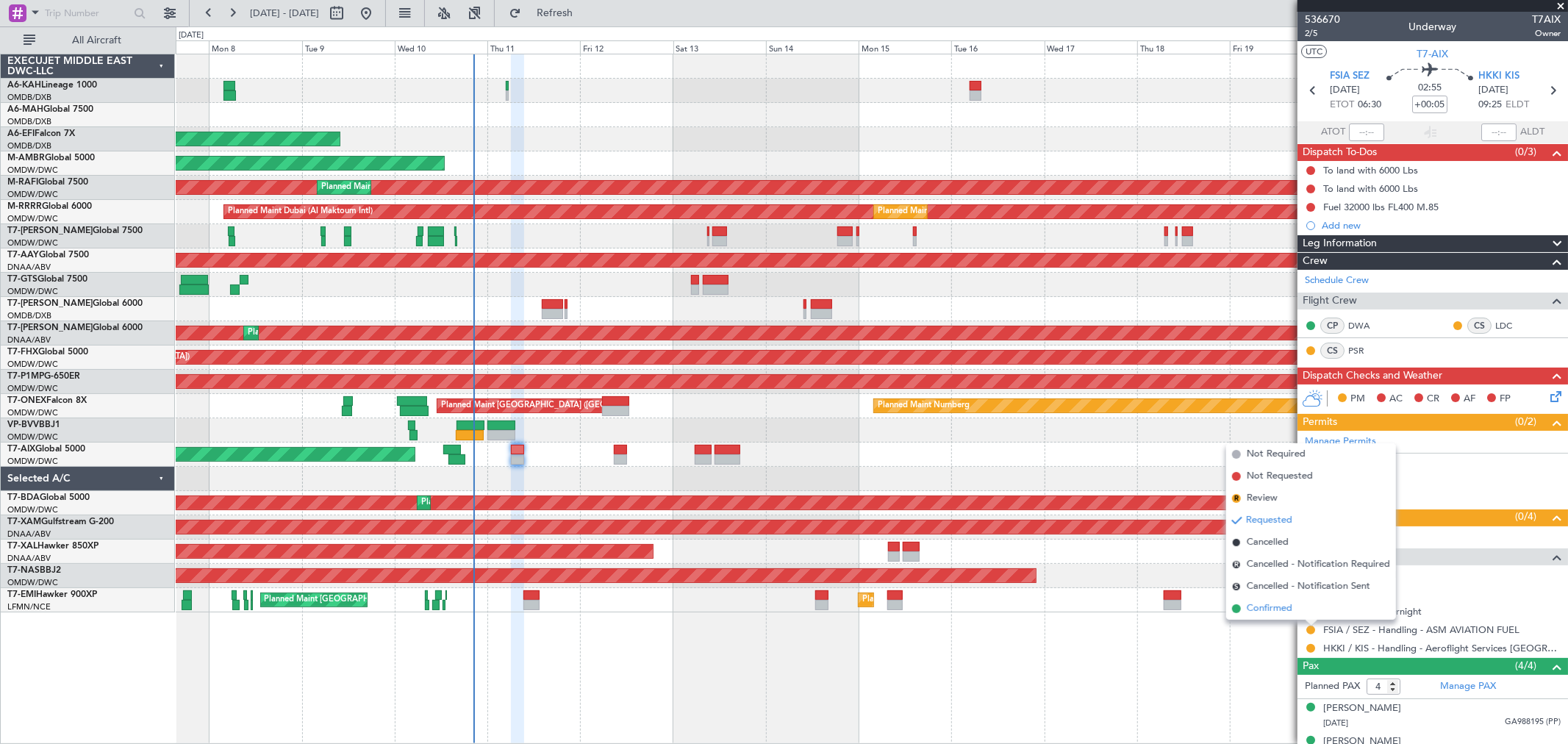
click at [1290, 607] on span "Confirmed" at bounding box center [1270, 609] width 46 height 14
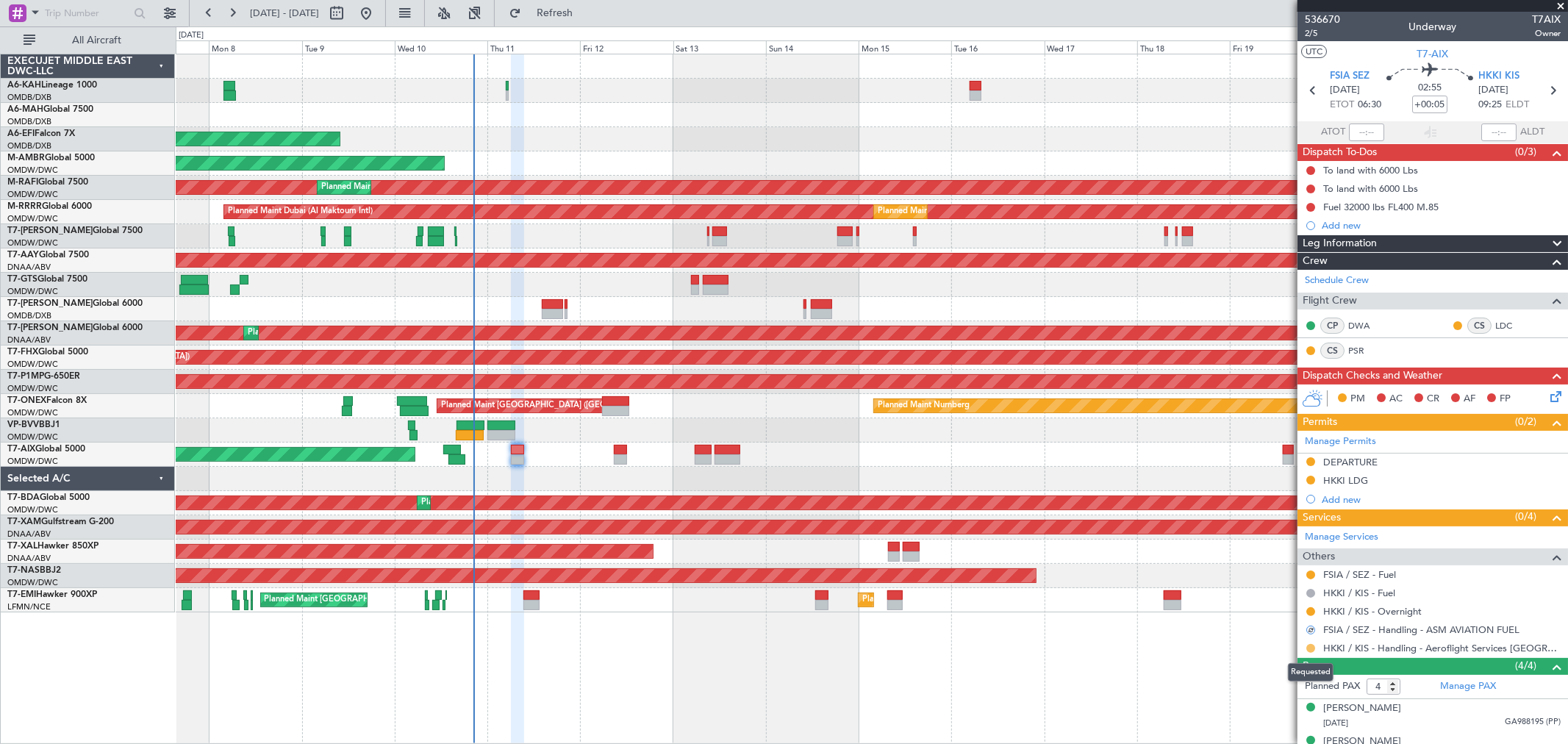
click at [1309, 645] on button at bounding box center [1311, 648] width 9 height 9
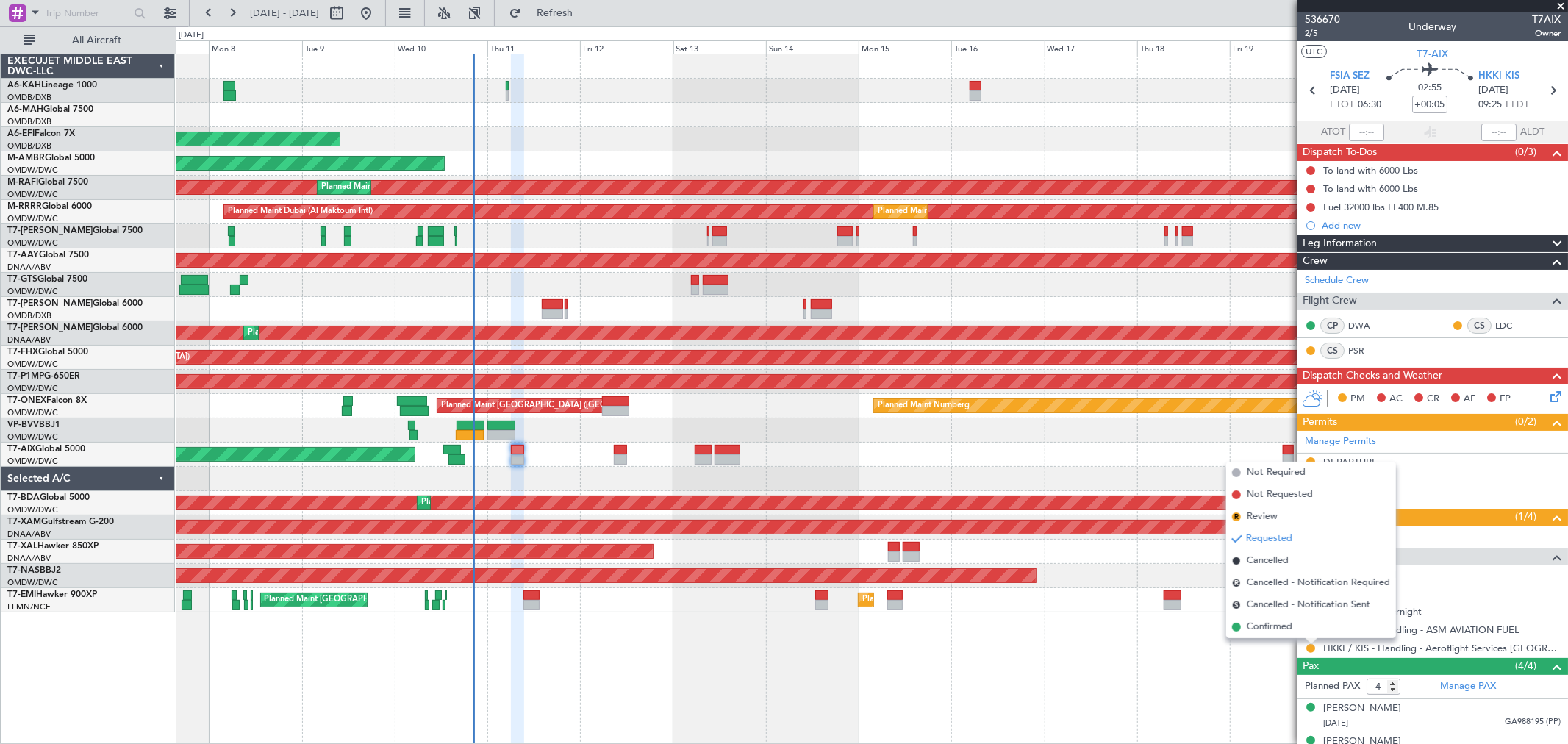
click at [1218, 671] on div "Planned Maint Dubai (Al Maktoum Intl) Planned Maint Dubai (Dubai Intl) Planned …" at bounding box center [872, 398] width 1392 height 690
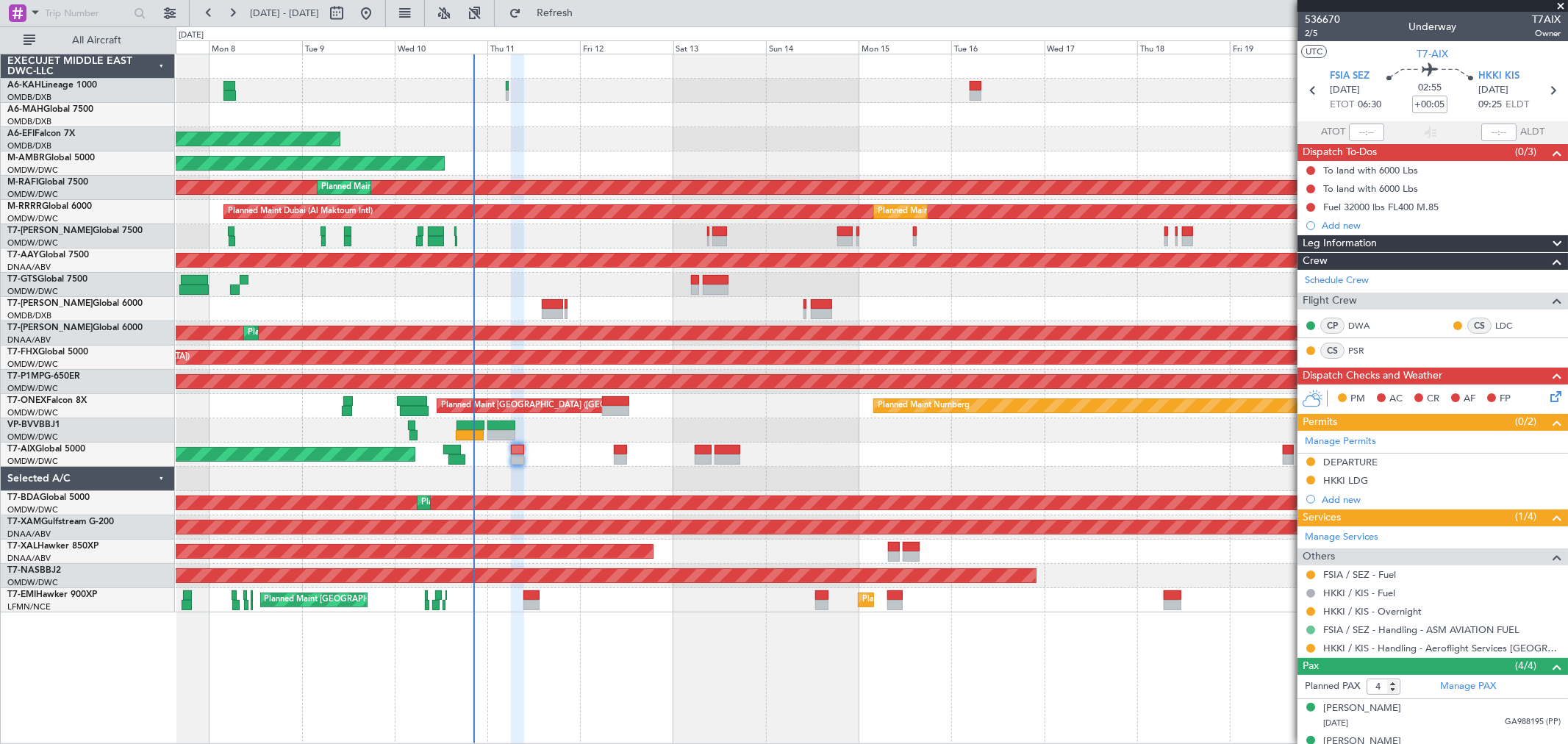
click at [1309, 626] on button at bounding box center [1311, 629] width 9 height 9
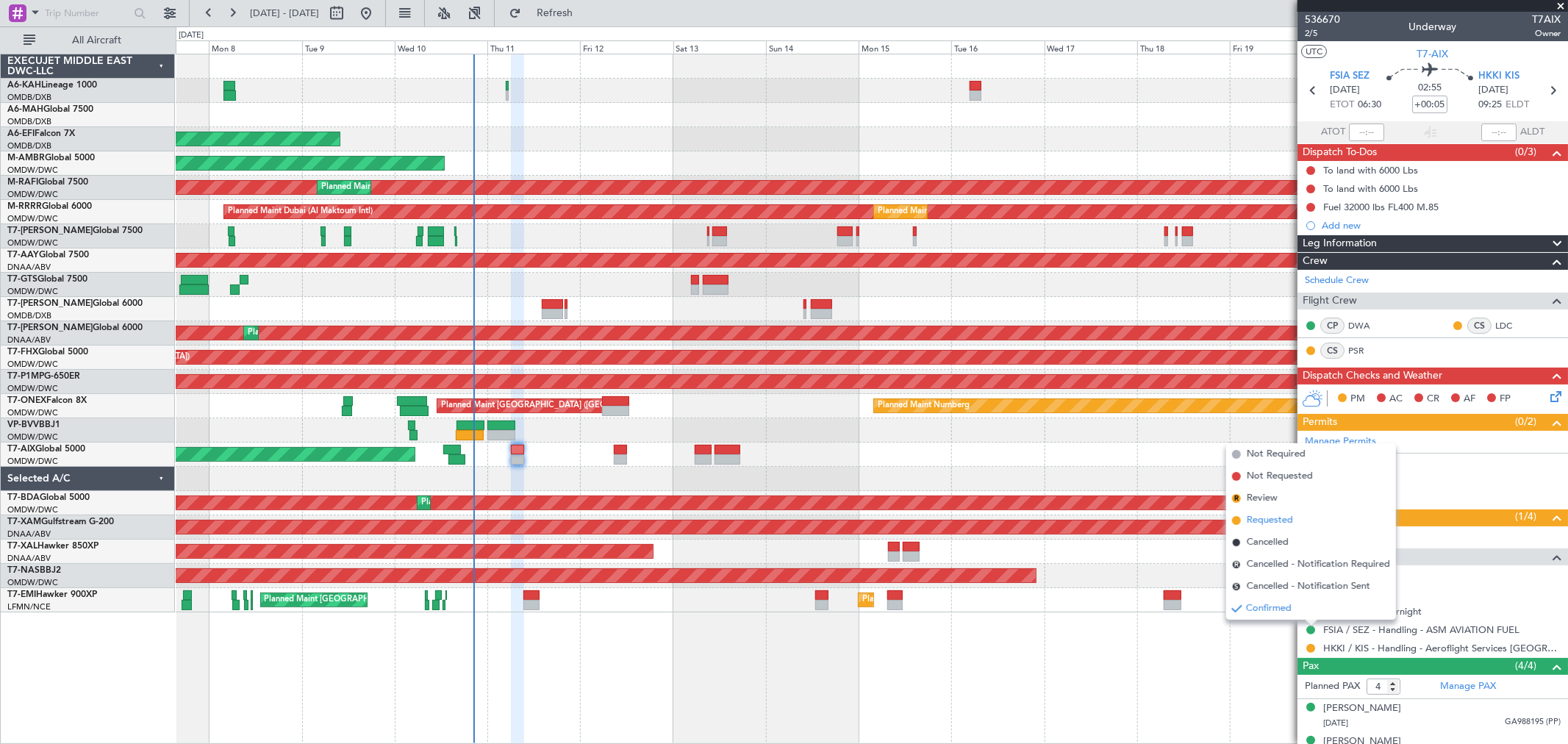
click at [1274, 519] on span "Requested" at bounding box center [1270, 520] width 47 height 14
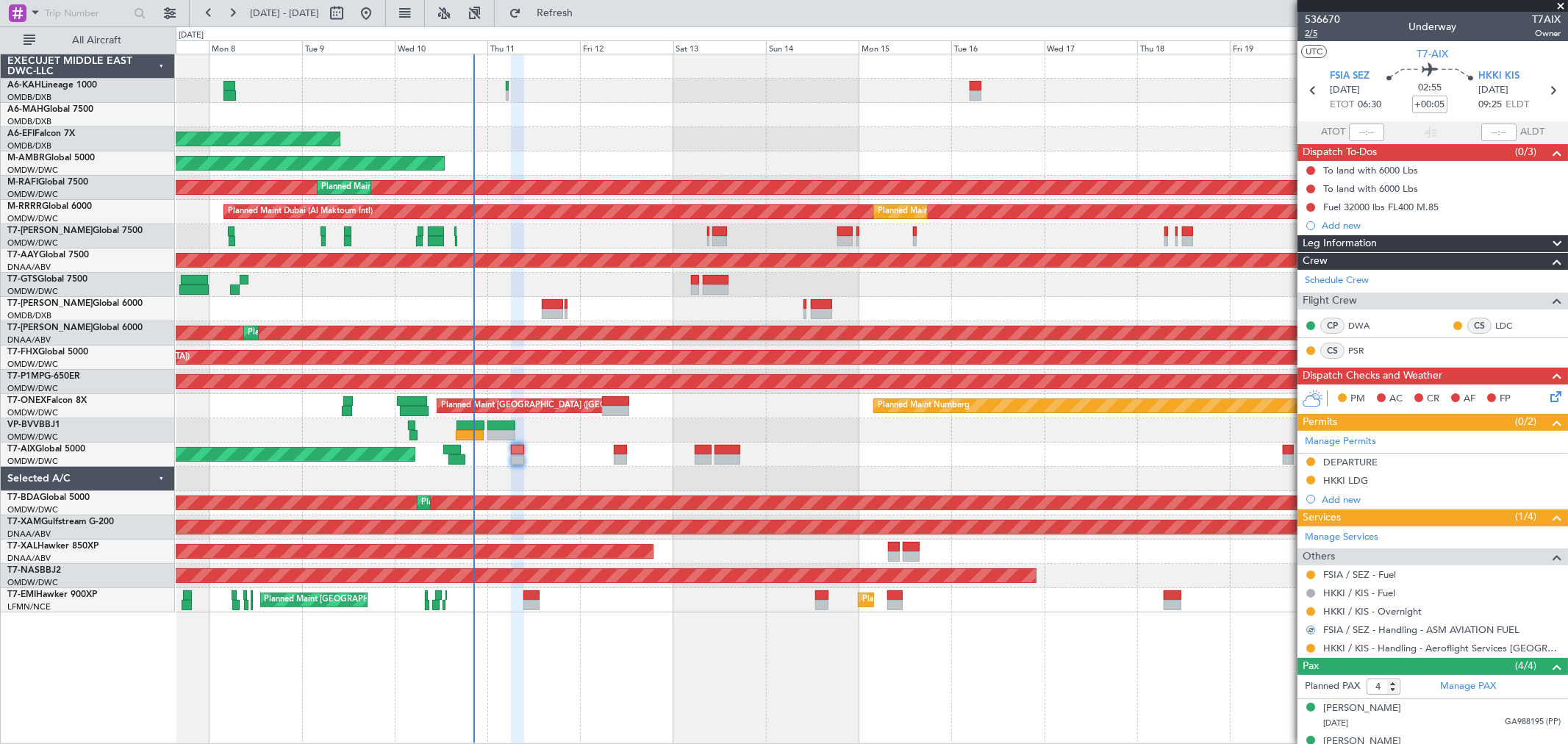
click at [1326, 30] on span "2/5" at bounding box center [1323, 34] width 35 height 13
click at [1311, 629] on button at bounding box center [1311, 629] width 9 height 9
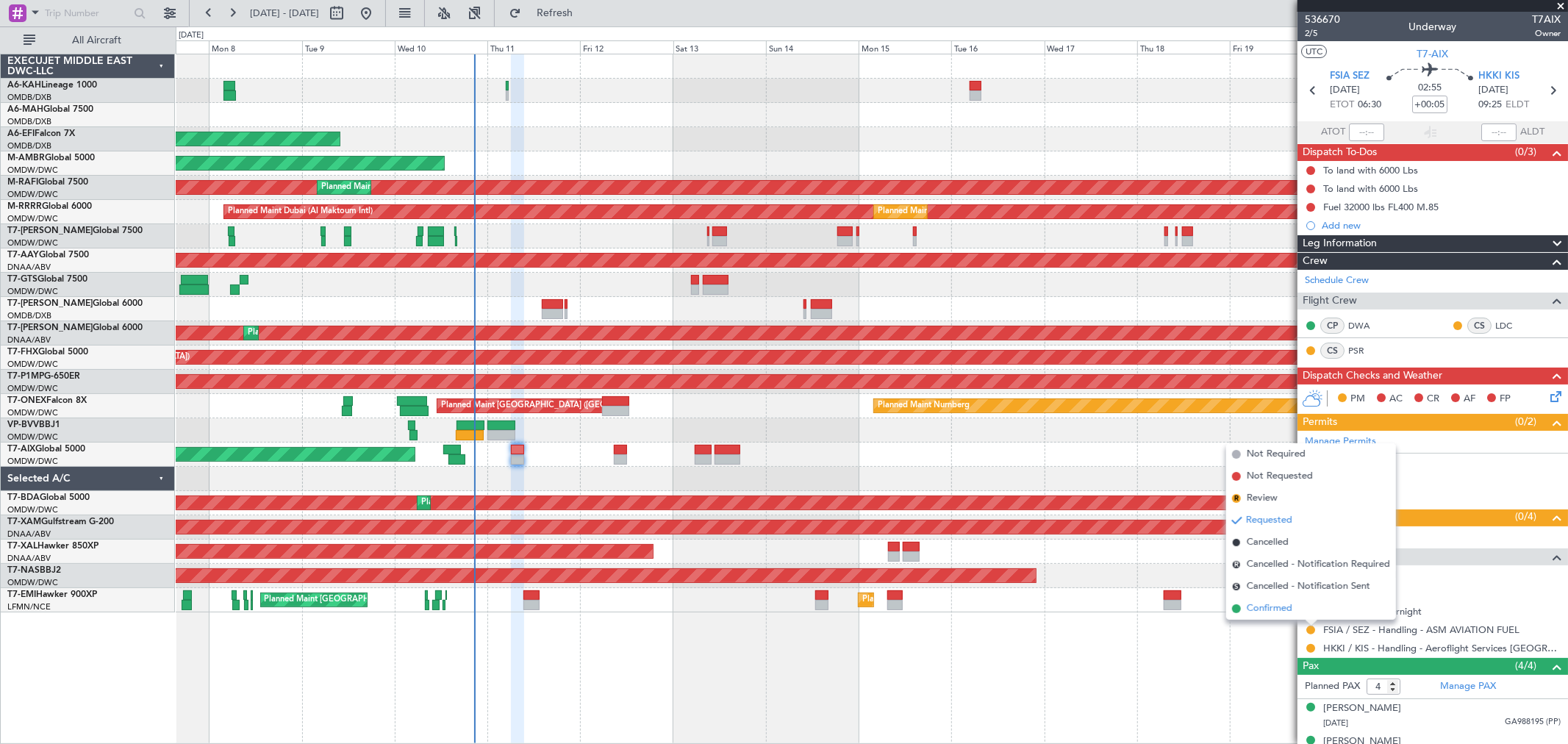
click at [1277, 605] on span "Confirmed" at bounding box center [1270, 609] width 46 height 14
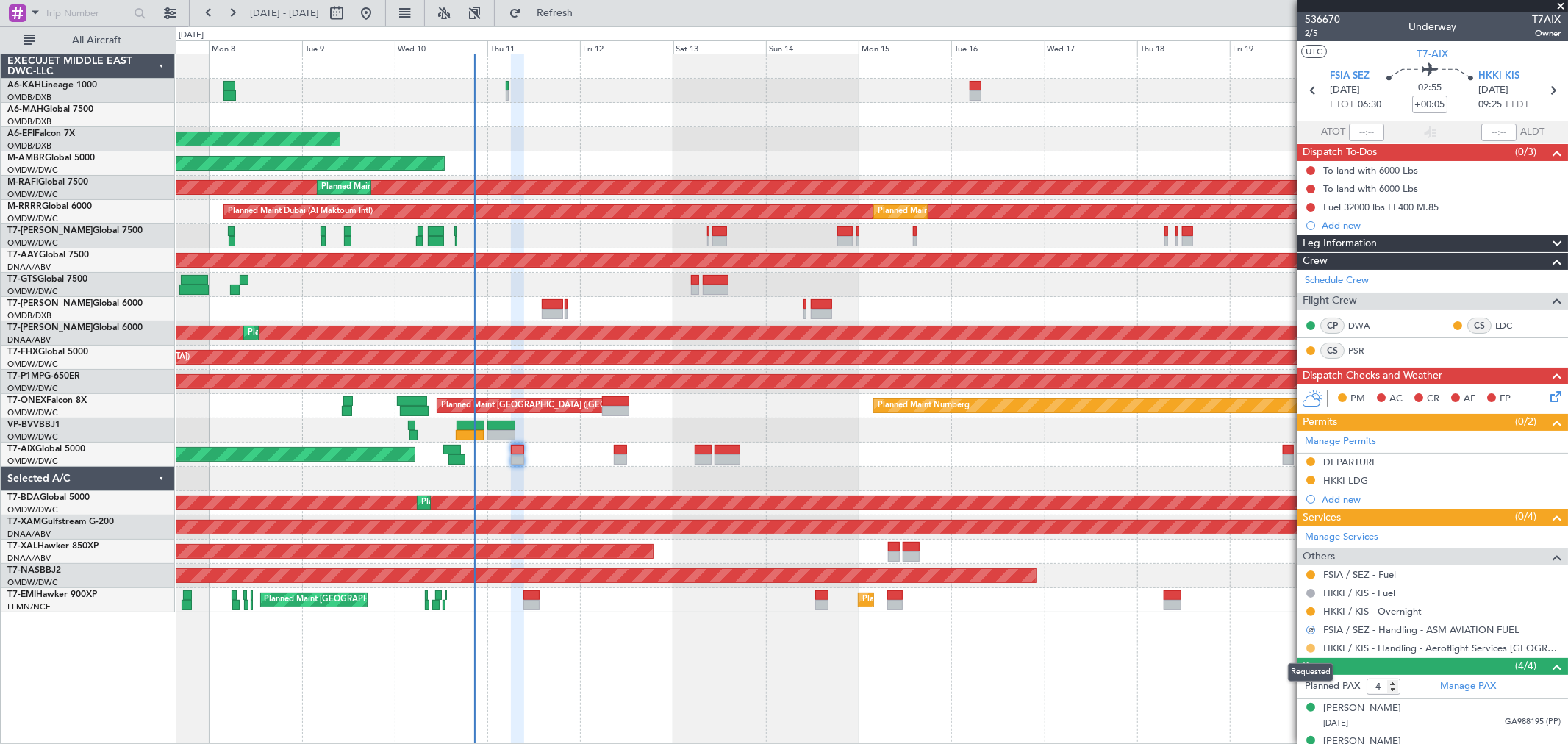
click at [1311, 648] on button at bounding box center [1311, 648] width 9 height 9
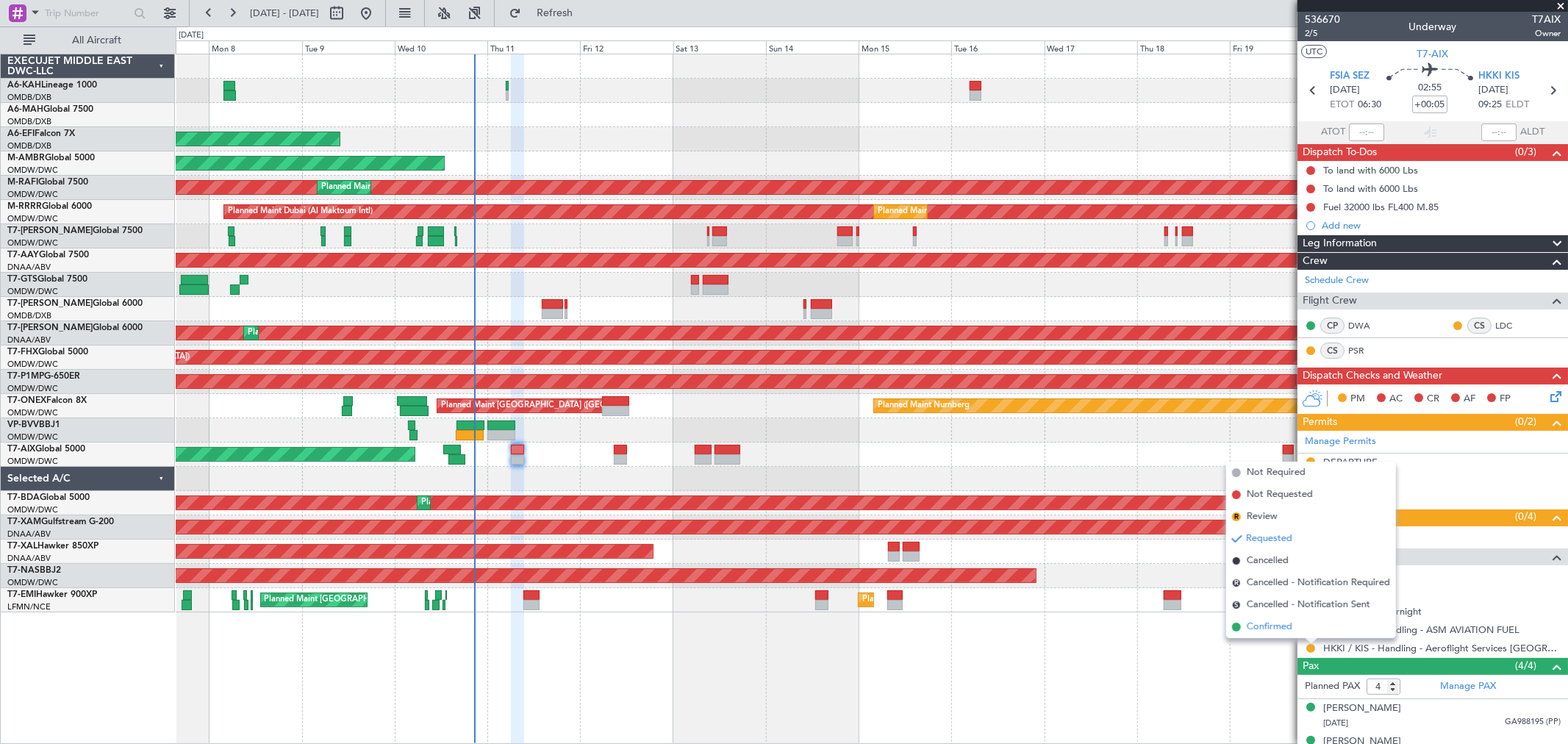
click at [1270, 630] on span "Confirmed" at bounding box center [1270, 627] width 46 height 14
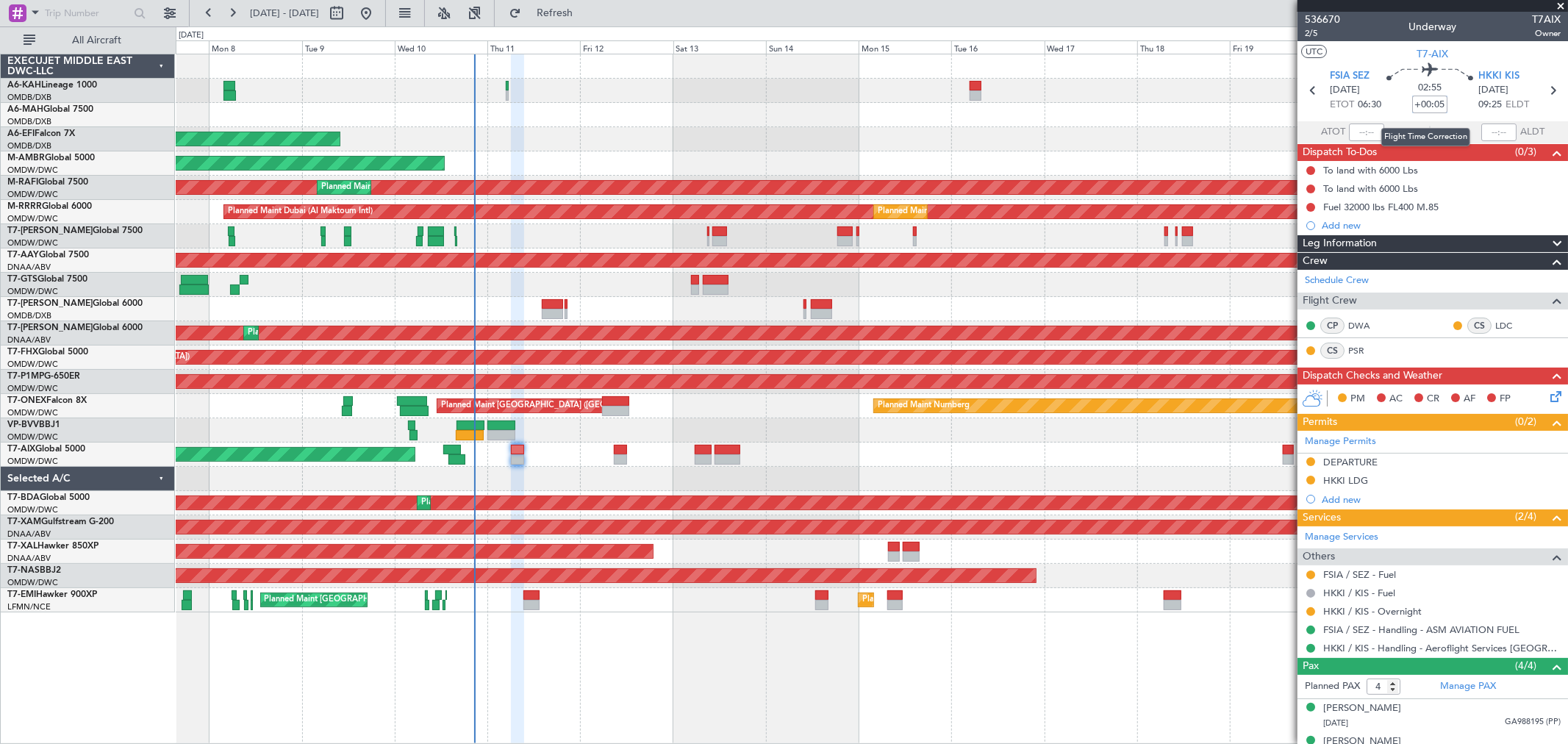
click at [1415, 96] on input "+00:05" at bounding box center [1430, 104] width 35 height 18
click at [590, 23] on button "Refresh" at bounding box center [546, 13] width 88 height 23
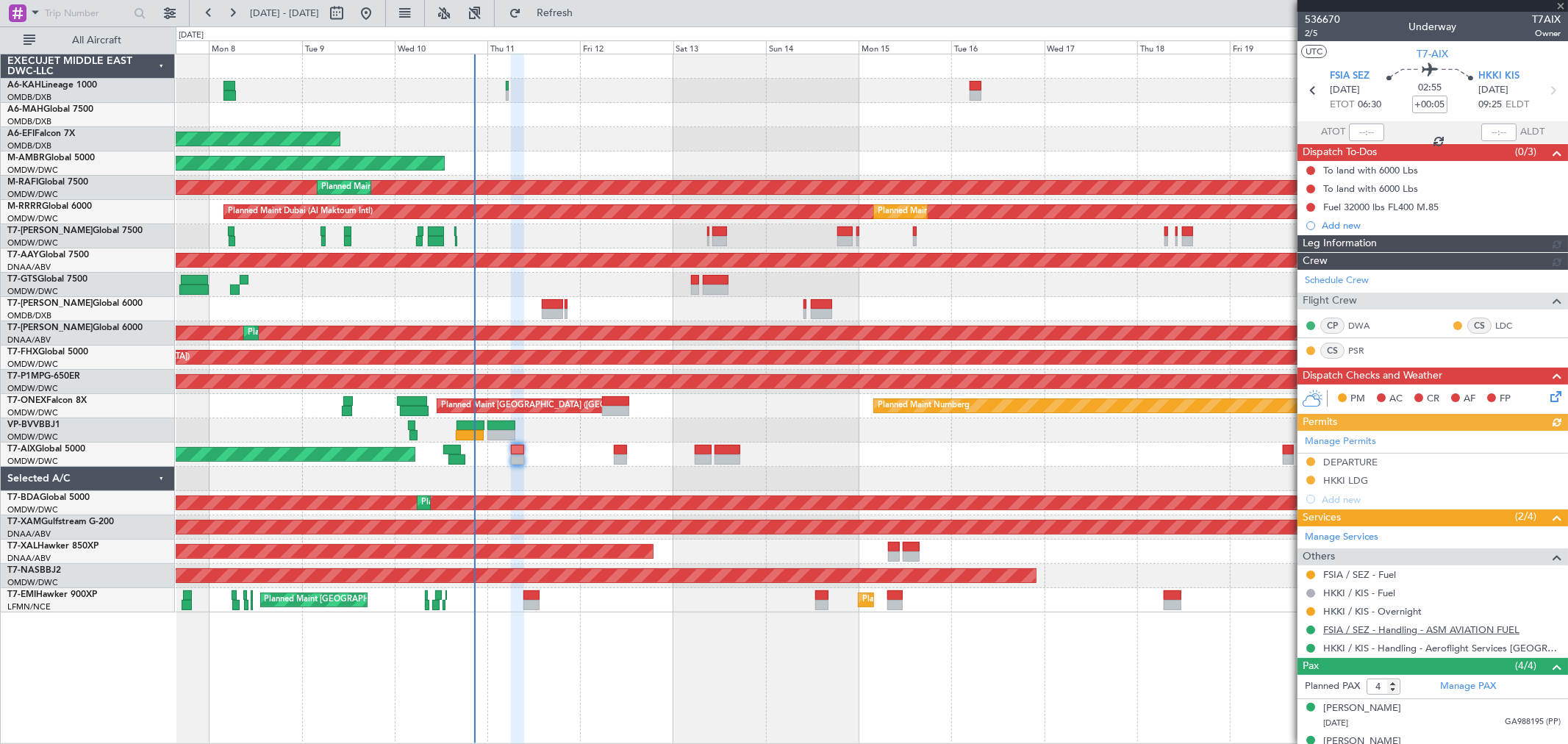
type input "[PERSON_NAME] ([PERSON_NAME])"
type input "7266"
click at [1376, 578] on link "FSIA / SEZ - Fuel" at bounding box center [1359, 575] width 73 height 13
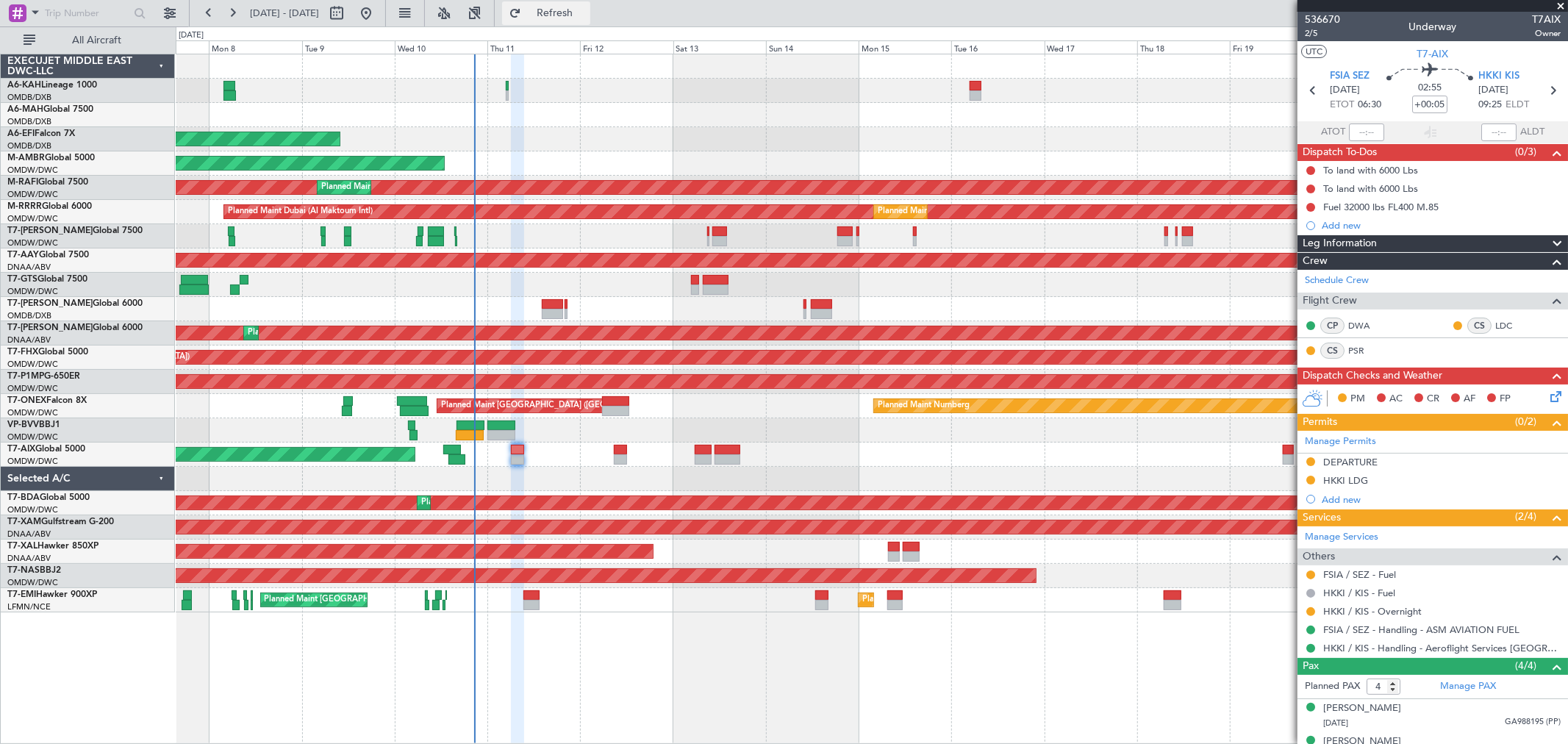
click at [586, 16] on span "Refresh" at bounding box center [555, 13] width 62 height 10
click at [586, 16] on span "Refreshing..." at bounding box center [555, 13] width 62 height 10
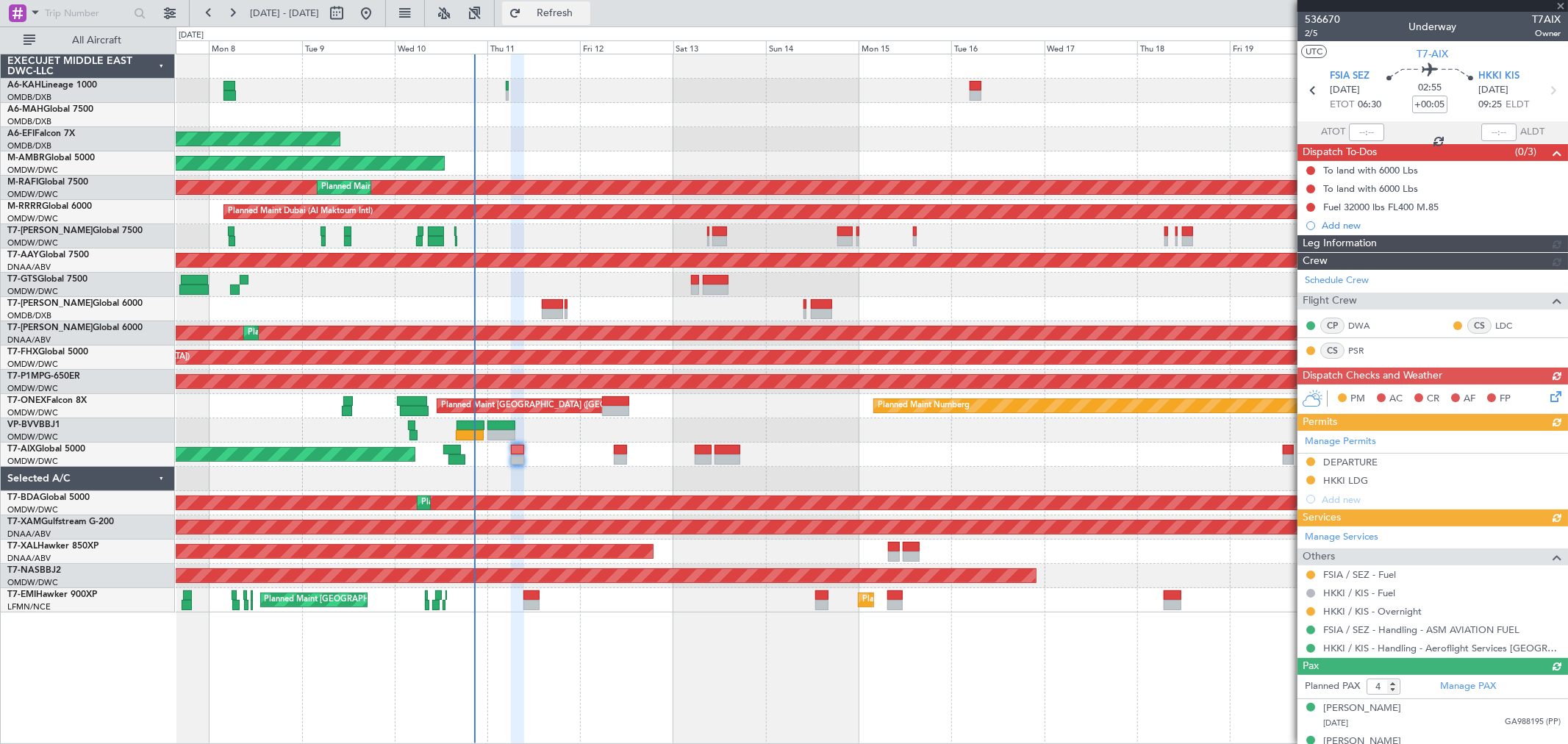
type input "[PERSON_NAME] ([PERSON_NAME])"
type input "7266"
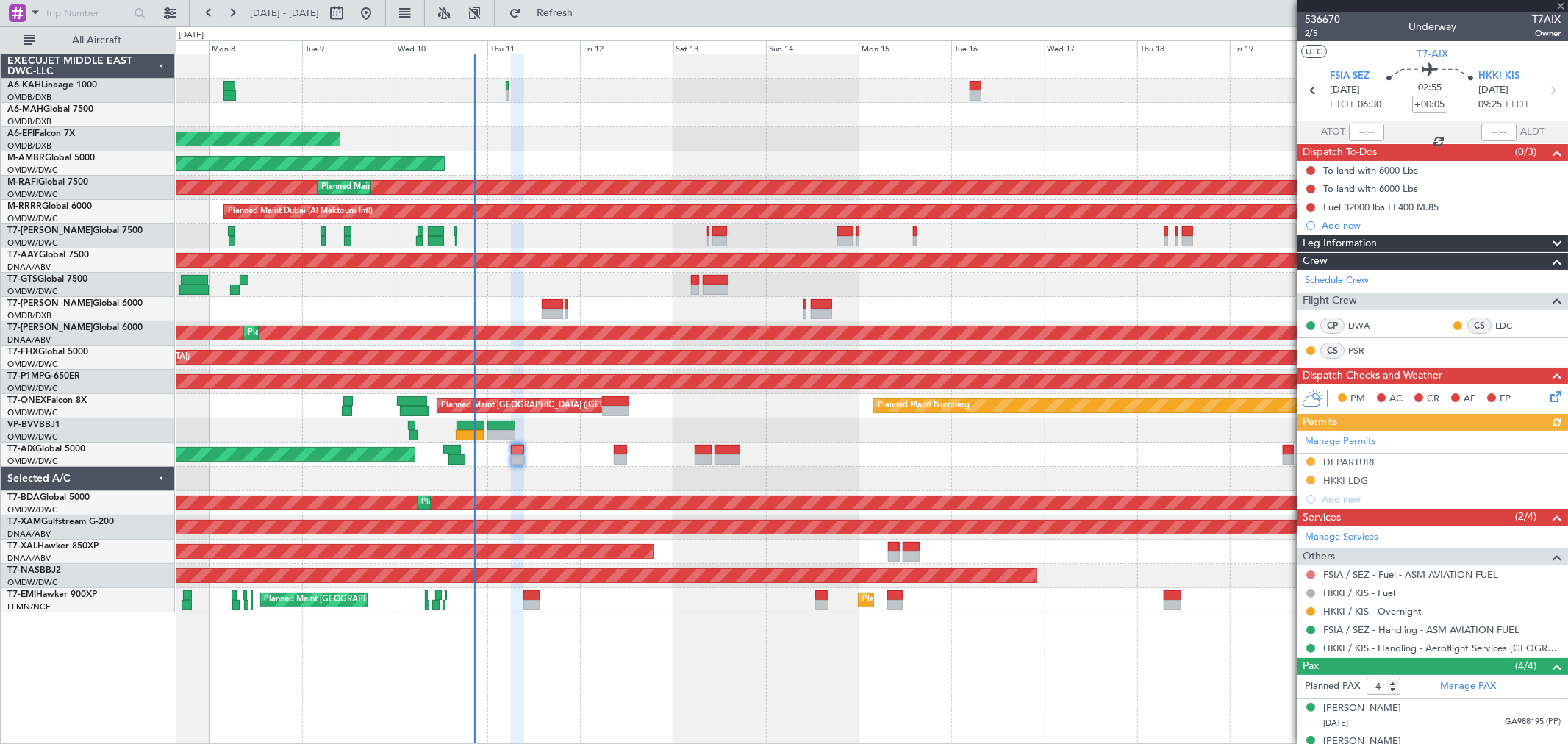
click at [1311, 575] on button at bounding box center [1311, 574] width 9 height 9
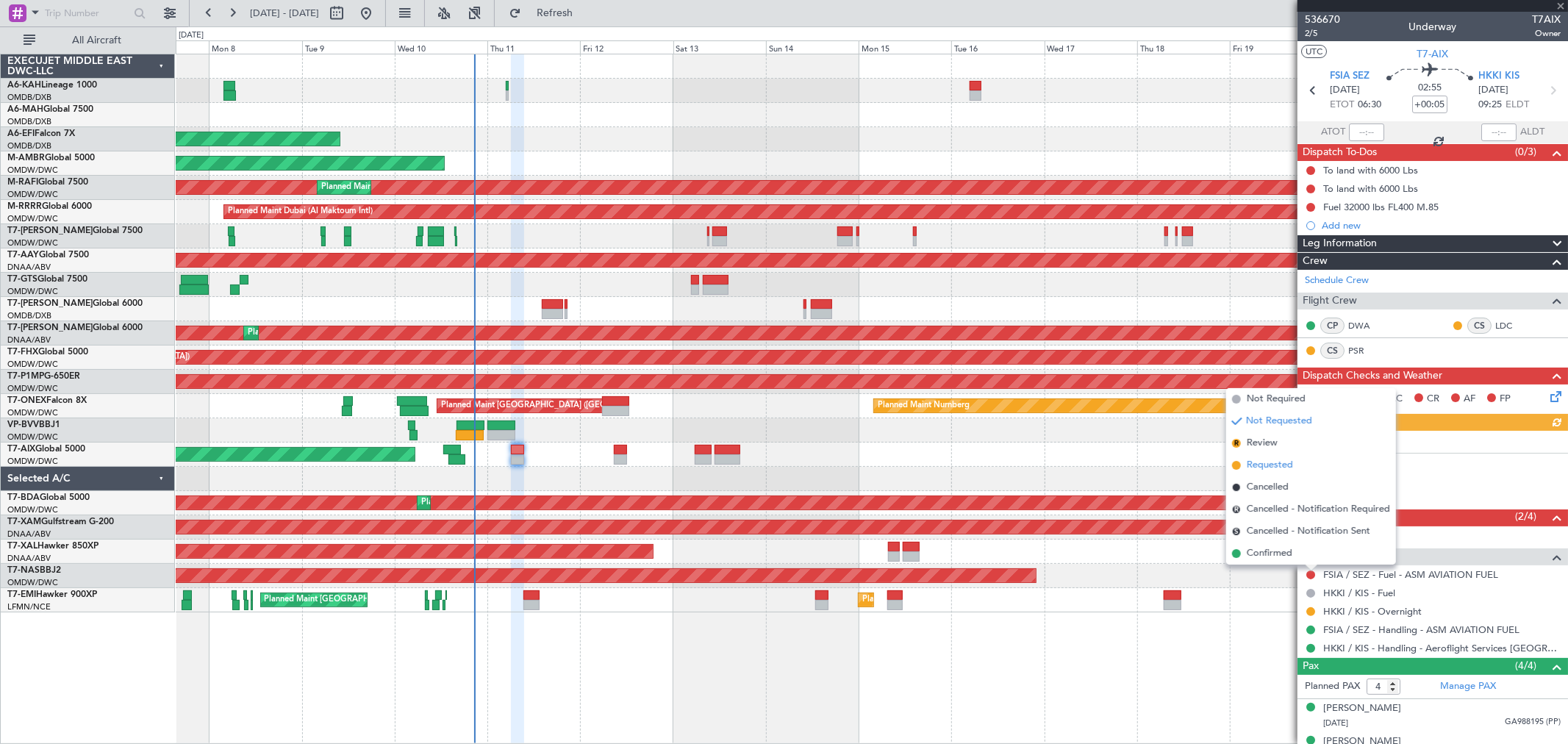
click at [1258, 465] on span "Requested" at bounding box center [1270, 465] width 47 height 14
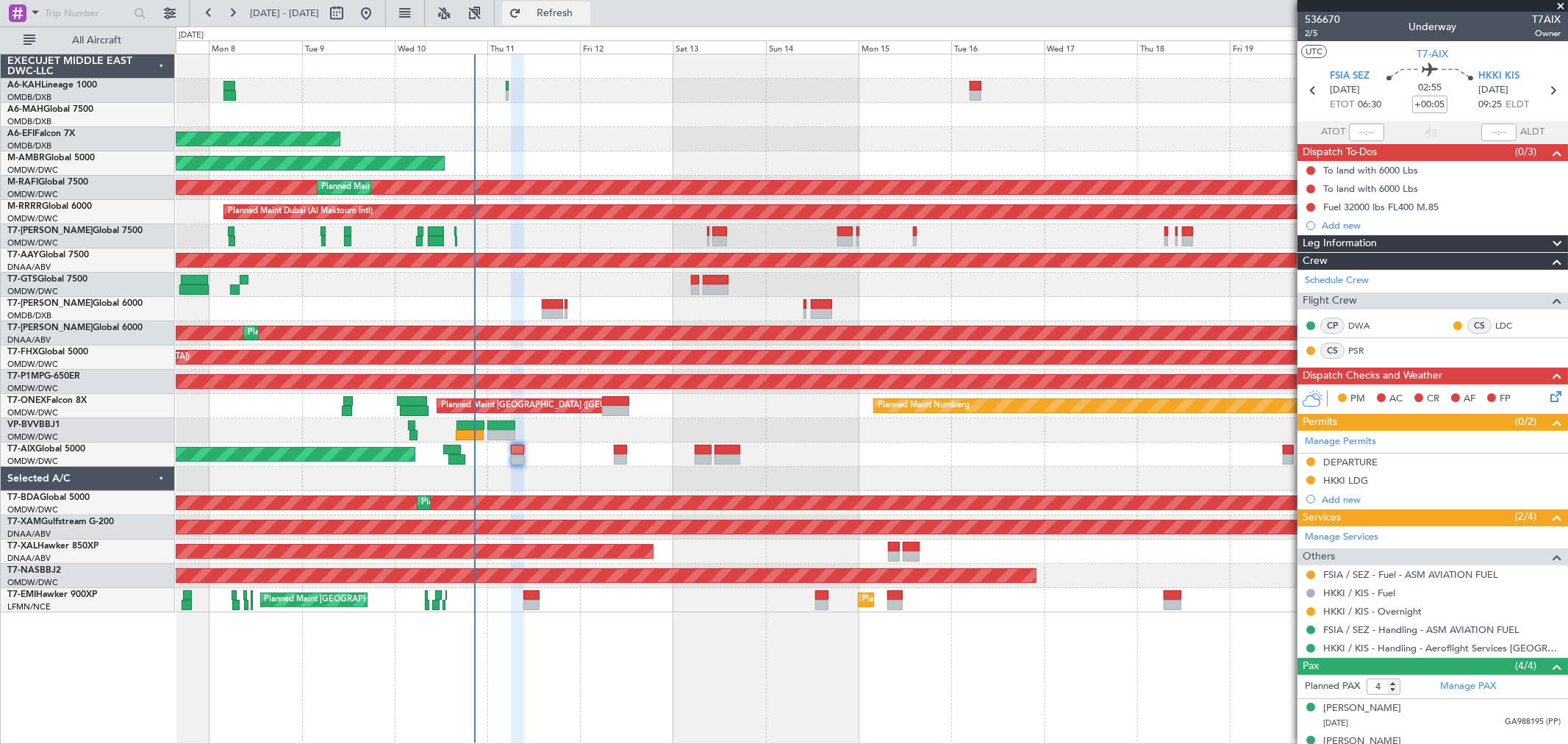
click at [578, 19] on button "Refresh" at bounding box center [546, 13] width 88 height 23
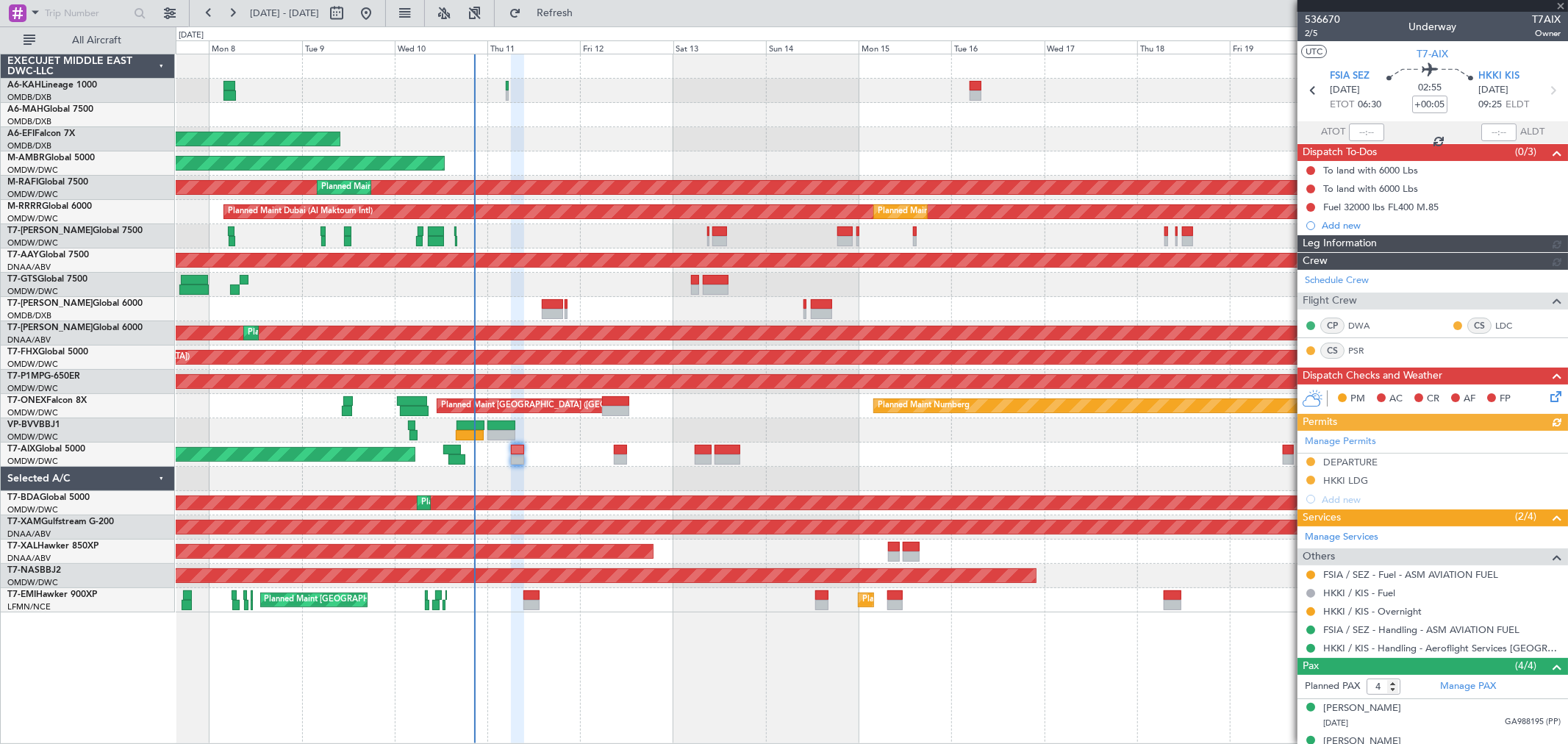
type input "[PERSON_NAME] ([PERSON_NAME])"
type input "7266"
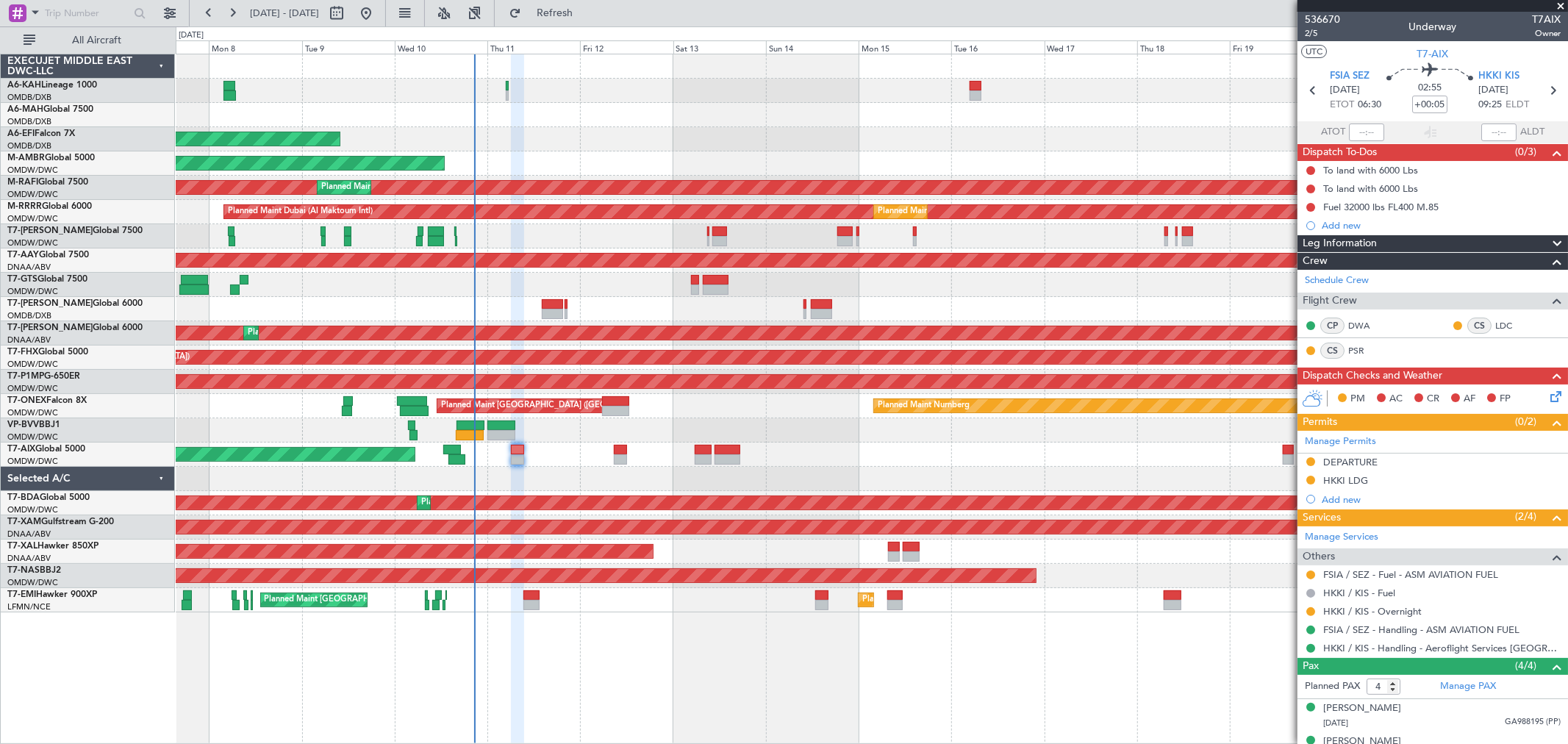
type input "[PERSON_NAME] ([PERSON_NAME])"
type input "7266"
click at [1311, 172] on button at bounding box center [1311, 170] width 9 height 9
click at [1292, 231] on li "Completed" at bounding box center [1311, 235] width 78 height 22
click at [1303, 185] on div "To land with 6000 Lbs" at bounding box center [1432, 188] width 270 height 18
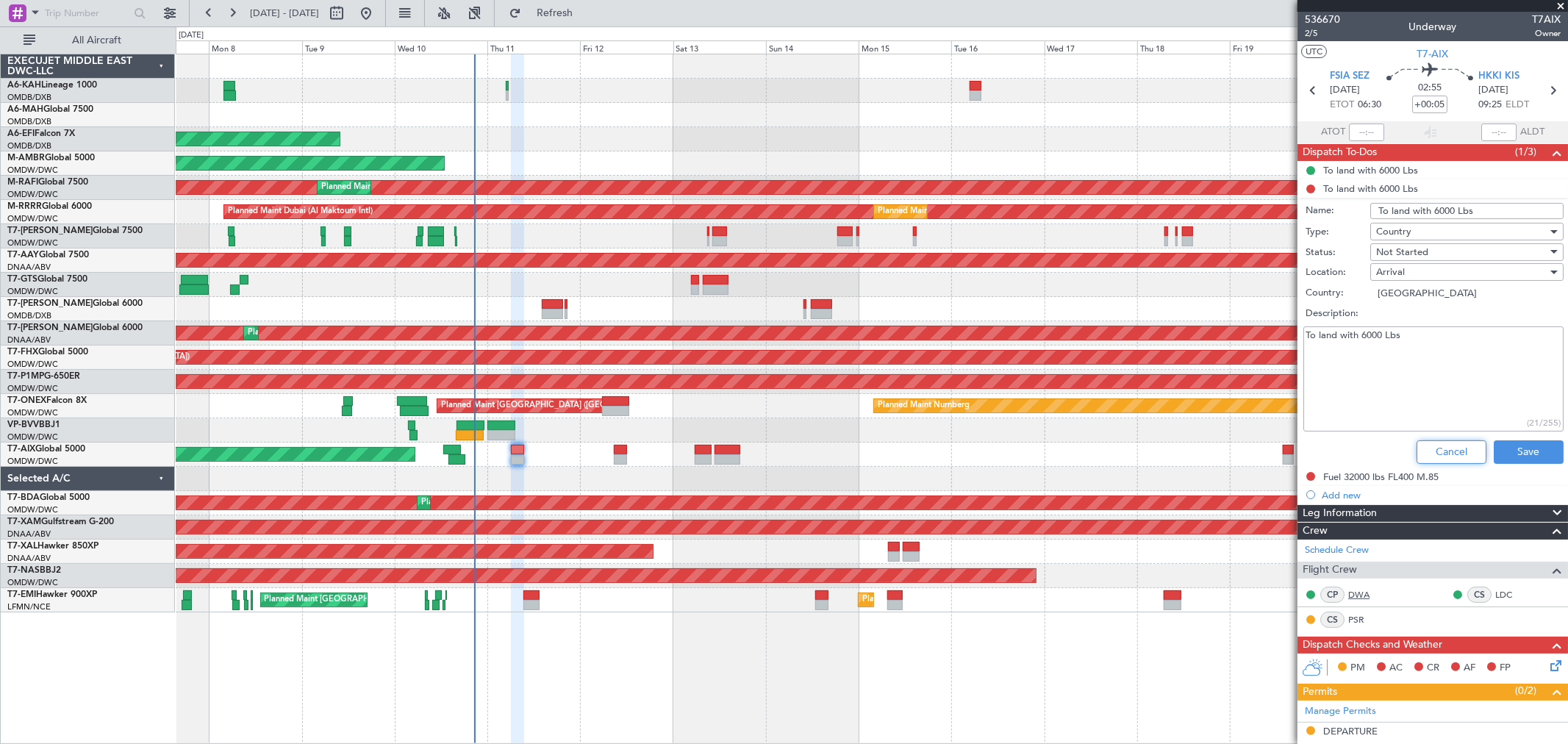
drag, startPoint x: 1437, startPoint y: 445, endPoint x: 1378, endPoint y: 331, distance: 128.4
click at [1437, 446] on button "Cancel" at bounding box center [1451, 451] width 70 height 23
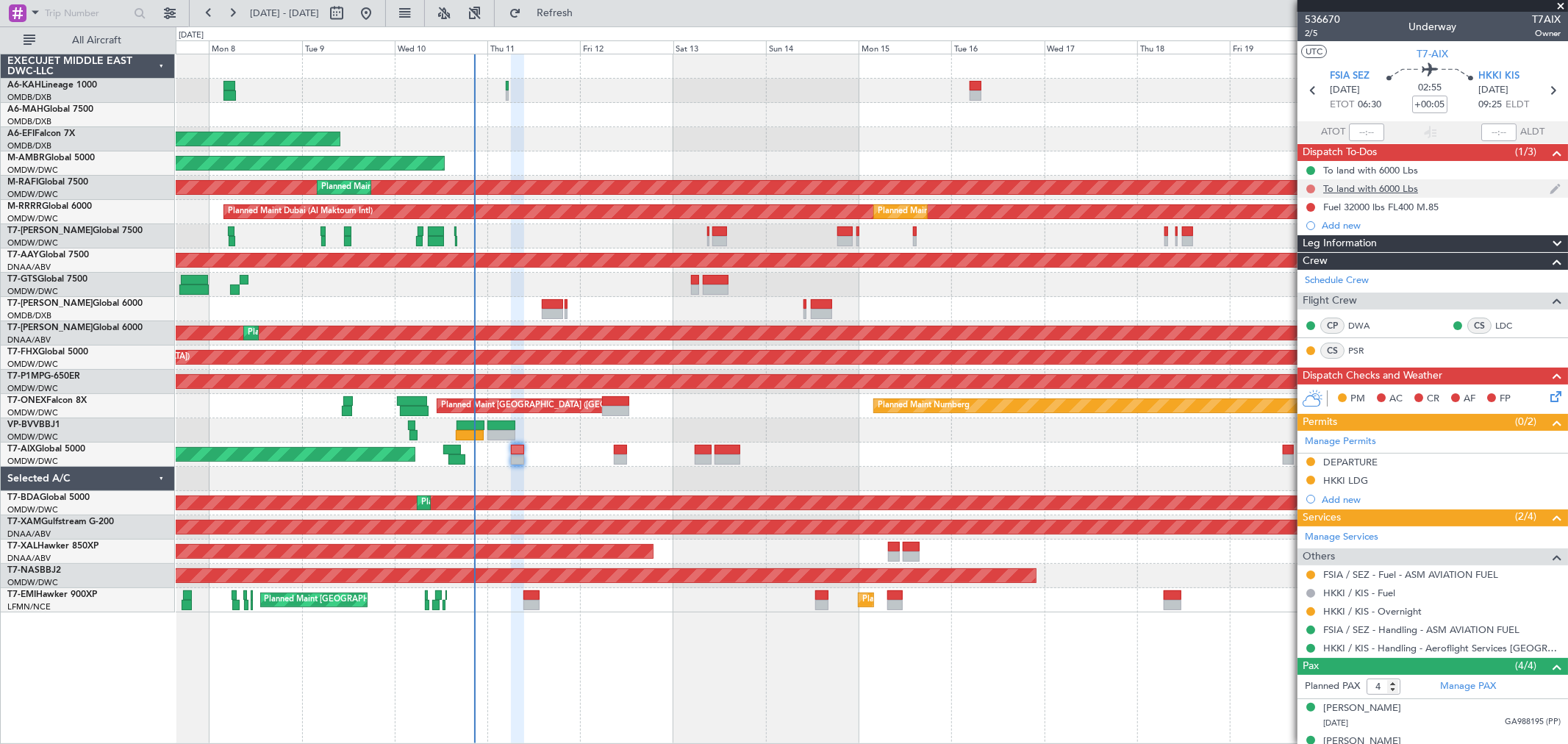
click at [1309, 189] on button at bounding box center [1311, 188] width 9 height 9
drag, startPoint x: 1295, startPoint y: 253, endPoint x: 1316, endPoint y: 241, distance: 24.2
click at [1298, 253] on span "Completed" at bounding box center [1317, 253] width 48 height 14
click at [1314, 208] on button at bounding box center [1311, 207] width 9 height 9
click at [1309, 207] on button at bounding box center [1311, 207] width 9 height 9
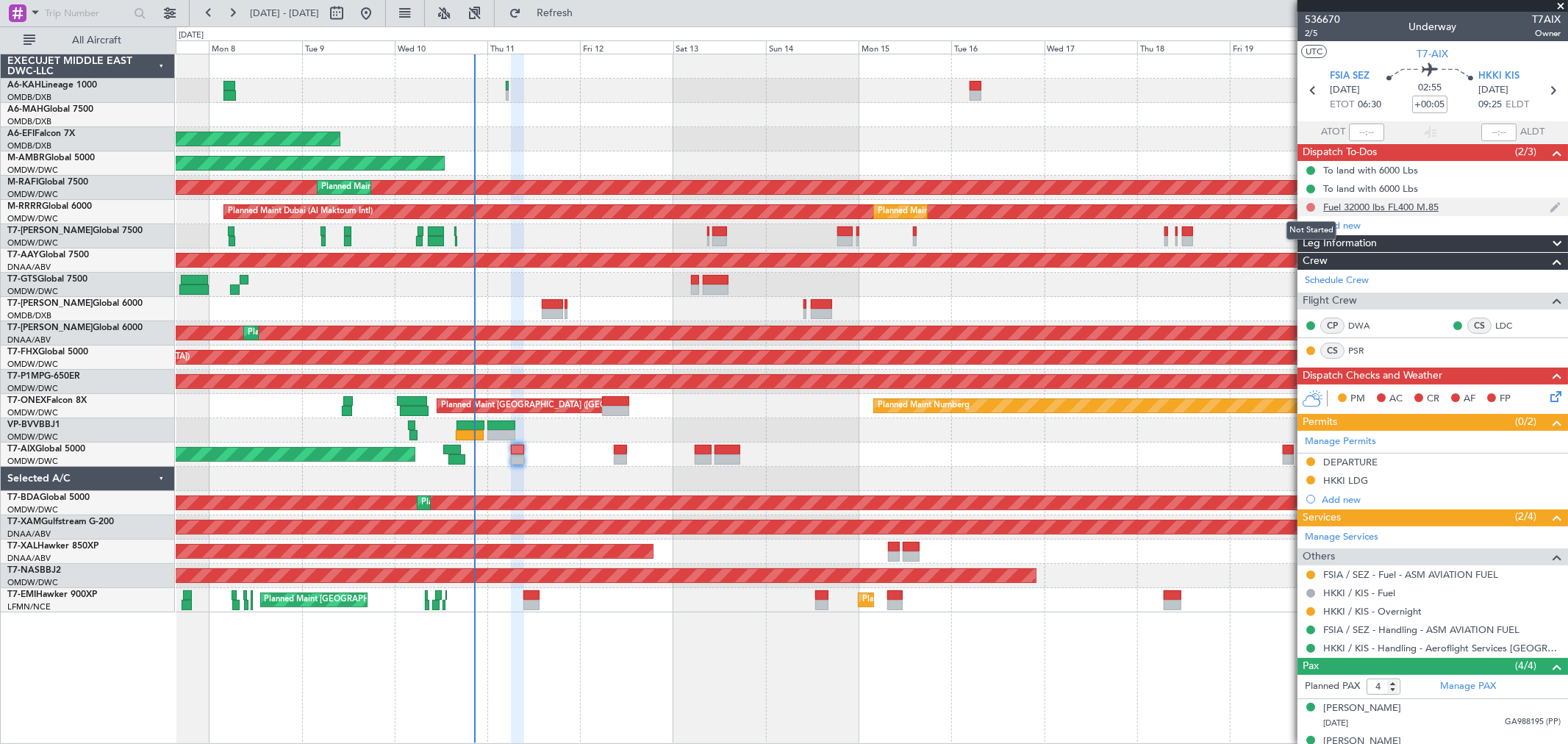
click at [1309, 207] on button at bounding box center [1311, 207] width 9 height 9
click at [1299, 269] on span "Completed" at bounding box center [1317, 272] width 48 height 14
click at [1547, 390] on icon at bounding box center [1553, 394] width 12 height 12
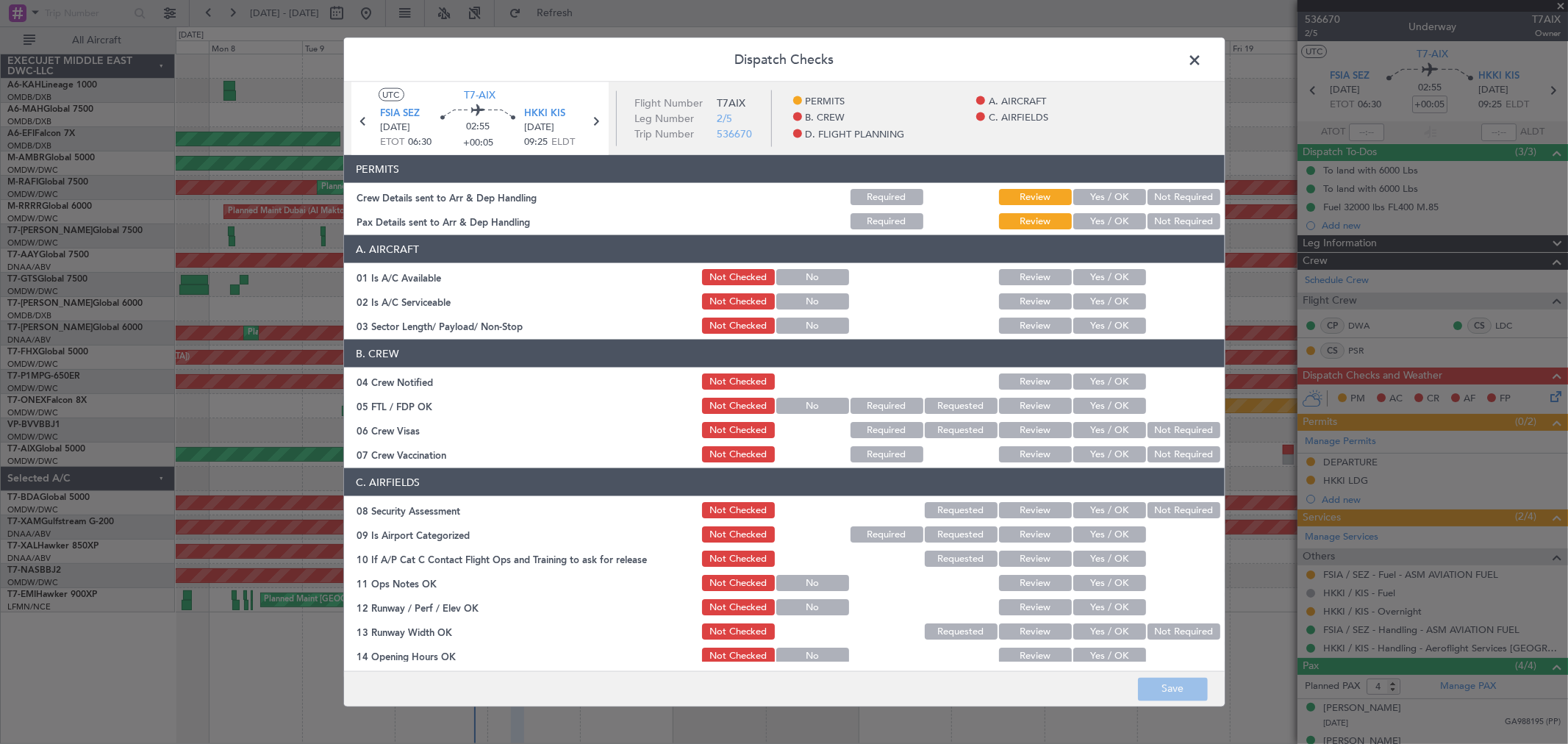
click at [1120, 193] on button "Yes / OK" at bounding box center [1109, 197] width 73 height 16
click at [1111, 219] on button "Yes / OK" at bounding box center [1109, 221] width 73 height 16
click at [1100, 272] on button "Yes / OK" at bounding box center [1109, 277] width 73 height 16
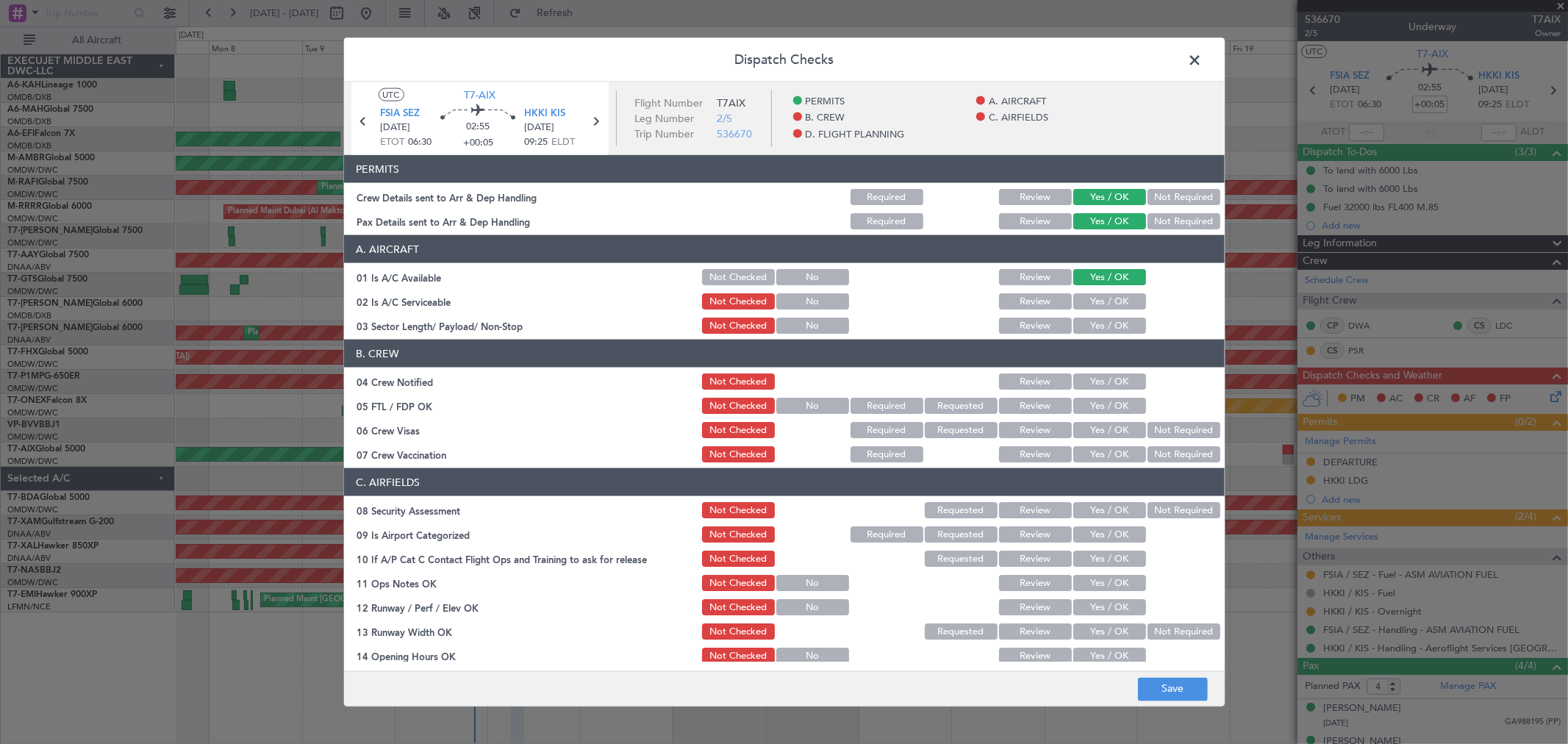
click at [1096, 294] on button "Yes / OK" at bounding box center [1109, 301] width 73 height 16
drag, startPoint x: 1096, startPoint y: 325, endPoint x: 1105, endPoint y: 362, distance: 38.1
click at [1096, 326] on button "Yes / OK" at bounding box center [1109, 326] width 73 height 16
click at [1104, 374] on button "Yes / OK" at bounding box center [1109, 382] width 73 height 16
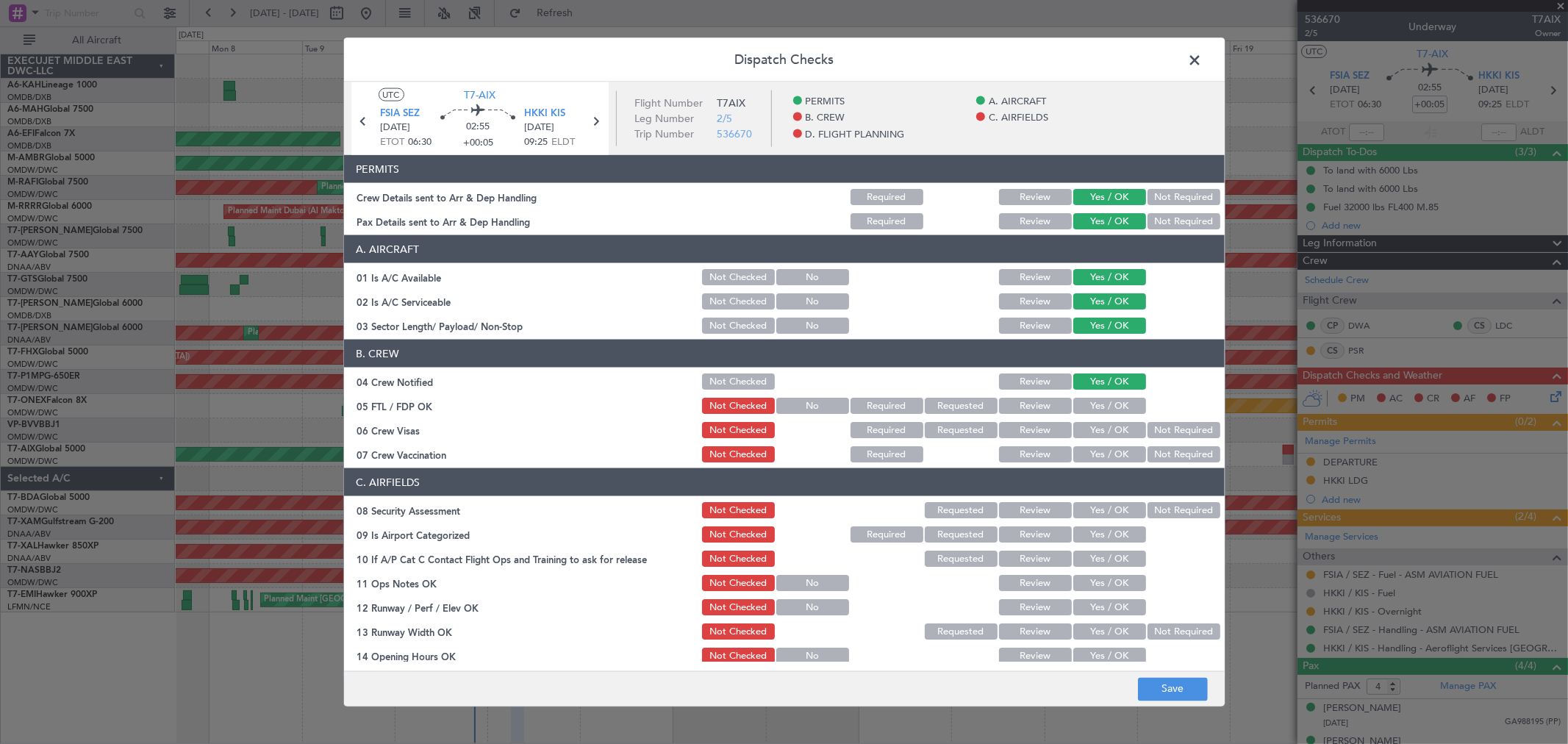
click at [1098, 394] on section "B. CREW 04 Crew Notified Not Checked Review Yes / OK 05 FTL / FDP OK Not Checke…" at bounding box center [784, 402] width 881 height 125
click at [1100, 422] on button "Yes / OK" at bounding box center [1109, 430] width 73 height 16
drag, startPoint x: 1098, startPoint y: 406, endPoint x: 1099, endPoint y: 454, distance: 48.0
click at [1098, 407] on button "Yes / OK" at bounding box center [1109, 406] width 73 height 16
click at [1099, 455] on button "Yes / OK" at bounding box center [1109, 454] width 73 height 16
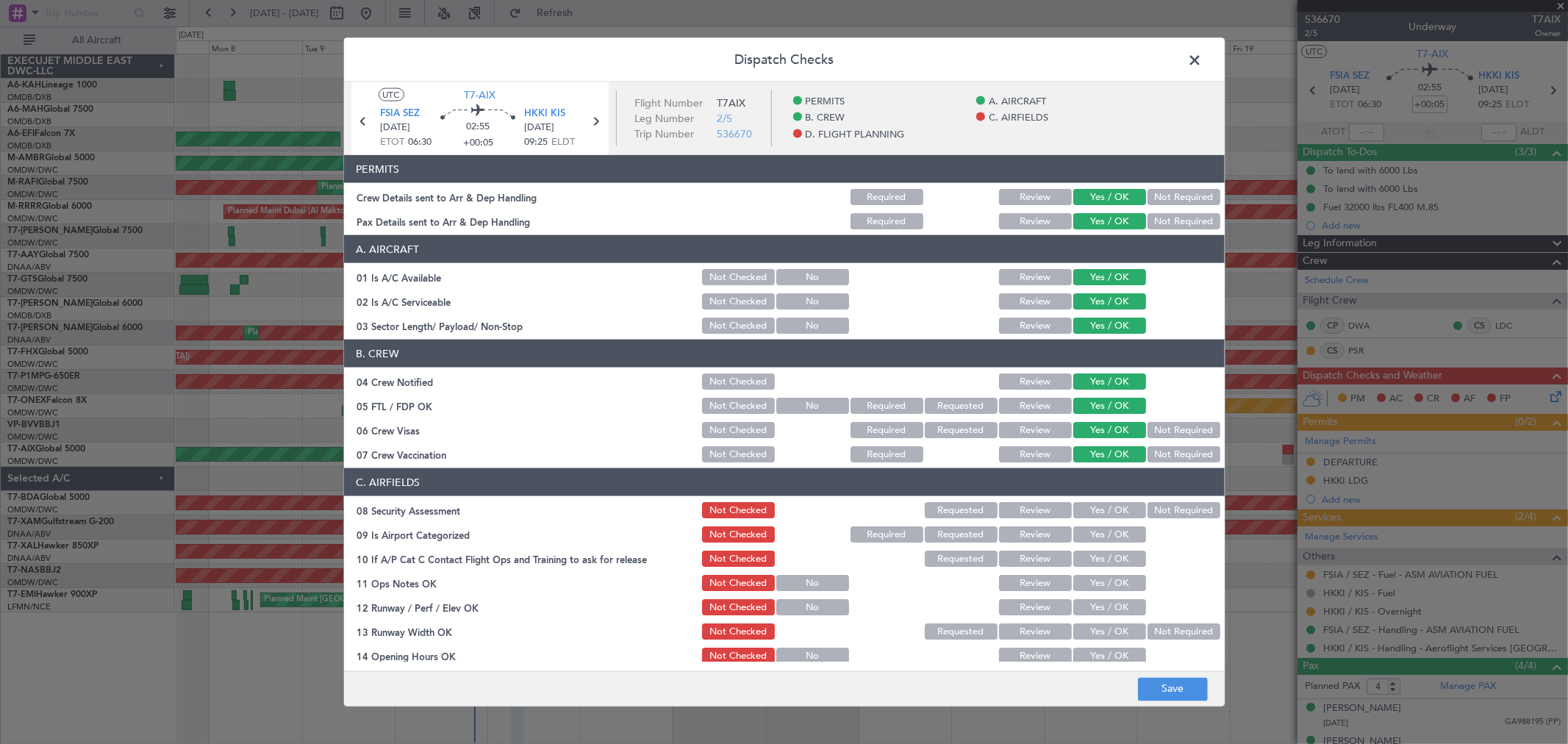
click at [1091, 488] on header "C. AIRFIELDS" at bounding box center [784, 482] width 881 height 28
click at [1097, 516] on button "Yes / OK" at bounding box center [1109, 510] width 73 height 16
drag, startPoint x: 1098, startPoint y: 532, endPoint x: 1094, endPoint y: 564, distance: 32.2
click at [1097, 540] on button "Yes / OK" at bounding box center [1109, 534] width 73 height 16
drag, startPoint x: 1094, startPoint y: 564, endPoint x: 1092, endPoint y: 584, distance: 20.1
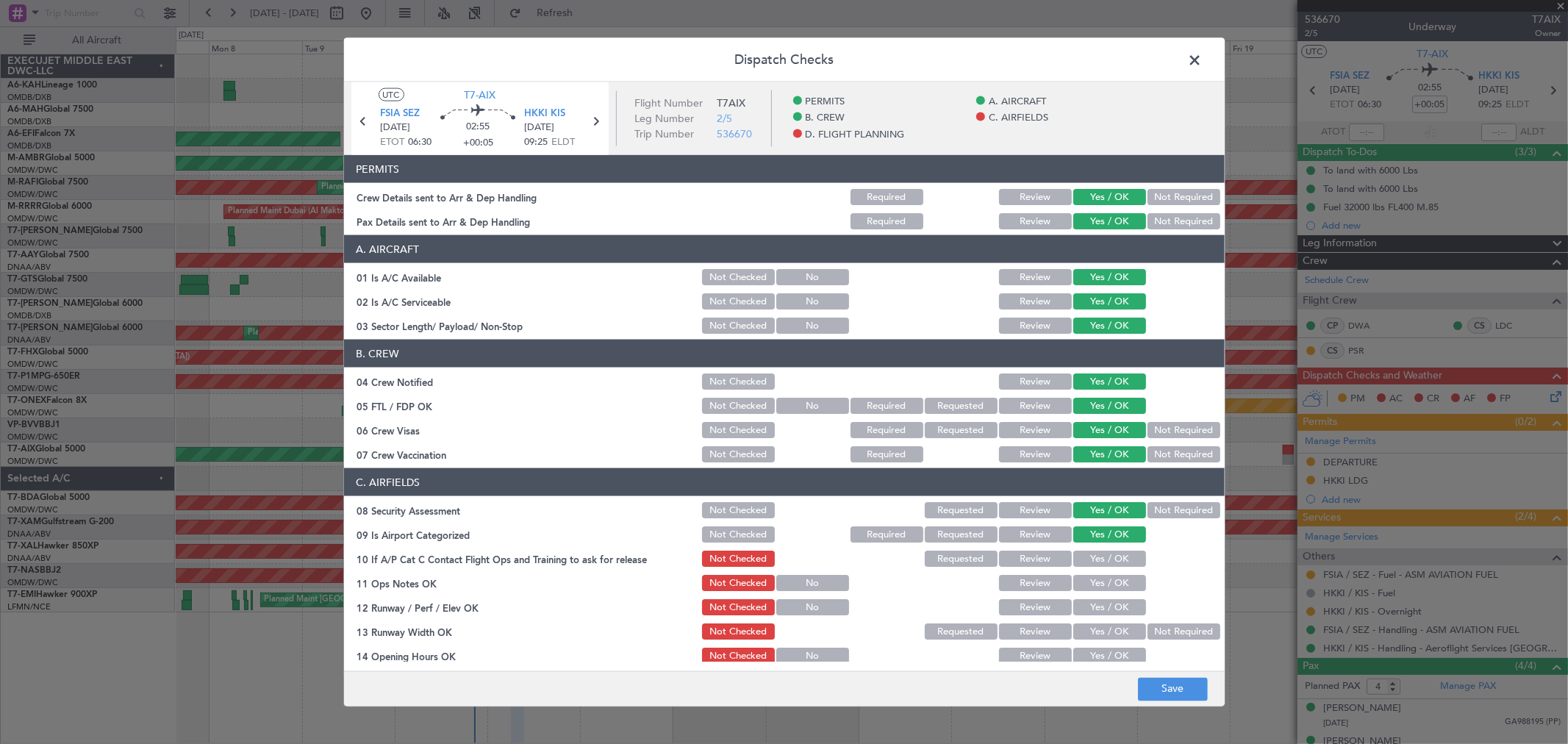
click at [1092, 568] on section "C. AIRFIELDS 08 Security Assessment Not Checked Requested Review Yes / OK Not R…" at bounding box center [784, 700] width 881 height 464
drag, startPoint x: 1091, startPoint y: 584, endPoint x: 1089, endPoint y: 600, distance: 16.1
click at [1090, 586] on button "Yes / OK" at bounding box center [1109, 583] width 73 height 16
click at [1087, 604] on button "Yes / OK" at bounding box center [1109, 607] width 73 height 16
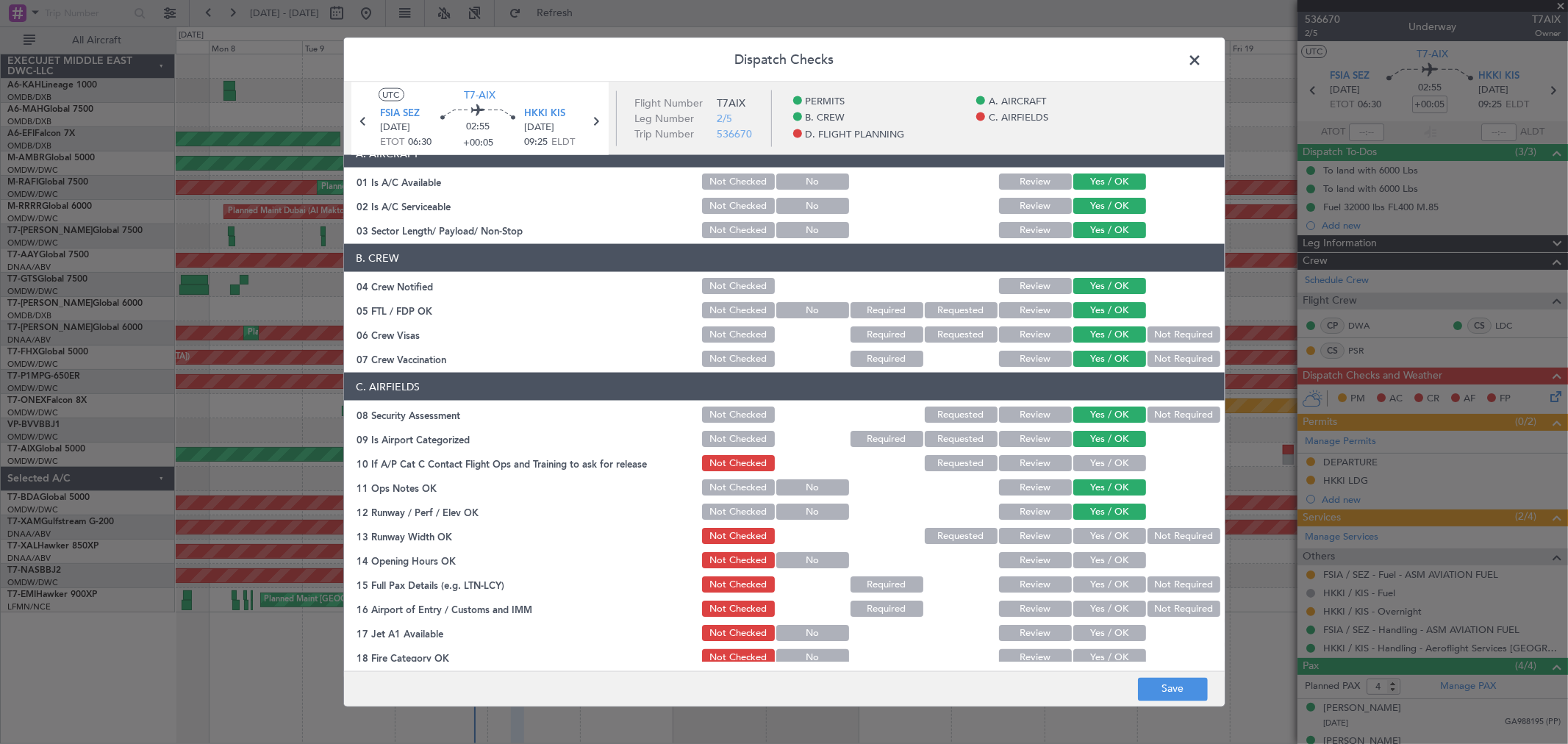
scroll to position [163, 0]
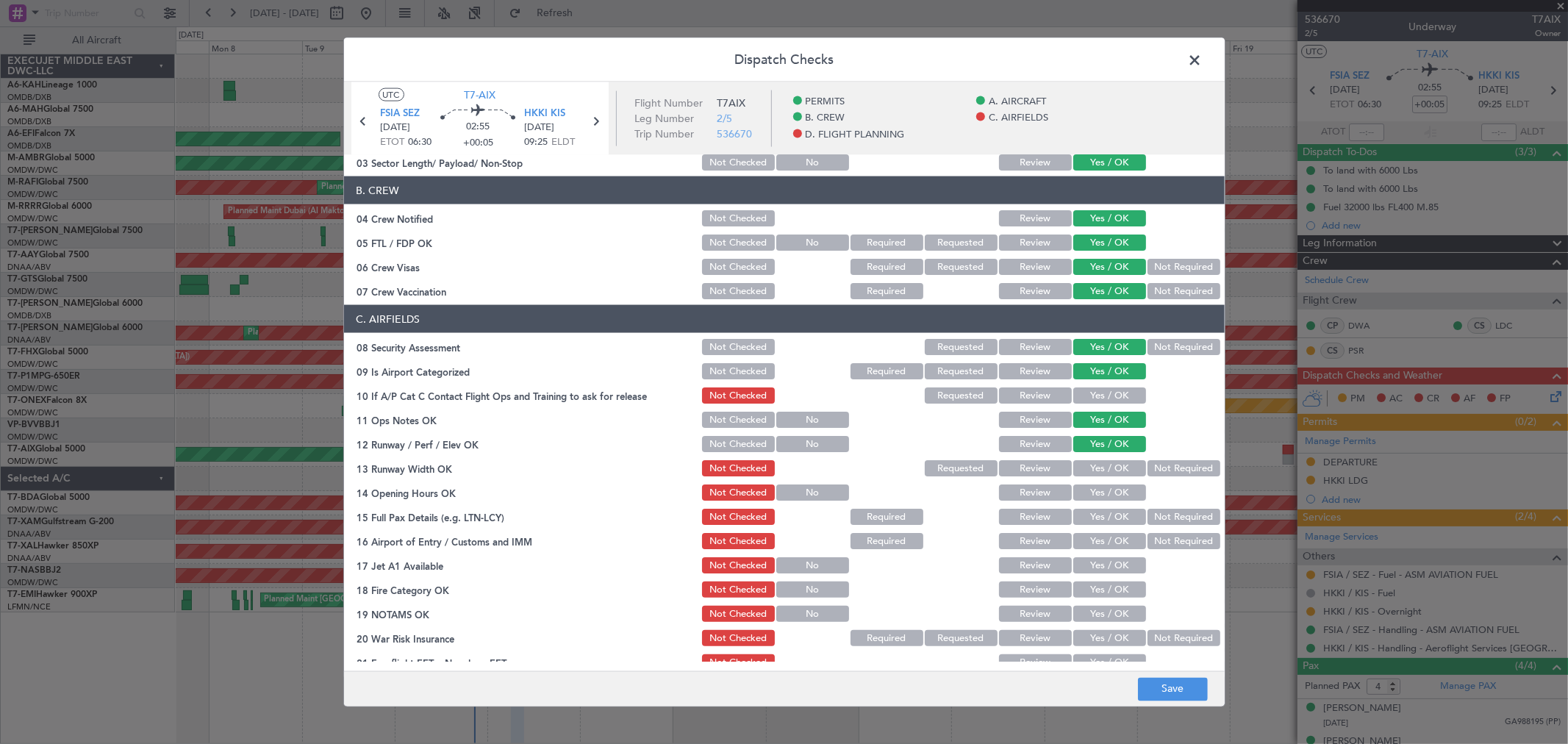
click at [1092, 393] on button "Yes / OK" at bounding box center [1109, 395] width 73 height 16
click at [1092, 482] on div "Yes / OK" at bounding box center [1108, 492] width 75 height 21
click at [1092, 471] on button "Yes / OK" at bounding box center [1109, 468] width 73 height 16
click at [1092, 498] on button "Yes / OK" at bounding box center [1109, 492] width 73 height 16
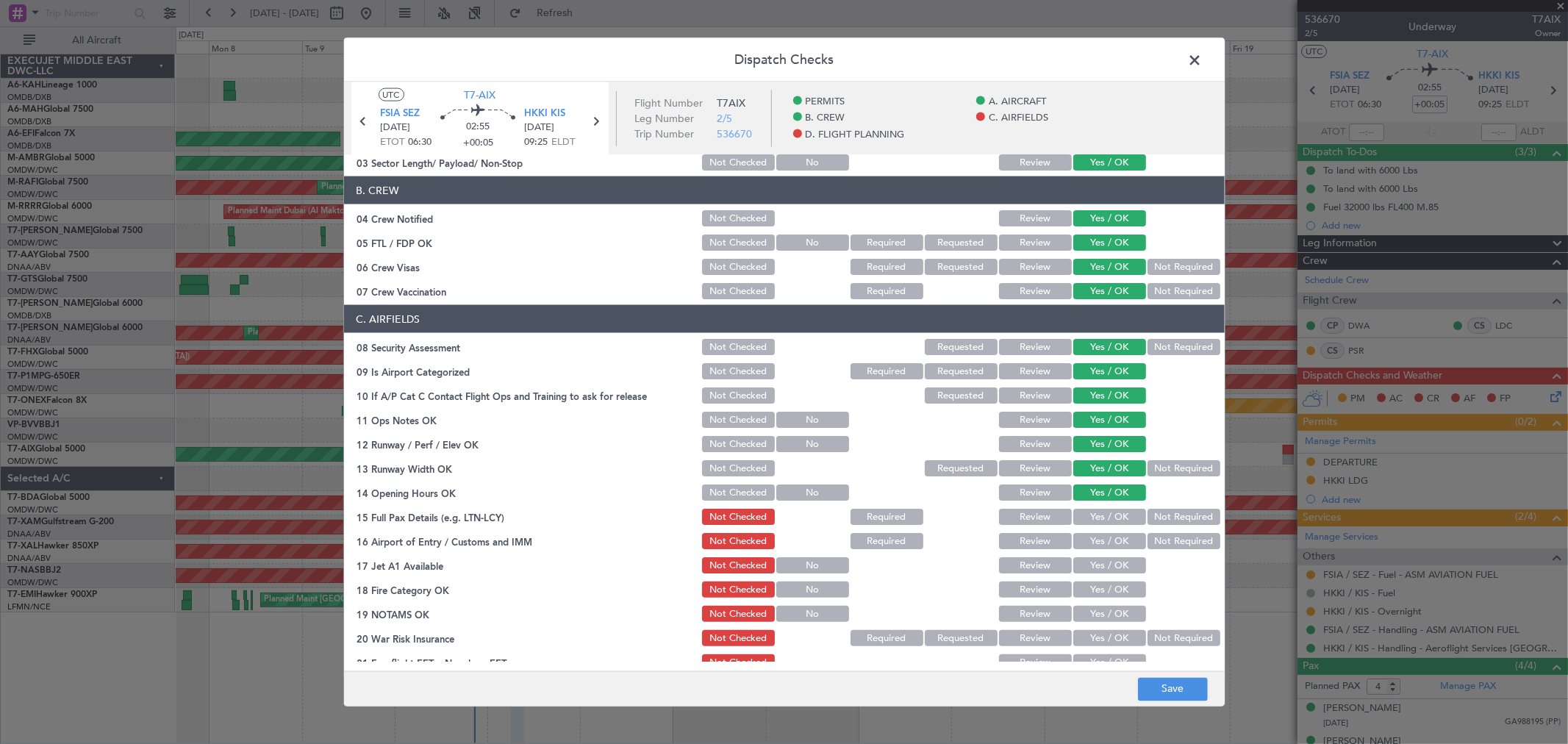
click at [1089, 512] on button "Yes / OK" at bounding box center [1109, 516] width 73 height 16
drag, startPoint x: 1089, startPoint y: 532, endPoint x: 1089, endPoint y: 544, distance: 12.0
click at [1089, 535] on button "Yes / OK" at bounding box center [1109, 541] width 73 height 16
drag, startPoint x: 1089, startPoint y: 545, endPoint x: 1091, endPoint y: 560, distance: 15.1
click at [1089, 546] on button "Yes / OK" at bounding box center [1109, 541] width 73 height 16
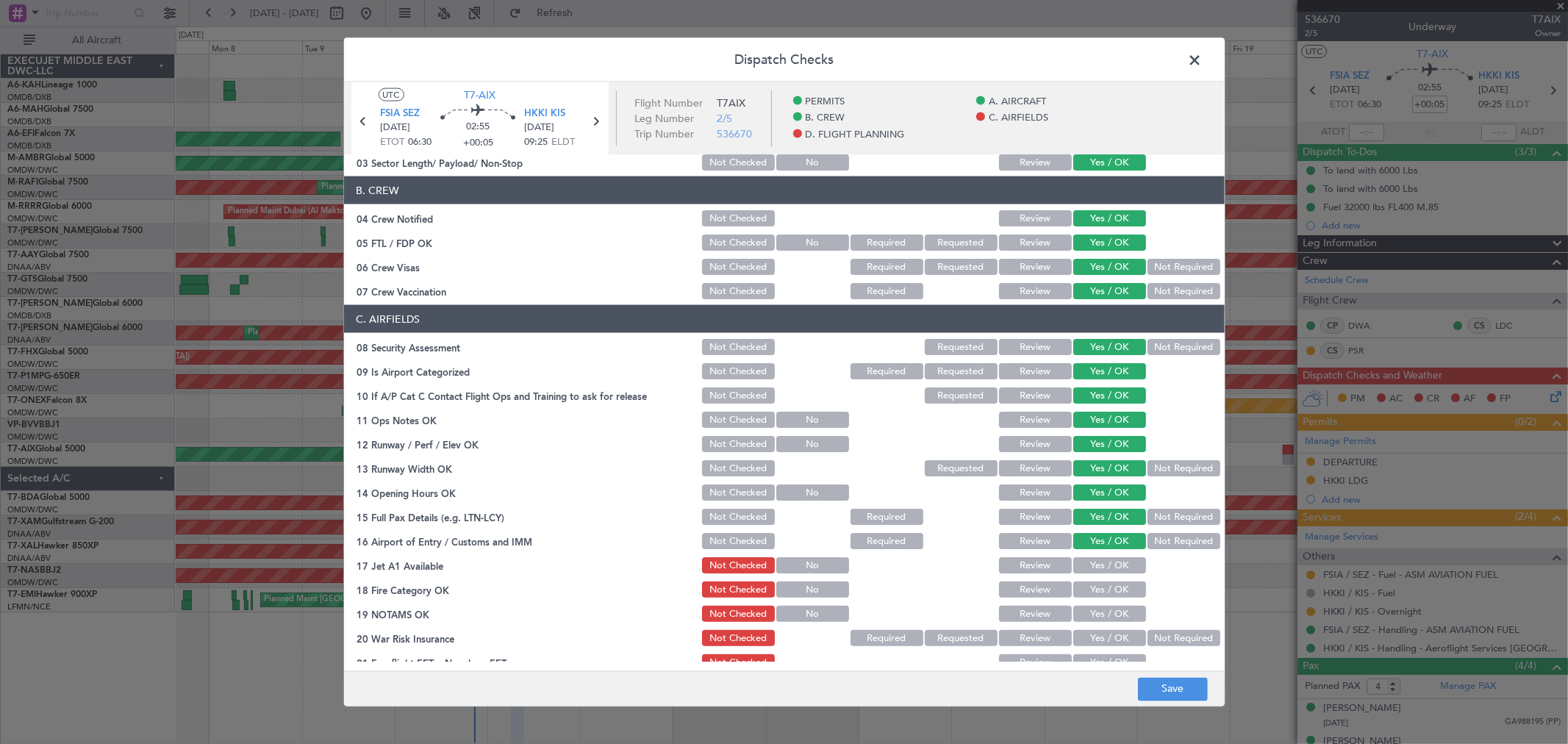
click at [1092, 584] on div "Yes / OK" at bounding box center [1108, 589] width 75 height 21
drag, startPoint x: 1104, startPoint y: 559, endPoint x: 1093, endPoint y: 580, distance: 23.7
click at [1100, 563] on button "Yes / OK" at bounding box center [1109, 565] width 73 height 16
click at [1092, 588] on button "Yes / OK" at bounding box center [1109, 589] width 73 height 16
drag, startPoint x: 1091, startPoint y: 604, endPoint x: 1091, endPoint y: 613, distance: 9.0
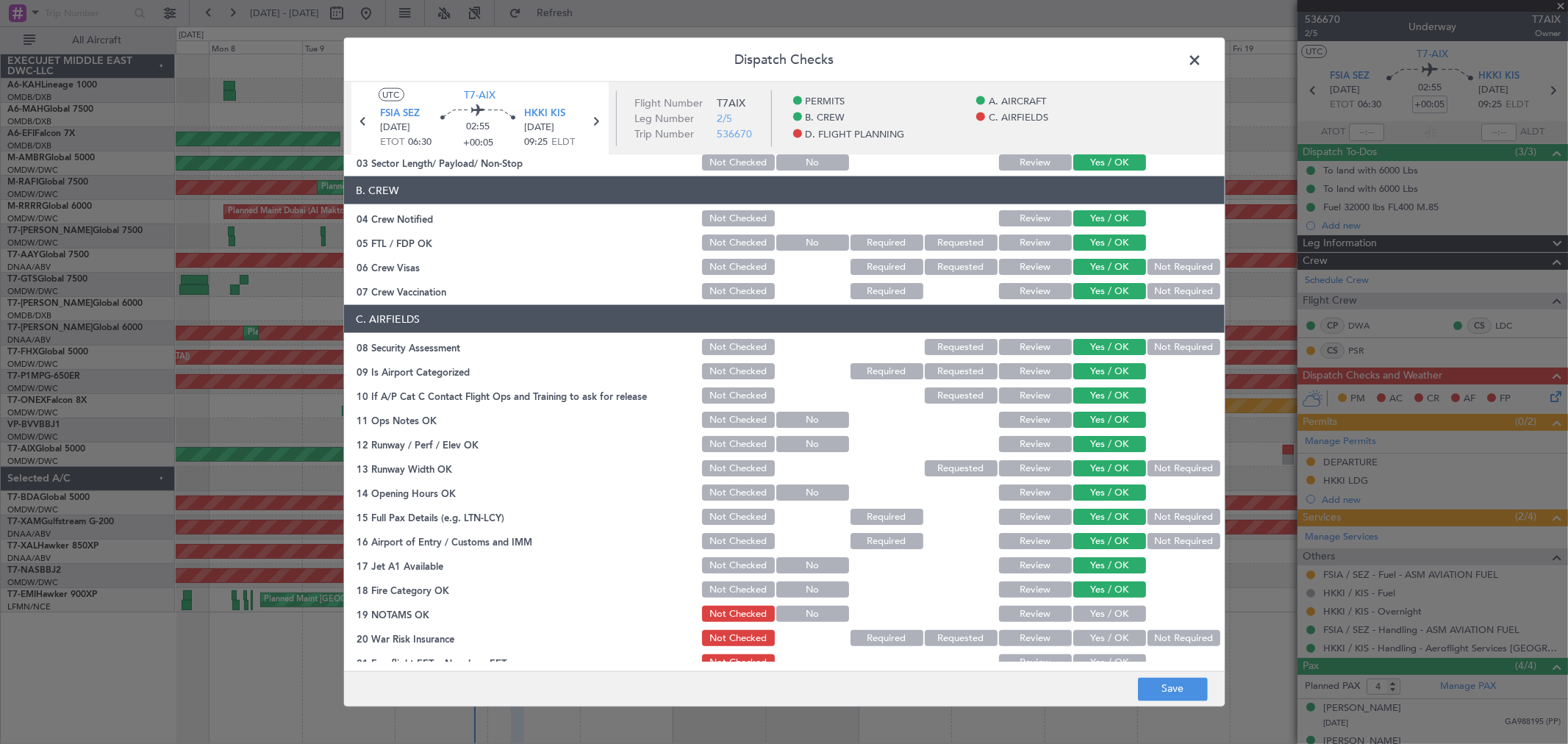
click at [1091, 610] on button "Yes / OK" at bounding box center [1109, 613] width 73 height 16
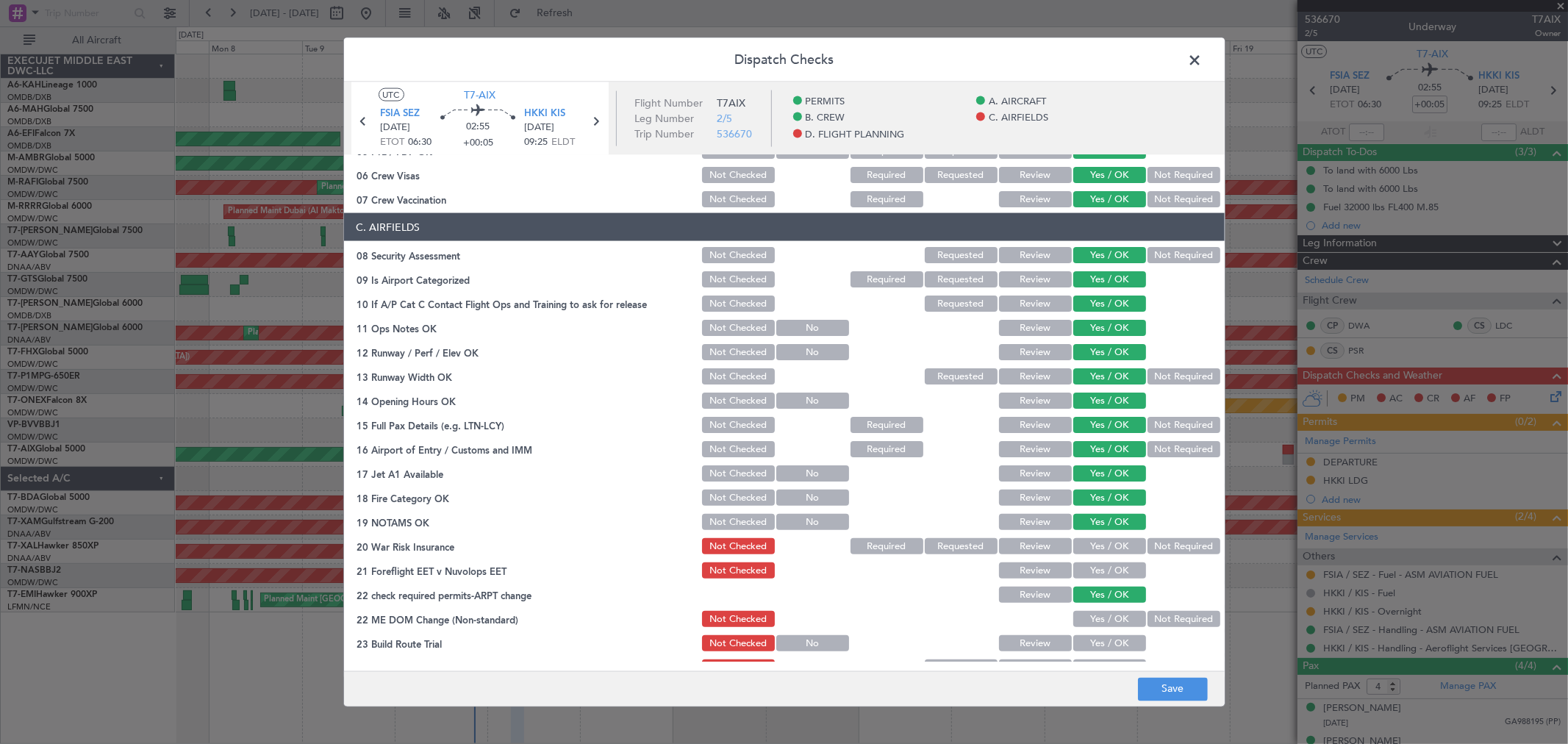
scroll to position [489, 0]
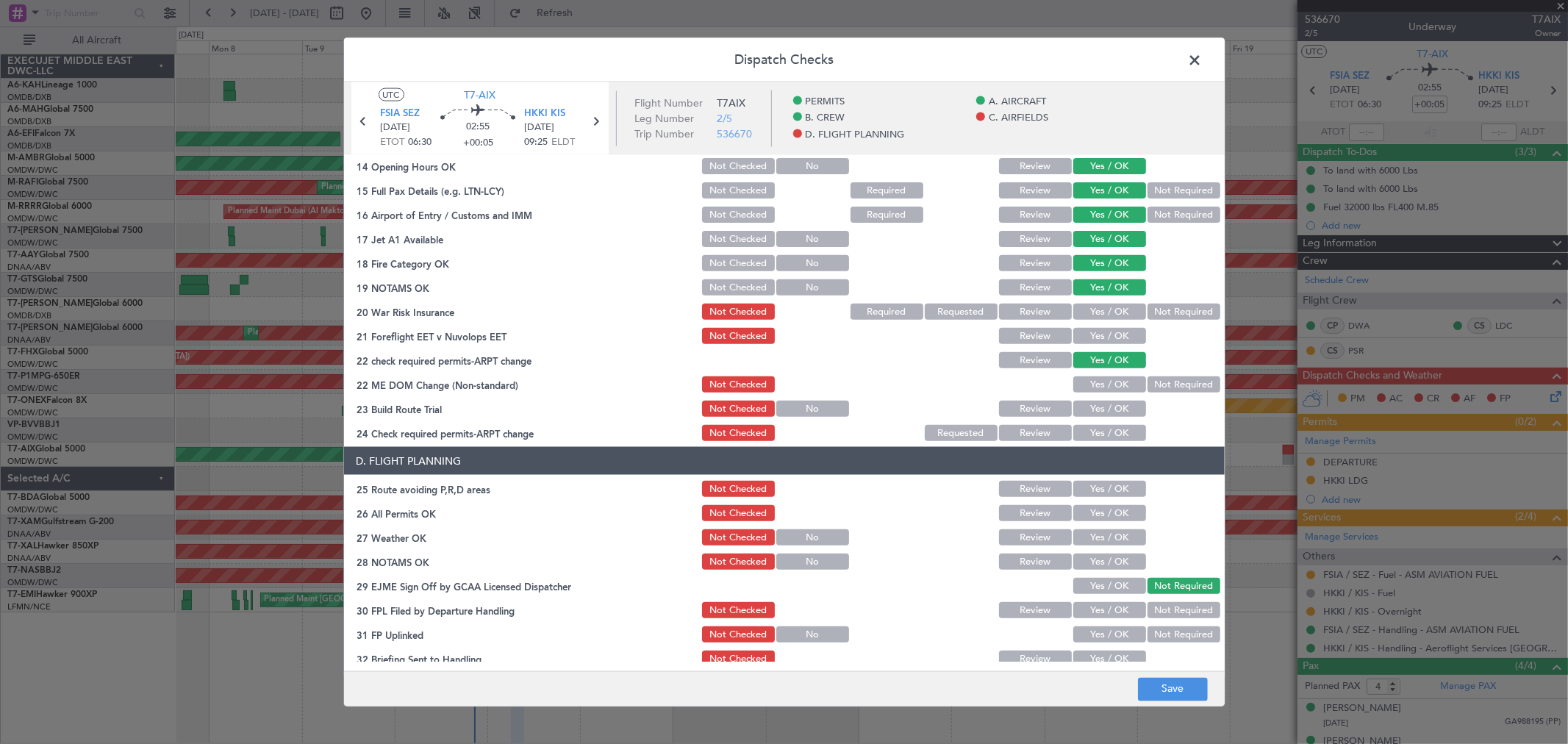
drag, startPoint x: 1092, startPoint y: 307, endPoint x: 1084, endPoint y: 334, distance: 28.2
click at [1092, 309] on button "Yes / OK" at bounding box center [1109, 312] width 73 height 16
click at [1084, 334] on button "Yes / OK" at bounding box center [1109, 336] width 73 height 16
click at [1093, 381] on button "Yes / OK" at bounding box center [1109, 384] width 73 height 16
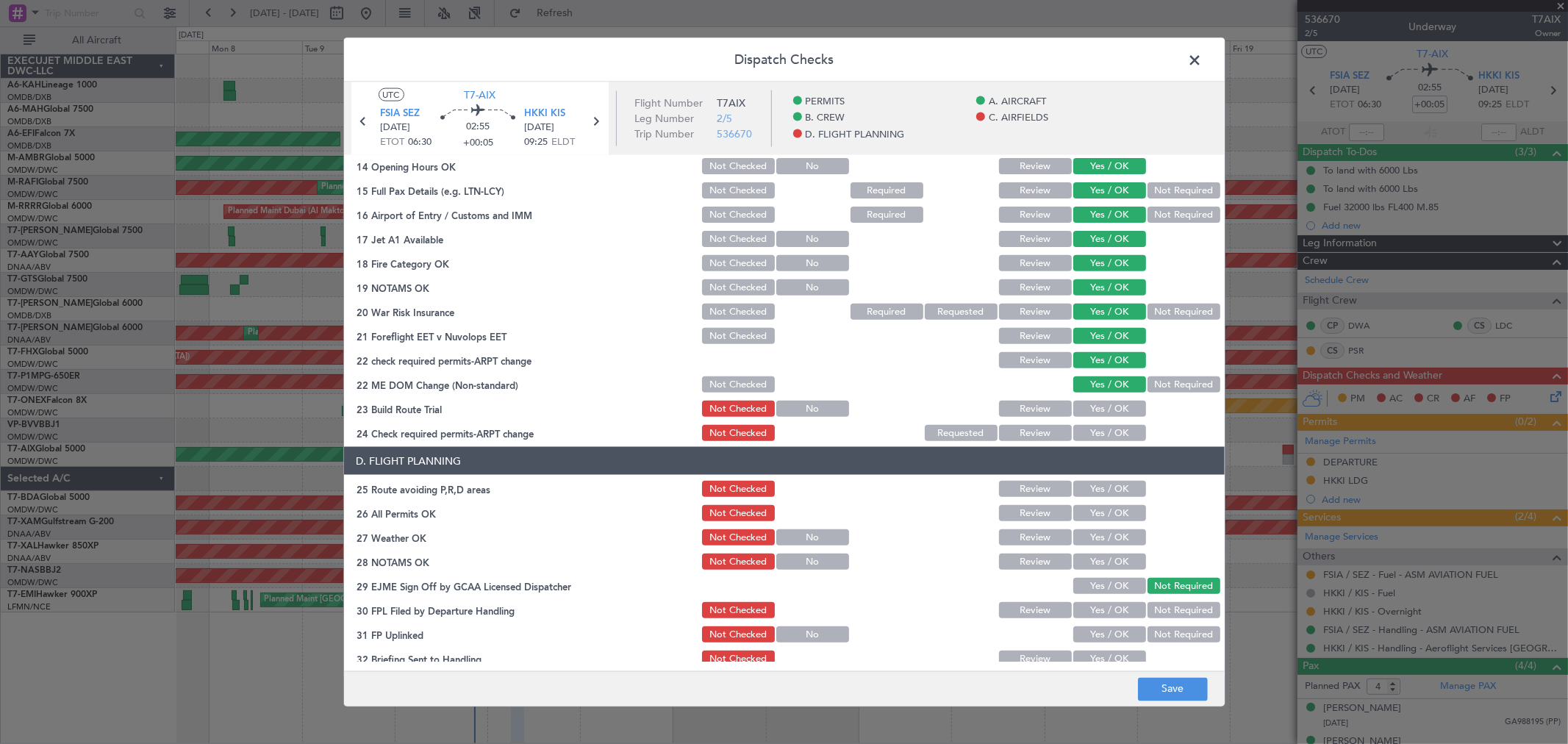
click at [1100, 410] on button "Yes / OK" at bounding box center [1109, 409] width 73 height 16
click at [1100, 435] on button "Yes / OK" at bounding box center [1109, 433] width 73 height 16
click at [1112, 487] on button "Yes / OK" at bounding box center [1109, 488] width 73 height 16
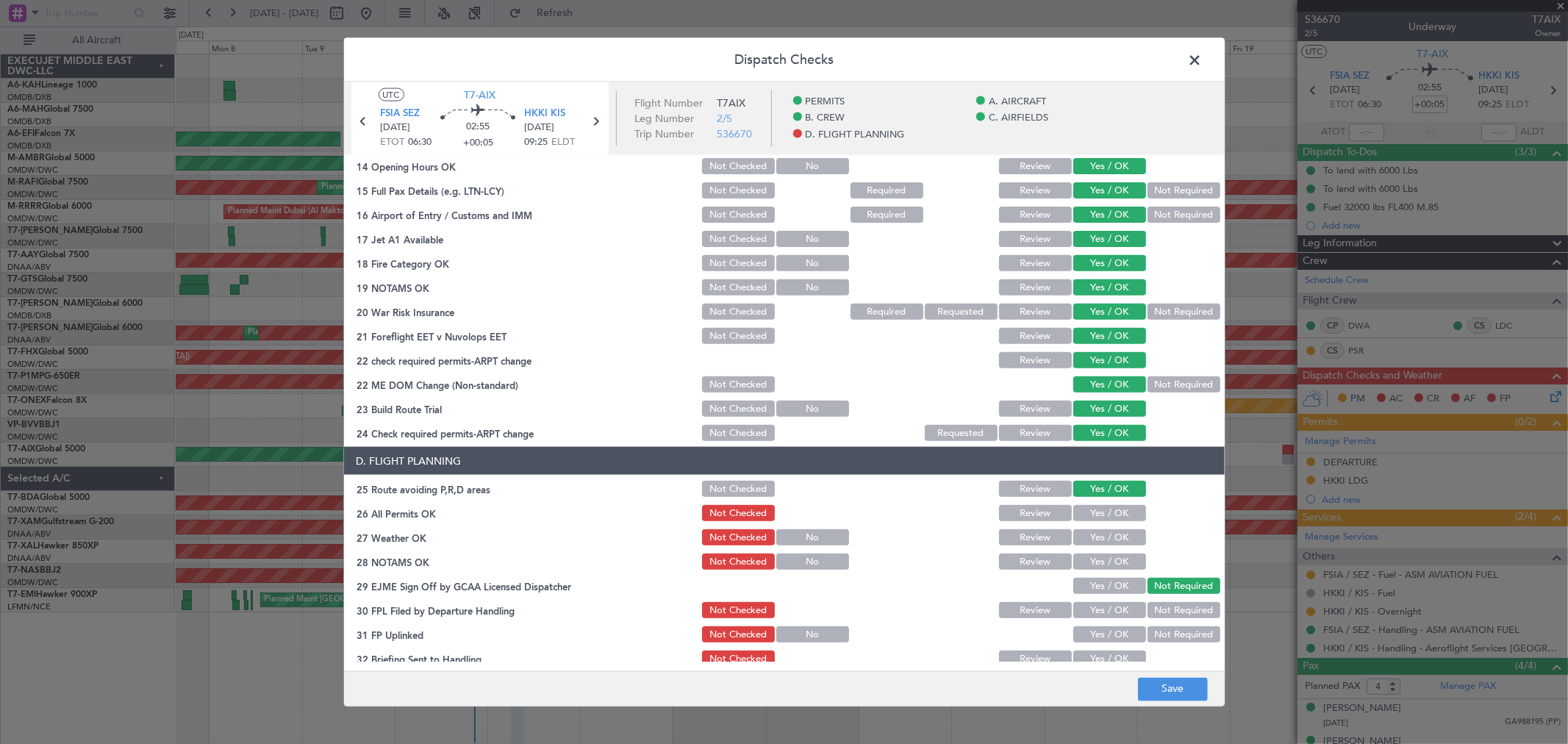
drag, startPoint x: 1108, startPoint y: 503, endPoint x: 1108, endPoint y: 526, distance: 23.0
click at [1108, 507] on button "Yes / OK" at bounding box center [1109, 513] width 73 height 16
click at [1090, 541] on button "Yes / OK" at bounding box center [1109, 537] width 73 height 16
click at [1097, 567] on button "Yes / OK" at bounding box center [1109, 561] width 73 height 16
drag, startPoint x: 1094, startPoint y: 591, endPoint x: 1118, endPoint y: 604, distance: 27.3
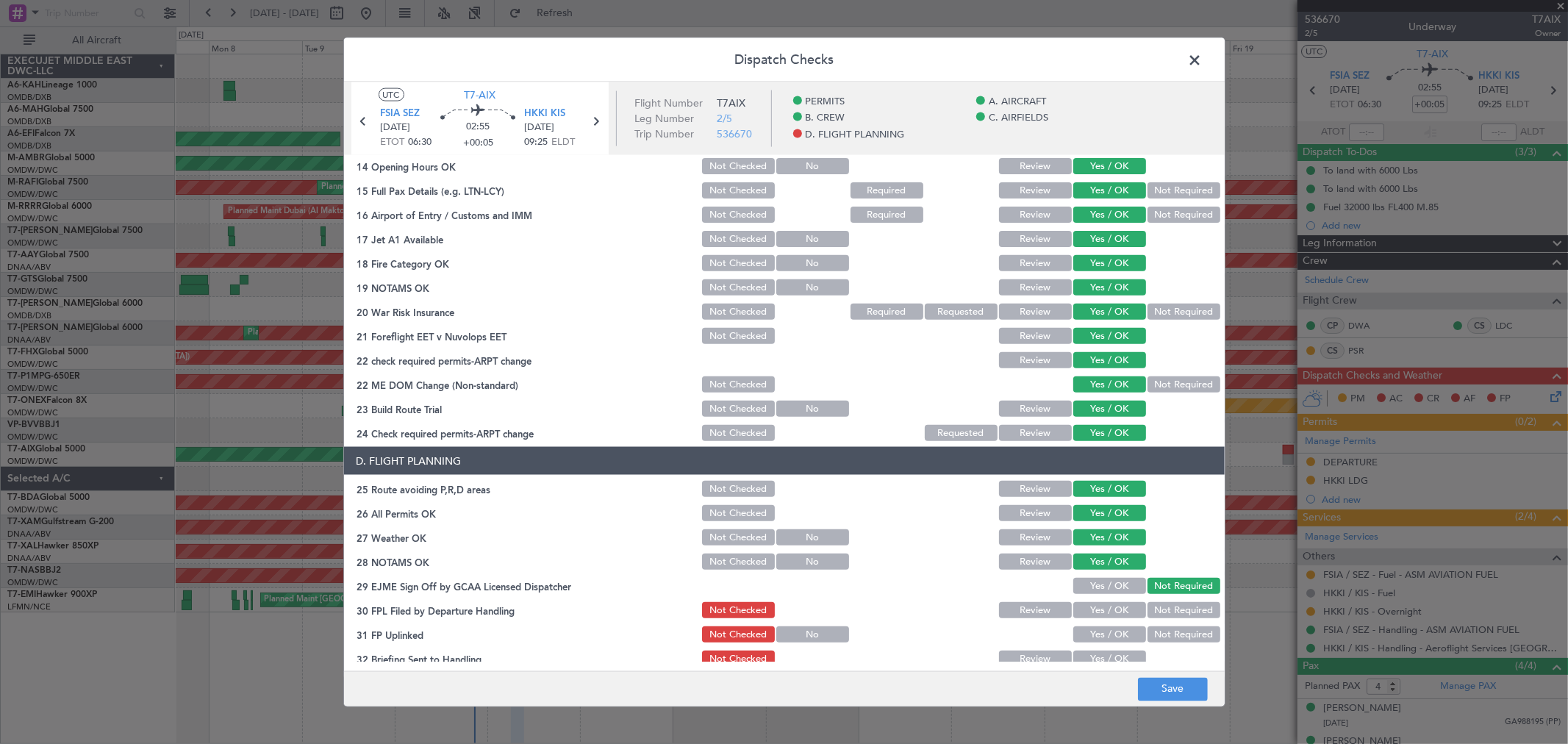
click at [1094, 596] on section "D. FLIGHT PLANNING 25 Route avoiding P,R,D areas Not Checked Review Yes / OK 26…" at bounding box center [784, 594] width 881 height 295
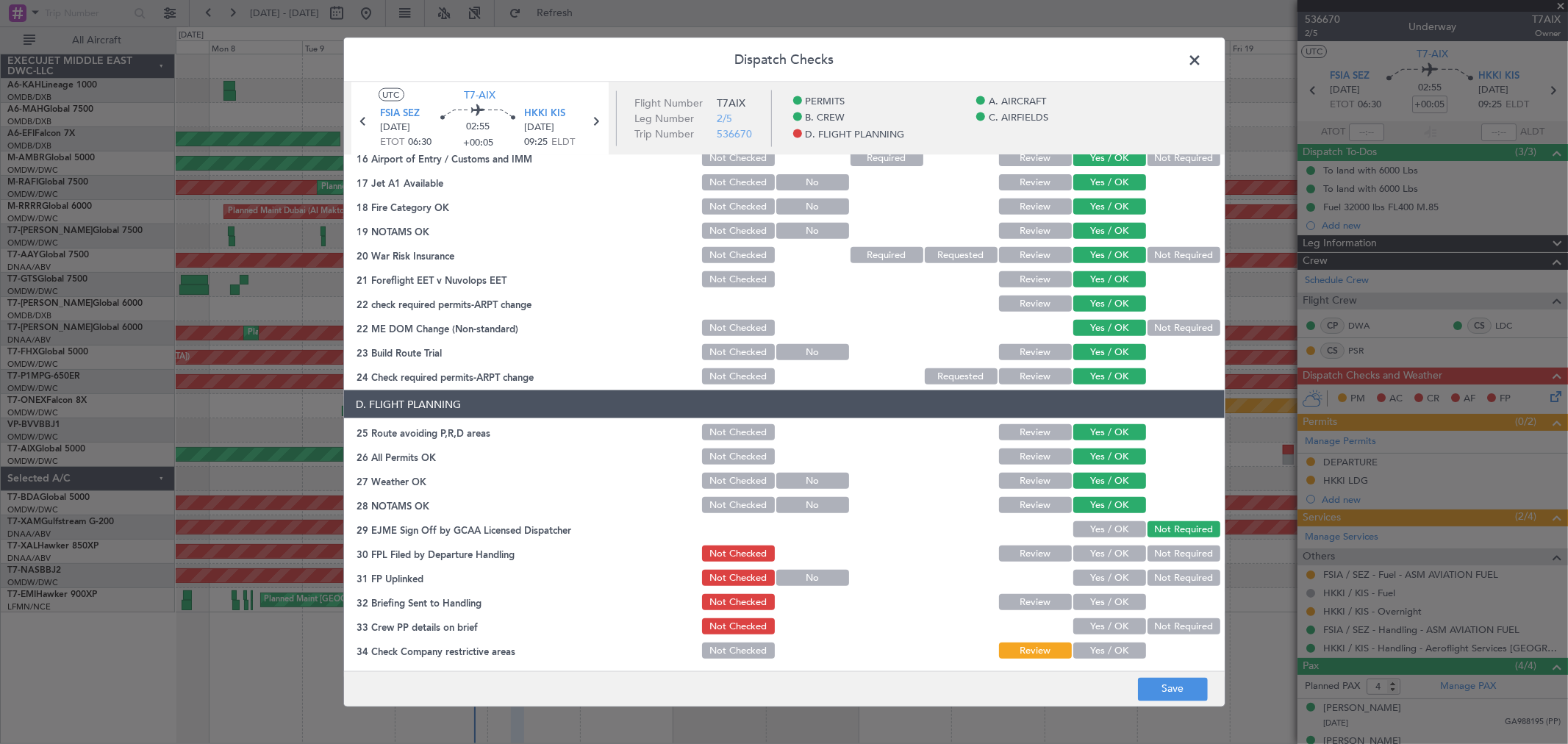
scroll to position [571, 0]
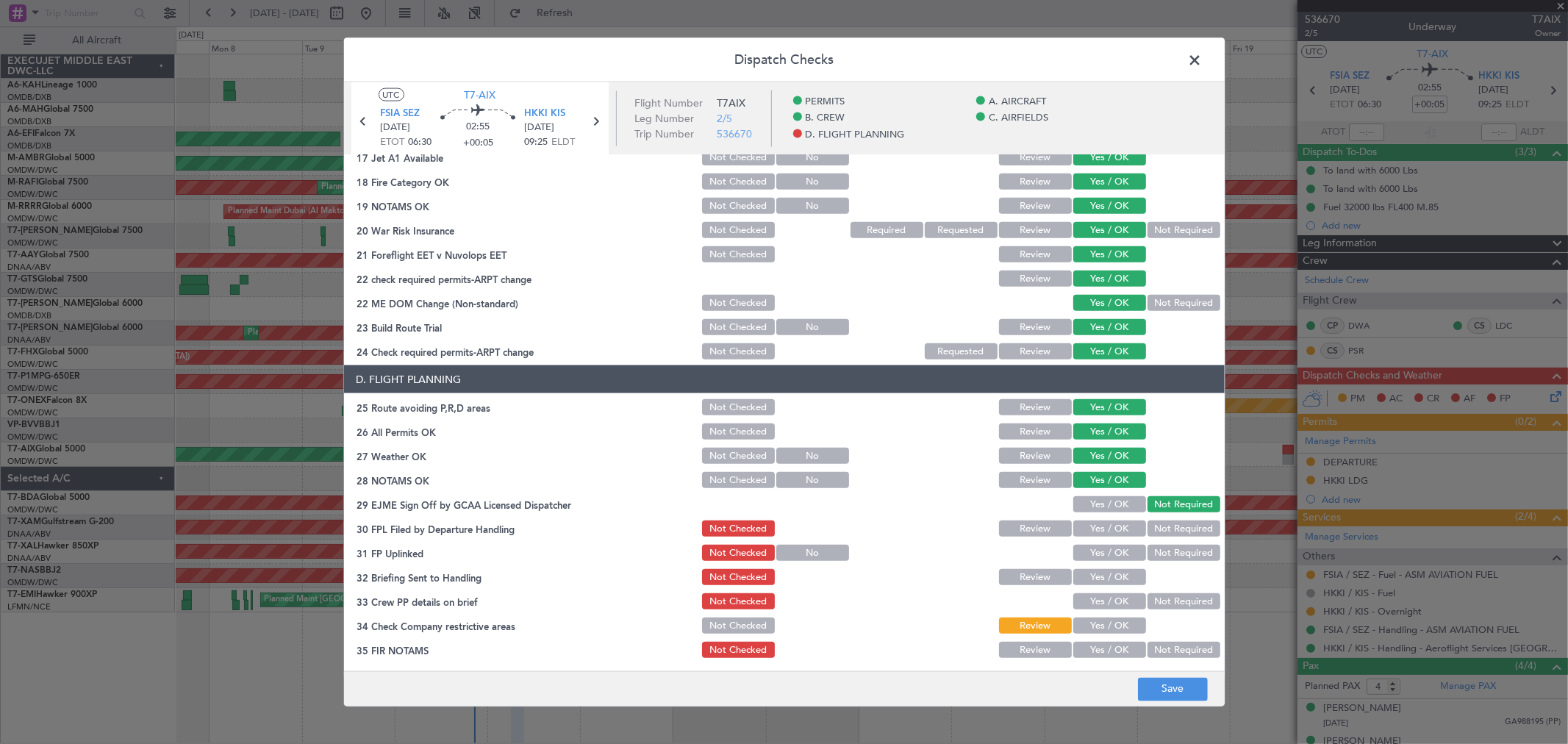
click at [1100, 502] on button "Yes / OK" at bounding box center [1109, 504] width 73 height 16
click at [1092, 532] on button "Yes / OK" at bounding box center [1109, 528] width 73 height 16
click at [1023, 527] on button "Review" at bounding box center [1035, 528] width 73 height 16
click at [1092, 553] on button "Yes / OK" at bounding box center [1109, 552] width 73 height 16
click at [1092, 574] on button "Yes / OK" at bounding box center [1109, 576] width 73 height 16
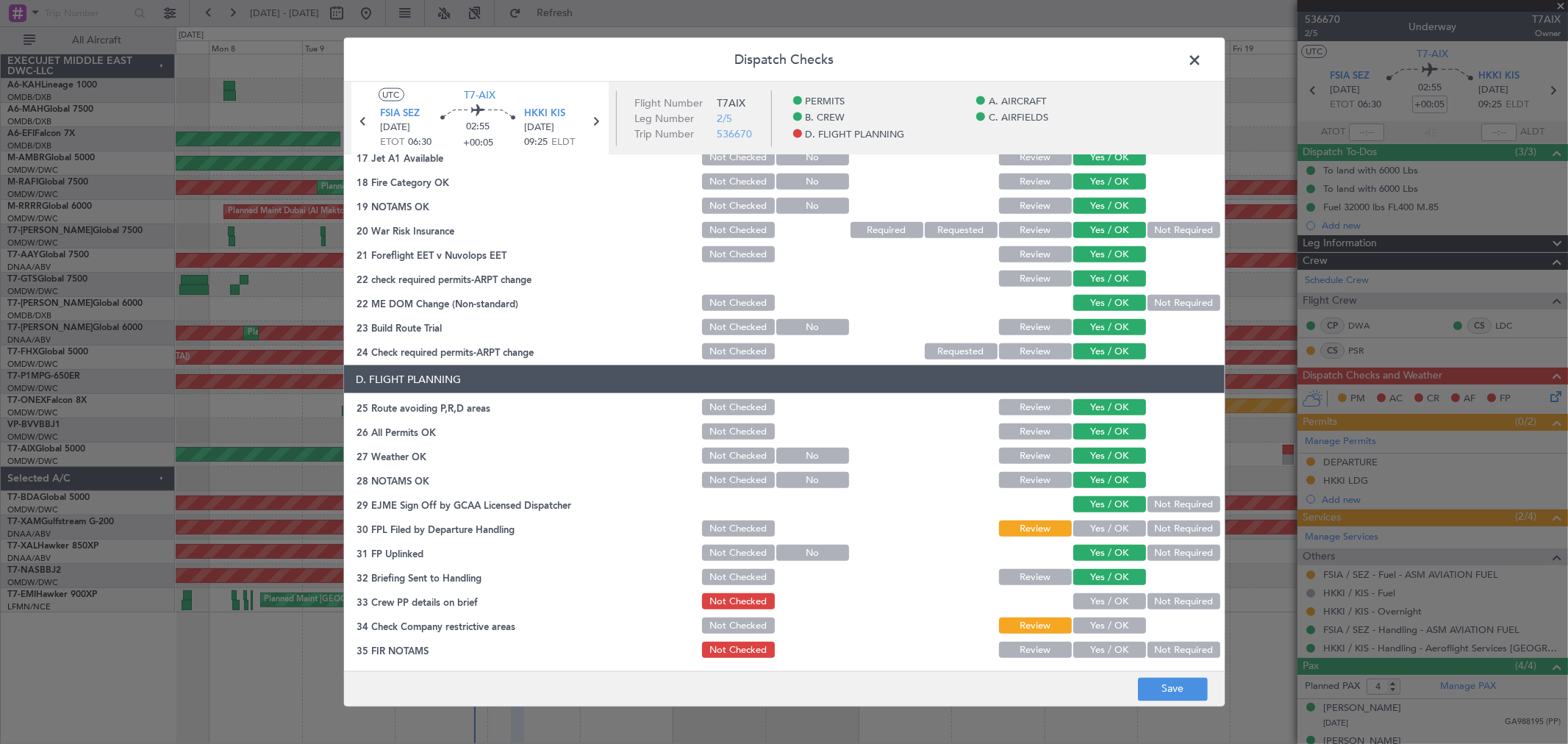
click at [1089, 599] on button "Yes / OK" at bounding box center [1109, 601] width 73 height 16
click at [1084, 621] on button "Yes / OK" at bounding box center [1109, 625] width 73 height 16
drag, startPoint x: 1089, startPoint y: 650, endPoint x: 1180, endPoint y: 692, distance: 100.2
click at [1090, 651] on button "Yes / OK" at bounding box center [1109, 649] width 73 height 16
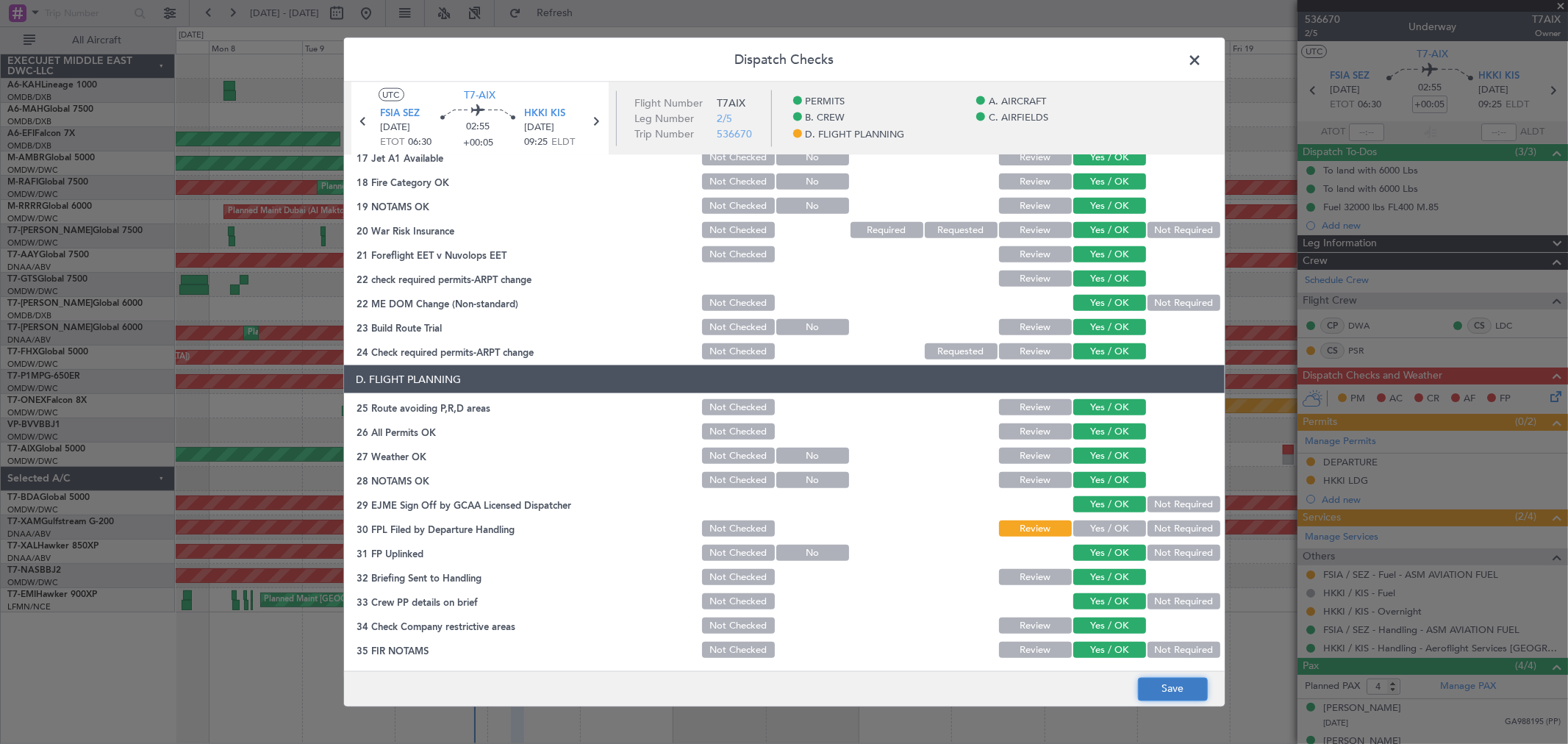
click at [1185, 692] on button "Save" at bounding box center [1173, 688] width 70 height 23
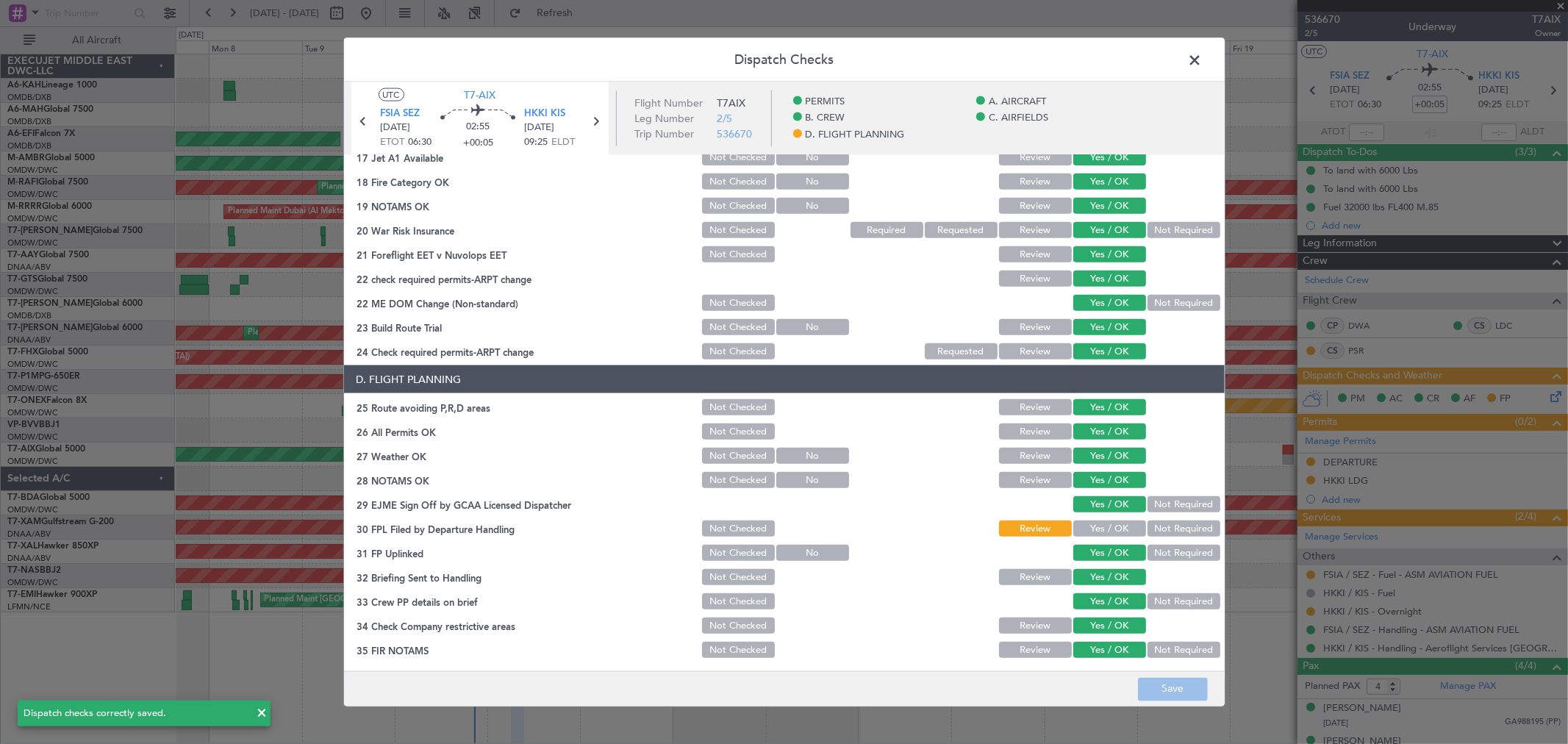
click at [1203, 65] on span at bounding box center [1203, 63] width 0 height 30
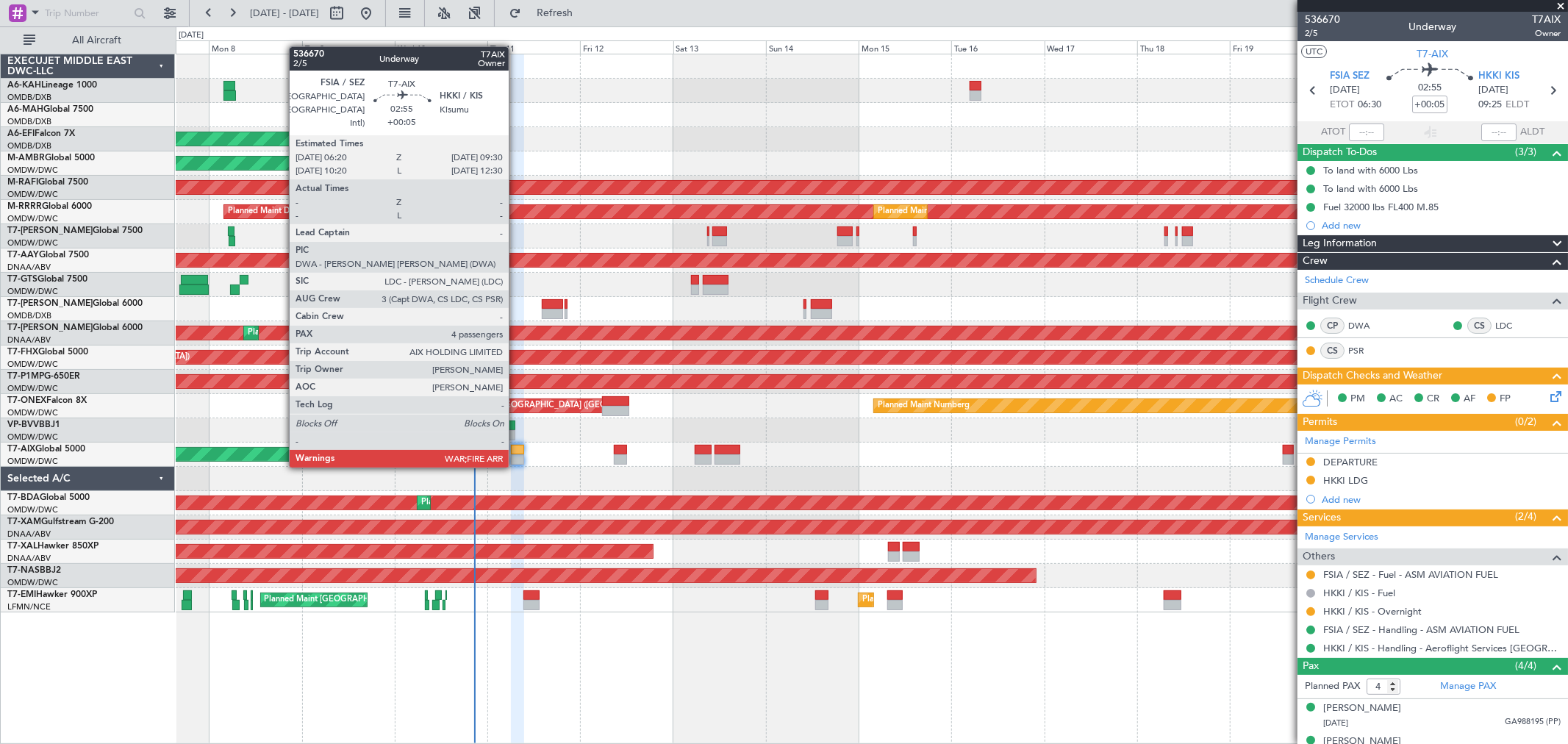
click at [516, 451] on div at bounding box center [517, 450] width 13 height 10
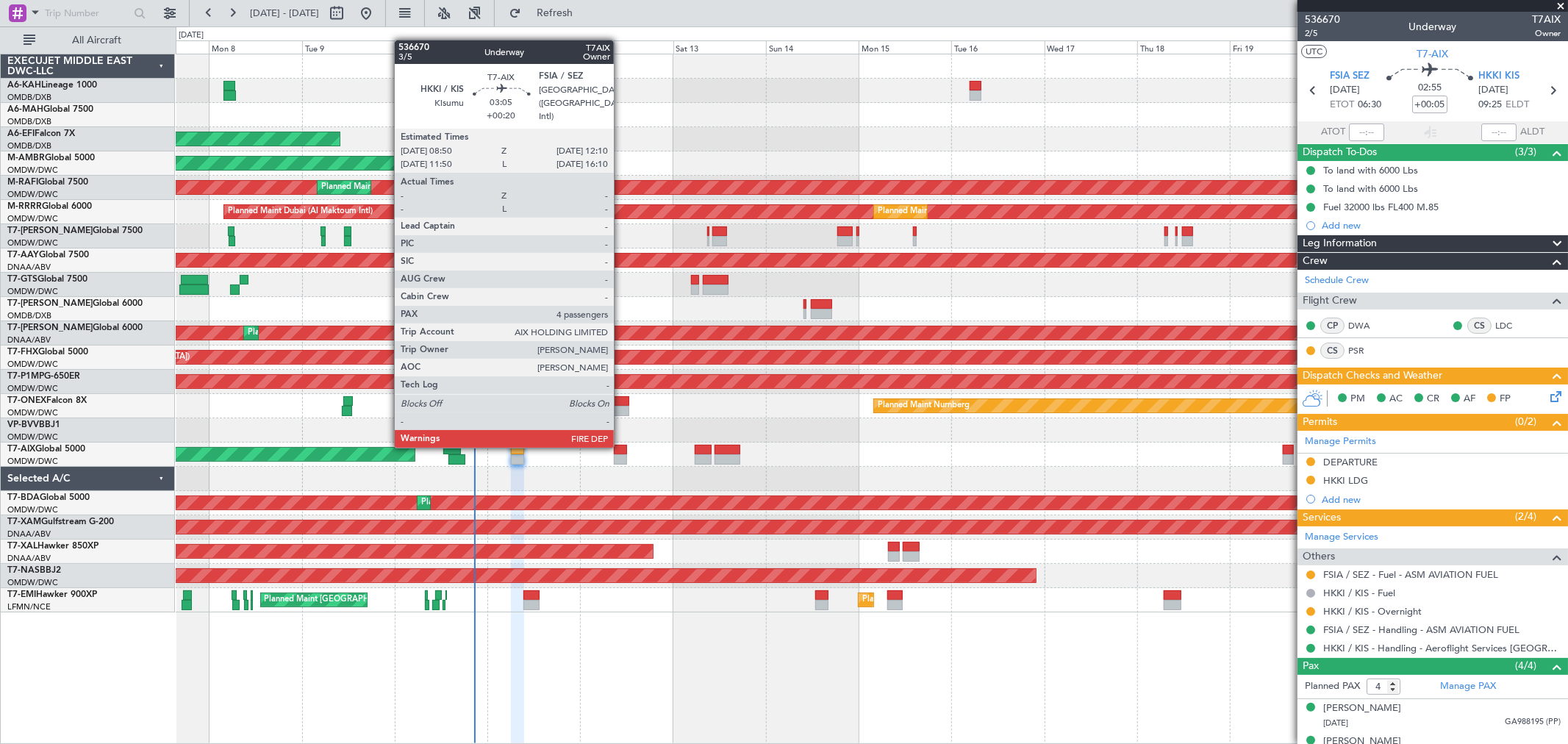
click at [622, 445] on div at bounding box center [620, 450] width 13 height 10
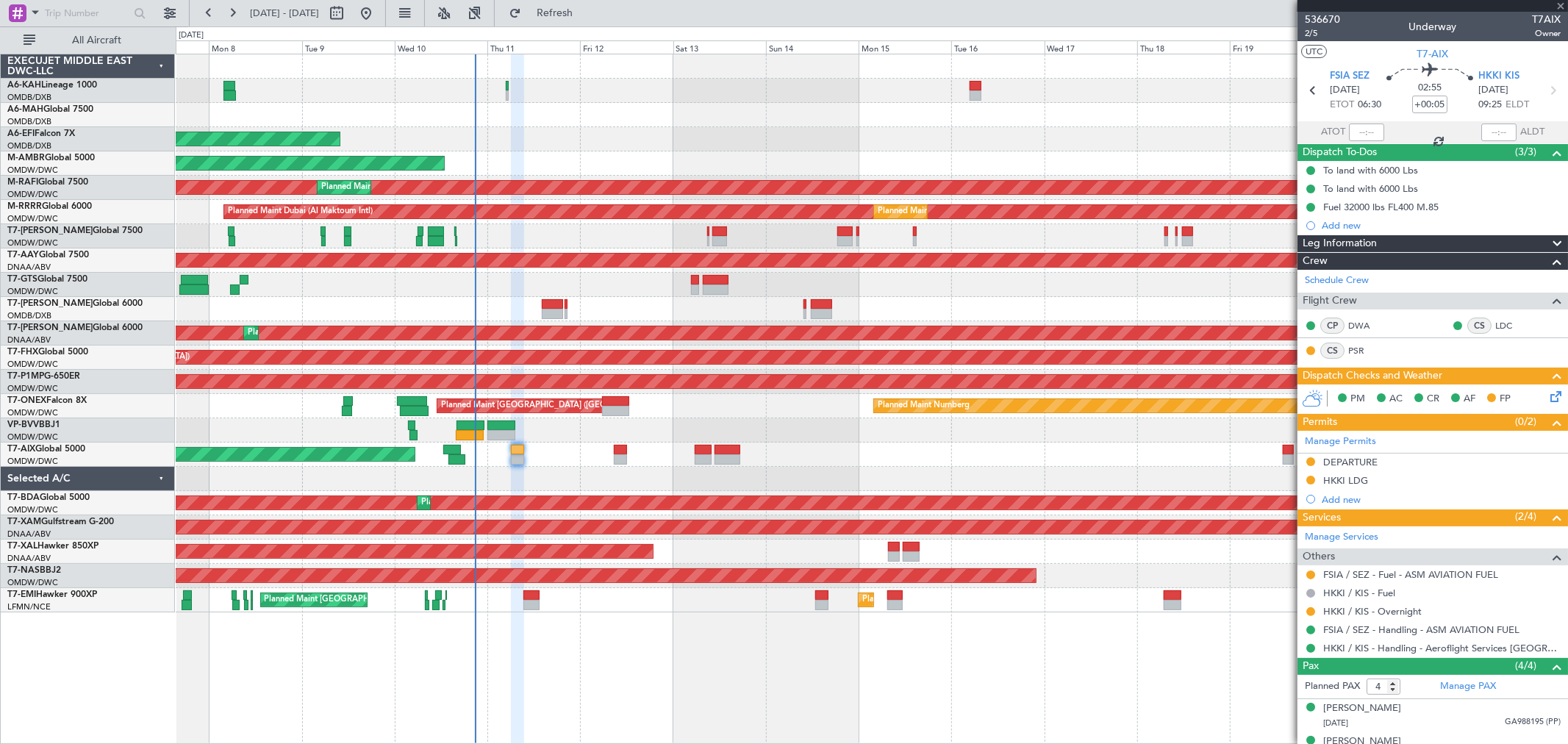
type input "+00:20"
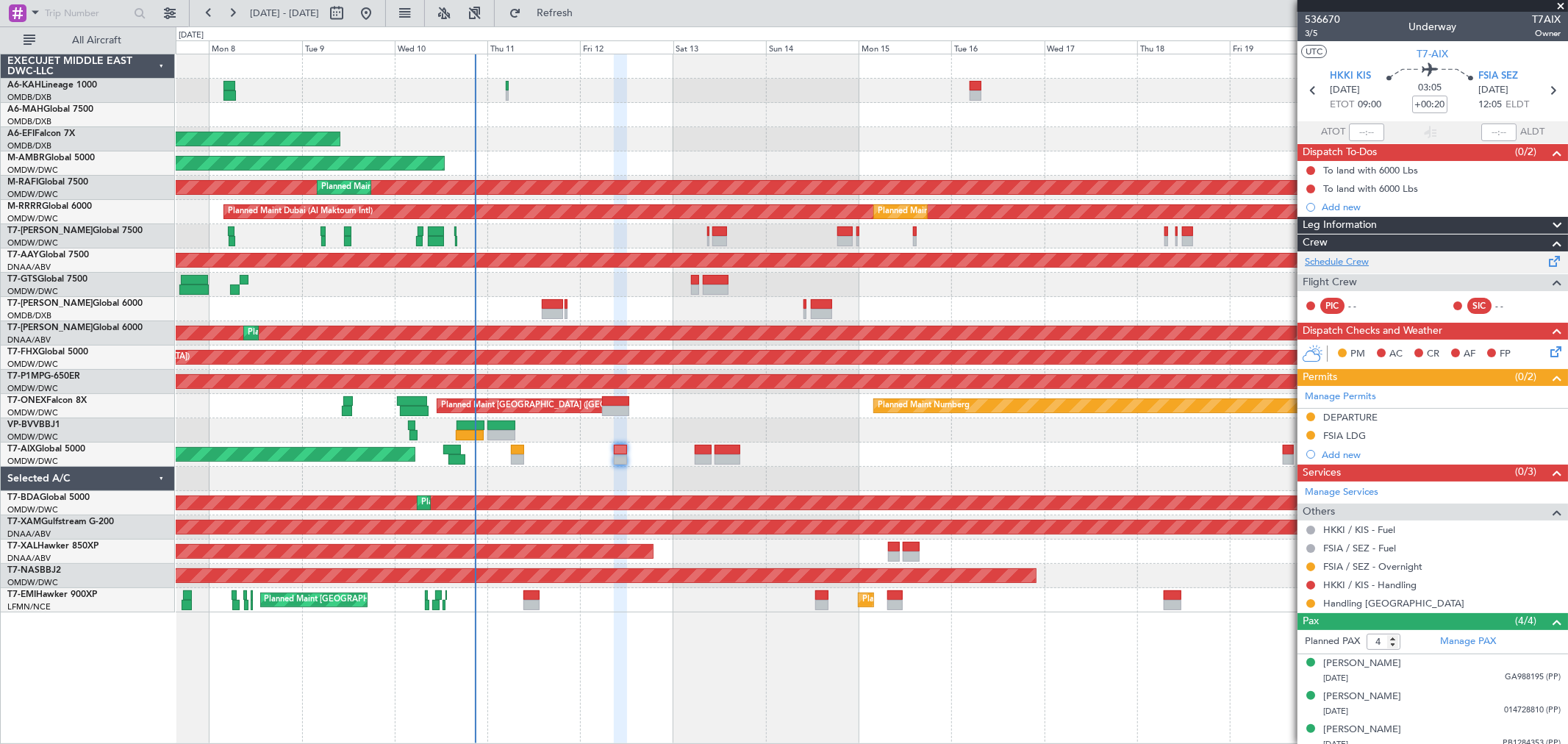
click at [1355, 263] on link "Schedule Crew" at bounding box center [1337, 262] width 64 height 14
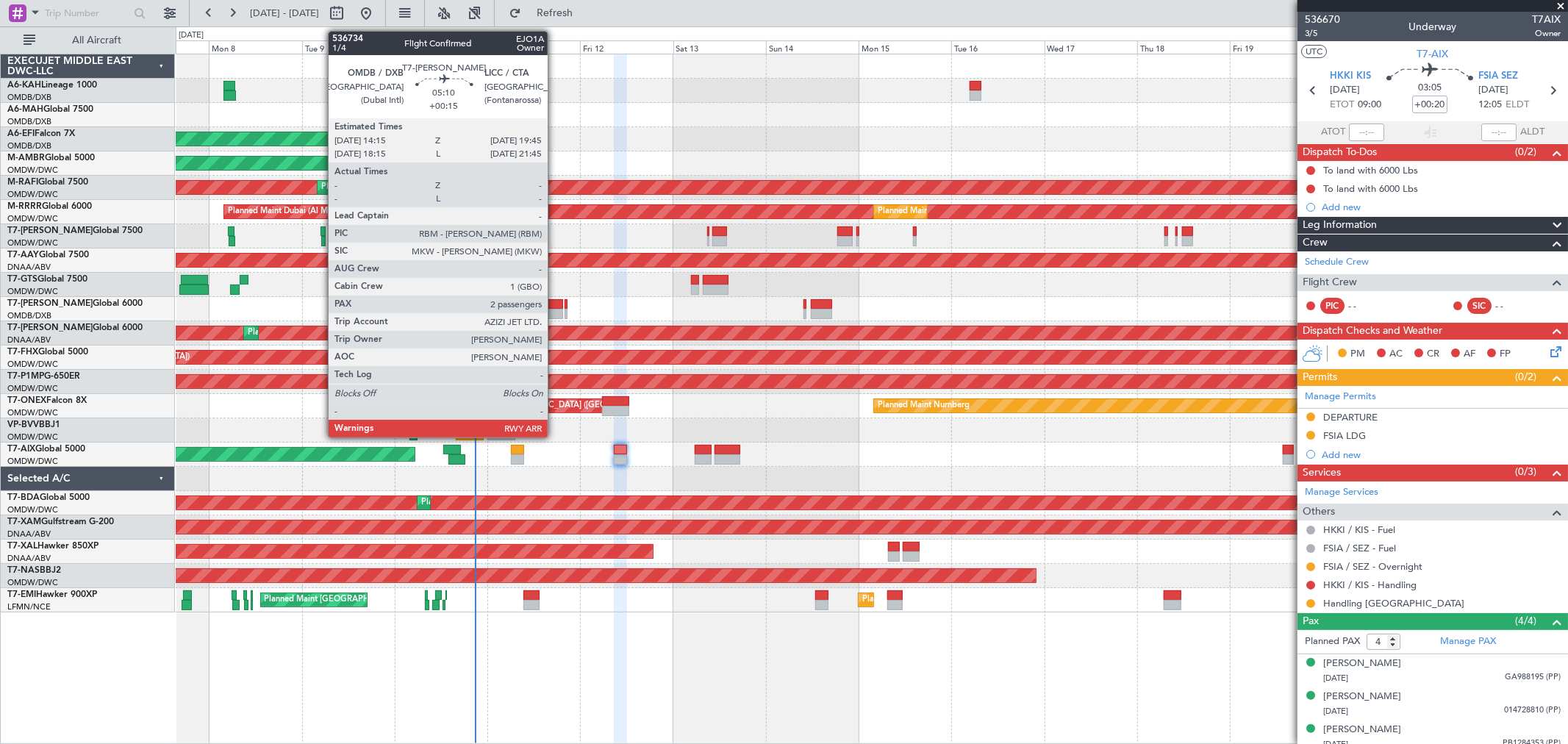
click at [555, 299] on div at bounding box center [553, 304] width 22 height 10
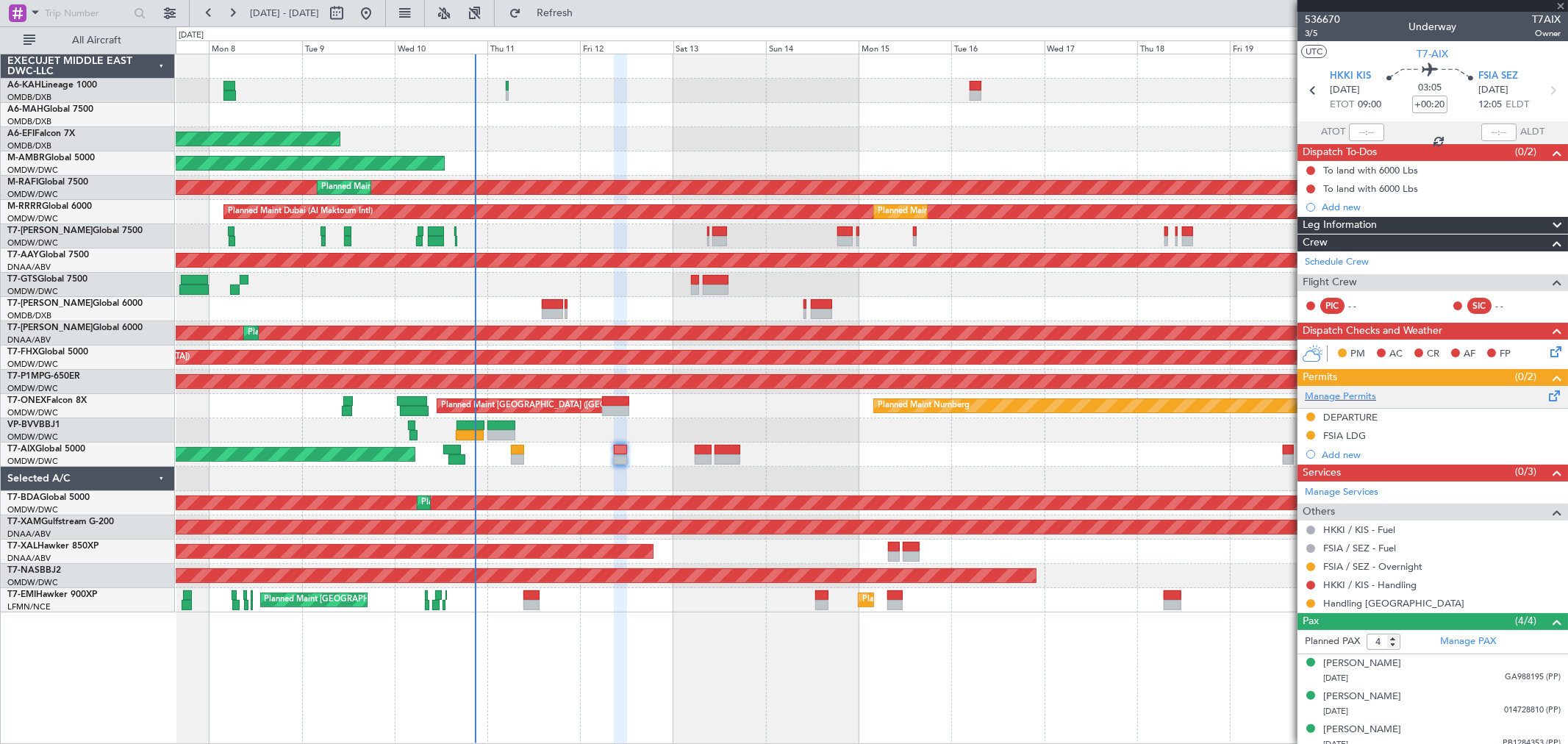
type input "+00:15"
type input "2"
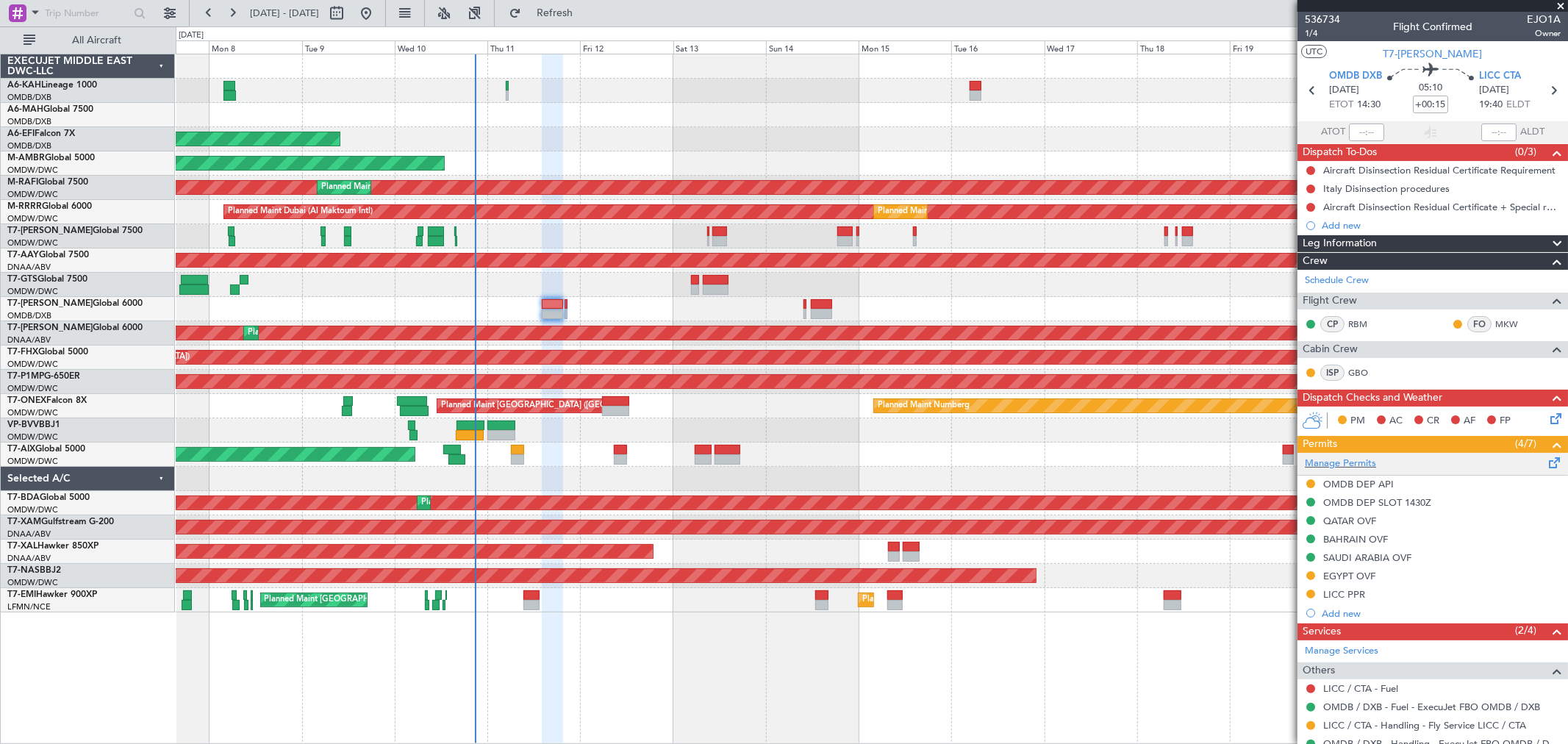
click at [1350, 454] on div "Manage Permits" at bounding box center [1432, 463] width 270 height 22
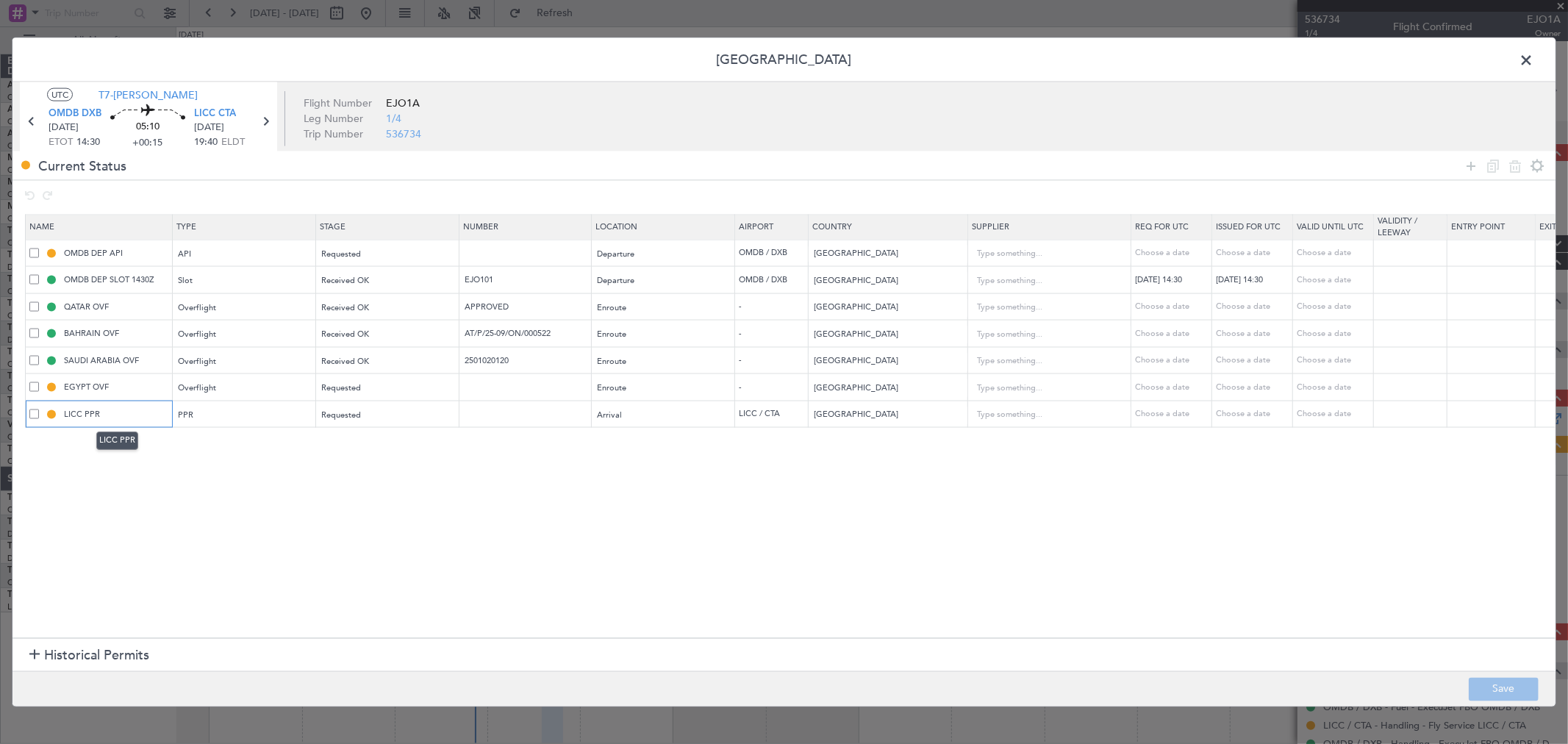
click at [137, 410] on input "LICC PPR" at bounding box center [115, 414] width 110 height 13
click at [1534, 57] on span at bounding box center [1534, 63] width 0 height 30
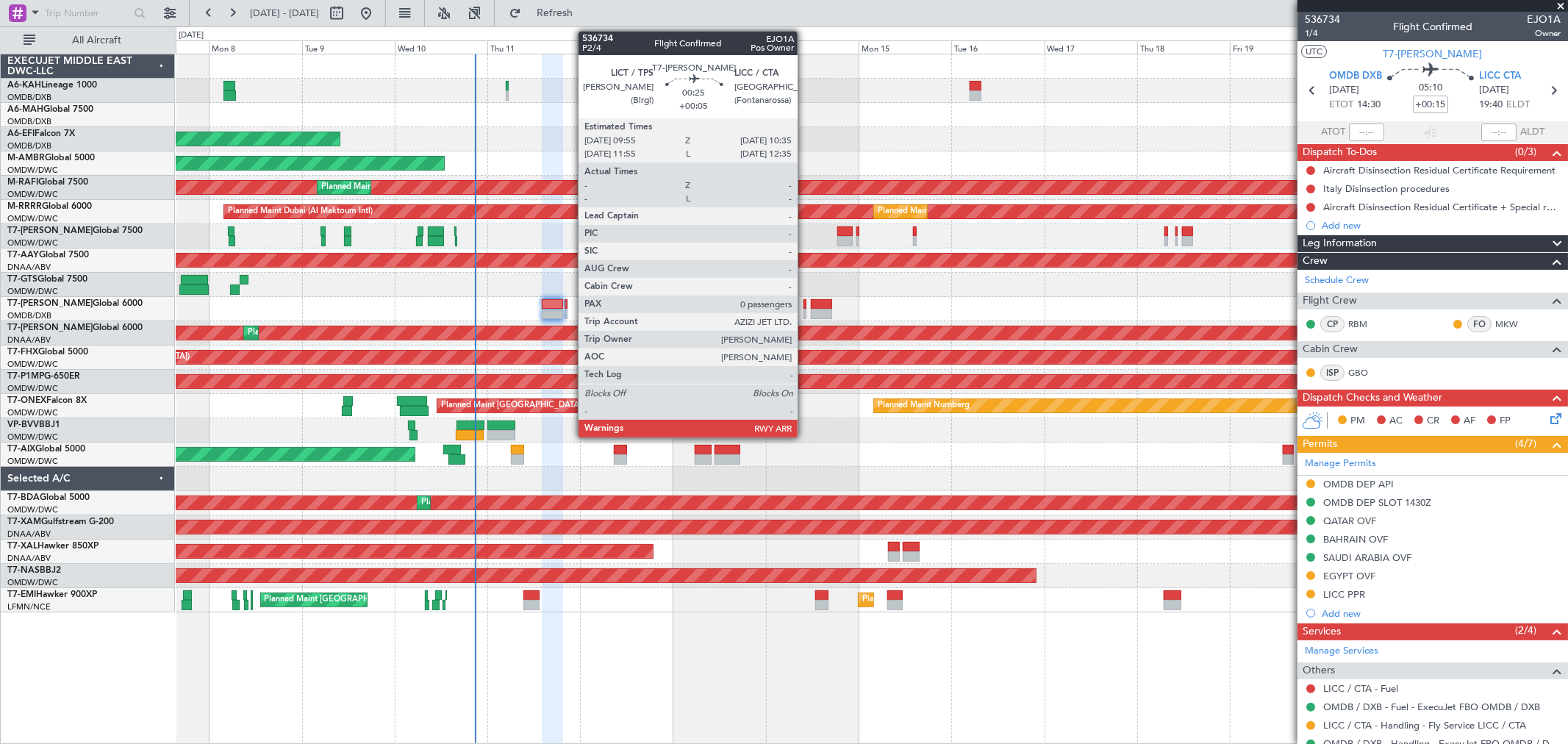
click at [805, 313] on div at bounding box center [805, 313] width 3 height 10
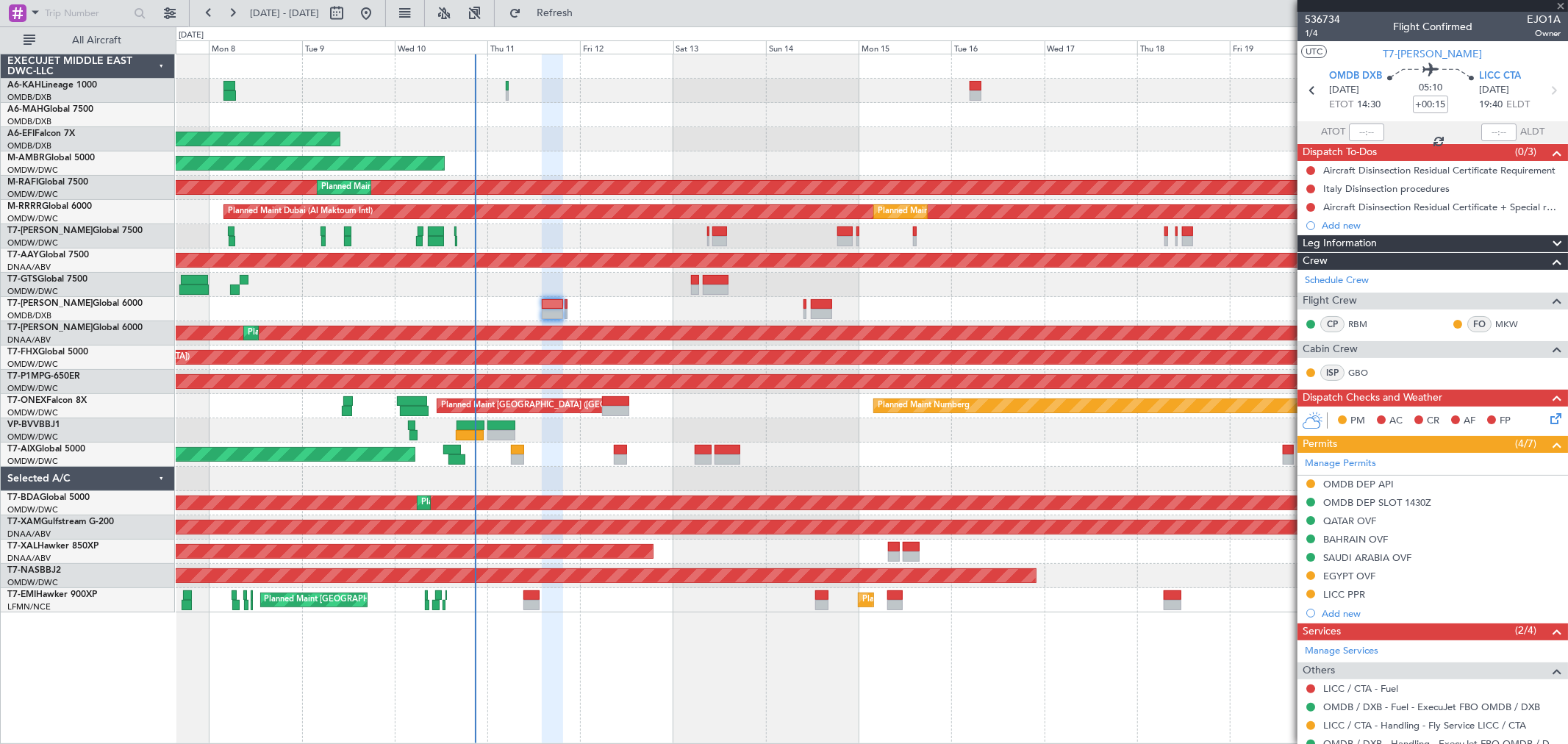
type input "+00:05"
type input "0"
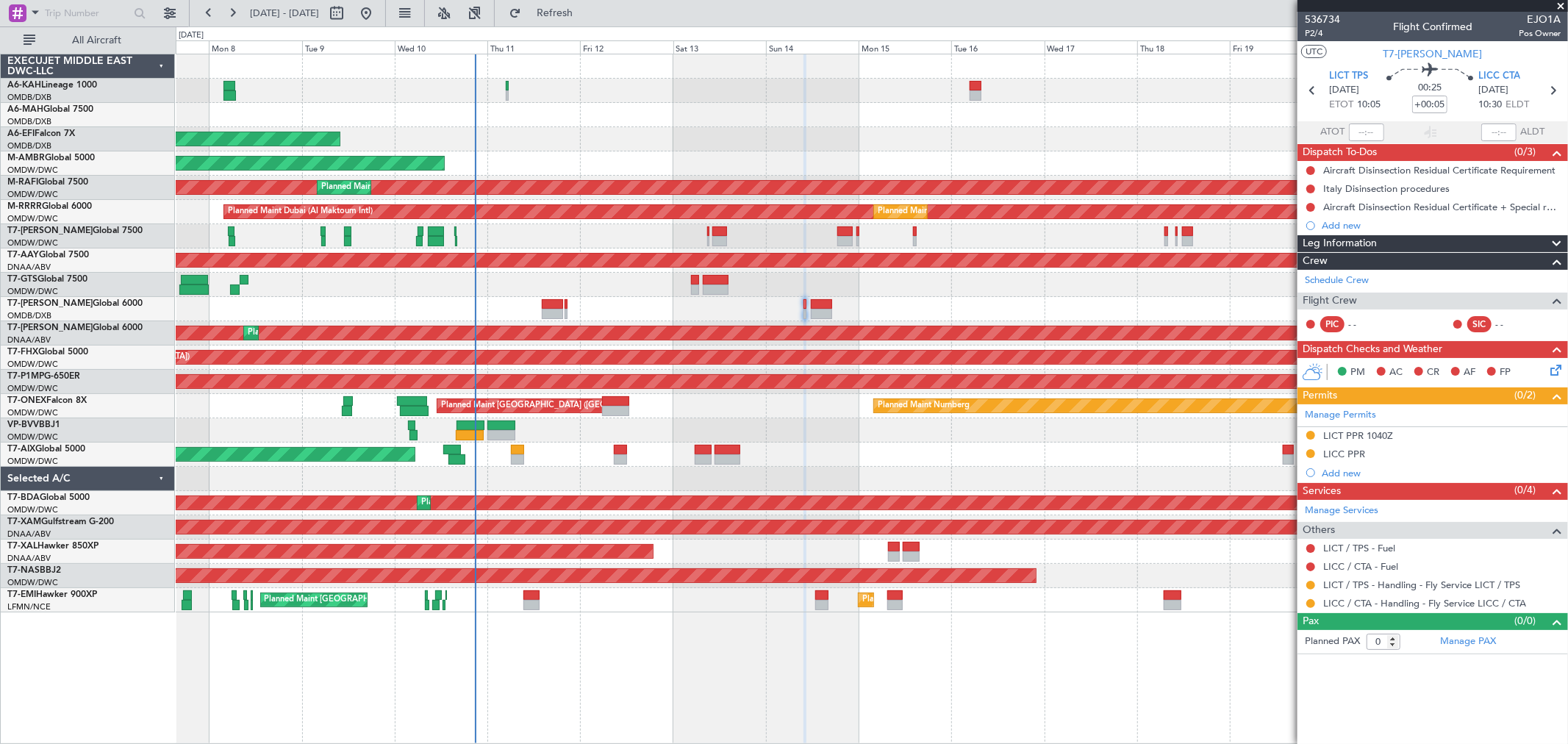
click at [663, 140] on div "Planned Maint Dubai (Al Maktoum Intl)" at bounding box center [871, 140] width 1392 height 24
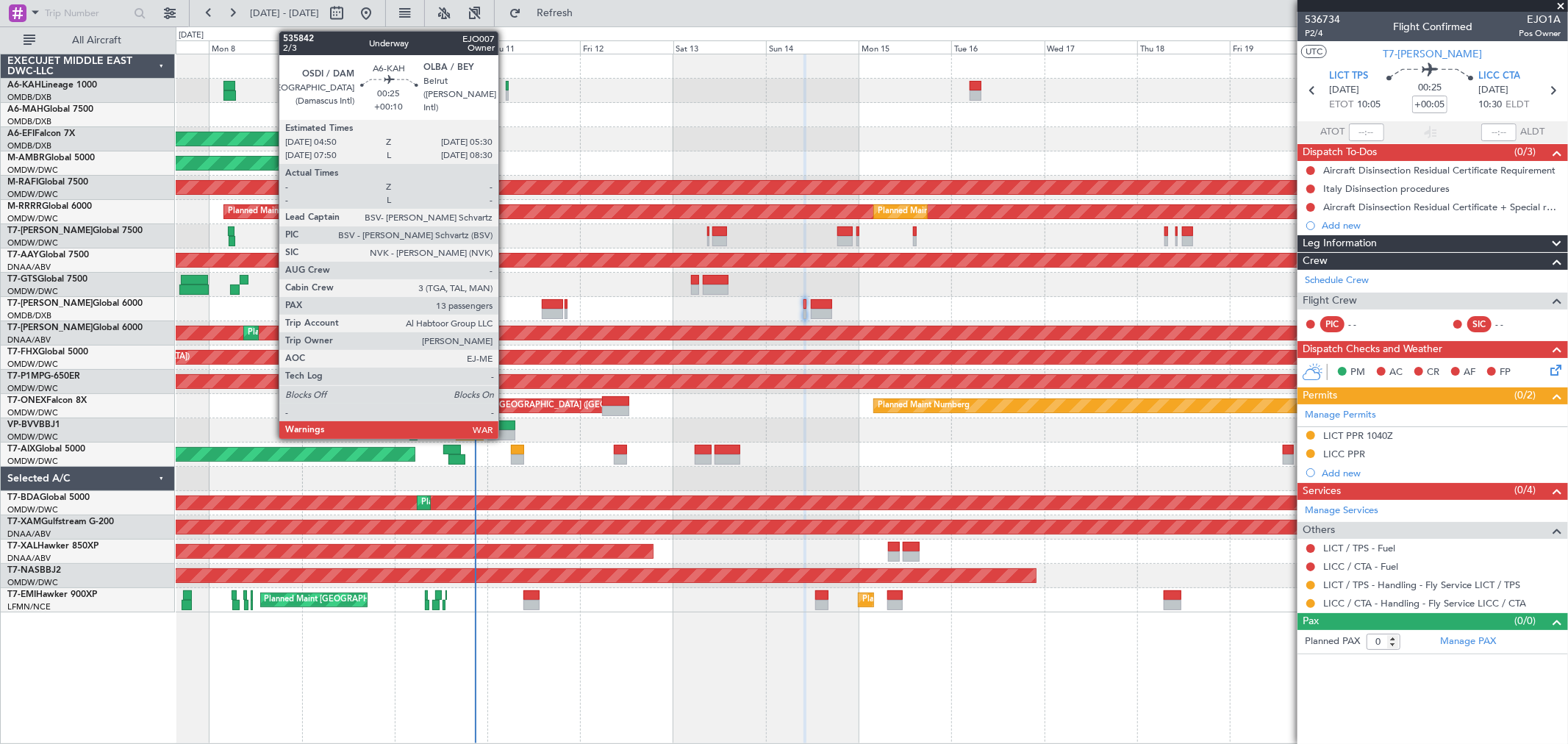
click at [506, 89] on div at bounding box center [508, 86] width 3 height 10
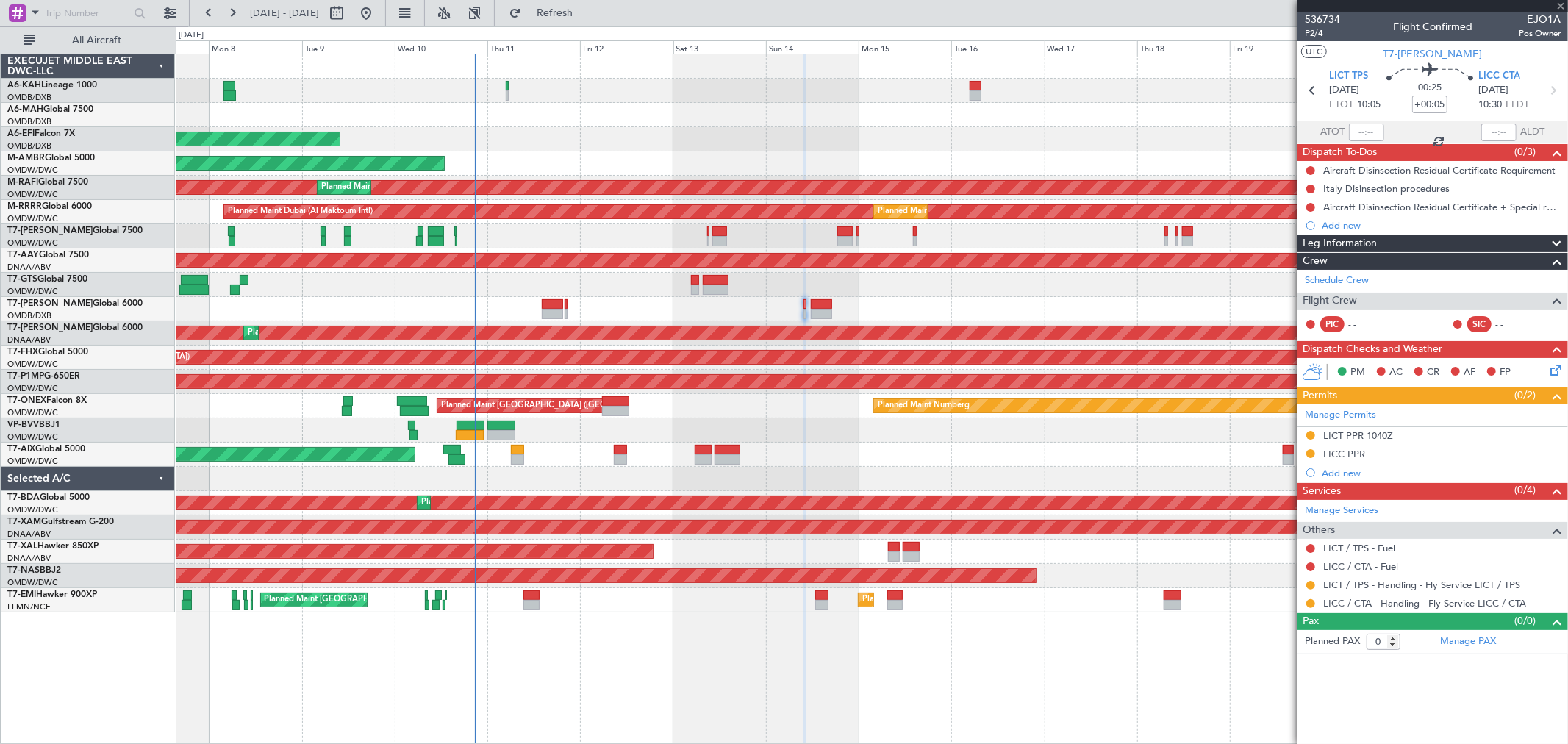
type input "+00:10"
type input "13"
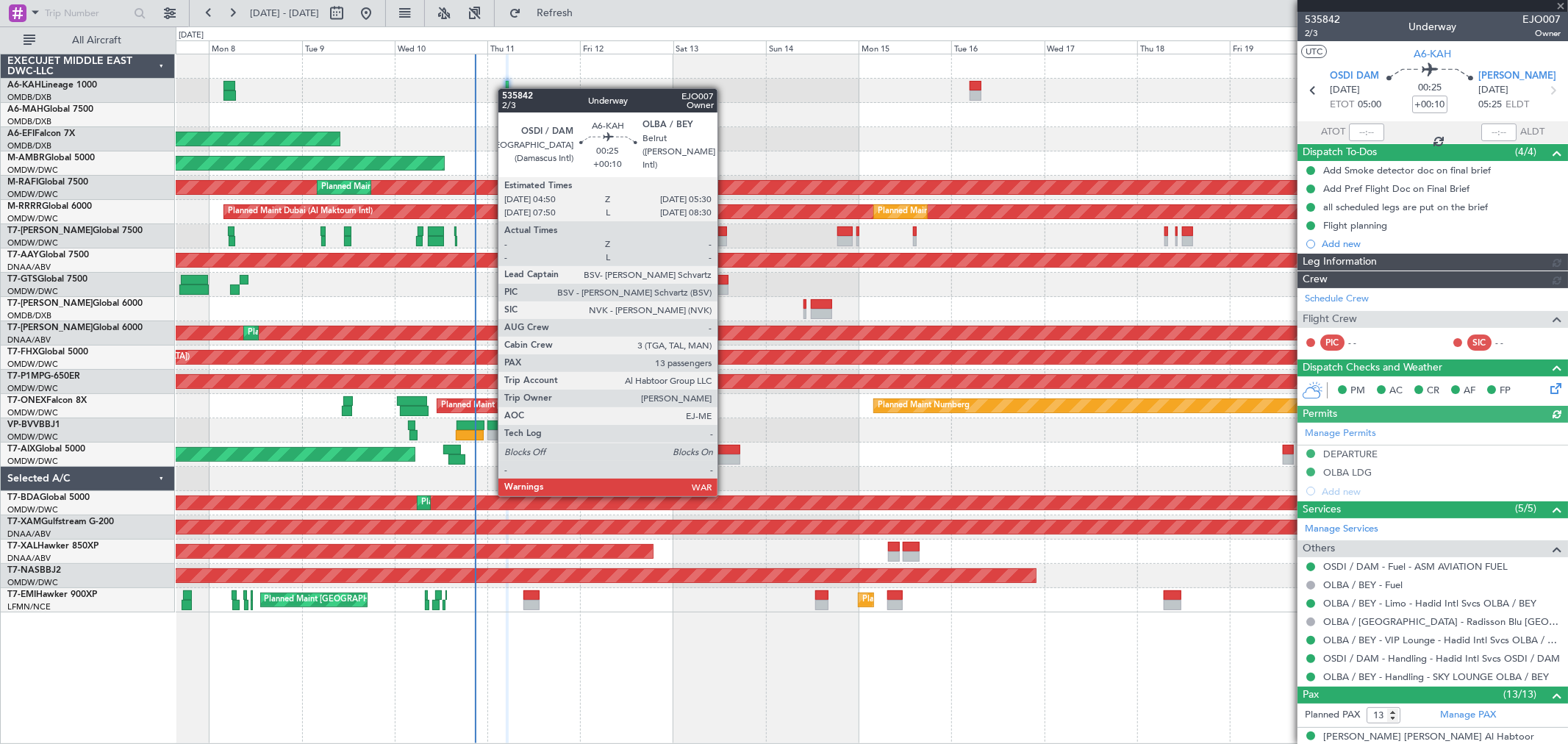
type input "[PERSON_NAME] ([PERSON_NAME])"
type input "7142"
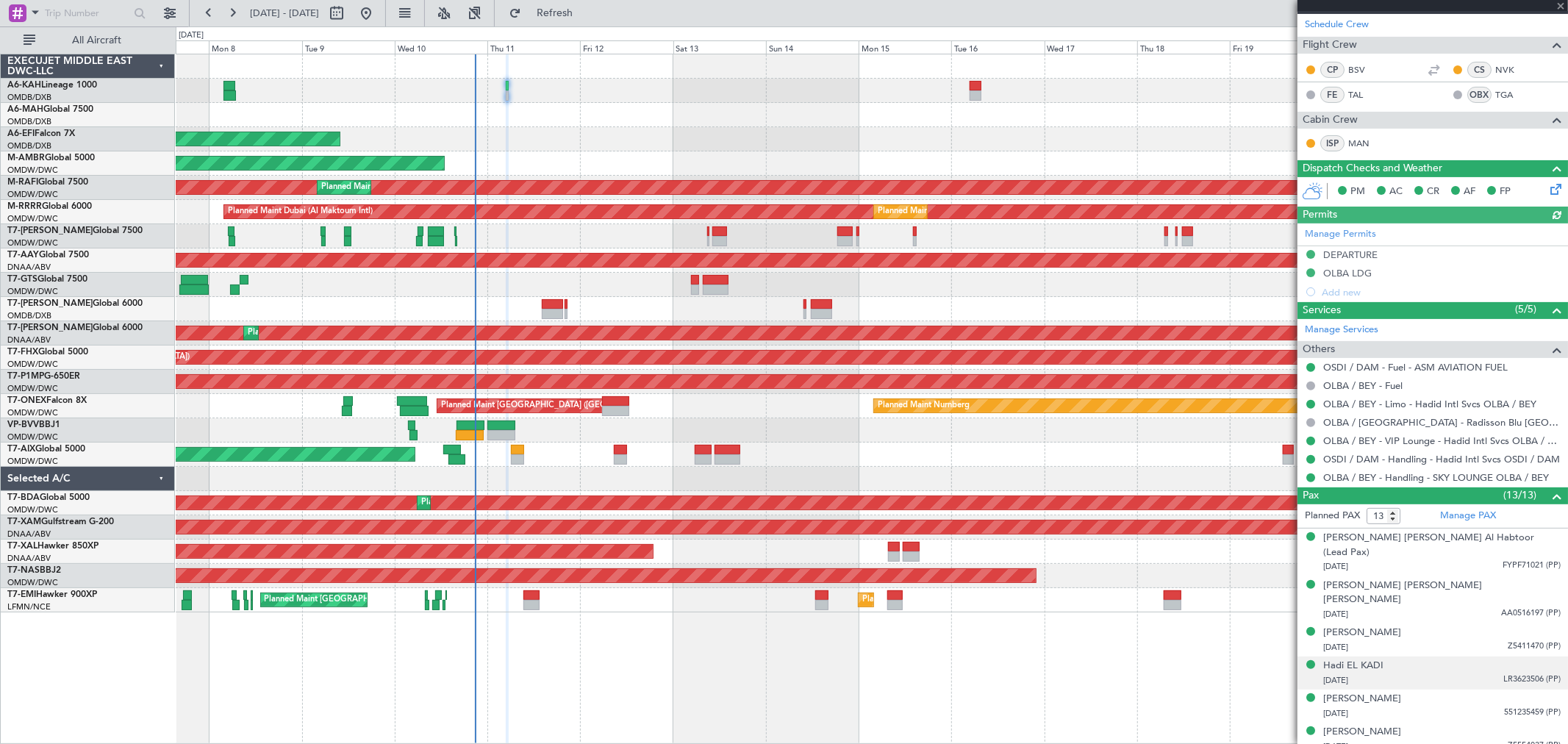
scroll to position [408, 0]
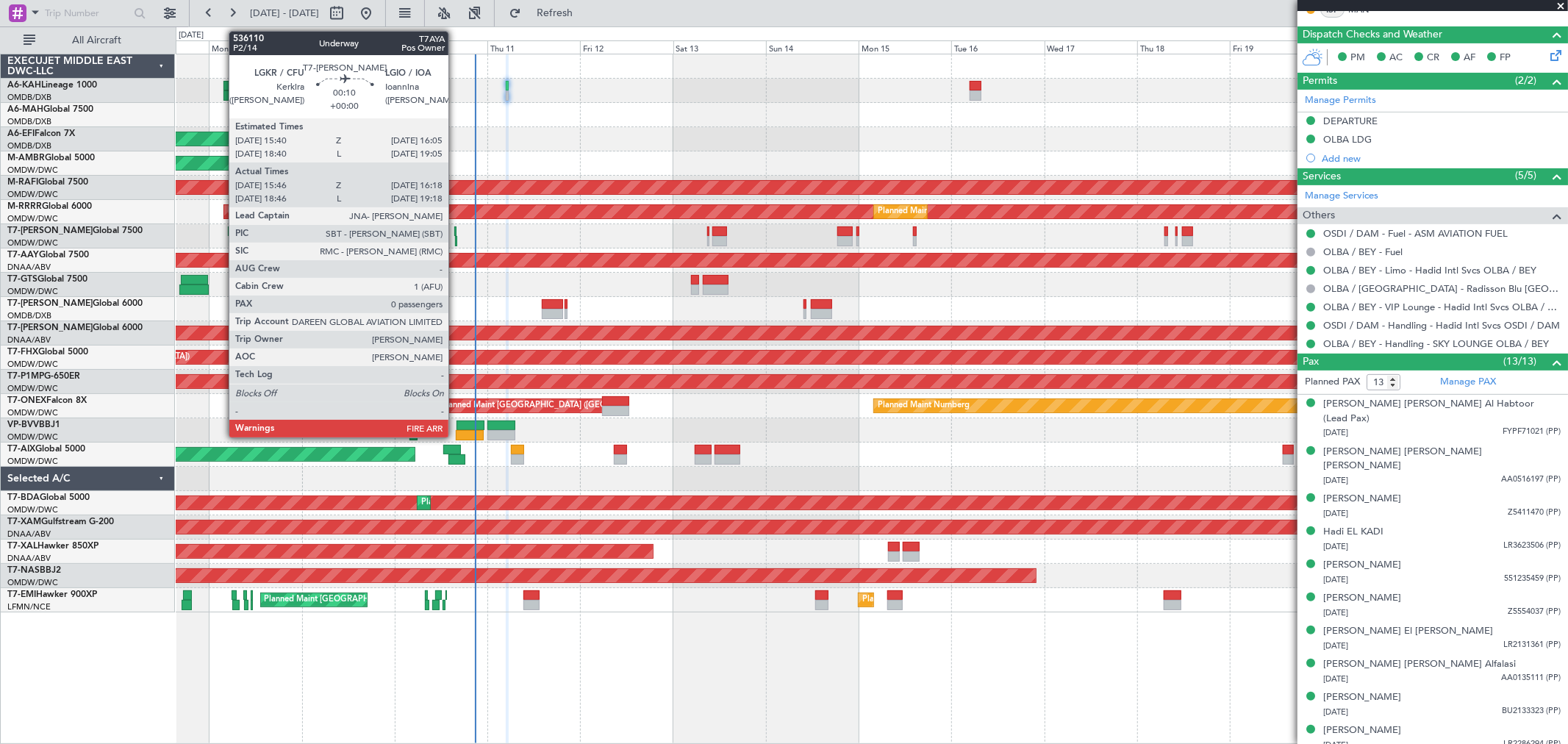
click at [456, 237] on div at bounding box center [456, 241] width 2 height 10
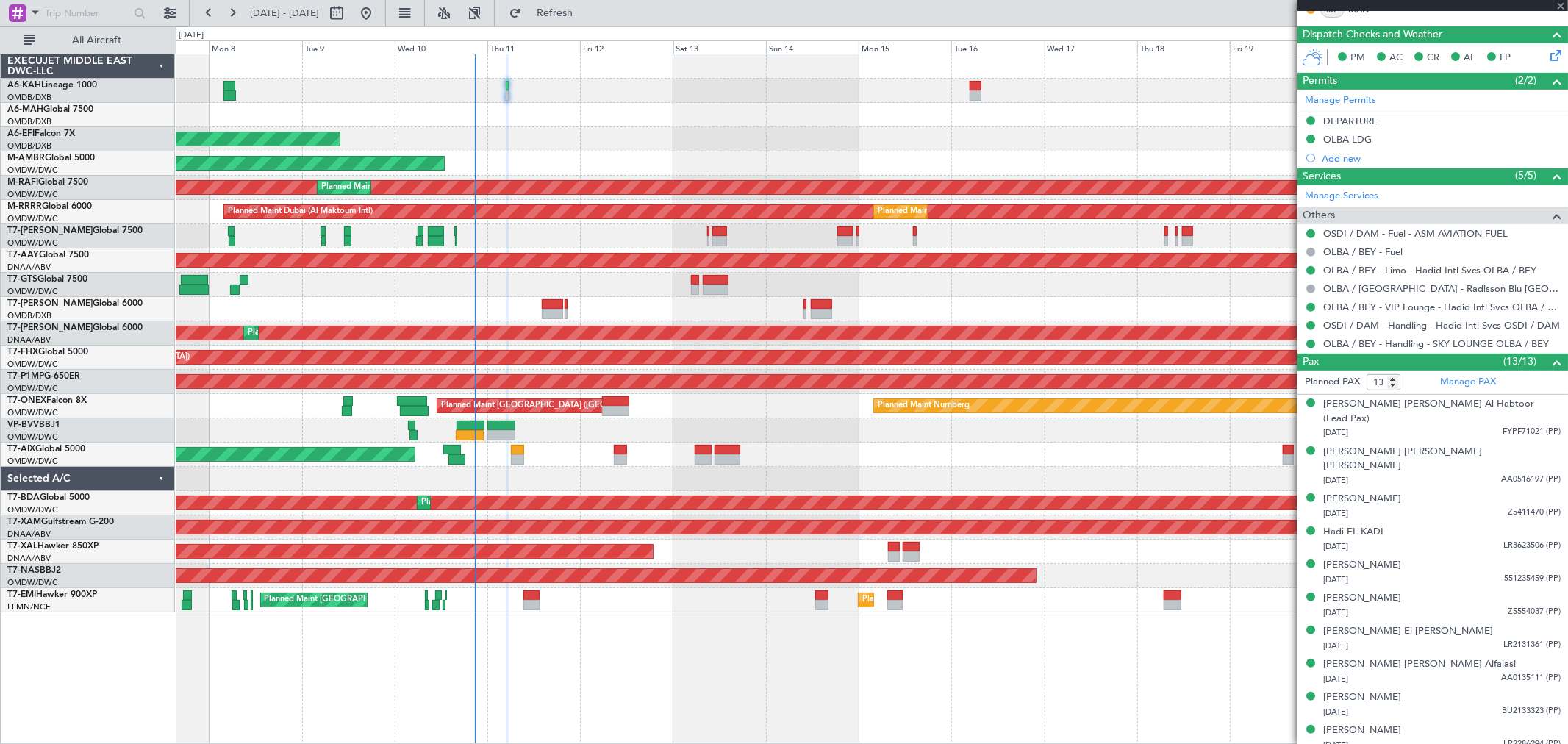
type input "15:56"
type input "16:13"
type input "0"
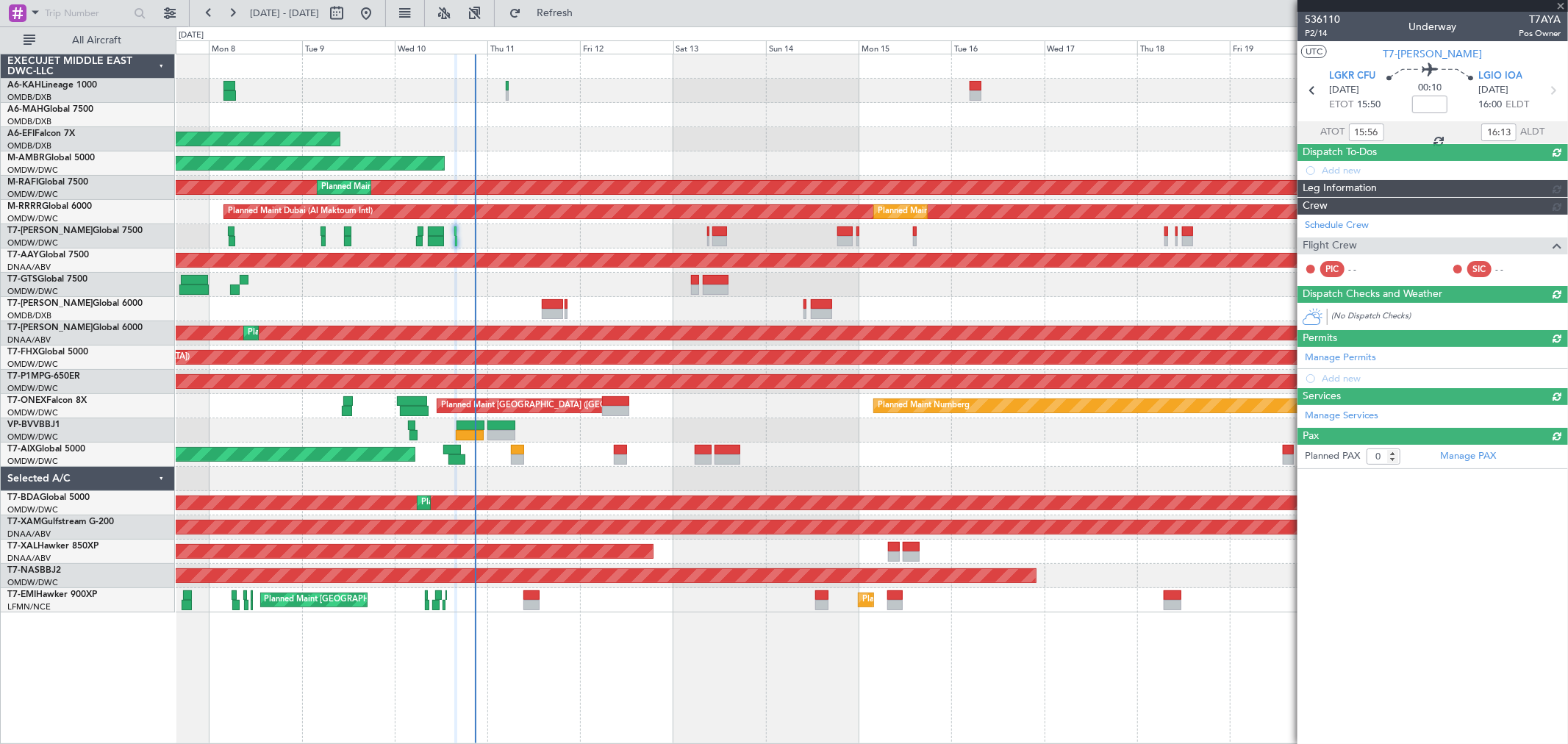
scroll to position [0, 0]
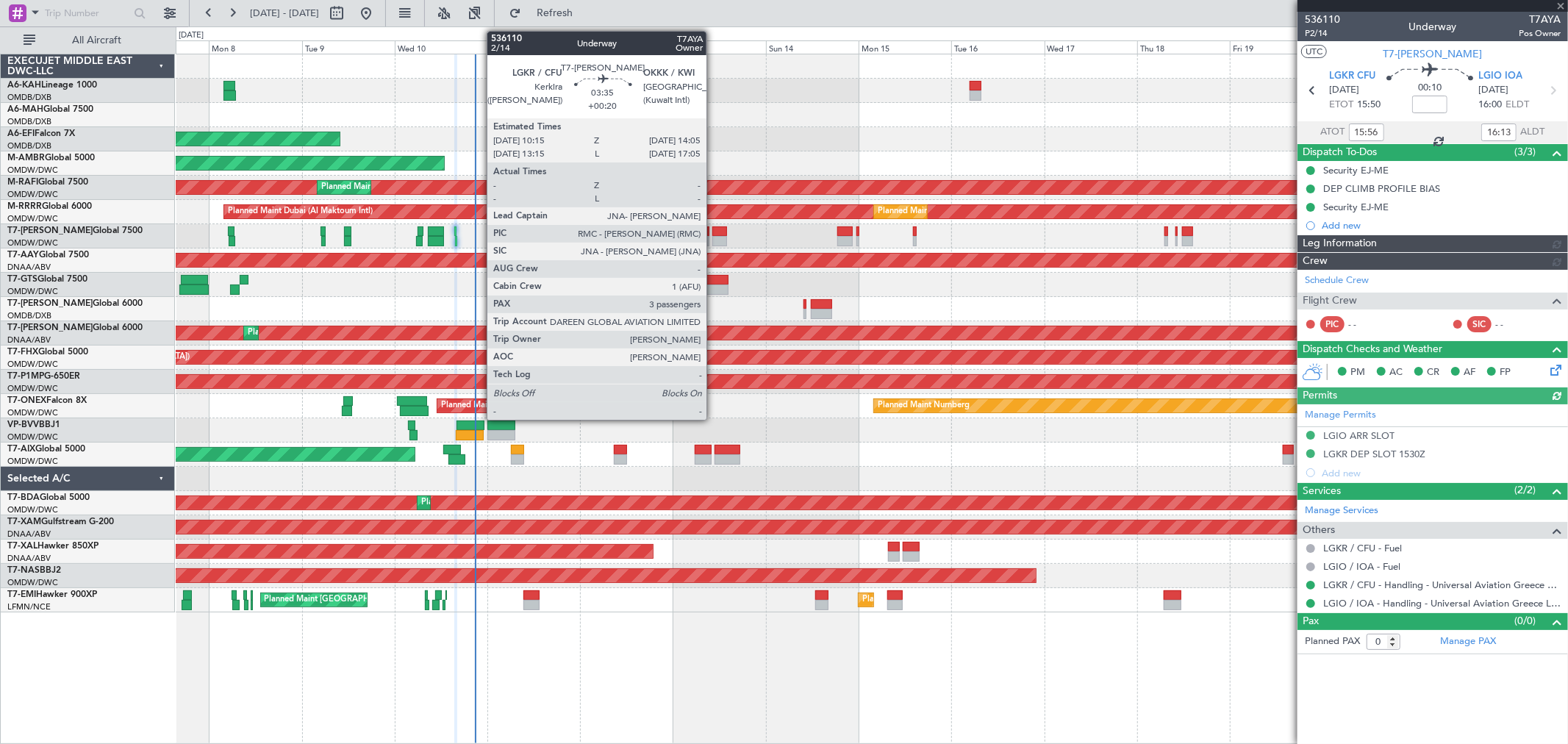
type input "[PERSON_NAME] ([PERSON_NAME])"
type input "7250"
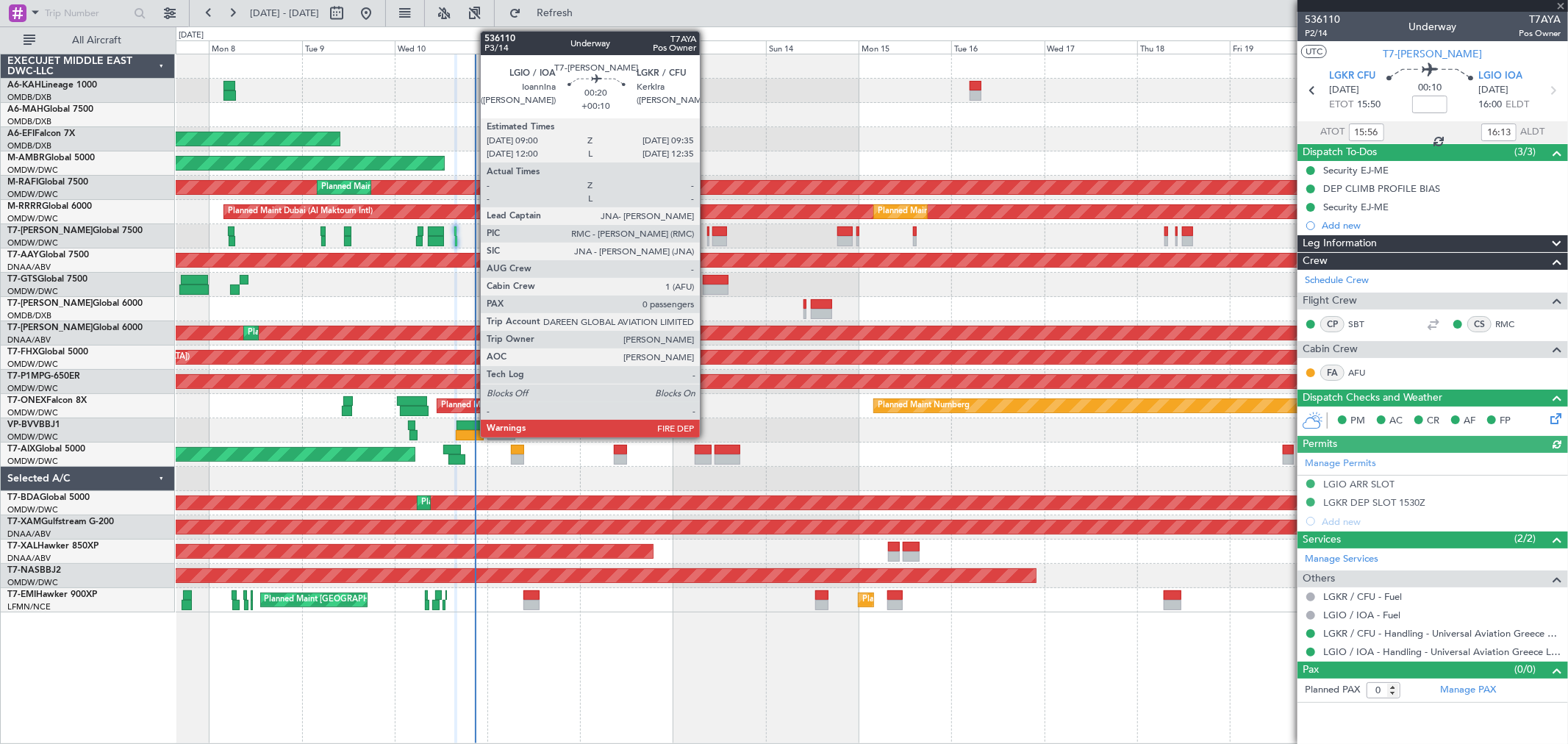
click at [707, 239] on div at bounding box center [709, 241] width 3 height 10
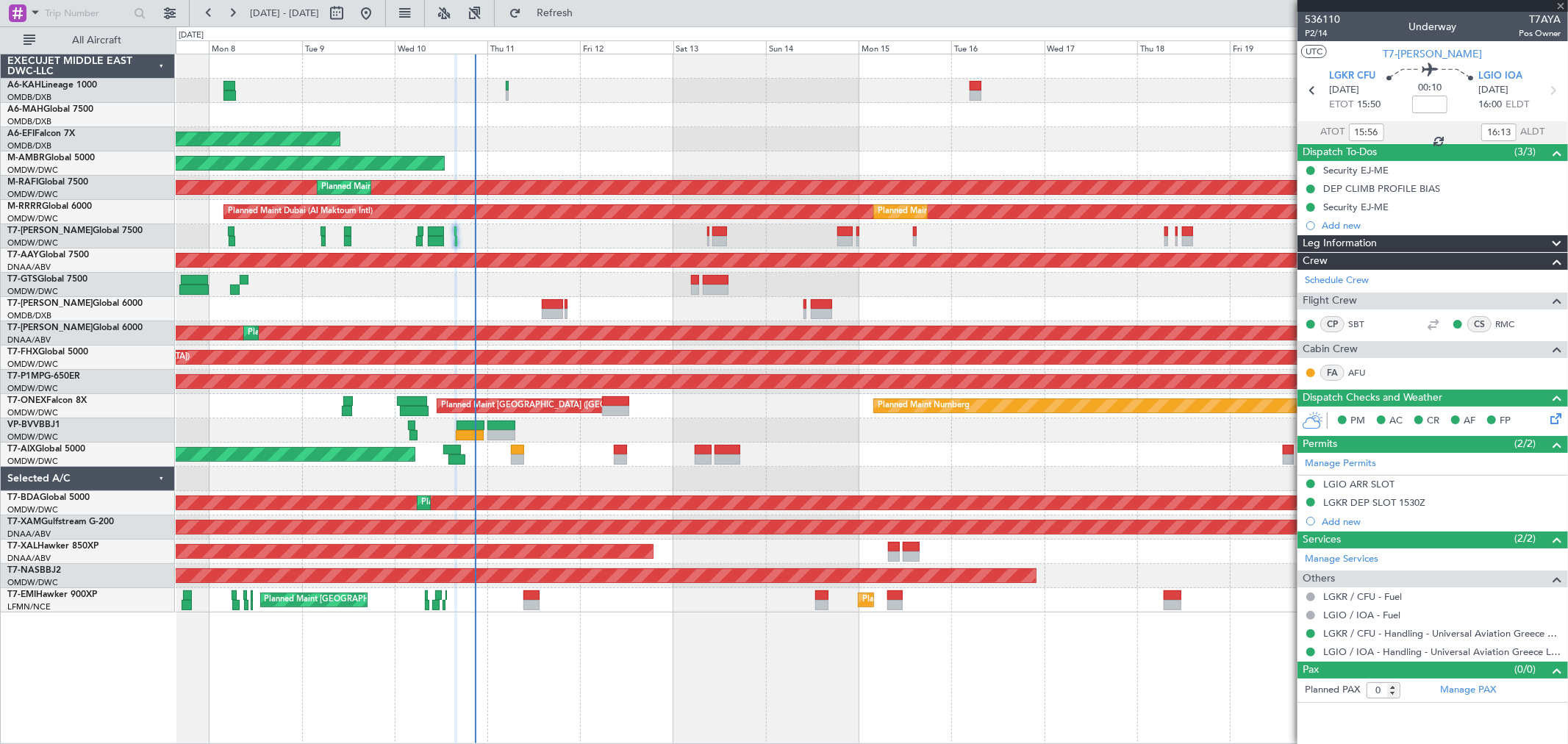
type input "+00:10"
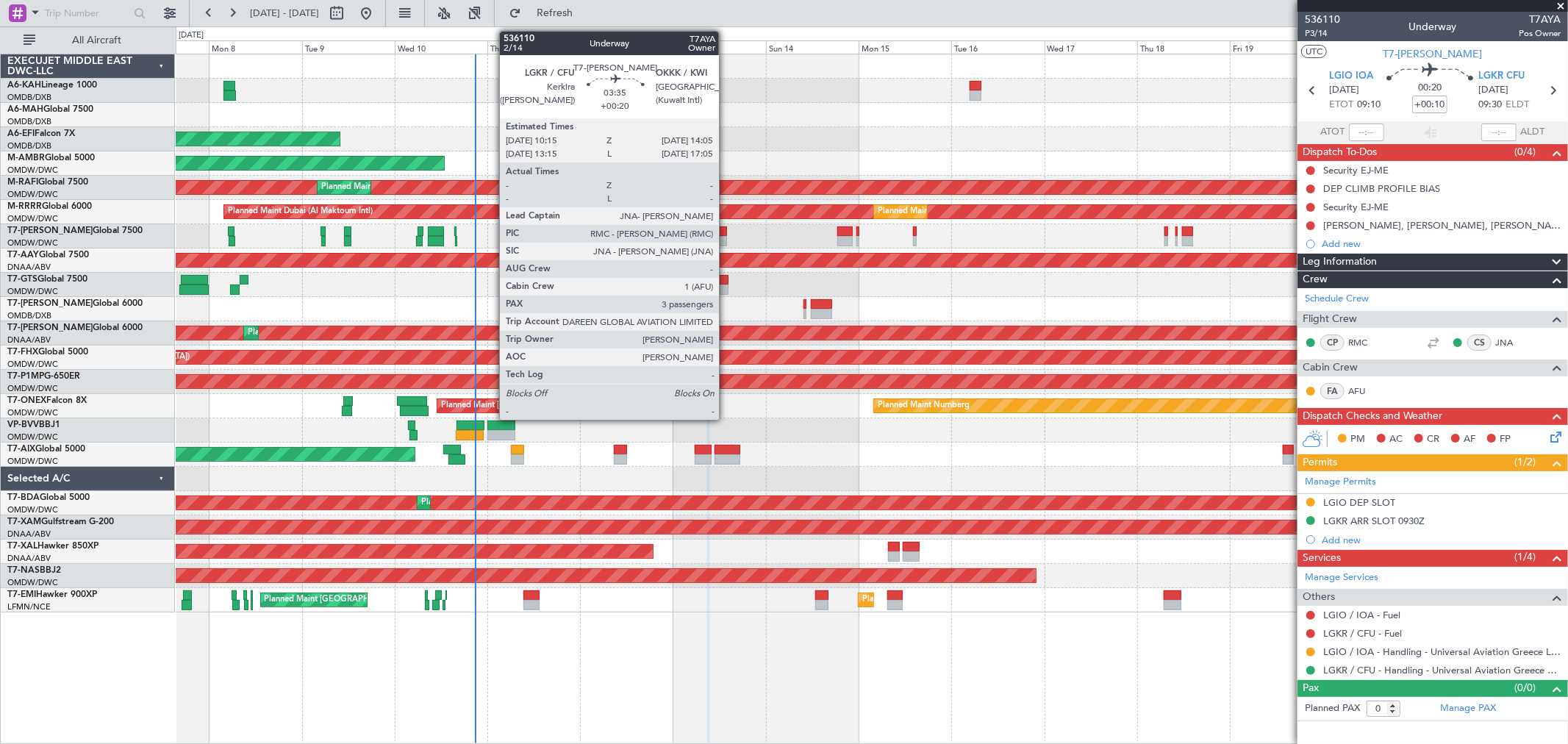
click at [727, 239] on div at bounding box center [719, 241] width 15 height 10
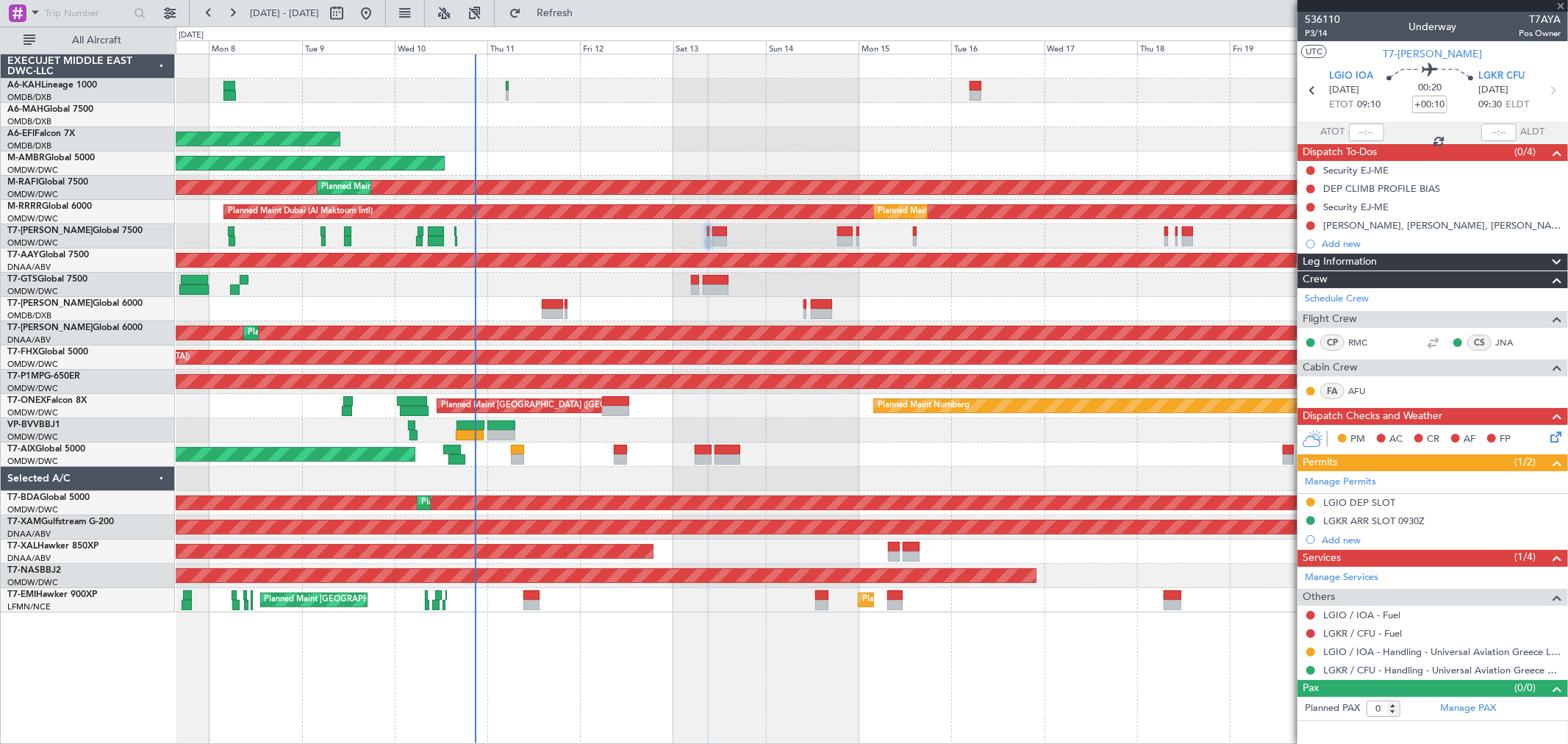
type input "+00:20"
type input "3"
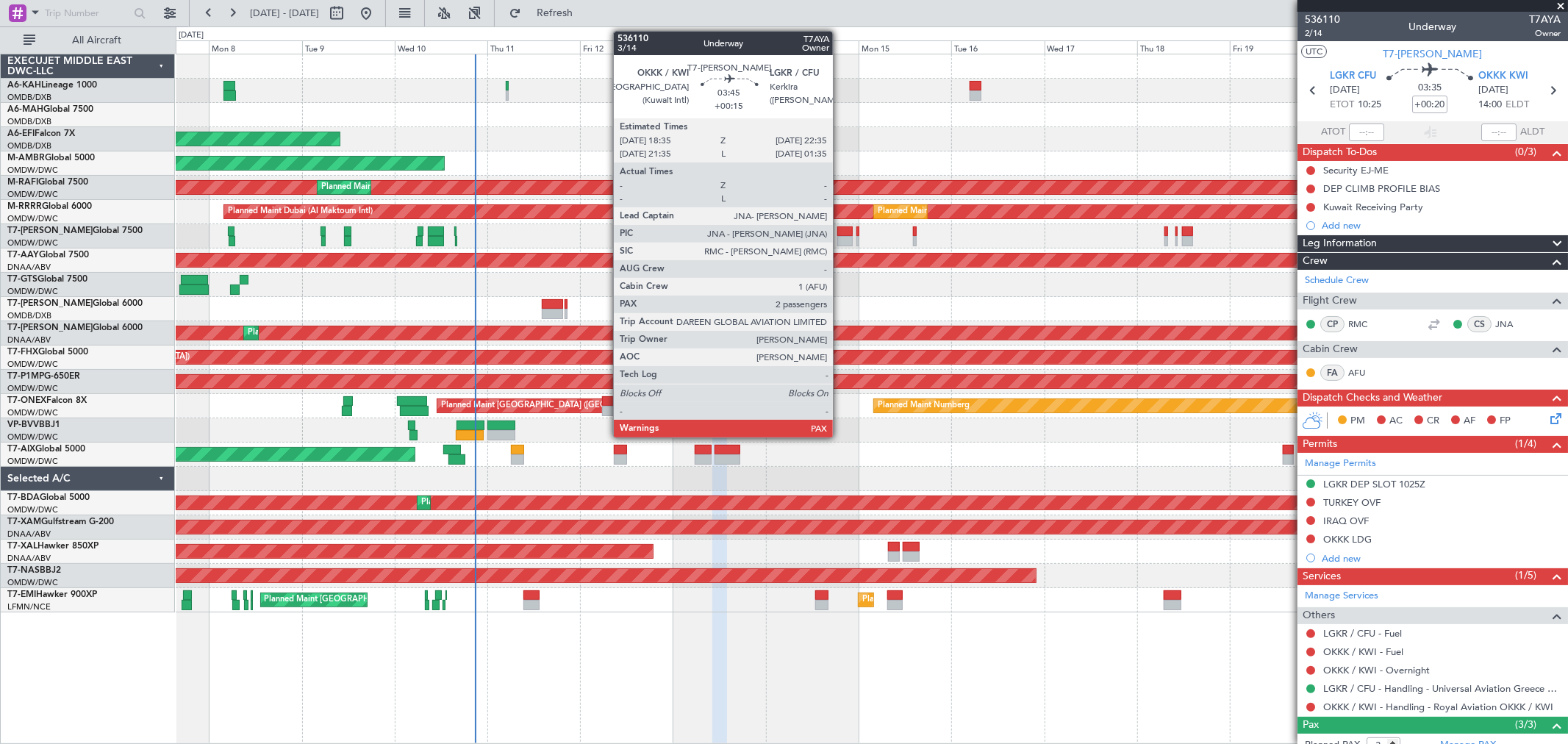
click at [841, 233] on div at bounding box center [845, 231] width 16 height 10
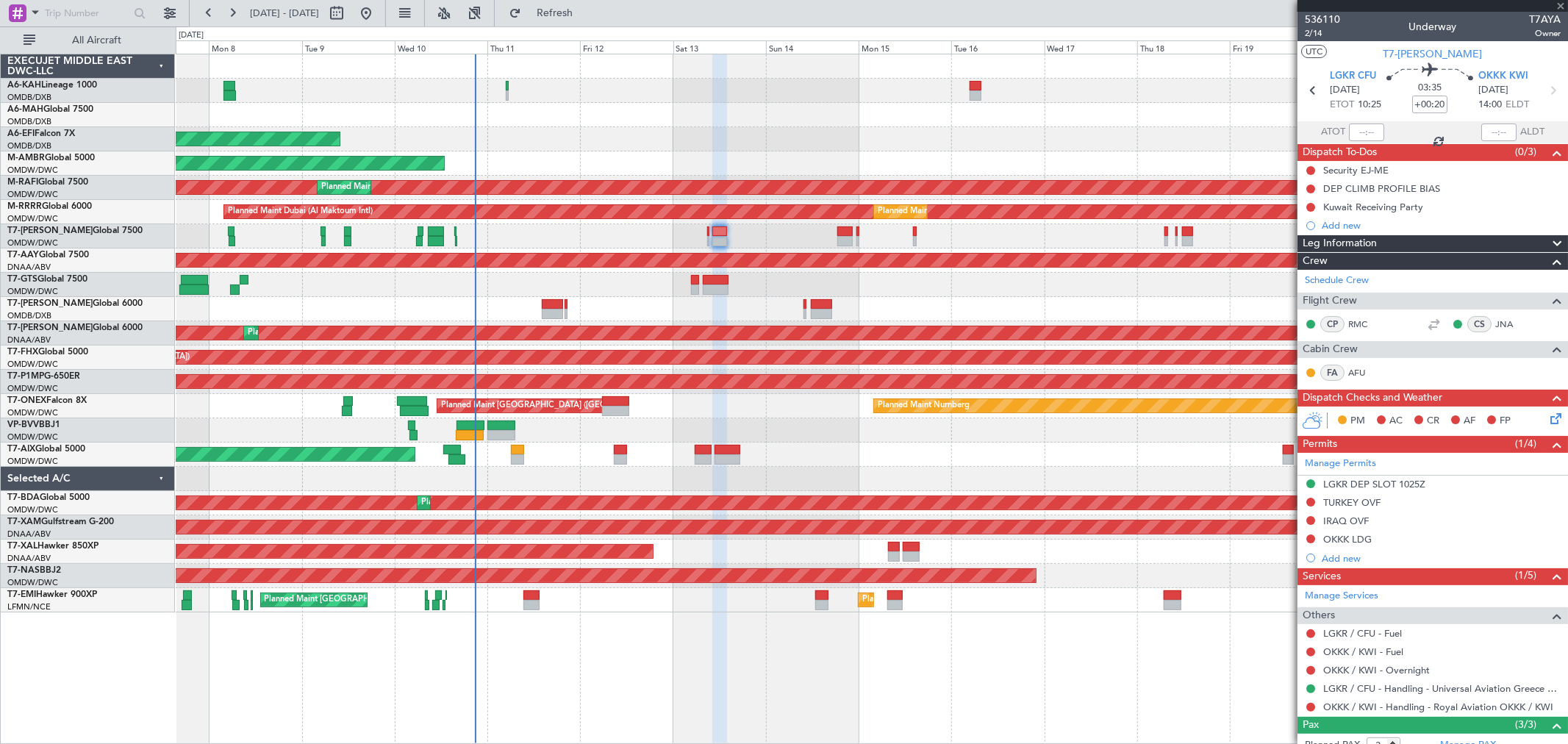
type input "+00:15"
type input "2"
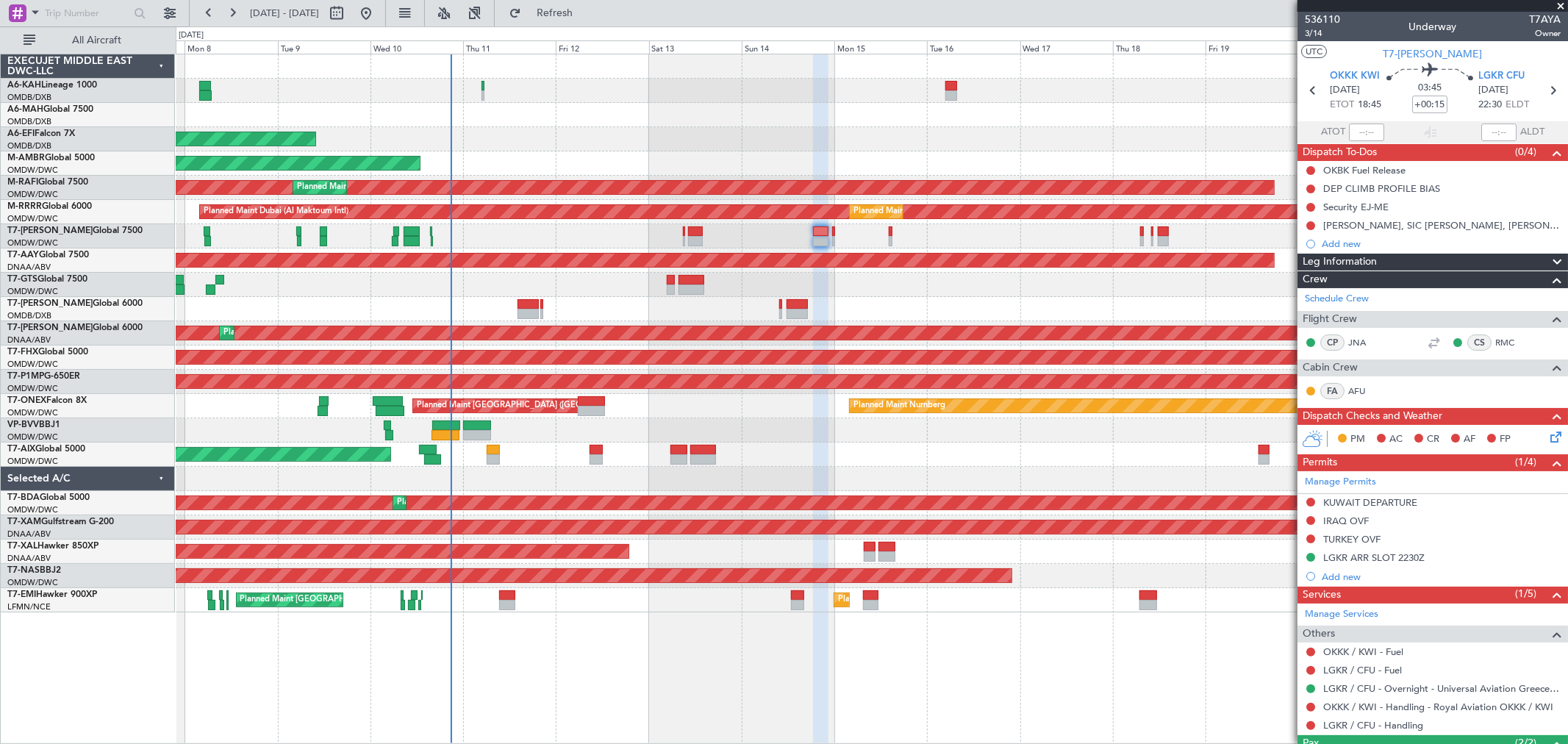
click at [877, 243] on div "Planned Maint Dubai (Al Maktoum Intl)" at bounding box center [871, 237] width 1392 height 24
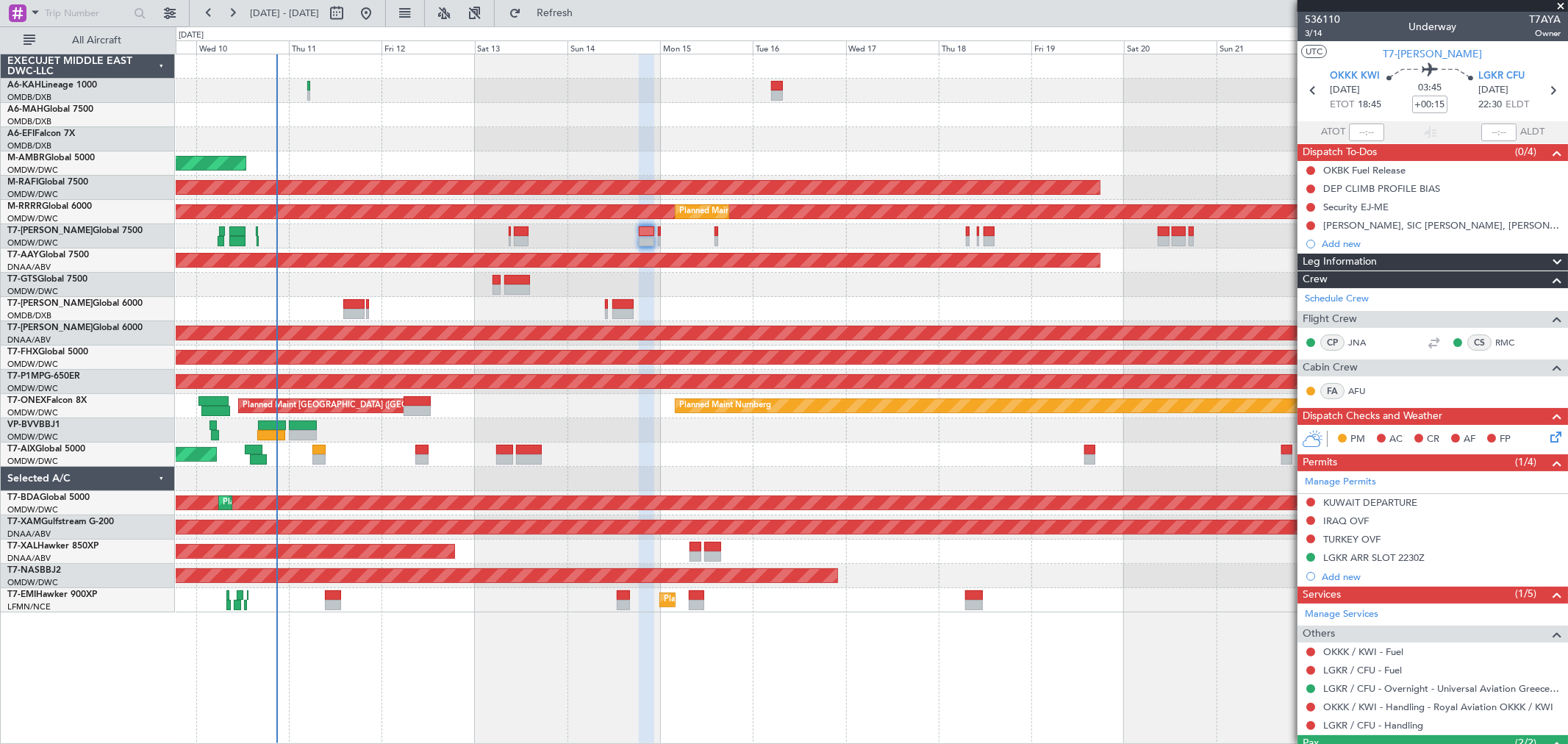
click at [930, 245] on div at bounding box center [871, 237] width 1392 height 24
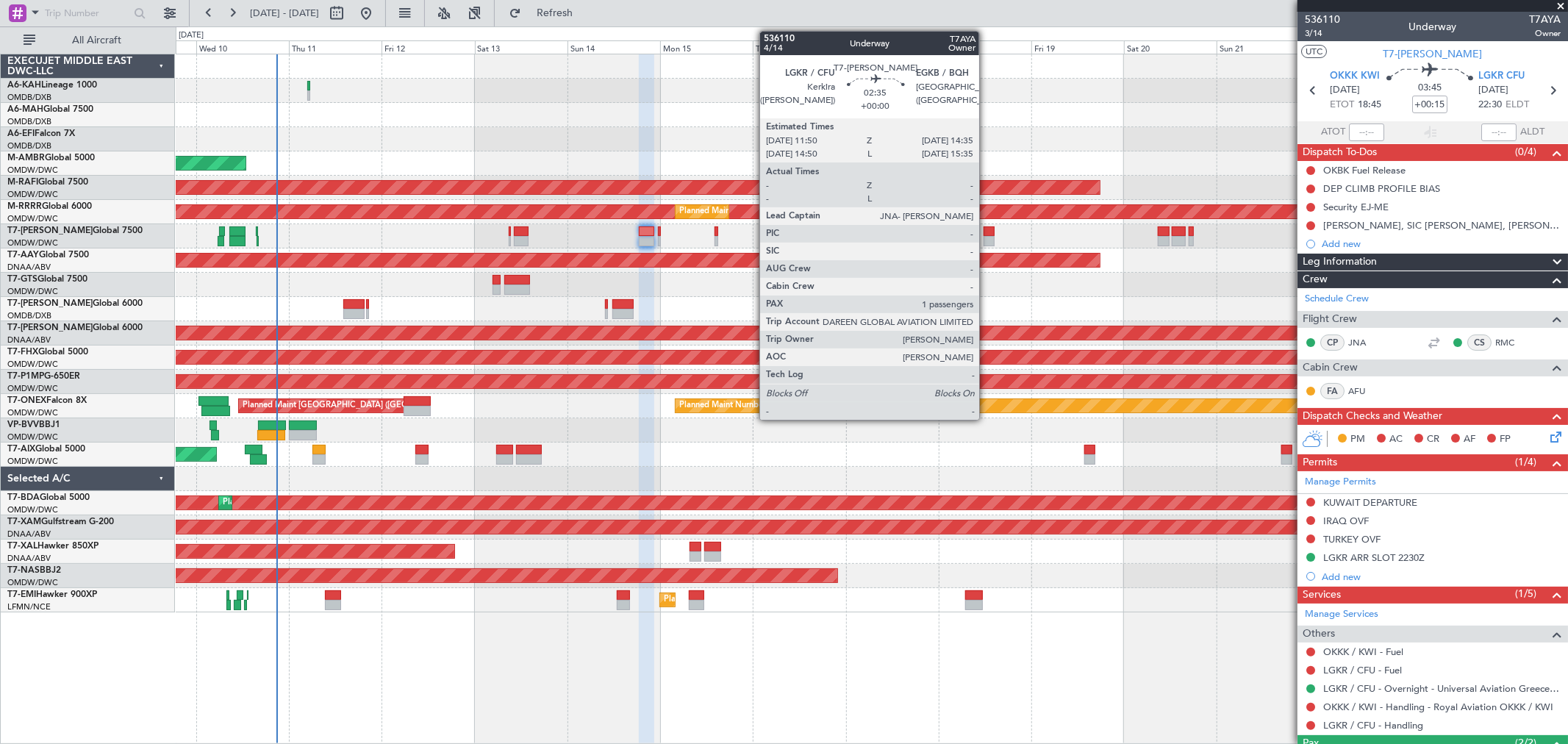
click at [987, 242] on div at bounding box center [989, 241] width 11 height 10
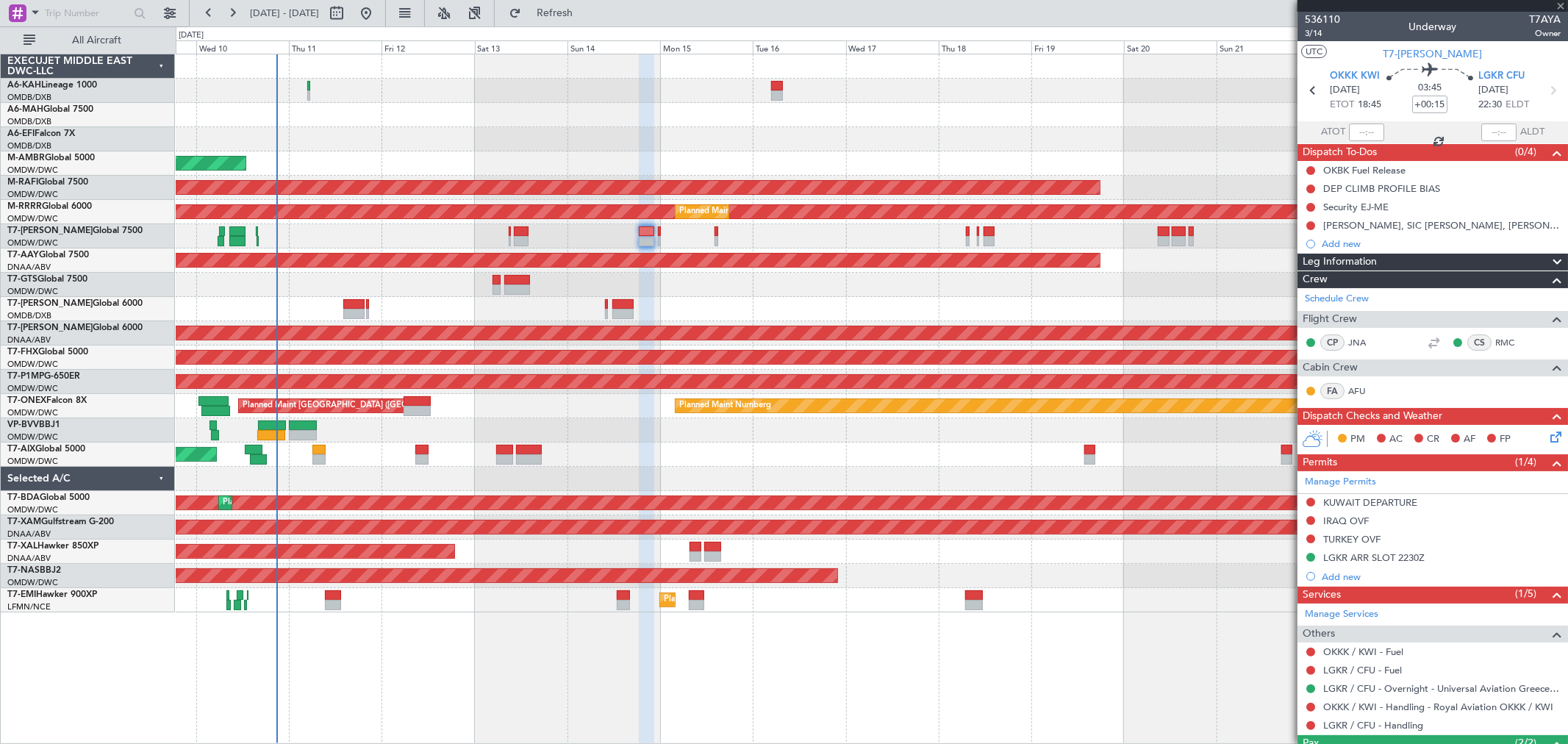
type input "1"
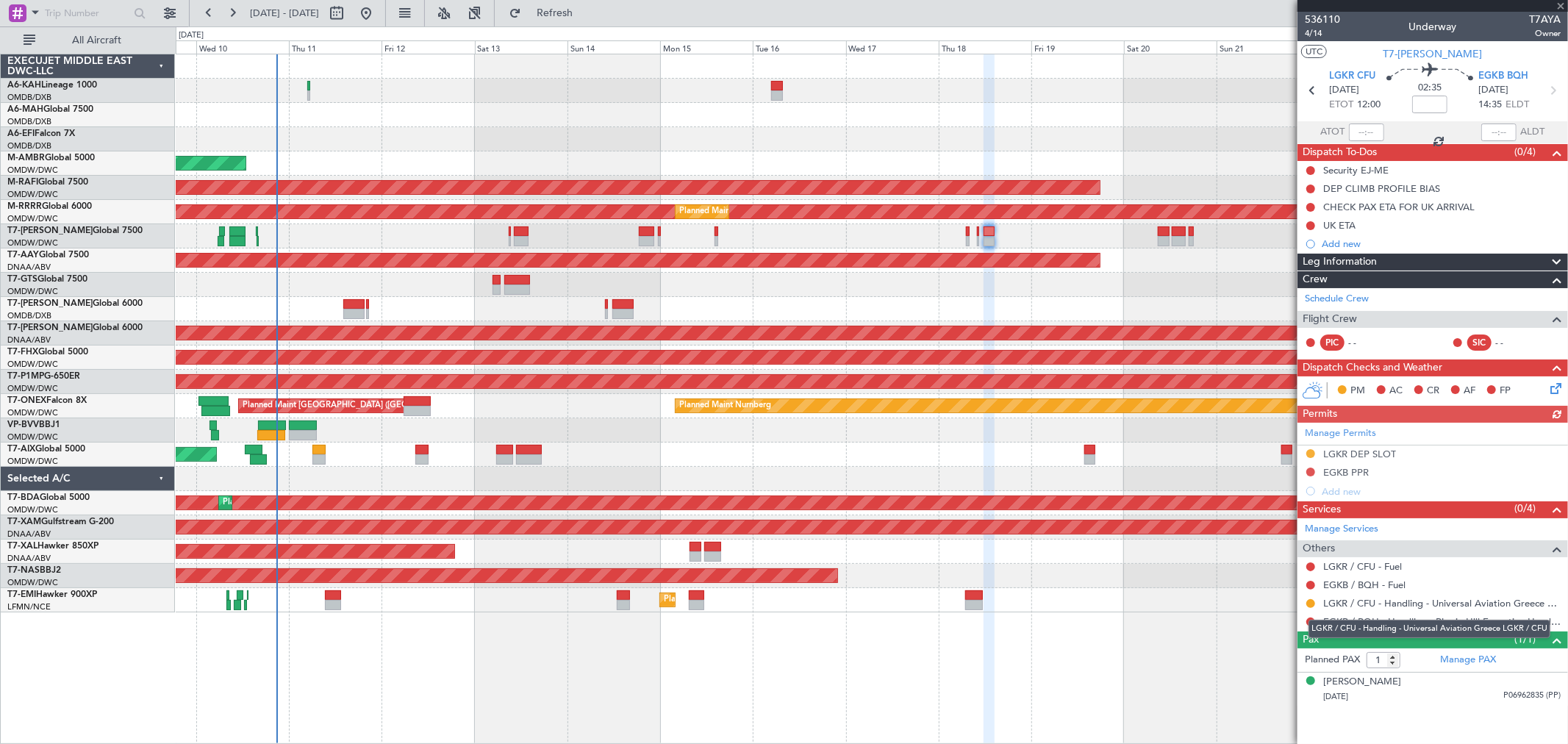
click at [1427, 621] on div "LGKR / CFU - Handling - Universal Aviation Greece LGKR / CFU" at bounding box center [1430, 629] width 242 height 18
click at [1394, 615] on link "EGKB / BQH - Handling - Biggin Hill Executive Handling EGKB / BQH" at bounding box center [1442, 621] width 237 height 13
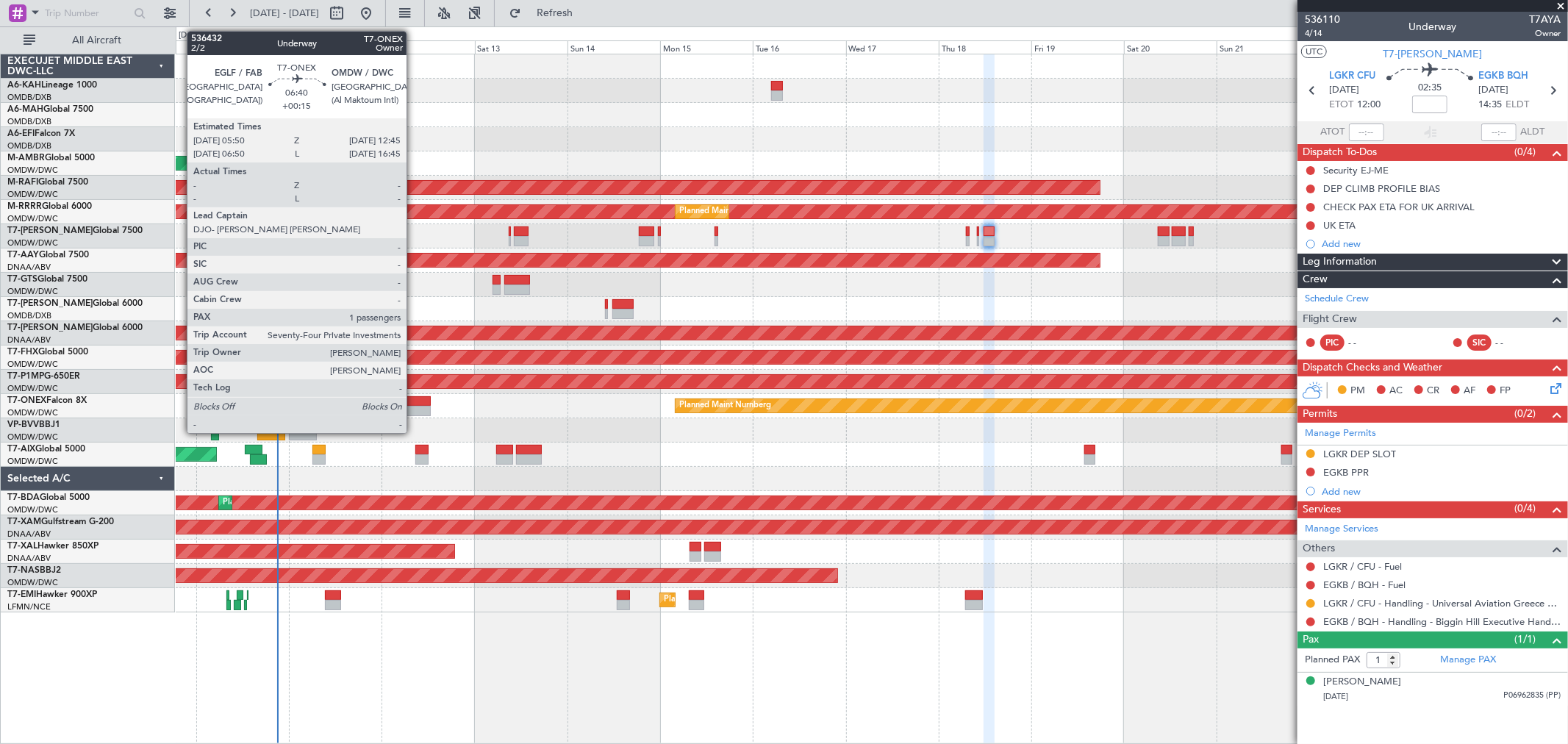
click at [414, 407] on div at bounding box center [417, 410] width 27 height 10
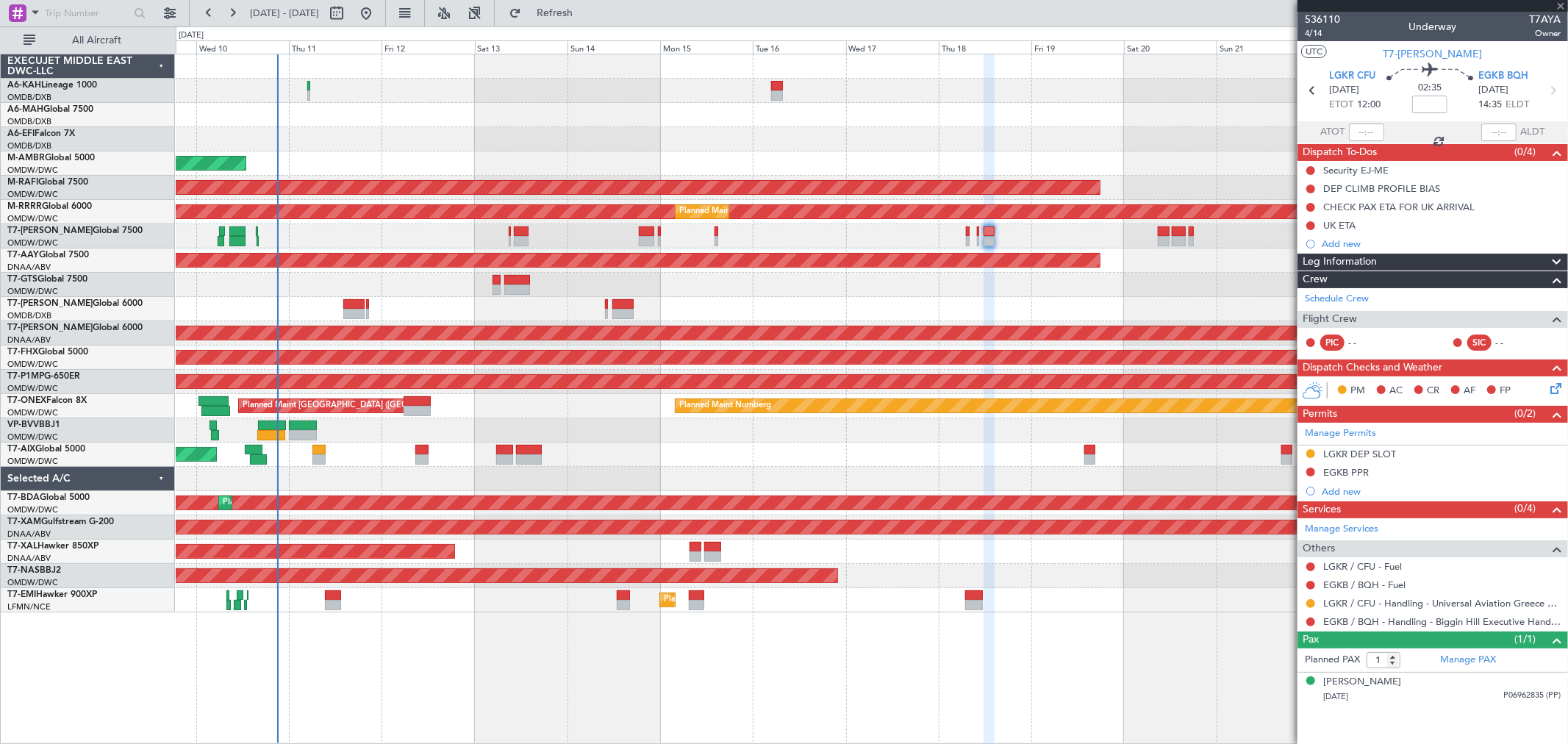
type input "+00:15"
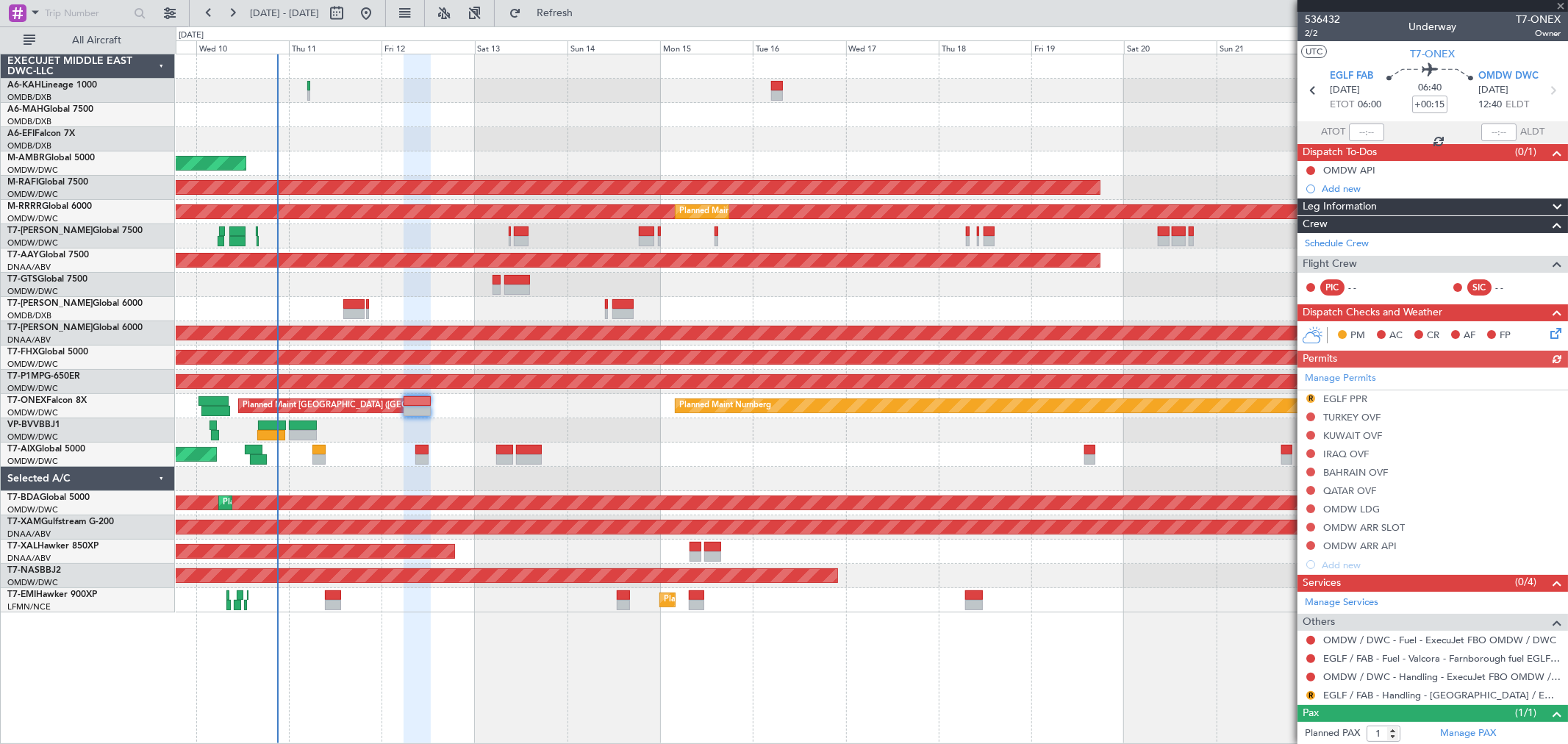
click at [1356, 688] on mat-tooltip-component "EGLF / FAB - Handling - [GEOGRAPHIC_DATA] / EGLF / FAB" at bounding box center [1439, 669] width 251 height 39
click at [1356, 705] on div "Pax (1/1)" at bounding box center [1432, 713] width 270 height 17
click at [1351, 696] on link "EGLF / FAB - Handling - [GEOGRAPHIC_DATA] / EGLF / FAB" at bounding box center [1442, 695] width 237 height 13
click at [1309, 697] on button "R" at bounding box center [1311, 695] width 9 height 9
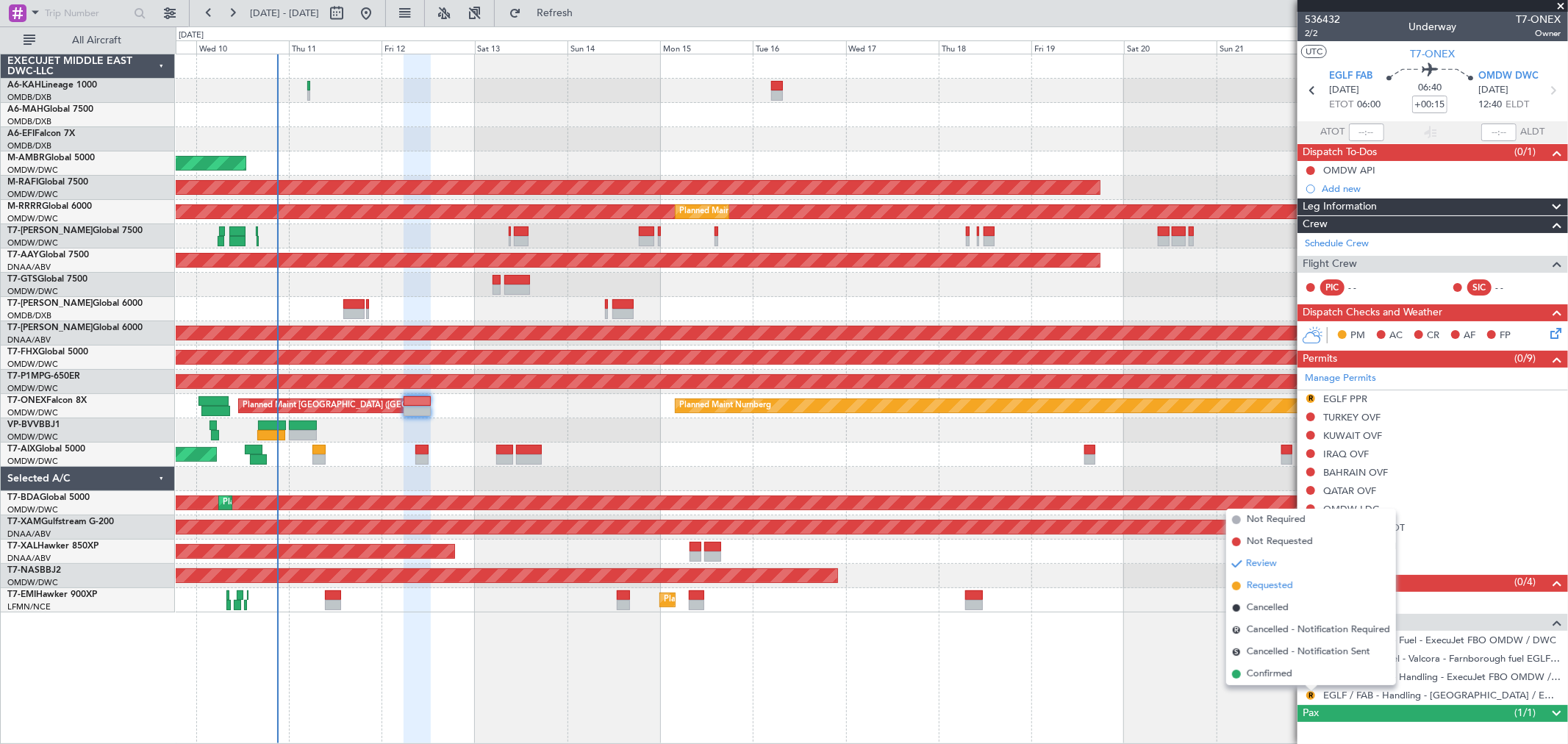
click at [1274, 579] on span "Requested" at bounding box center [1270, 585] width 47 height 14
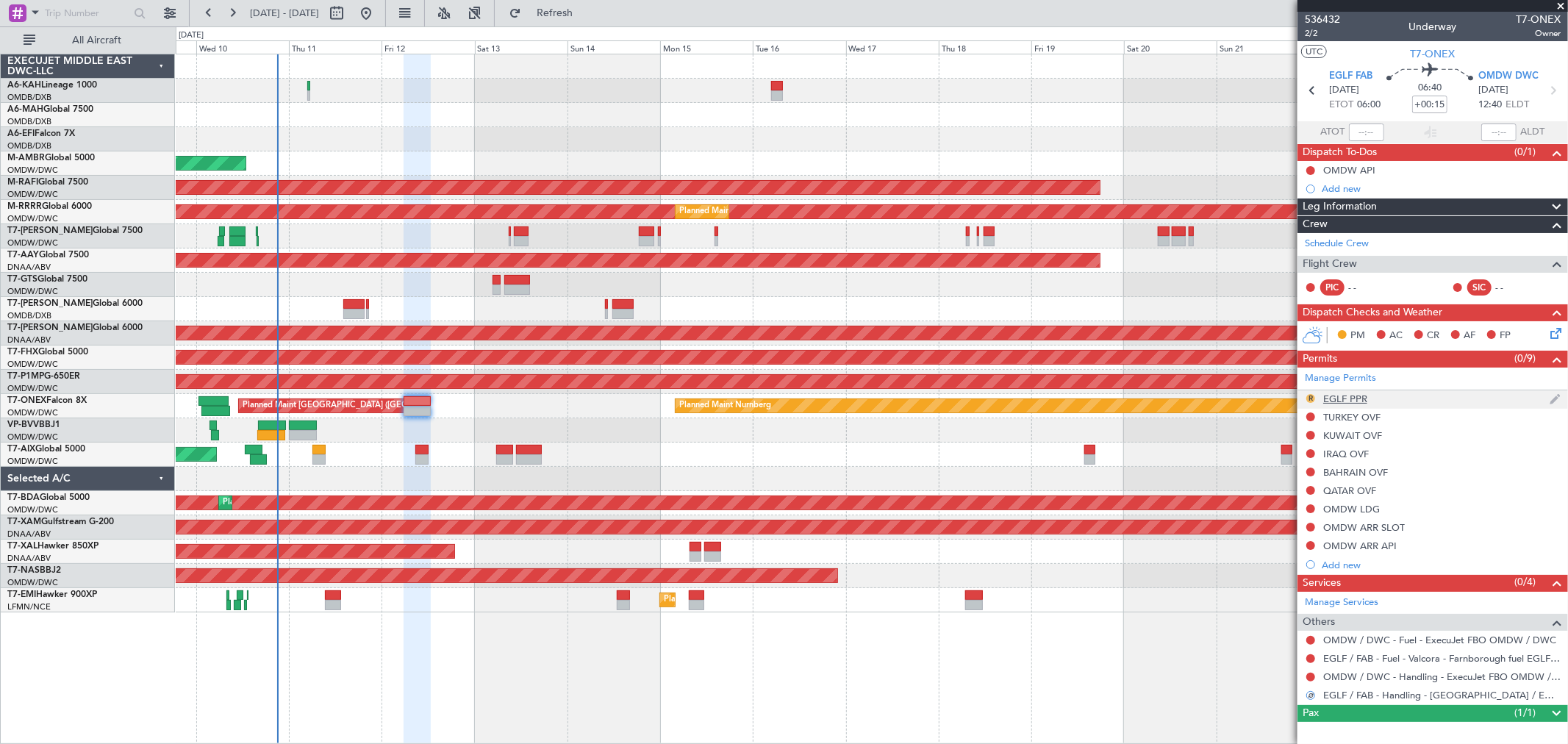
click at [1312, 394] on button "R" at bounding box center [1311, 398] width 9 height 9
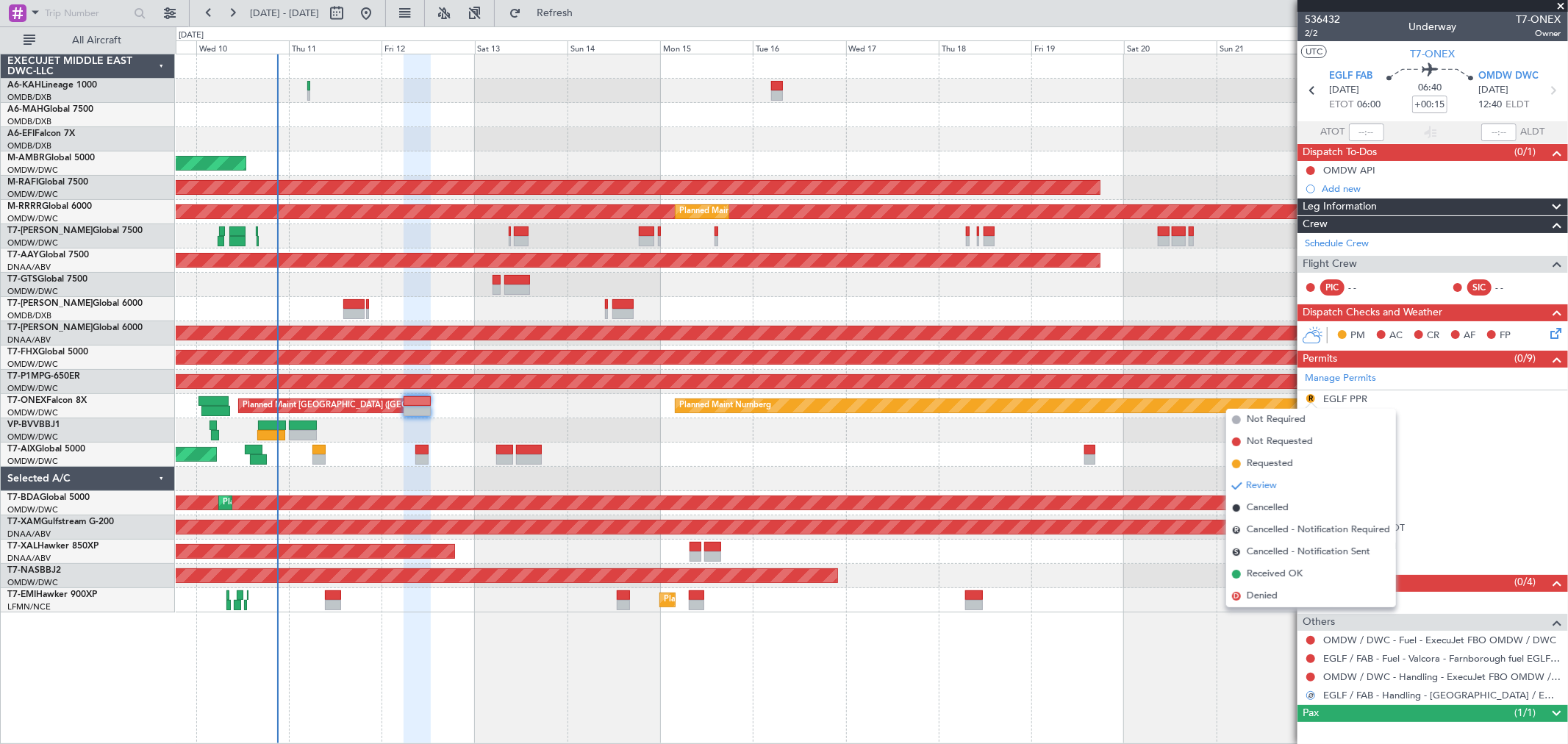
click at [1272, 460] on span "Requested" at bounding box center [1270, 463] width 47 height 14
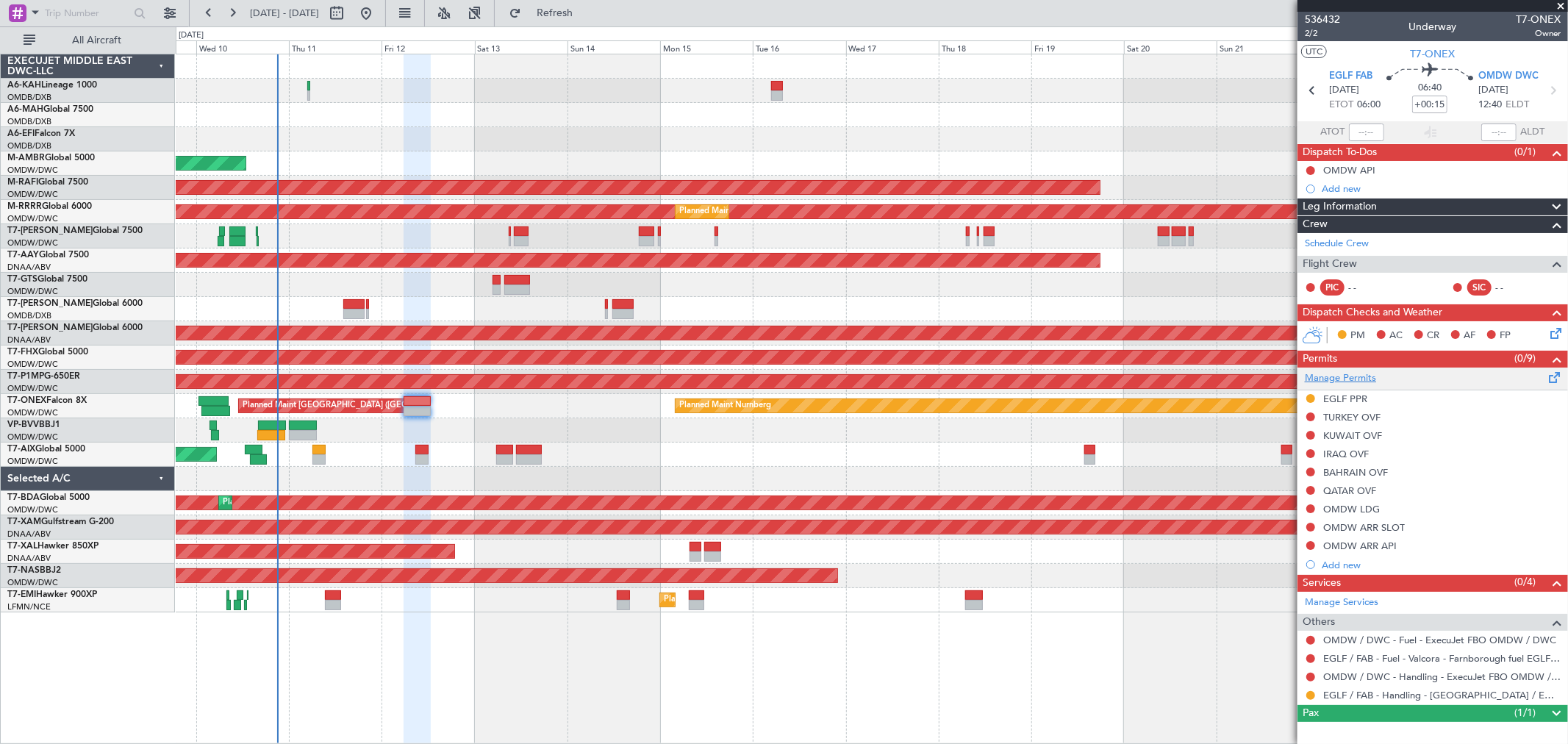
click at [1335, 379] on link "Manage Permits" at bounding box center [1340, 378] width 71 height 14
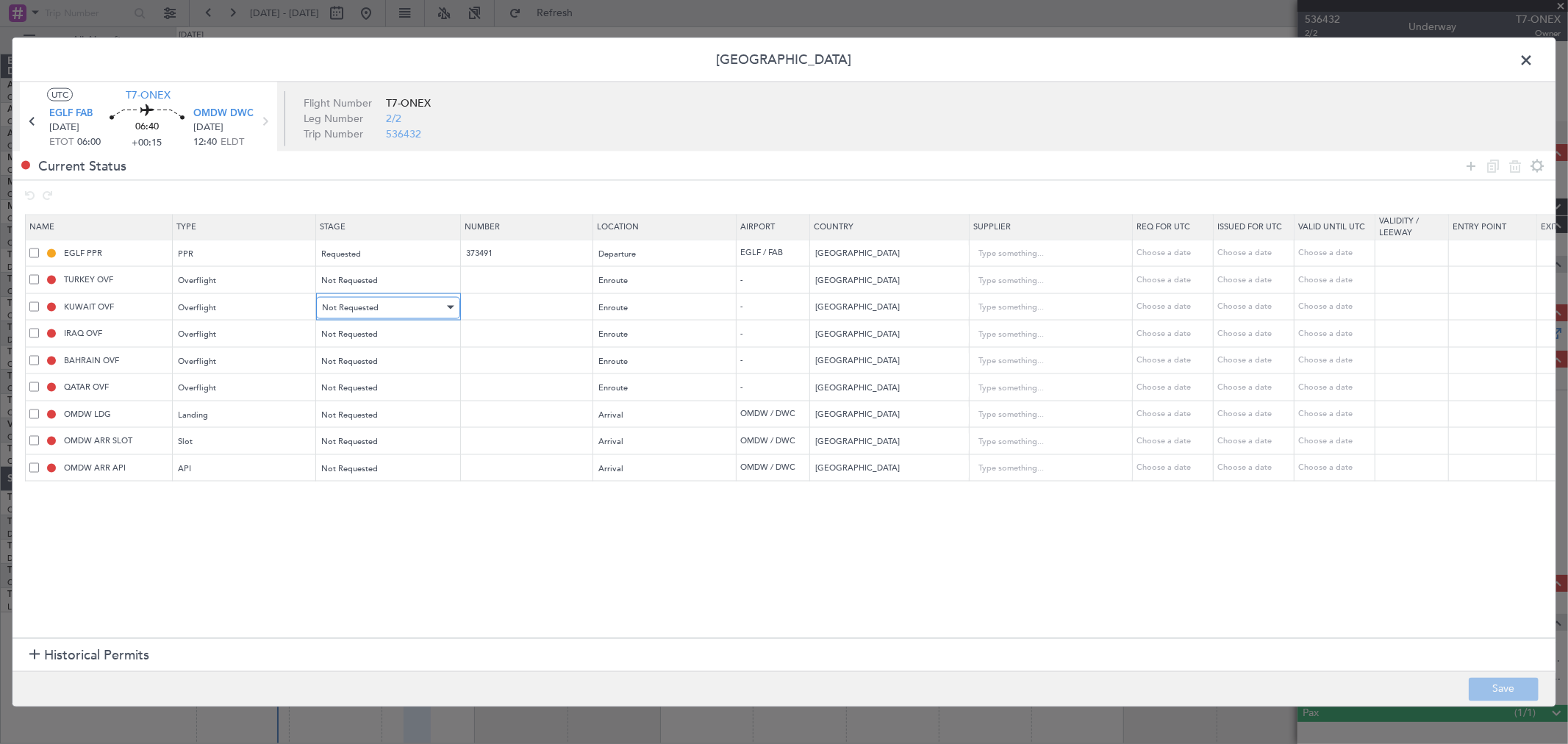
click at [340, 306] on span "Not Requested" at bounding box center [350, 307] width 57 height 11
drag, startPoint x: 344, startPoint y: 407, endPoint x: 348, endPoint y: 370, distance: 37.2
click at [343, 407] on span "Requested" at bounding box center [387, 404] width 131 height 22
click at [353, 336] on span "Not Requested" at bounding box center [350, 334] width 57 height 11
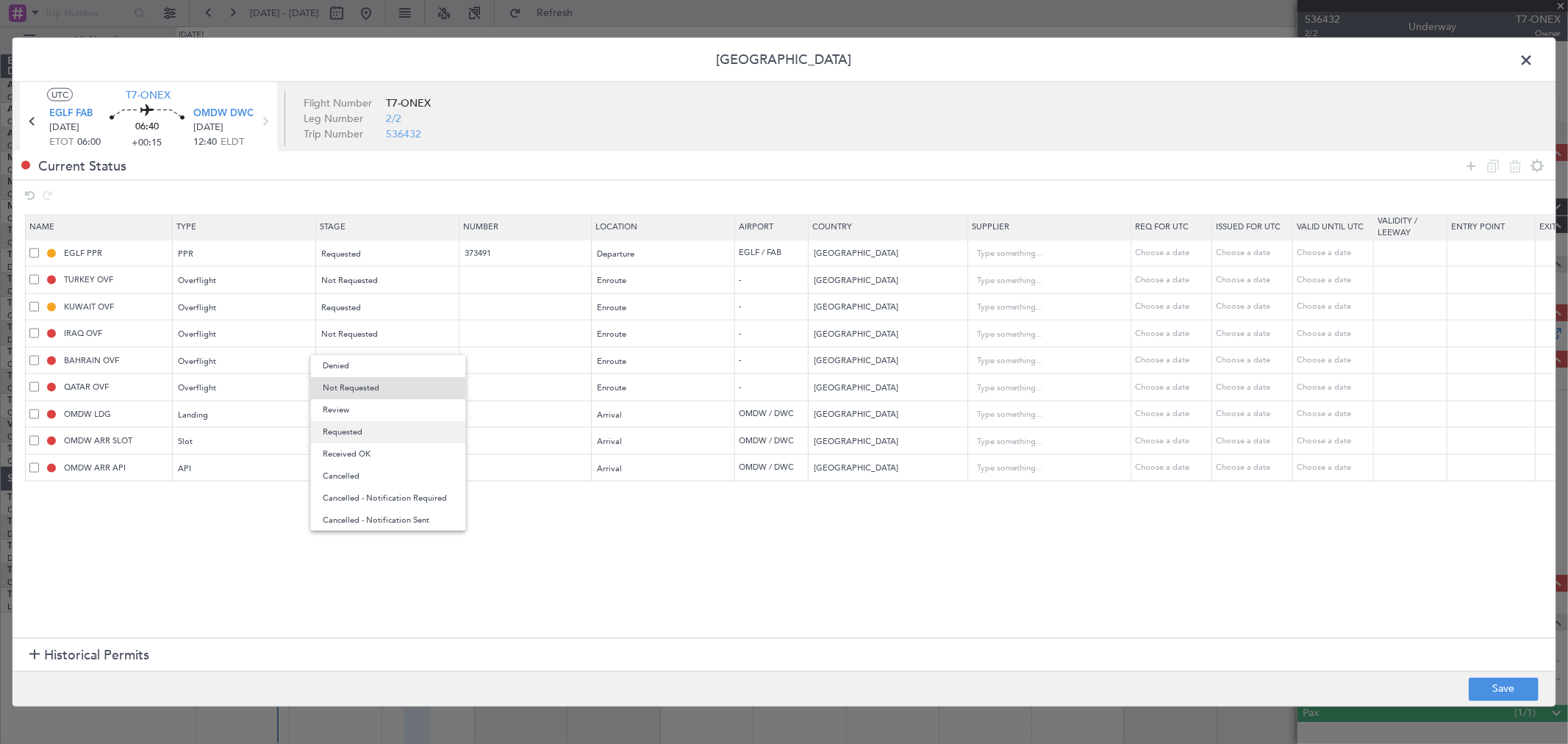
click at [348, 424] on span "Requested" at bounding box center [387, 431] width 131 height 22
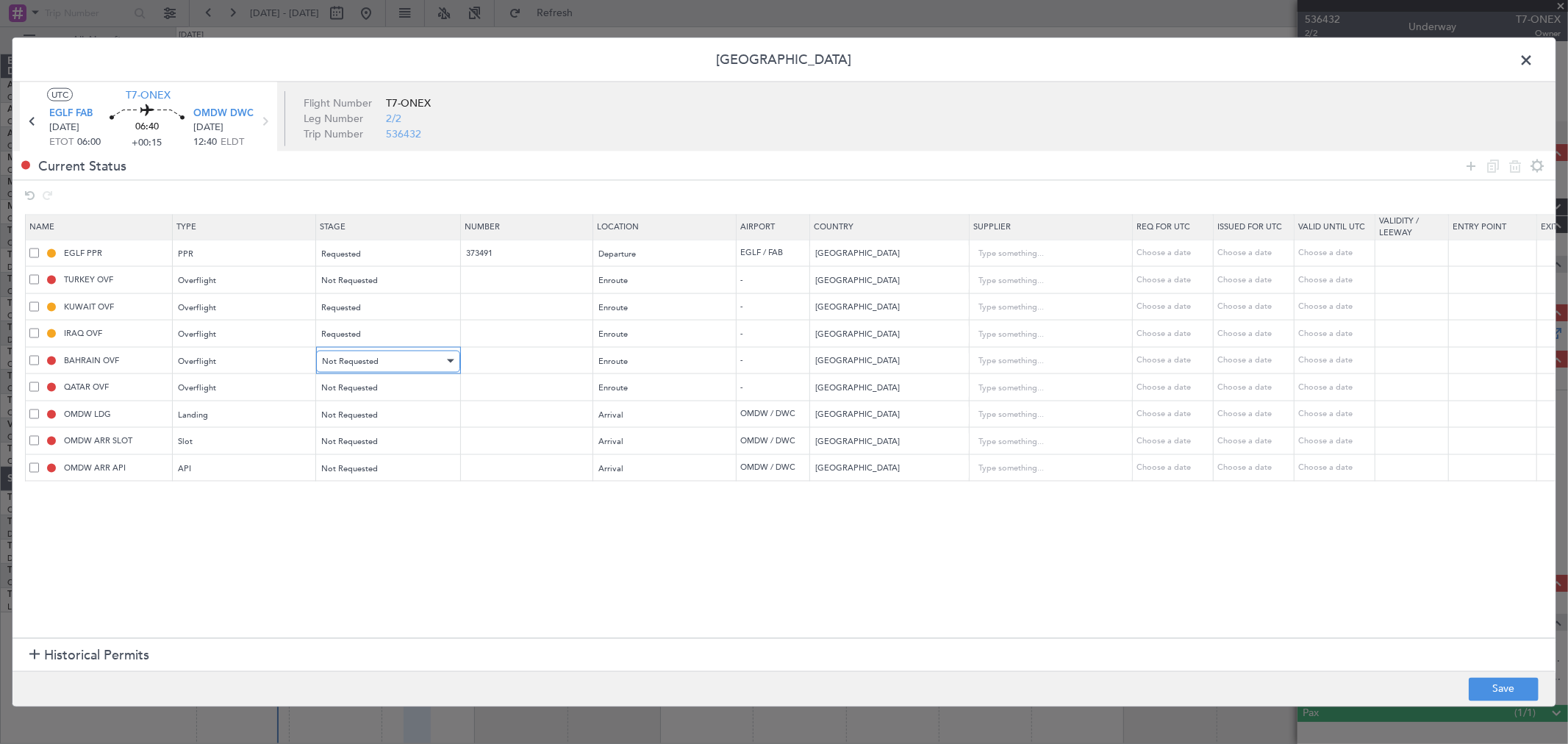
click at [361, 356] on span "Not Requested" at bounding box center [350, 361] width 57 height 11
click at [357, 457] on span "Requested" at bounding box center [387, 458] width 131 height 22
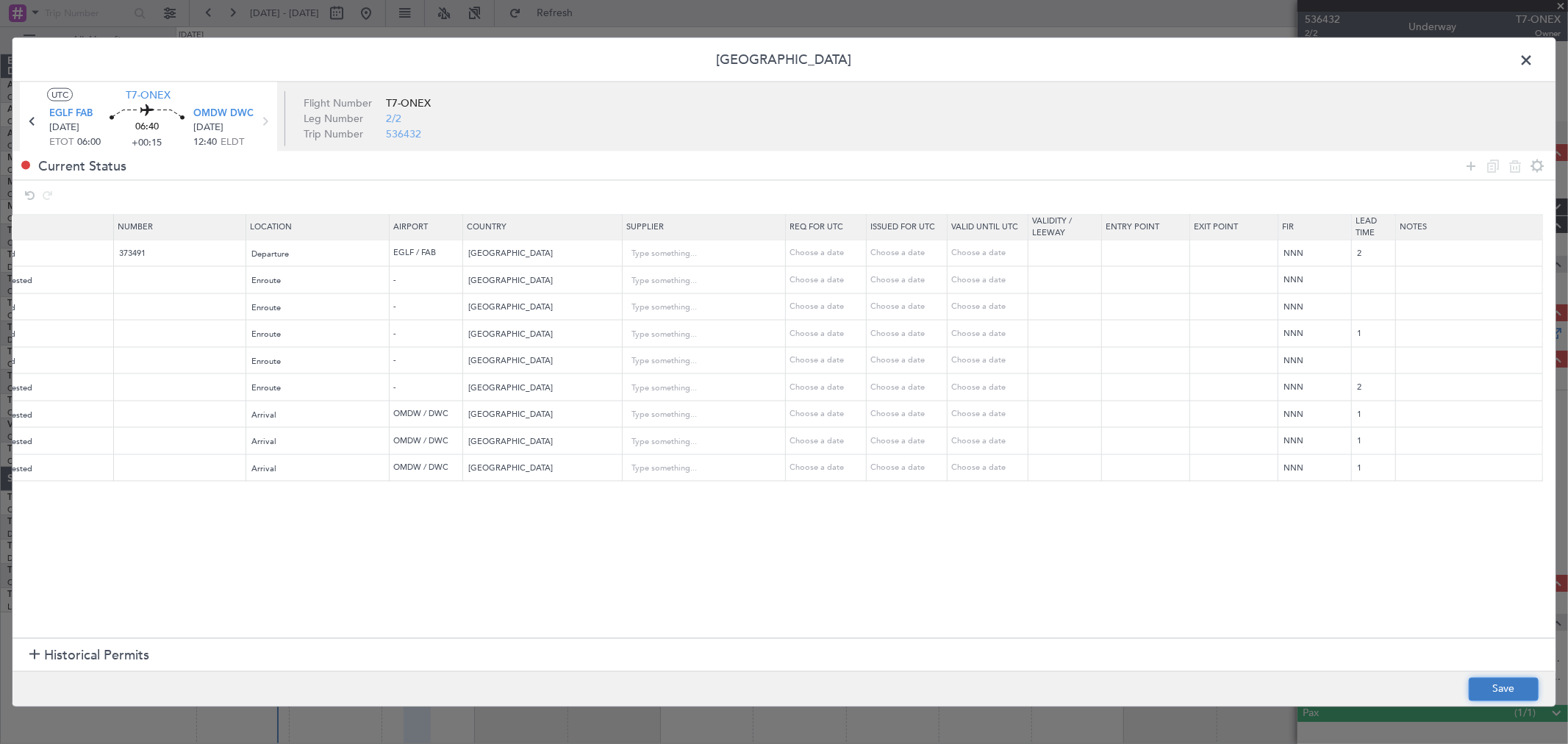
click at [1481, 693] on button "Save" at bounding box center [1503, 688] width 70 height 23
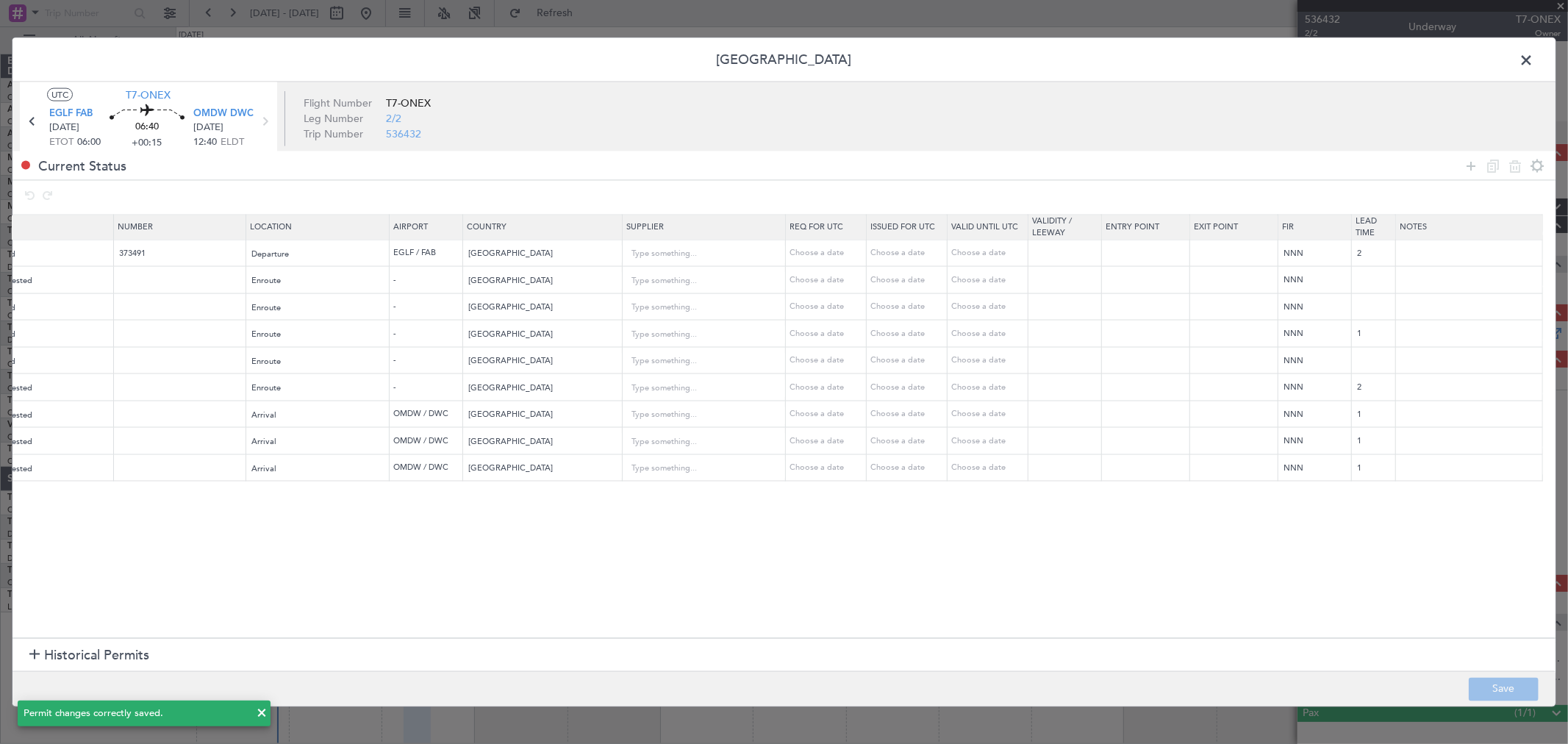
click at [1534, 56] on span at bounding box center [1534, 63] width 0 height 30
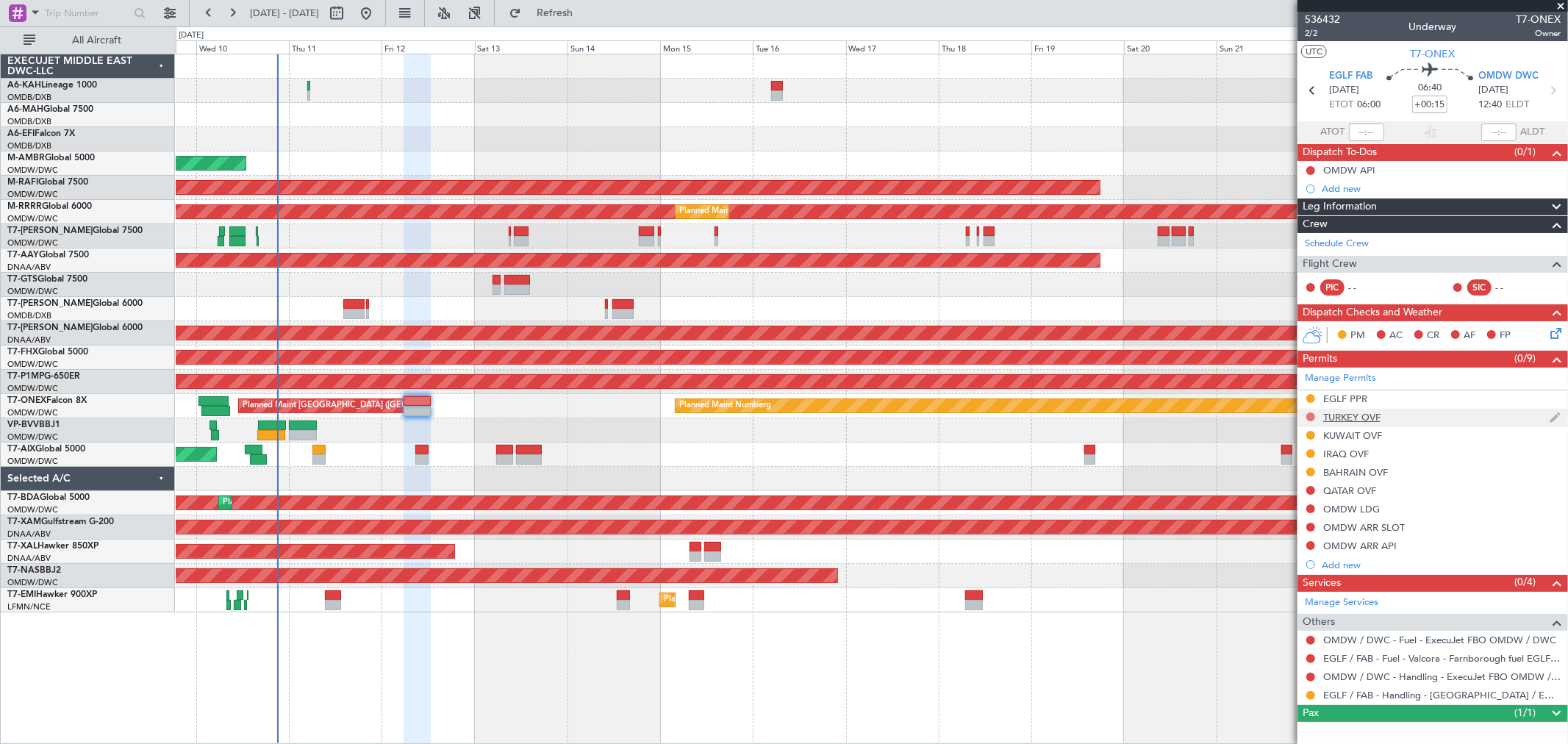
click at [1311, 414] on button at bounding box center [1311, 416] width 9 height 9
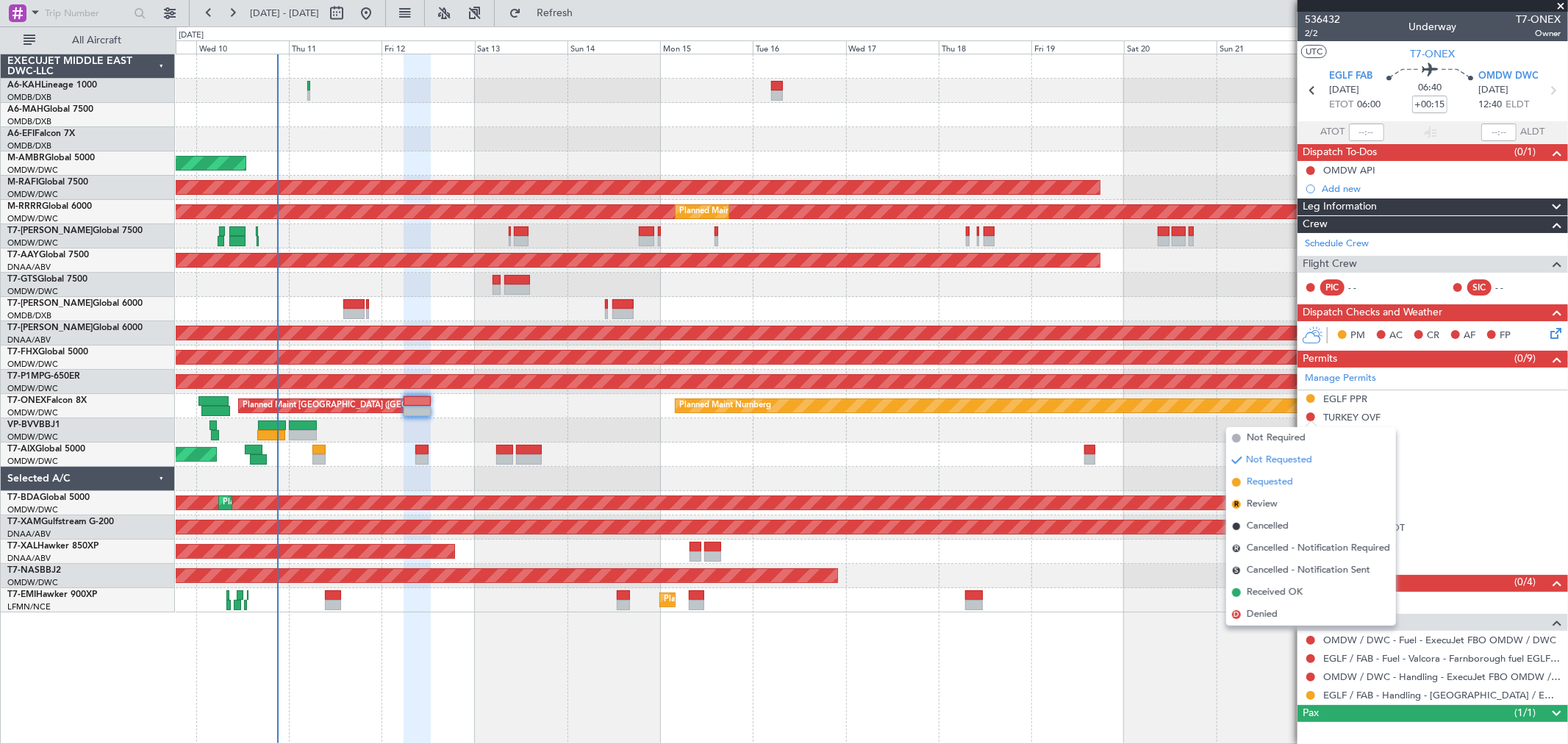
click at [1281, 480] on span "Requested" at bounding box center [1270, 482] width 47 height 14
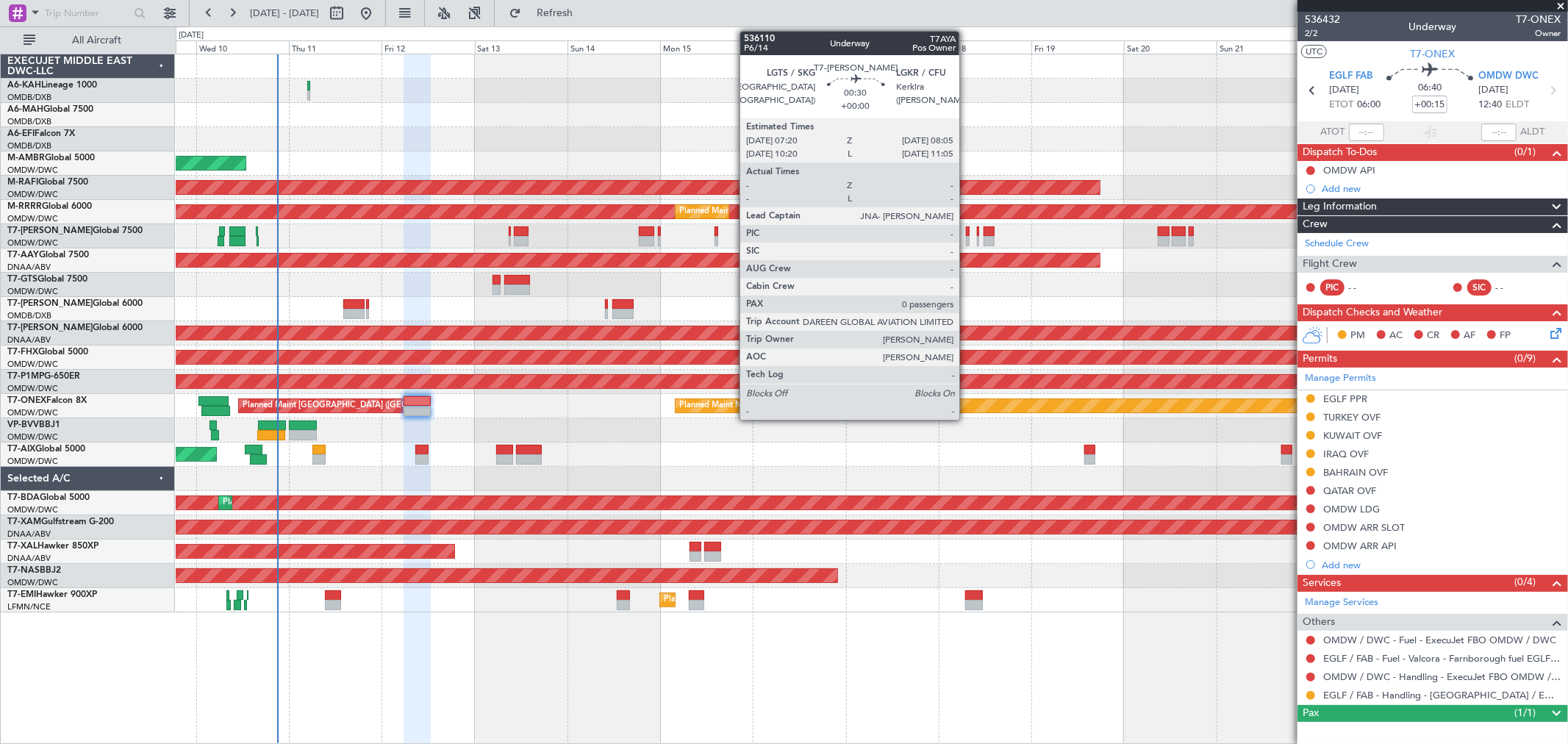
click at [966, 241] on div at bounding box center [967, 241] width 3 height 10
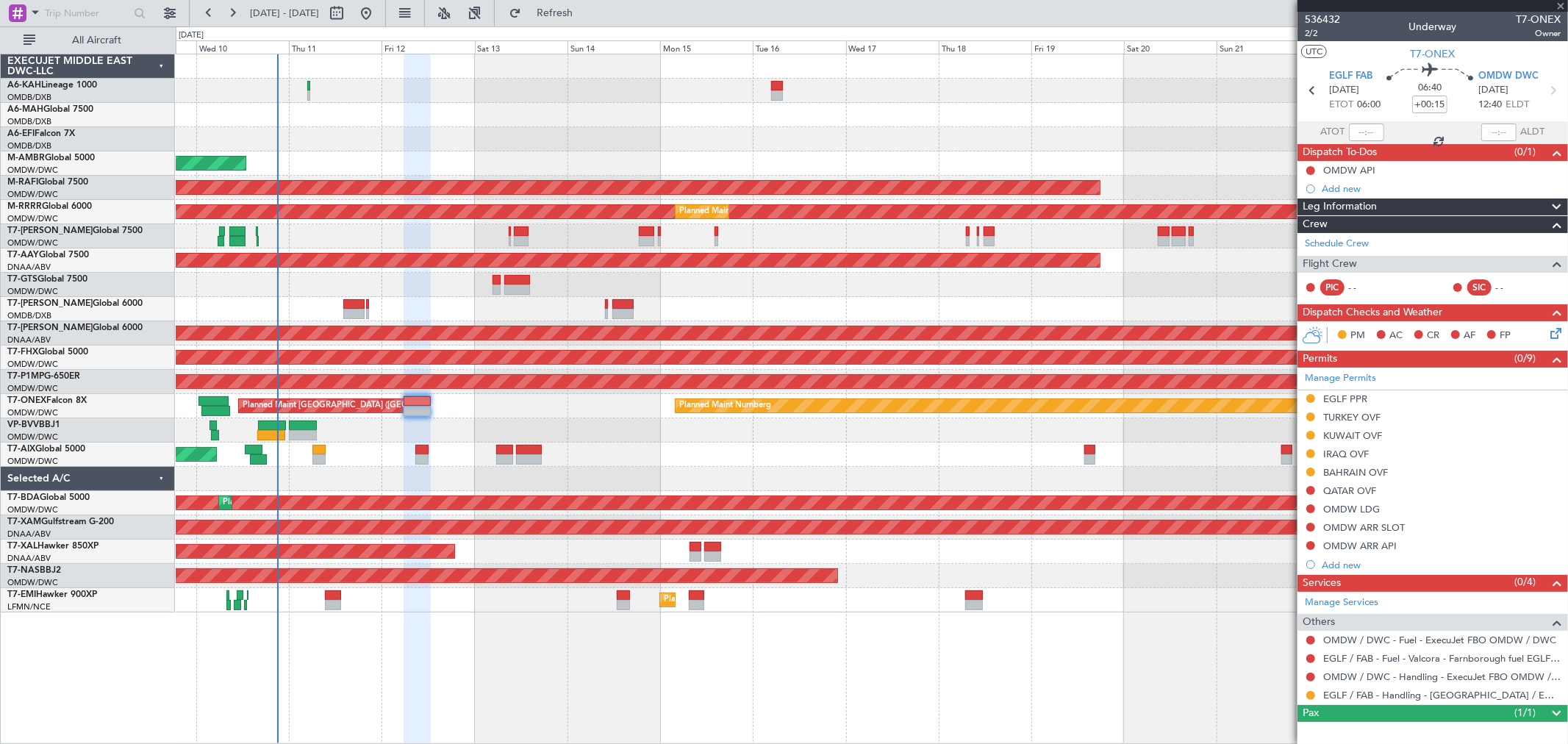
type input "0"
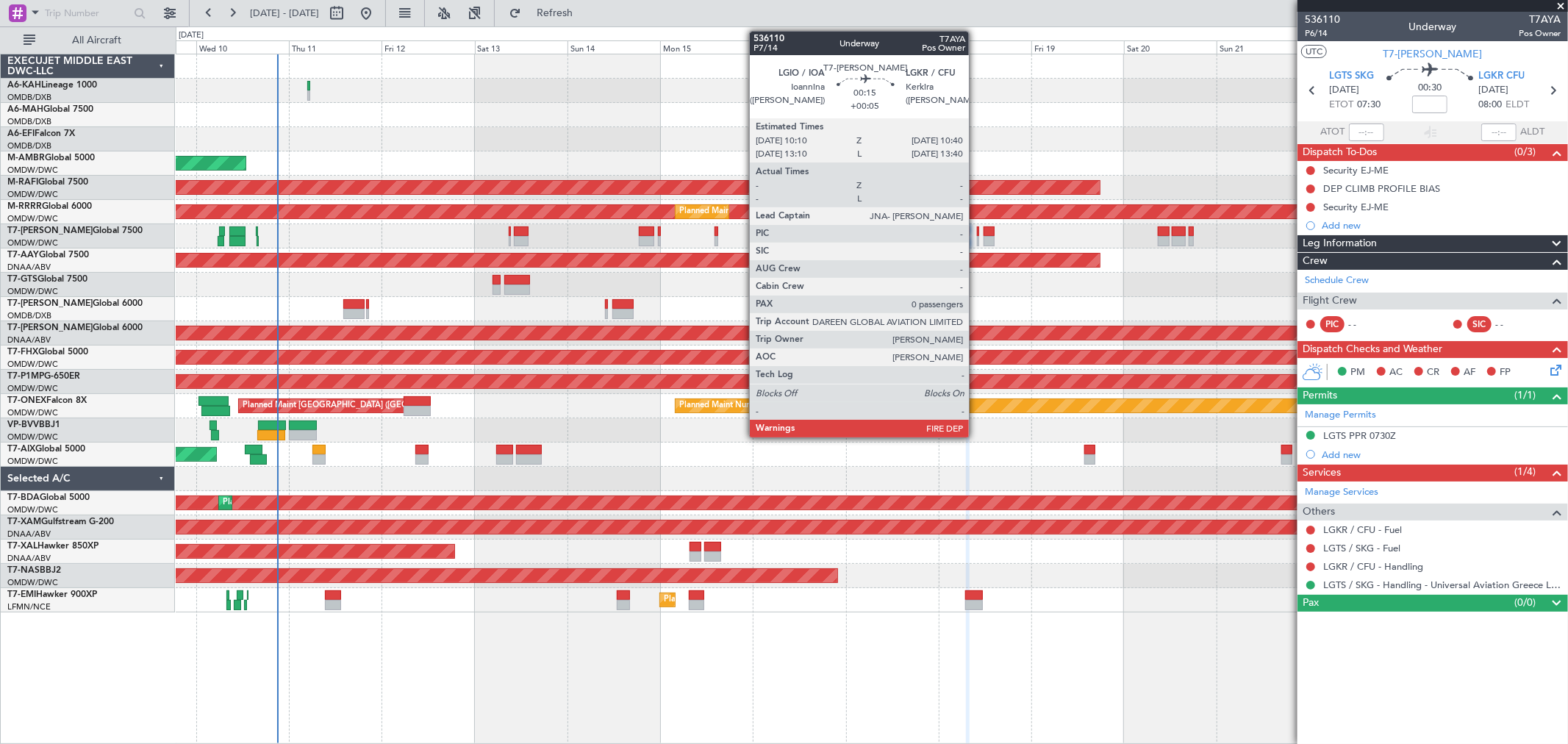
click at [977, 237] on div at bounding box center [978, 241] width 2 height 10
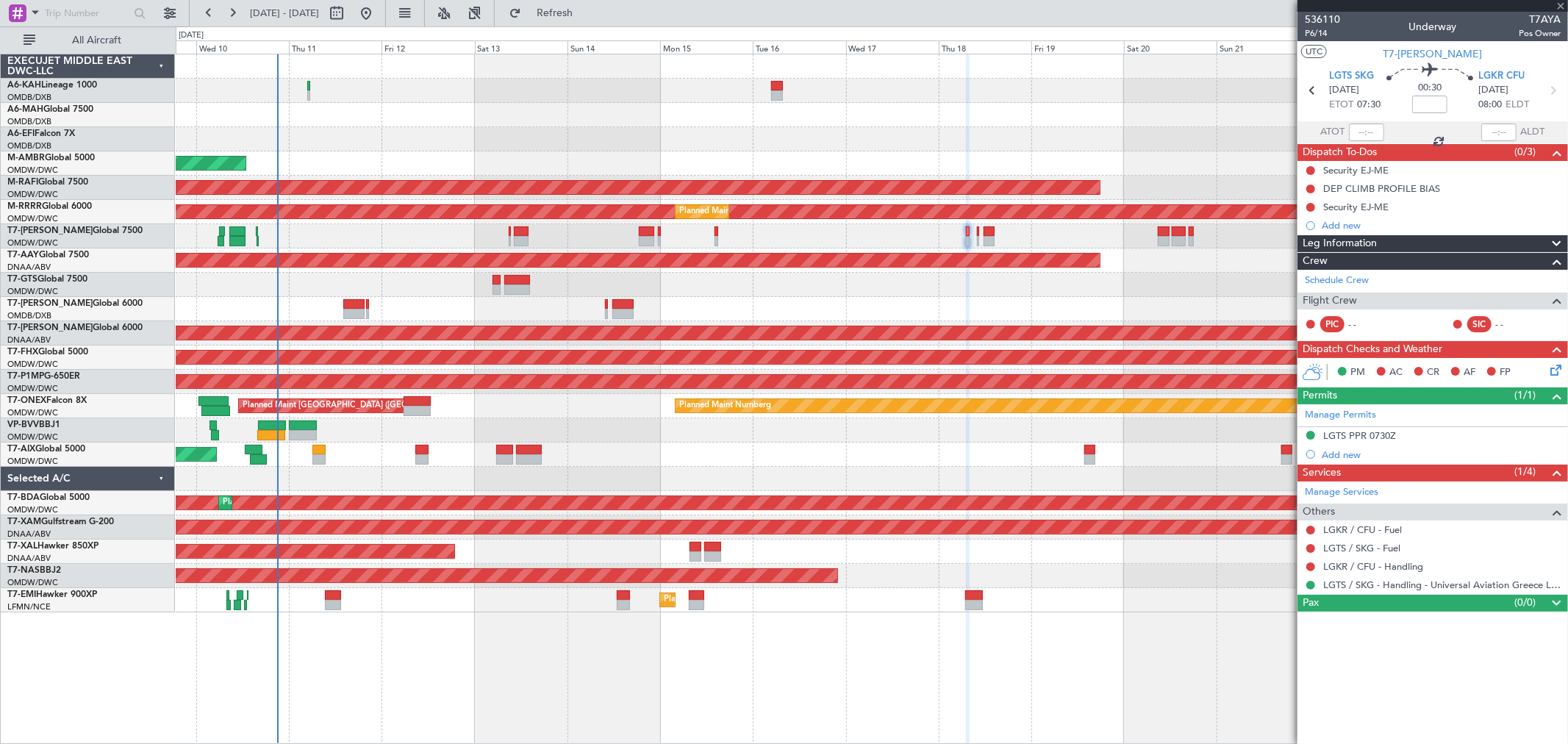
type input "+00:05"
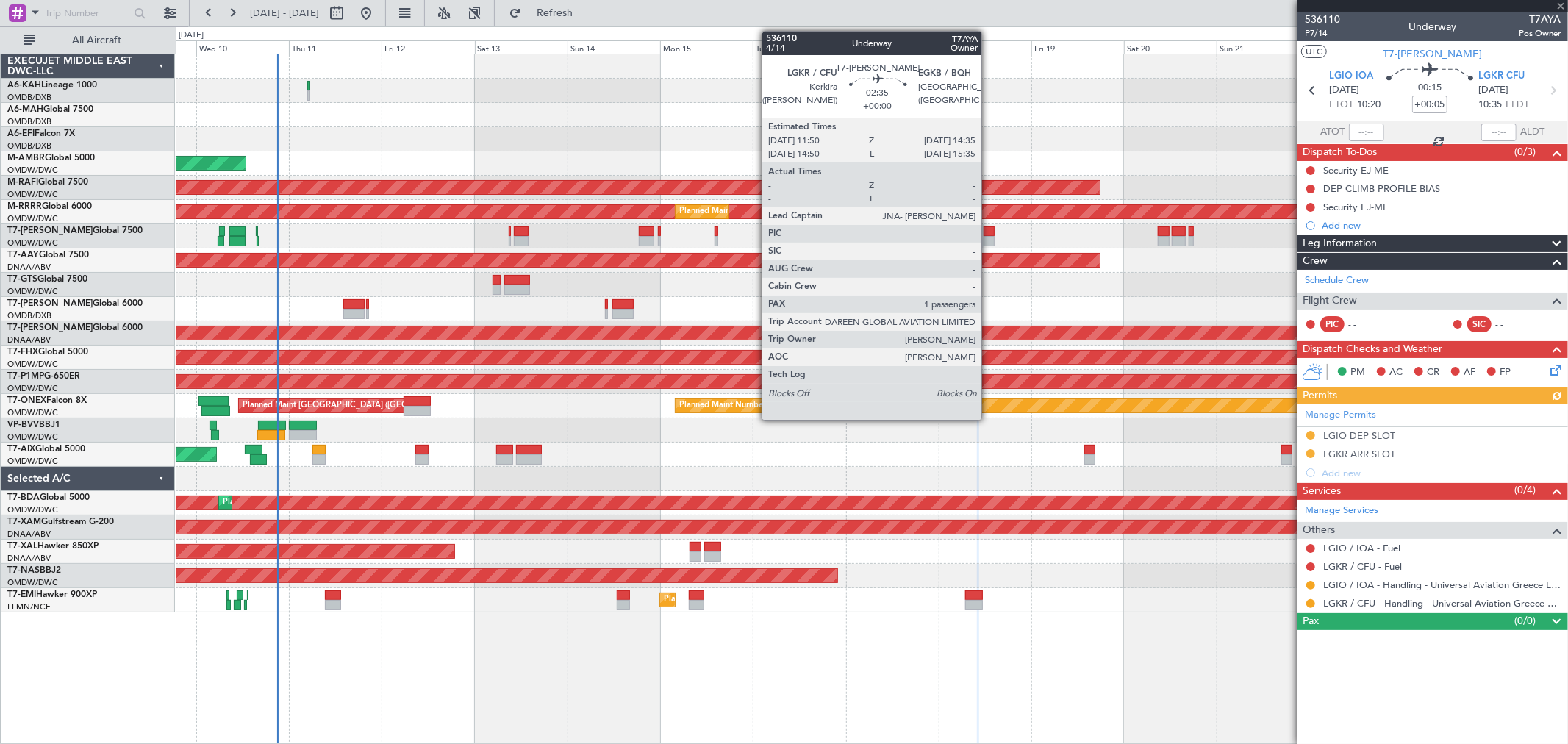
click at [989, 241] on div at bounding box center [989, 241] width 11 height 10
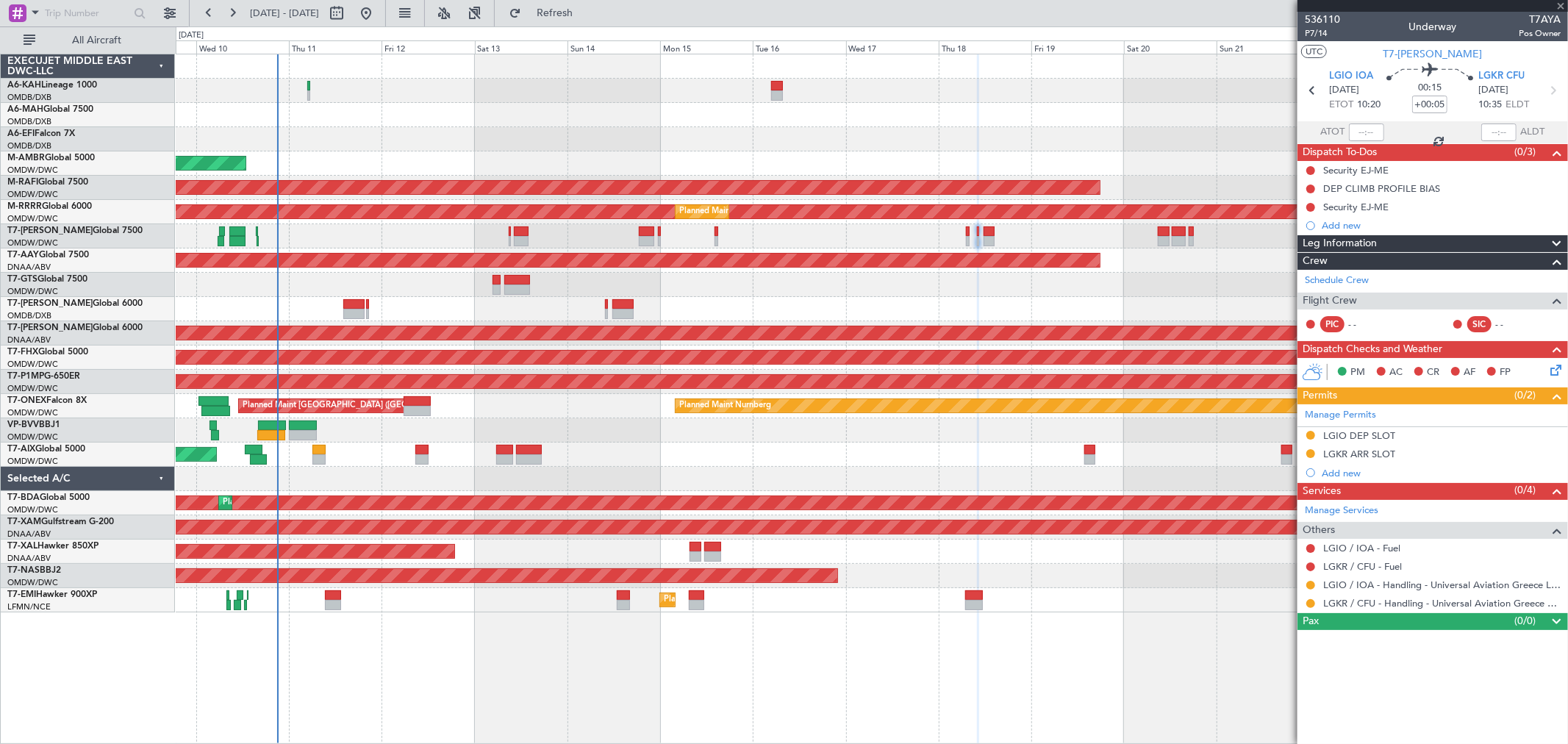
type input "1"
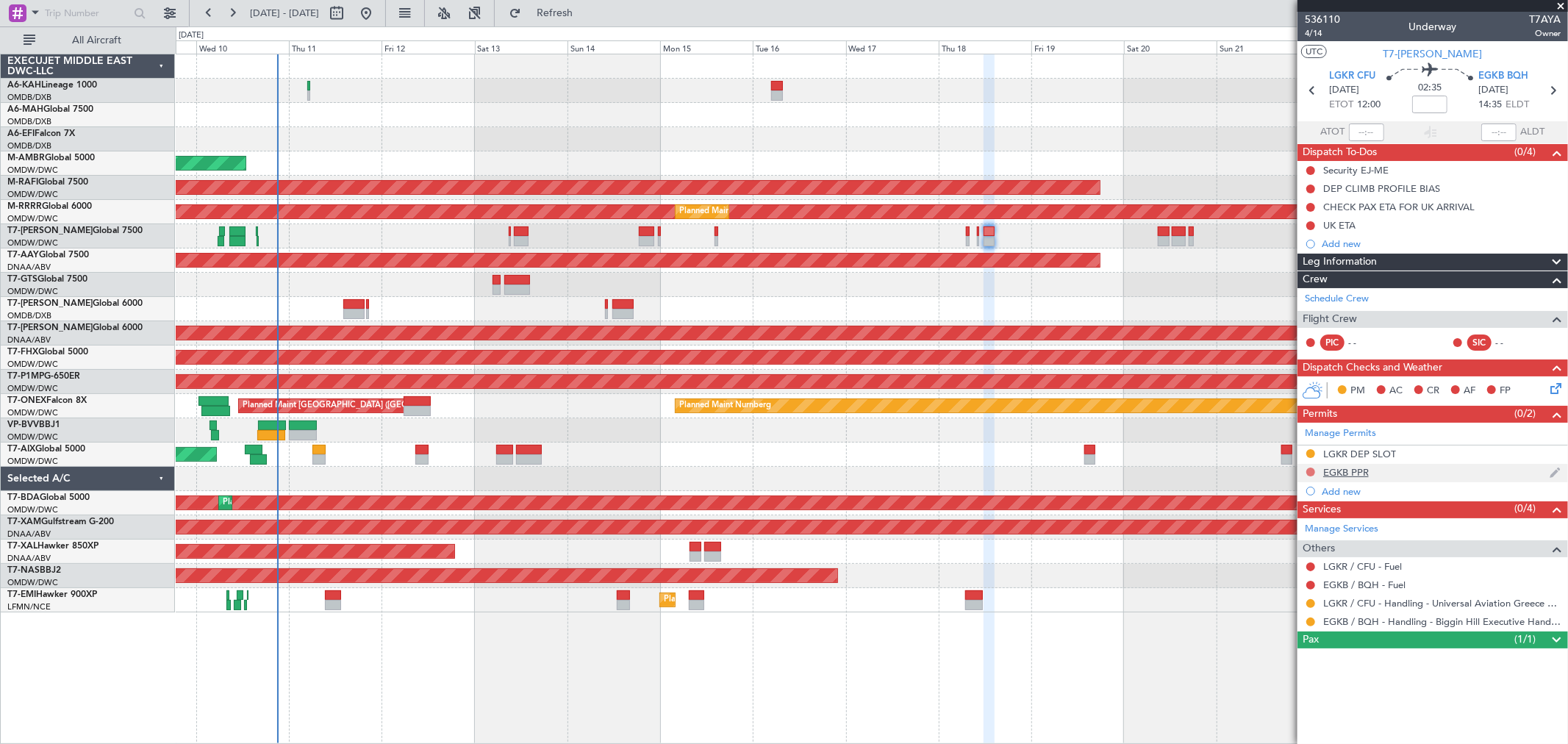
click at [1309, 469] on button at bounding box center [1311, 471] width 9 height 9
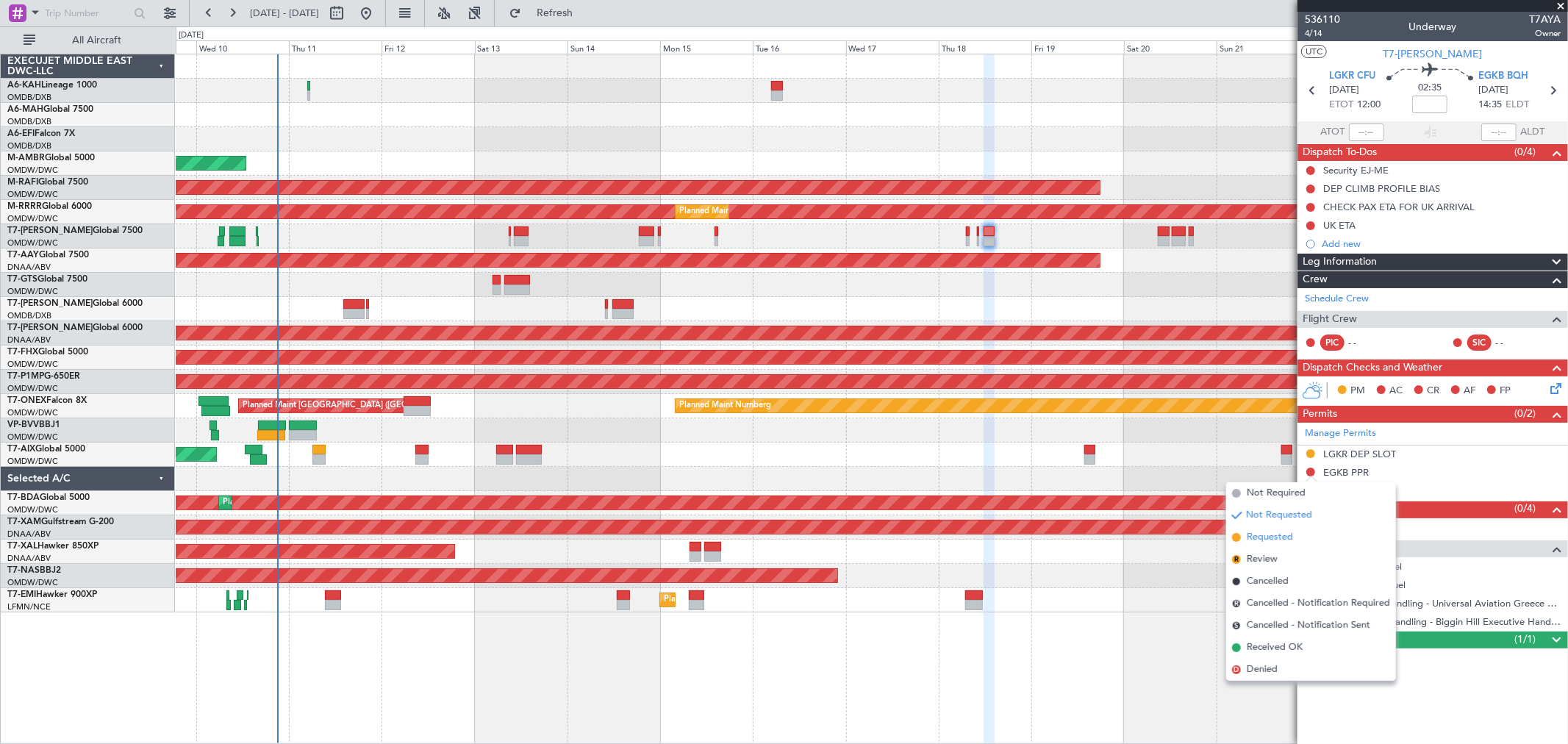
click at [1266, 537] on span "Requested" at bounding box center [1270, 537] width 47 height 14
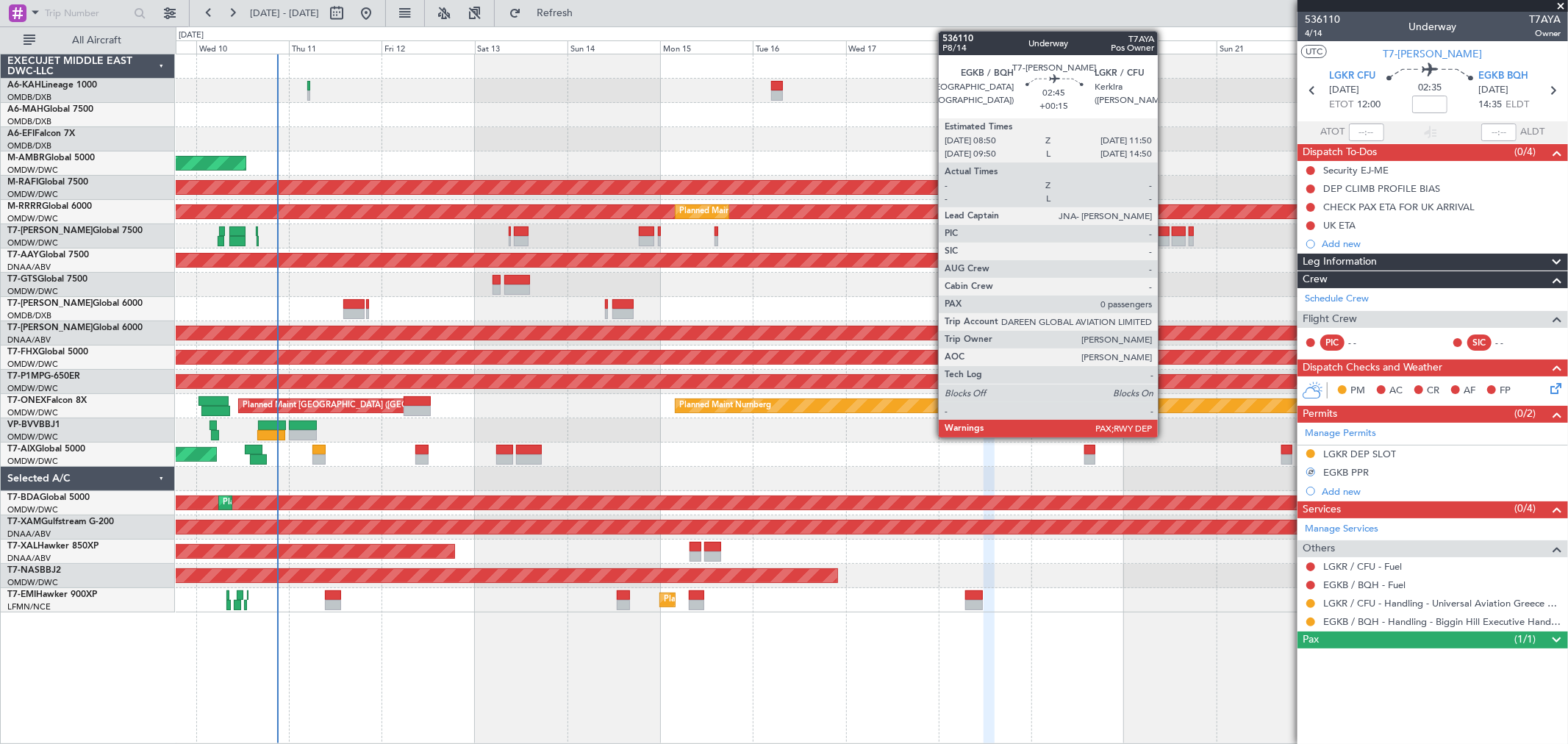
click at [1165, 240] on div at bounding box center [1164, 241] width 12 height 10
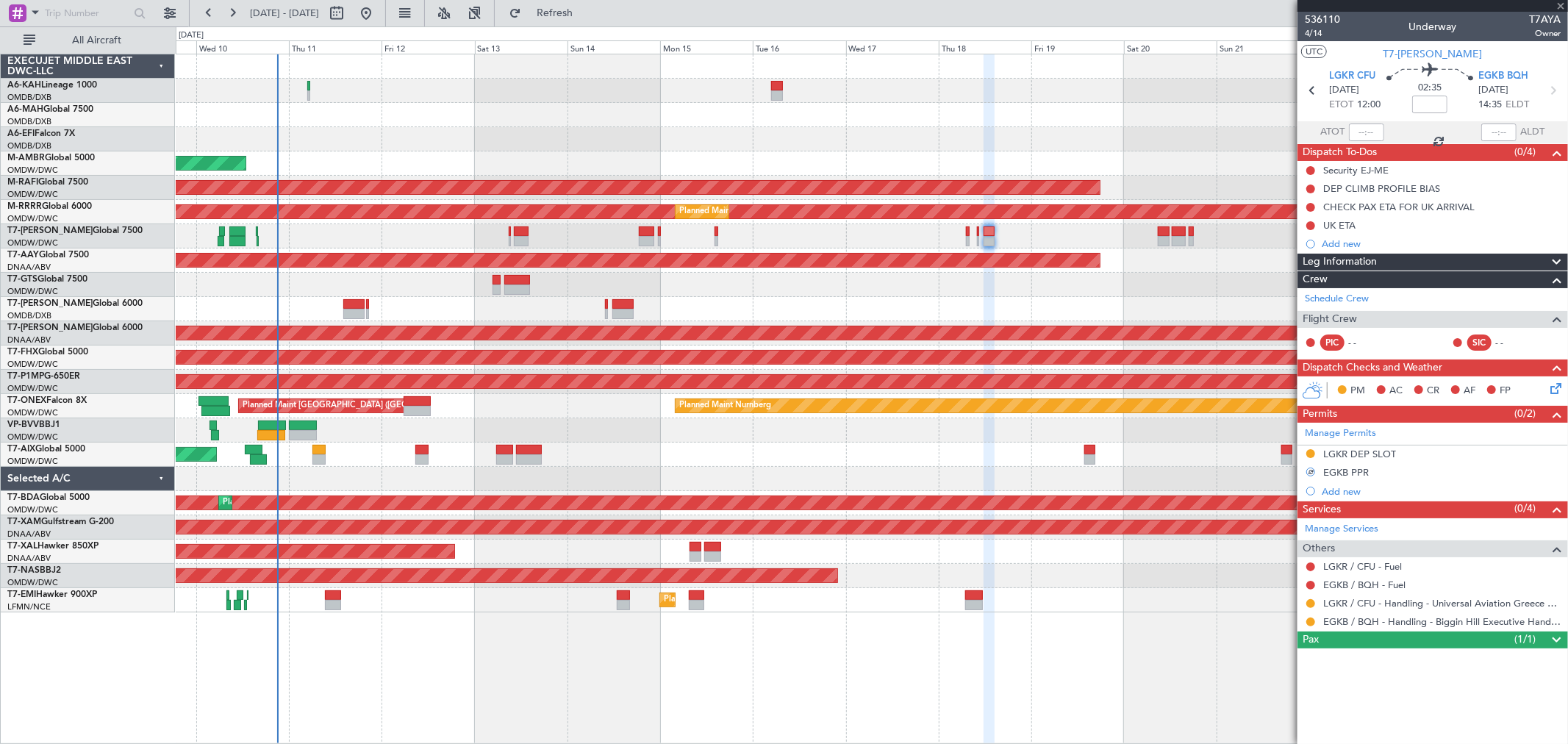
type input "+00:15"
type input "0"
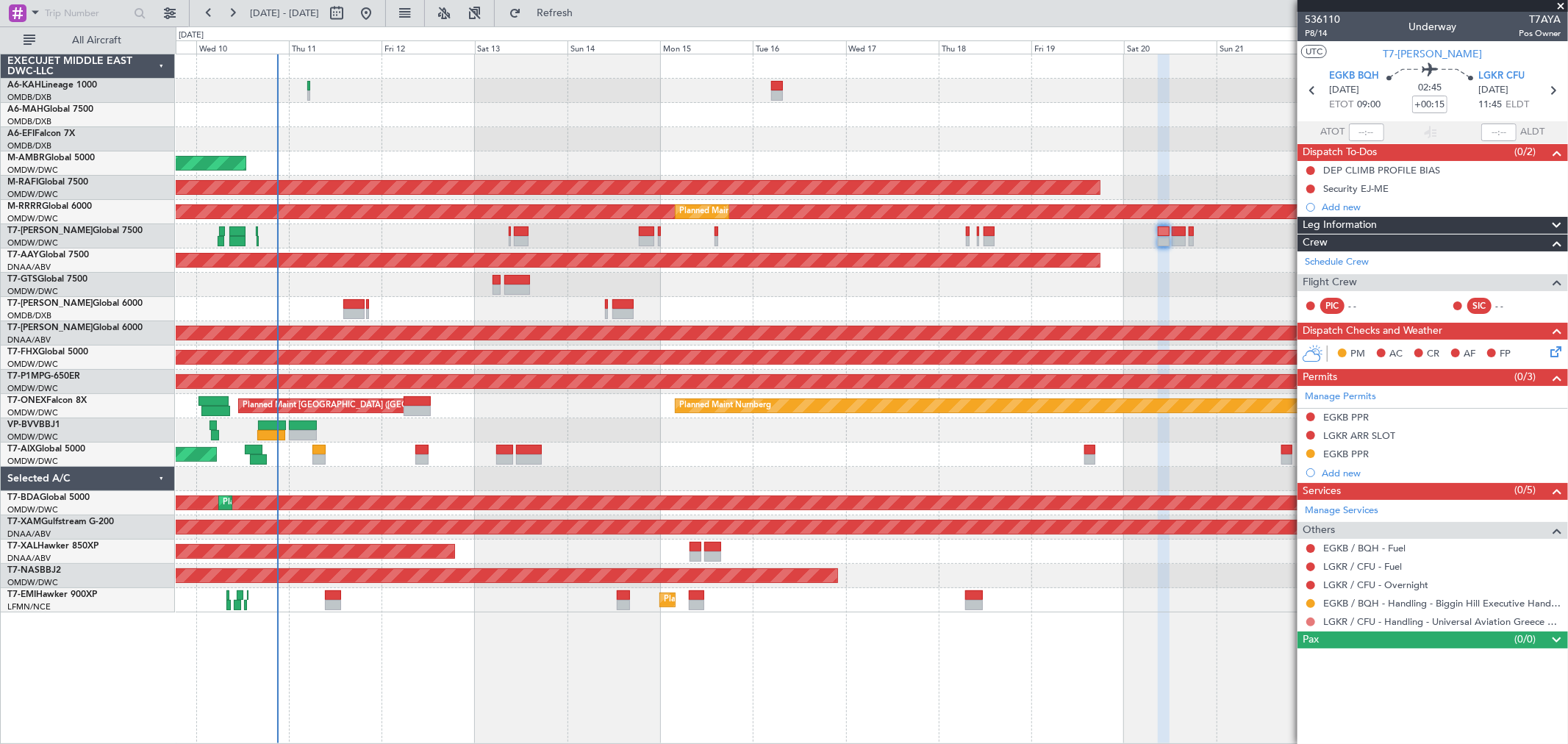
click at [1310, 619] on button at bounding box center [1311, 621] width 9 height 9
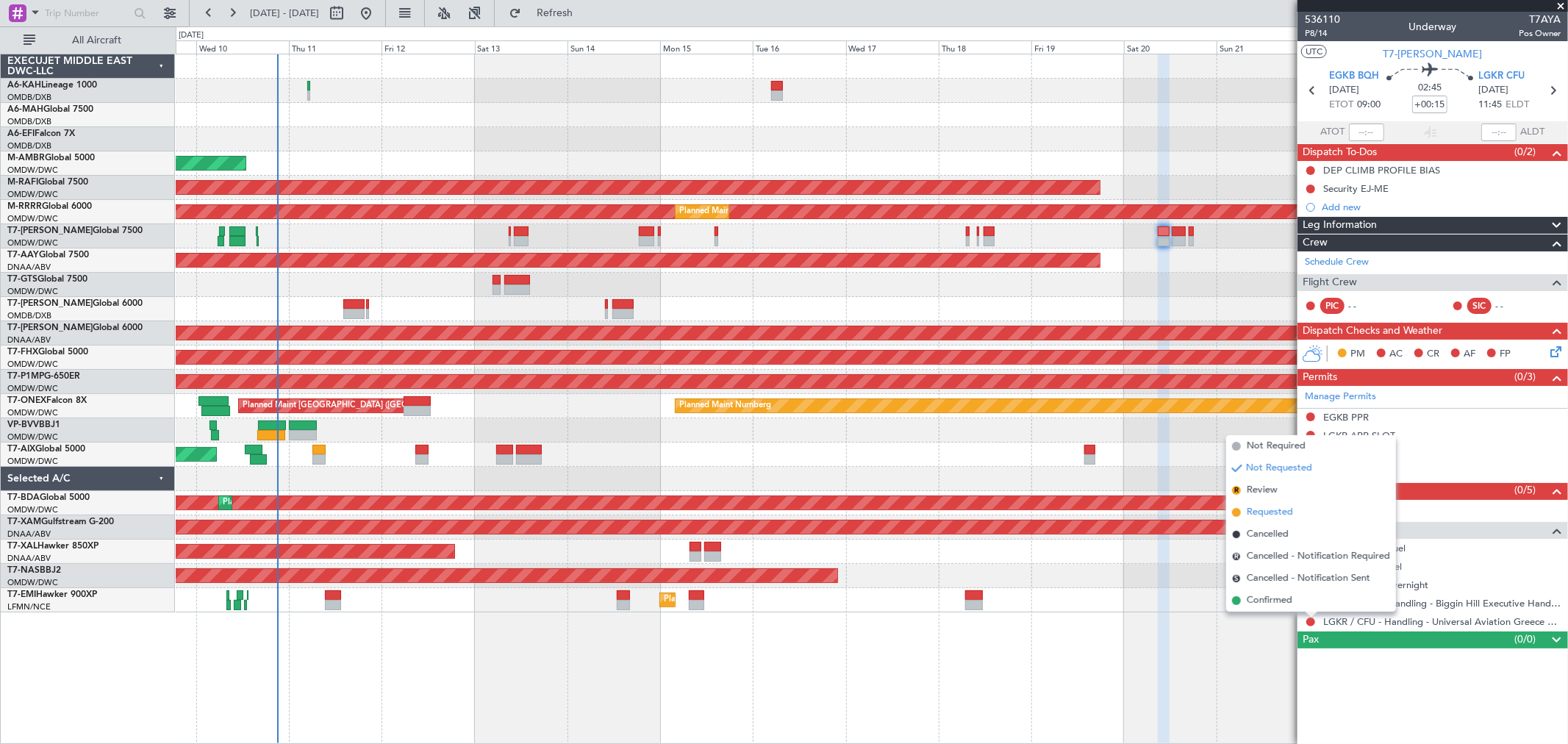
click at [1270, 515] on span "Requested" at bounding box center [1270, 512] width 47 height 14
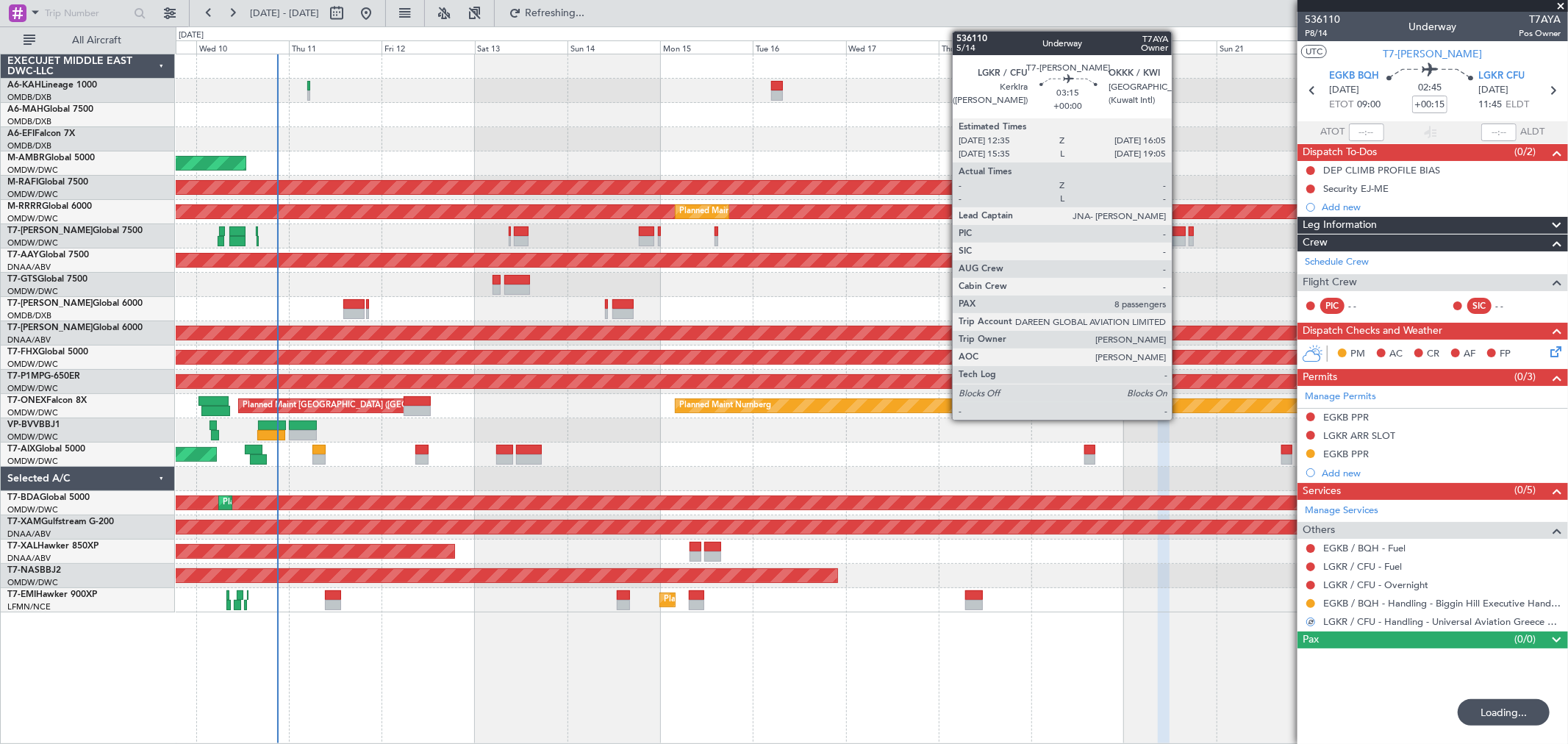
click at [1179, 243] on div at bounding box center [1178, 241] width 14 height 10
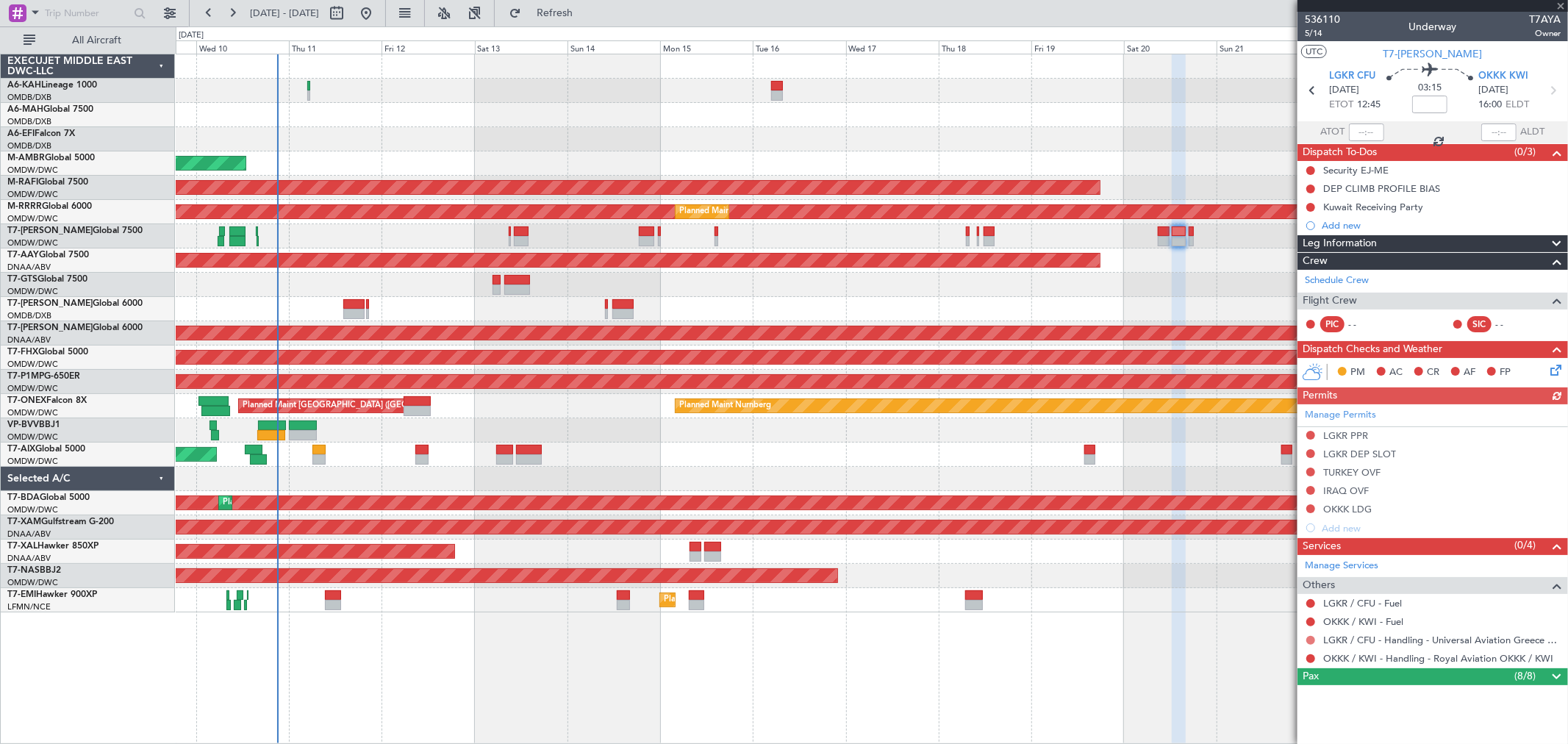
click at [1311, 641] on button at bounding box center [1311, 640] width 9 height 9
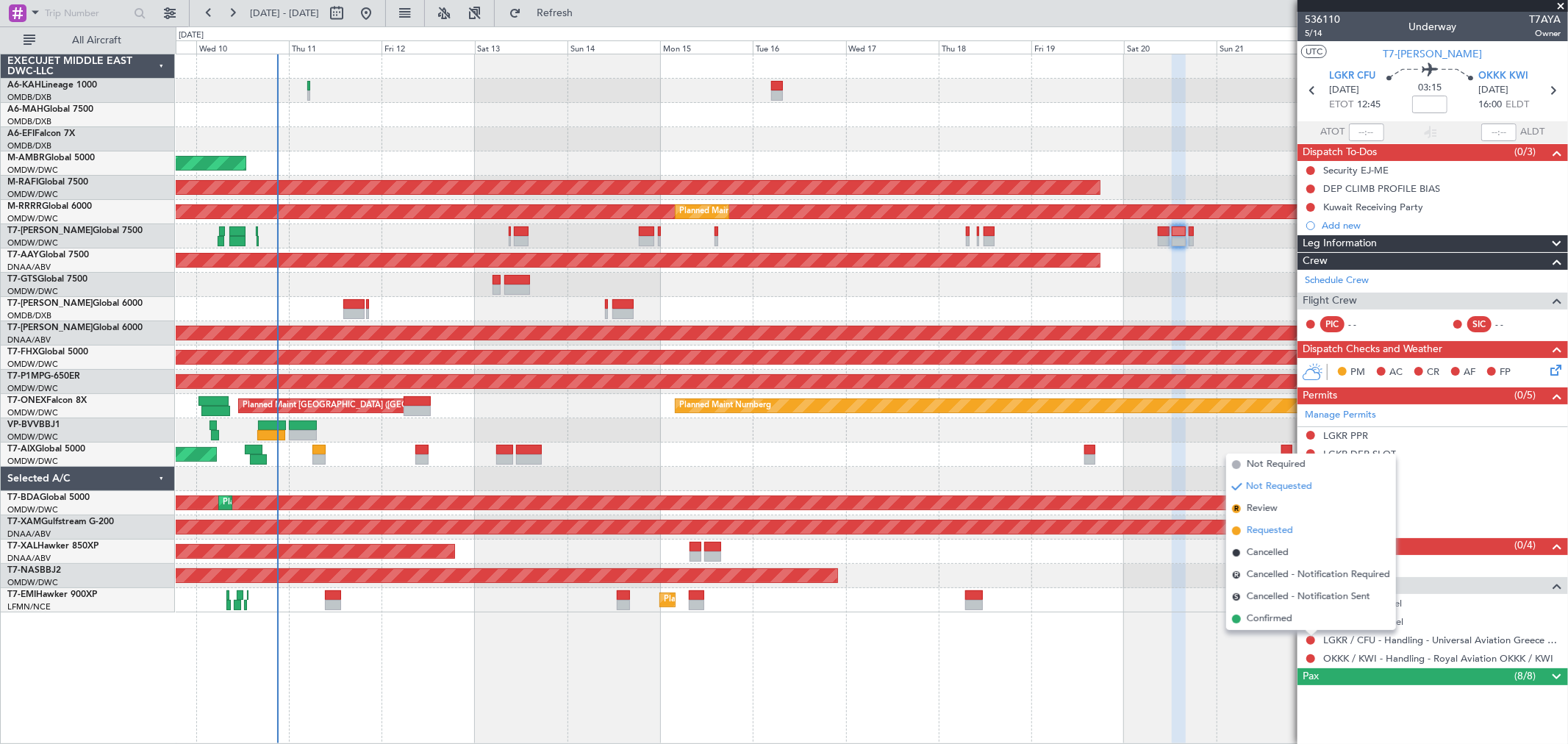
click at [1270, 533] on span "Requested" at bounding box center [1270, 531] width 47 height 14
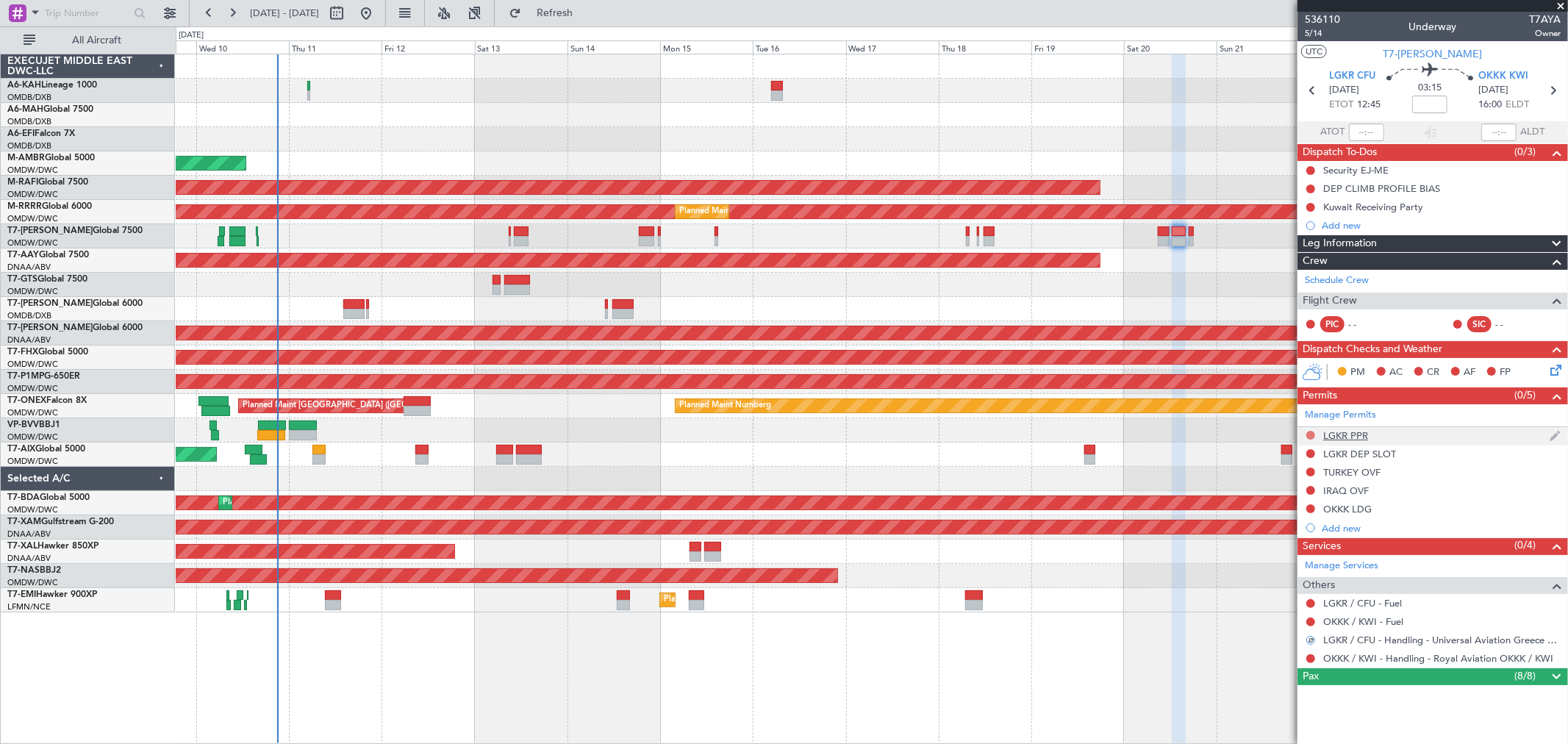
click at [1310, 435] on button at bounding box center [1311, 435] width 9 height 9
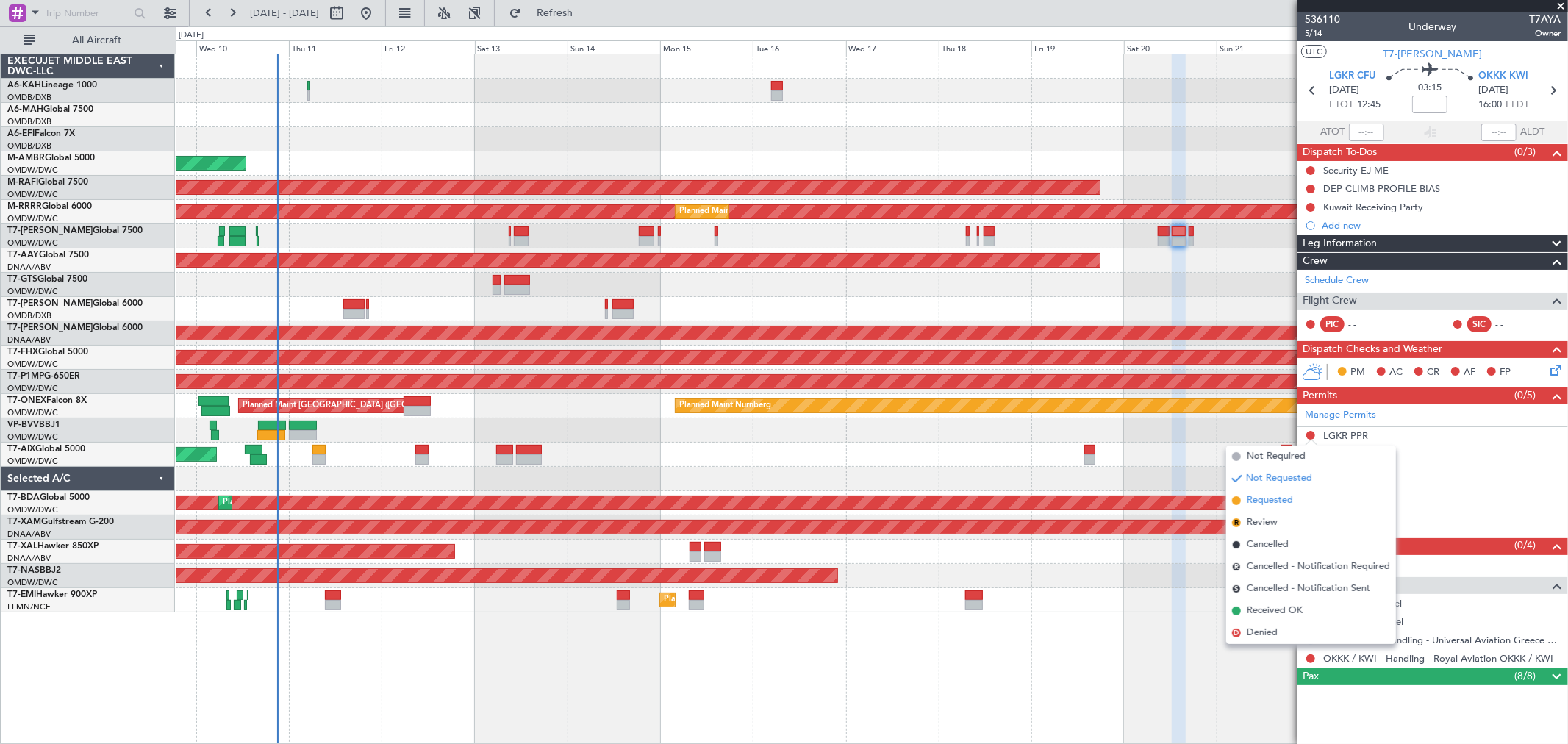
click at [1279, 498] on span "Requested" at bounding box center [1270, 500] width 47 height 14
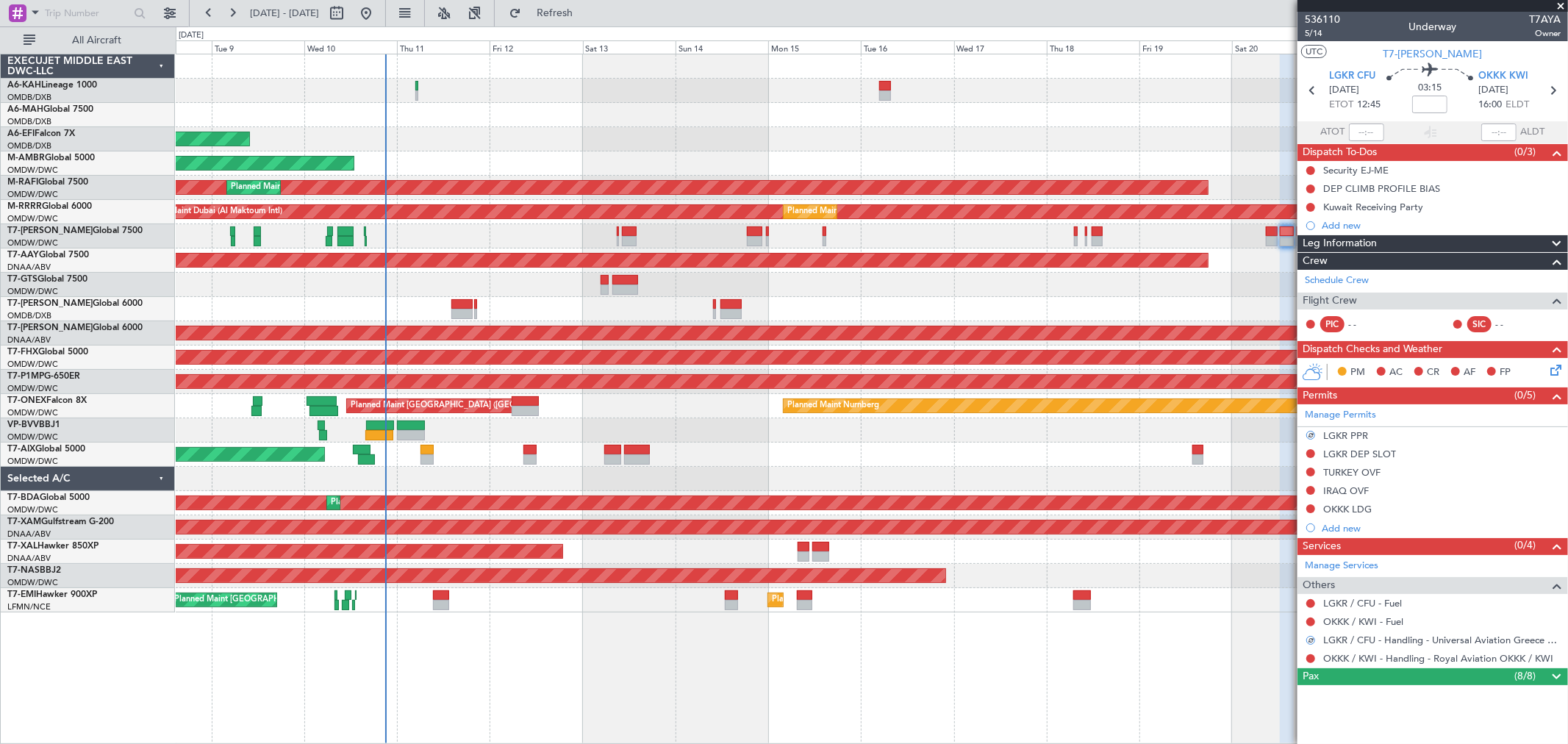
click at [948, 321] on div "Planned Maint Dubai (Al Maktoum Intl) AOG Maint Dubai (Al Maktoum Intl) Planned…" at bounding box center [871, 334] width 1392 height 558
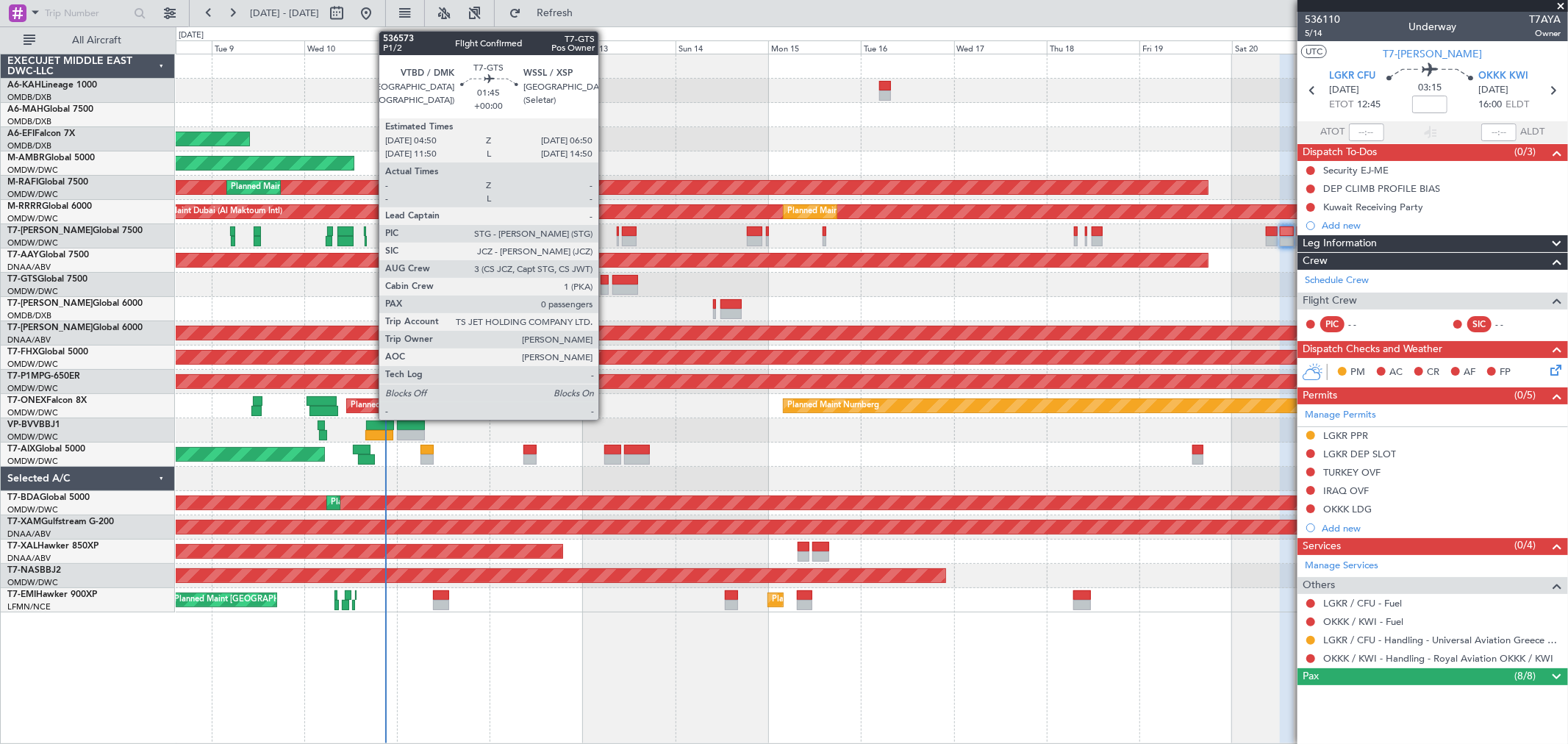
click at [606, 283] on div at bounding box center [605, 280] width 8 height 10
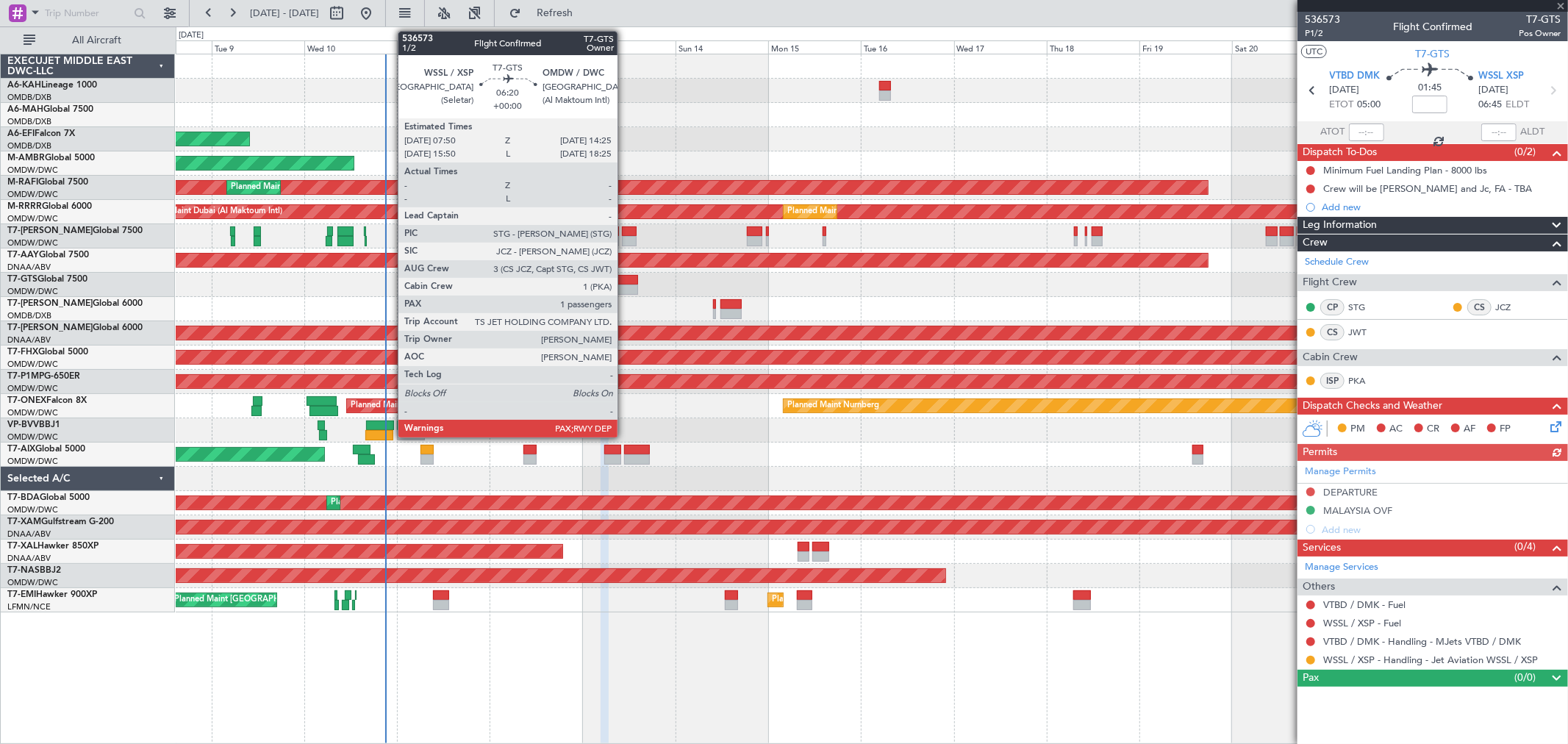
click at [625, 285] on div at bounding box center [626, 289] width 26 height 10
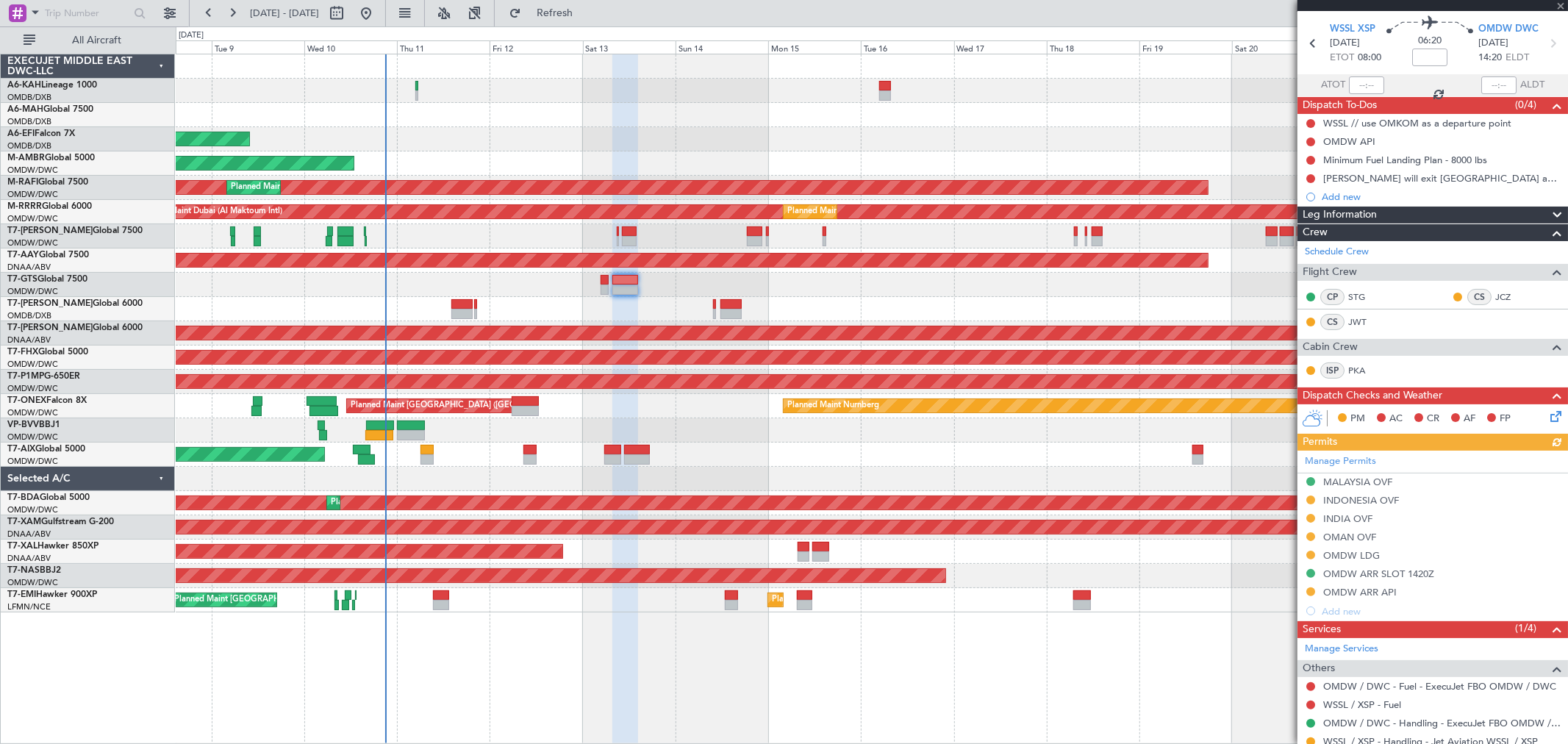
scroll to position [71, 0]
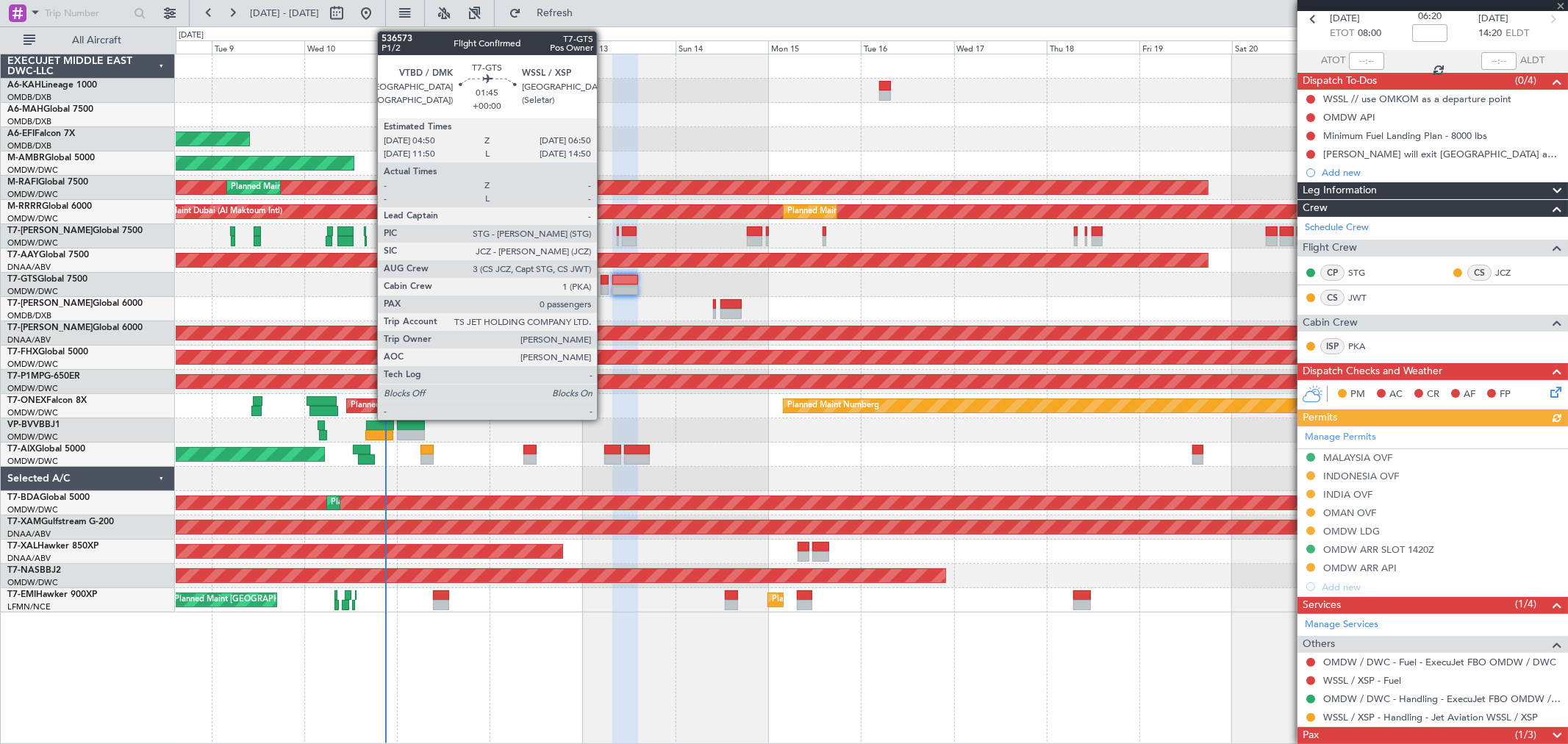
click at [604, 287] on div at bounding box center [605, 289] width 8 height 10
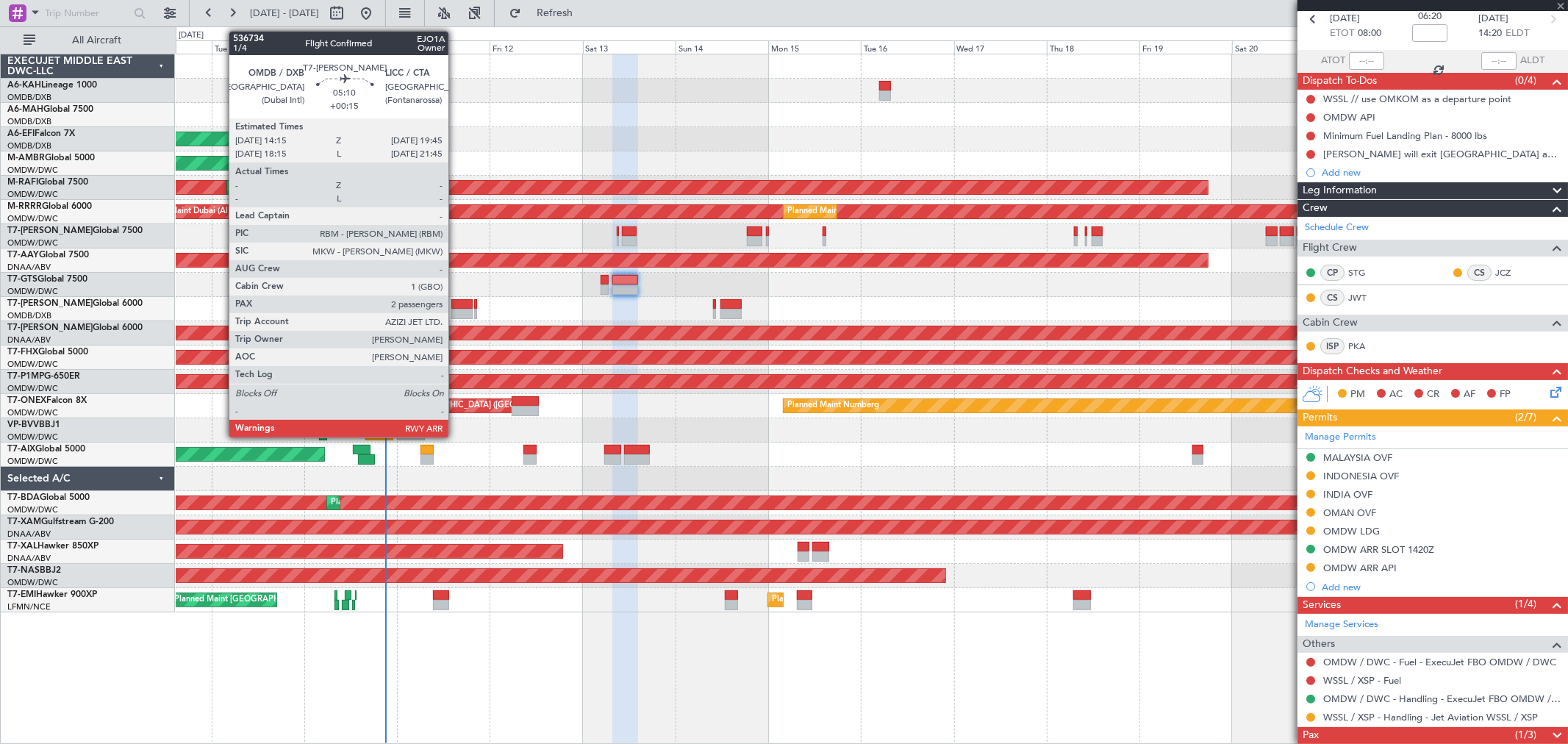
type input "0"
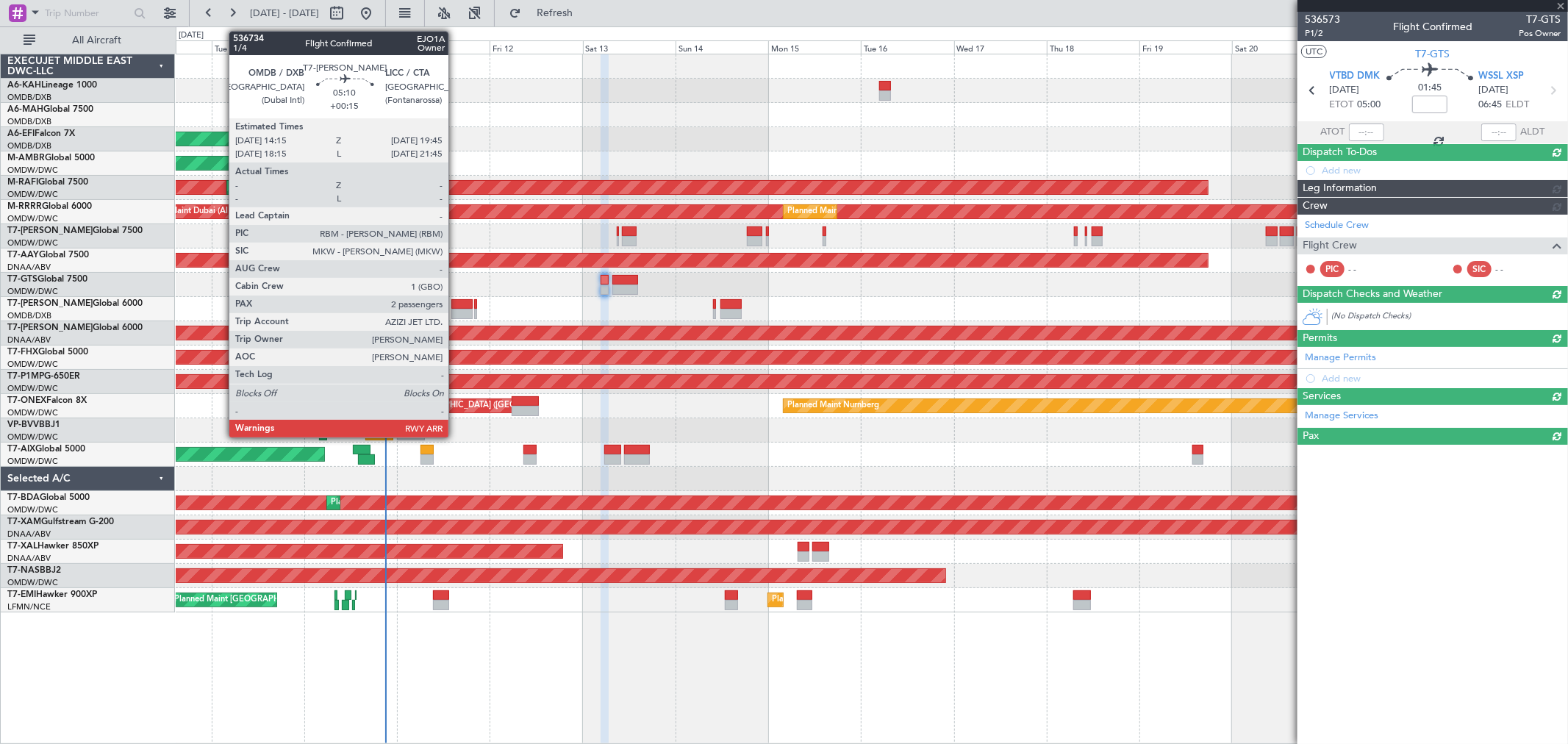
scroll to position [0, 0]
click at [456, 307] on div at bounding box center [462, 304] width 22 height 10
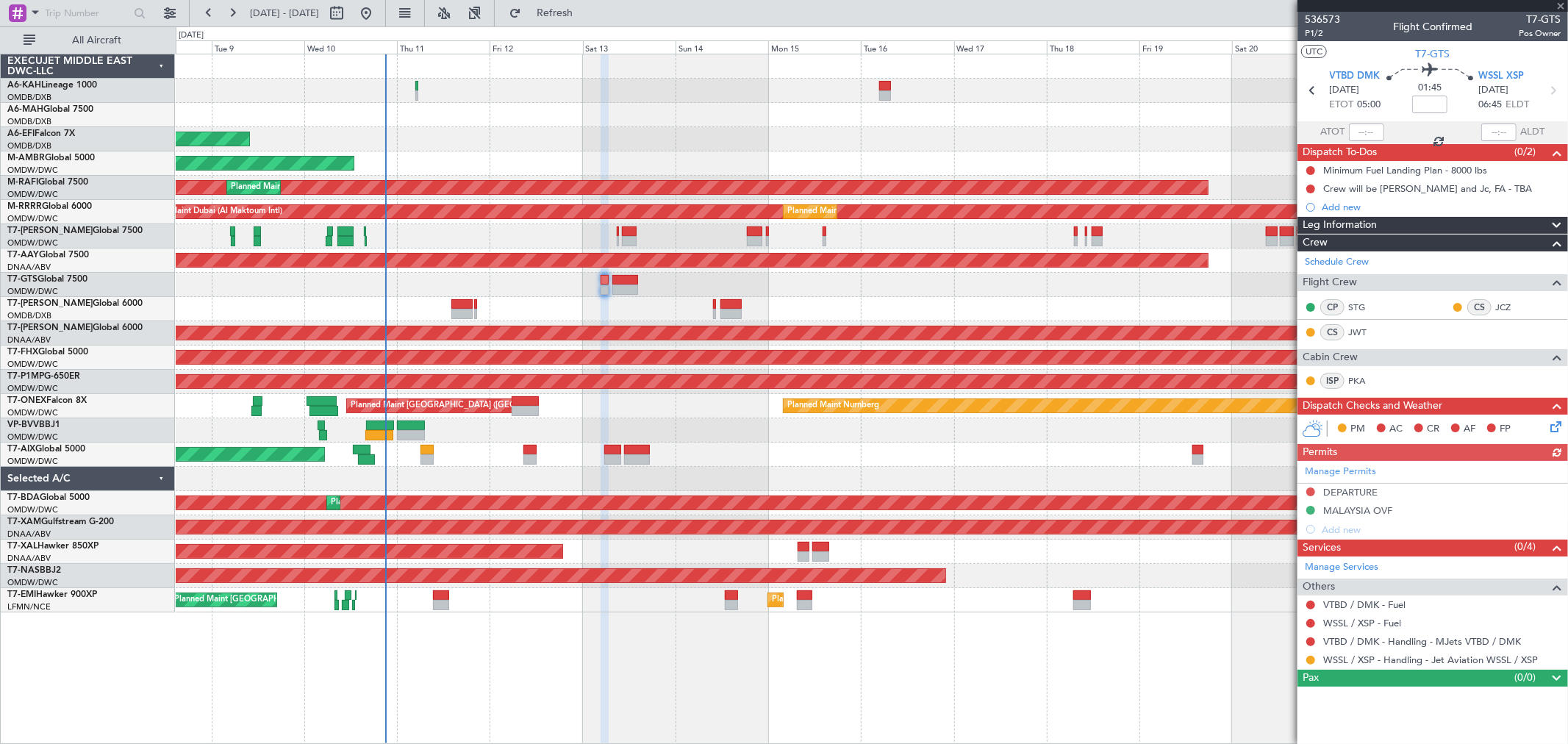
type input "+00:15"
type input "2"
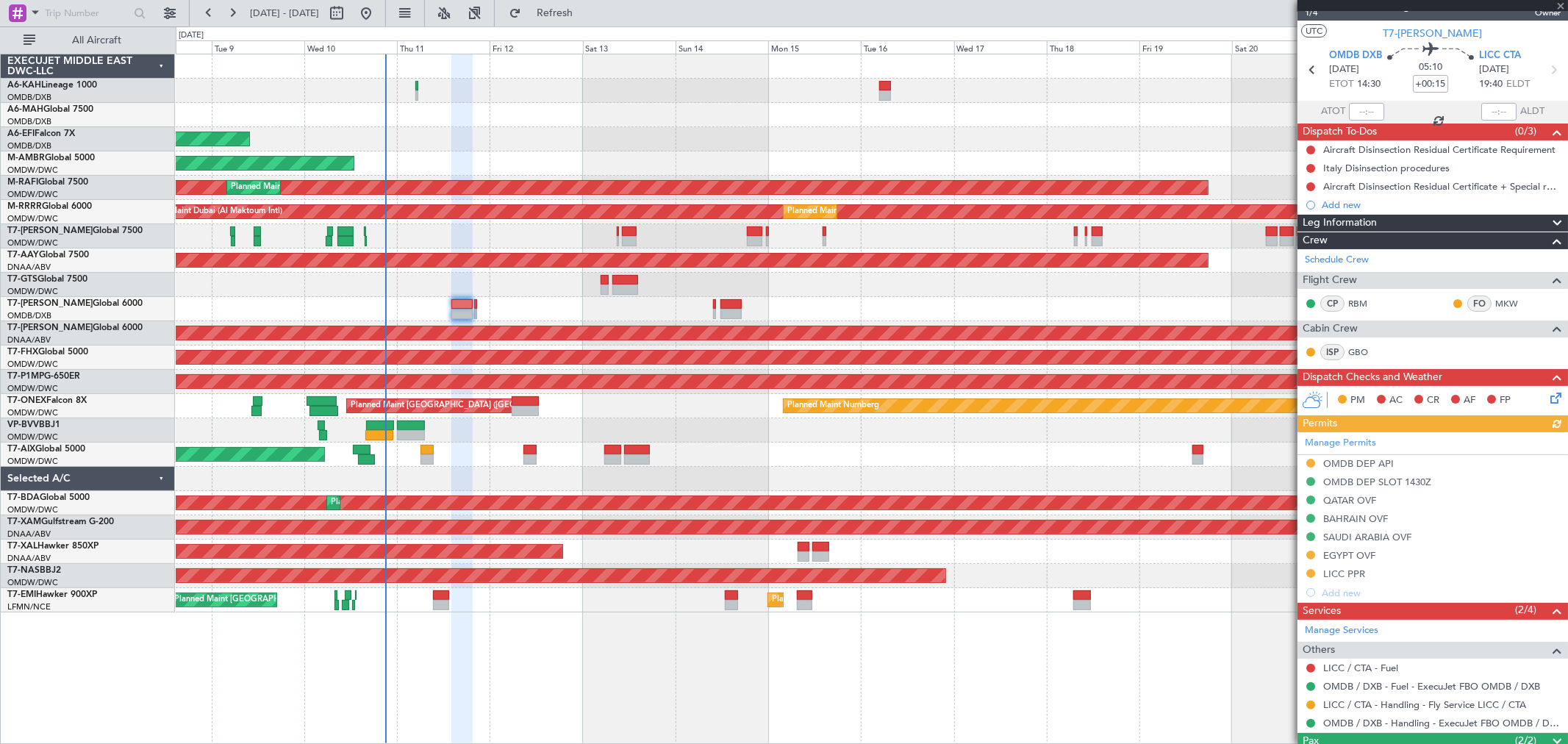
scroll to position [26, 0]
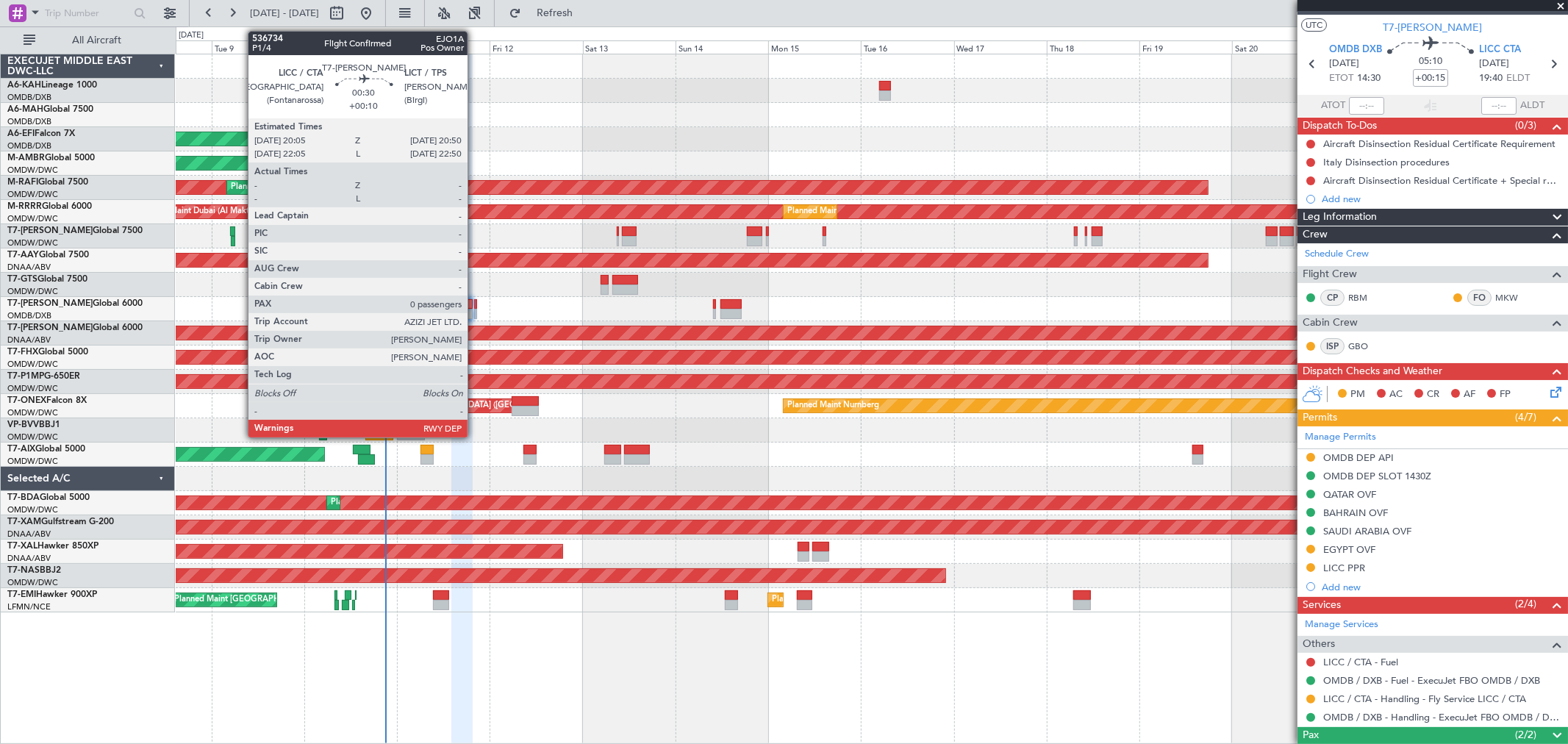
click at [475, 311] on div at bounding box center [476, 313] width 3 height 10
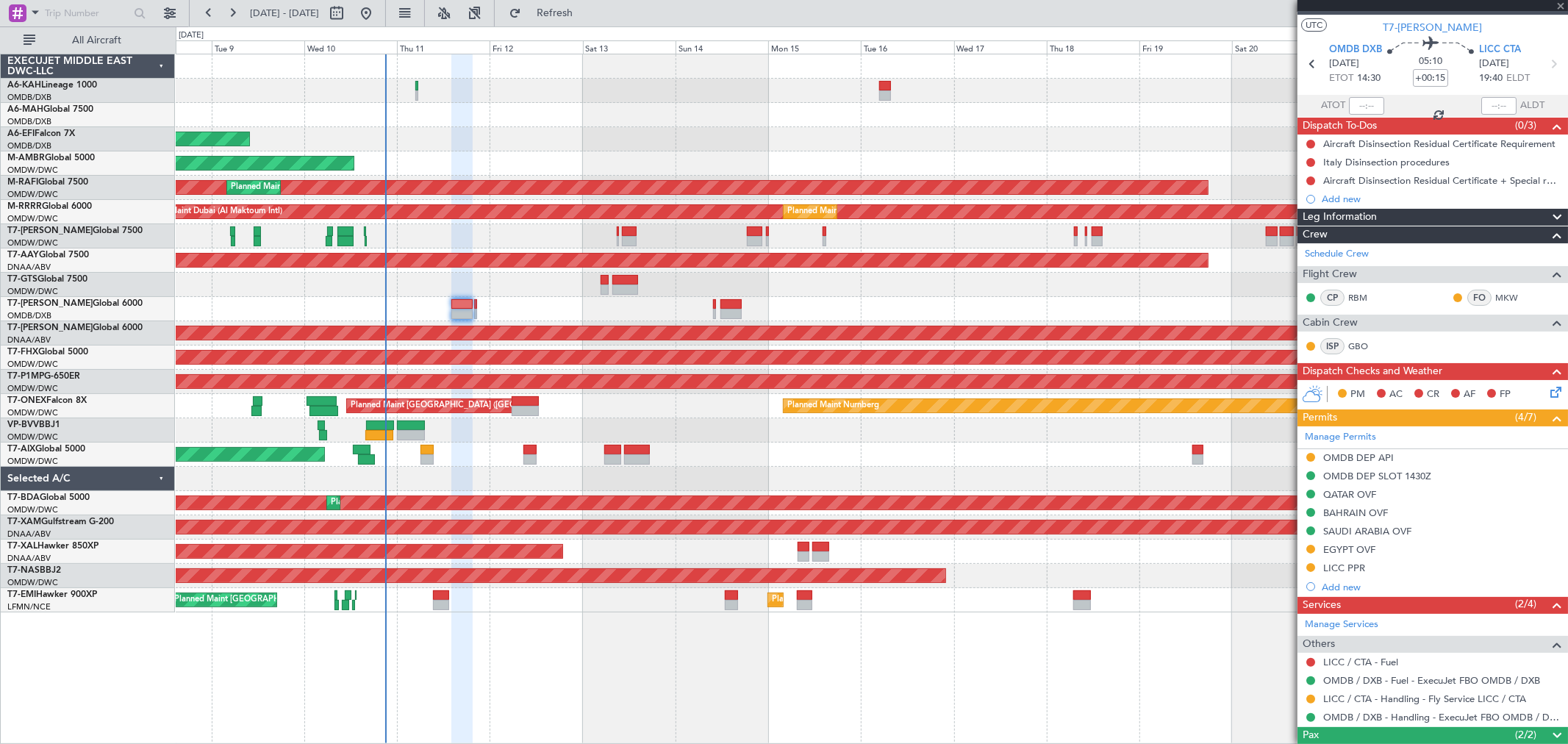
type input "+00:10"
type input "0"
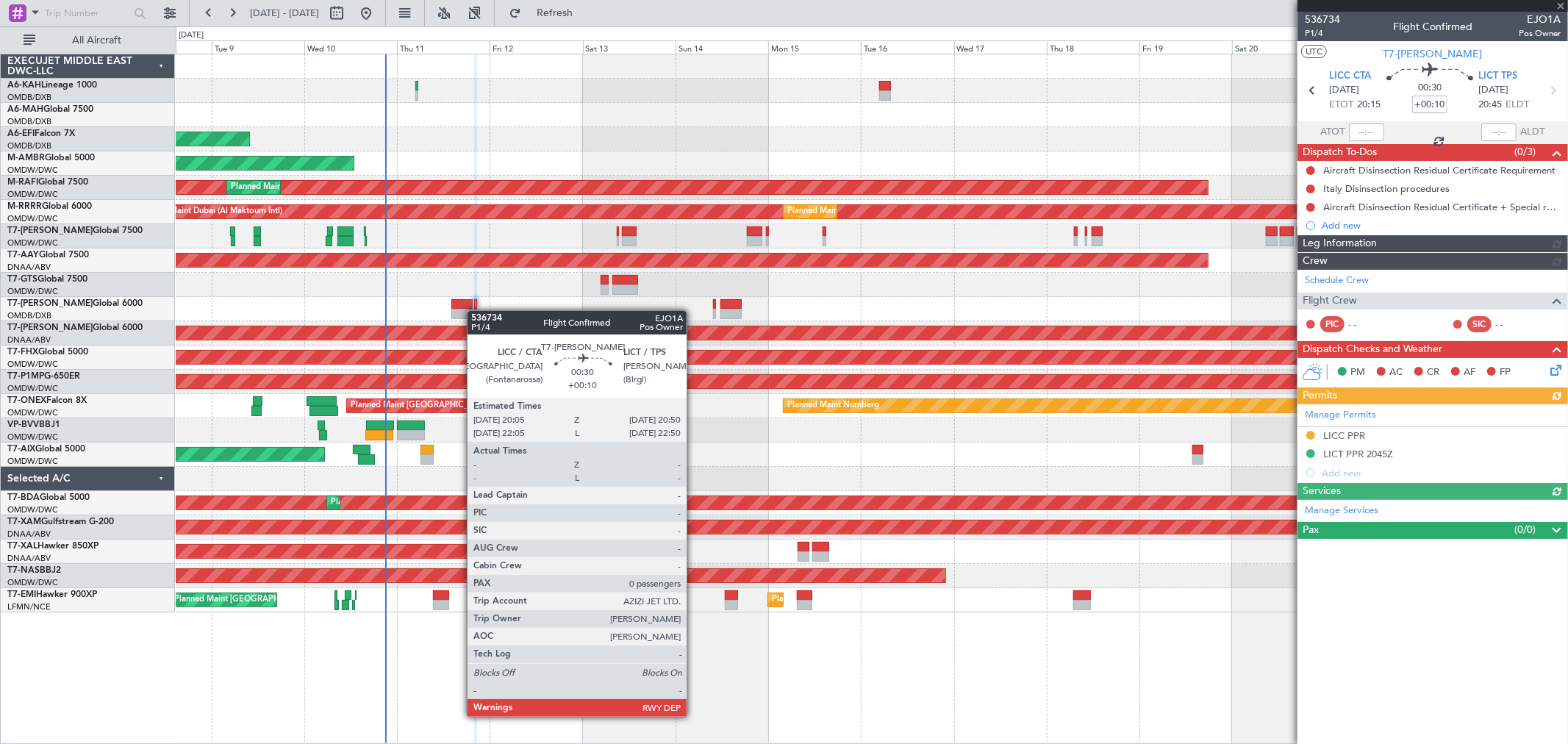
click at [475, 311] on div at bounding box center [476, 313] width 3 height 10
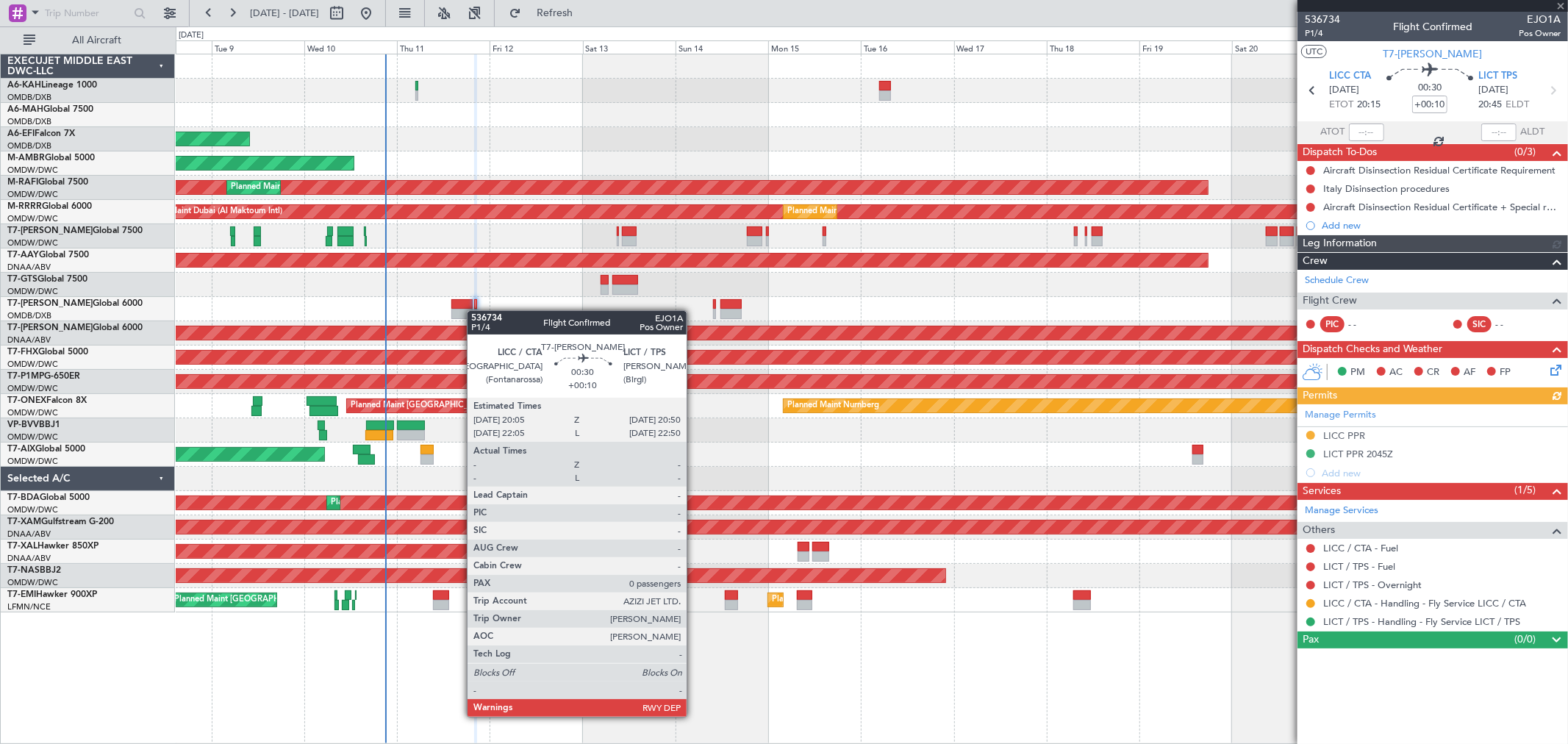
click at [475, 311] on div at bounding box center [476, 313] width 3 height 10
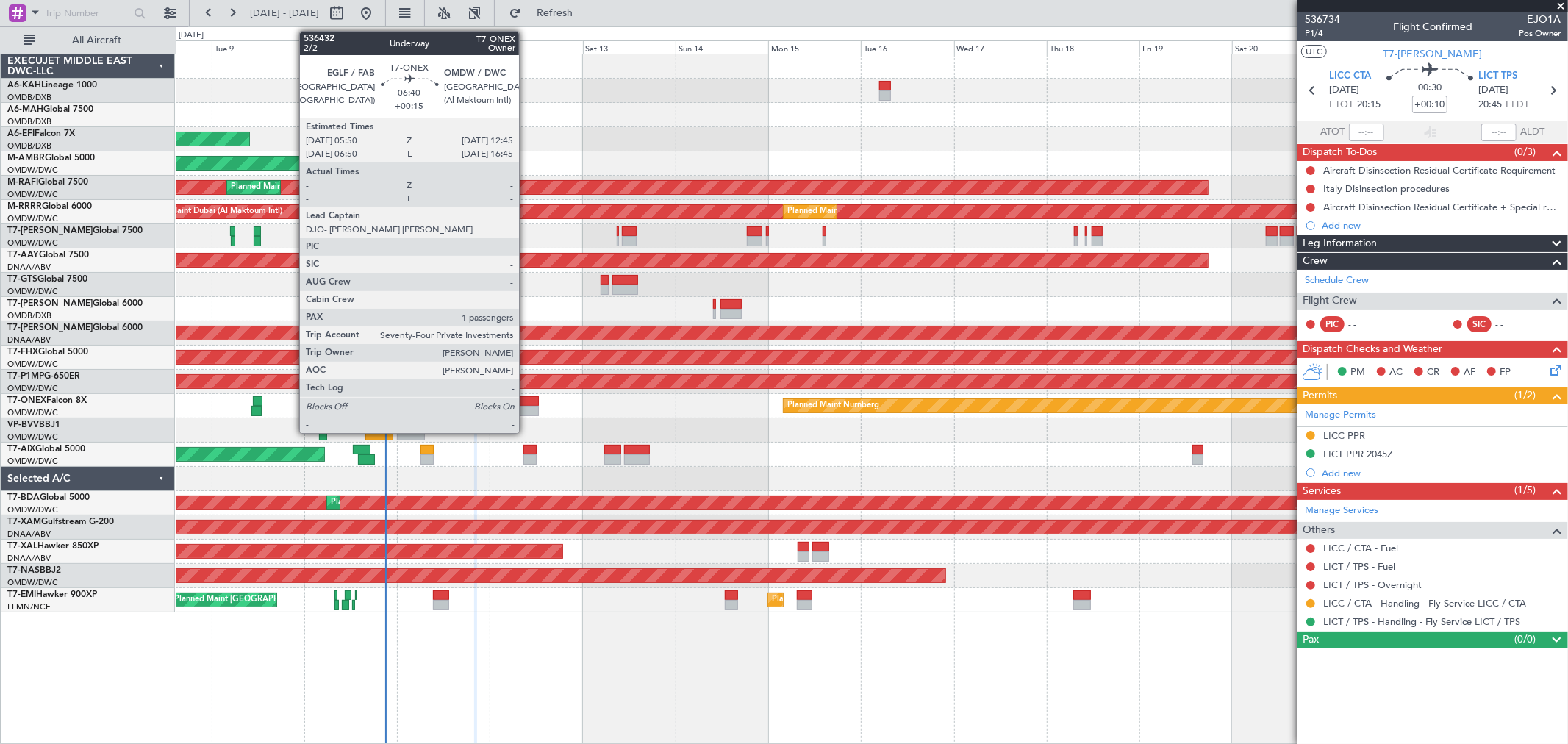
click at [526, 407] on div at bounding box center [525, 410] width 27 height 10
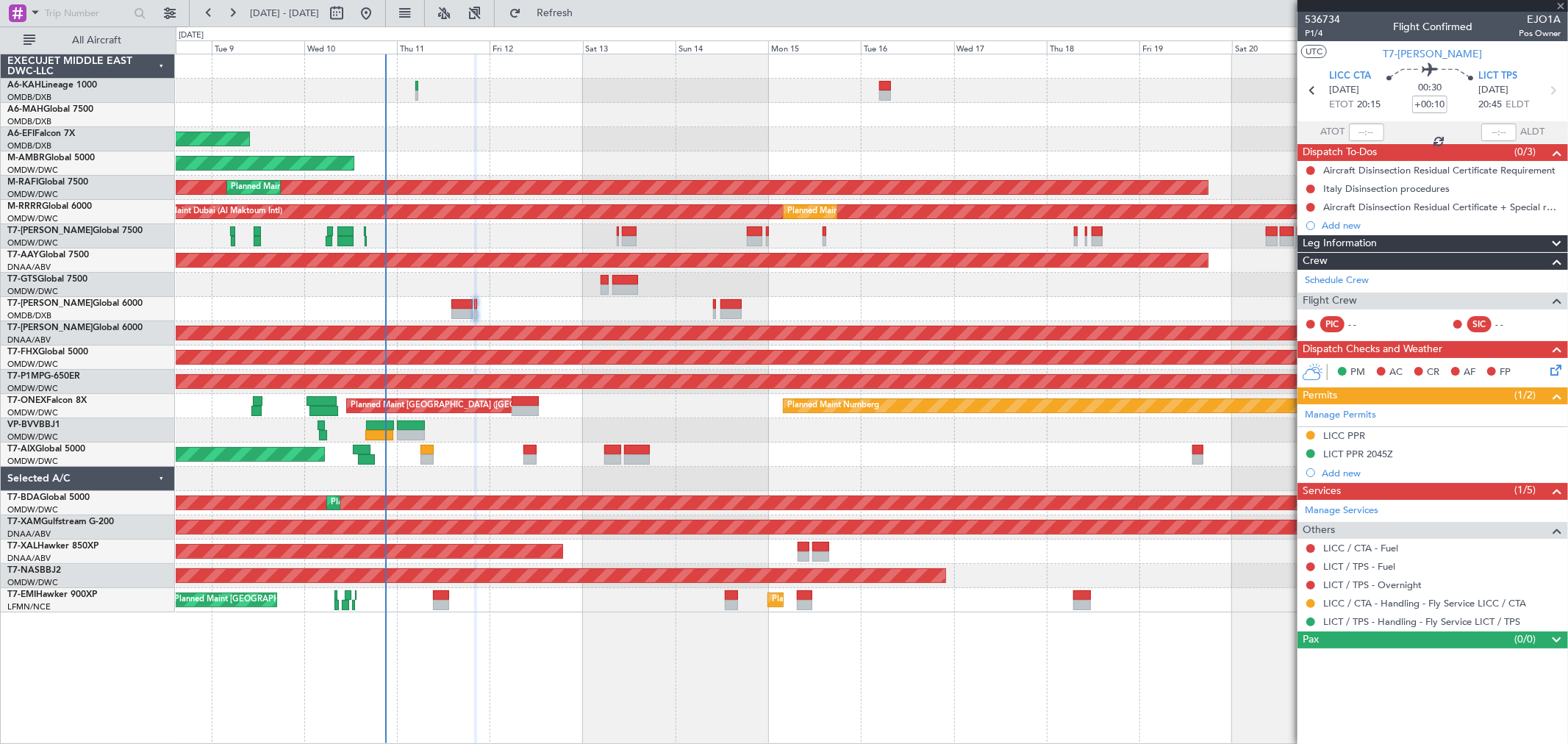
type input "+00:15"
type input "1"
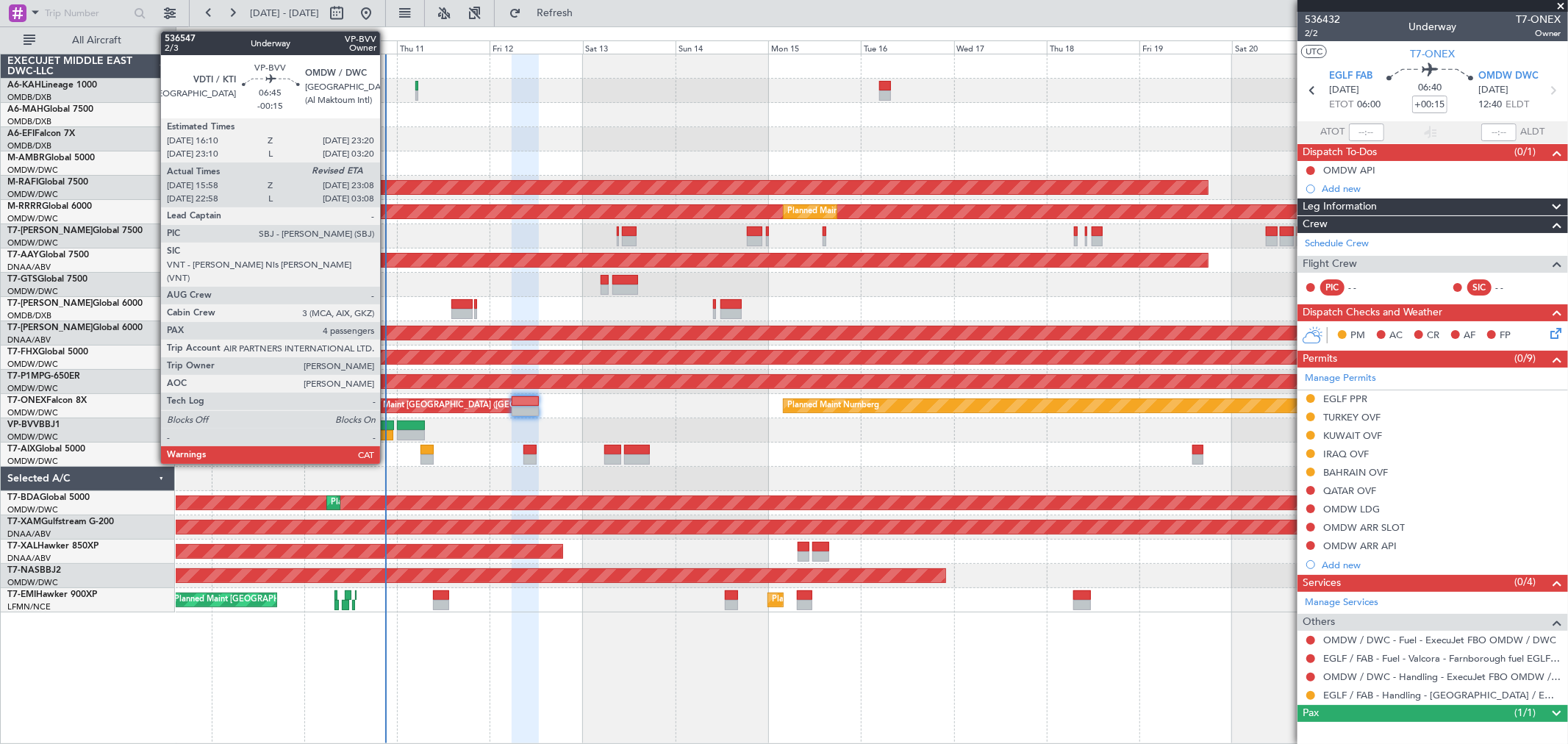
click at [387, 427] on div at bounding box center [379, 425] width 28 height 10
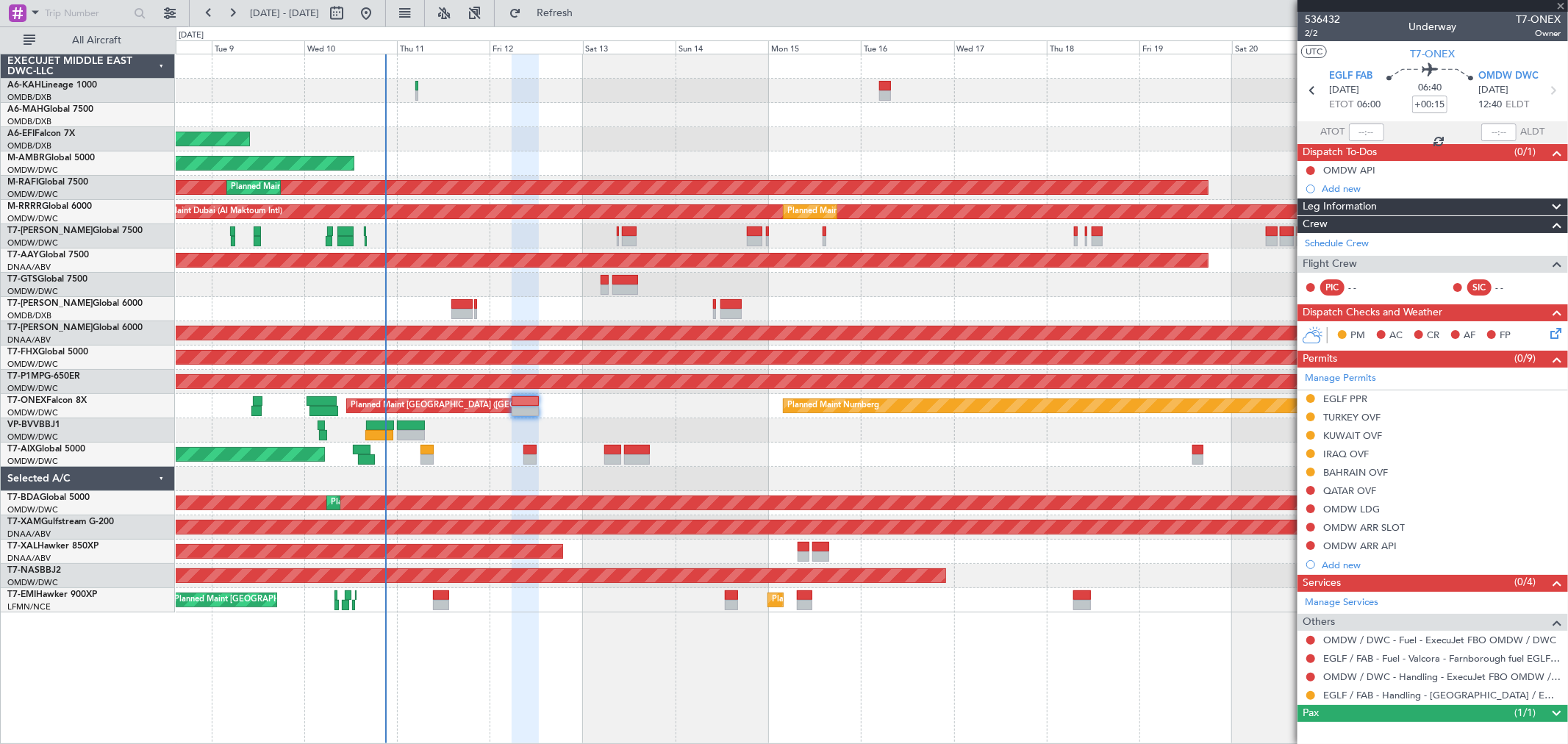
type input "-00:15"
type input "16:18"
type input "4"
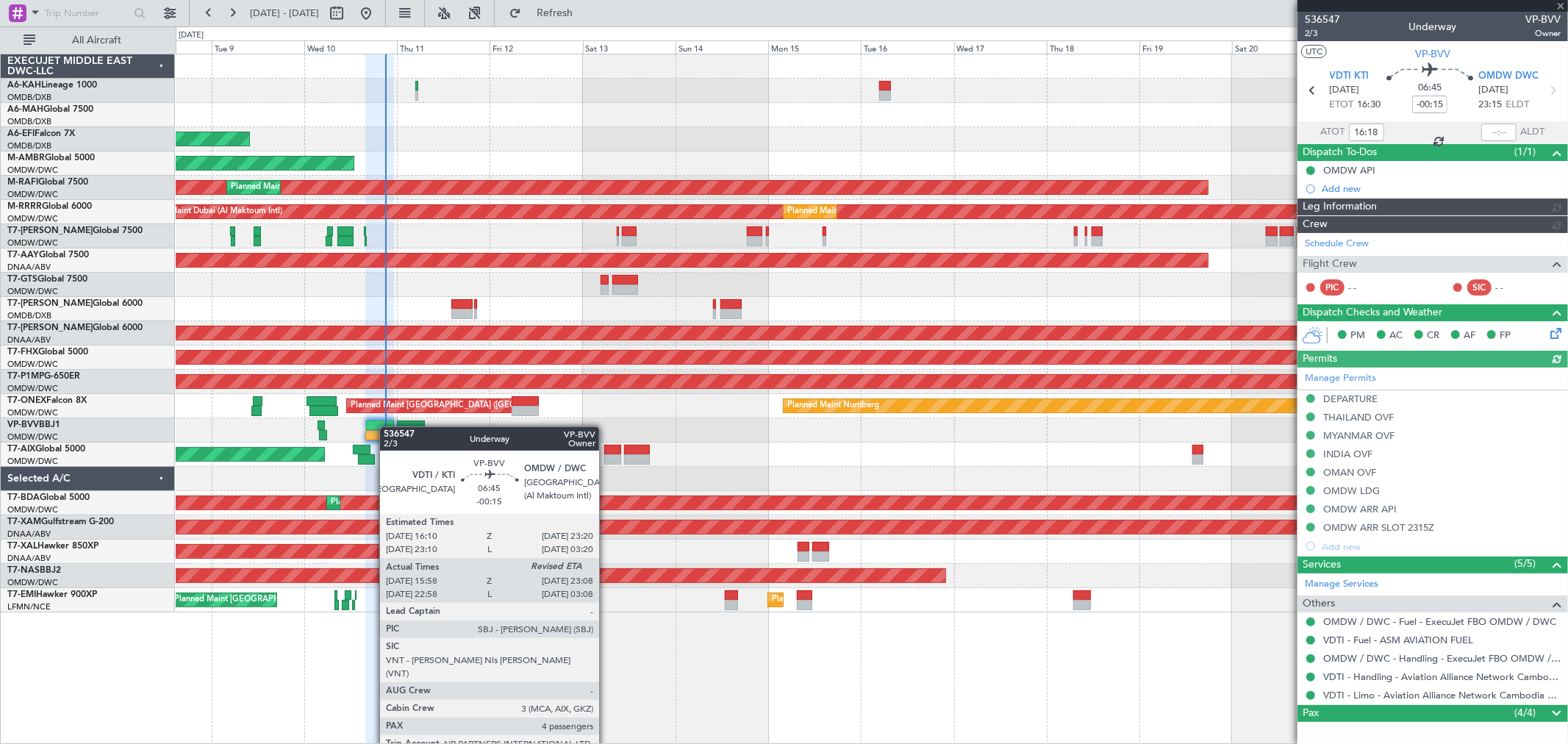
type input "[PERSON_NAME] ([PERSON_NAME])"
type input "7239"
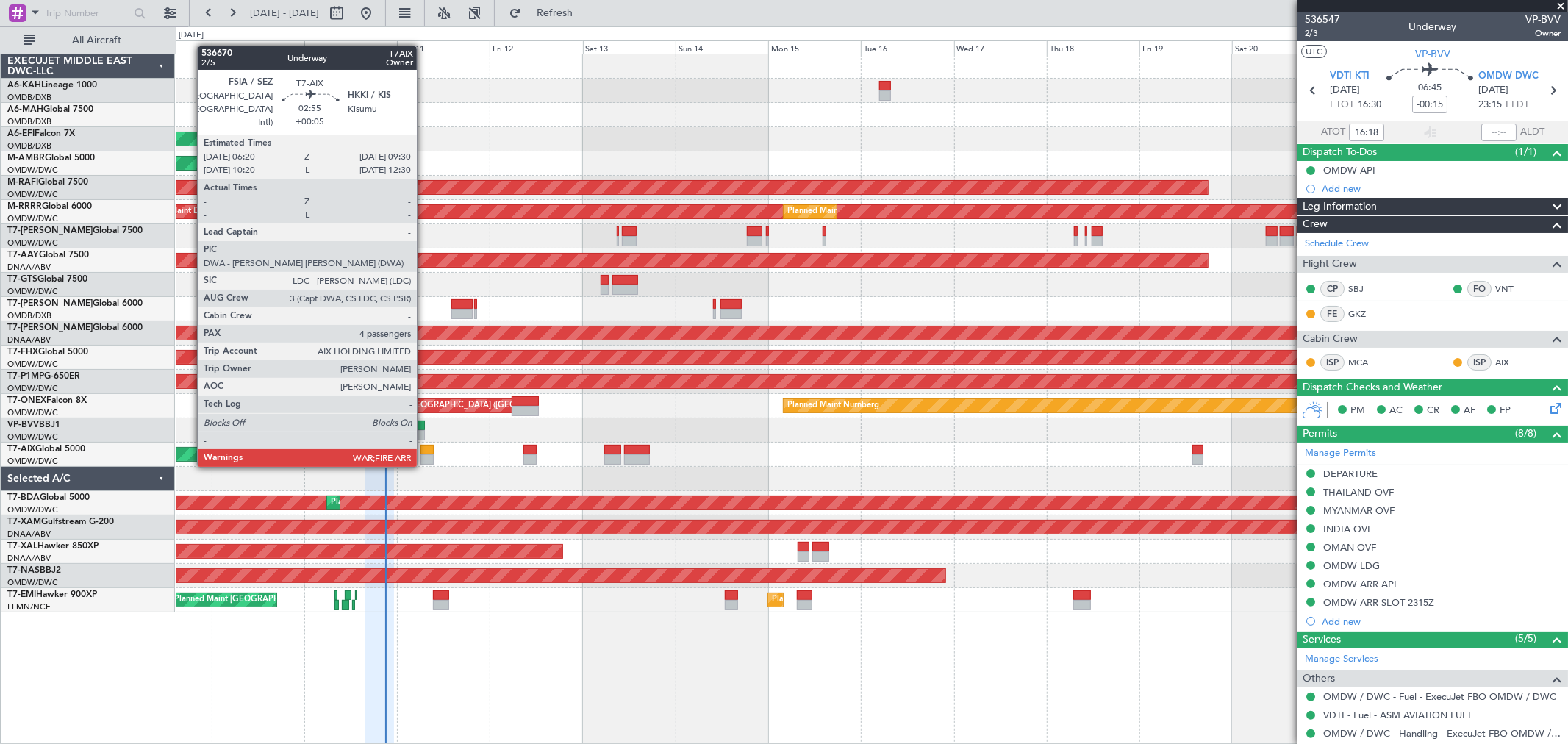
click at [424, 451] on div at bounding box center [427, 450] width 13 height 10
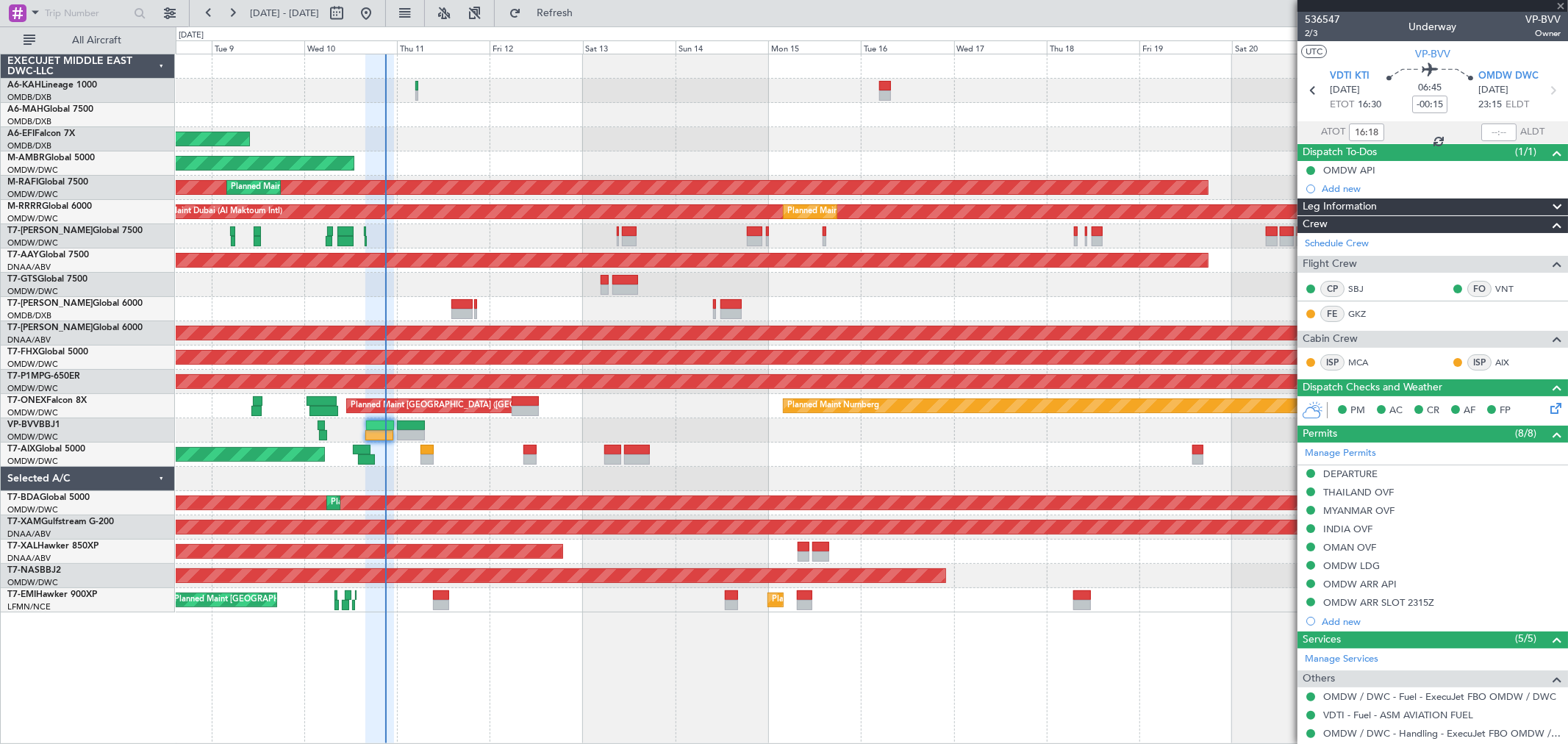
type input "+00:05"
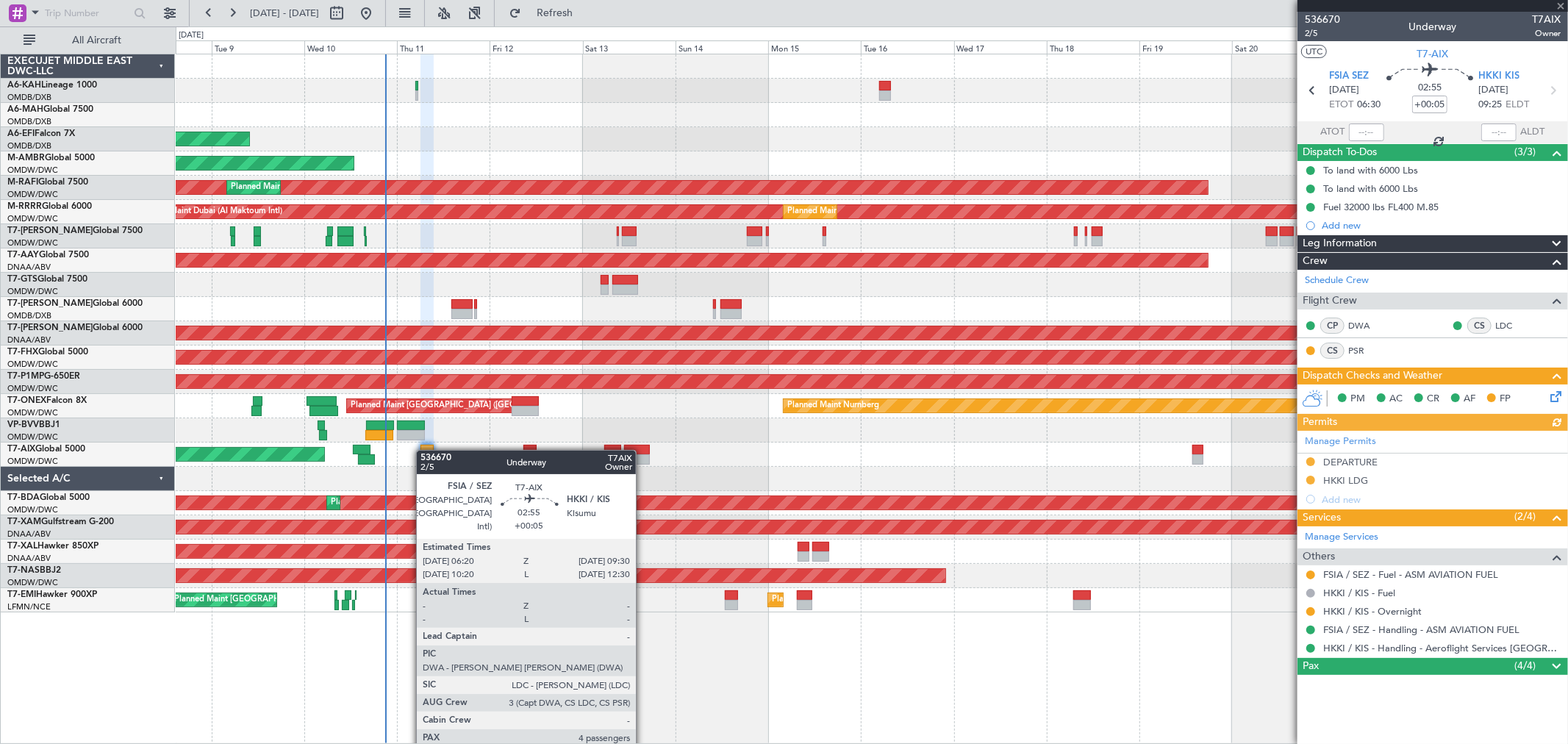
type input "[PERSON_NAME] ([PERSON_NAME])"
type input "7266"
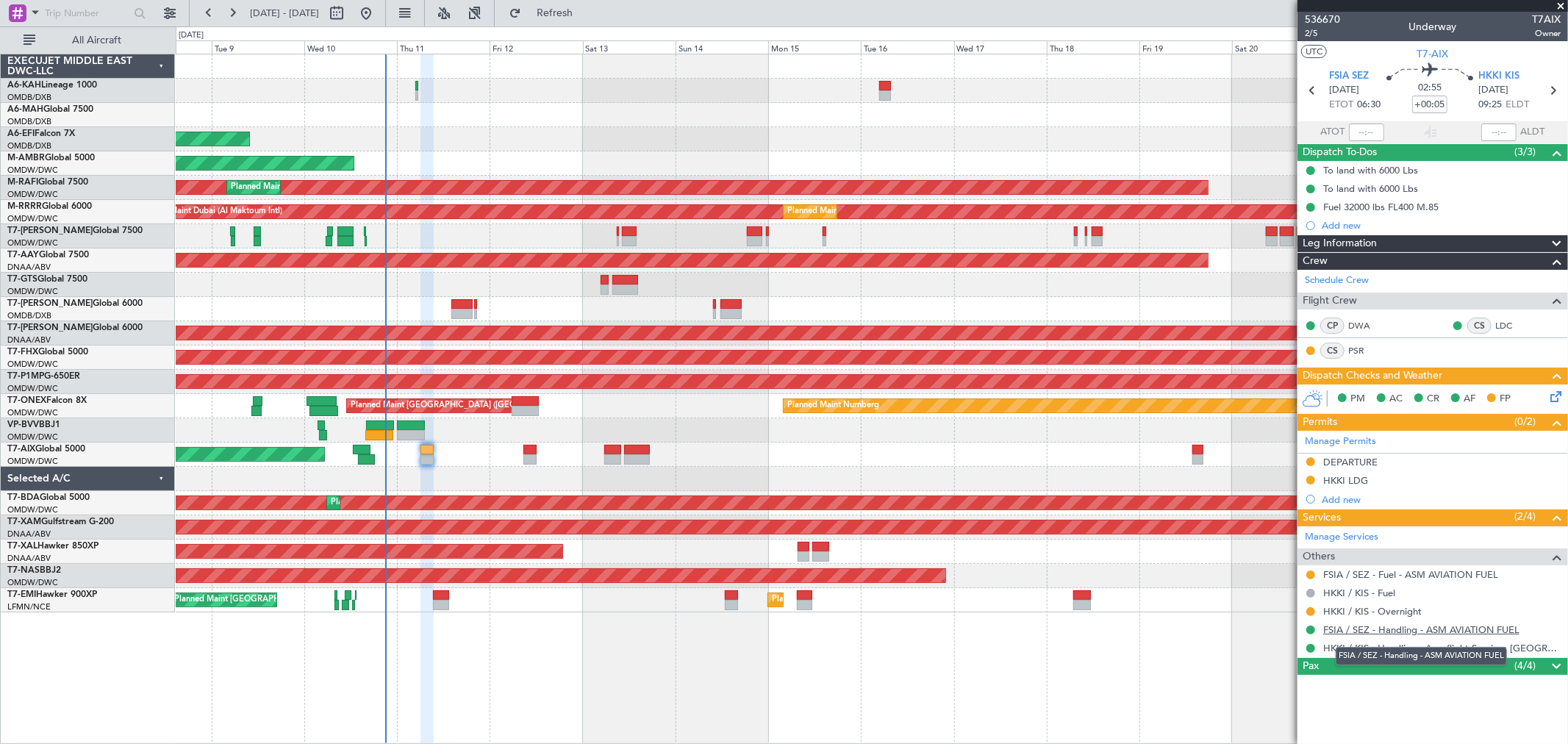
click at [1450, 625] on link "FSIA / SEZ - Handling - ASM AVIATION FUEL" at bounding box center [1421, 629] width 197 height 13
click at [586, 18] on span "Refresh" at bounding box center [555, 13] width 62 height 10
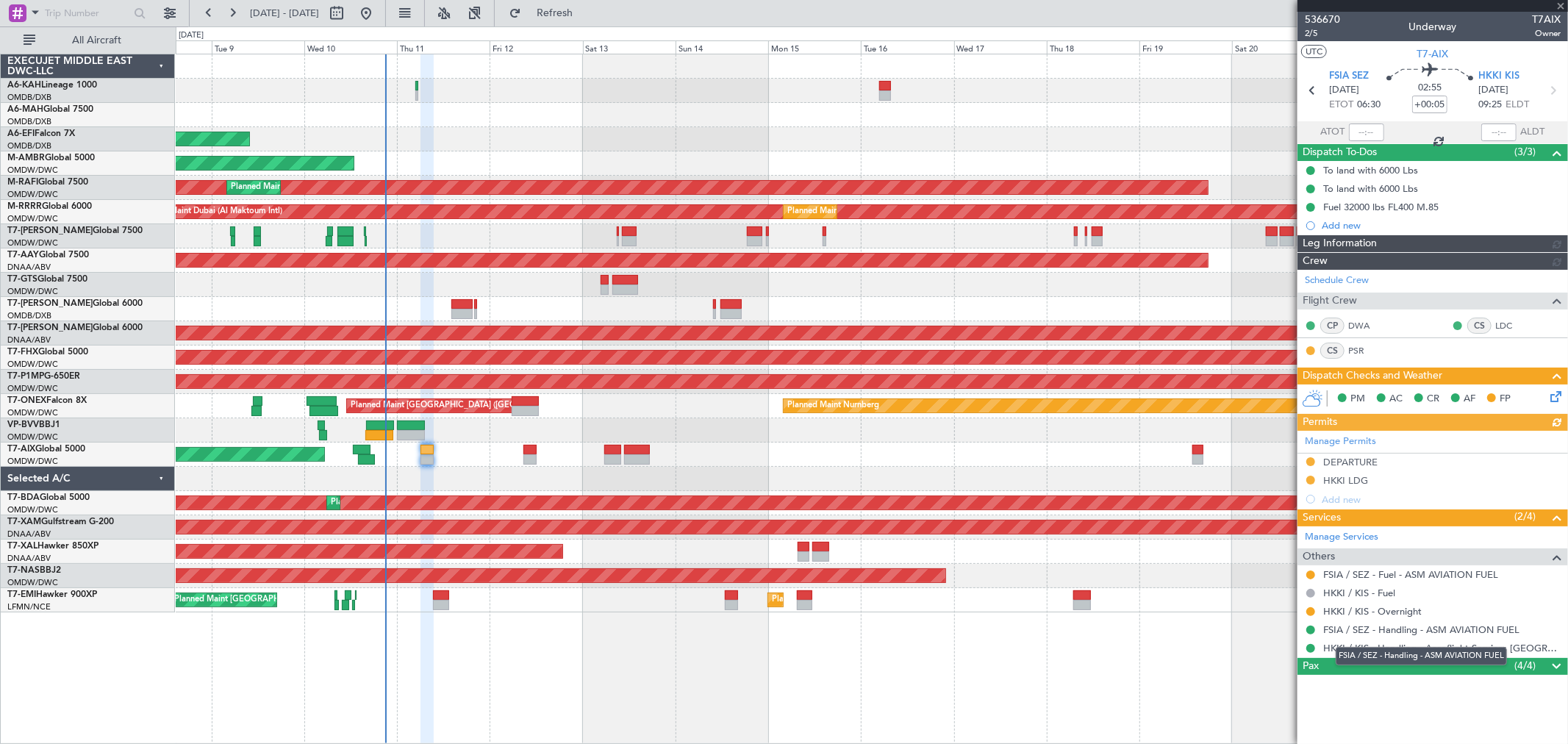
type input "[PERSON_NAME] ([PERSON_NAME])"
type input "7266"
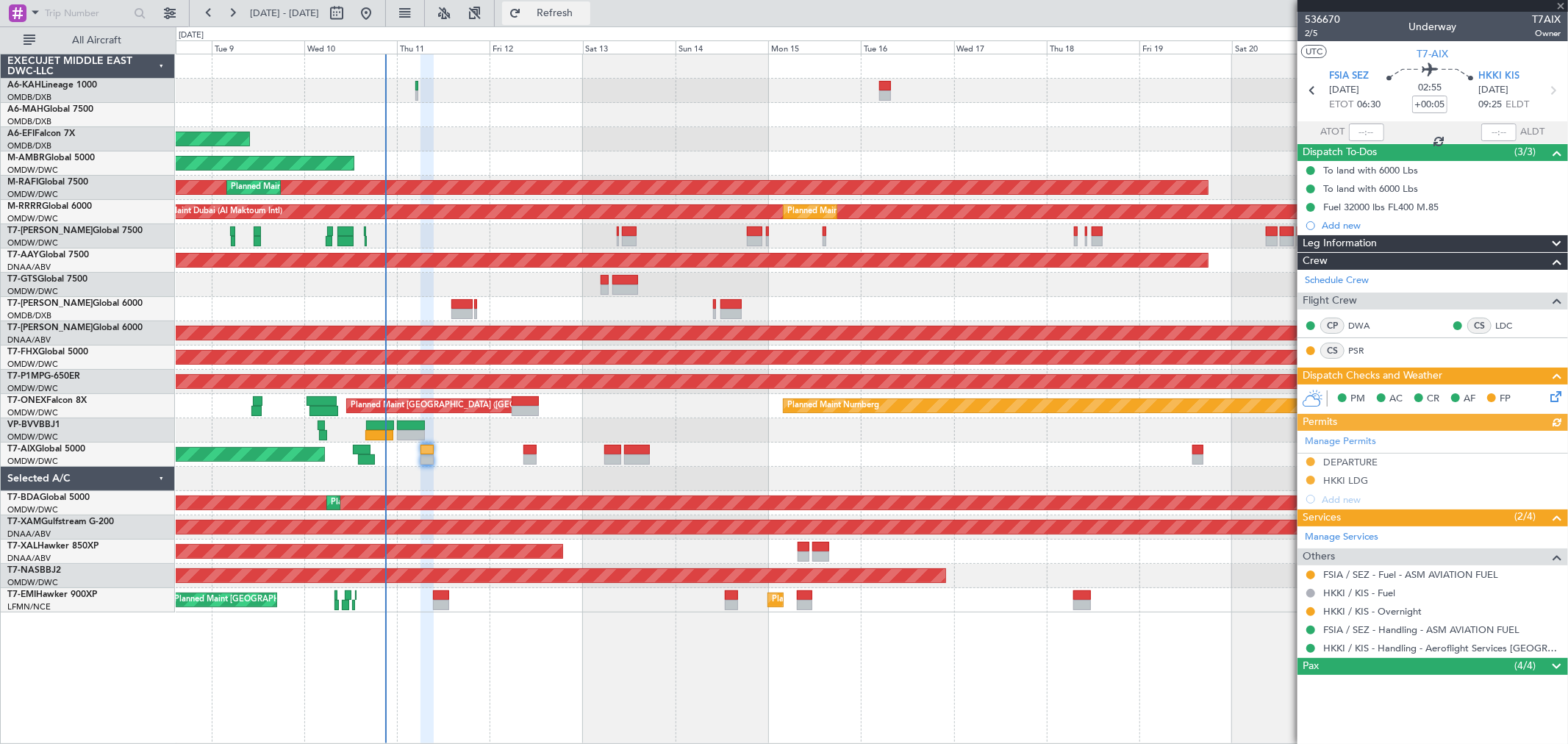
click at [586, 17] on span "Refresh" at bounding box center [555, 13] width 62 height 10
type input "[PERSON_NAME] ([PERSON_NAME])"
type input "7266"
click at [1310, 630] on button at bounding box center [1311, 629] width 9 height 9
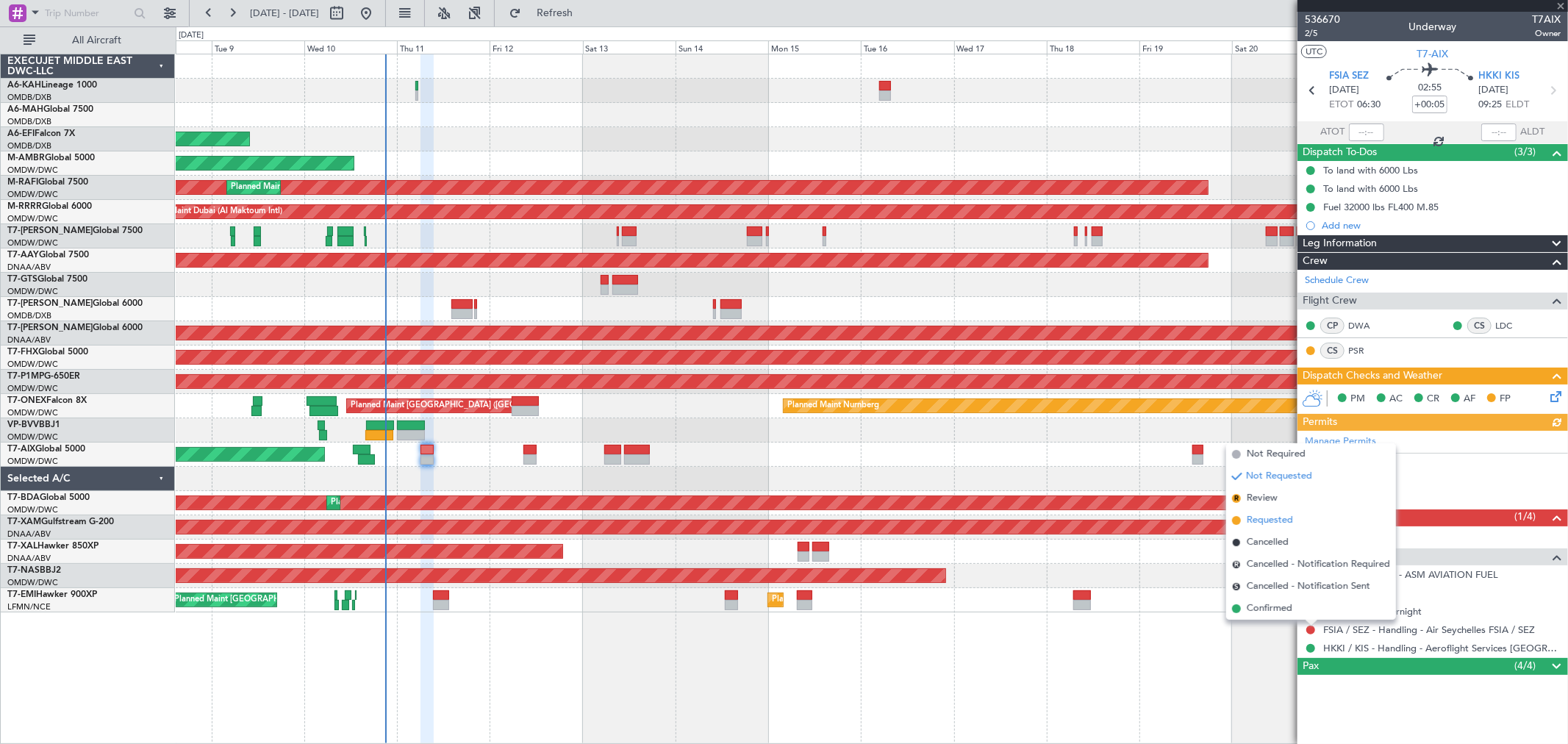
click at [1273, 519] on span "Requested" at bounding box center [1270, 520] width 47 height 14
